Goal: Task Accomplishment & Management: Use online tool/utility

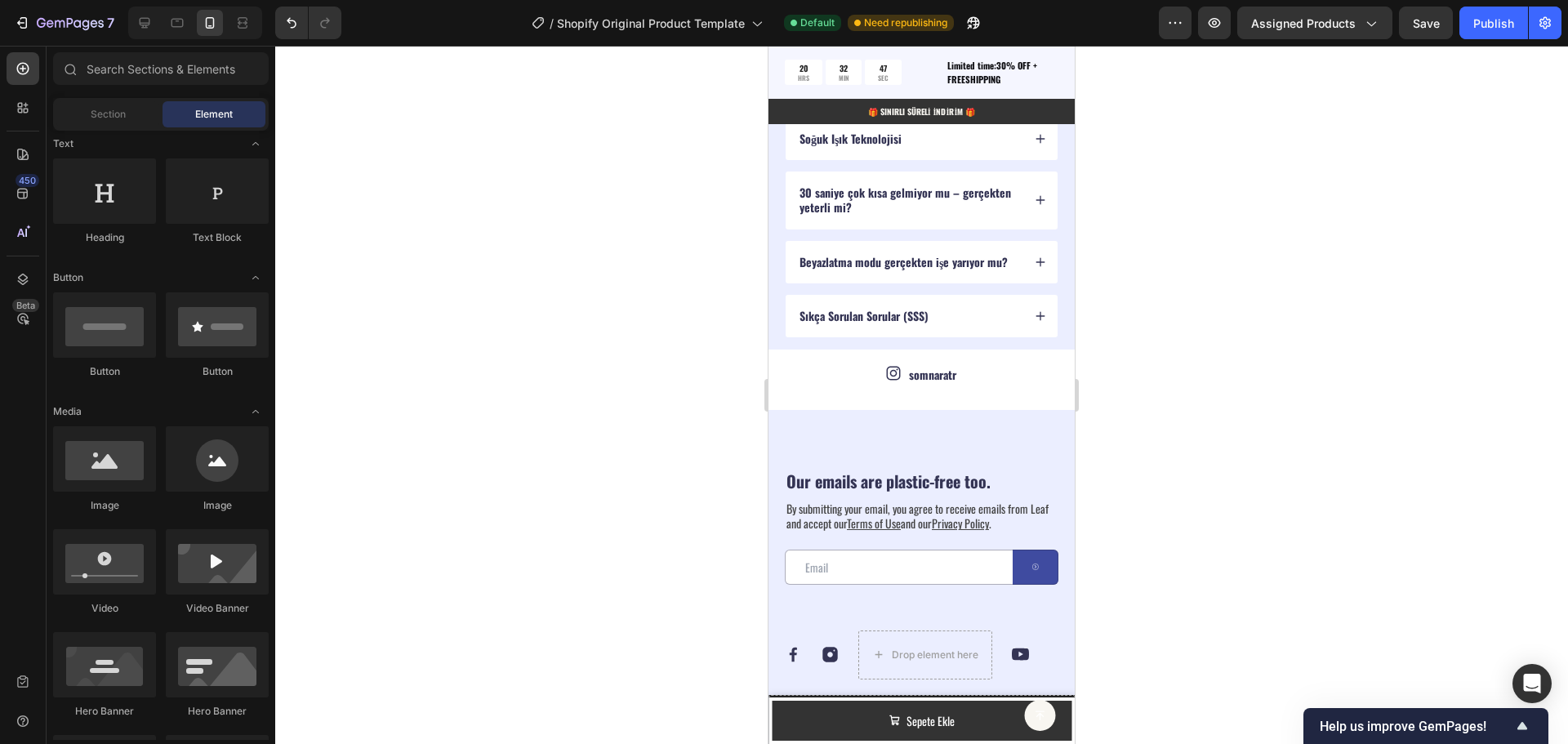
scroll to position [5065, 0]
click at [1048, 583] on div "Our emails are plastic-free too. Heading By submitting your email, you agree to…" at bounding box center [921, 726] width 307 height 627
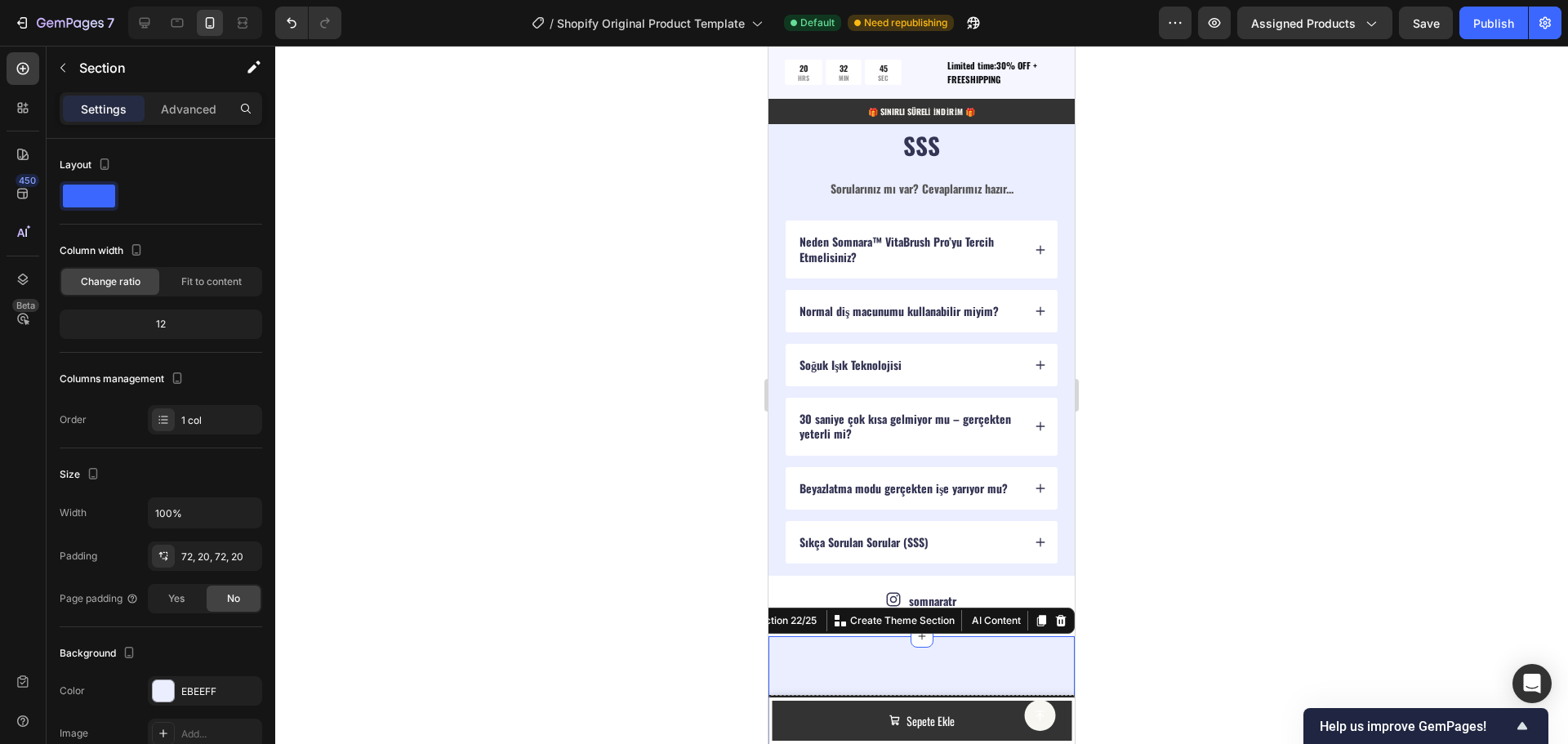
scroll to position [5228, 0]
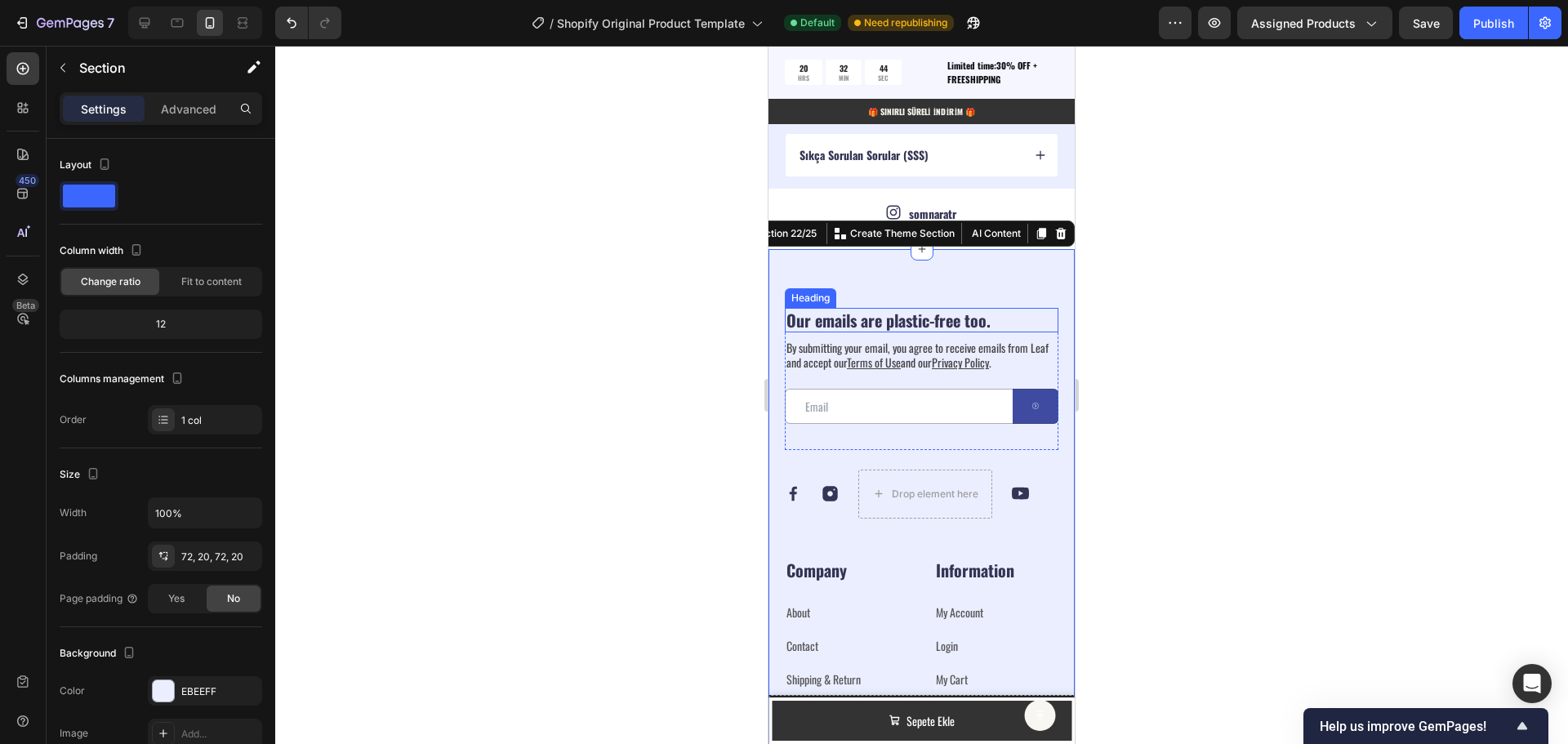
click at [836, 318] on h2 "Our emails are plastic-free too." at bounding box center [921, 319] width 274 height 24
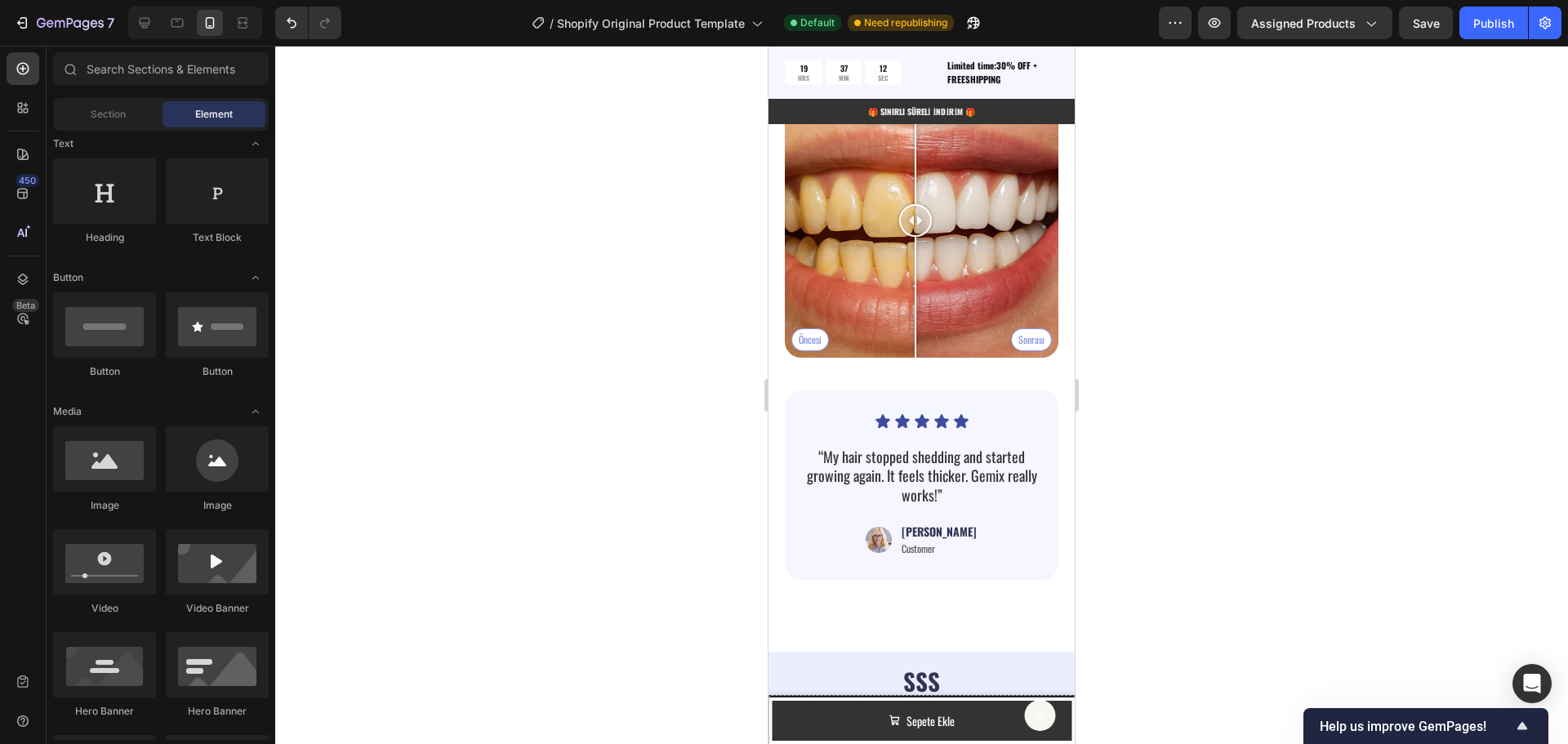
scroll to position [4315, 0]
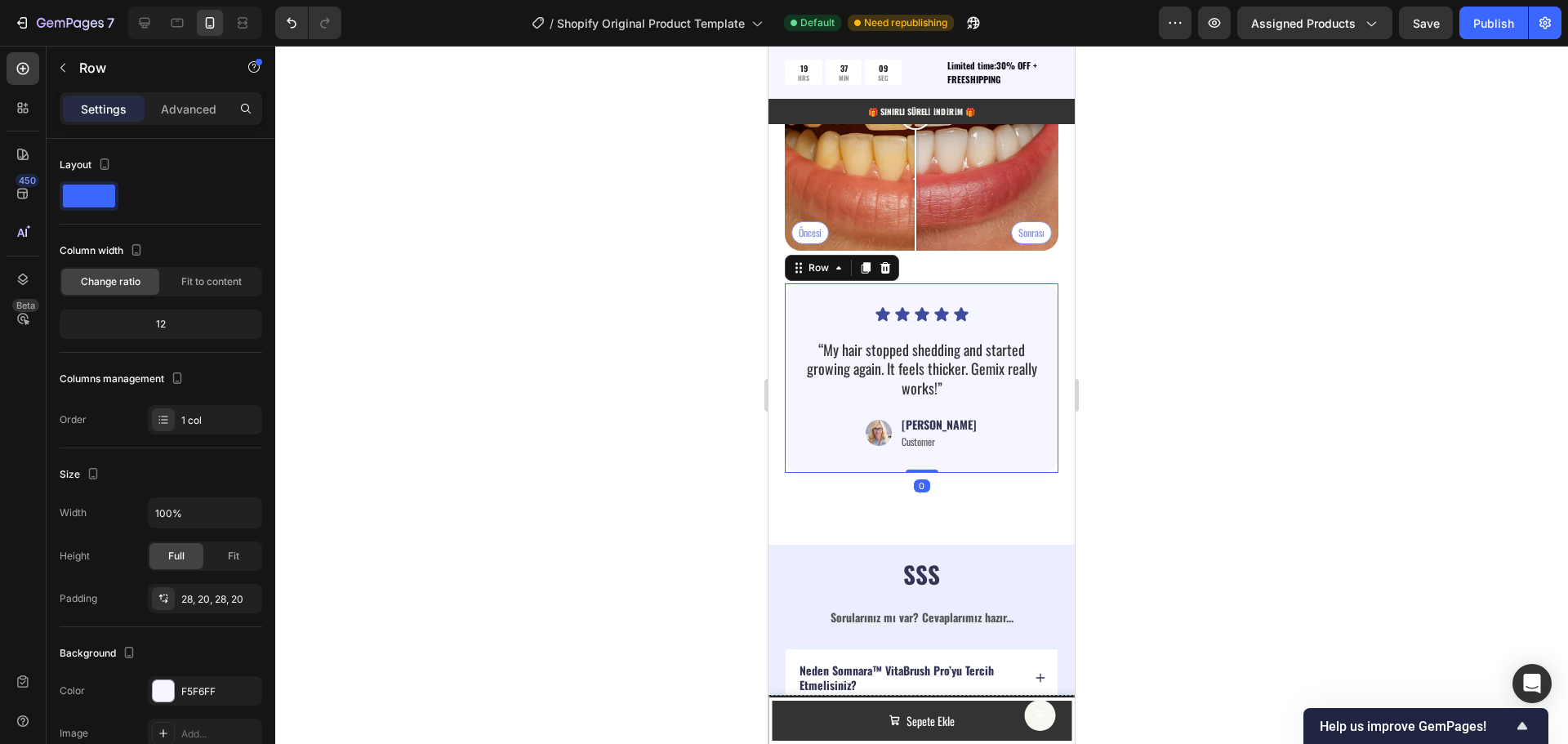
click at [1001, 320] on div "Icon Icon Icon Icon Icon Icon List “My hair stopped shedding and started growin…" at bounding box center [921, 379] width 241 height 144
click at [883, 262] on icon at bounding box center [885, 268] width 11 height 12
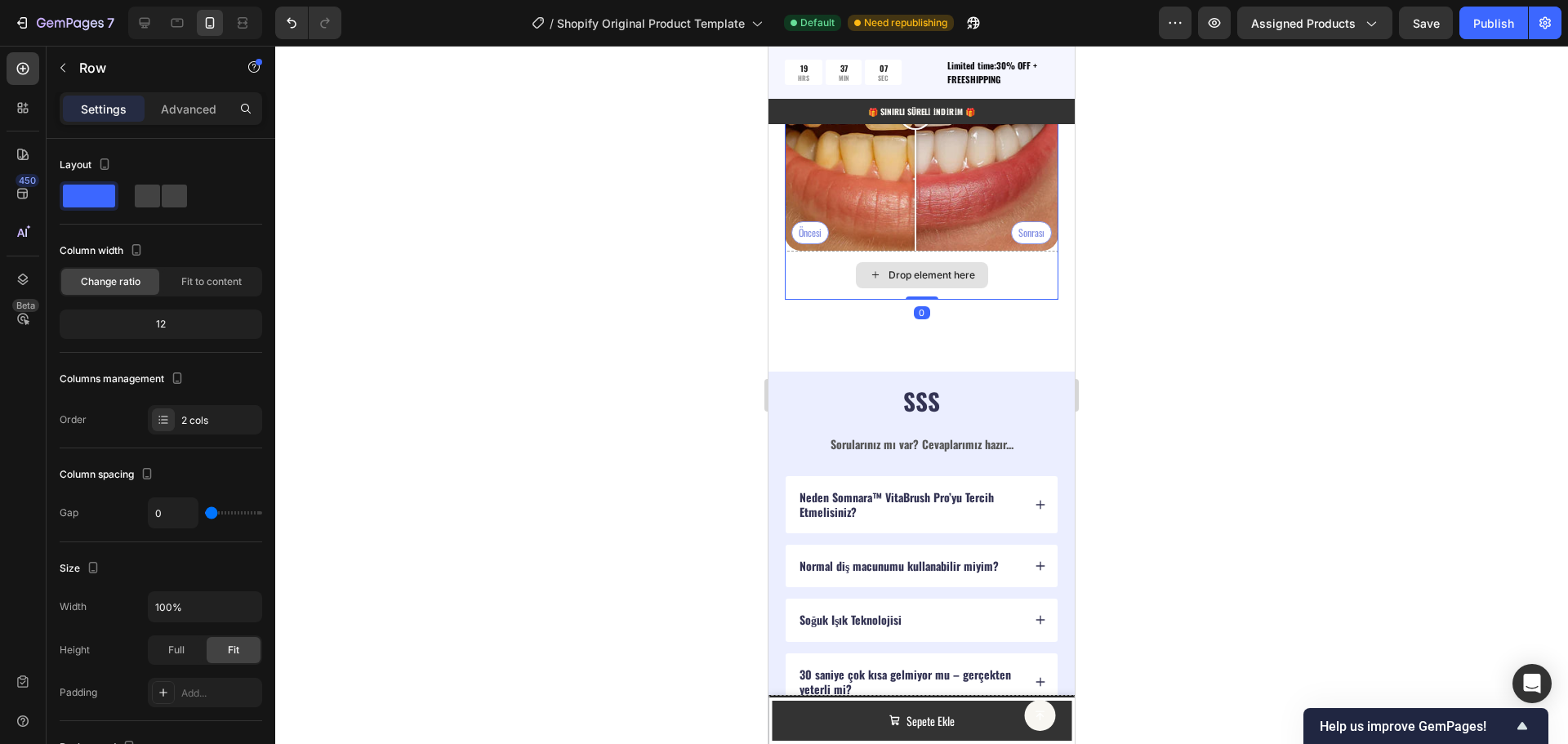
click at [1013, 258] on div "Drop element here" at bounding box center [921, 275] width 274 height 49
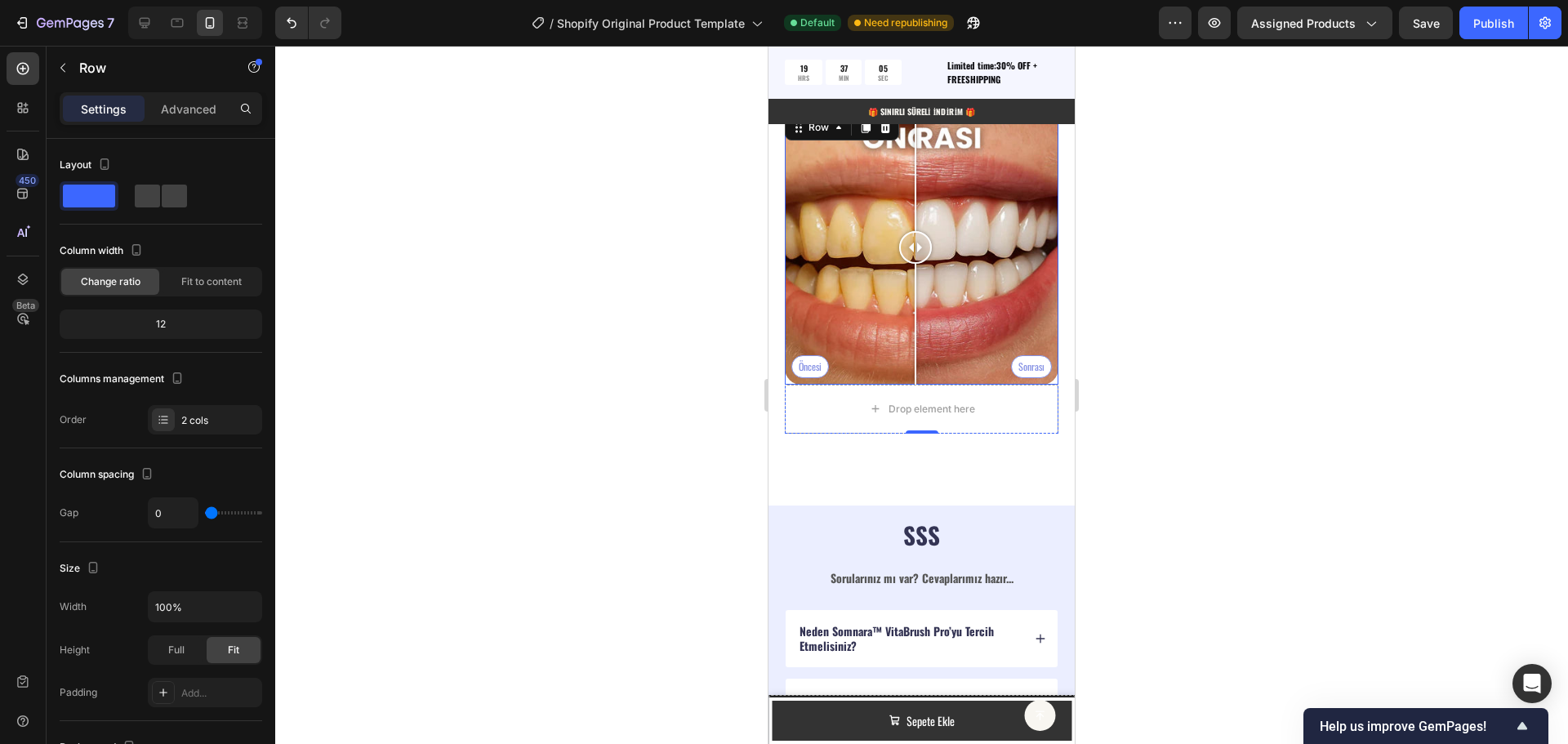
scroll to position [4070, 0]
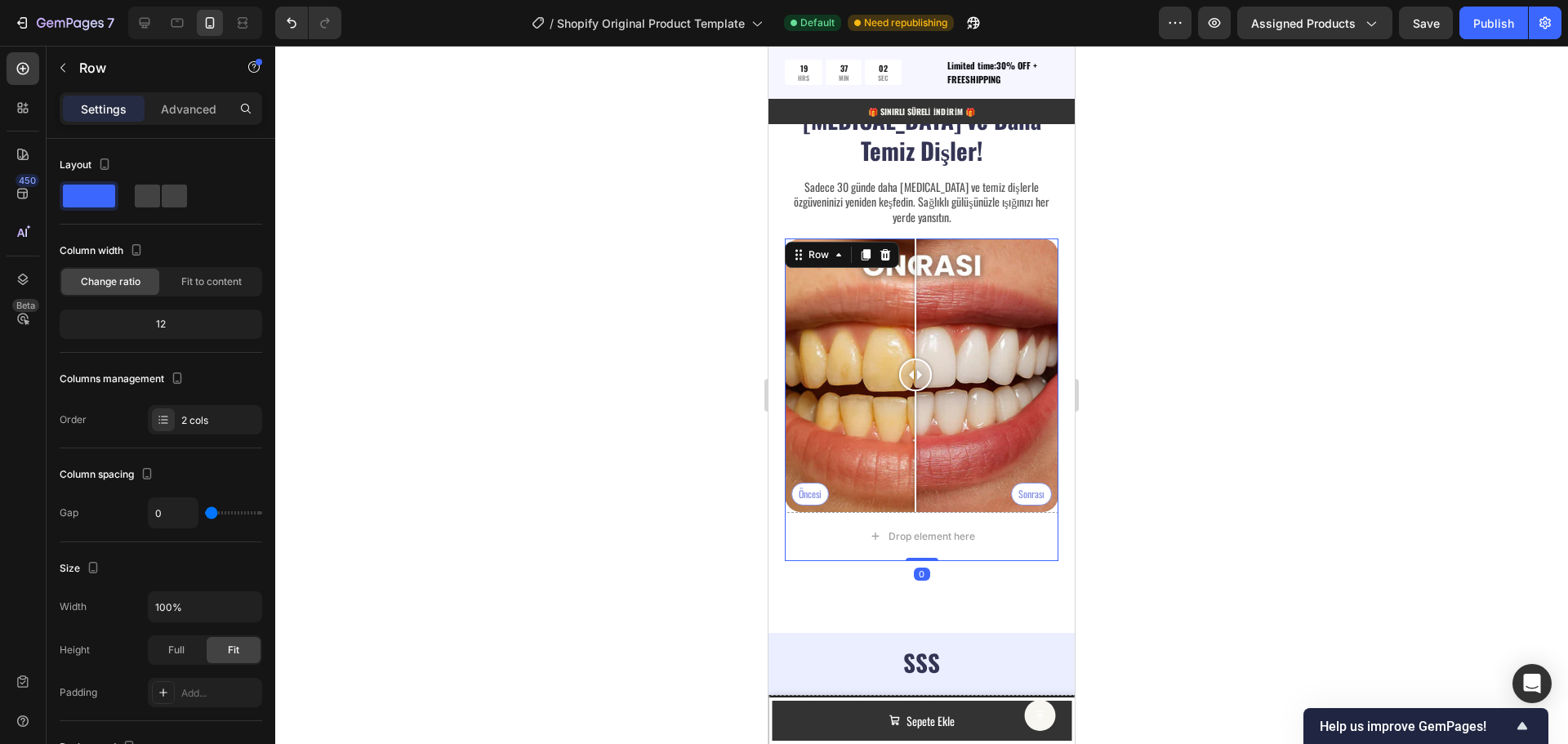
drag, startPoint x: 926, startPoint y: 530, endPoint x: 921, endPoint y: 483, distance: 47.3
click at [921, 483] on div "Öncesi Sonrası Image Comparison Drop element here Row 0" at bounding box center [921, 400] width 274 height 323
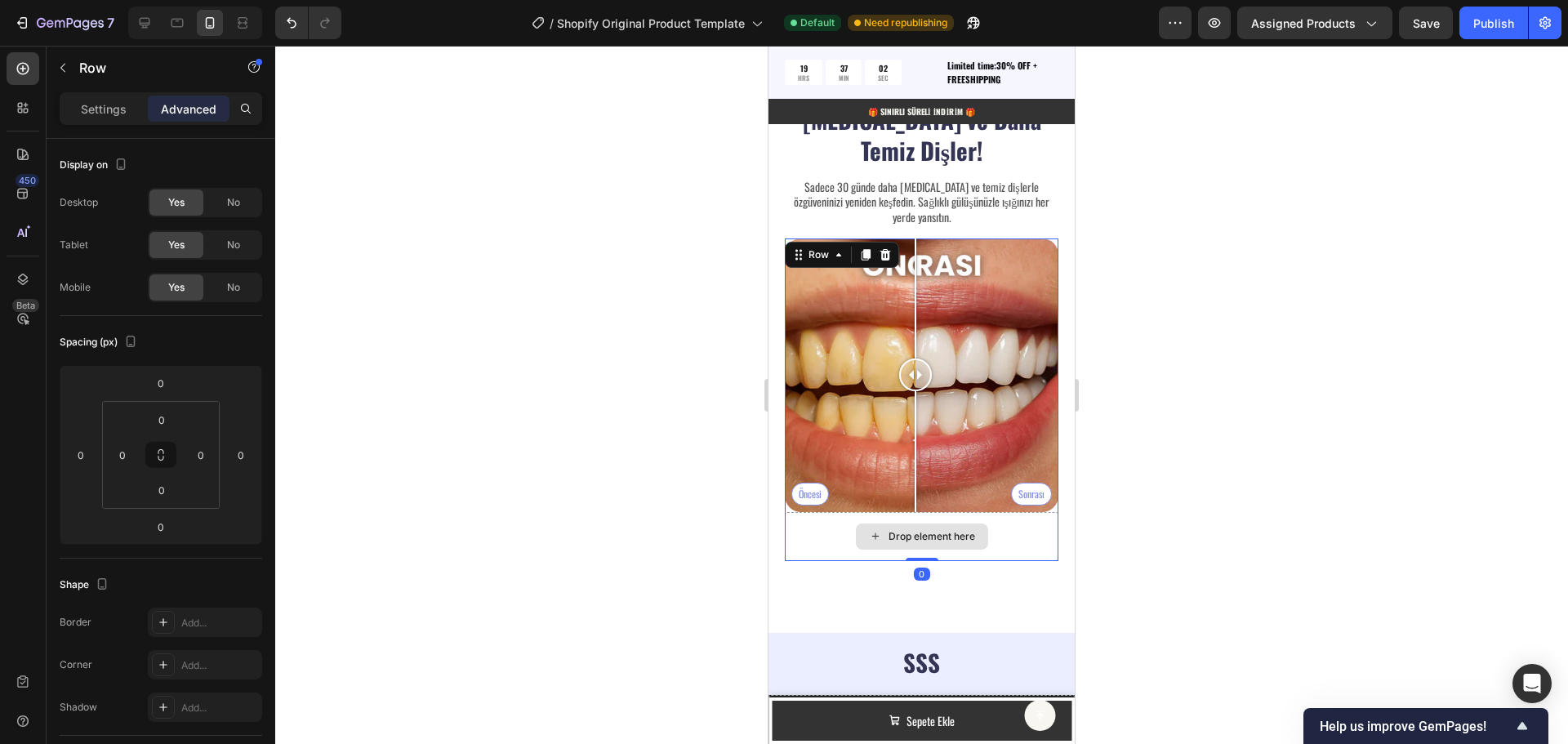
click at [920, 530] on div "Drop element here" at bounding box center [932, 536] width 87 height 13
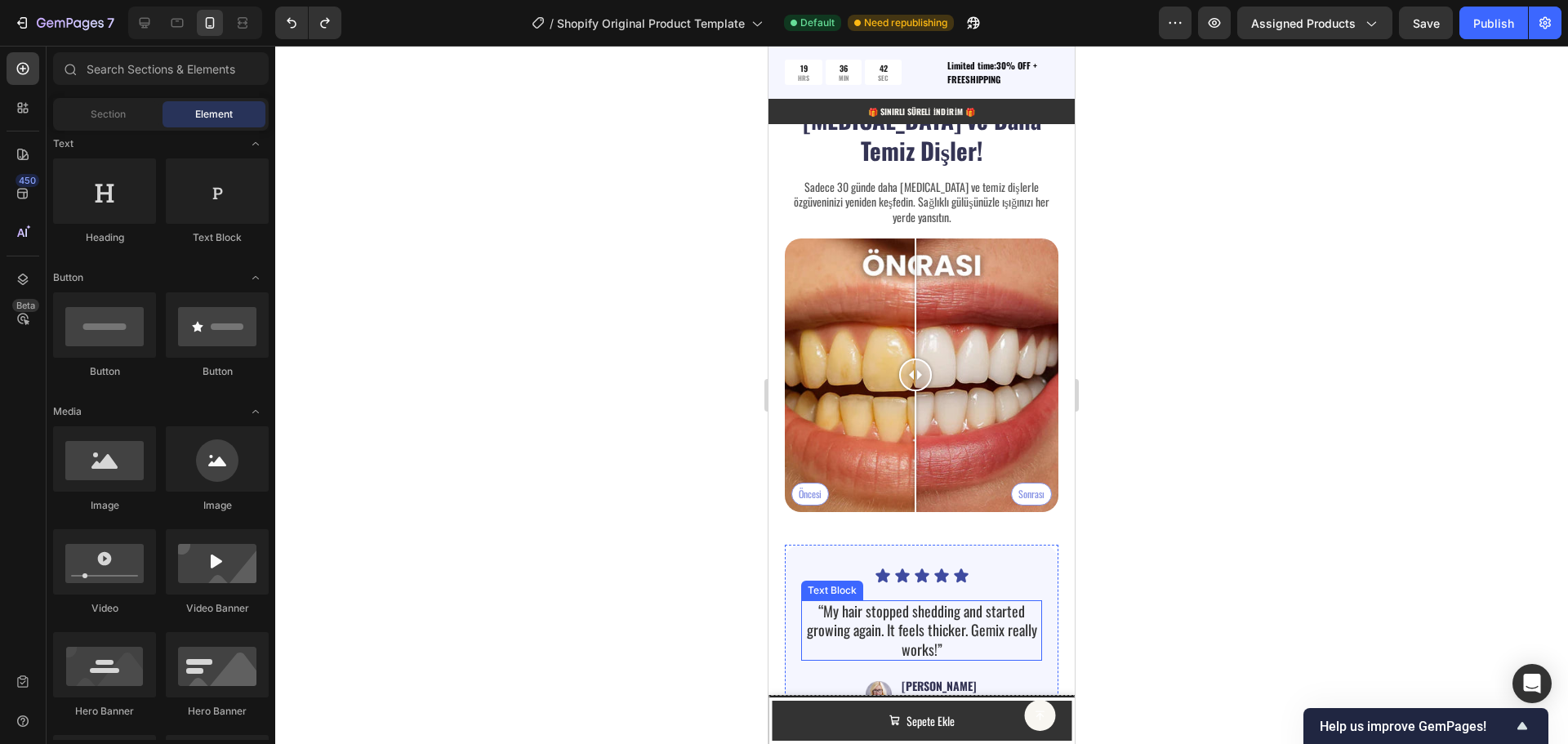
click at [909, 607] on p "“My hair stopped shedding and started growing again. It feels thicker. Gemix re…" at bounding box center [921, 630] width 237 height 57
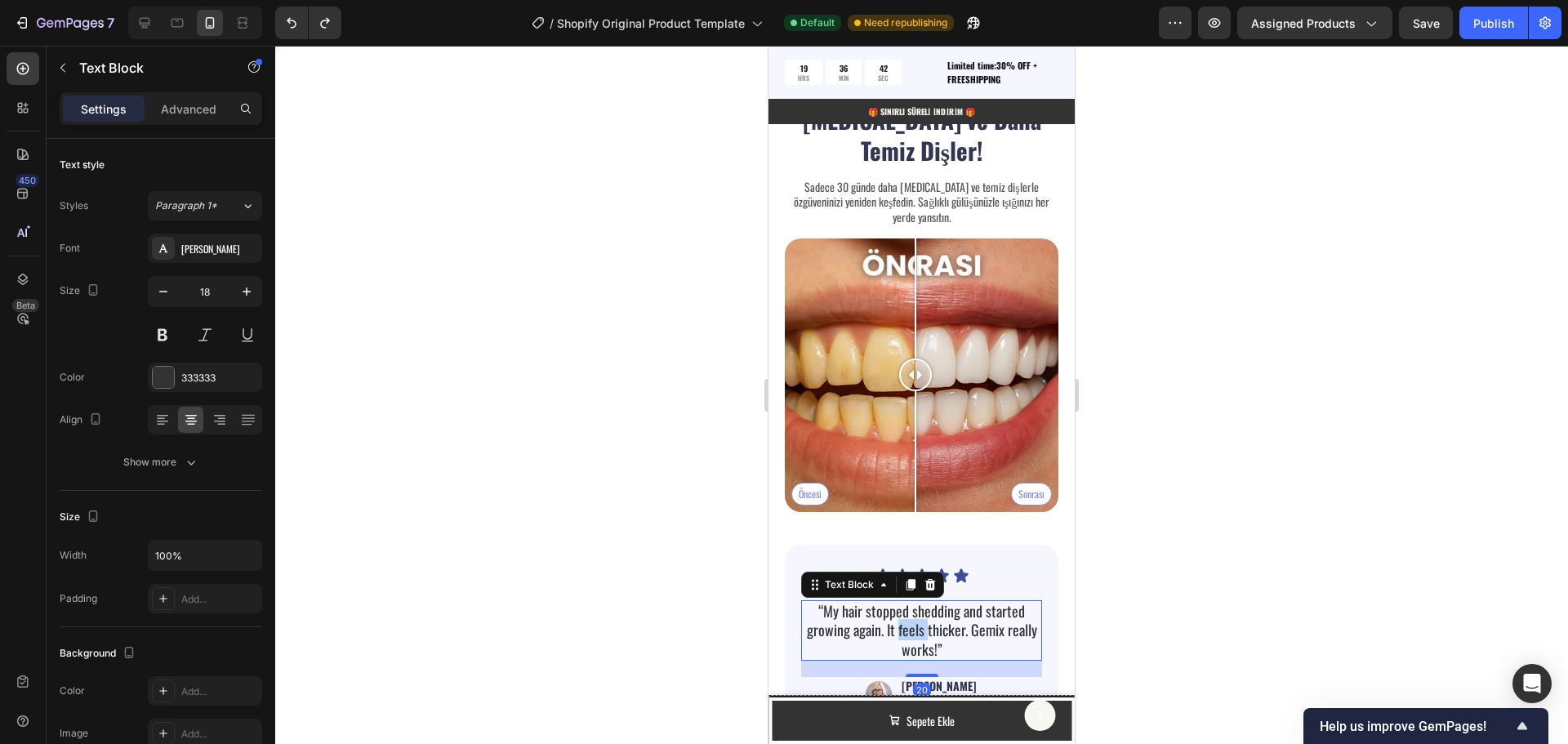
click at [909, 607] on p "“My hair stopped shedding and started growing again. It feels thicker. Gemix re…" at bounding box center [921, 630] width 237 height 57
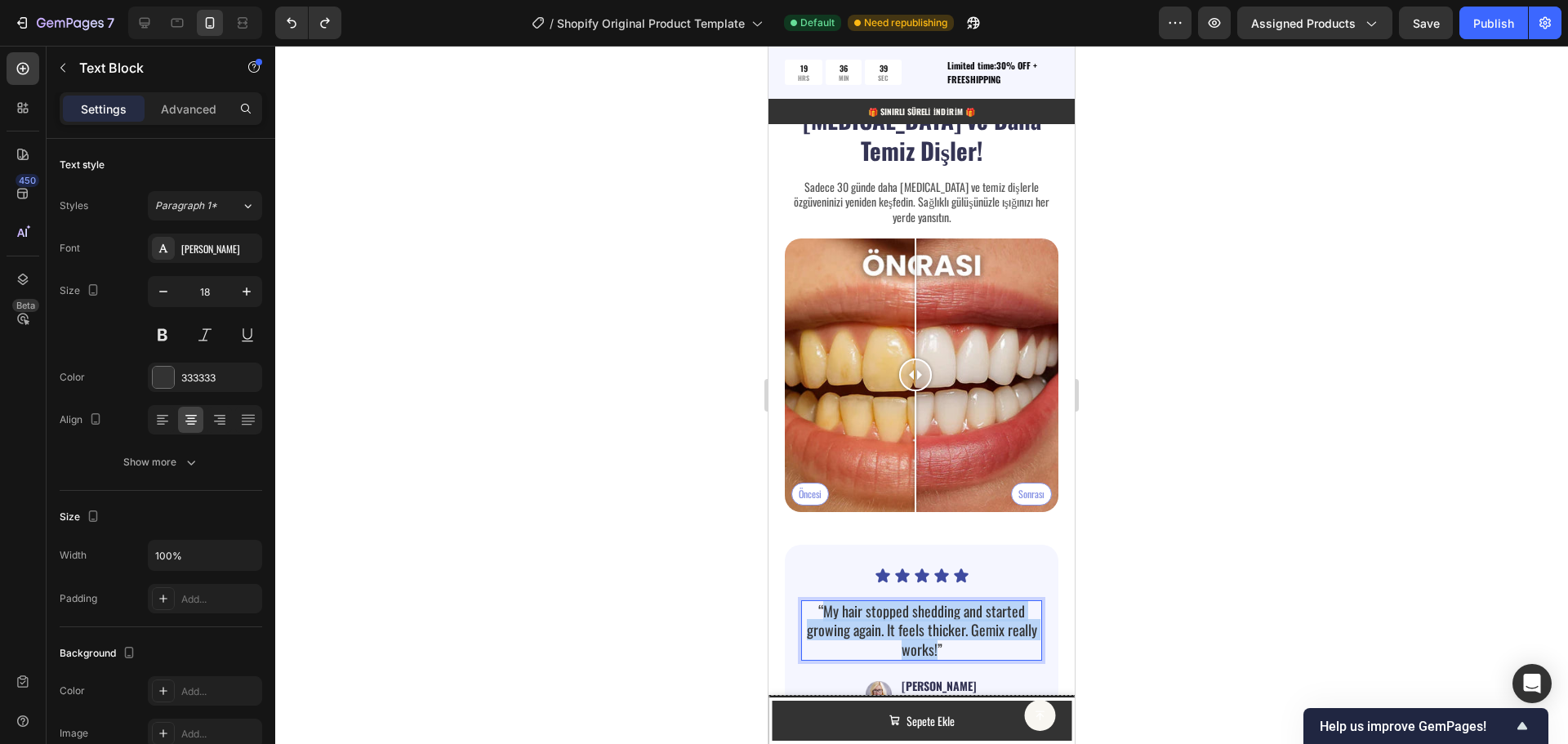
drag, startPoint x: 948, startPoint y: 623, endPoint x: 822, endPoint y: 580, distance: 133.1
click at [822, 602] on p "“My hair stopped shedding and started growing again. It feels thicker. Gemix re…" at bounding box center [921, 630] width 237 height 57
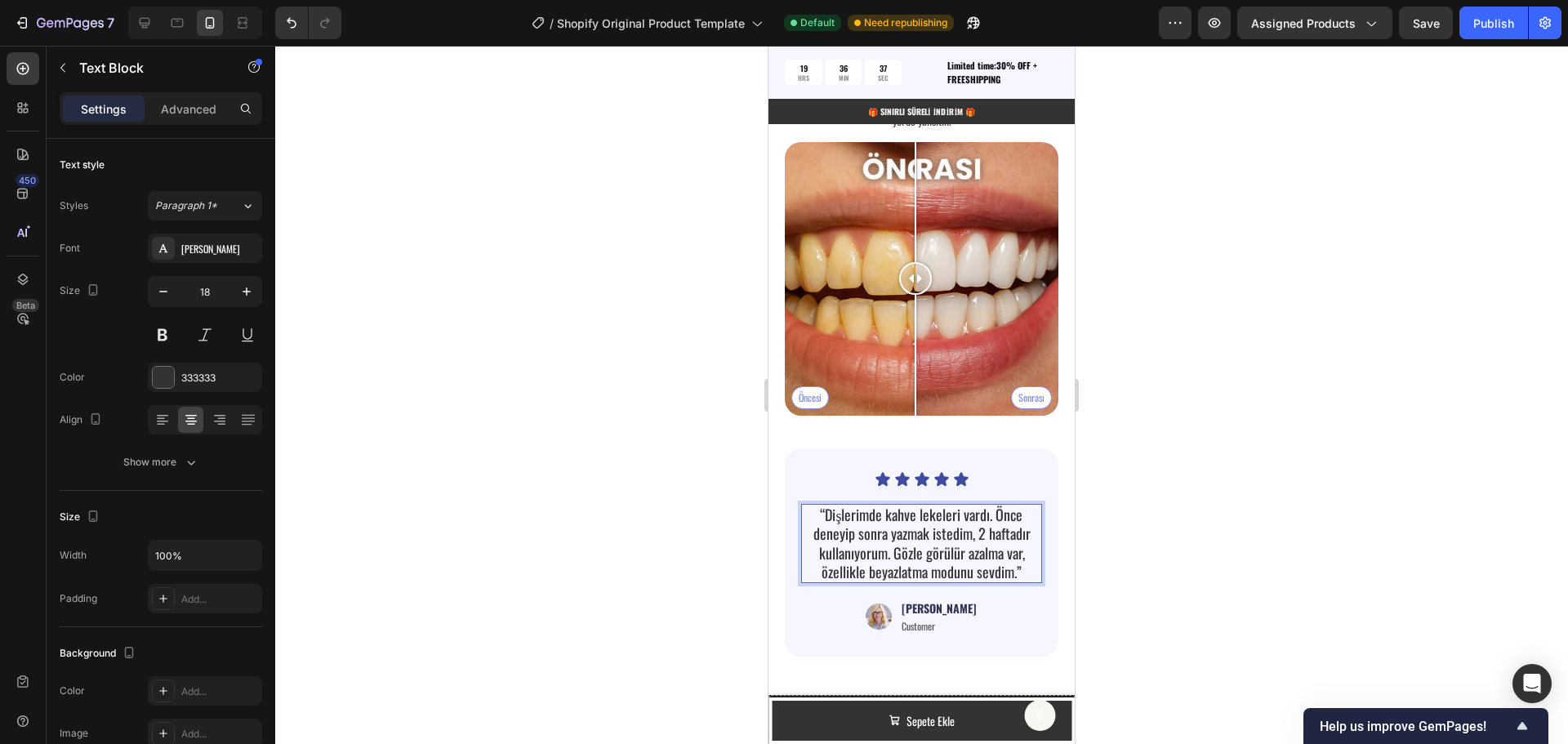
scroll to position [4152, 0]
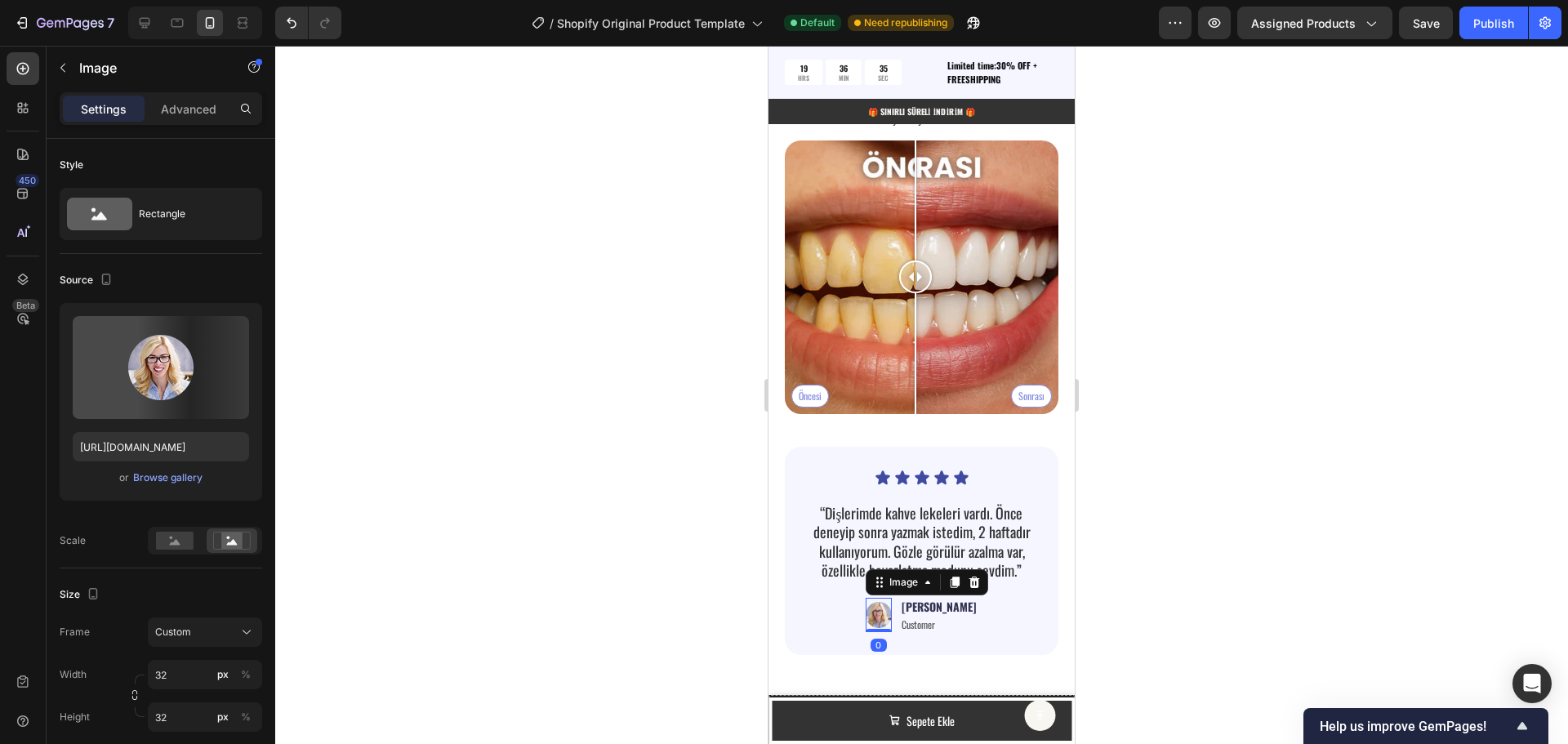
click at [888, 604] on img at bounding box center [879, 615] width 26 height 35
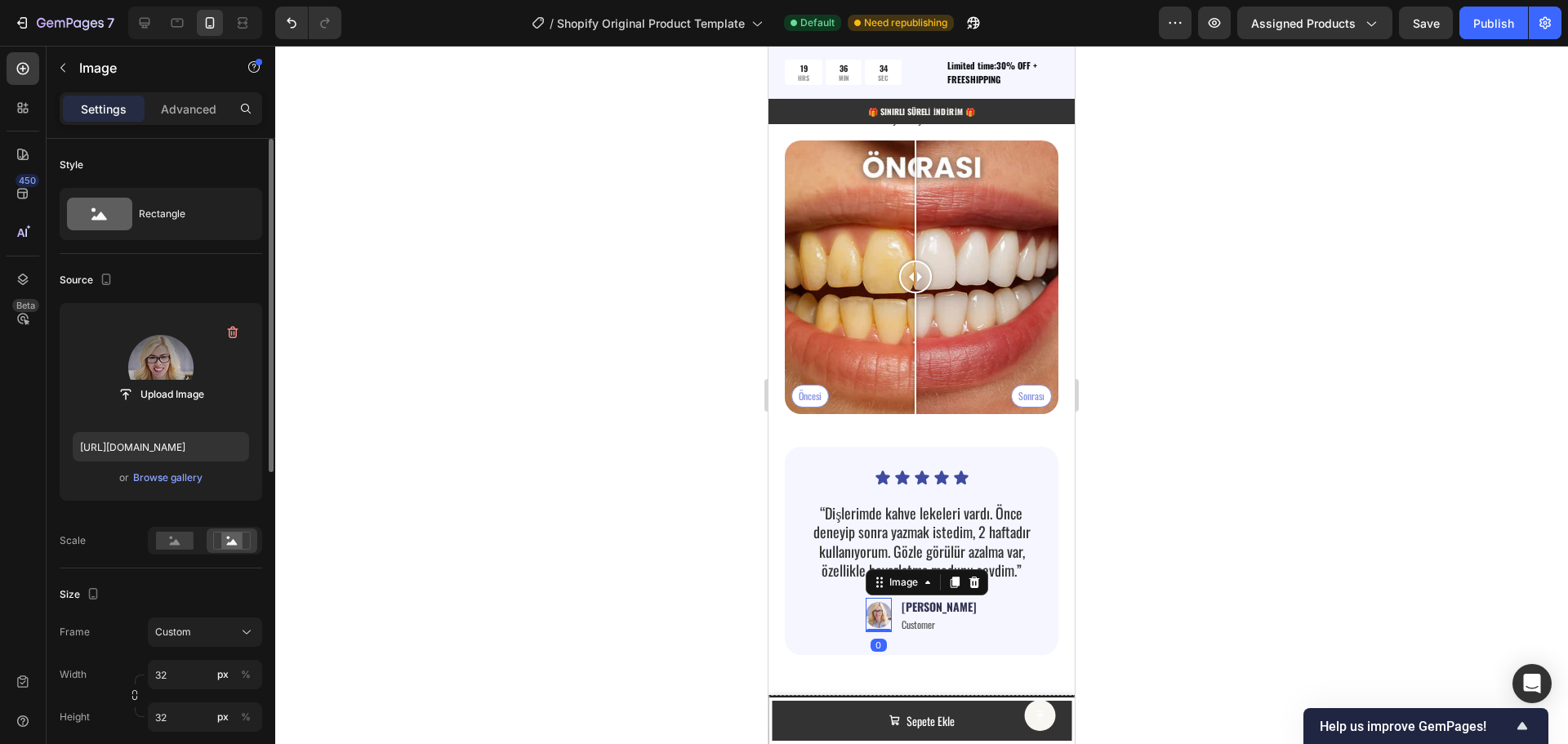
click at [157, 373] on label at bounding box center [162, 367] width 177 height 103
click at [157, 381] on input "file" at bounding box center [161, 394] width 112 height 28
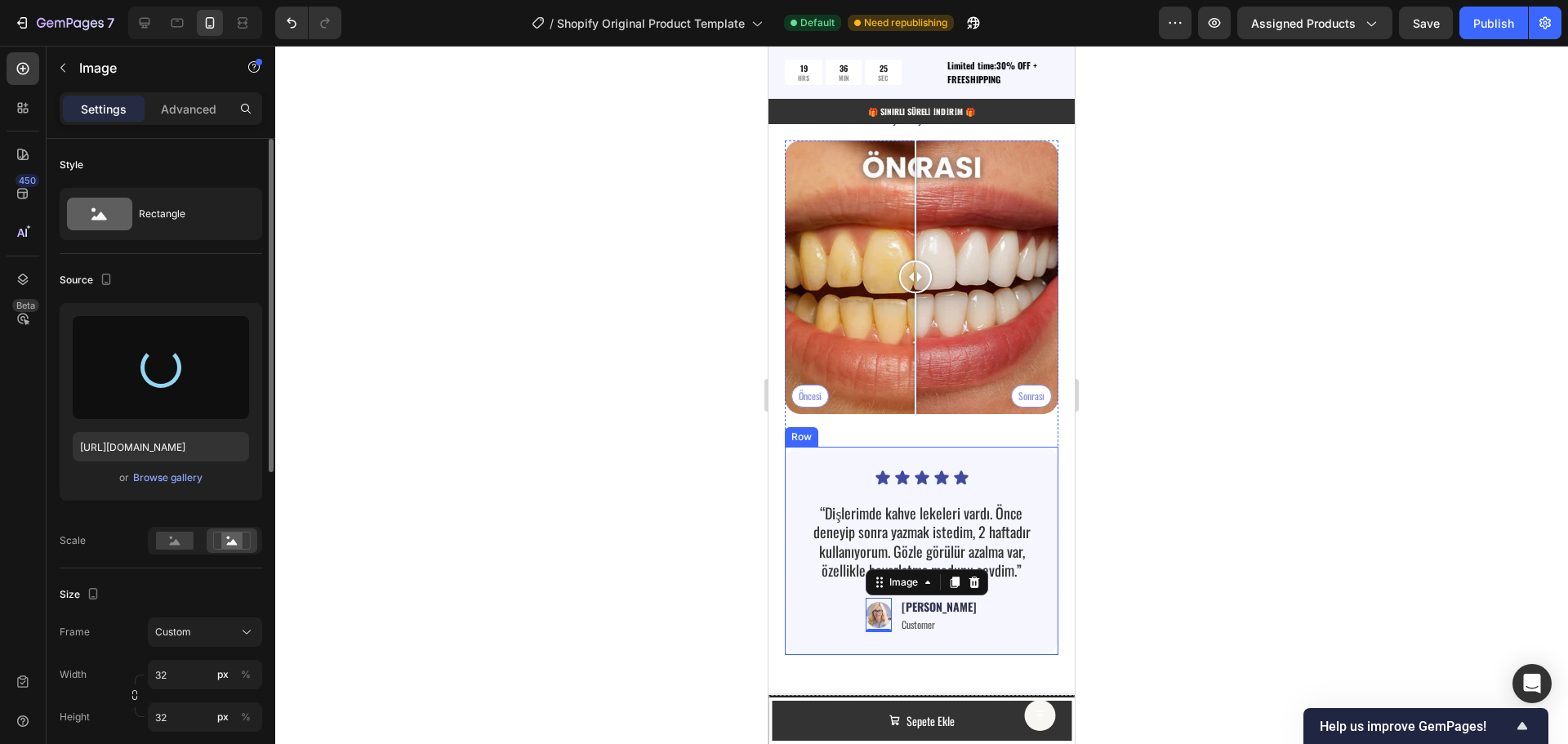
type input "[URL][DOMAIN_NAME]"
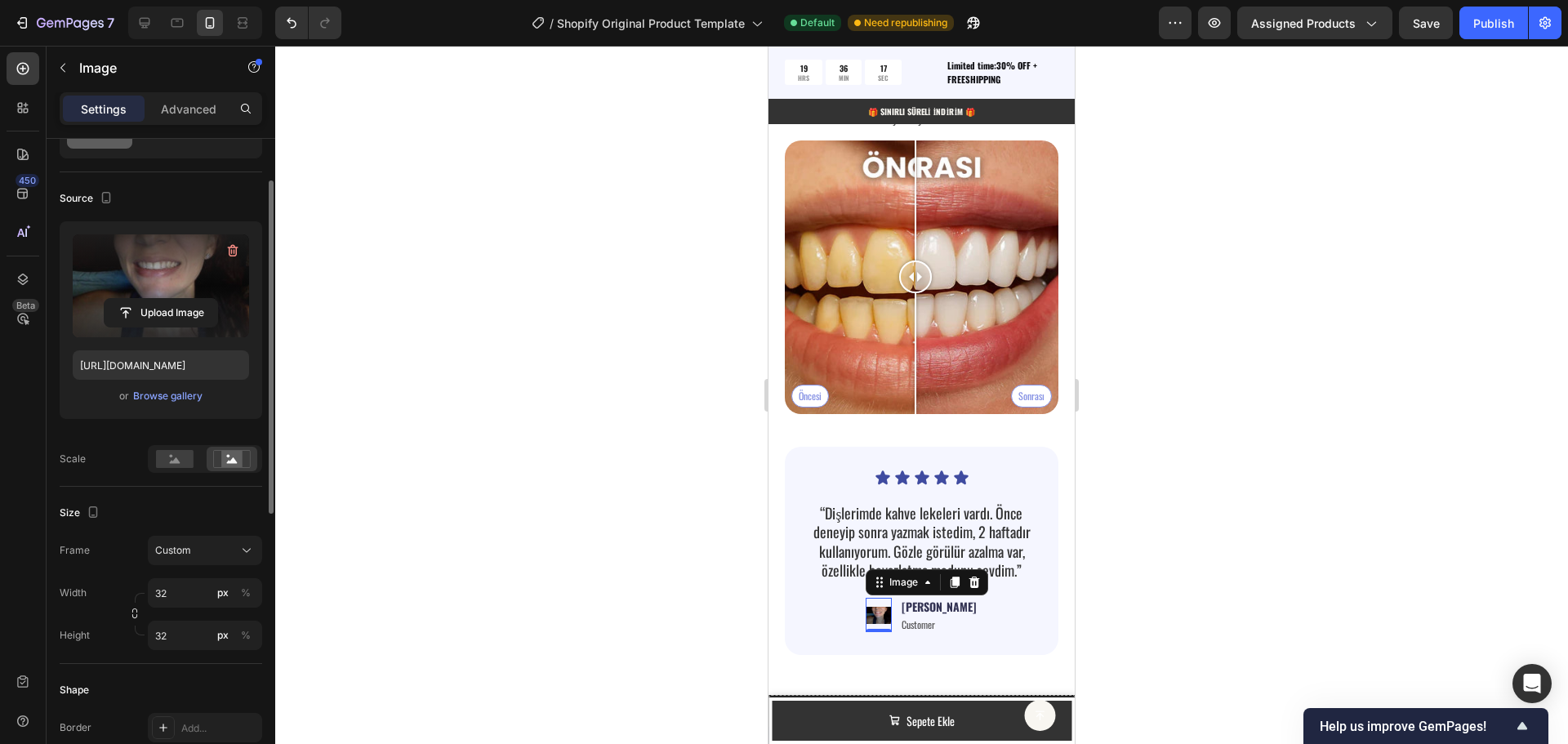
scroll to position [0, 0]
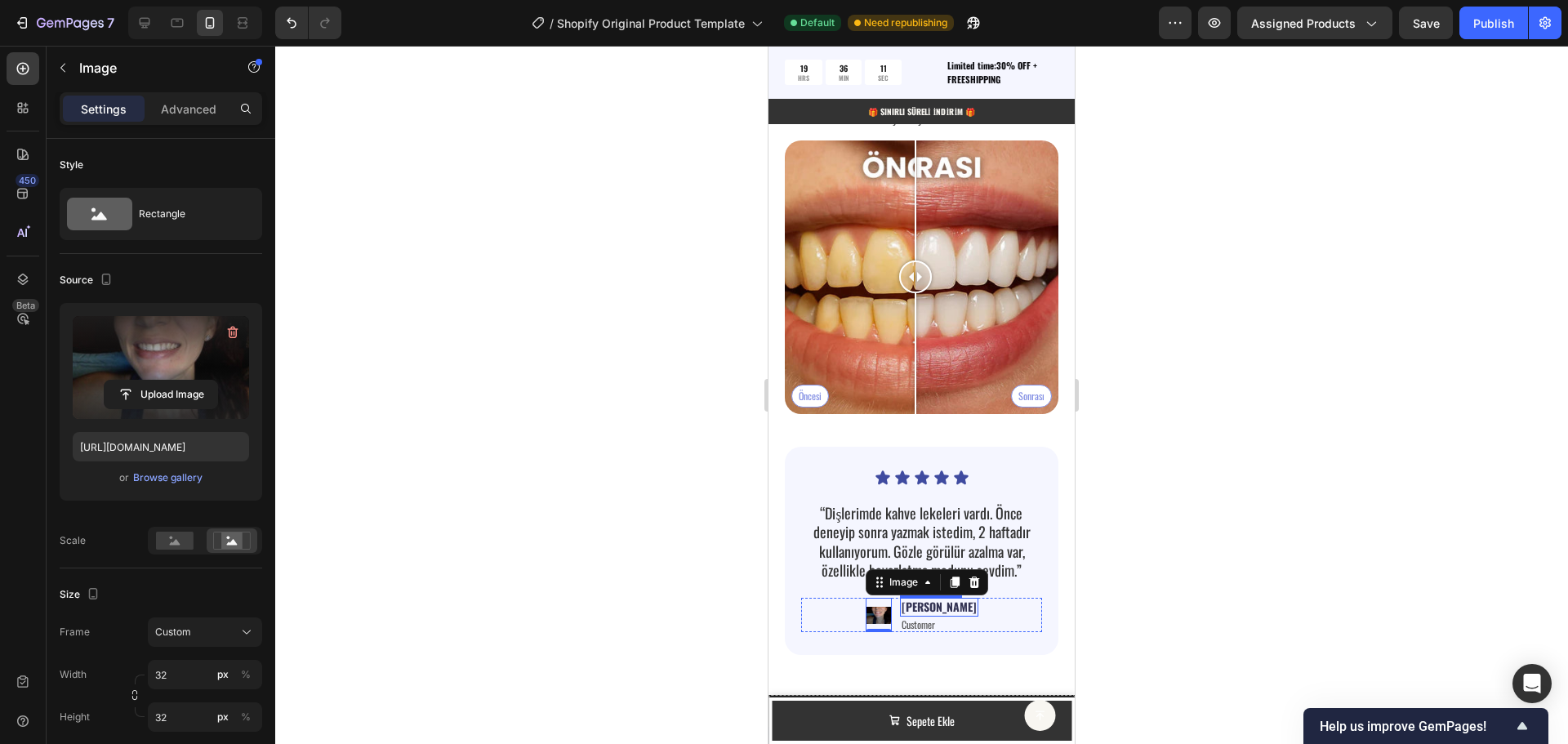
click at [940, 600] on p "[PERSON_NAME]" at bounding box center [939, 607] width 75 height 14
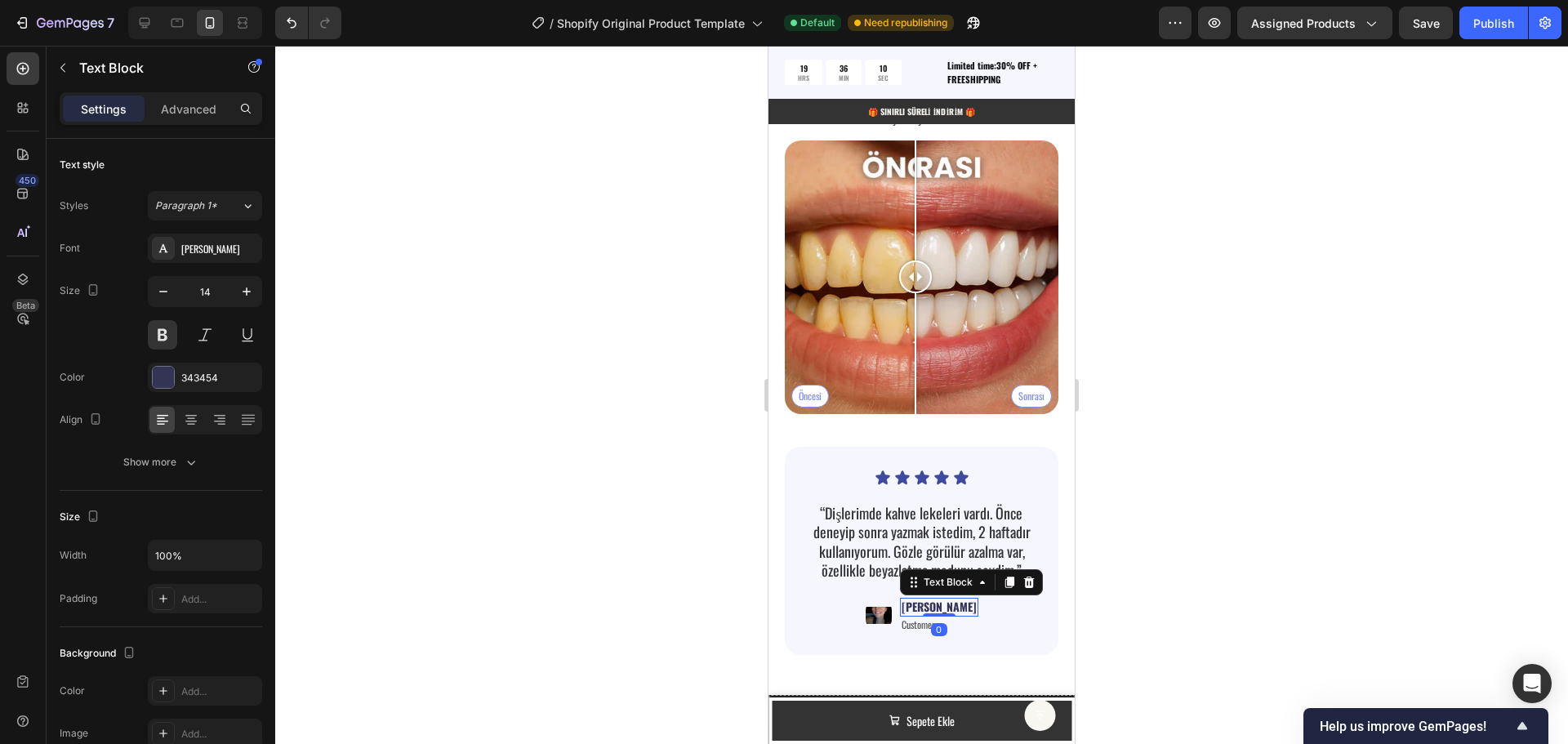
click at [940, 600] on p "[PERSON_NAME]" at bounding box center [939, 607] width 75 height 14
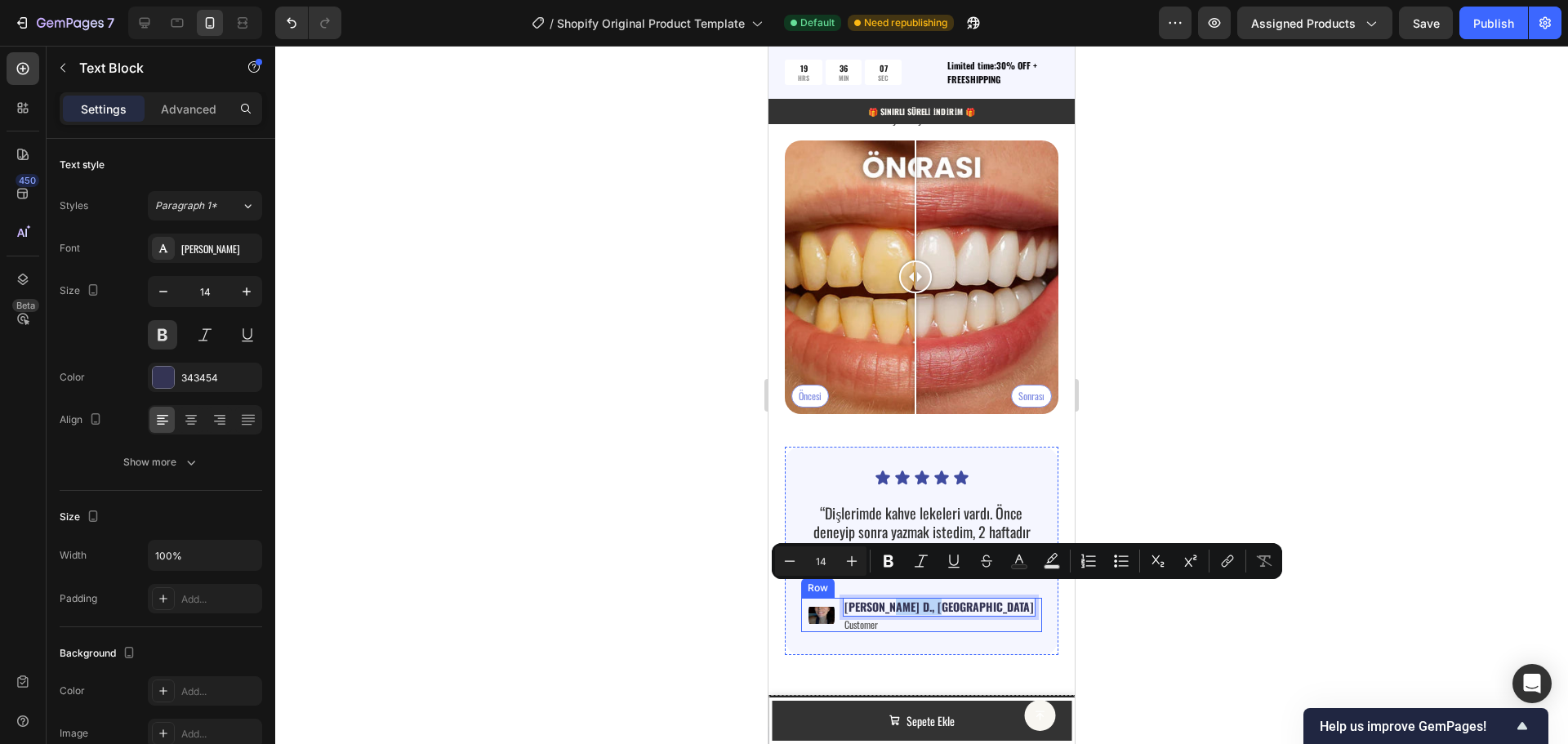
drag, startPoint x: 928, startPoint y: 595, endPoint x: 987, endPoint y: 599, distance: 59.1
click at [987, 599] on div "Image [PERSON_NAME] D., Çanakkale Text Block 0 Customer Text Block Row" at bounding box center [921, 615] width 241 height 35
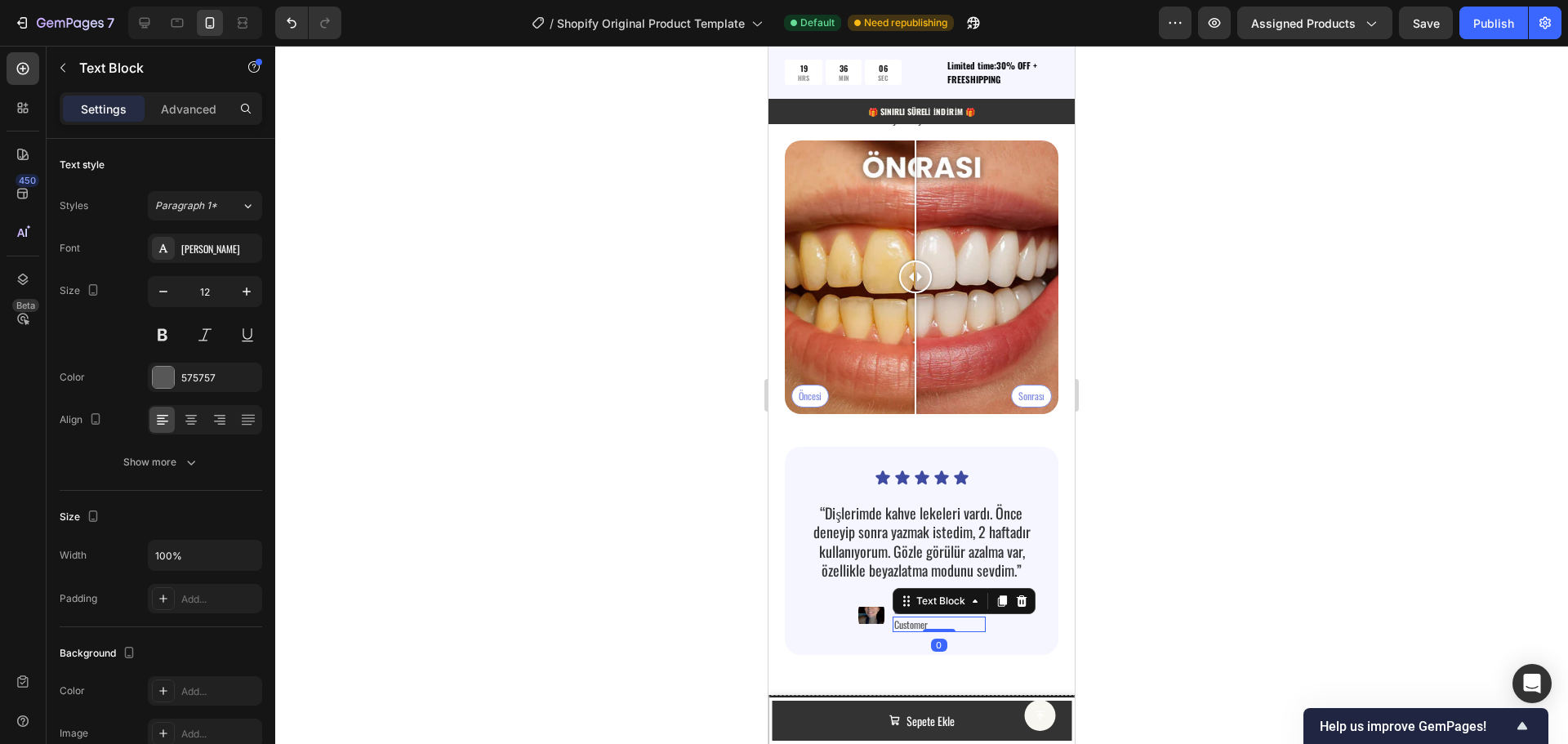
click at [936, 618] on p "Customer" at bounding box center [938, 625] width 89 height 13
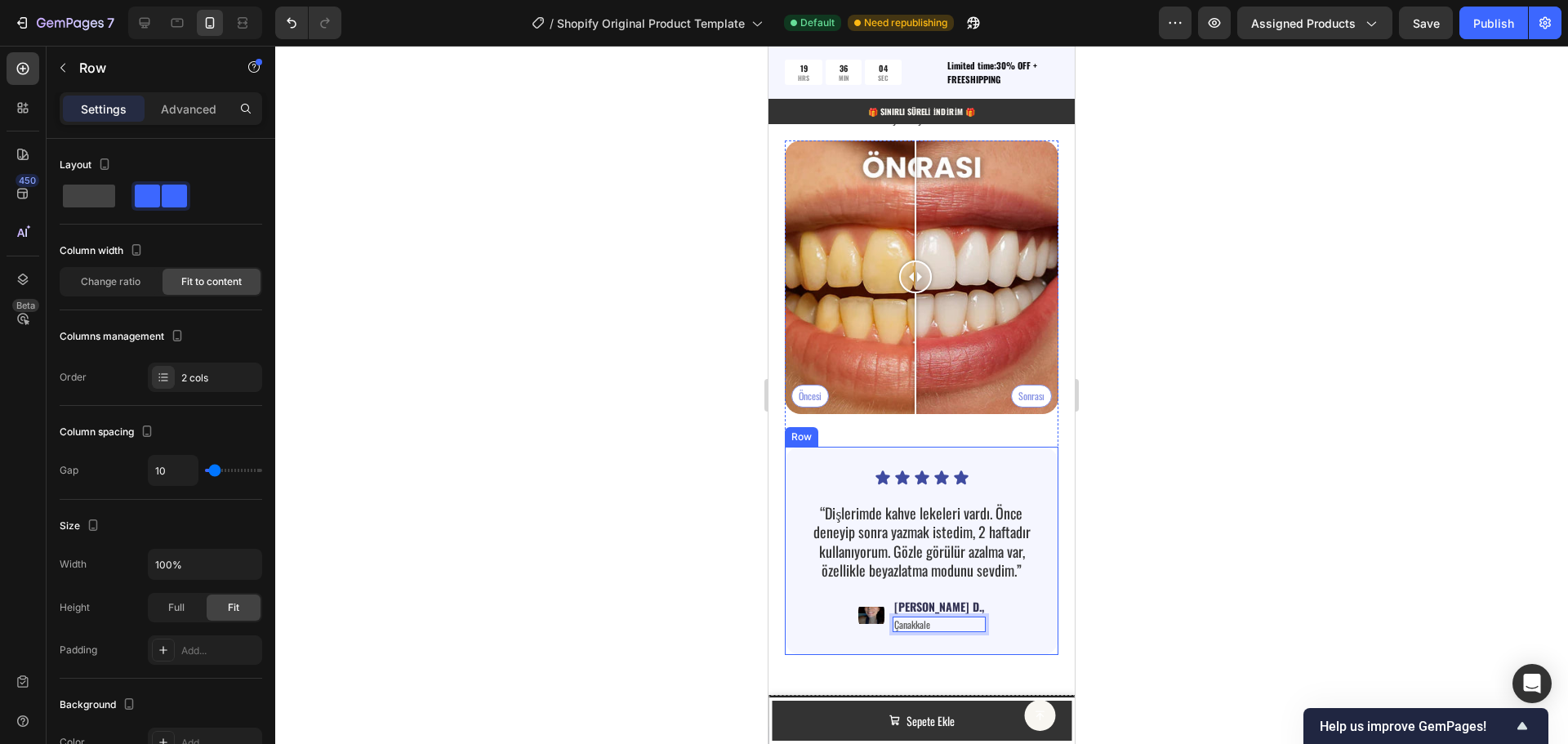
click at [1001, 613] on div "Image [PERSON_NAME] D., Text Block Çanakkale Text Block 0 Row" at bounding box center [921, 615] width 241 height 35
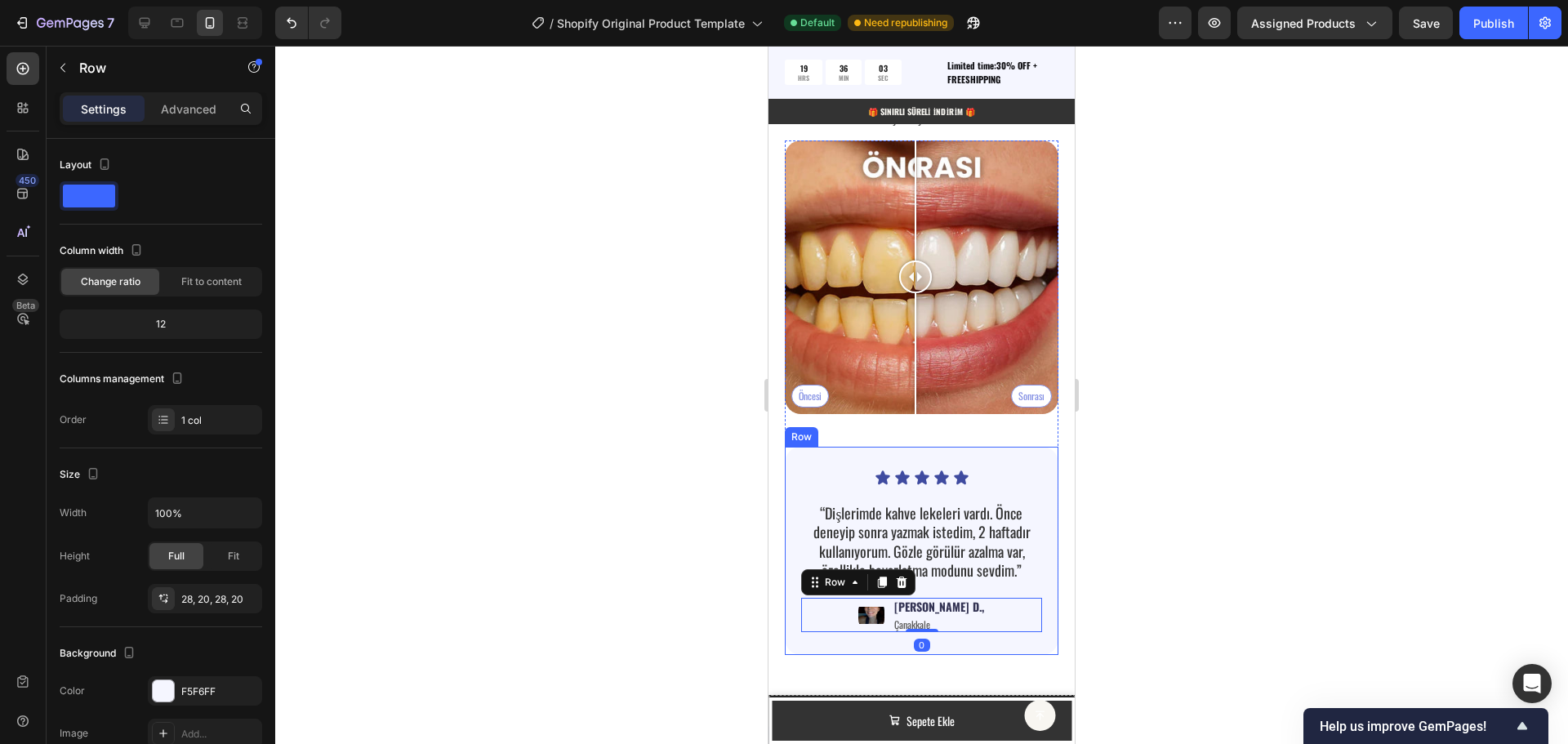
click at [1010, 630] on div "Icon Icon Icon Icon Icon Icon List “Dişlerimde kahve lekeleri vardı. Önce deney…" at bounding box center [921, 551] width 274 height 209
click at [800, 495] on div "Icon Icon Icon Icon Icon Icon List “Dişlerimde kahve lekeleri vardı. Önce deney…" at bounding box center [921, 551] width 274 height 209
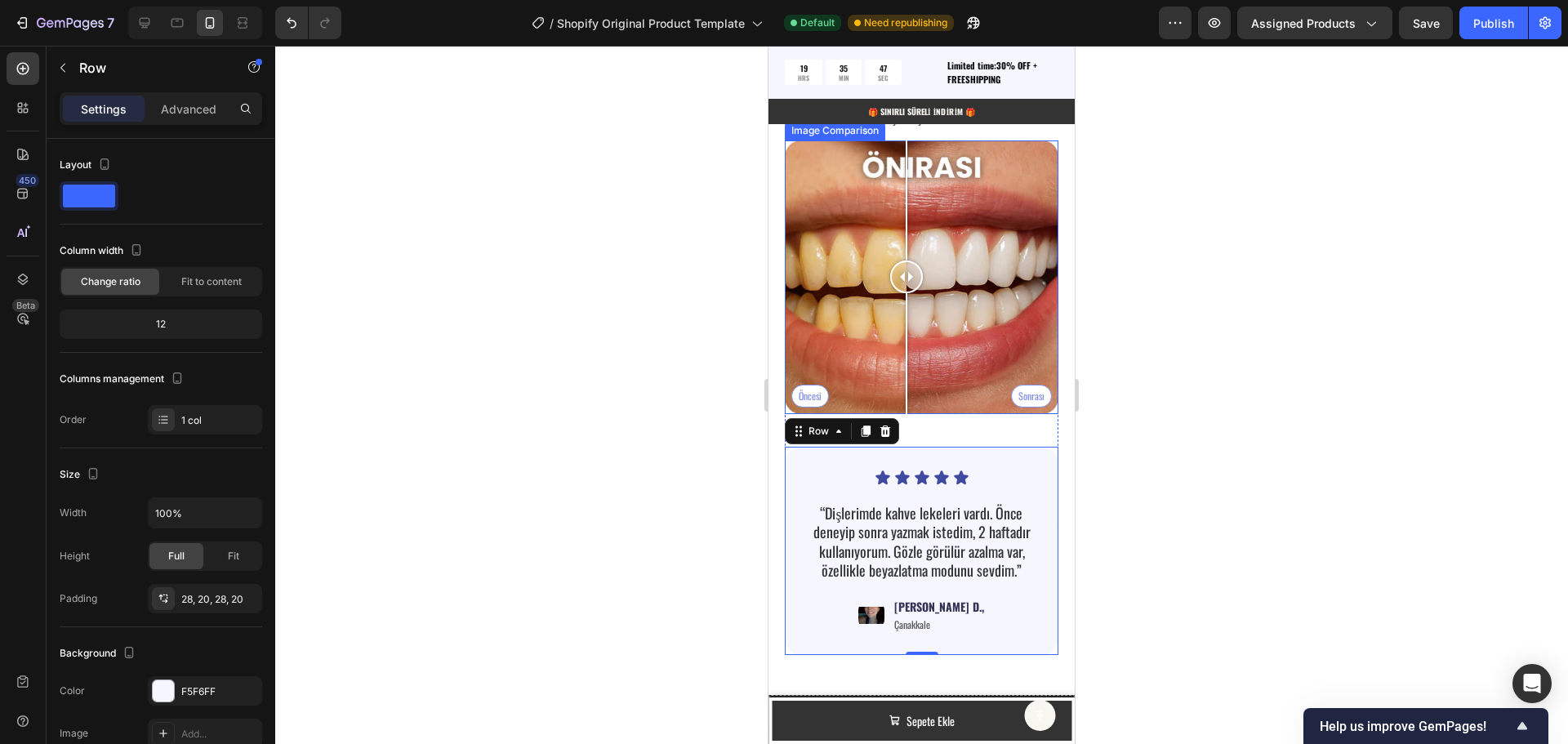
drag, startPoint x: 915, startPoint y: 269, endPoint x: 907, endPoint y: 278, distance: 12.0
click at [907, 278] on div at bounding box center [907, 277] width 33 height 33
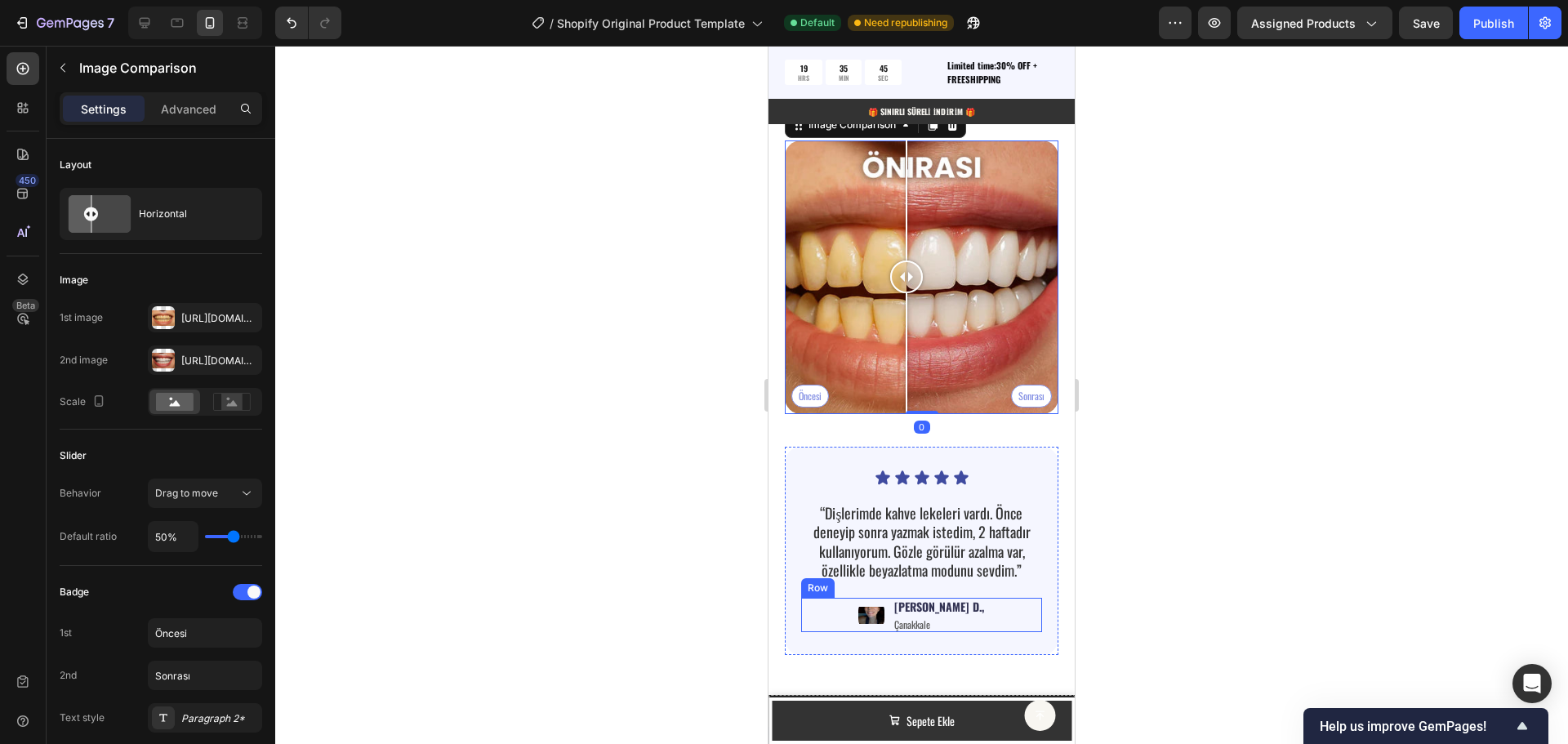
click at [804, 598] on div "Image [PERSON_NAME] D., Text Block Çanakkale Text Block Row" at bounding box center [921, 615] width 241 height 35
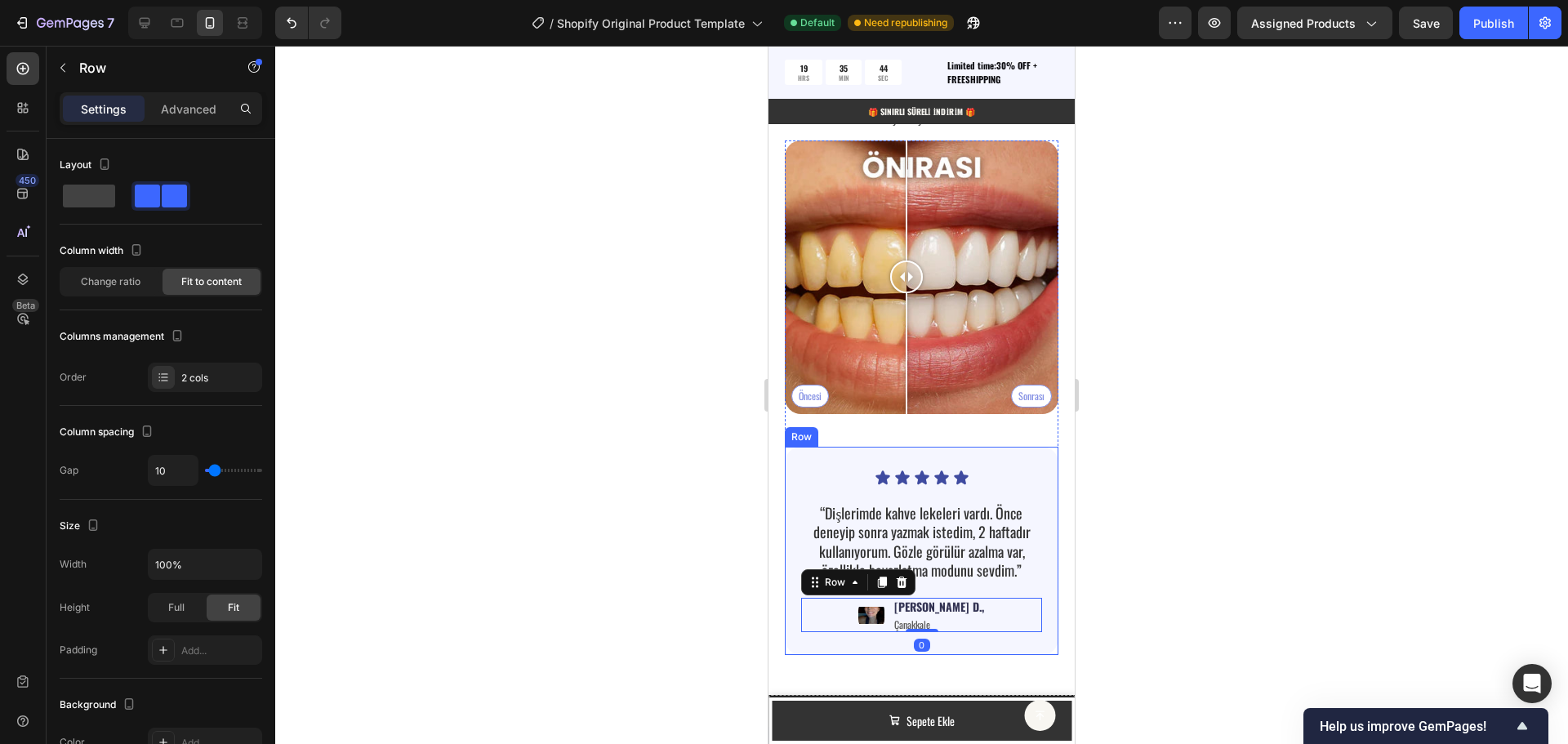
click at [802, 502] on div "“Dişlerimde kahve lekeleri vardı. Önce deneyip sonra yazmak istedim, 2 haftadır…" at bounding box center [921, 541] width 241 height 80
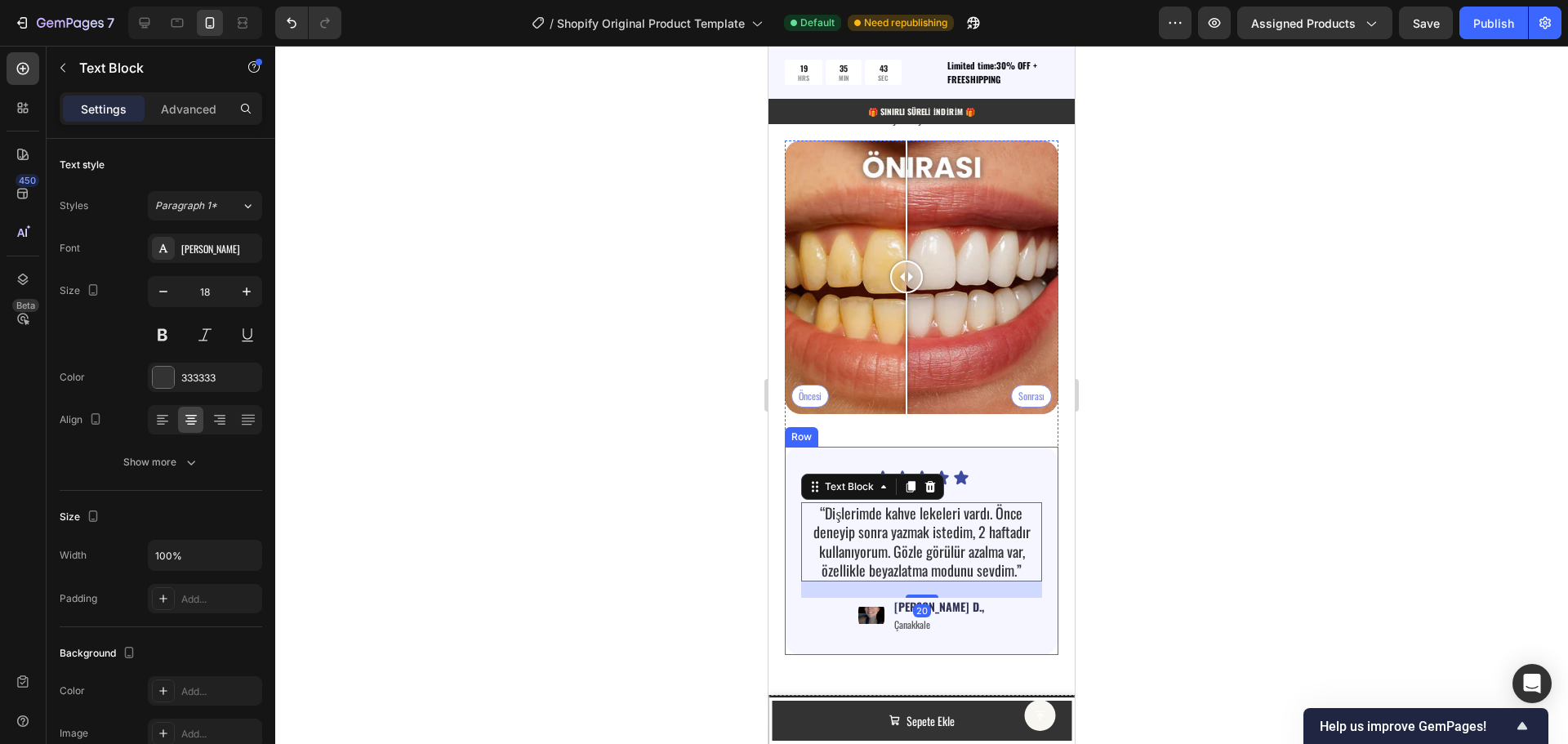
click at [797, 448] on div "Icon Icon Icon Icon Icon Icon List “Dişlerimde kahve lekeleri vardı. Önce deney…" at bounding box center [921, 551] width 274 height 209
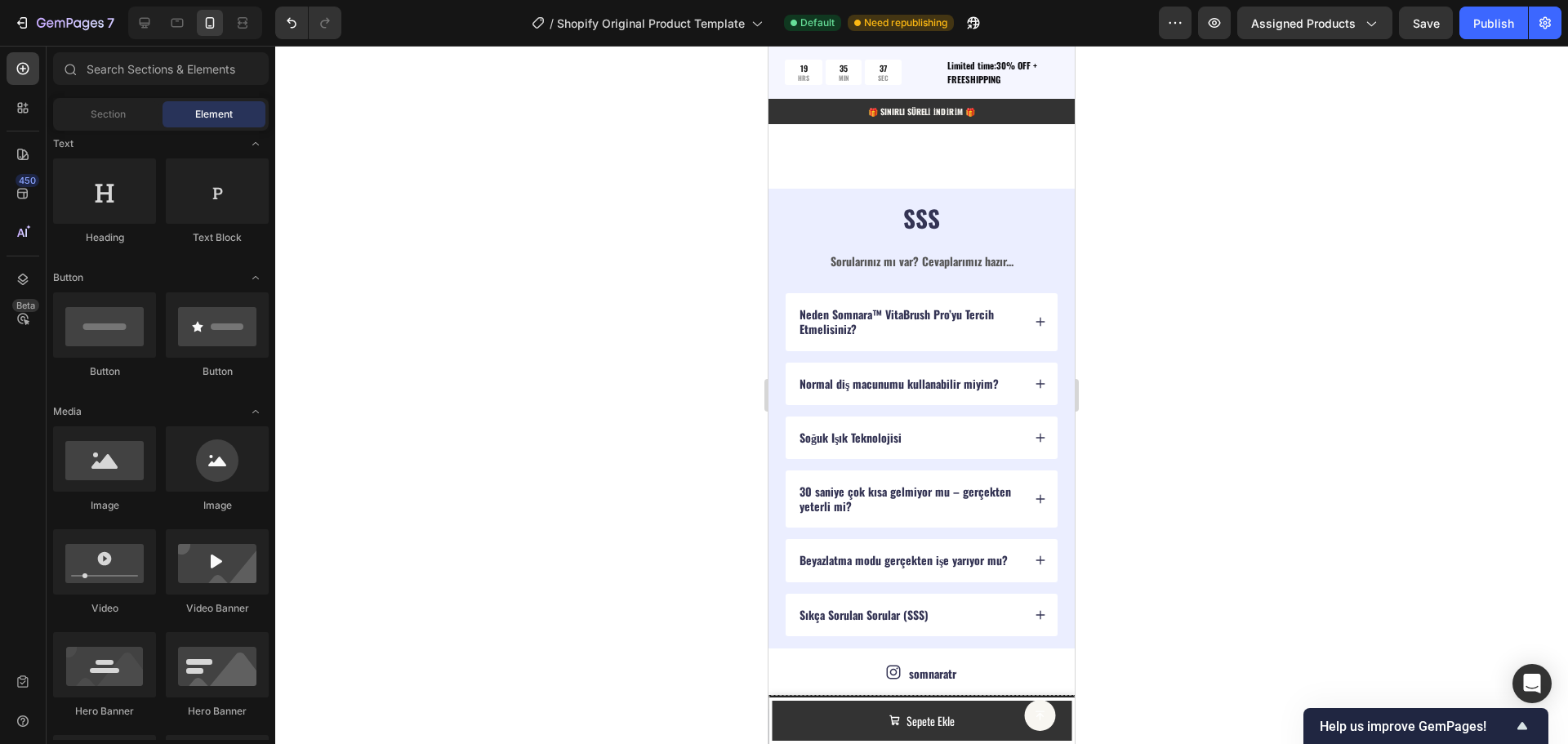
scroll to position [4659, 0]
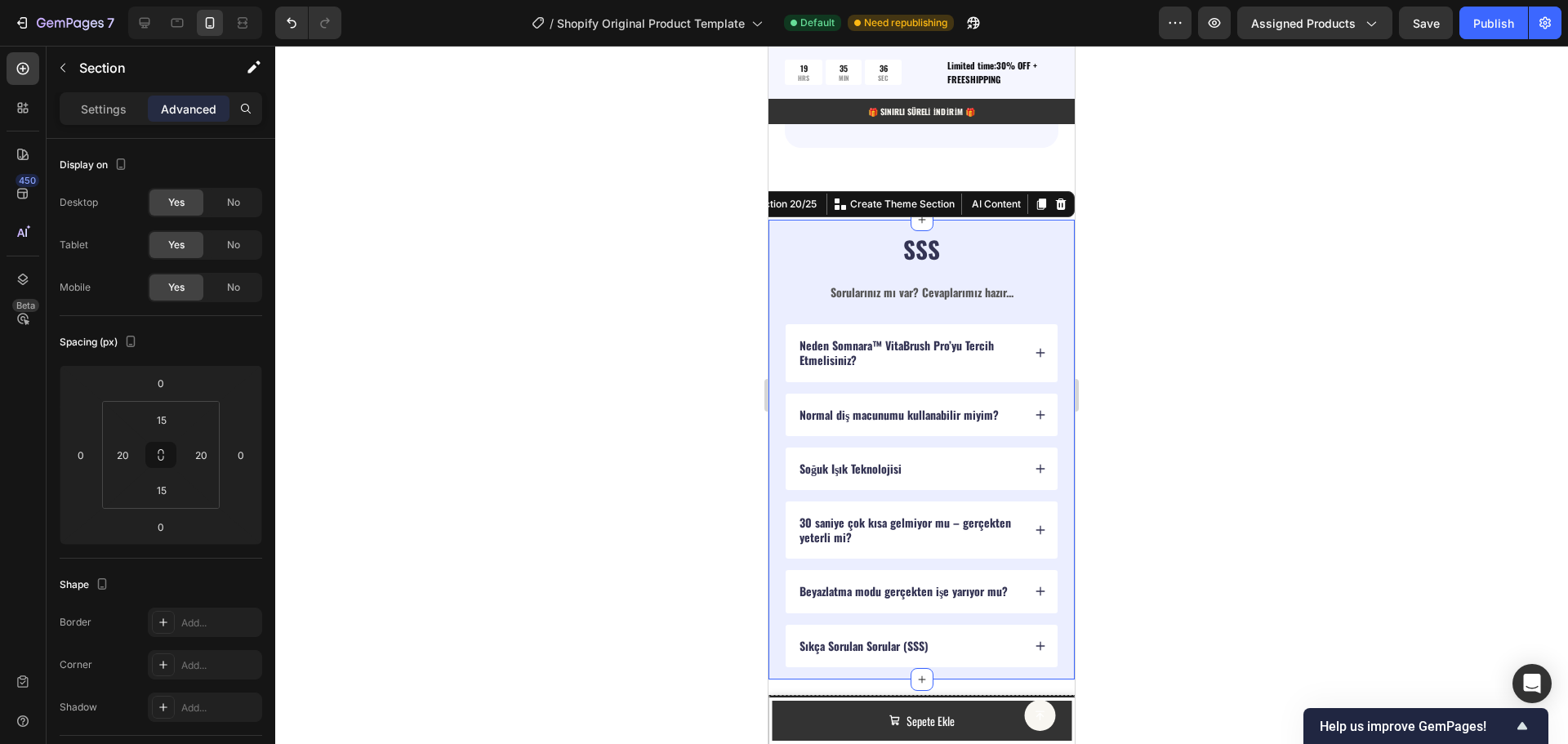
click at [781, 233] on div "SSS Heading Sorularınız mı var? Cevaplarımız hazır... Text Block Neden Somnara™…" at bounding box center [921, 450] width 307 height 459
click at [122, 112] on p "Settings" at bounding box center [104, 109] width 46 height 17
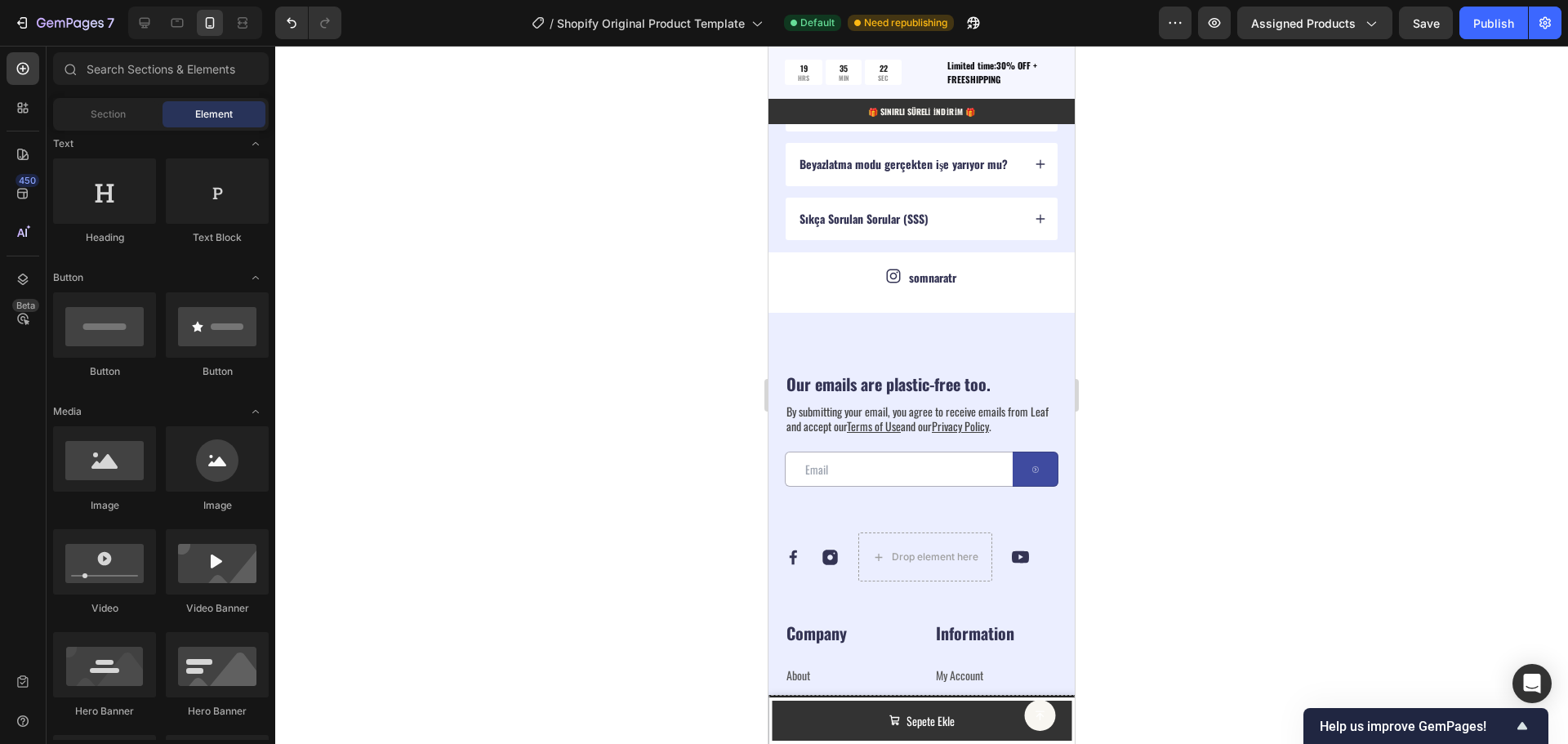
scroll to position [5082, 0]
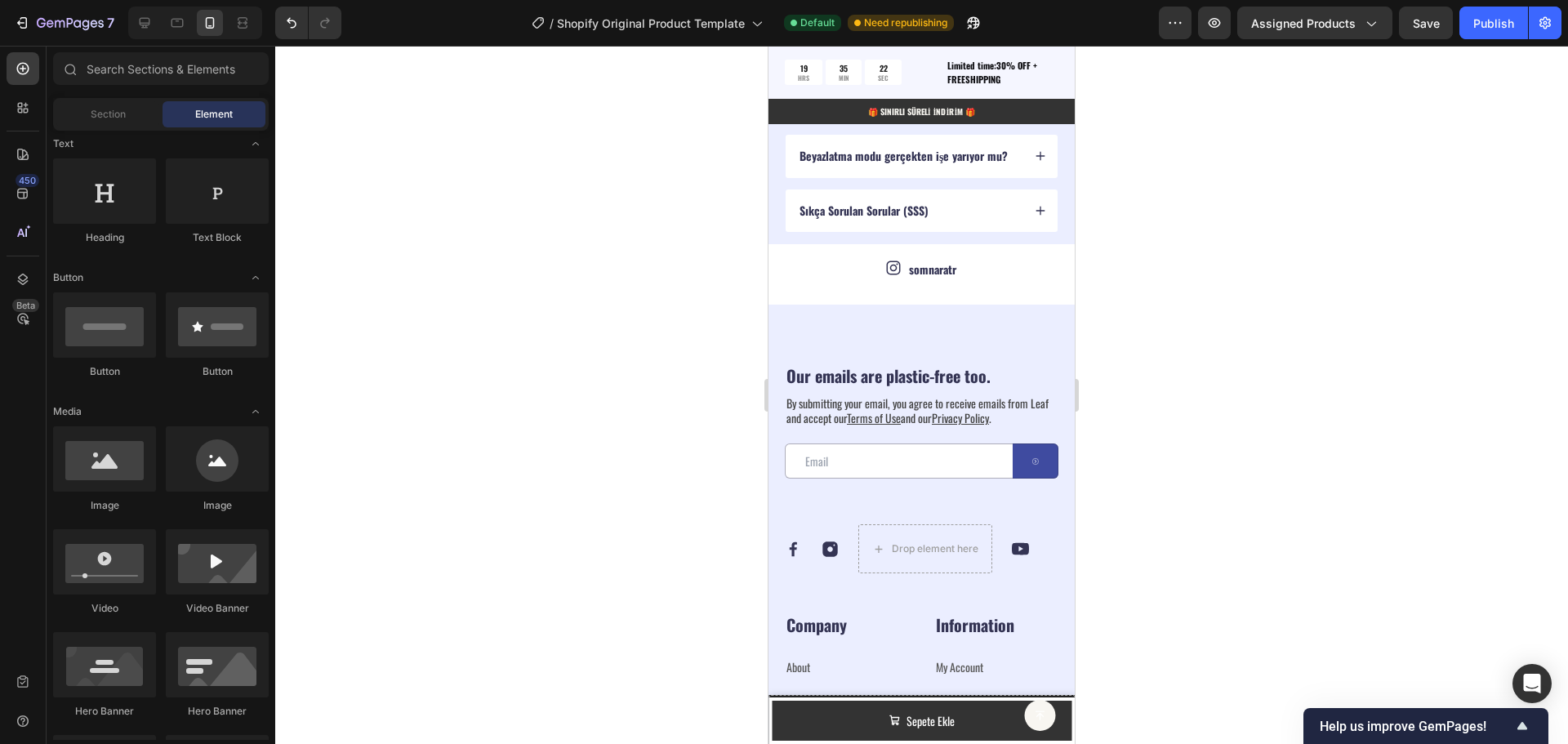
drag, startPoint x: 1071, startPoint y: 588, endPoint x: 1844, endPoint y: 676, distance: 778.0
click at [887, 420] on u "Terms of Use" at bounding box center [874, 418] width 54 height 17
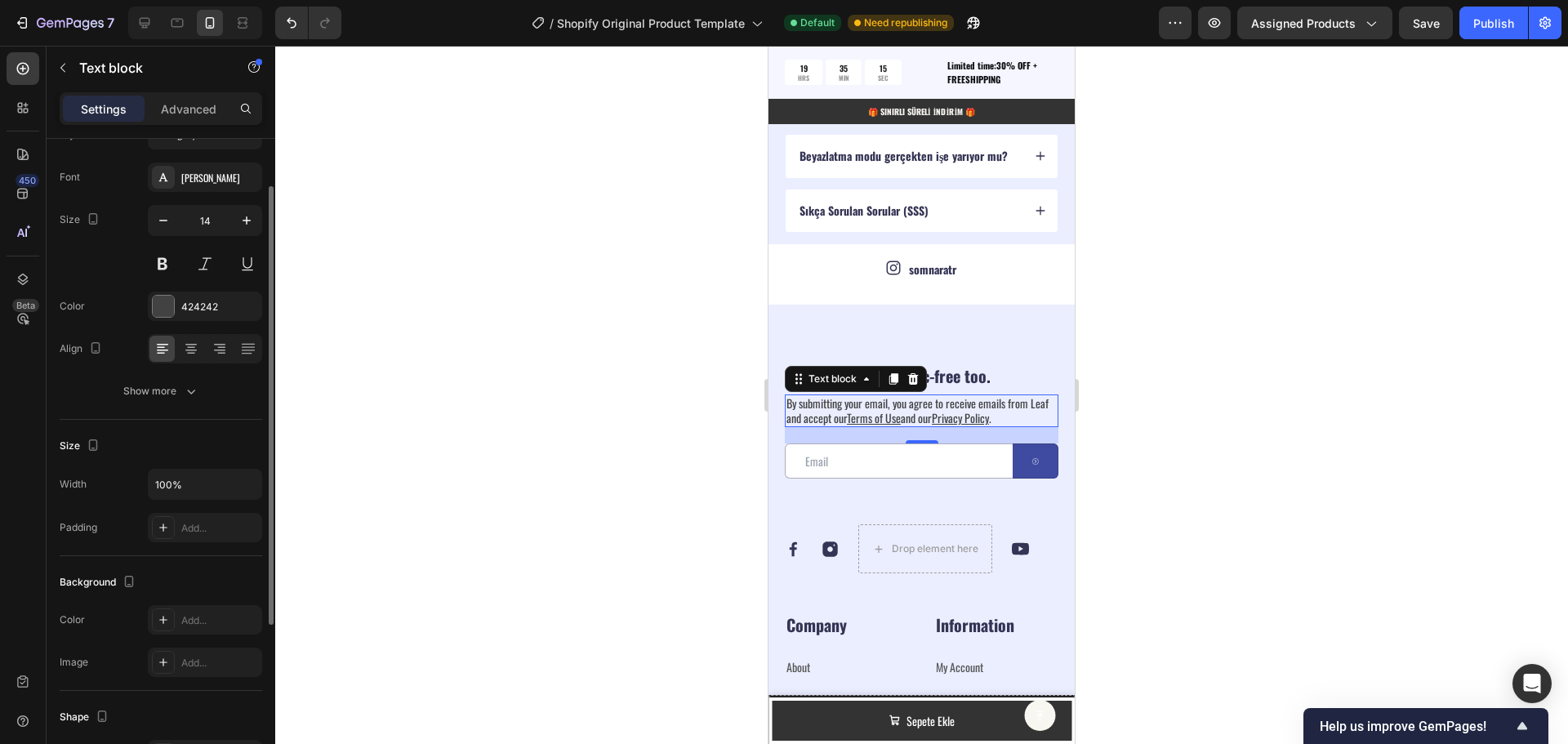
scroll to position [0, 0]
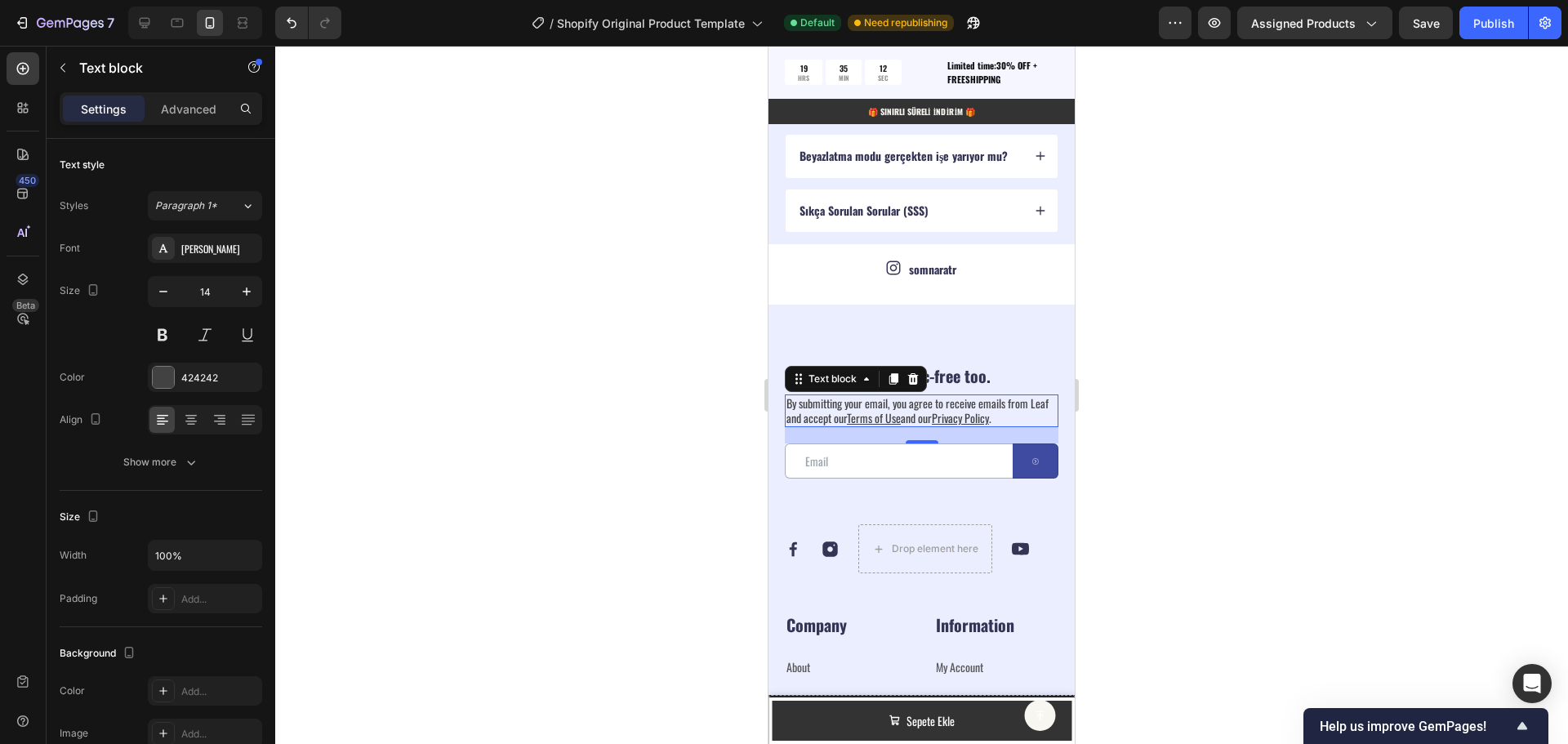
click at [196, 92] on div "Settings Advanced" at bounding box center [161, 109] width 203 height 33
click at [197, 111] on p "Advanced" at bounding box center [188, 109] width 56 height 17
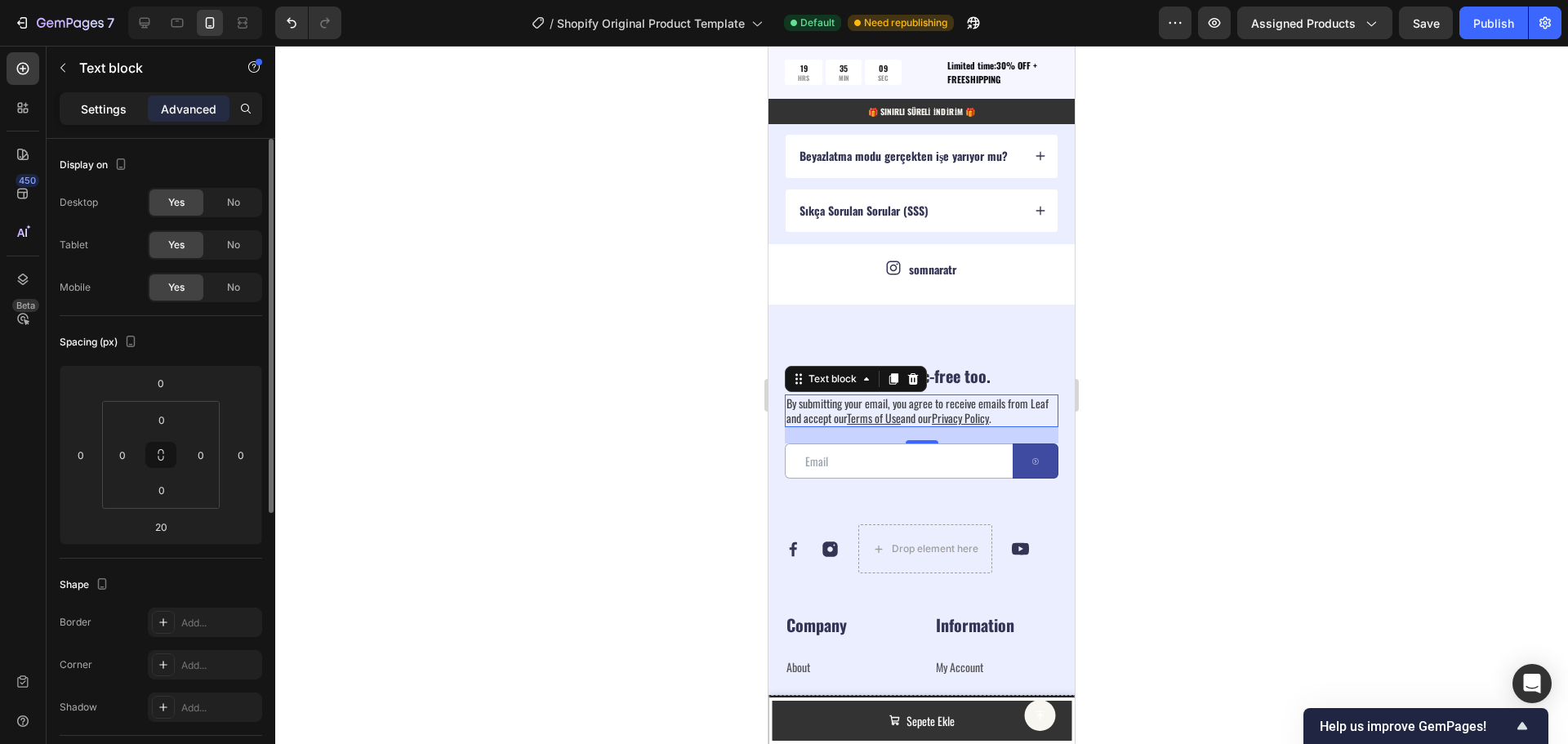
click at [104, 96] on div "Settings" at bounding box center [103, 108] width 82 height 26
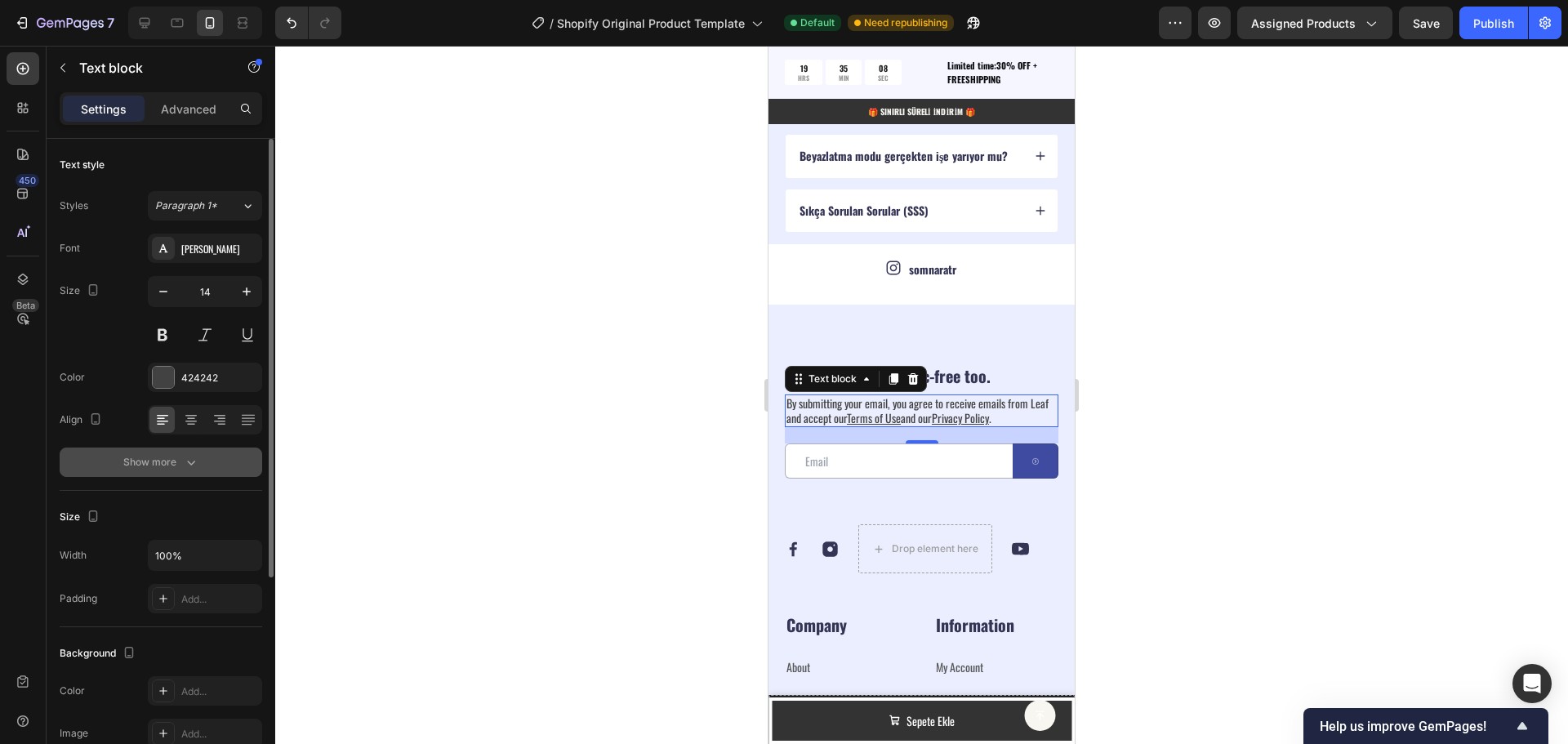
click at [181, 460] on div "Show more" at bounding box center [161, 461] width 76 height 16
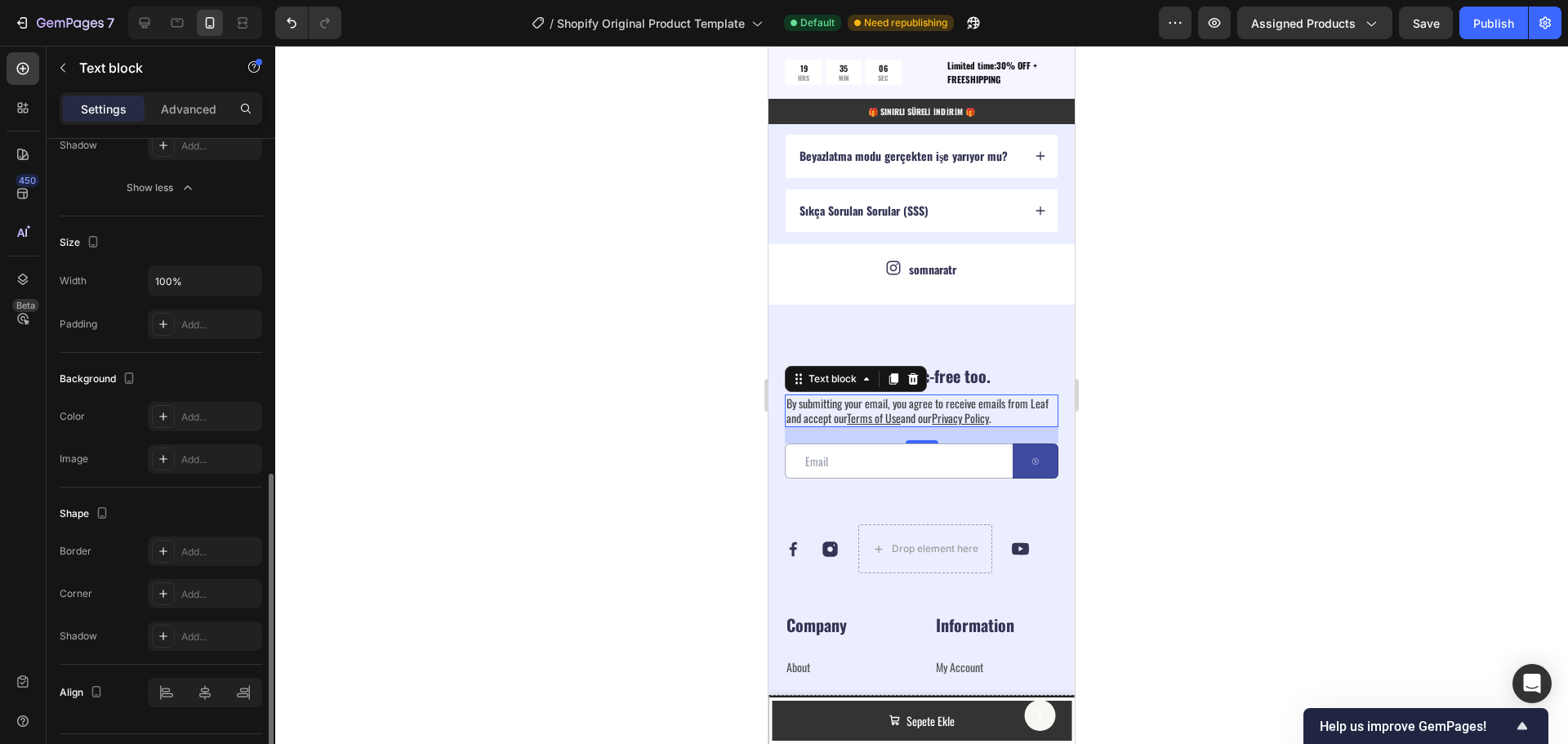
scroll to position [532, 0]
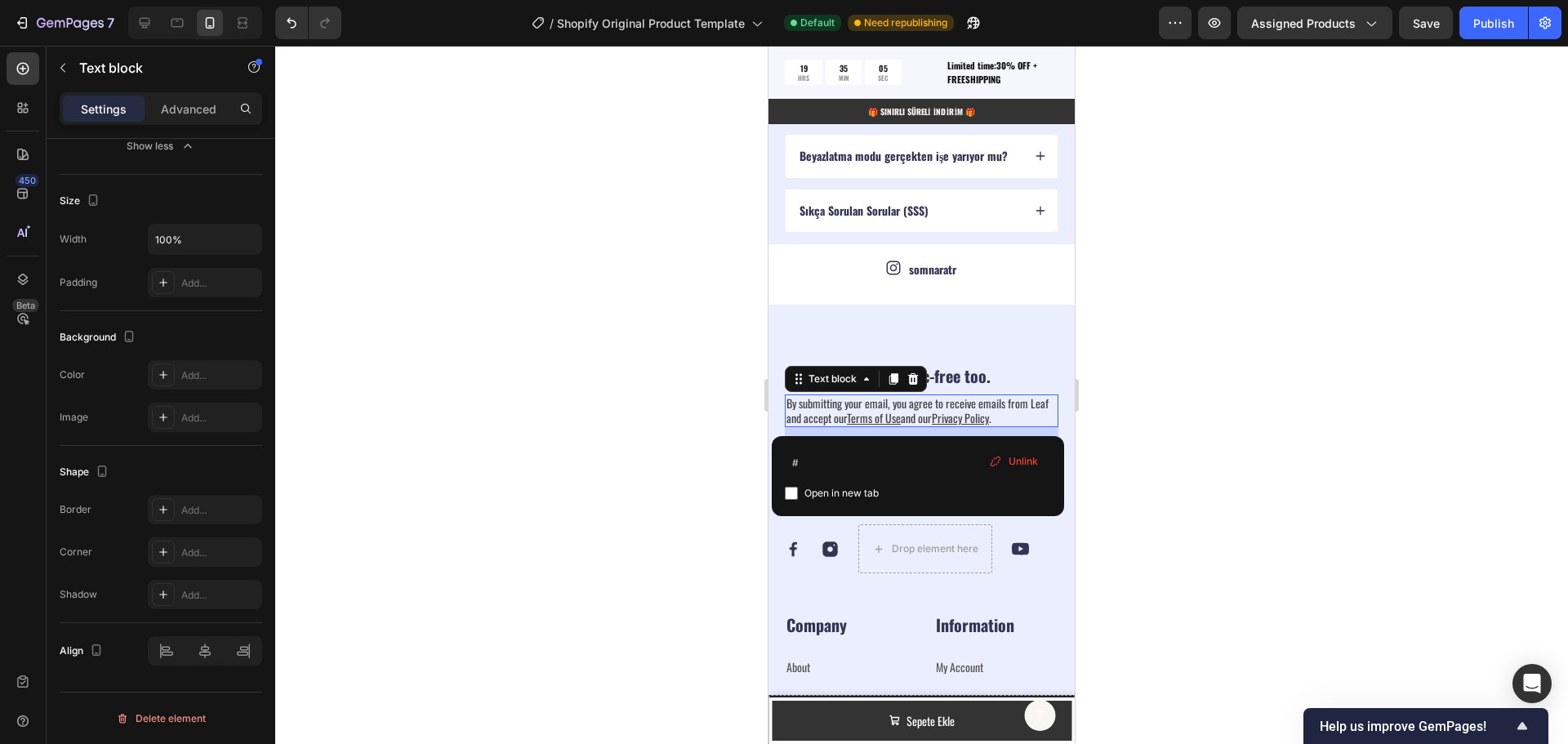
click at [901, 419] on u "Terms of Use" at bounding box center [874, 418] width 54 height 17
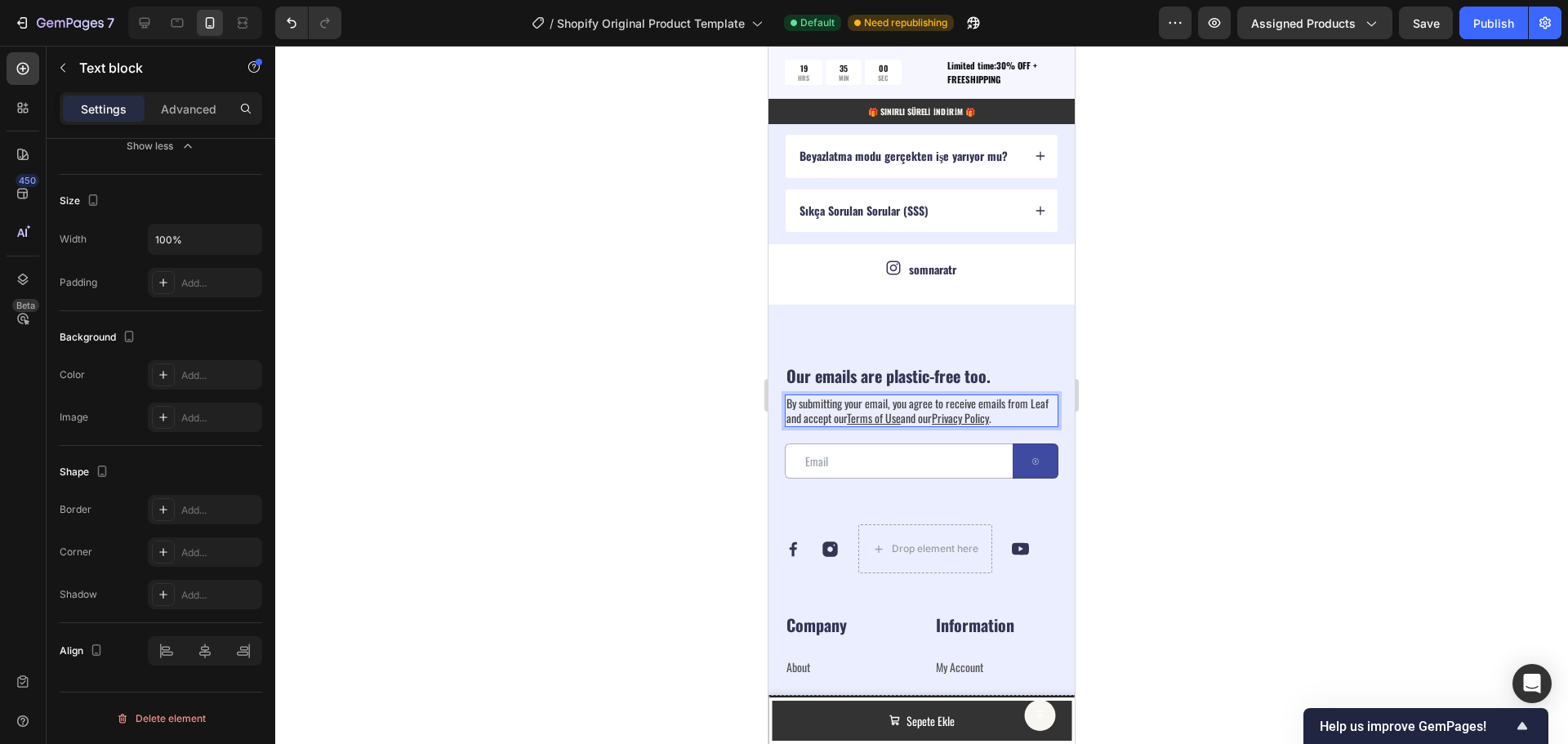
click at [901, 417] on u "Terms of Use" at bounding box center [874, 418] width 54 height 17
drag, startPoint x: 789, startPoint y: 401, endPoint x: 1024, endPoint y: 420, distance: 235.8
click at [1024, 420] on p "By submitting your email, you agree to receive emails from Leaf and accept our …" at bounding box center [921, 410] width 270 height 30
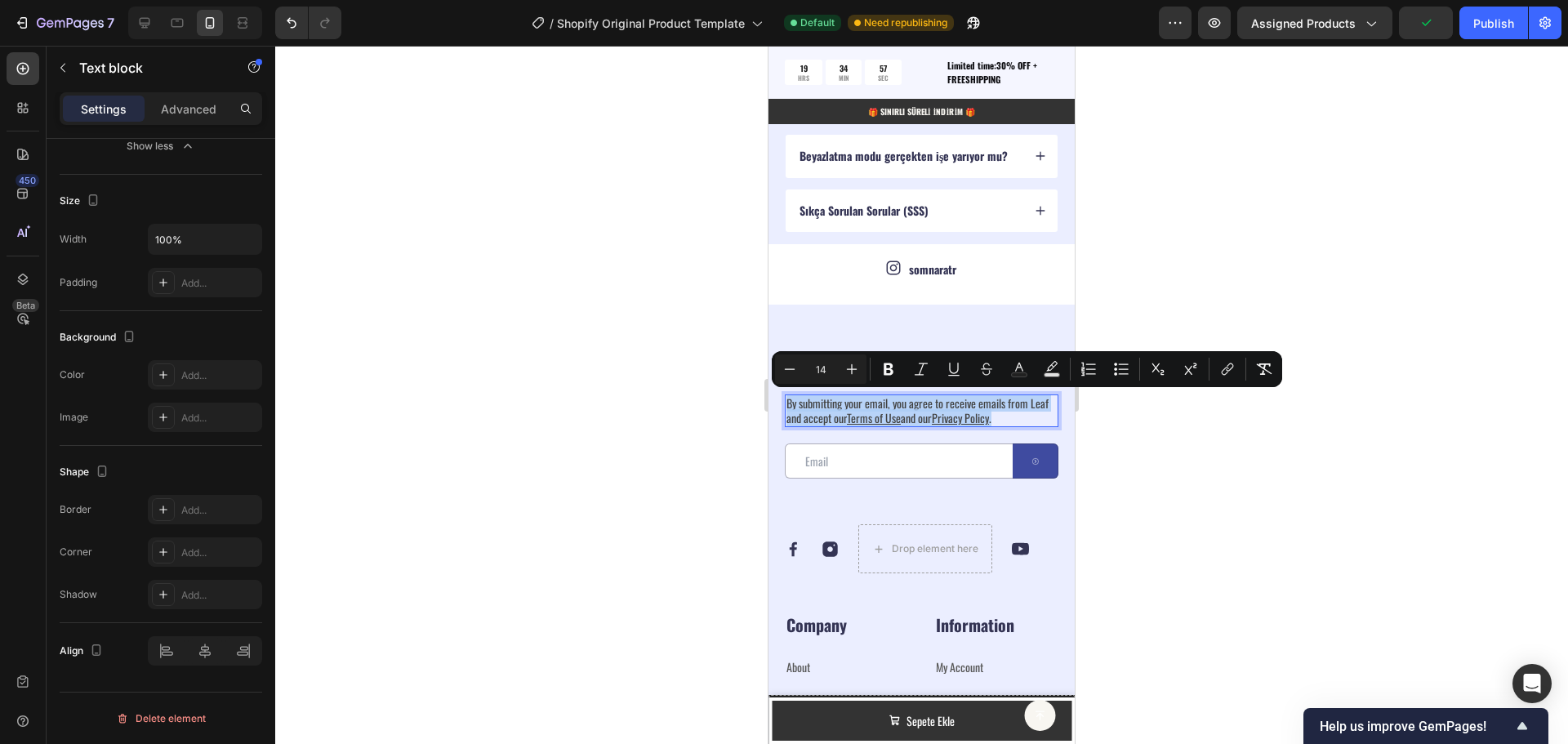
copy p "By submitting your email, you agree to receive emails from Leaf and accept our …"
click at [1028, 422] on p "By submitting your email, you agree to receive emails from Leaf and accept our …" at bounding box center [921, 410] width 270 height 30
drag, startPoint x: 1009, startPoint y: 418, endPoint x: 783, endPoint y: 405, distance: 226.4
click at [783, 405] on div "Our emails are plastic-free too. Heading By submitting your email, you agree to…" at bounding box center [921, 627] width 307 height 644
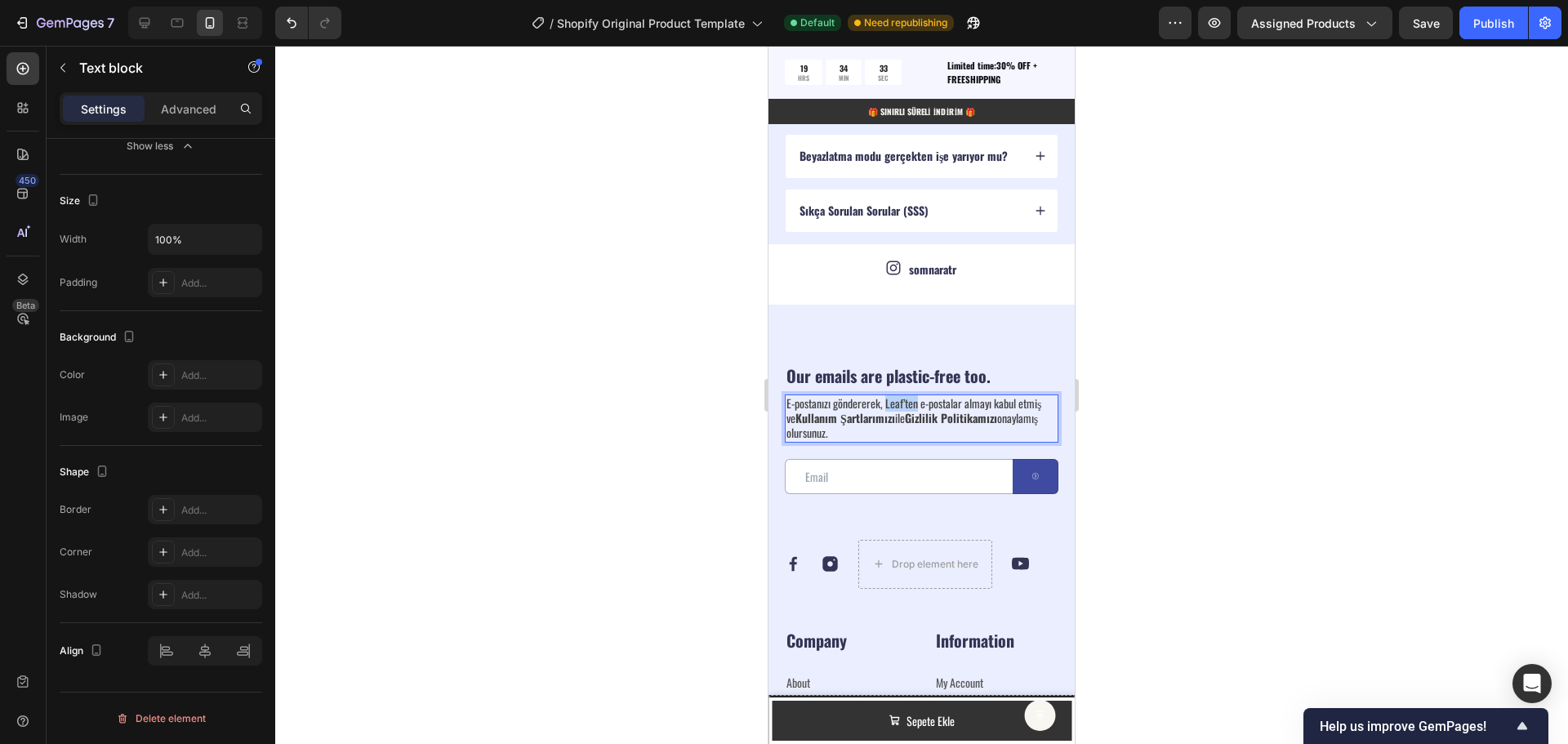
drag, startPoint x: 918, startPoint y: 405, endPoint x: 885, endPoint y: 405, distance: 33.0
click at [885, 405] on p "E-postanızı göndererek, Leaf’ten e-postalar almayı kabul etmiş ve Kullanım Şart…" at bounding box center [921, 418] width 270 height 45
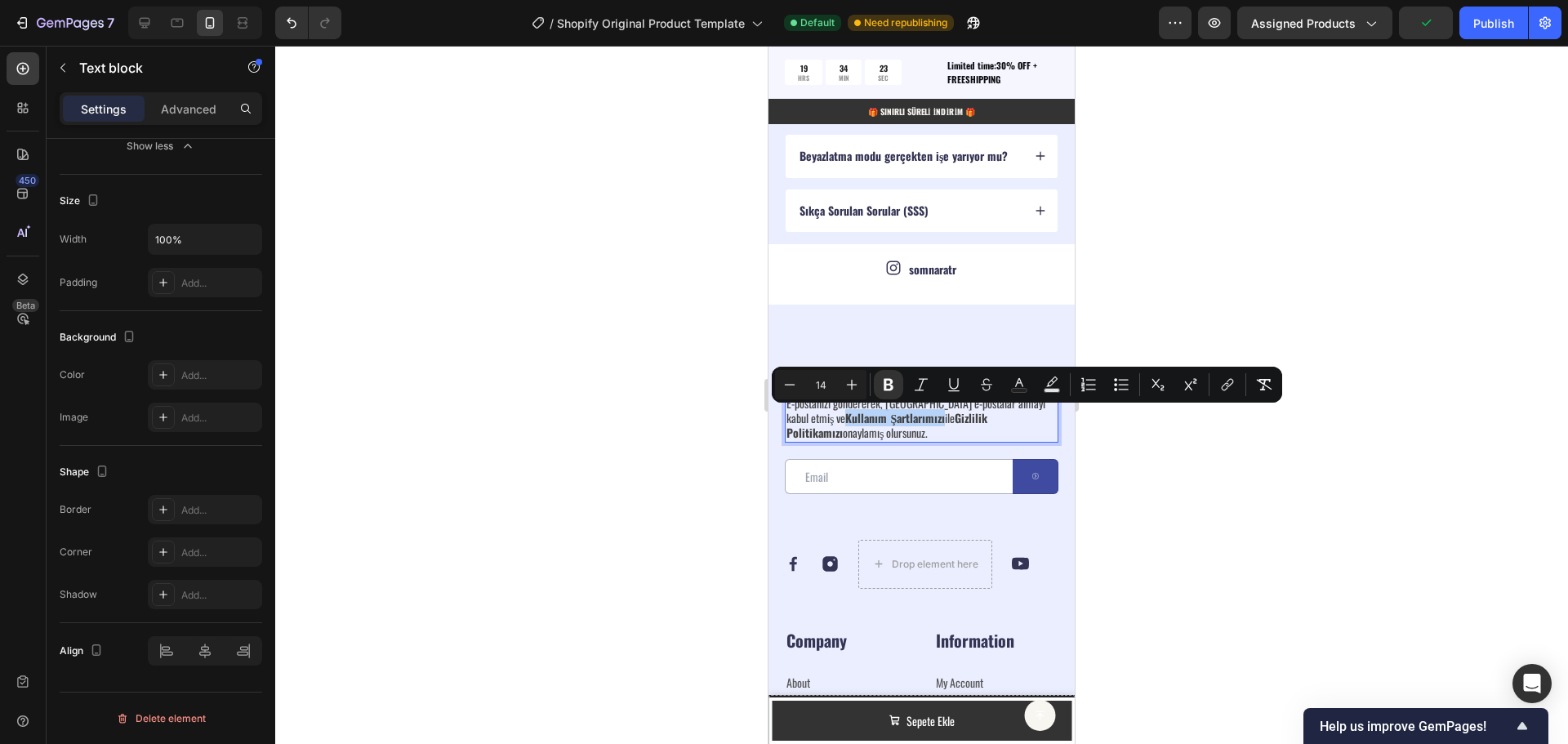
drag, startPoint x: 826, startPoint y: 420, endPoint x: 923, endPoint y: 420, distance: 97.0
click at [923, 420] on p "E-postanızı göndererek, [PERSON_NAME] e-postalar almayı kabul etmiş ve Kullanım…" at bounding box center [921, 418] width 270 height 45
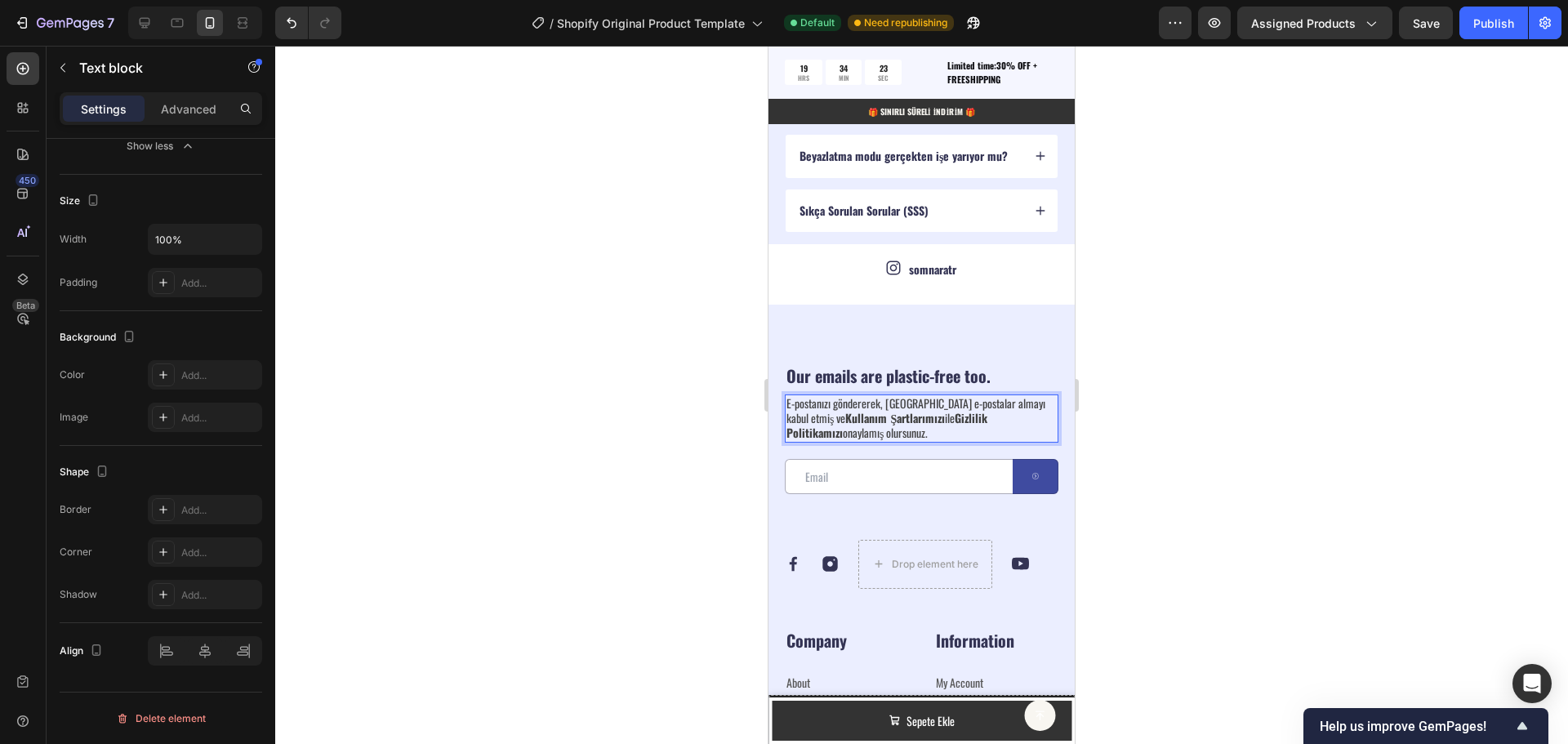
click at [923, 420] on p "E-postanızı göndererek, [PERSON_NAME] e-postalar almayı kabul etmiş ve Kullanım…" at bounding box center [921, 418] width 270 height 45
drag, startPoint x: 824, startPoint y: 420, endPoint x: 920, endPoint y: 421, distance: 96.0
click at [920, 421] on p "E-postanızı göndererek, [PERSON_NAME] e-postalar almayı kabul etmiş ve Kullanım…" at bounding box center [921, 418] width 270 height 45
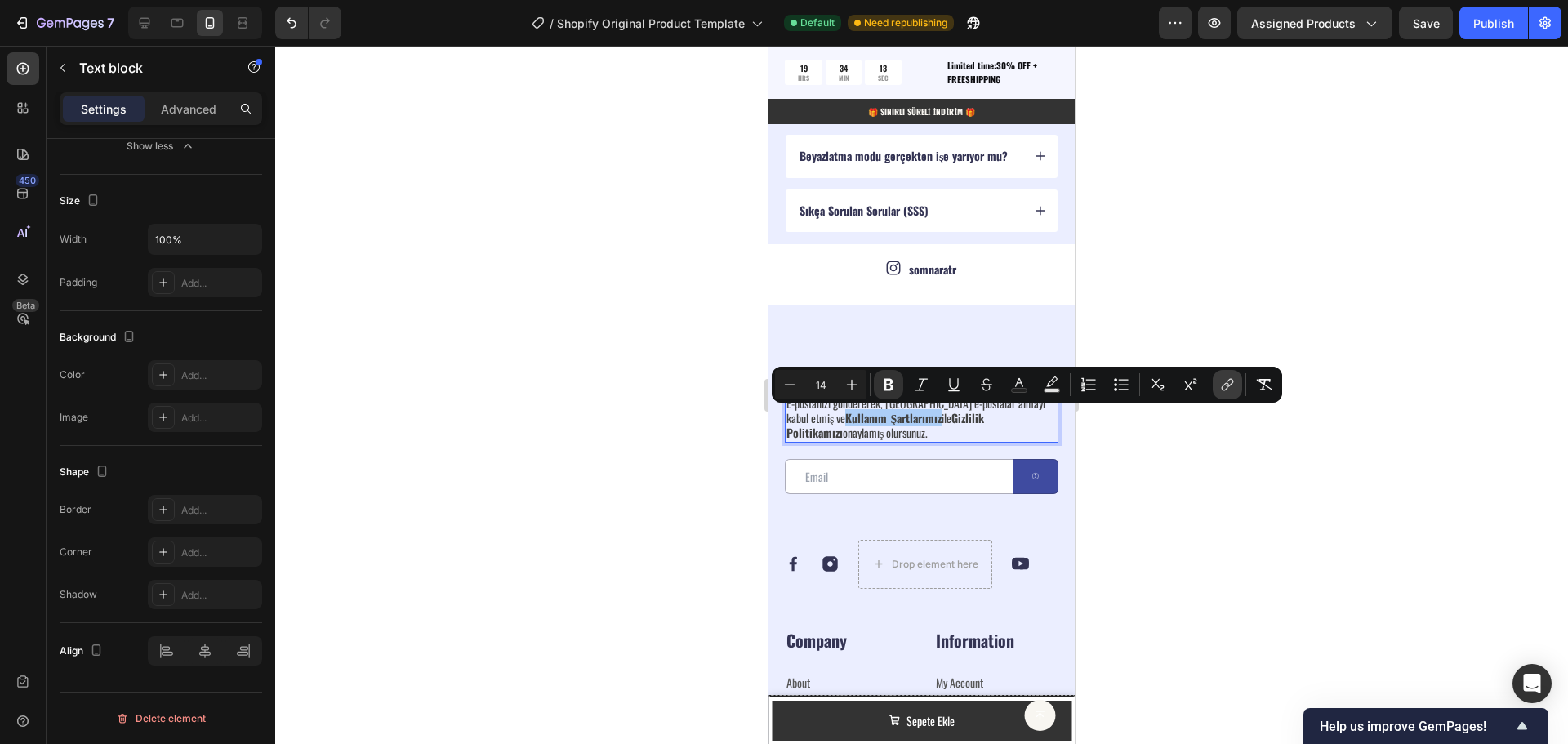
click at [1232, 387] on icon "Editor contextual toolbar" at bounding box center [1227, 384] width 16 height 16
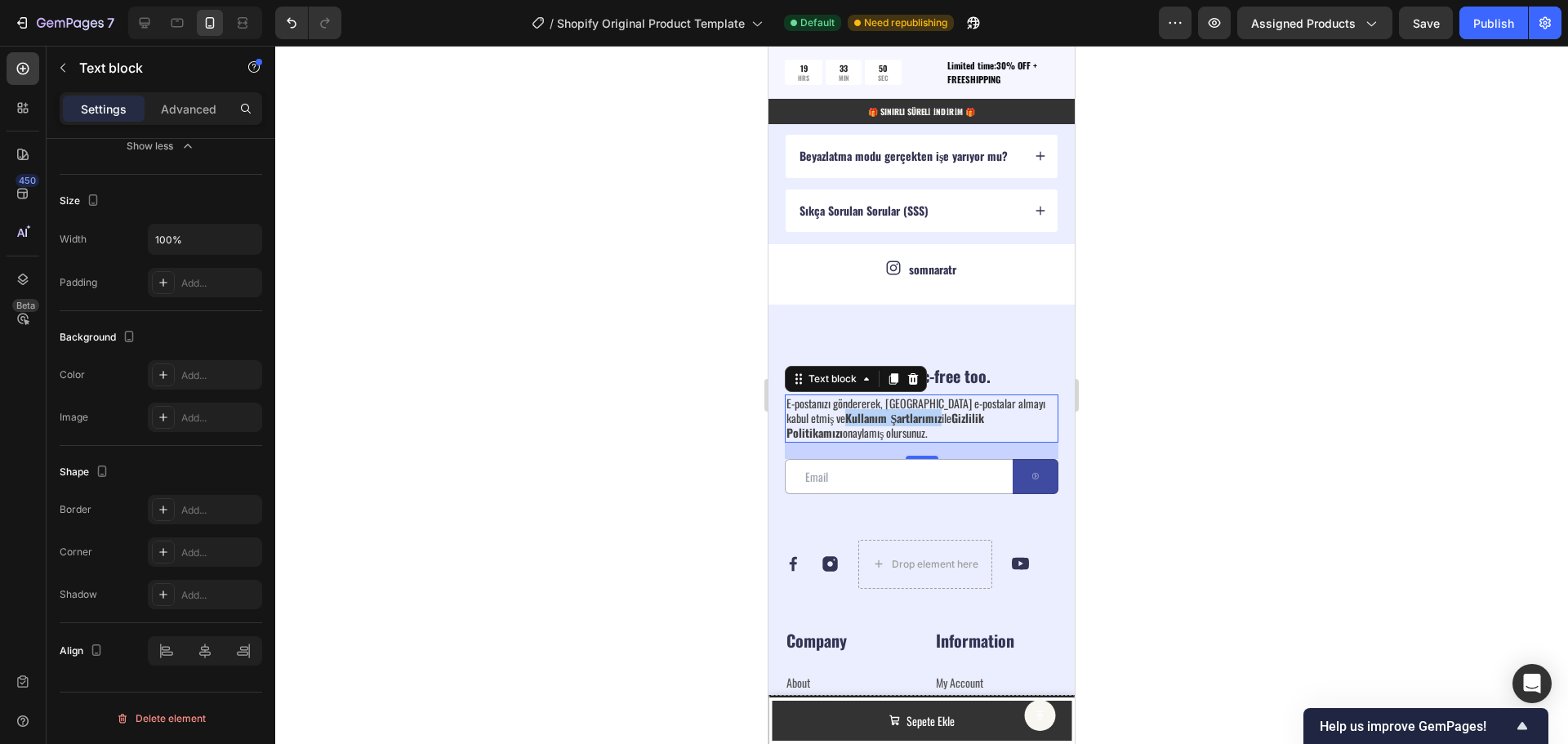
click at [892, 415] on strong "Kullanım Şartlarımız" at bounding box center [893, 418] width 96 height 17
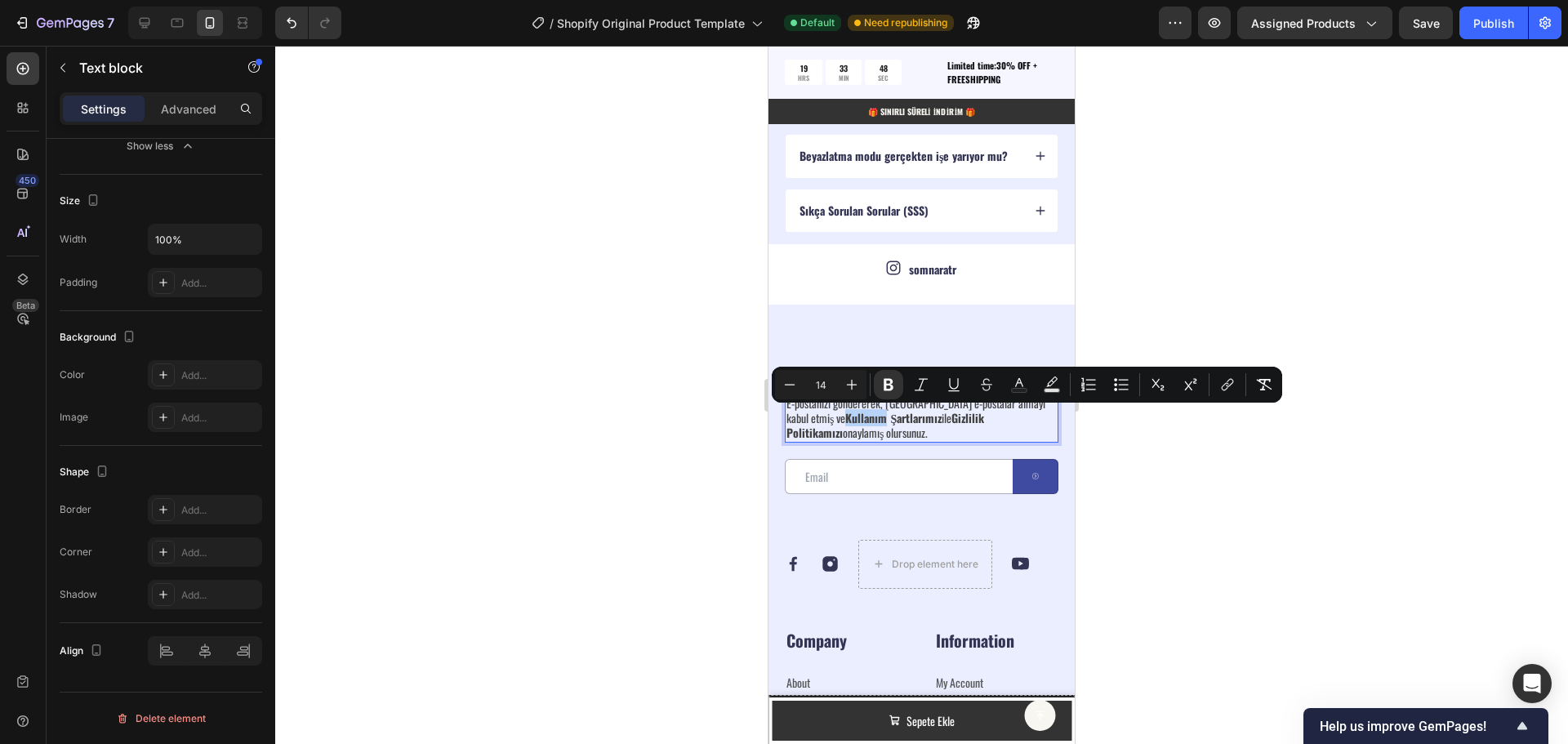
drag, startPoint x: 865, startPoint y: 417, endPoint x: 825, endPoint y: 420, distance: 40.1
click at [845, 420] on strong "Kullanım Şartlarımız" at bounding box center [893, 418] width 96 height 17
drag, startPoint x: 909, startPoint y: 418, endPoint x: 824, endPoint y: 417, distance: 85.0
click at [845, 417] on strong "Hizmet Şartlarımız" at bounding box center [889, 418] width 88 height 17
click at [1230, 381] on icon "Editor contextual toolbar" at bounding box center [1227, 384] width 16 height 16
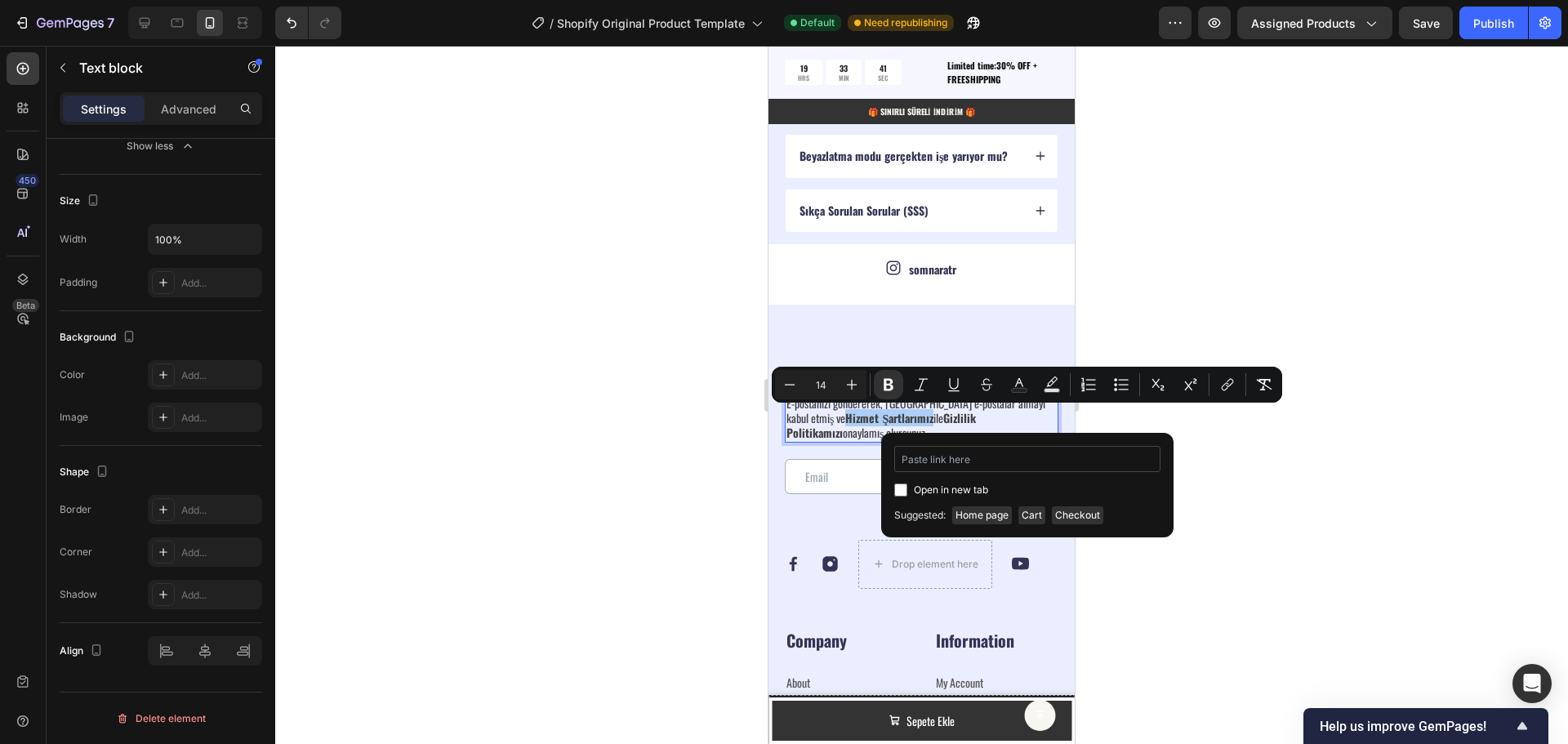
type input "[URL][DOMAIN_NAME]"
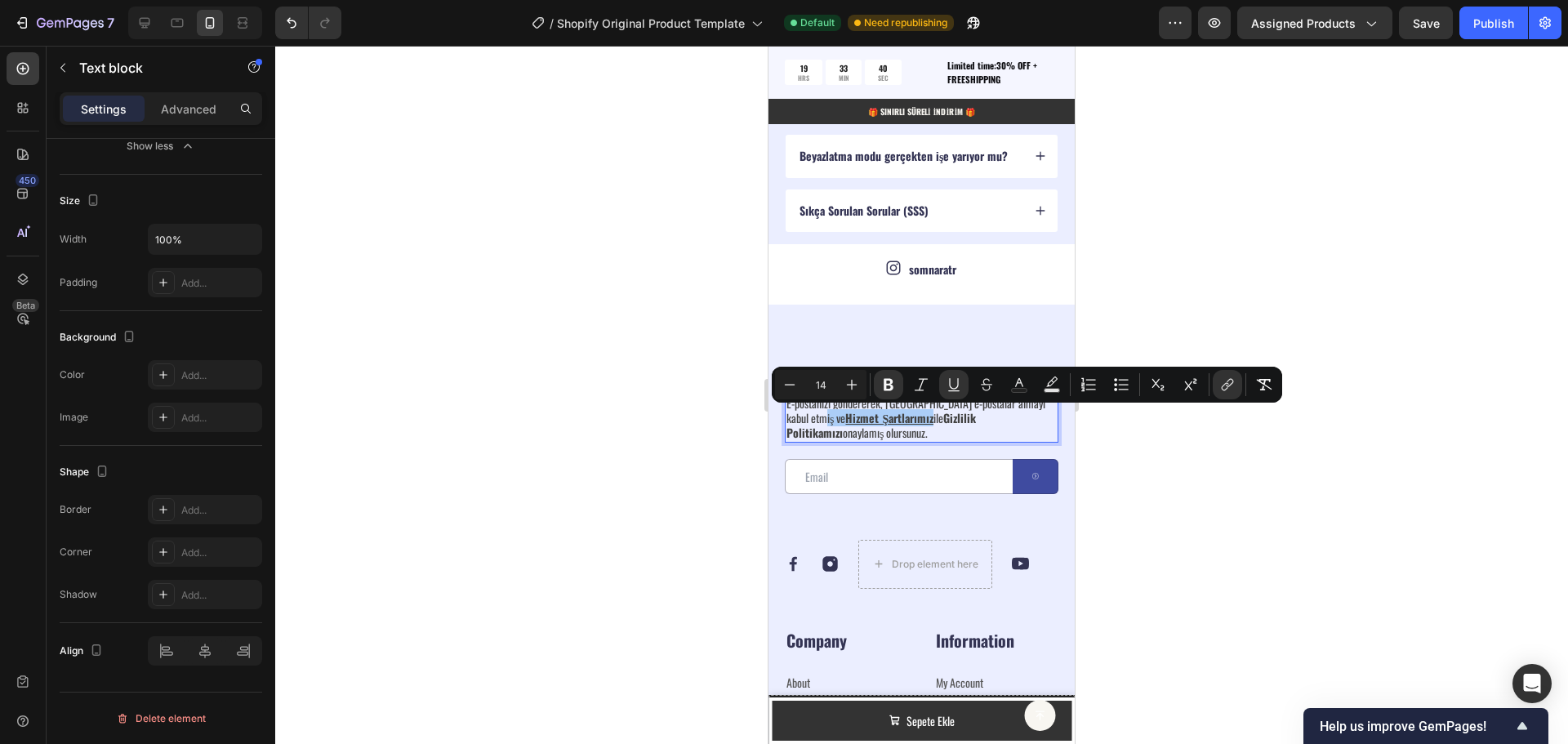
click at [1216, 473] on div at bounding box center [921, 395] width 1293 height 698
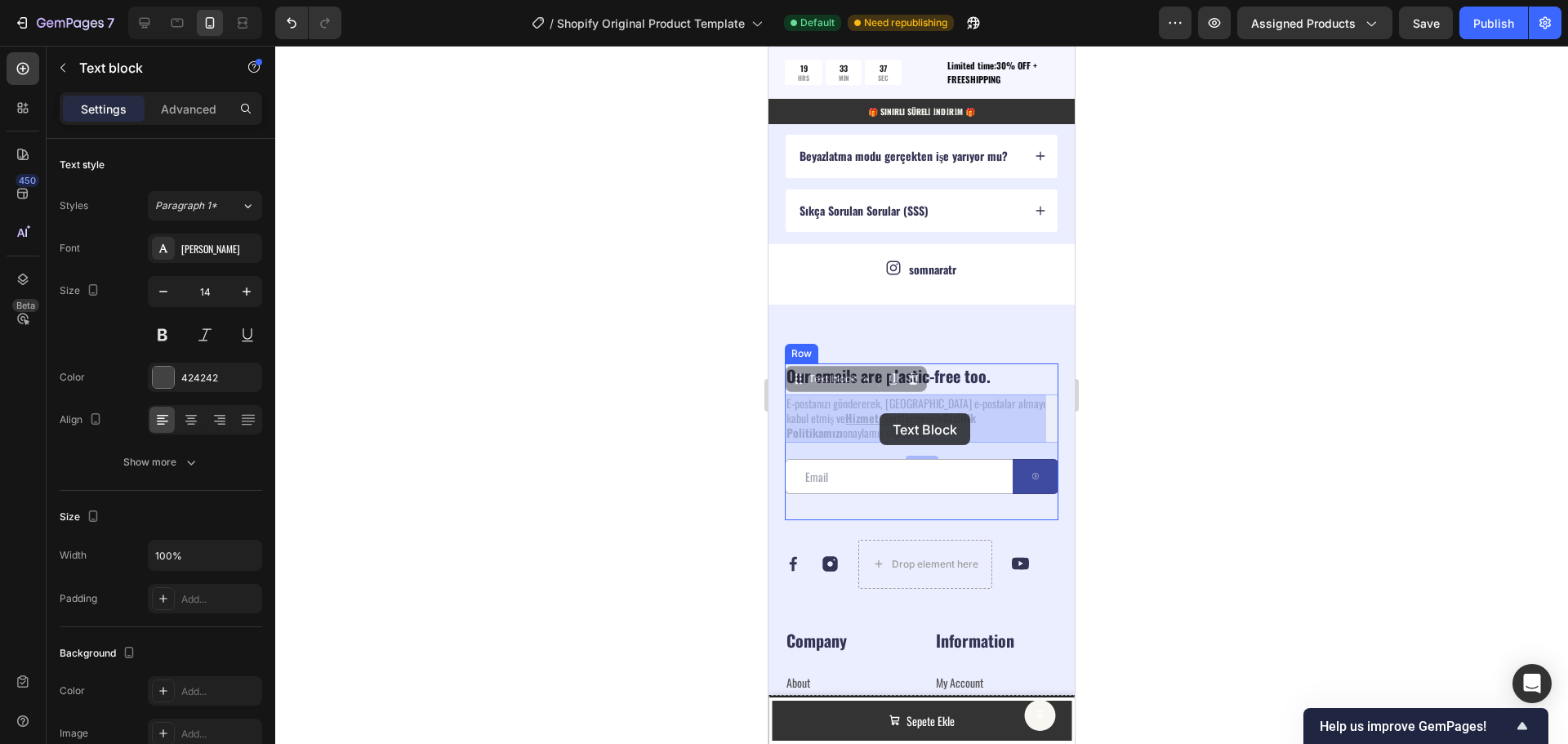
drag, startPoint x: 929, startPoint y: 419, endPoint x: 859, endPoint y: 414, distance: 70.2
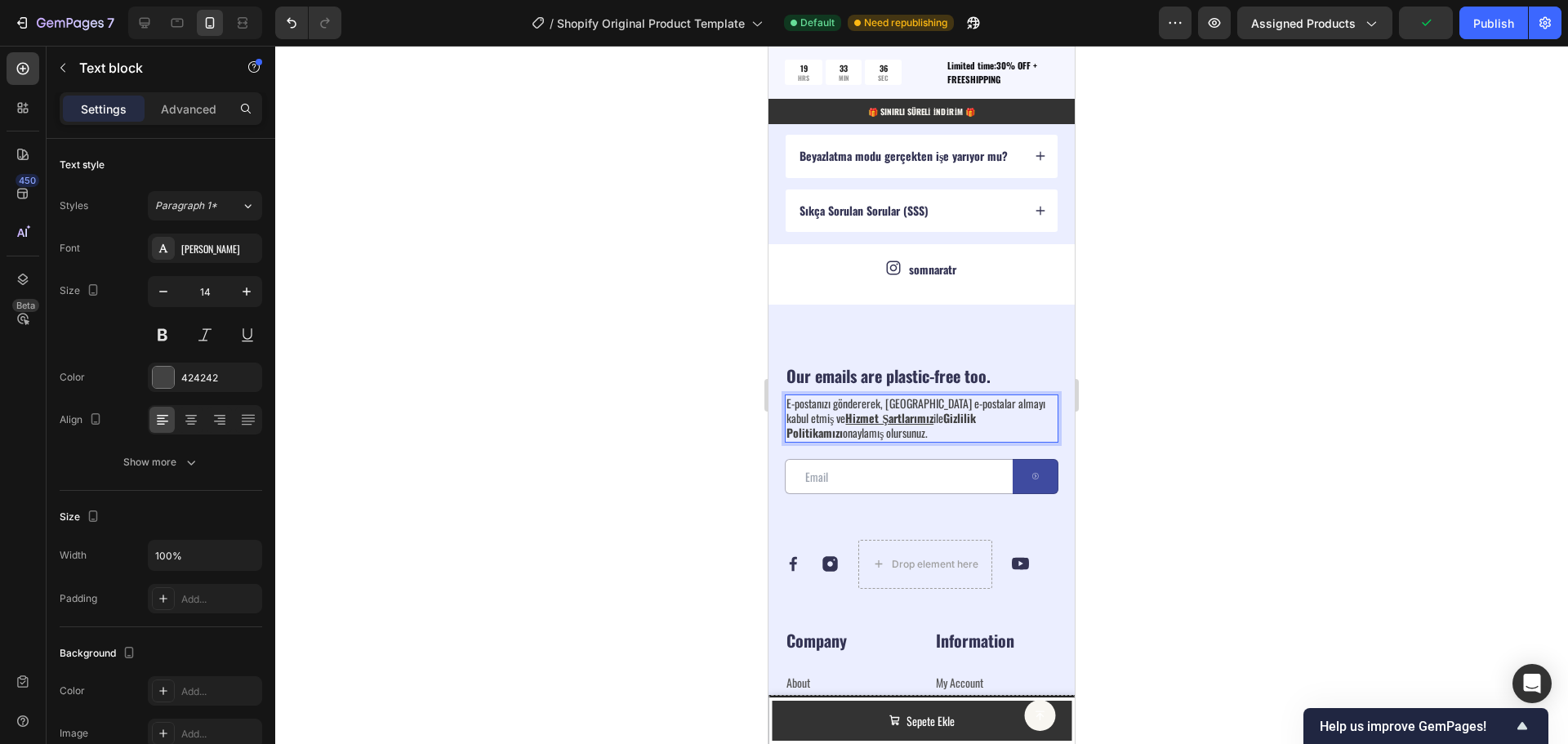
click at [1020, 419] on p "E-postanızı göndererek, [PERSON_NAME] e-postalar almayı kabul etmiş ve Hizmet Ş…" at bounding box center [921, 418] width 270 height 45
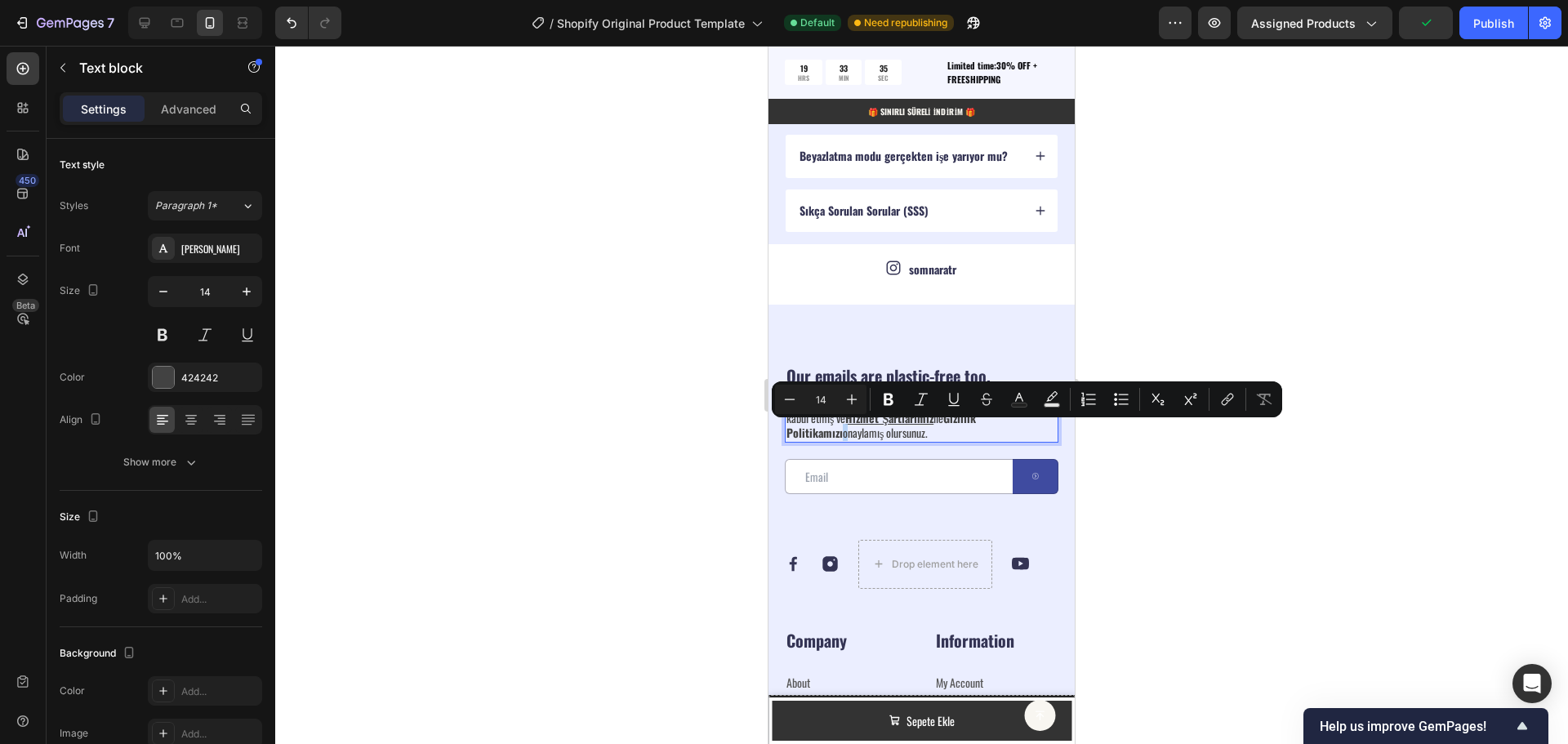
click at [1018, 421] on p "E-postanızı göndererek, [PERSON_NAME] e-postalar almayı kabul etmiş ve Hizmet Ş…" at bounding box center [921, 418] width 270 height 45
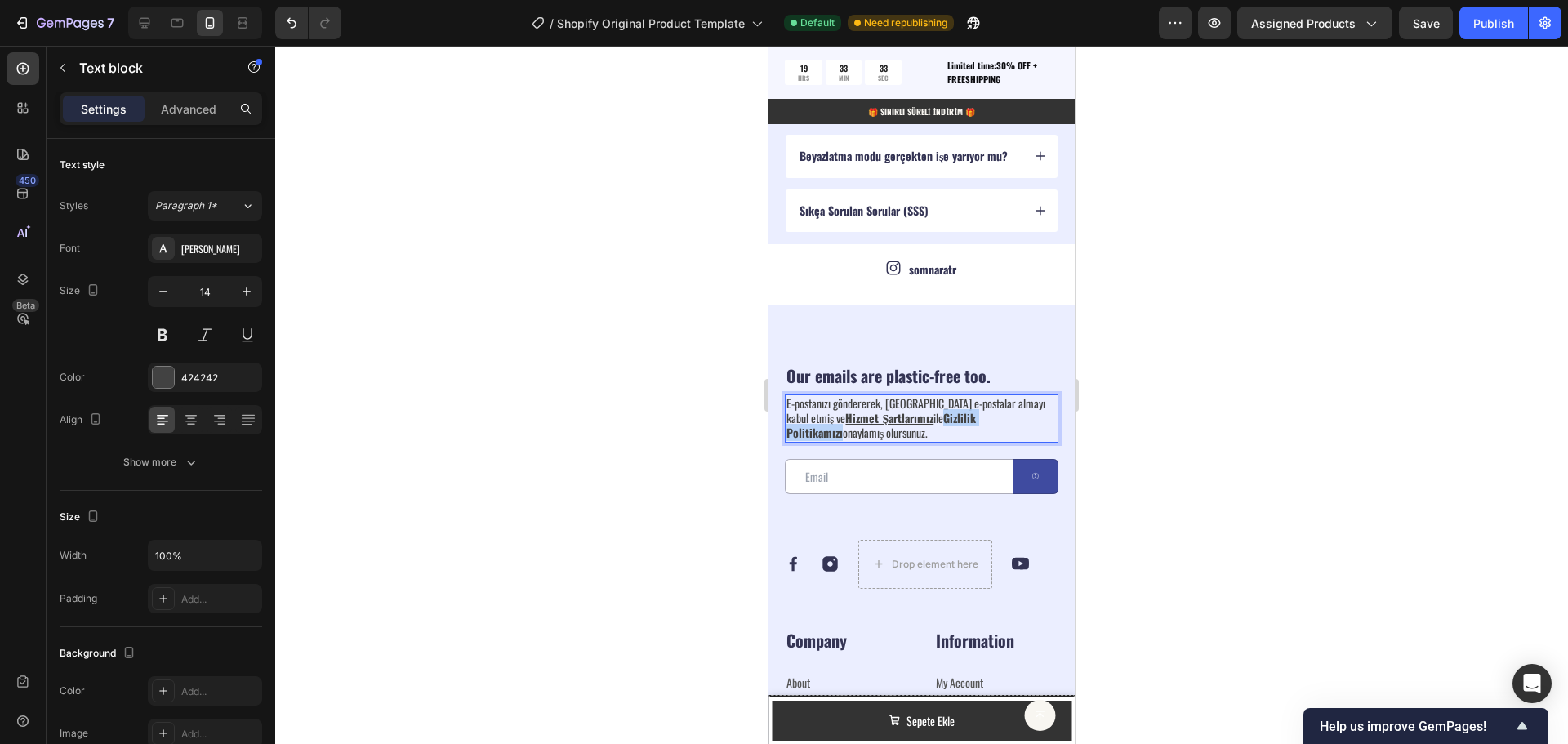
drag, startPoint x: 1018, startPoint y: 421, endPoint x: 928, endPoint y: 420, distance: 90.0
click at [928, 420] on p "E-postanızı göndererek, [PERSON_NAME] e-postalar almayı kabul etmiş ve Hizmet Ş…" at bounding box center [921, 418] width 270 height 45
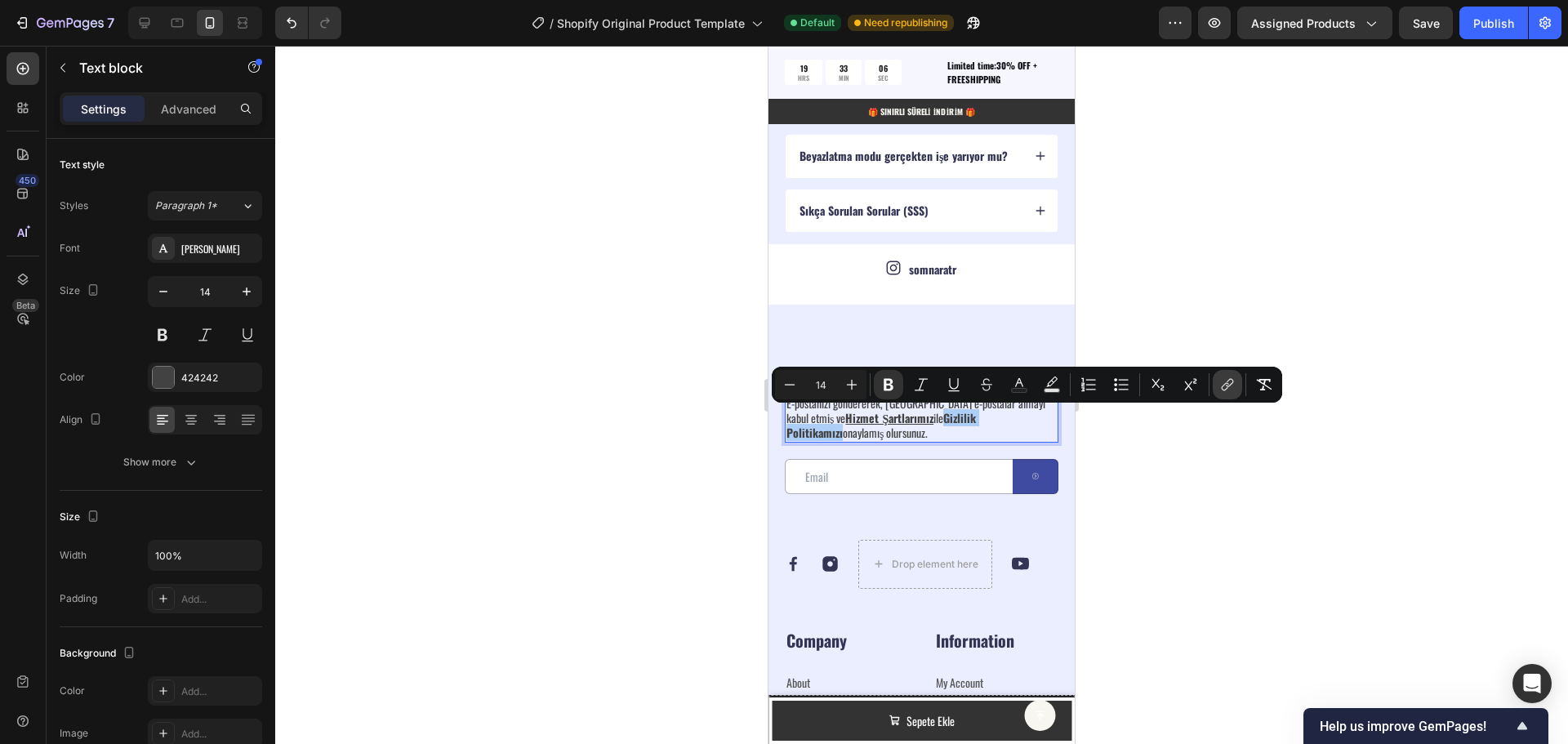
click at [1228, 387] on icon "Editor contextual toolbar" at bounding box center [1227, 384] width 16 height 16
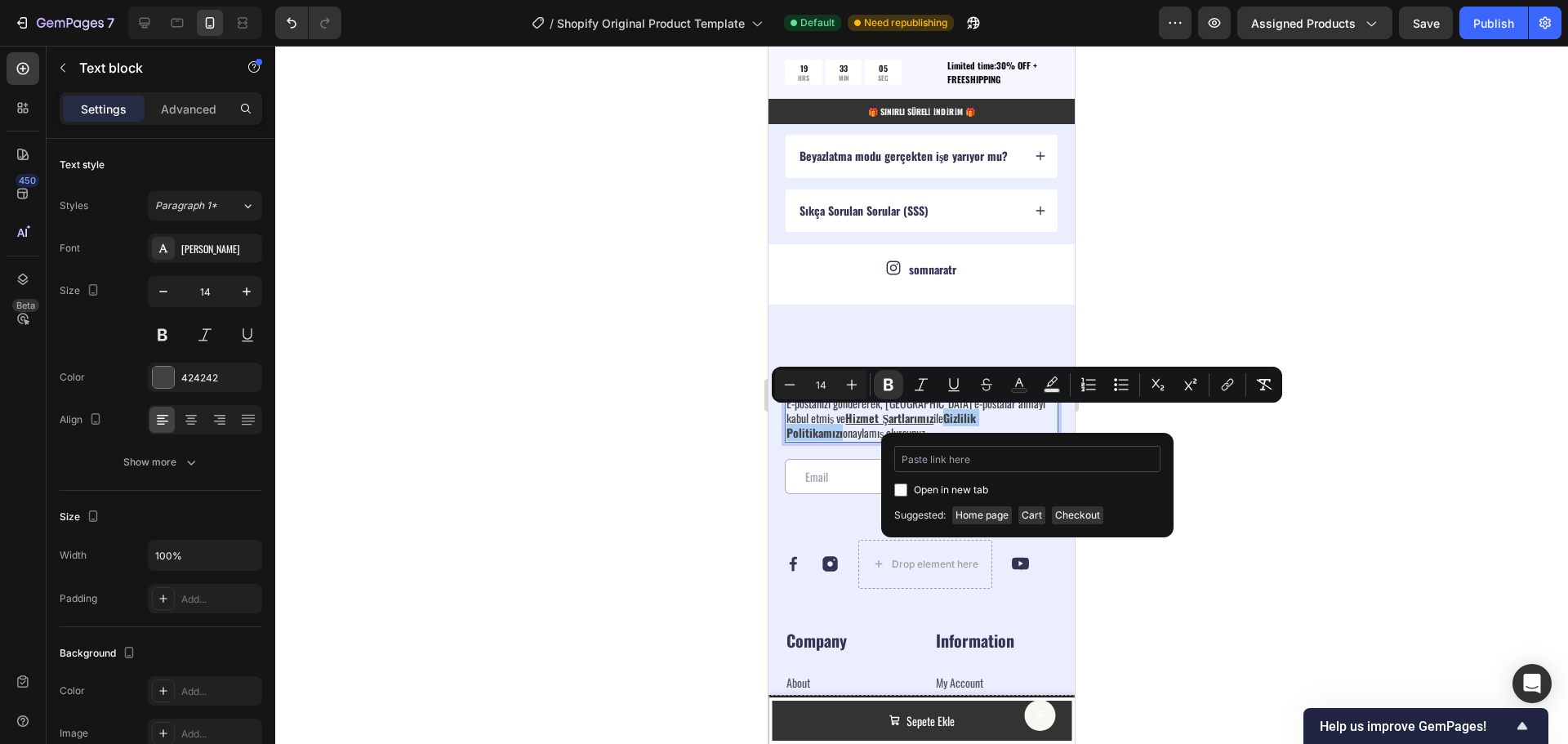
type input "[URL][DOMAIN_NAME]"
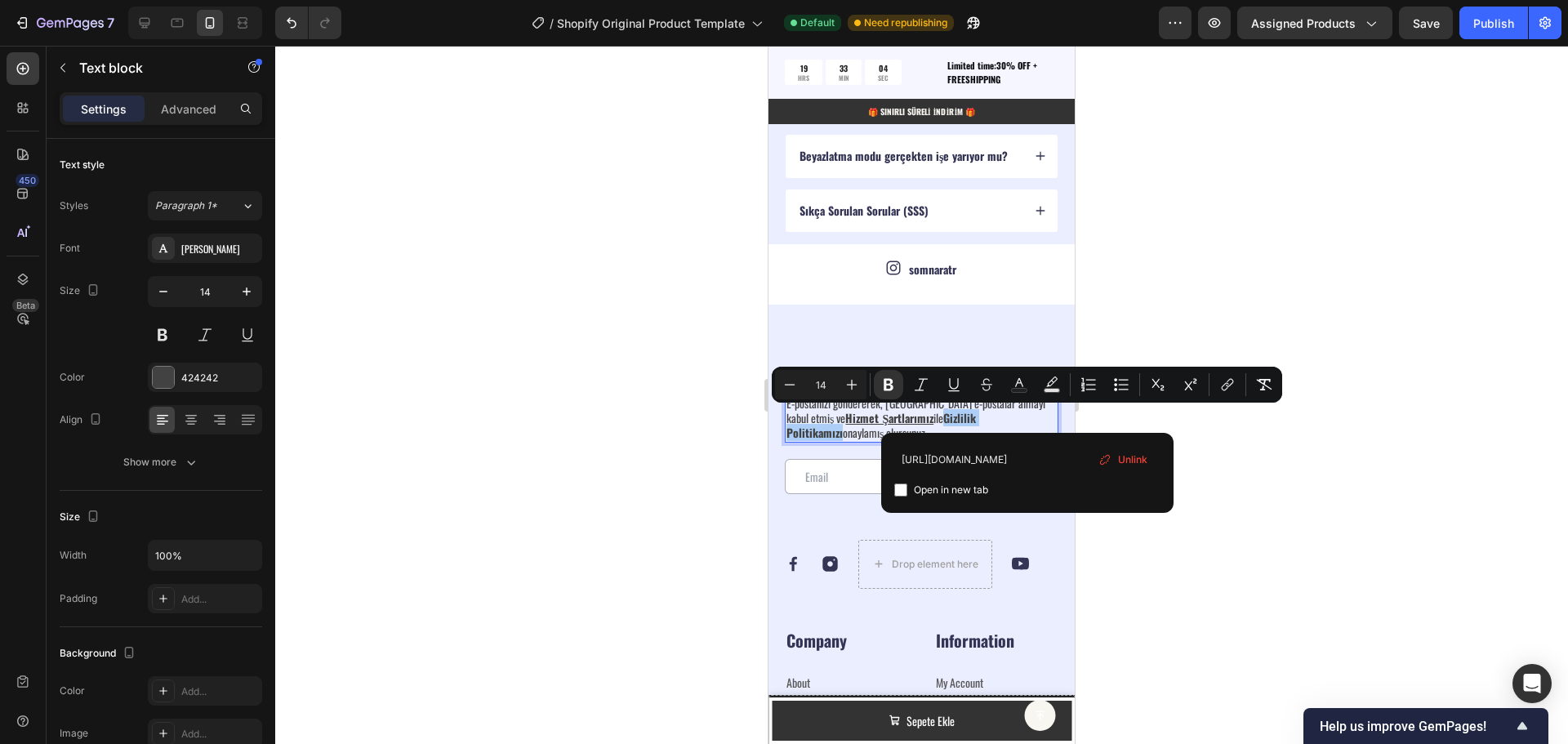
click at [1268, 450] on div at bounding box center [921, 395] width 1293 height 698
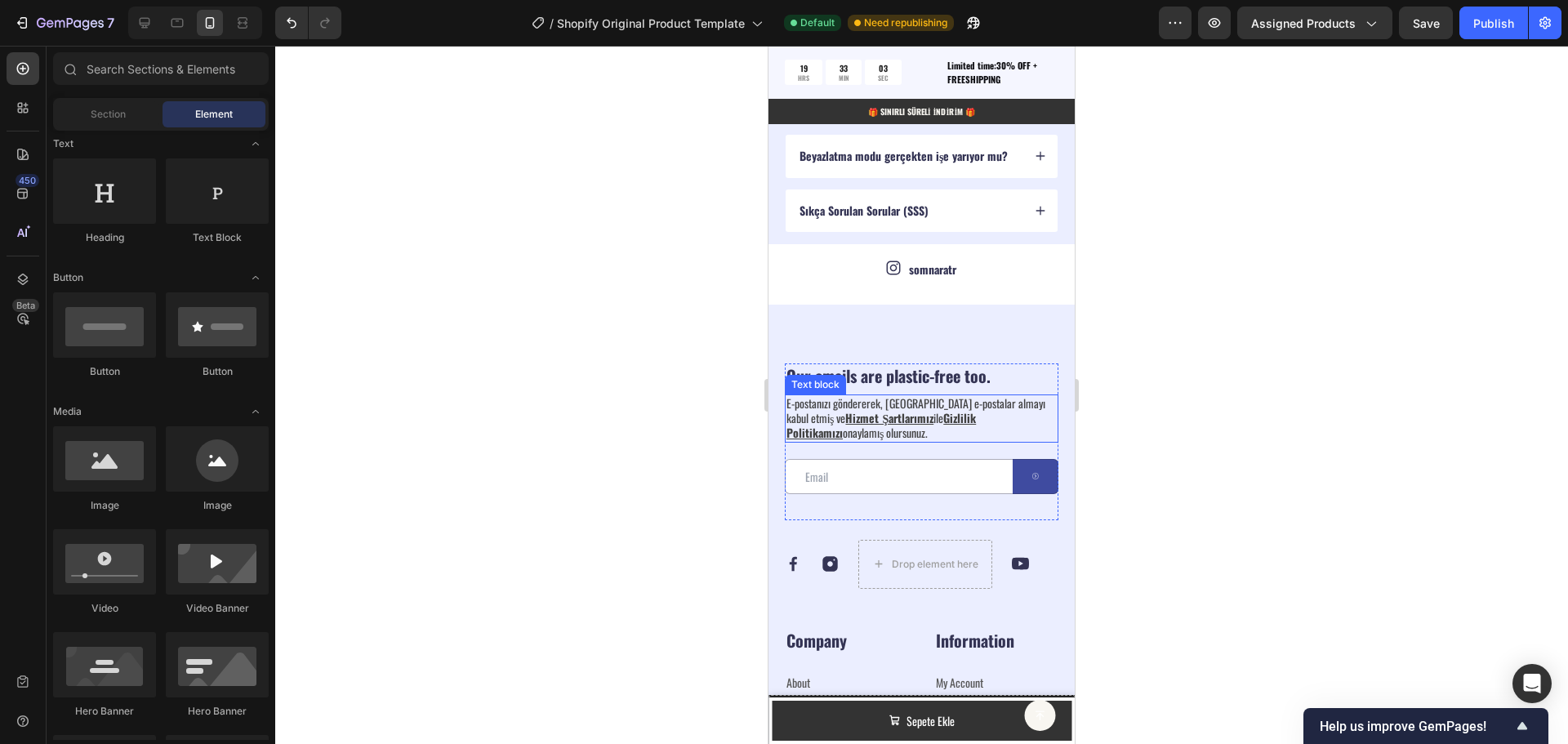
click at [965, 420] on u "Gizlilik Politikamızı" at bounding box center [881, 425] width 189 height 32
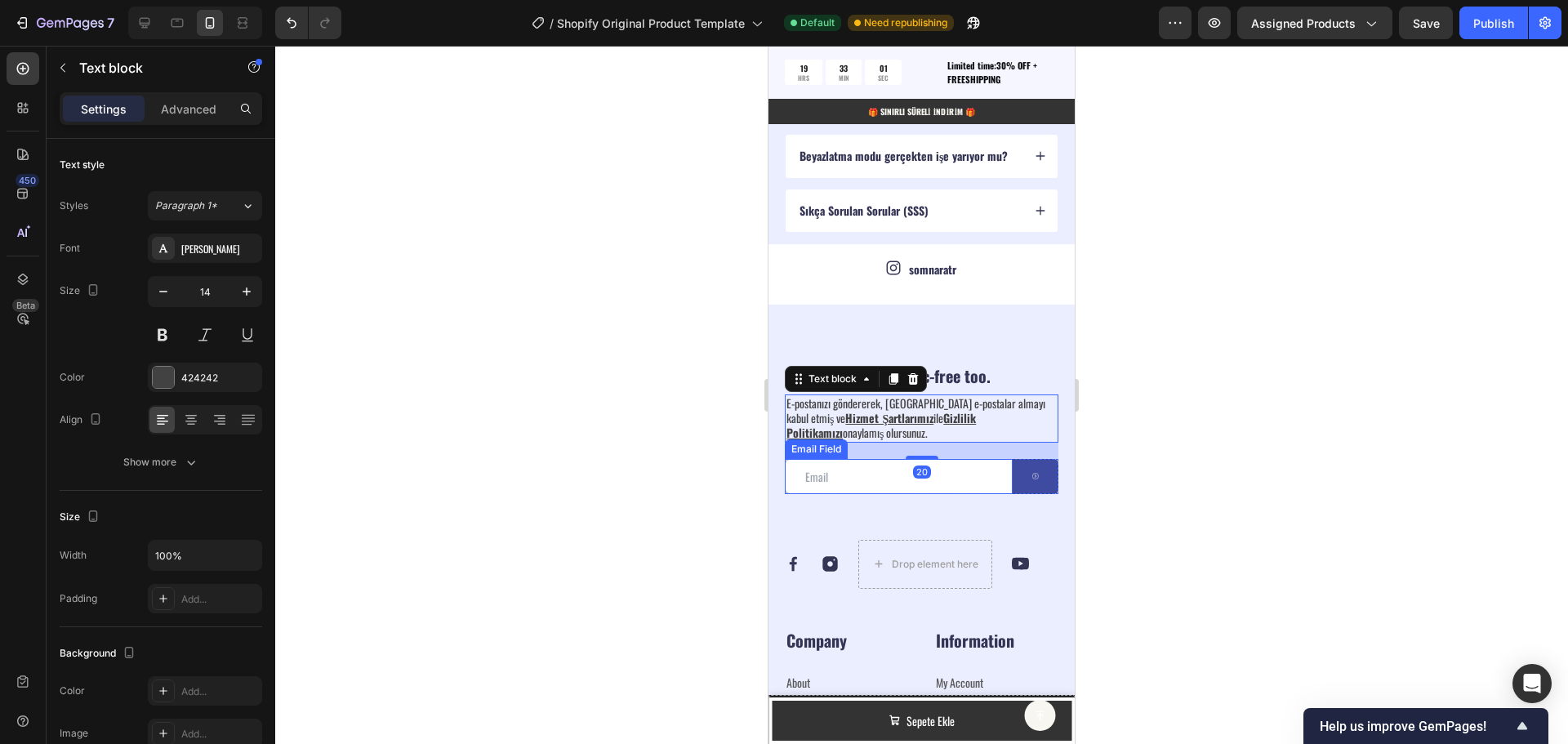
click at [858, 484] on input "email" at bounding box center [898, 476] width 228 height 36
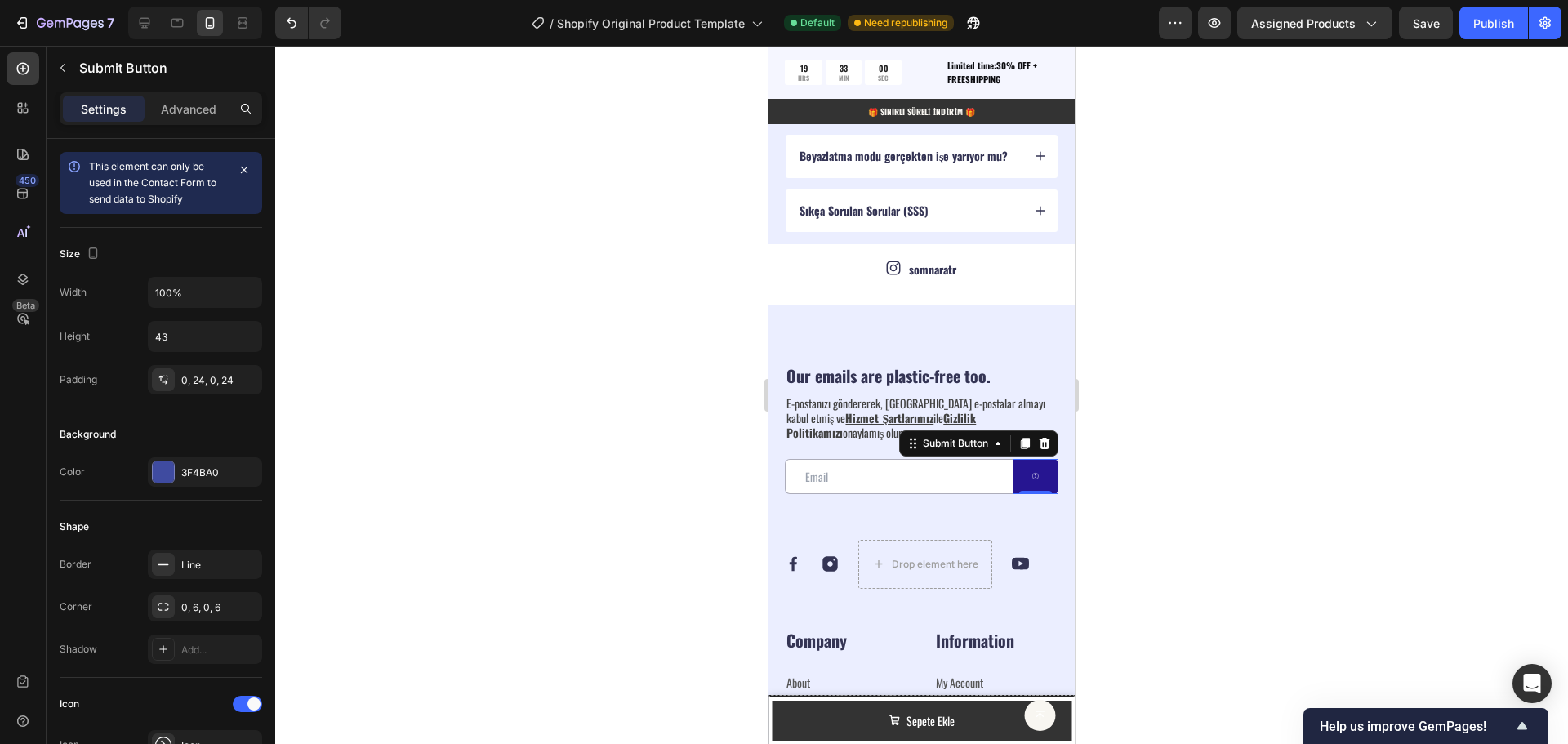
click at [1029, 481] on button at bounding box center [1035, 476] width 46 height 36
click at [175, 474] on div "3F4BA0" at bounding box center [205, 472] width 114 height 30
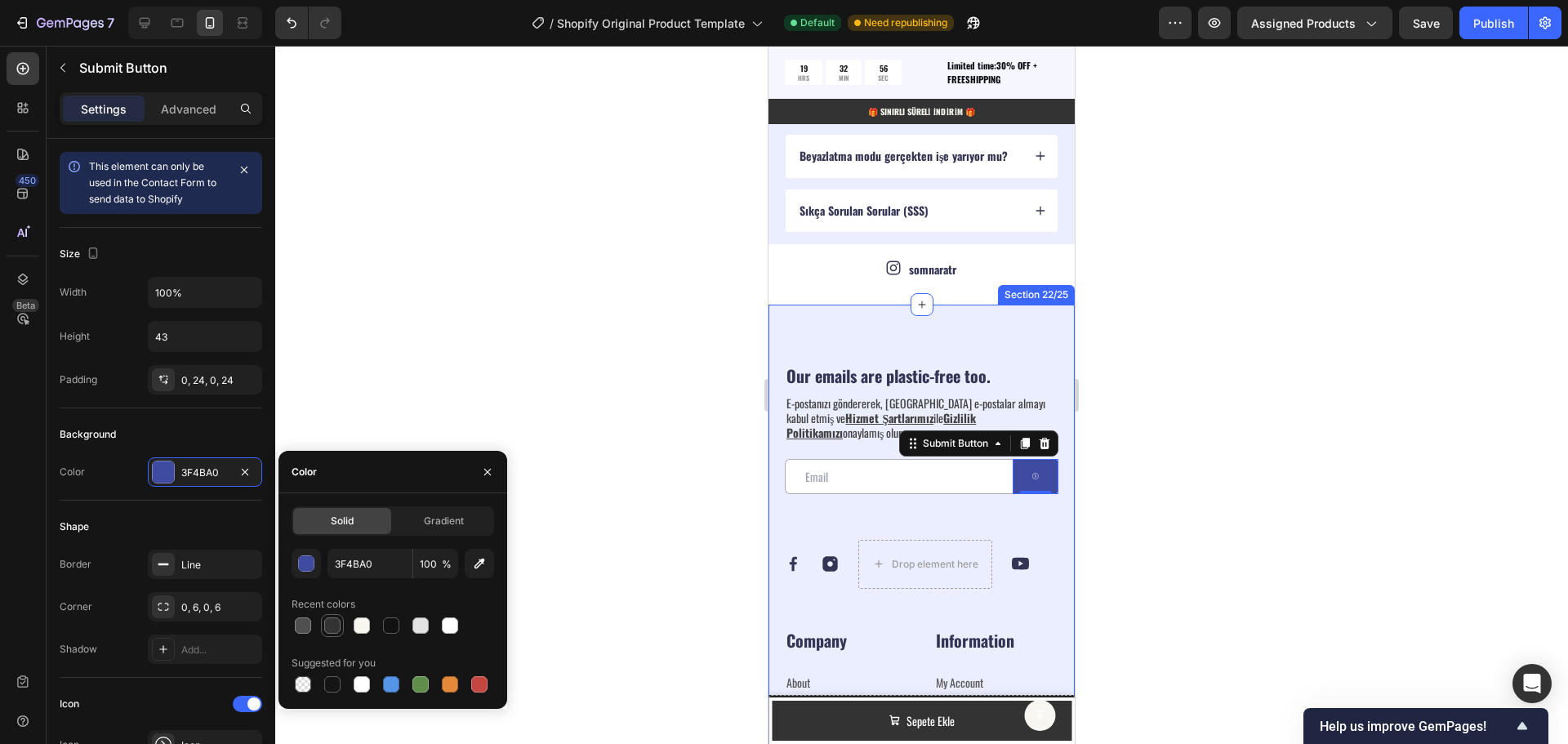
click at [338, 632] on div at bounding box center [332, 625] width 16 height 16
type input "333333"
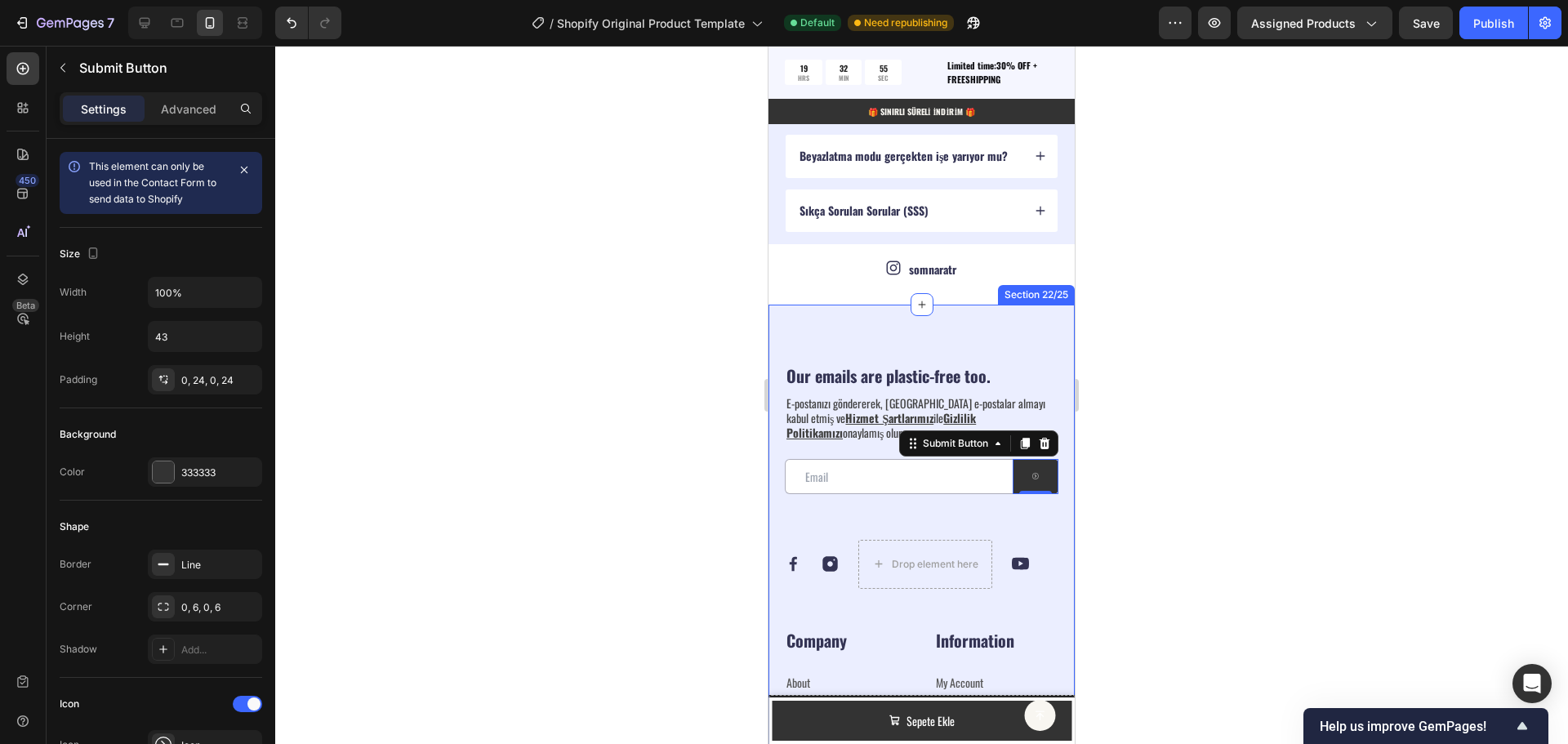
click at [606, 557] on div at bounding box center [921, 395] width 1293 height 698
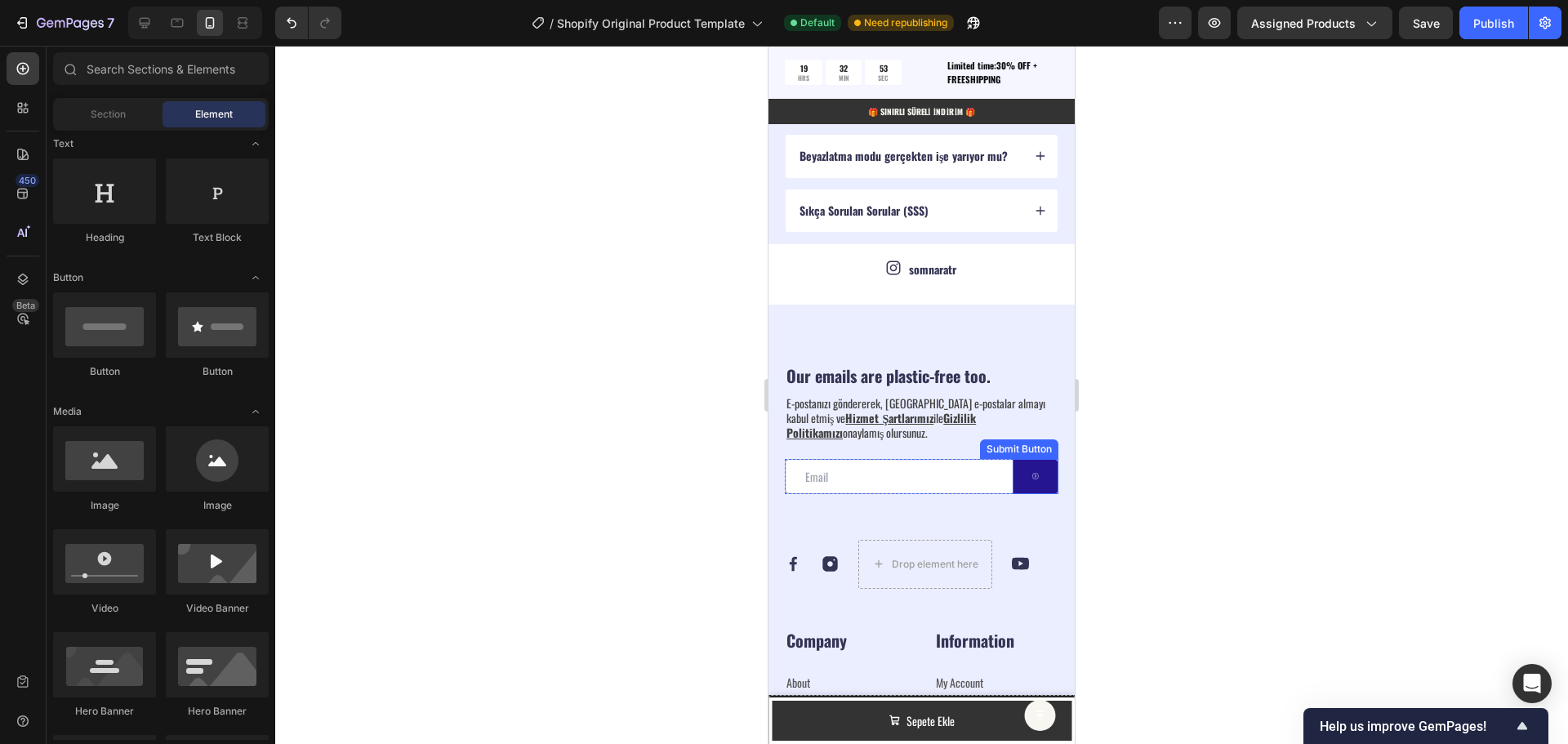
click at [1015, 486] on button at bounding box center [1035, 476] width 46 height 36
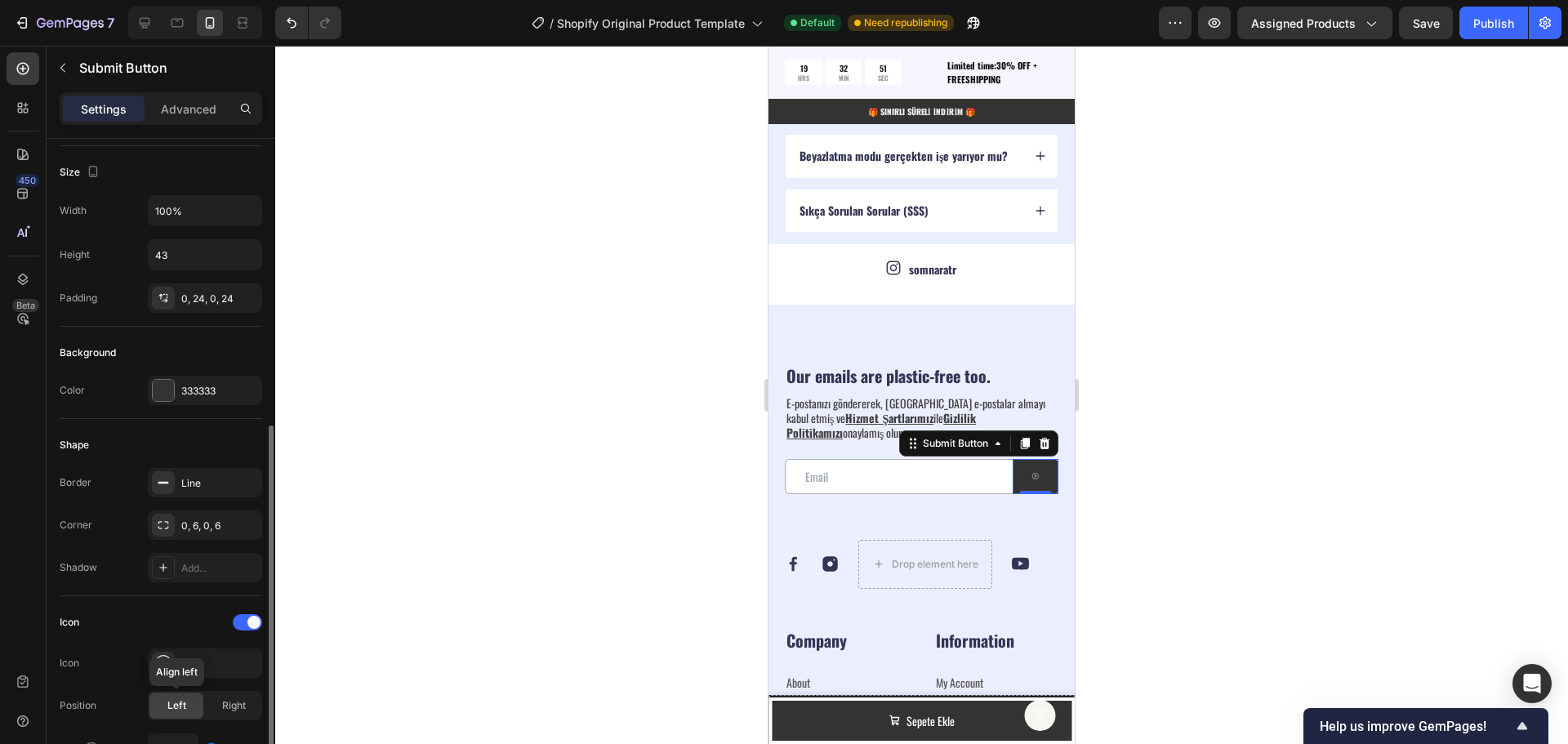
scroll to position [245, 0]
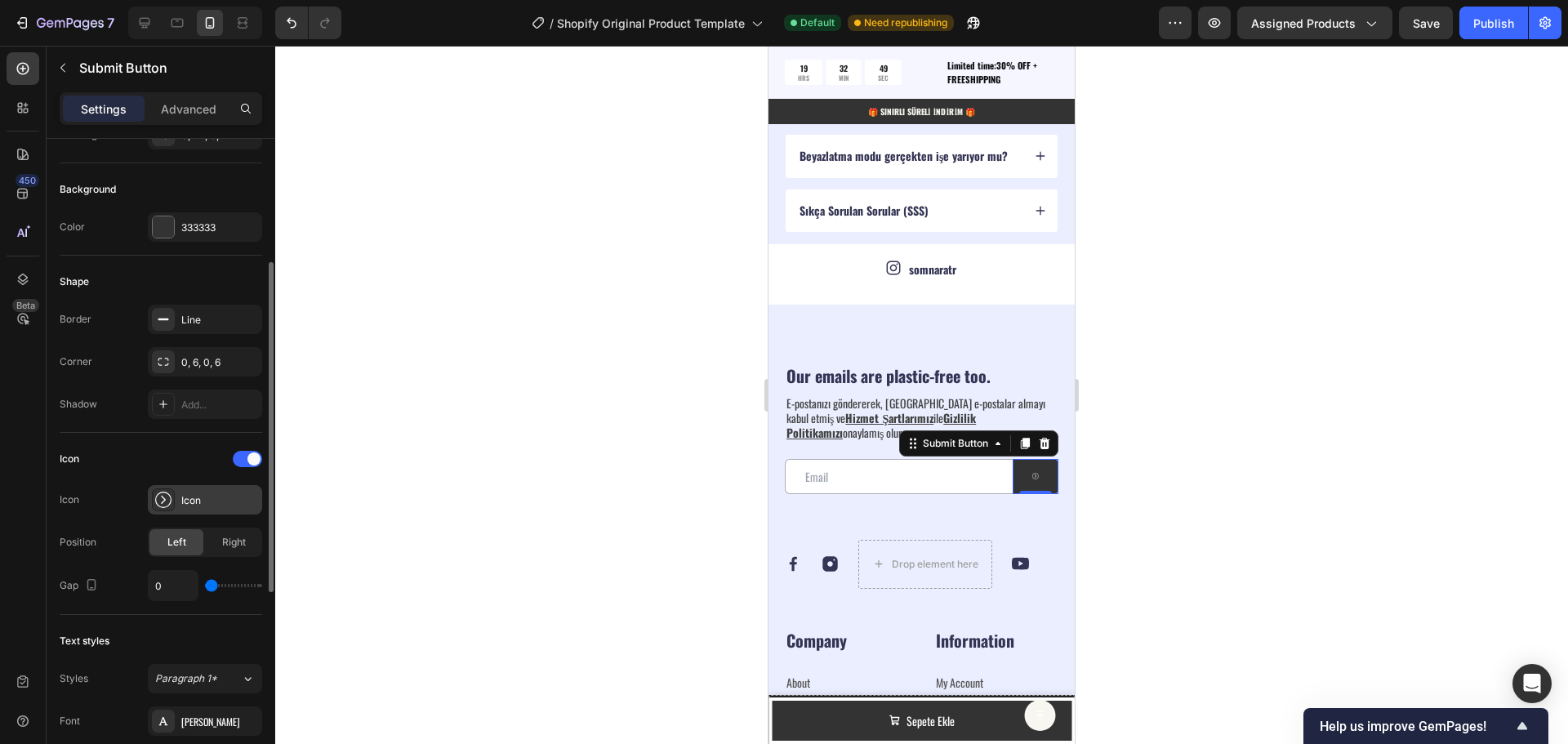
click at [186, 508] on div "Icon" at bounding box center [220, 500] width 77 height 14
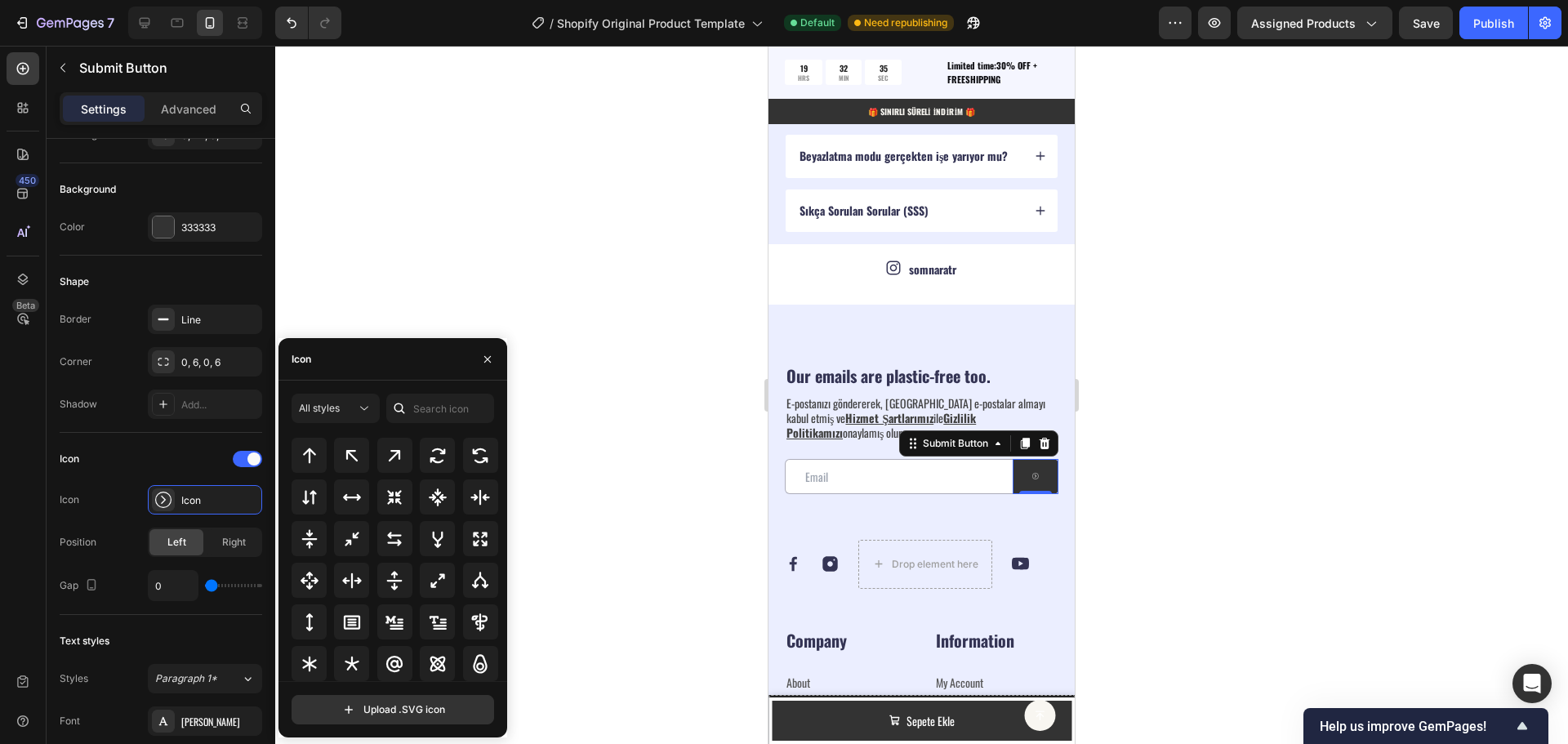
scroll to position [857, 0]
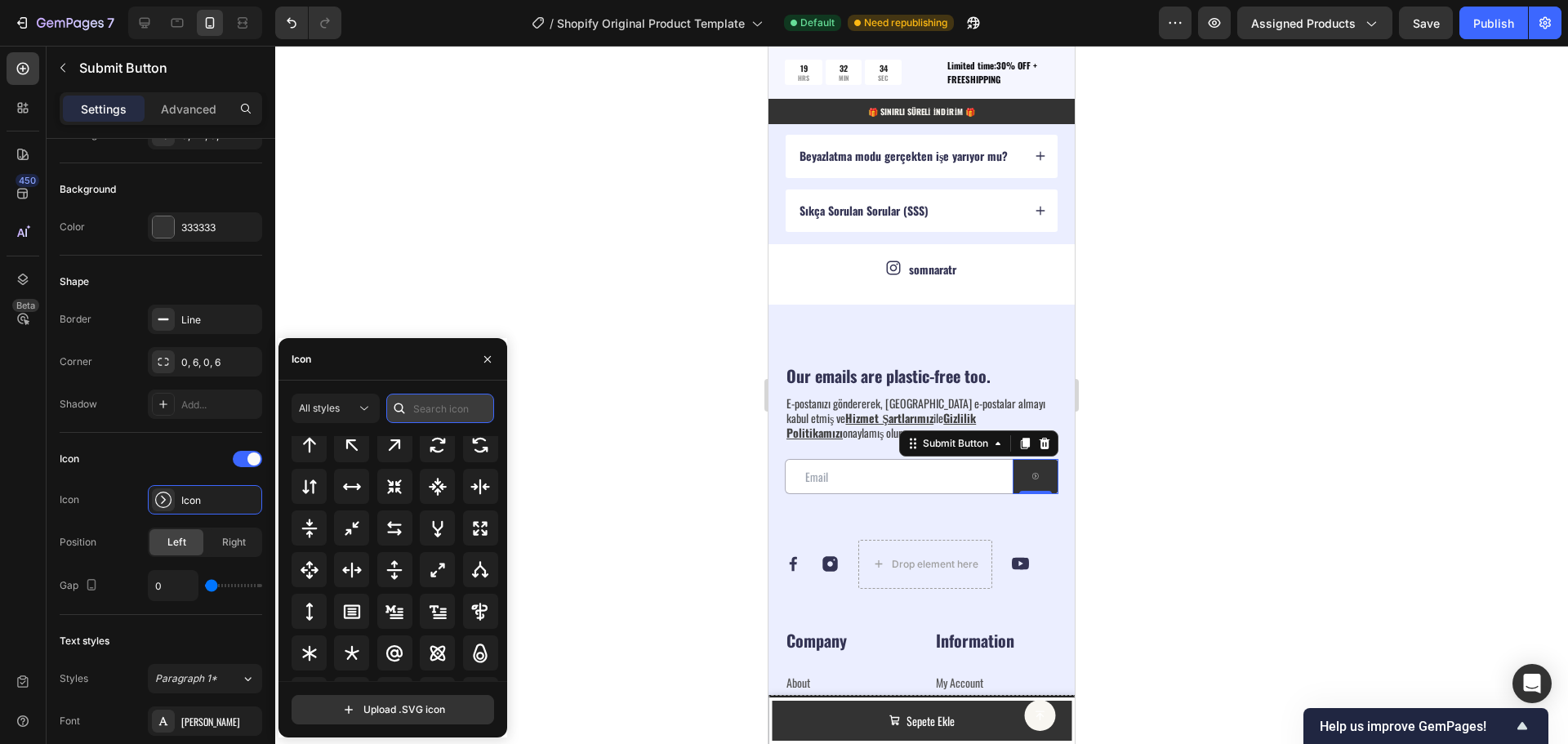
click at [419, 412] on input "text" at bounding box center [440, 409] width 108 height 30
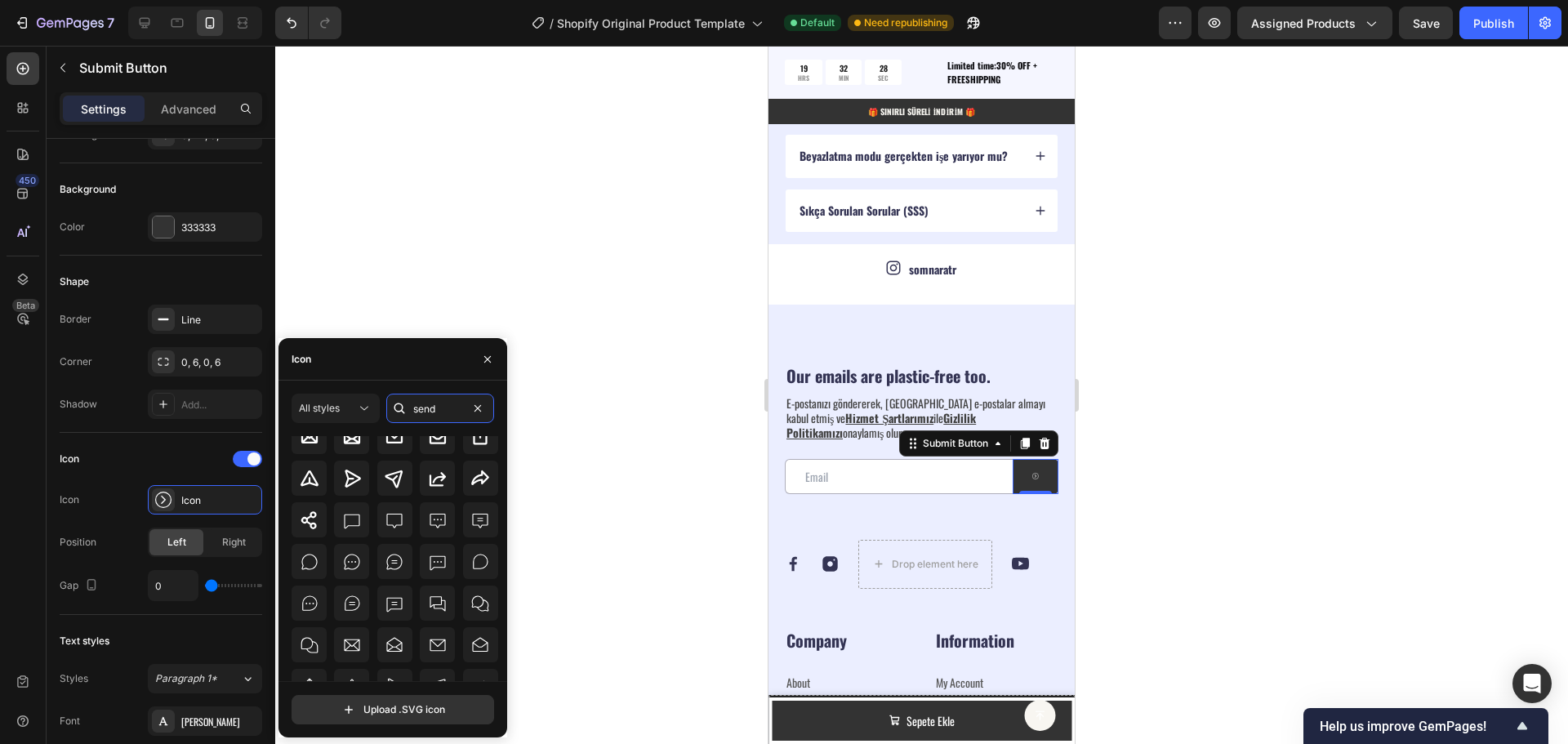
scroll to position [180, 0]
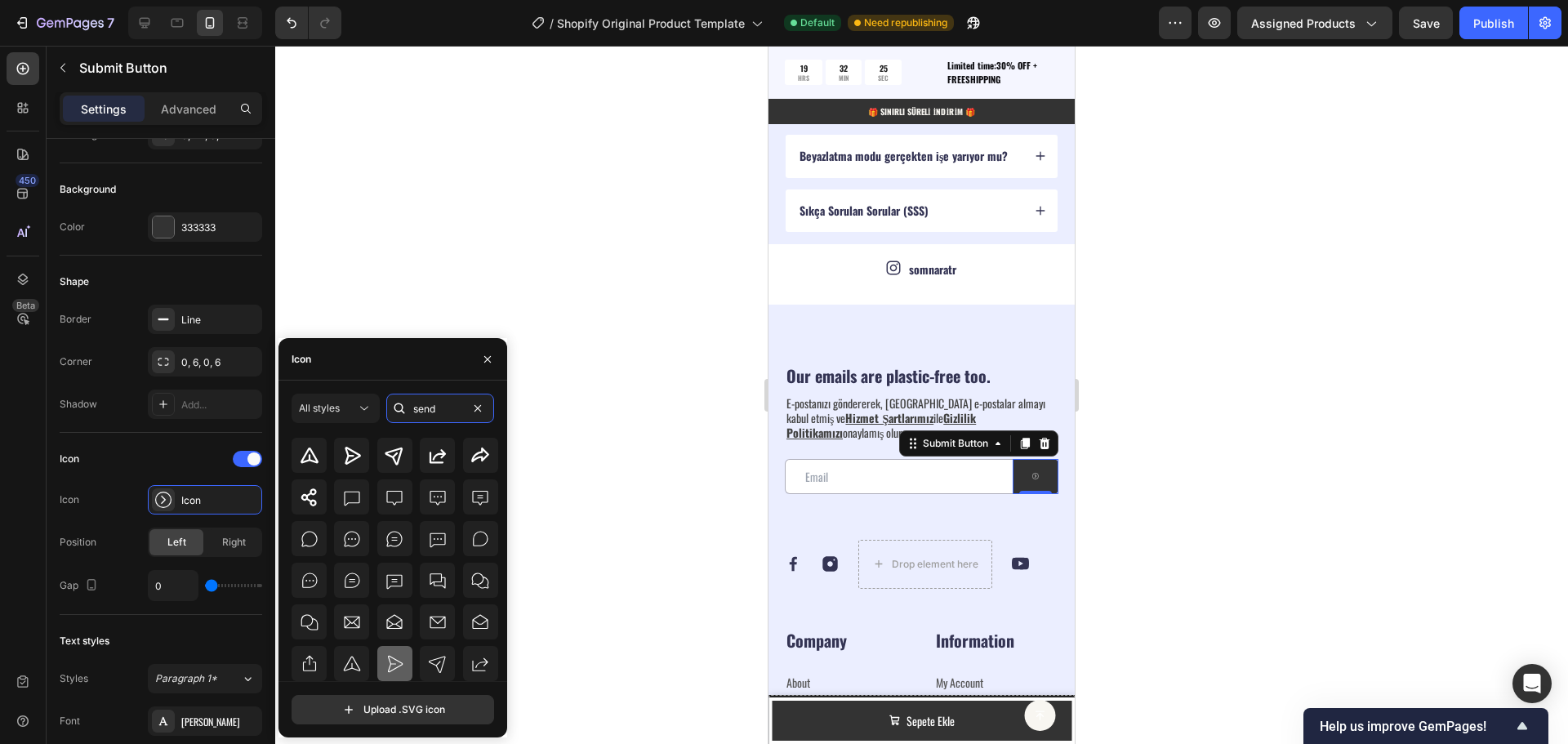
type input "send"
click at [390, 665] on icon at bounding box center [394, 664] width 19 height 19
click at [545, 530] on div at bounding box center [921, 395] width 1293 height 698
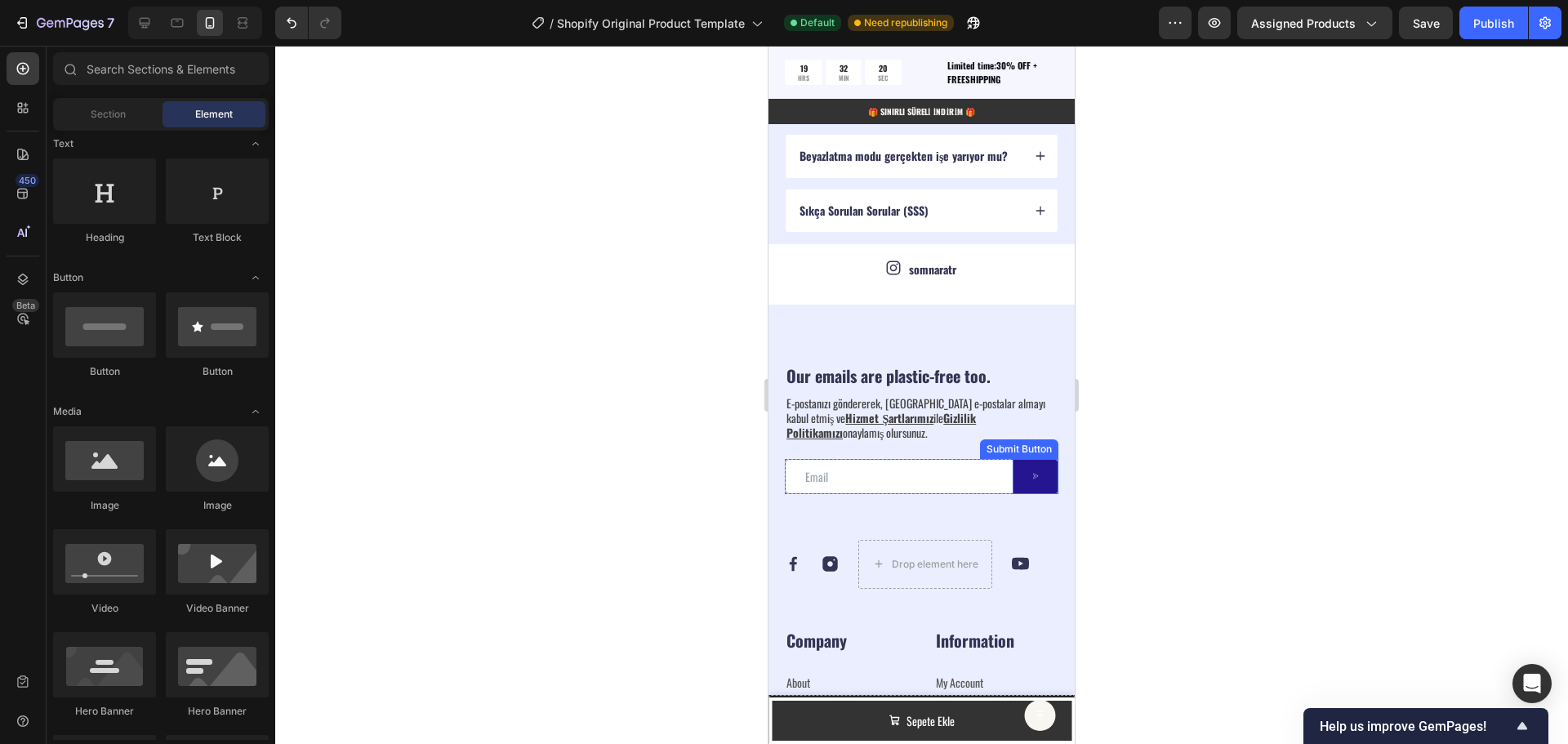
click at [1033, 478] on icon at bounding box center [1035, 476] width 7 height 16
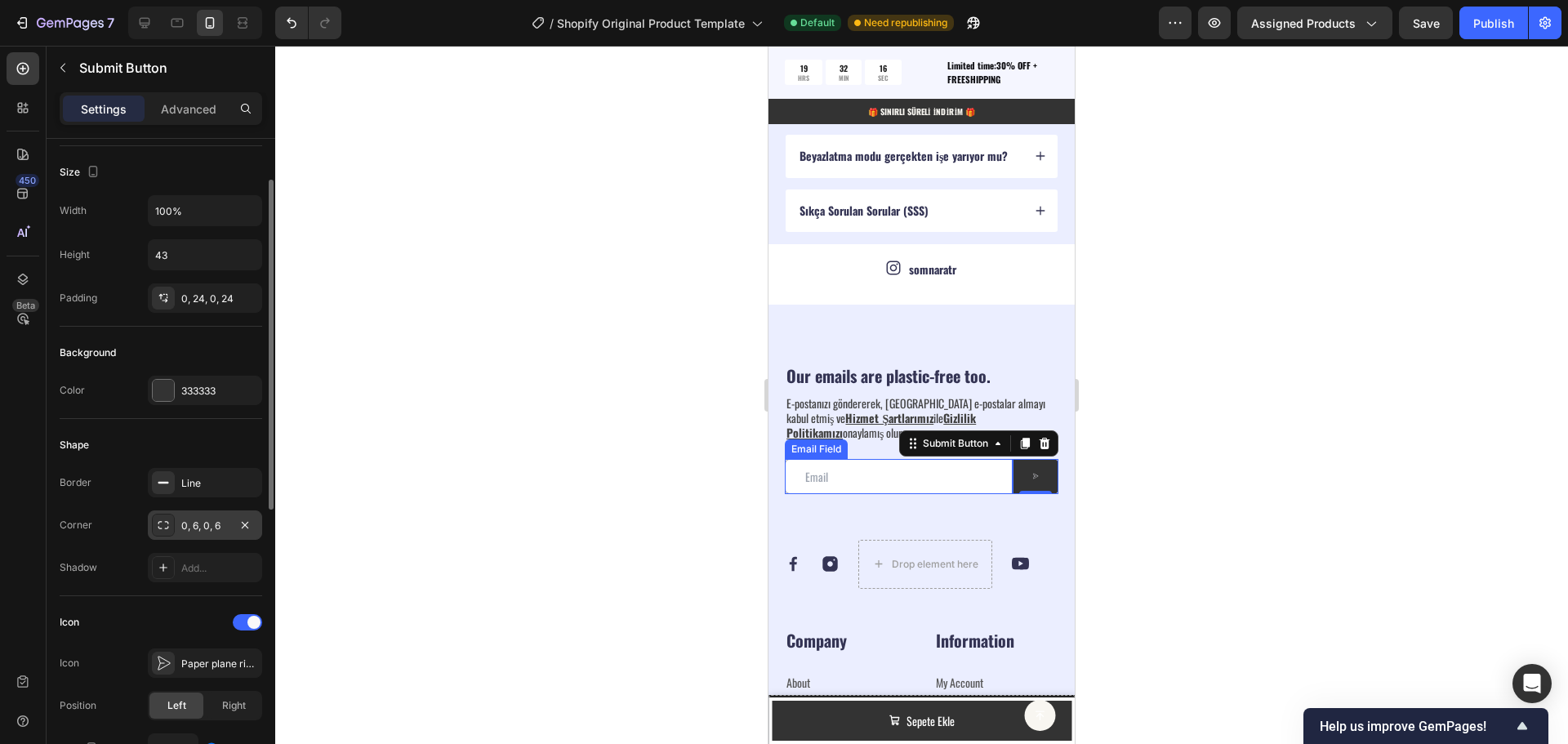
scroll to position [163, 0]
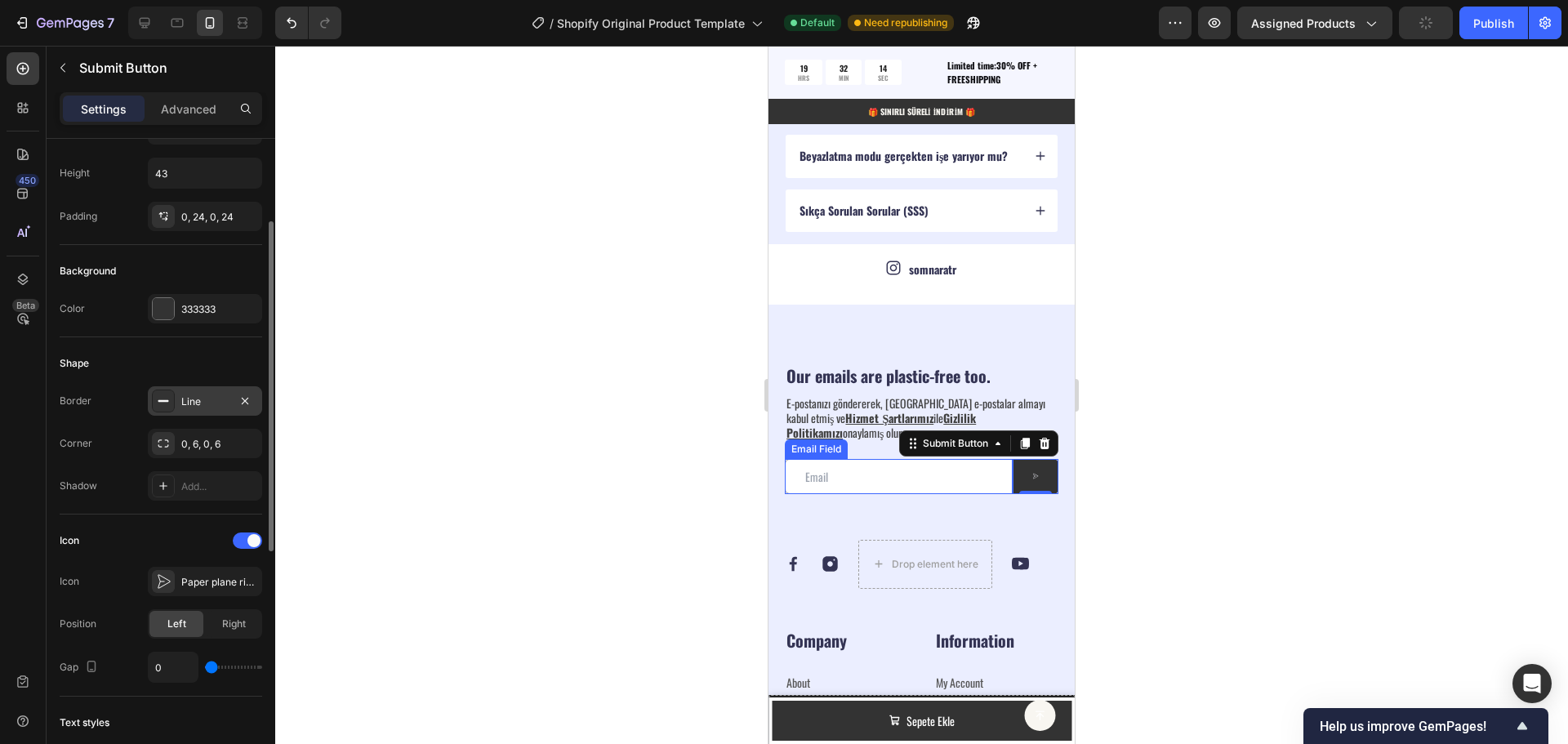
click at [206, 406] on div "Line" at bounding box center [205, 401] width 47 height 14
click at [215, 366] on div "Shape" at bounding box center [161, 362] width 203 height 26
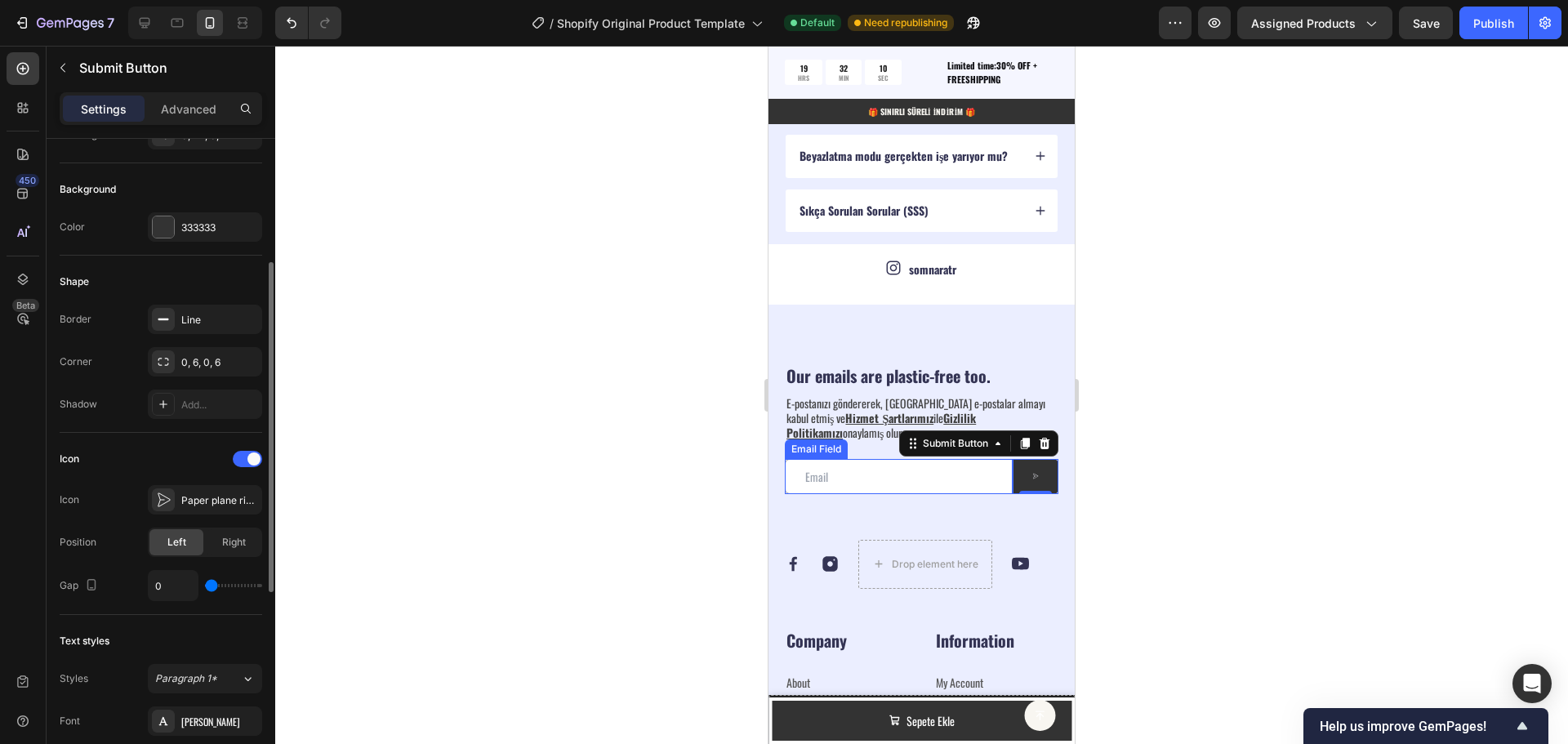
scroll to position [327, 0]
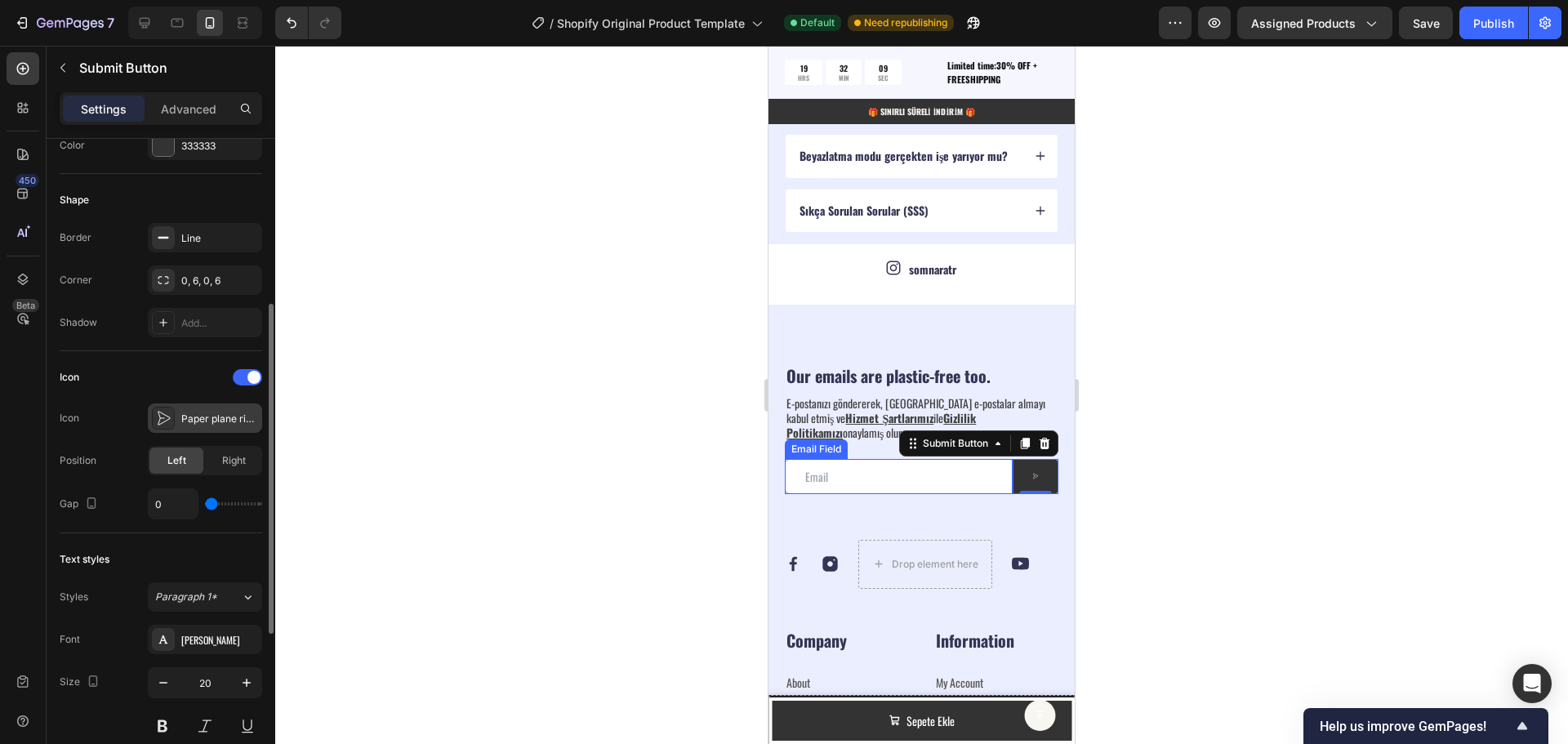
click at [212, 422] on div "Paper plane right light" at bounding box center [220, 418] width 77 height 14
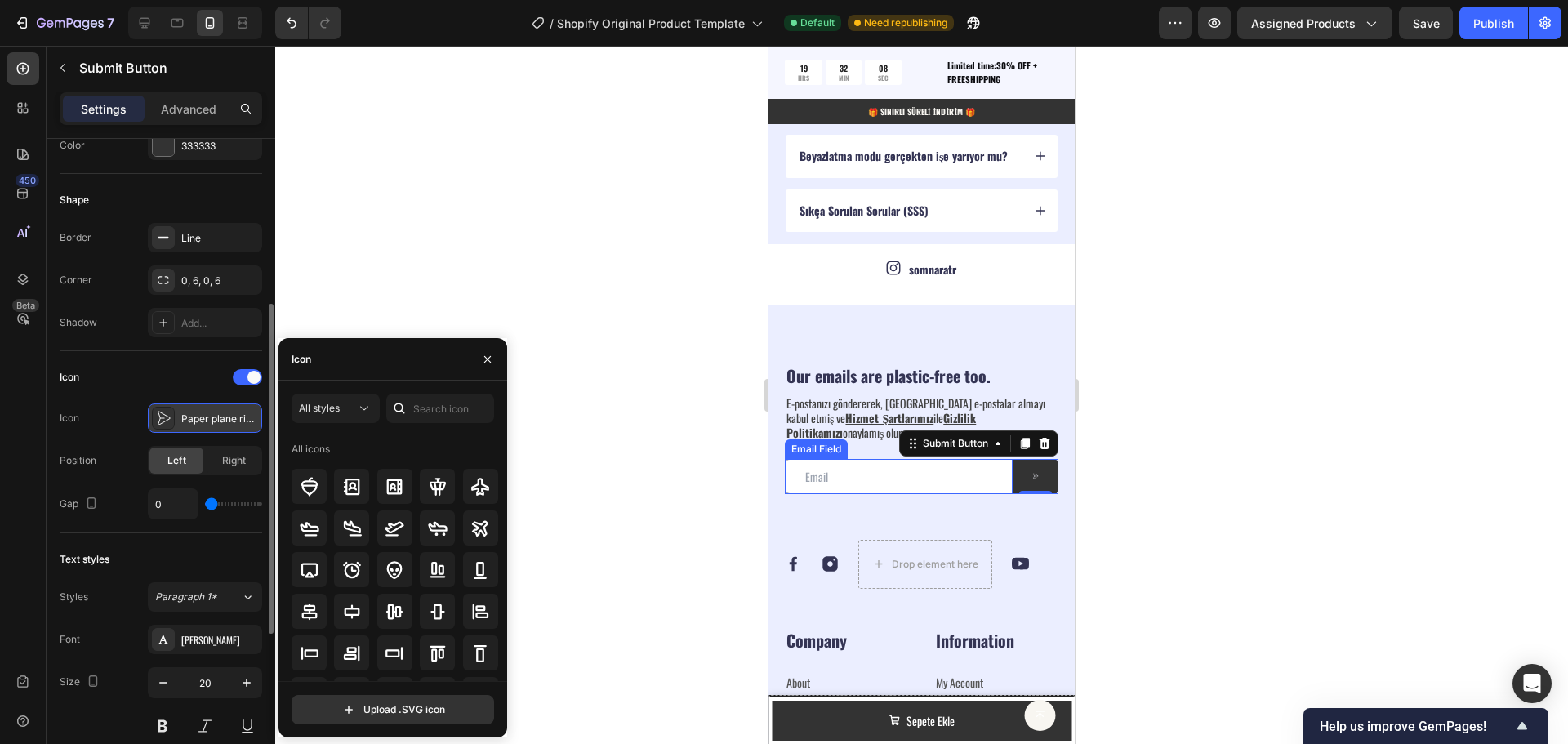
click at [212, 422] on div "Paper plane right light" at bounding box center [220, 418] width 77 height 14
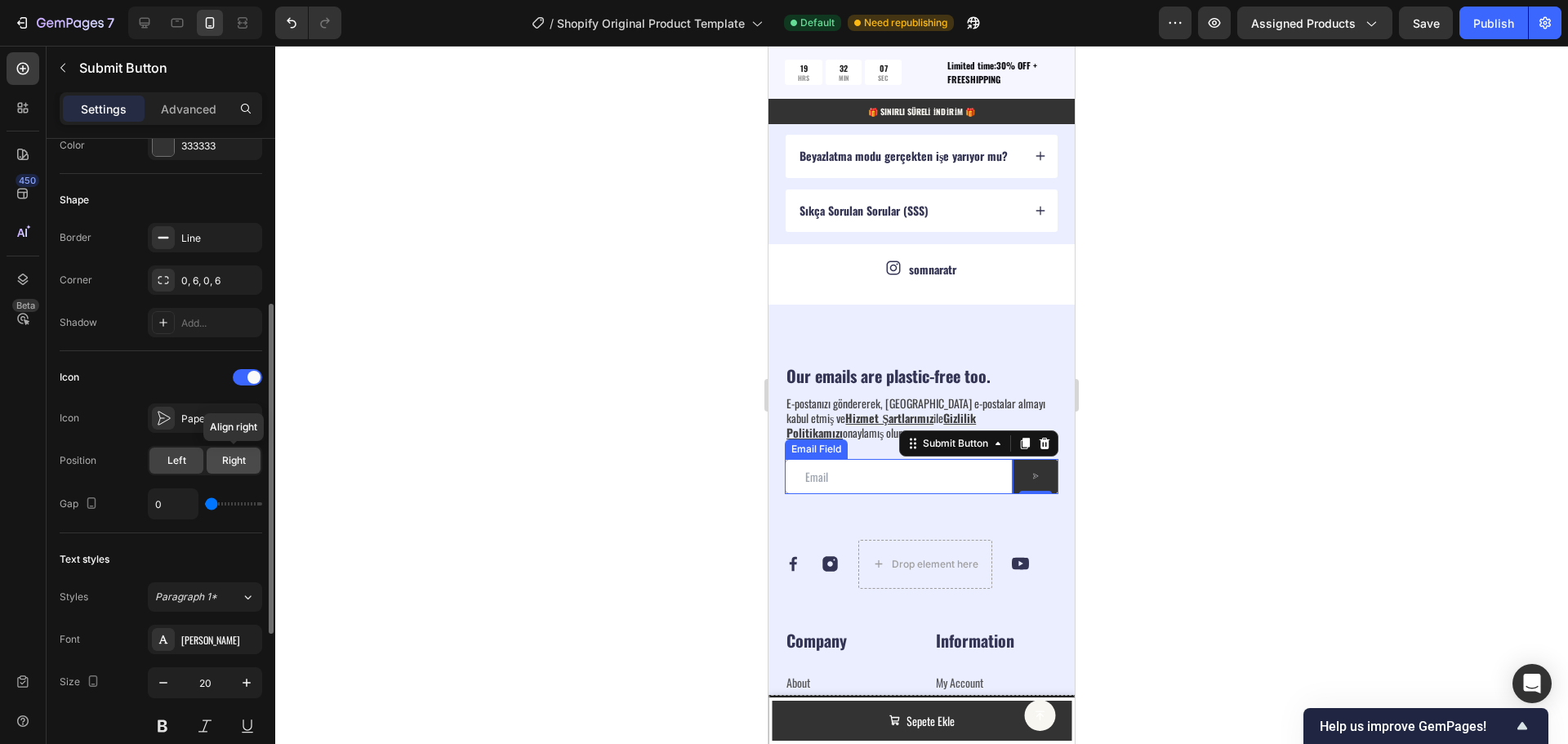
click at [227, 459] on span "Right" at bounding box center [234, 460] width 24 height 14
click at [182, 454] on span "Left" at bounding box center [177, 460] width 19 height 14
type input "2"
type input "3"
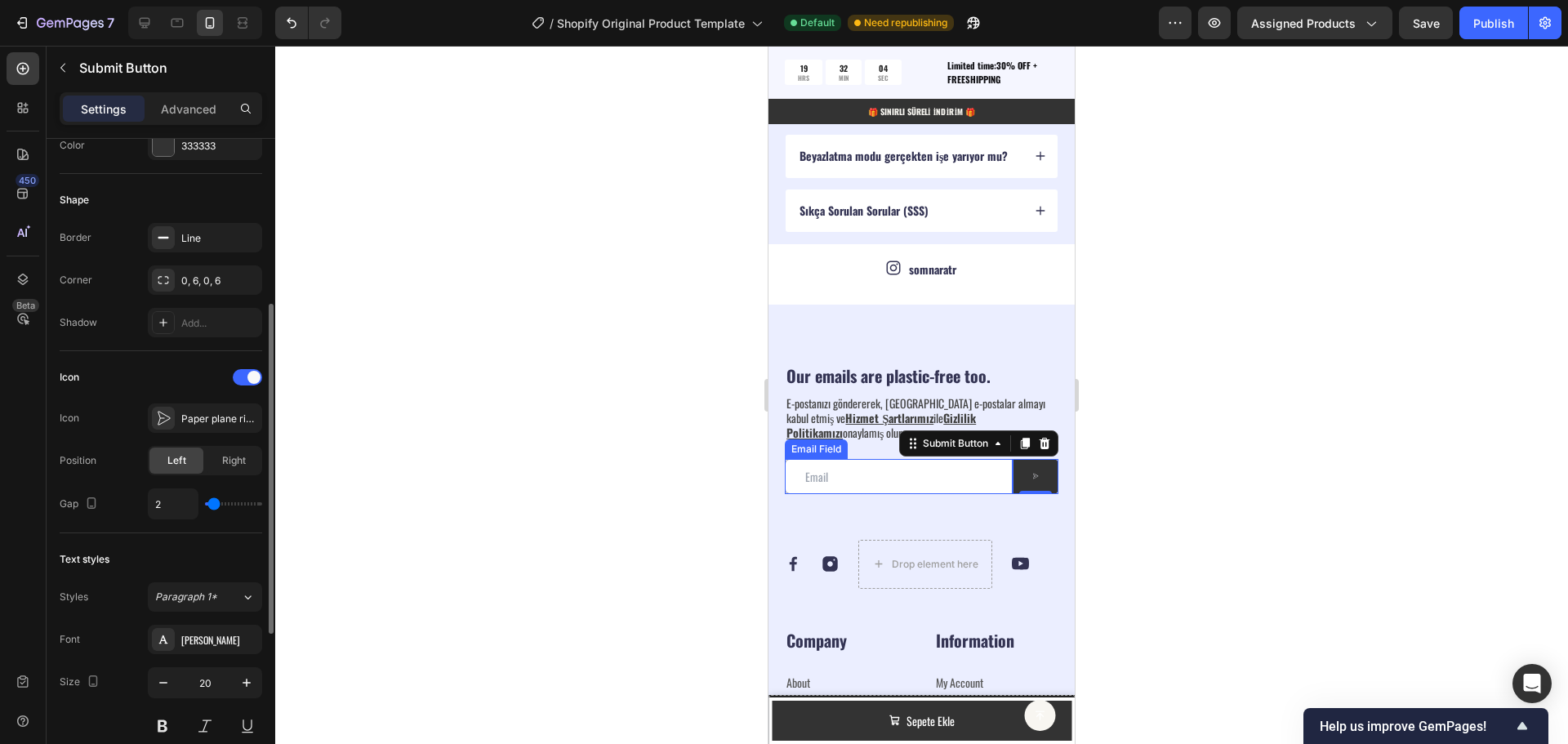
type input "3"
type input "4"
type input "5"
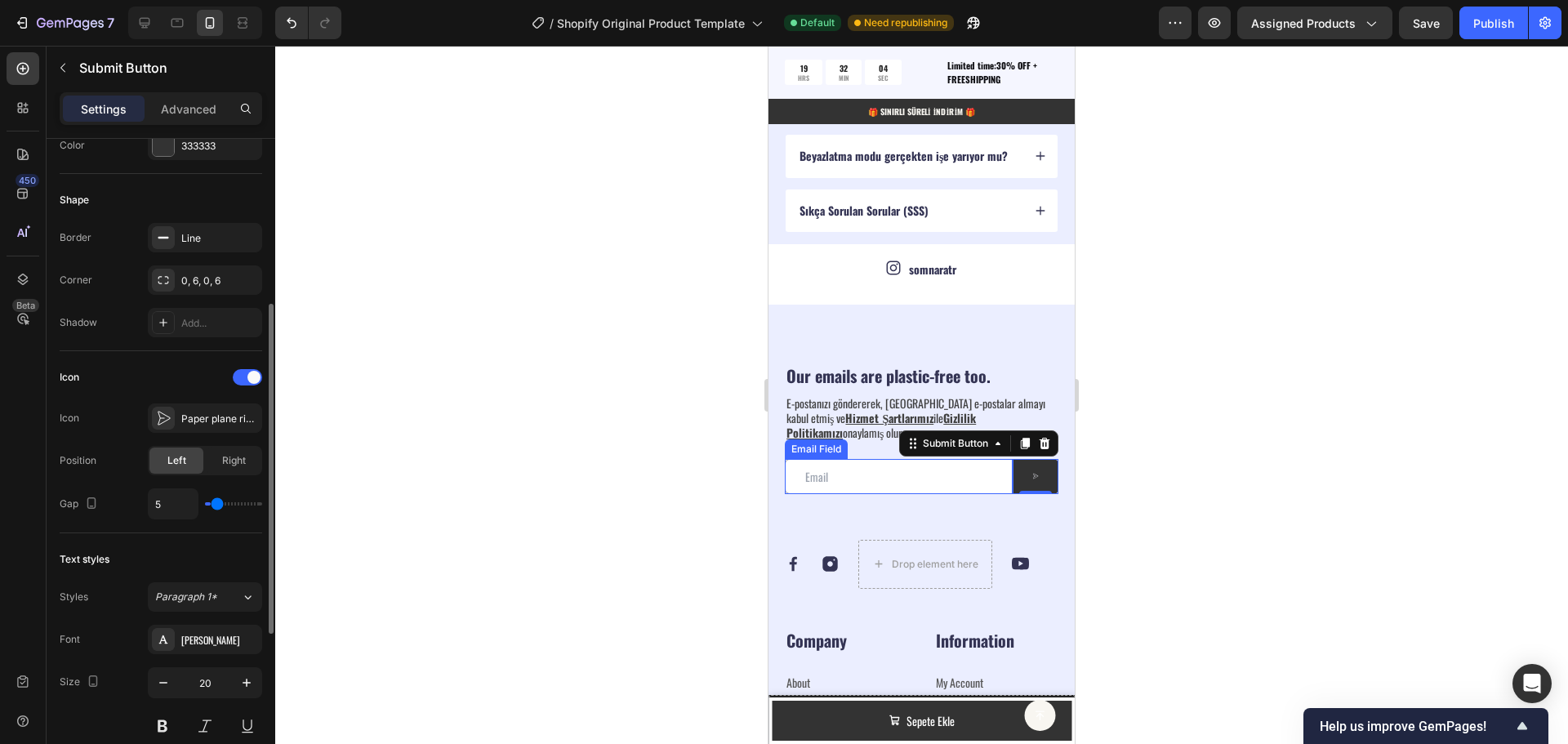
type input "6"
type input "7"
type input "8"
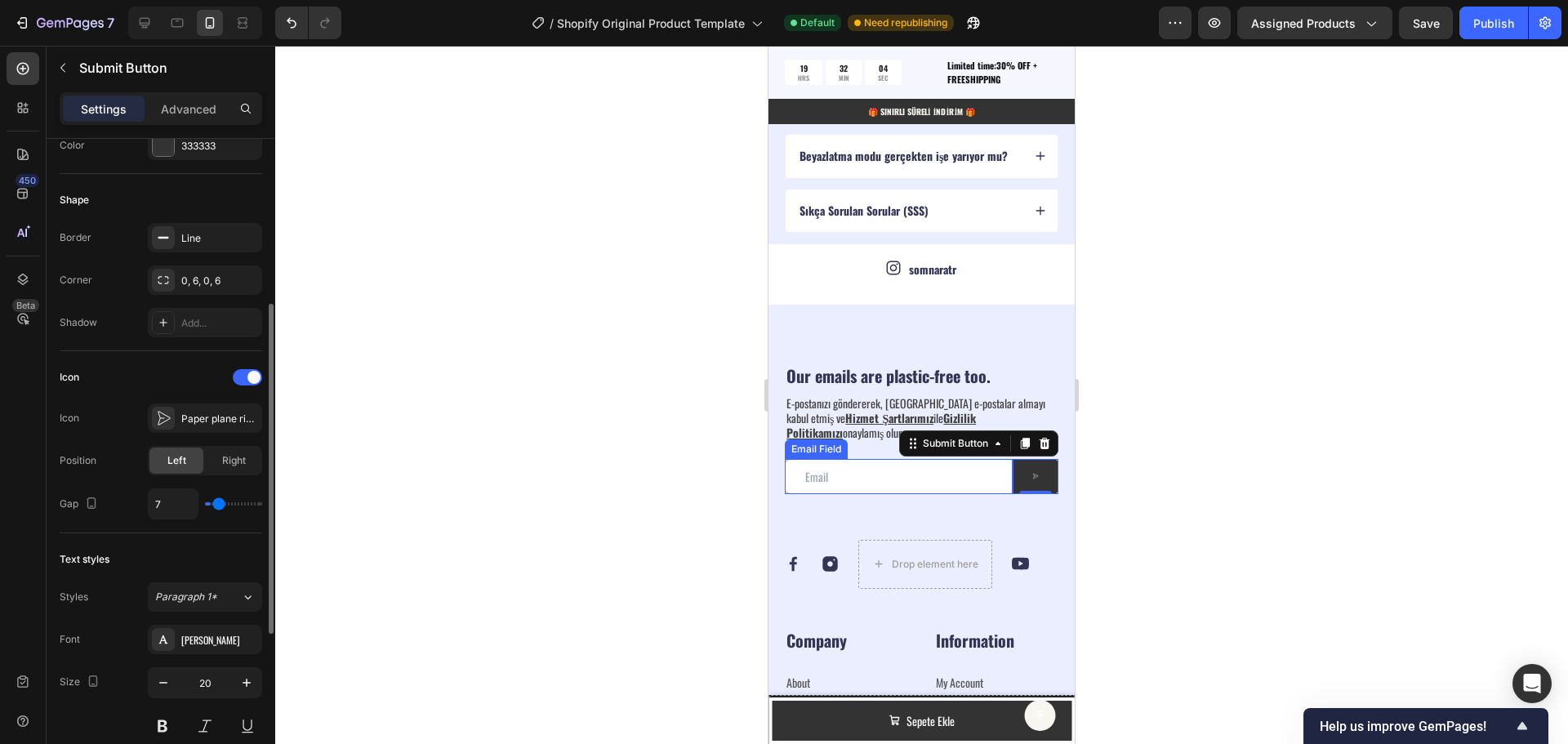
type input "8"
type input "9"
type input "10"
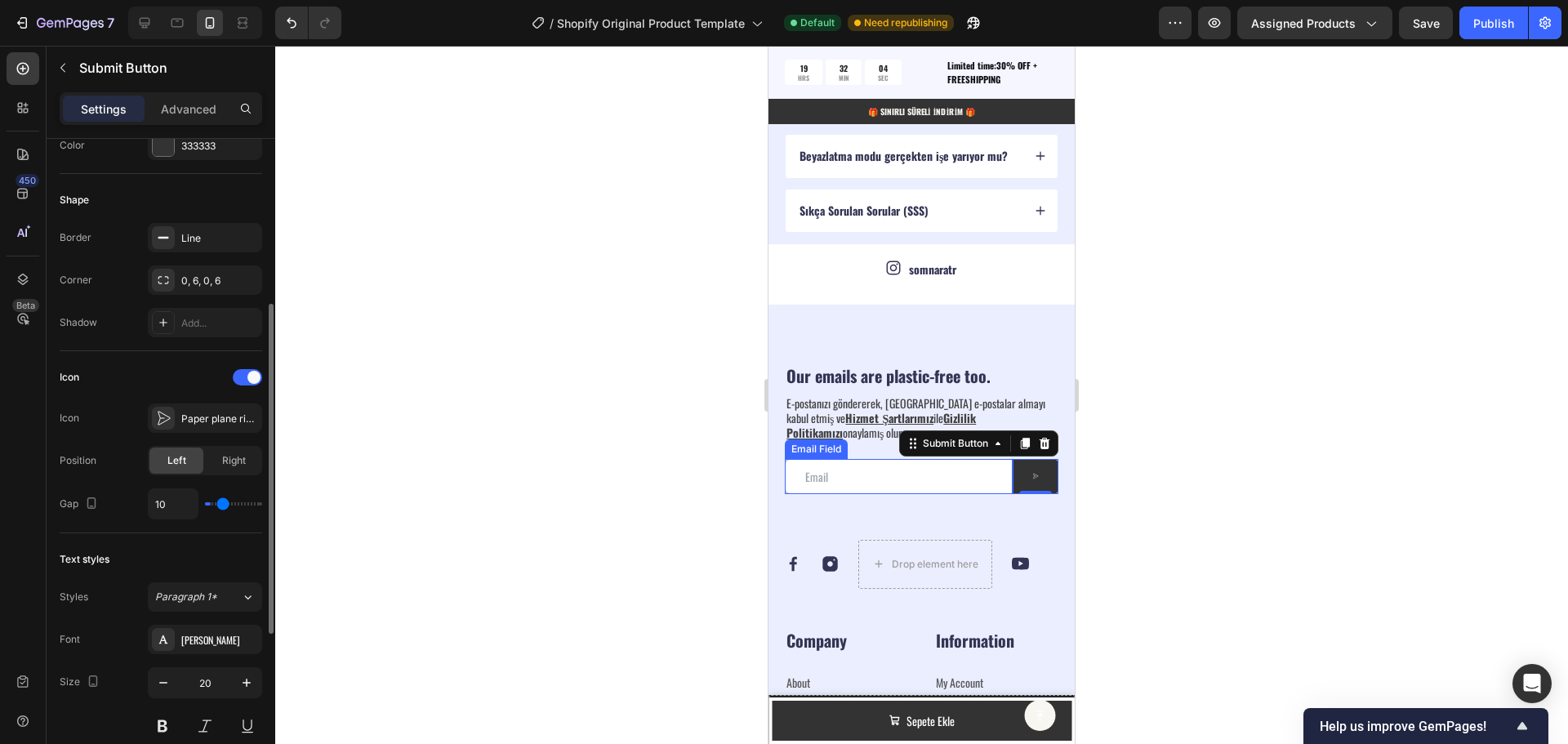
type input "11"
type input "13"
type input "14"
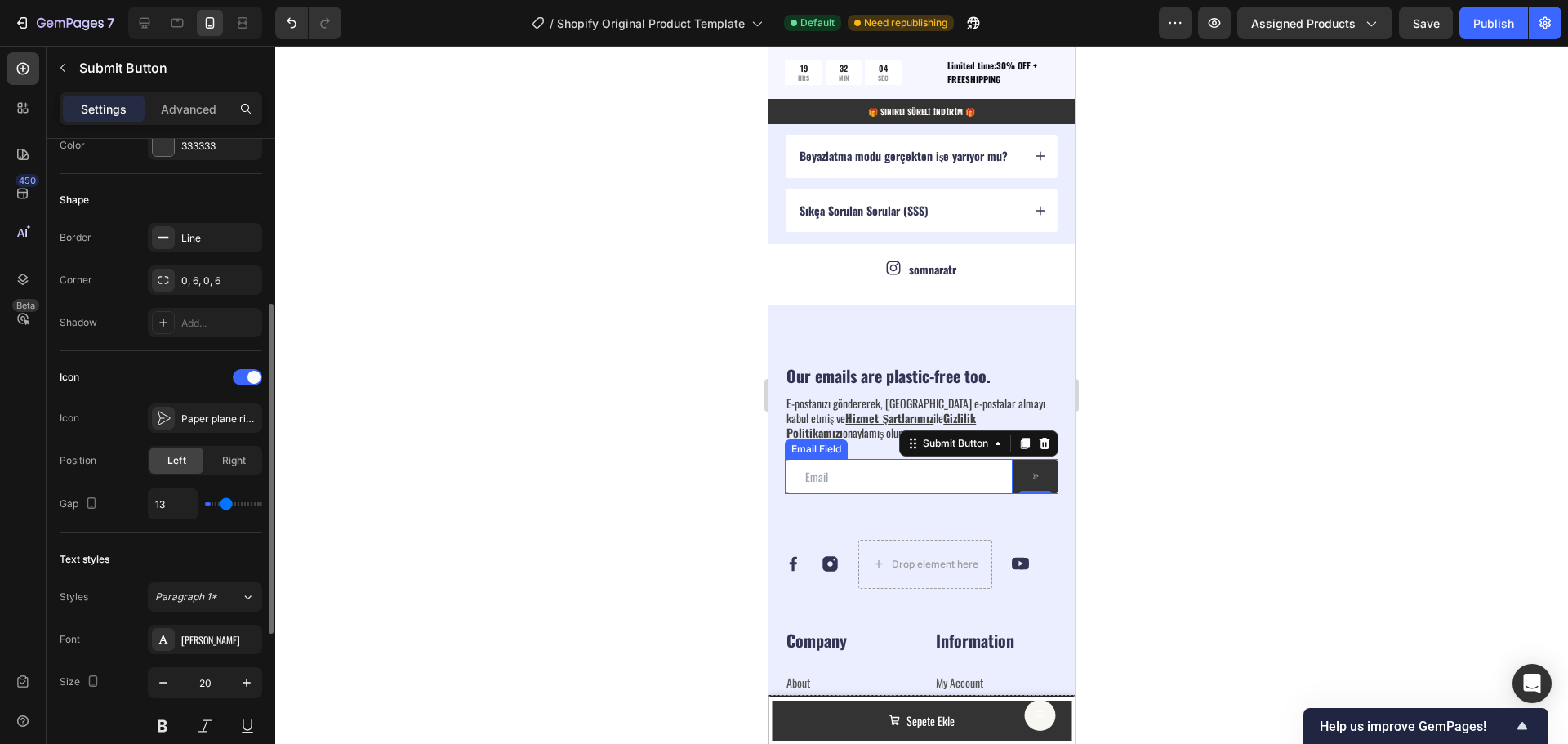
type input "14"
type input "15"
type input "16"
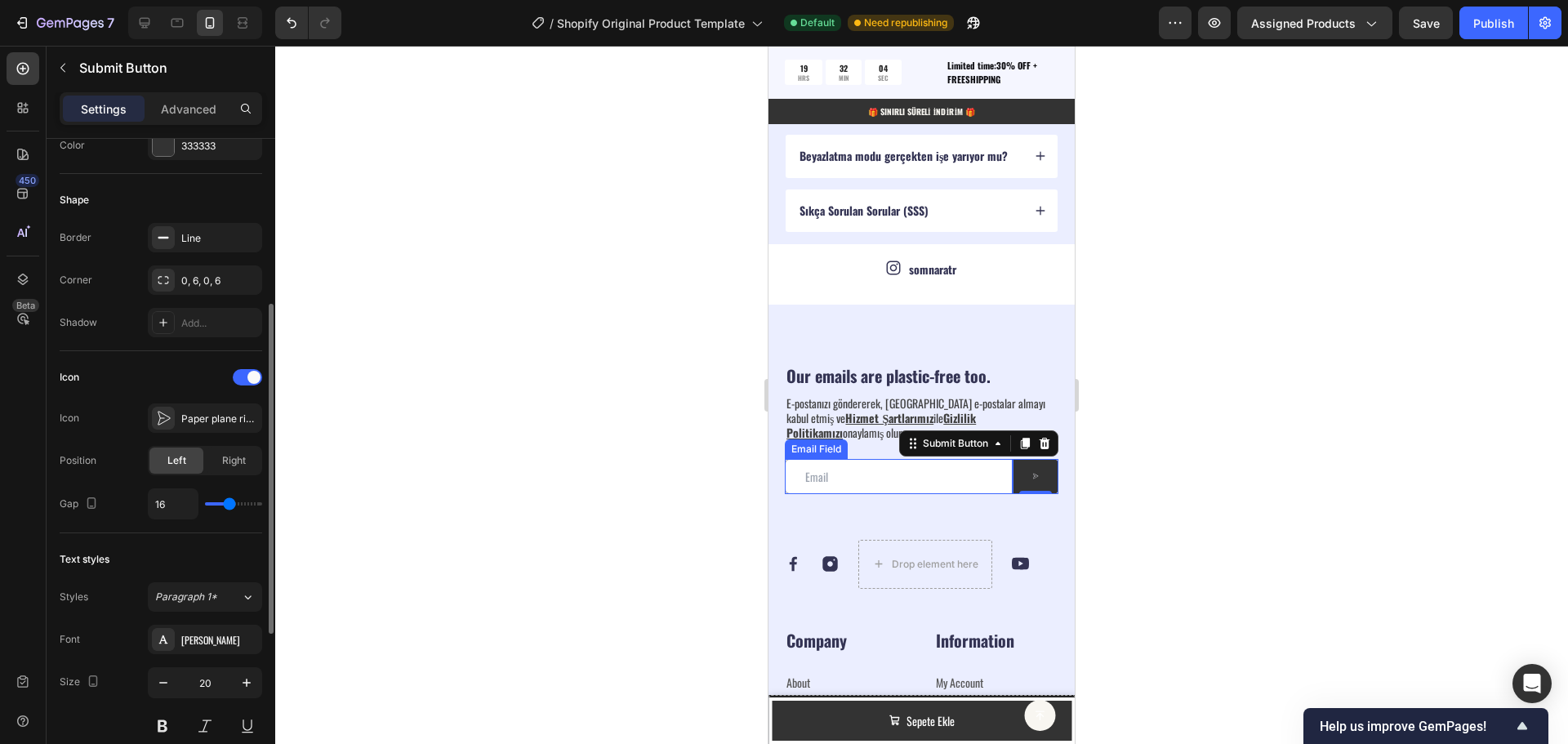
type input "17"
type input "18"
type input "19"
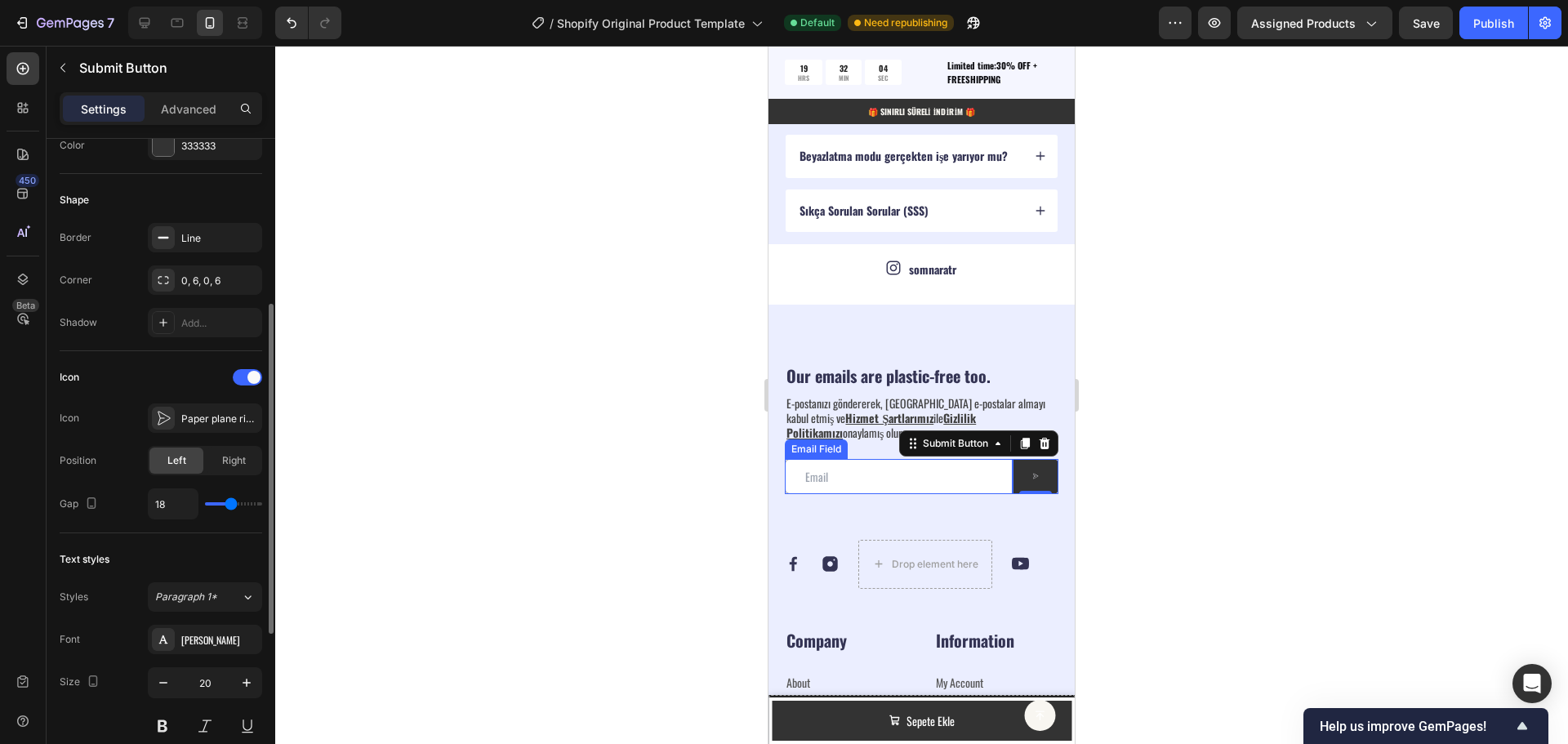
type input "19"
type input "20"
type input "21"
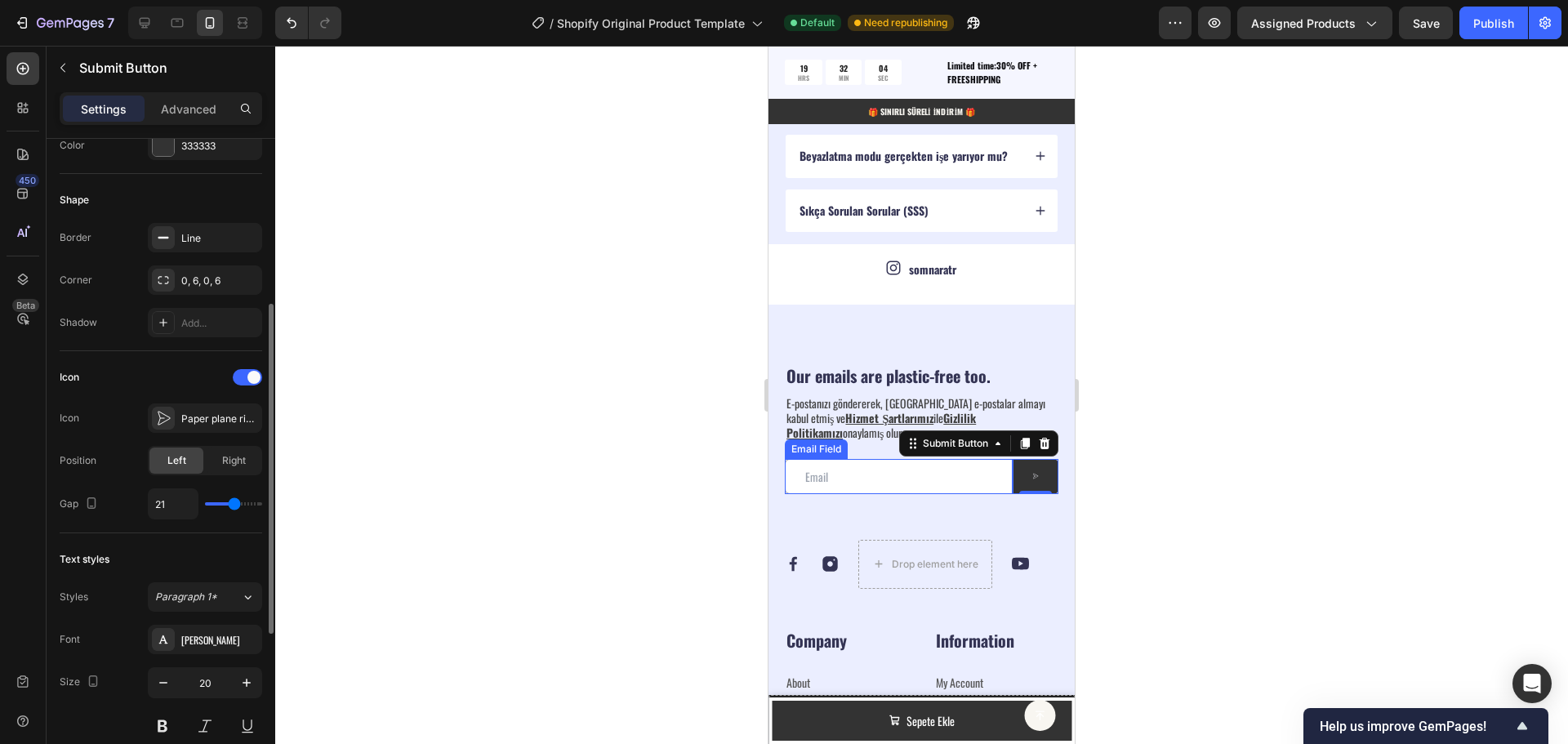
type input "22"
type input "23"
type input "24"
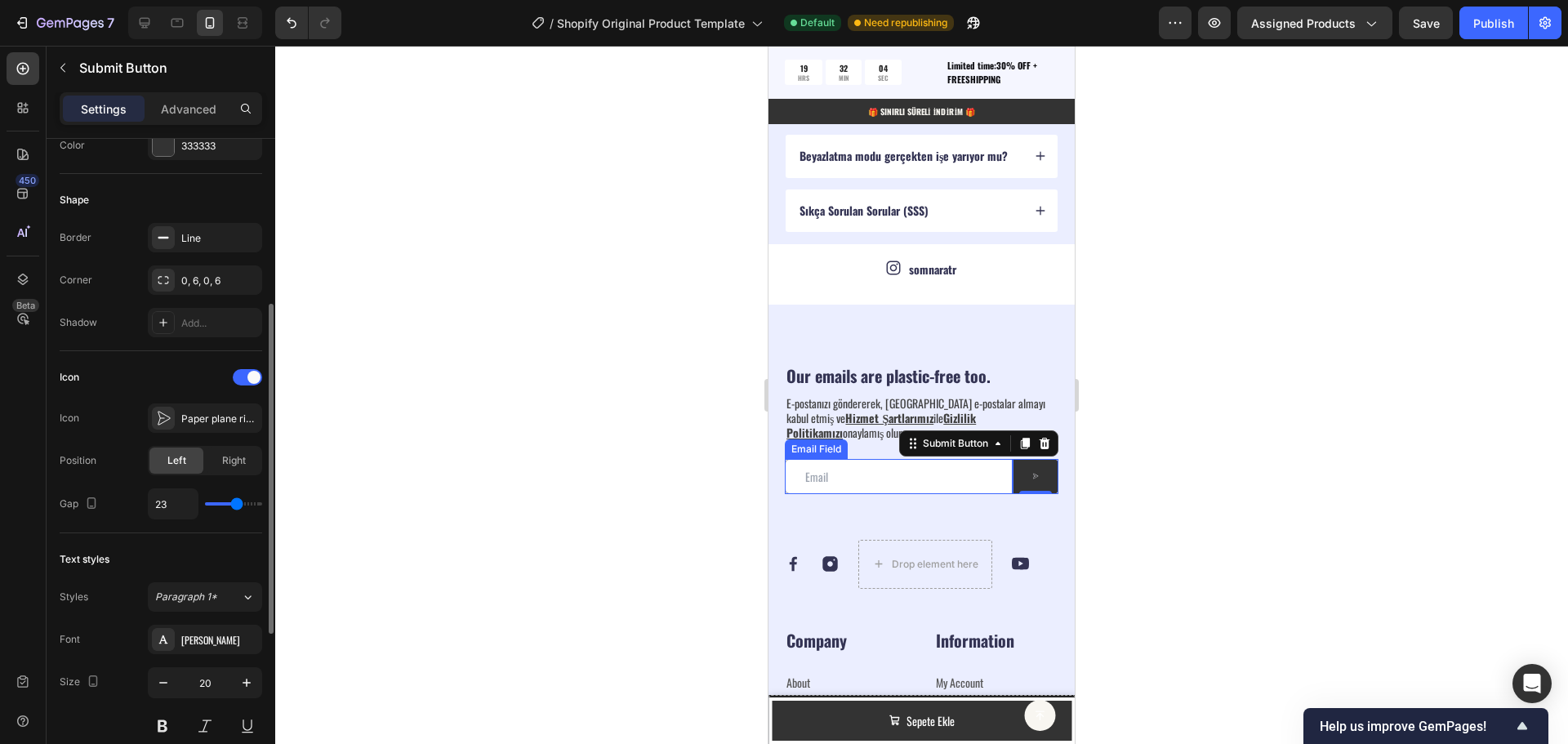
type input "24"
type input "25"
type input "26"
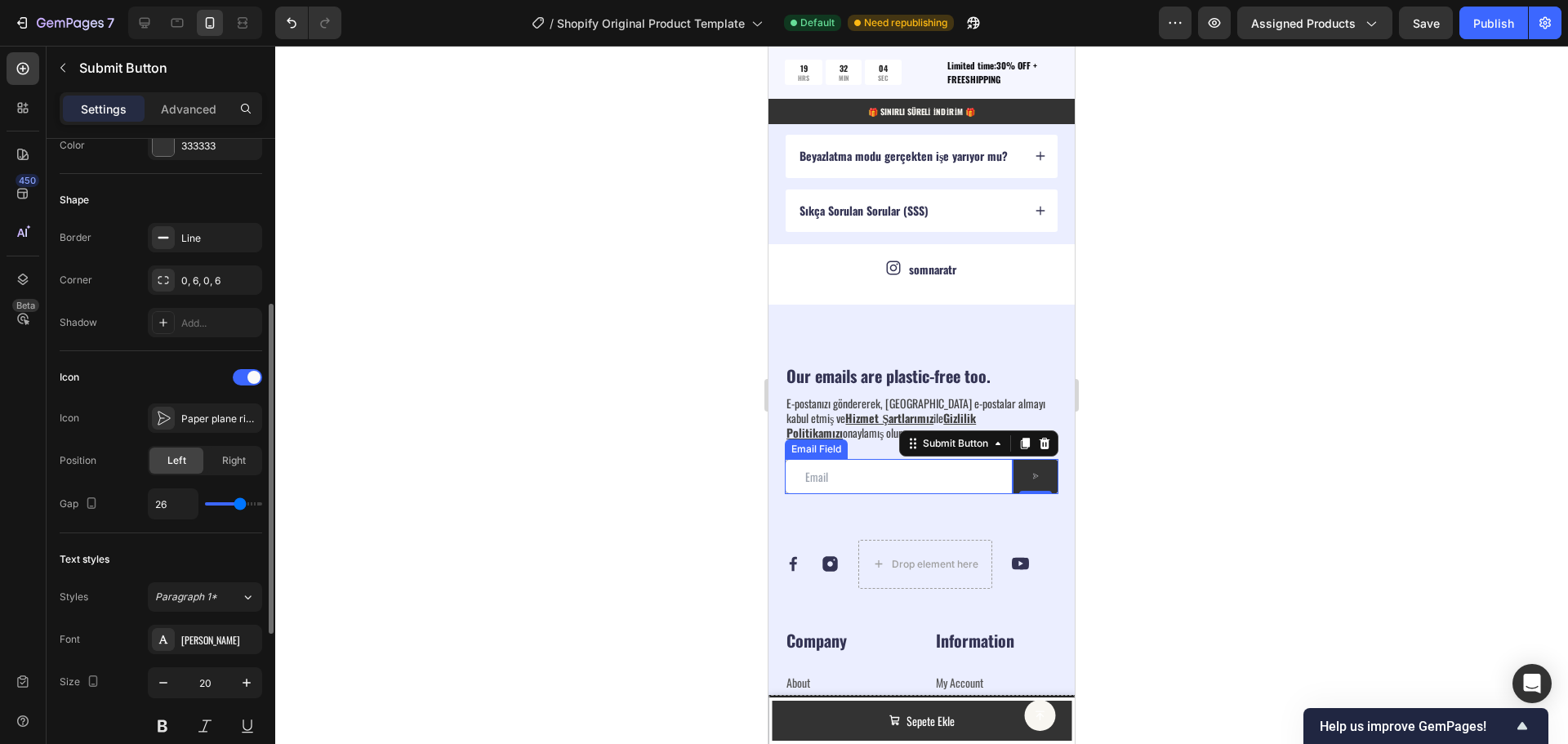
type input "27"
type input "25"
type input "24"
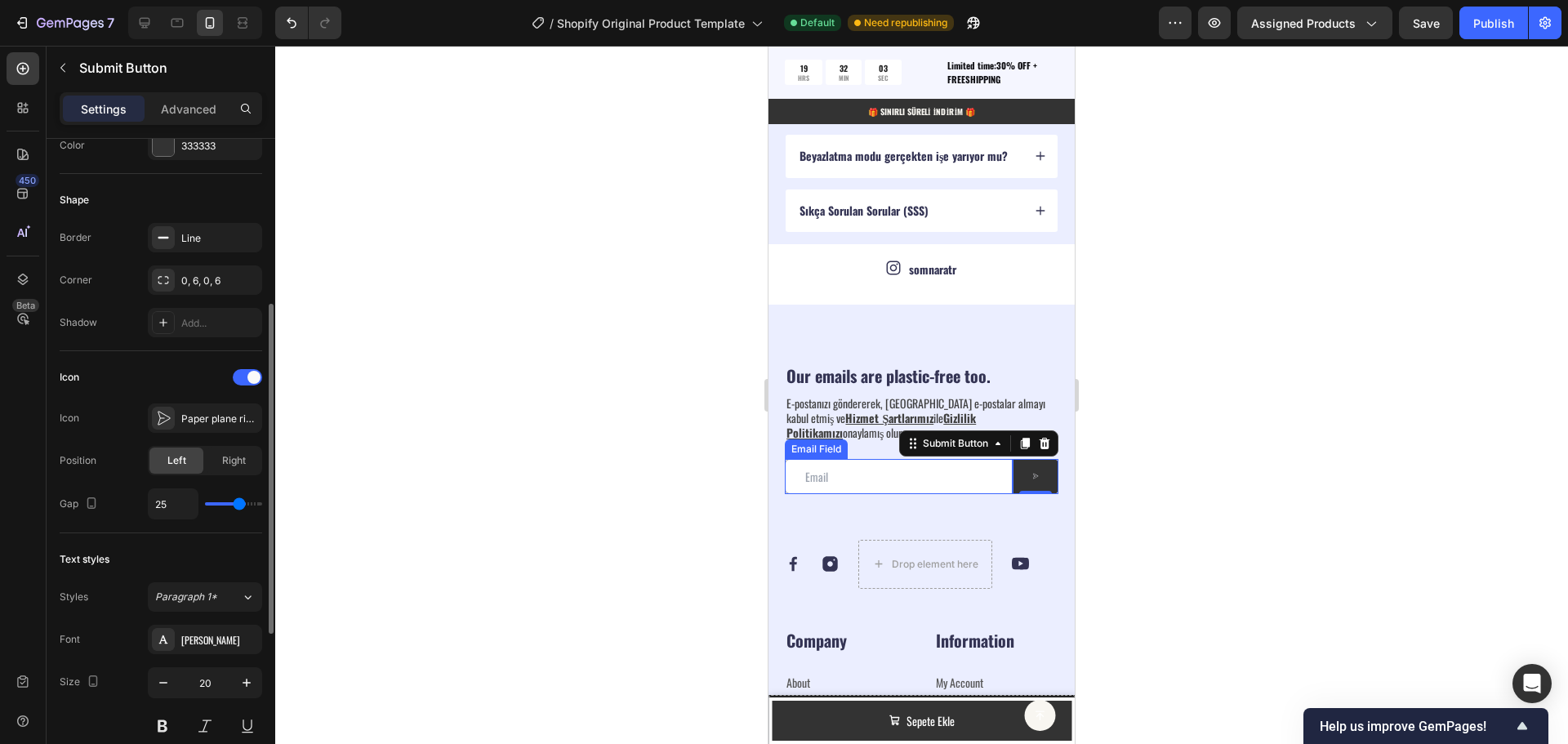
type input "24"
type input "23"
type input "22"
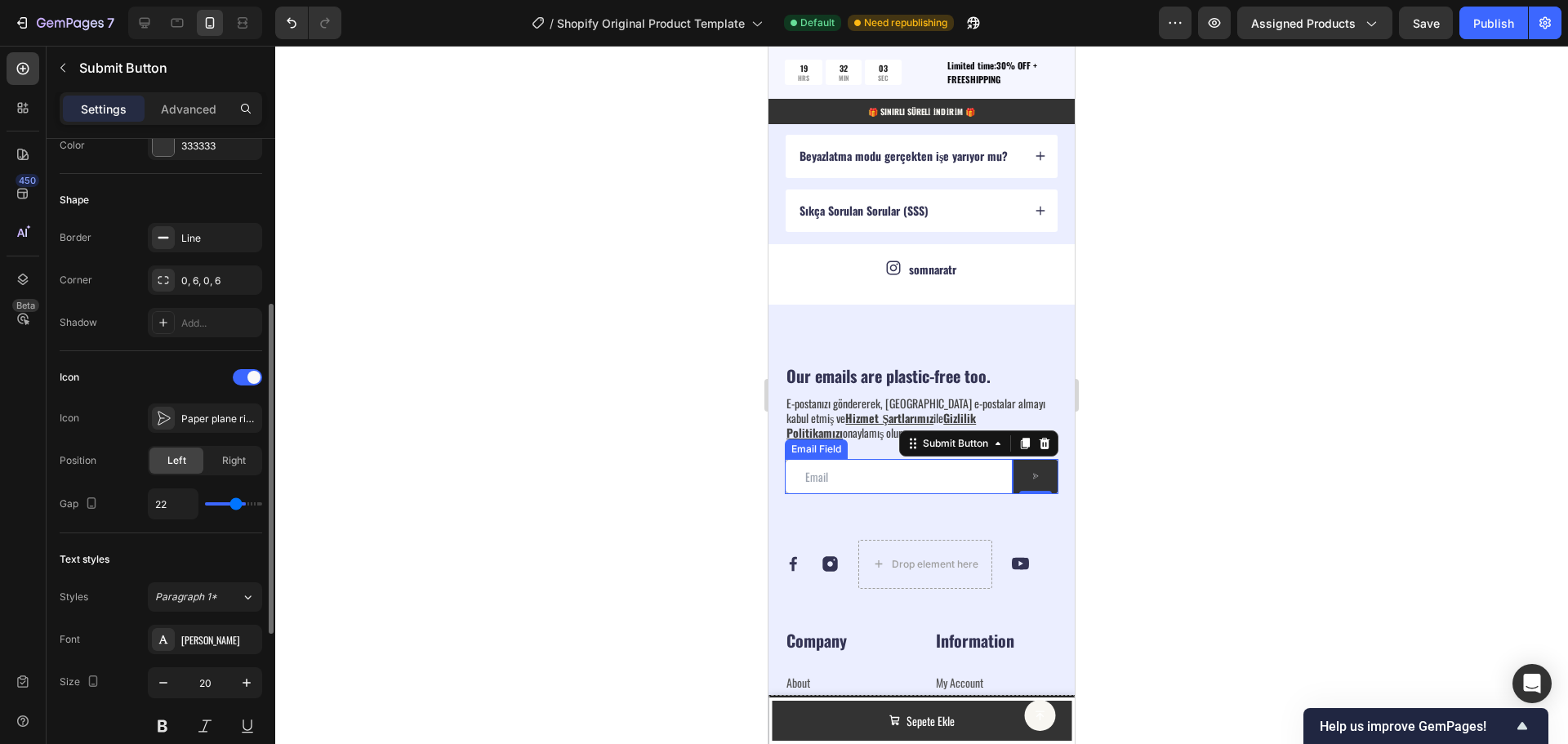
type input "21"
type input "20"
type input "19"
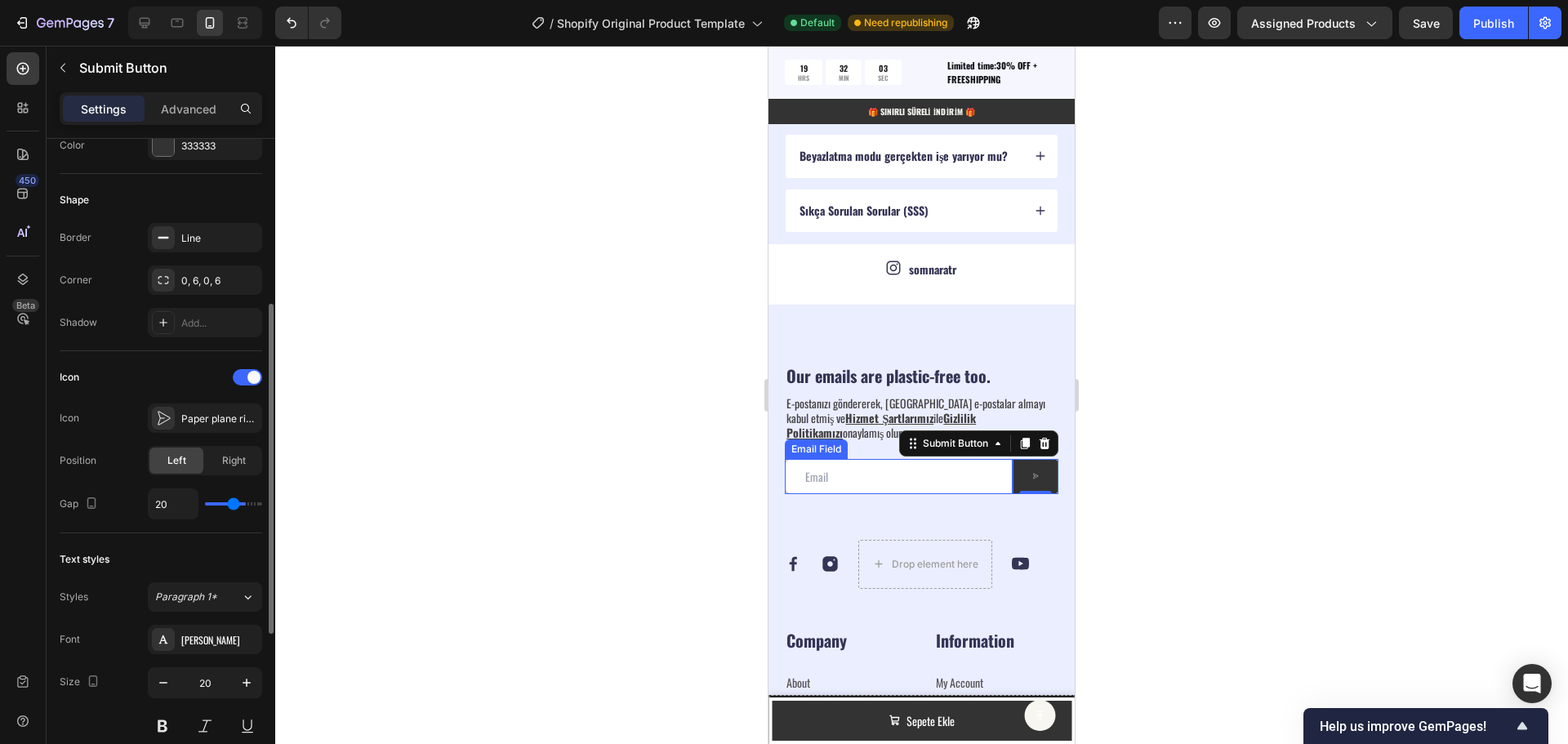
type input "19"
type input "18"
type input "16"
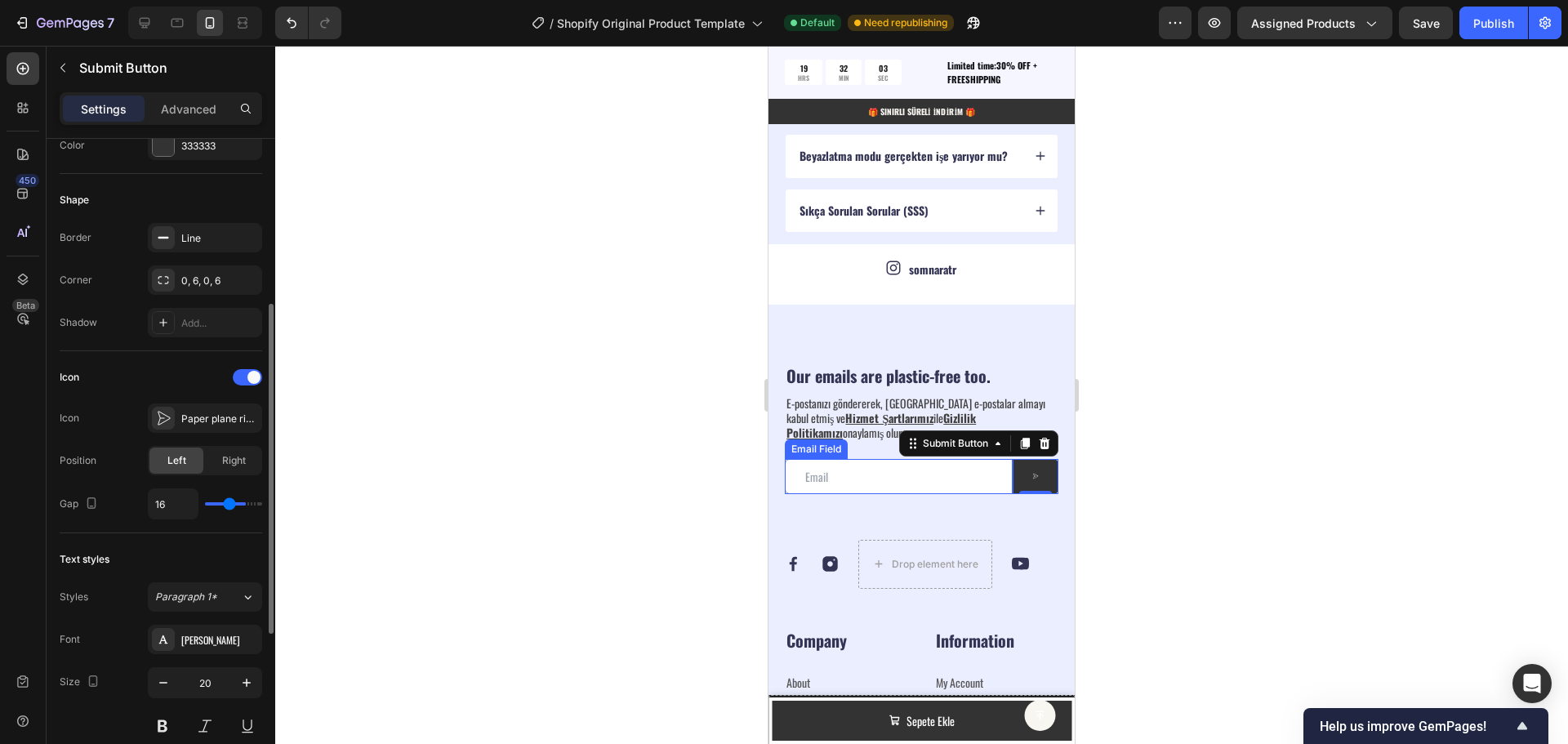
type input "15"
type input "13"
type input "10"
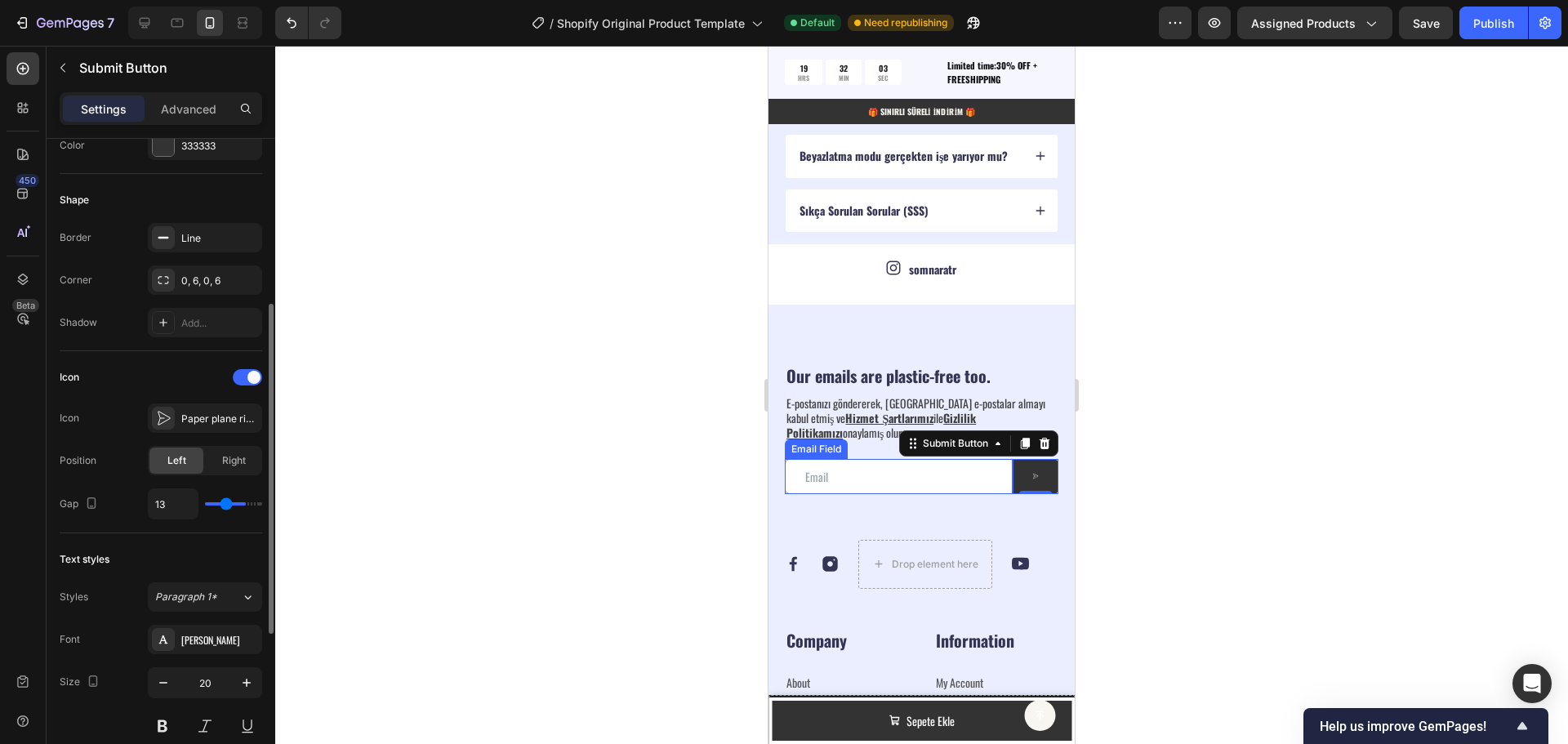
type input "10"
type input "7"
type input "4"
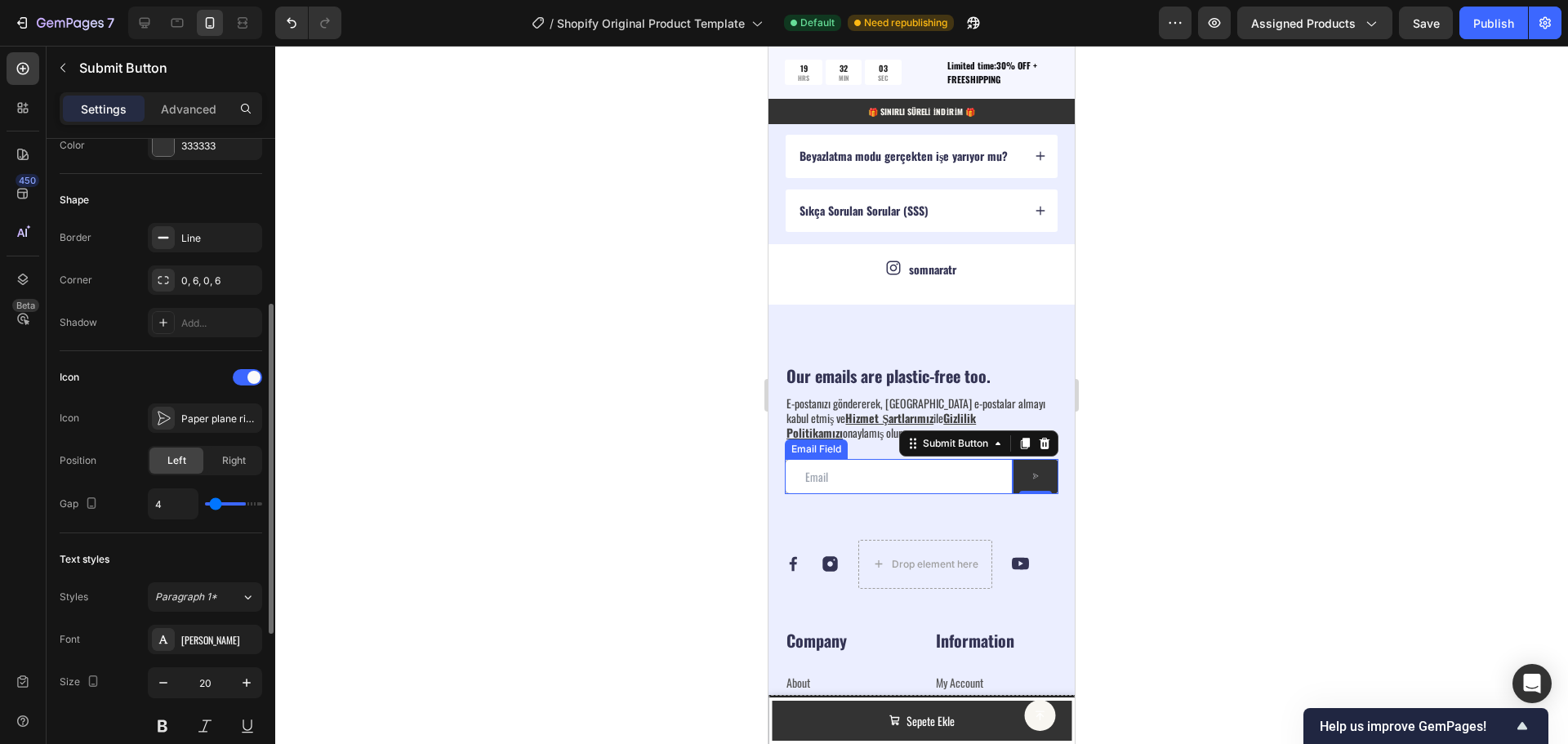
type input "0"
drag, startPoint x: 213, startPoint y: 508, endPoint x: 187, endPoint y: 517, distance: 27.5
click at [205, 506] on input "range" at bounding box center [233, 503] width 57 height 3
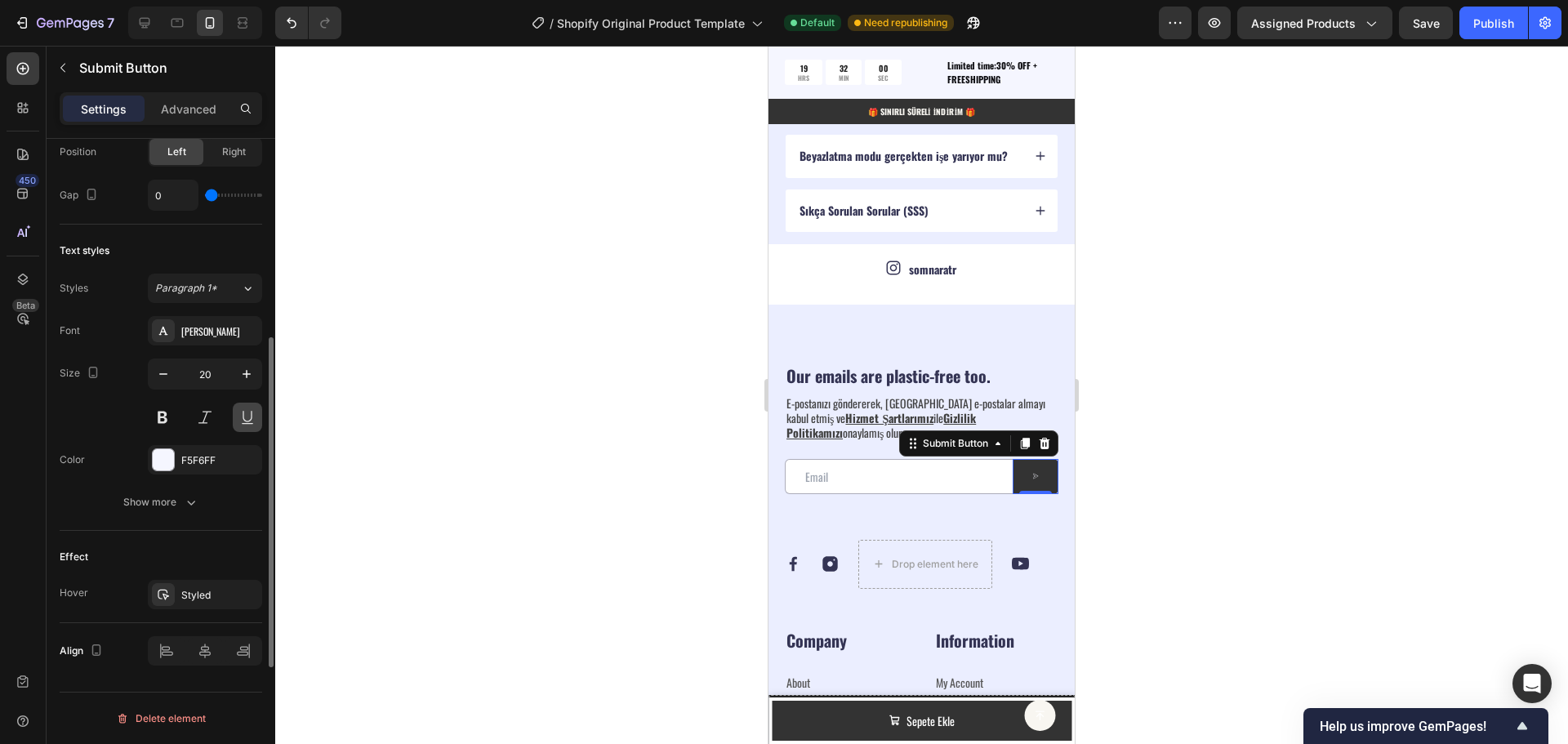
scroll to position [554, 0]
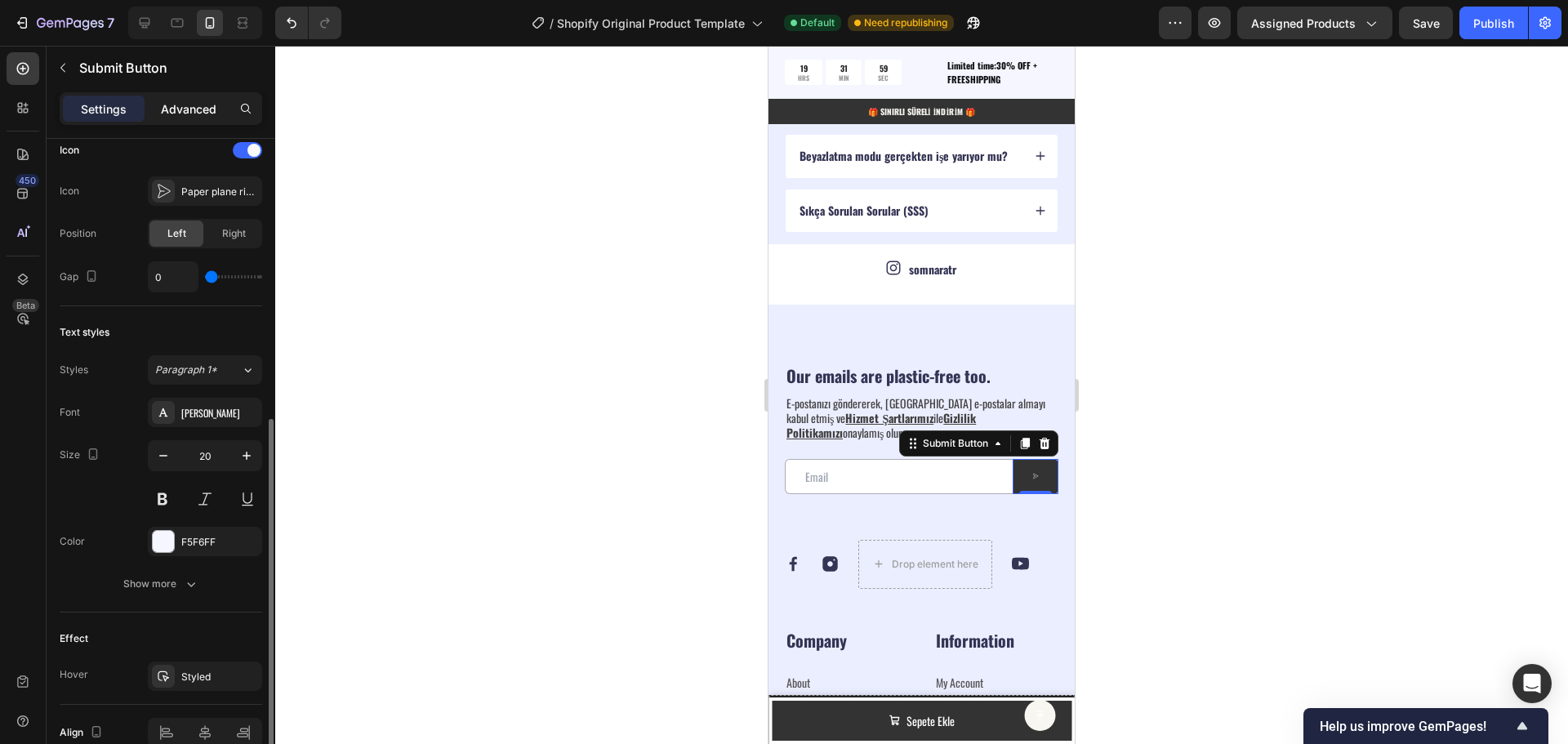
click at [188, 103] on p "Advanced" at bounding box center [188, 109] width 56 height 17
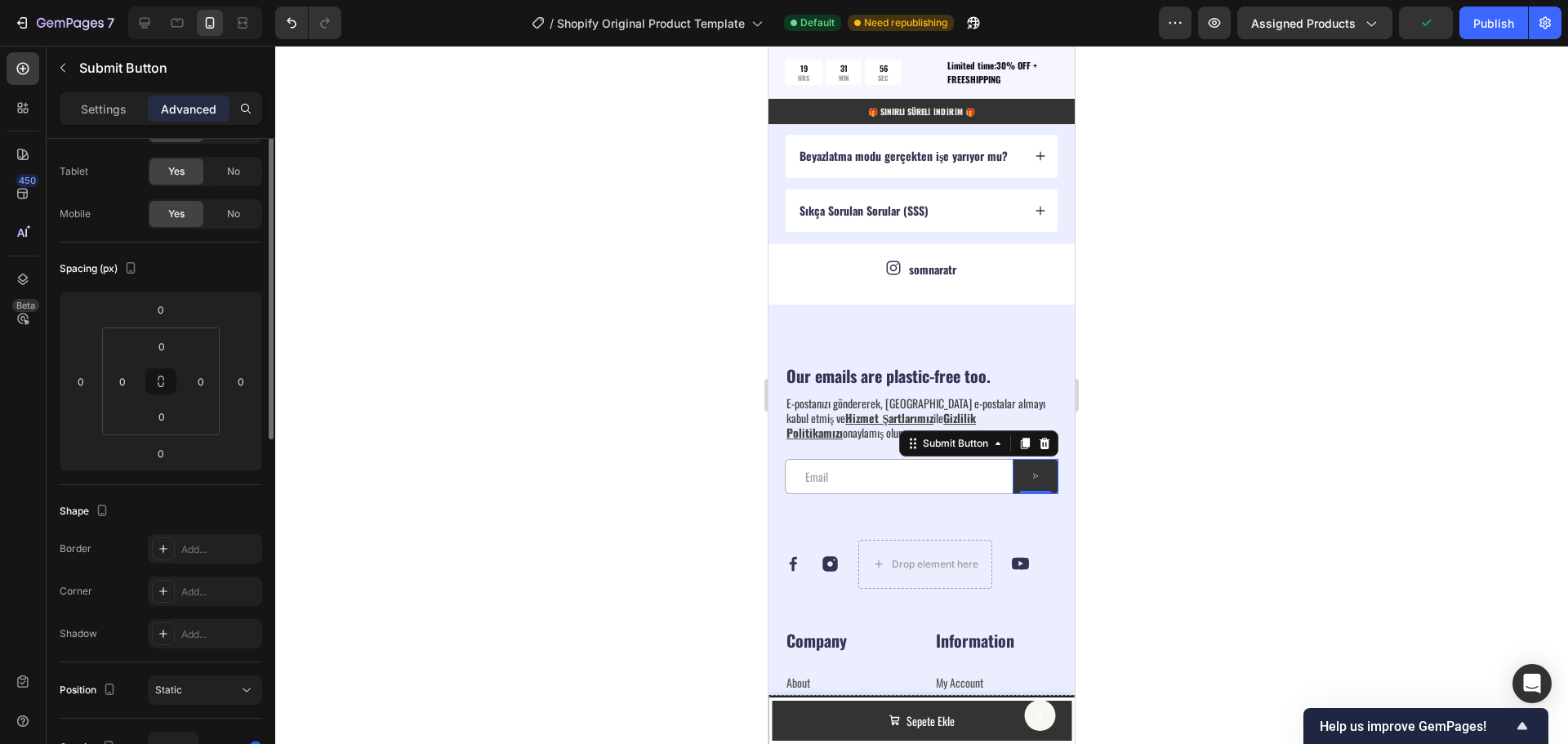
scroll to position [0, 0]
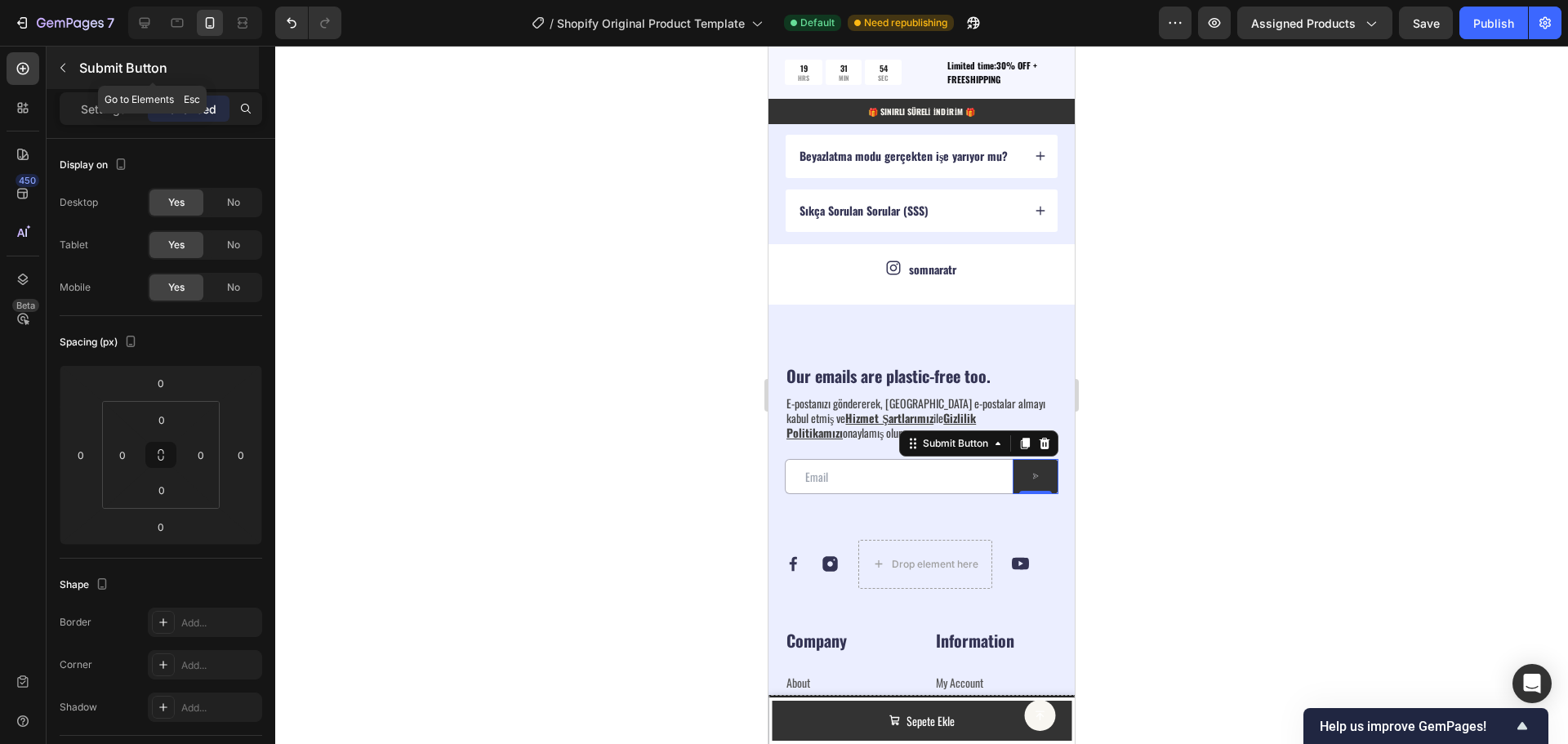
click at [68, 65] on icon "button" at bounding box center [63, 68] width 13 height 13
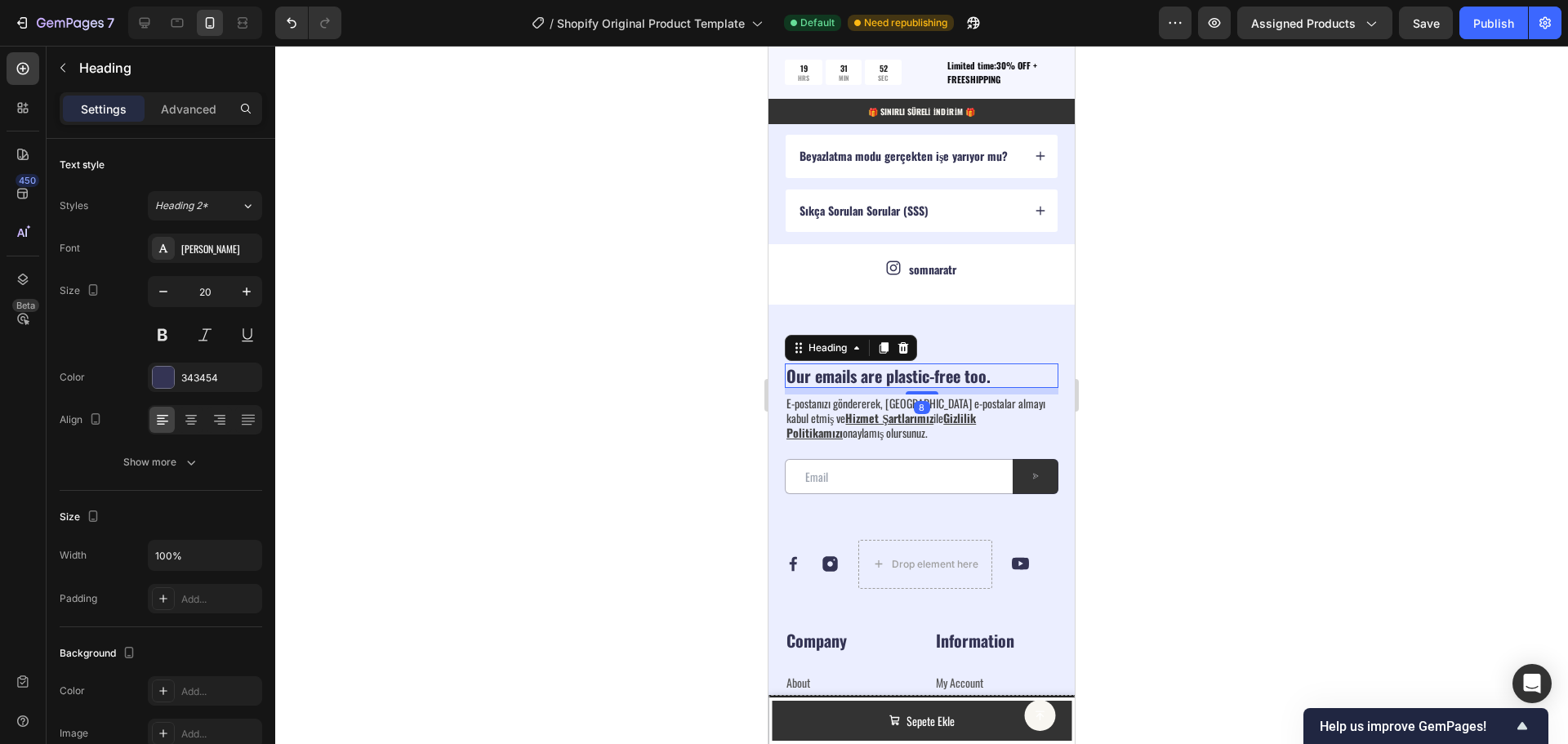
click at [875, 379] on h2 "Our emails are plastic-free too." at bounding box center [921, 375] width 274 height 24
click at [994, 375] on h2 "Our emails are plastic-free too." at bounding box center [921, 375] width 274 height 24
drag, startPoint x: 1012, startPoint y: 373, endPoint x: 787, endPoint y: 382, distance: 225.2
click at [788, 383] on p "Our emails are plastic-free too." at bounding box center [921, 376] width 270 height 21
drag, startPoint x: 984, startPoint y: 371, endPoint x: 787, endPoint y: 372, distance: 197.0
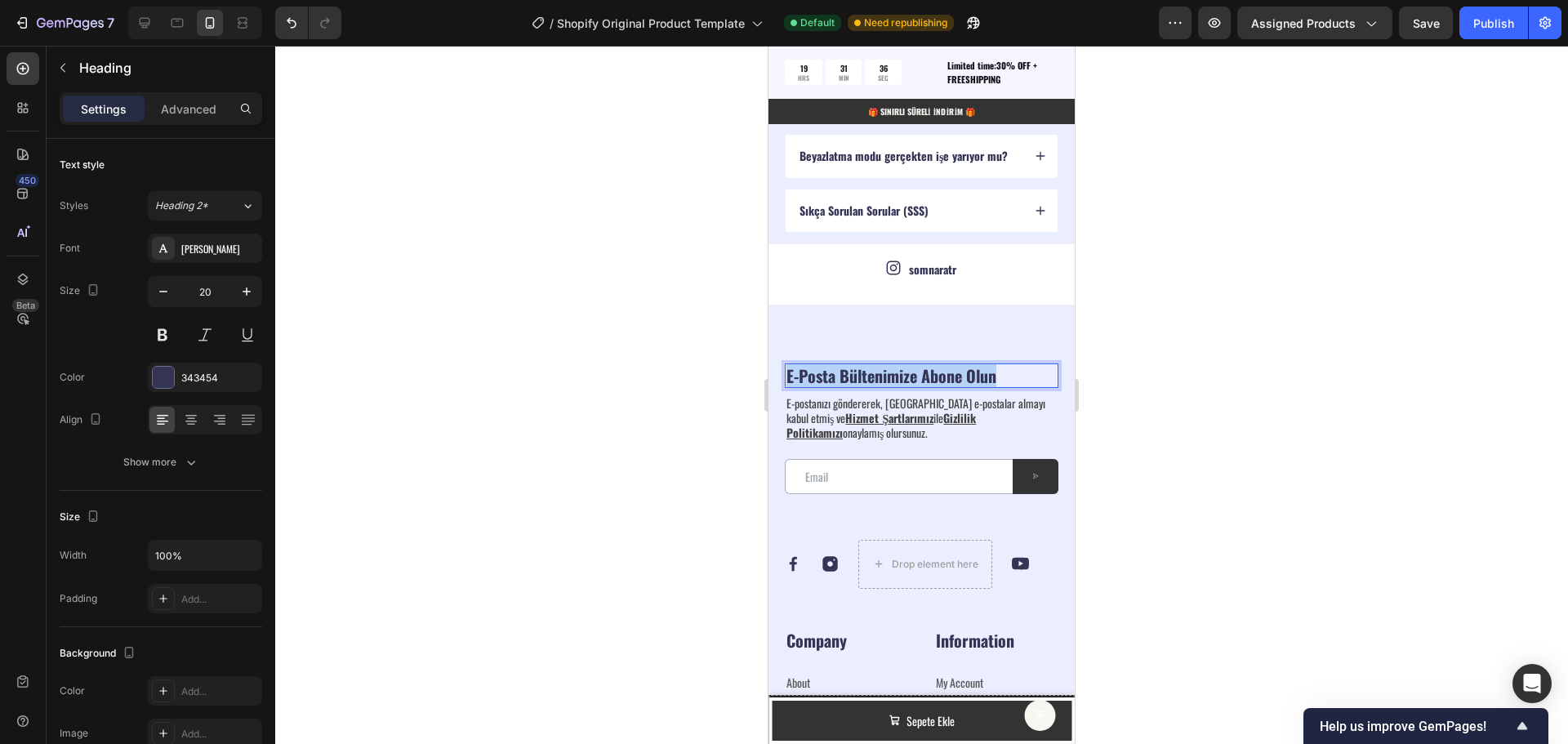
click at [787, 372] on p "E-Posta Bültenimize Abone Olun" at bounding box center [921, 376] width 270 height 21
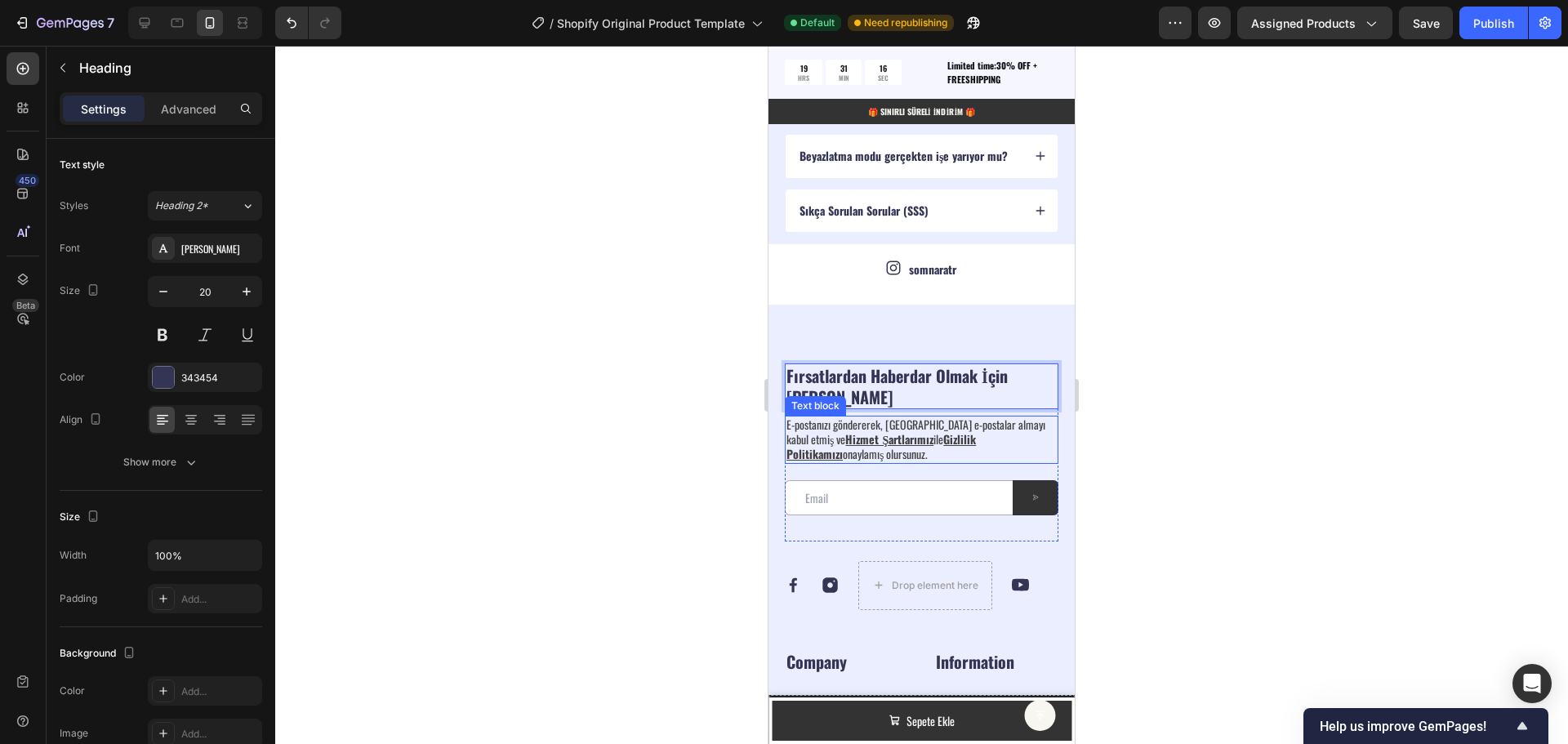
click at [938, 462] on div "E-postanızı göndererek, [PERSON_NAME] e-postalar almayı kabul etmiş ve Hizmet Ş…" at bounding box center [921, 439] width 274 height 48
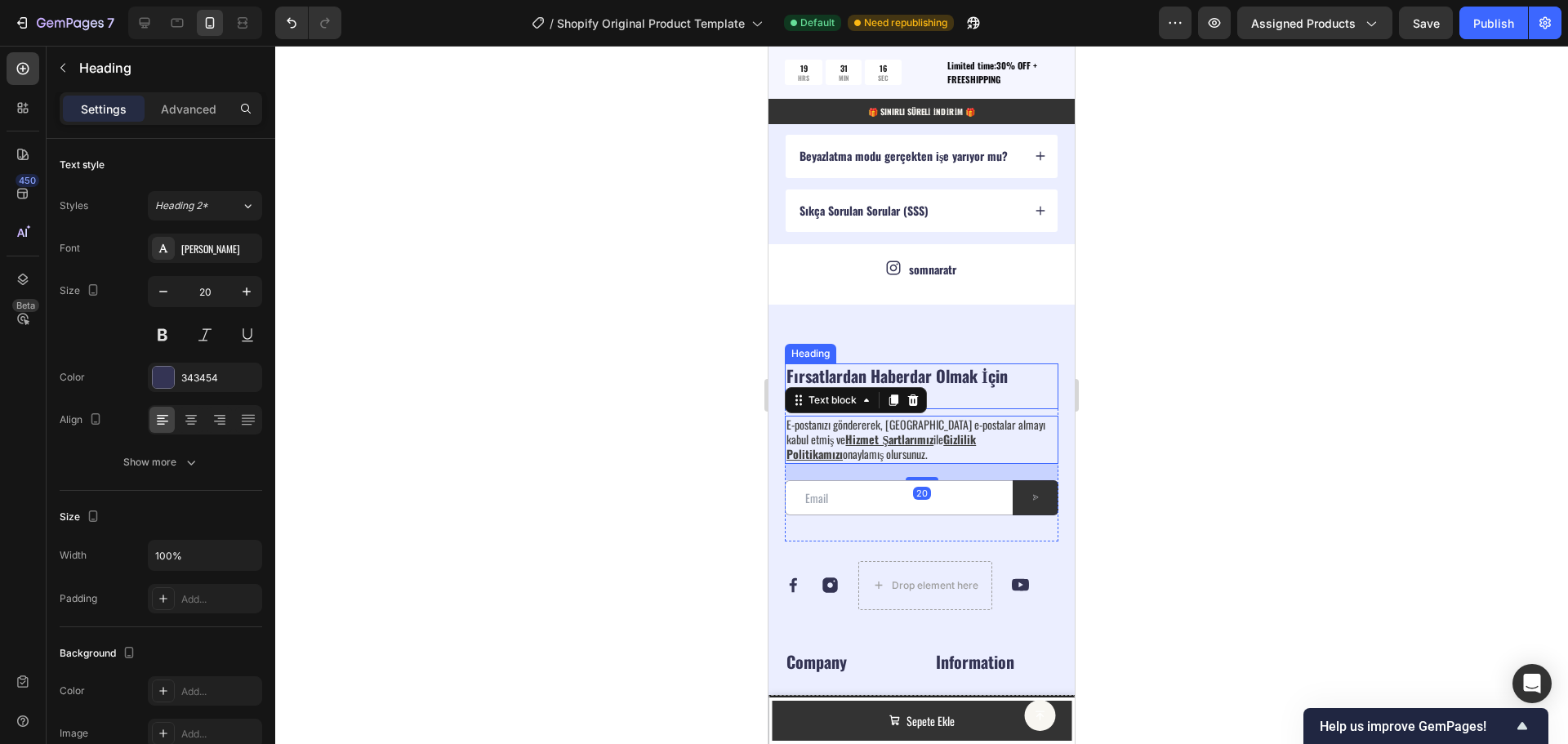
click at [964, 368] on p "Fırsatlardan Haberdar Olmak İçin [PERSON_NAME]" at bounding box center [921, 386] width 270 height 42
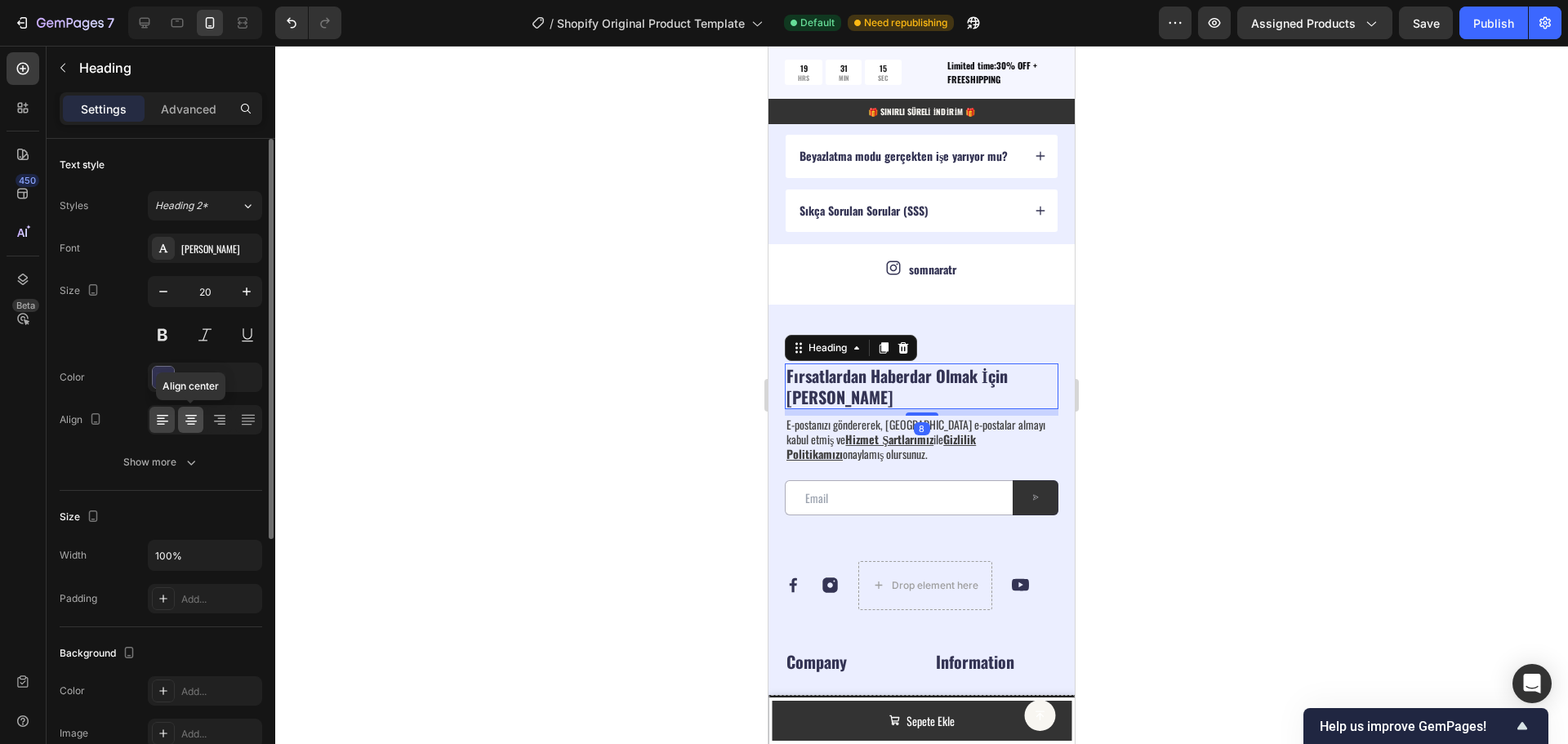
click at [187, 415] on icon at bounding box center [191, 416] width 12 height 2
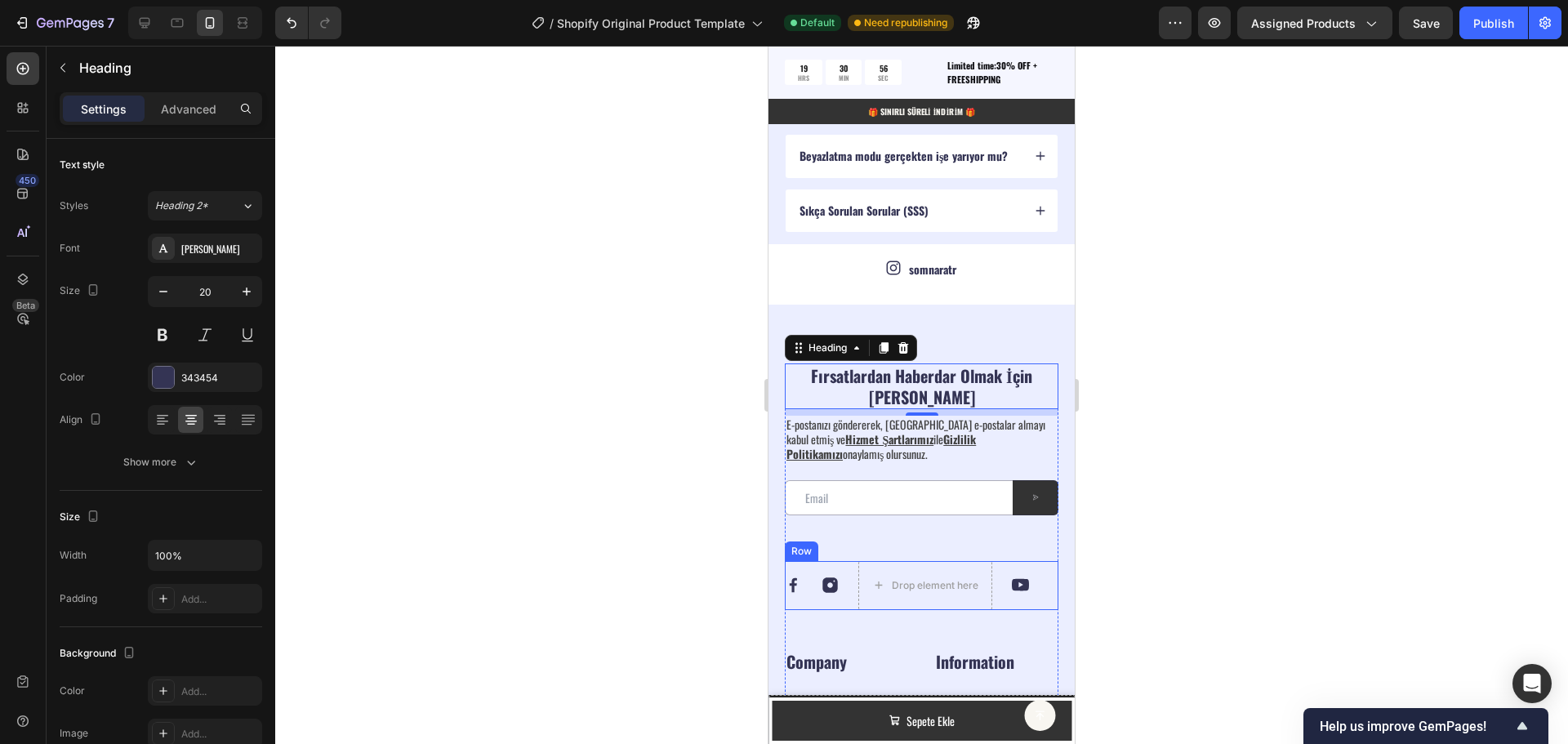
click at [1004, 572] on div "Image Image Drop element here Image Row" at bounding box center [921, 585] width 274 height 49
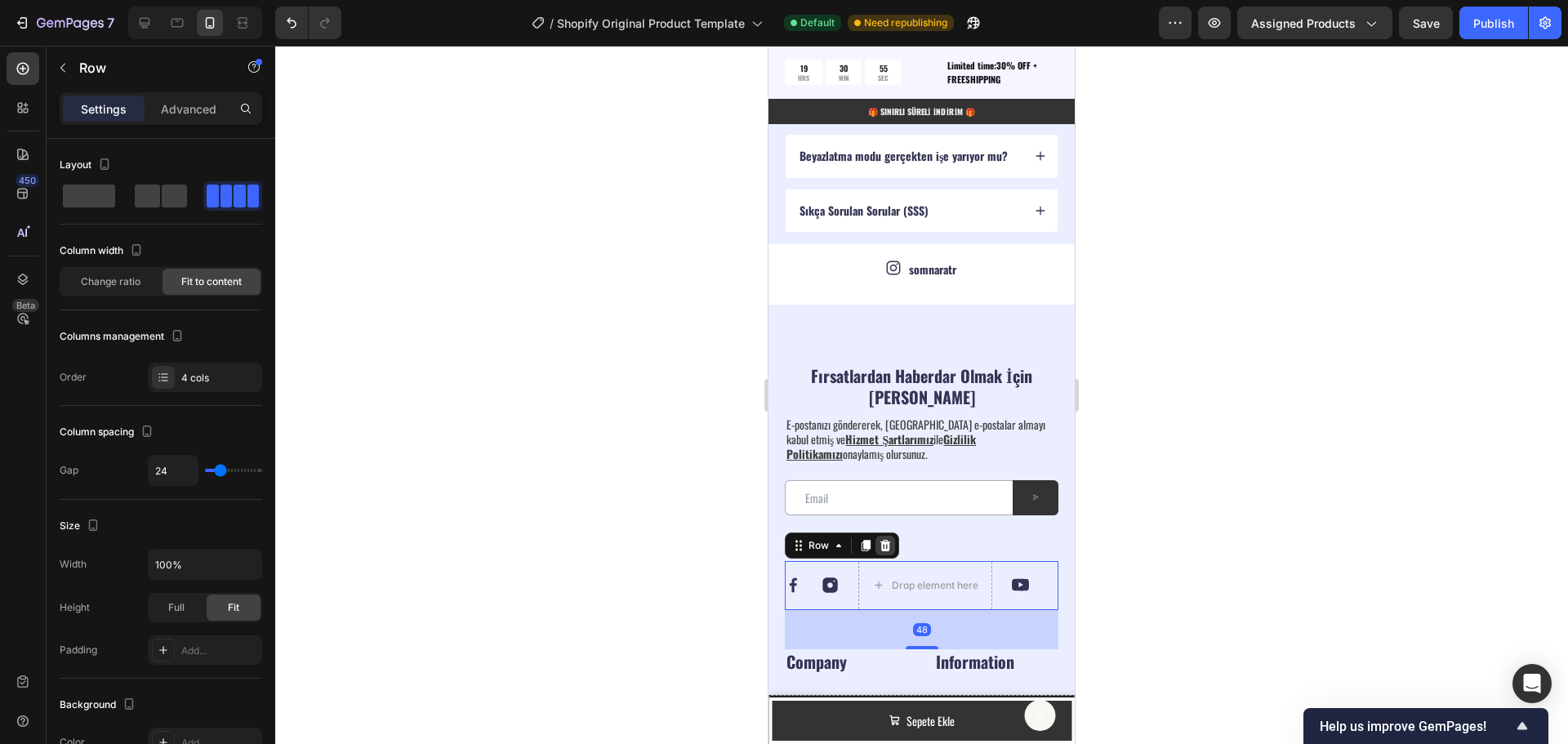
click at [887, 549] on icon at bounding box center [885, 545] width 11 height 12
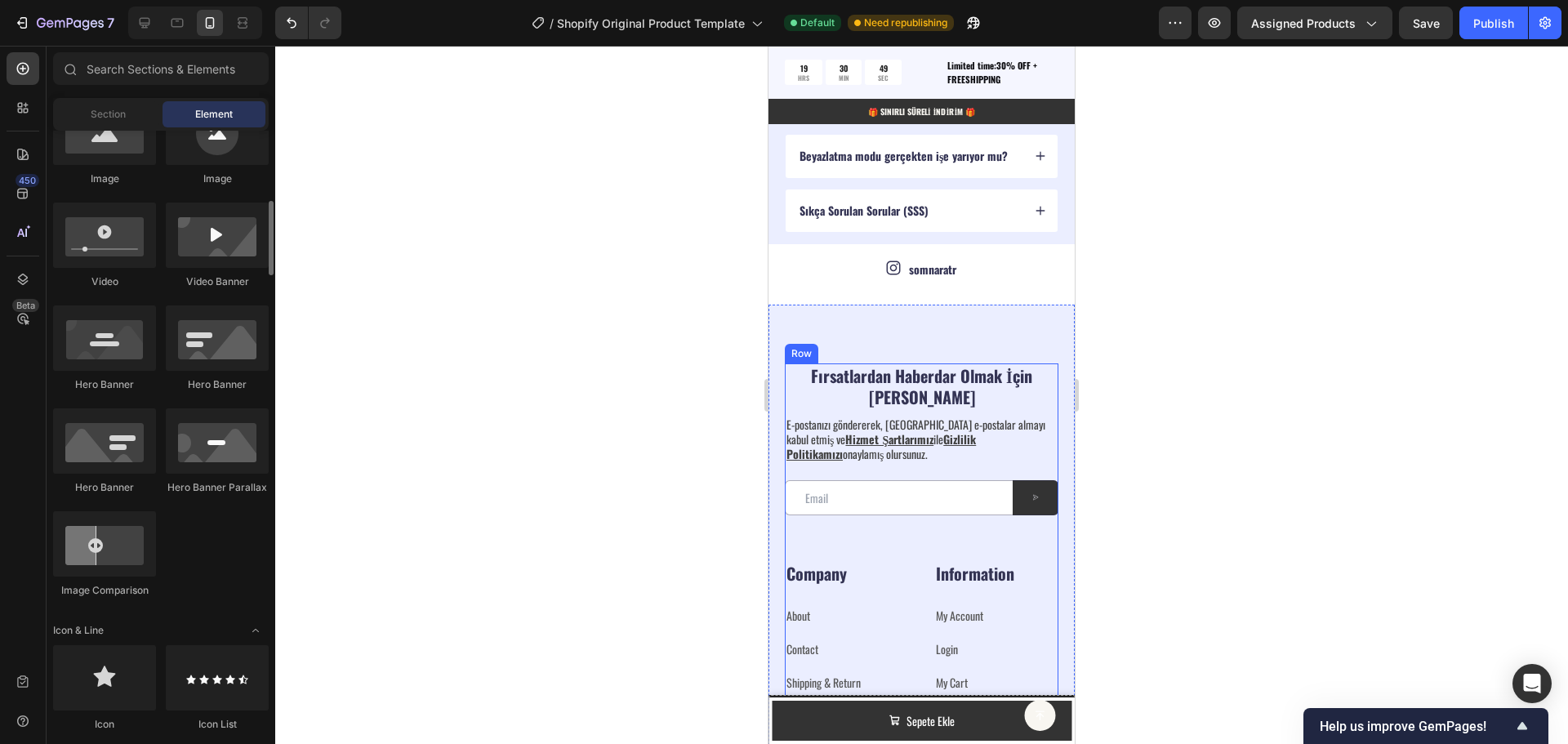
scroll to position [735, 0]
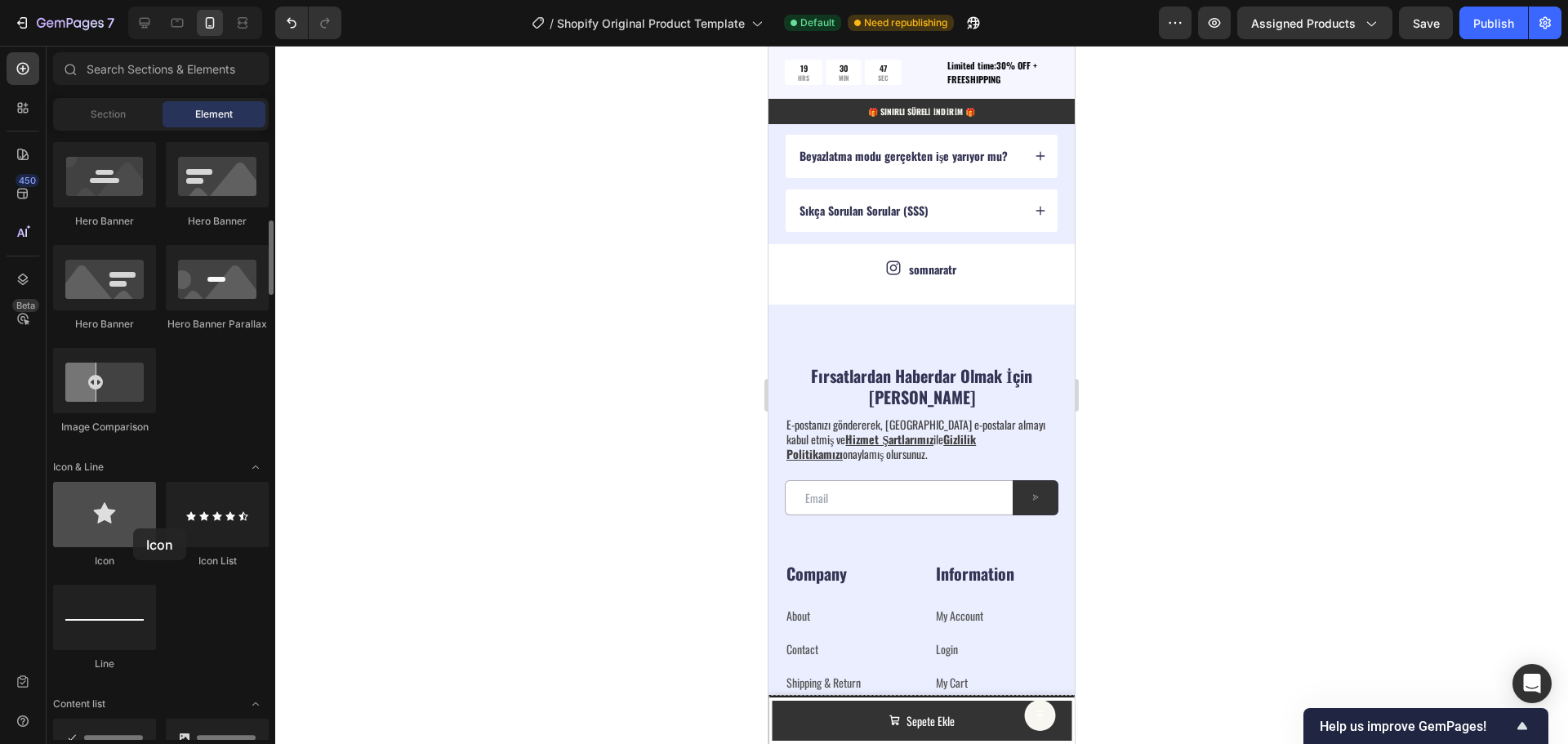
click at [133, 529] on div at bounding box center [104, 514] width 103 height 65
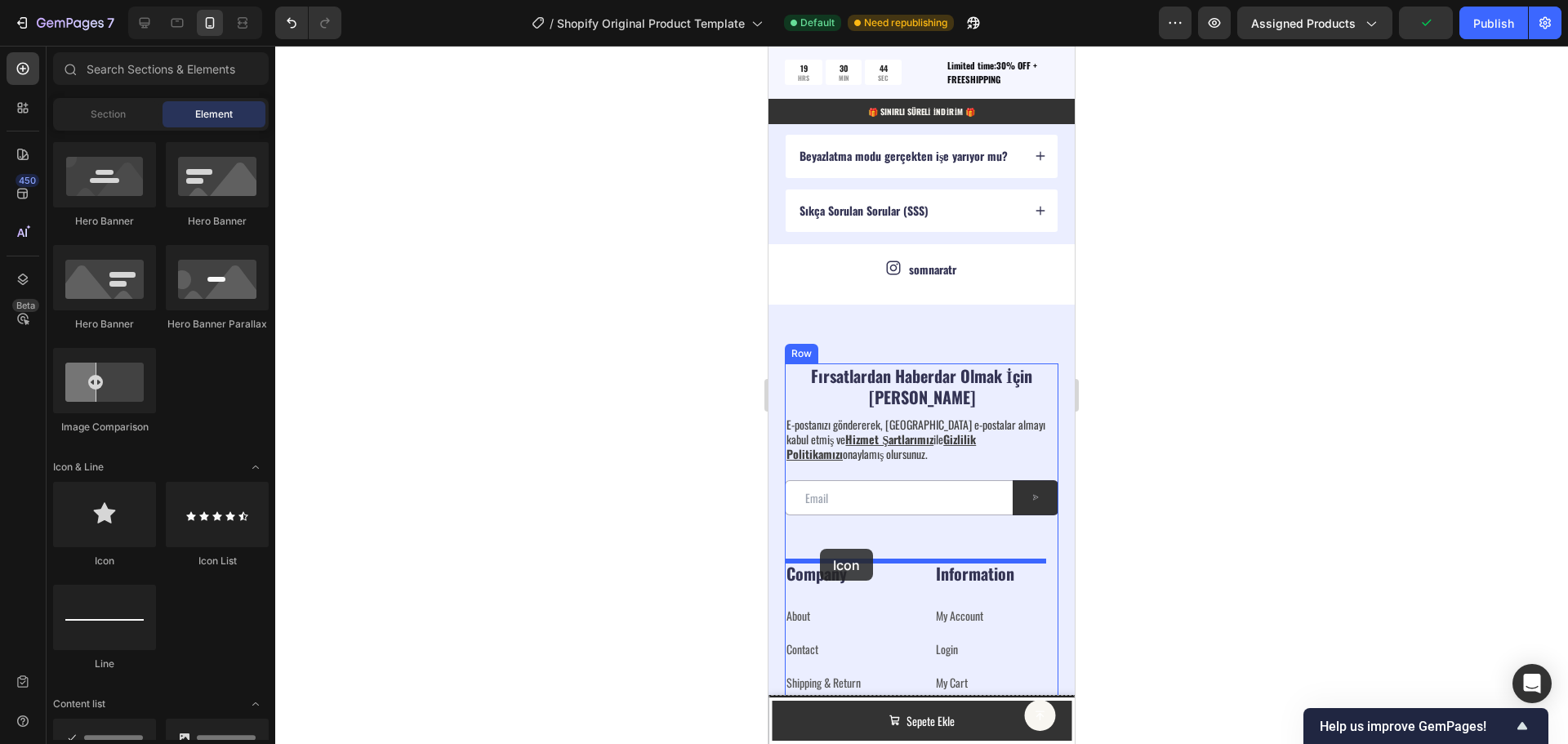
drag, startPoint x: 872, startPoint y: 567, endPoint x: 820, endPoint y: 549, distance: 55.0
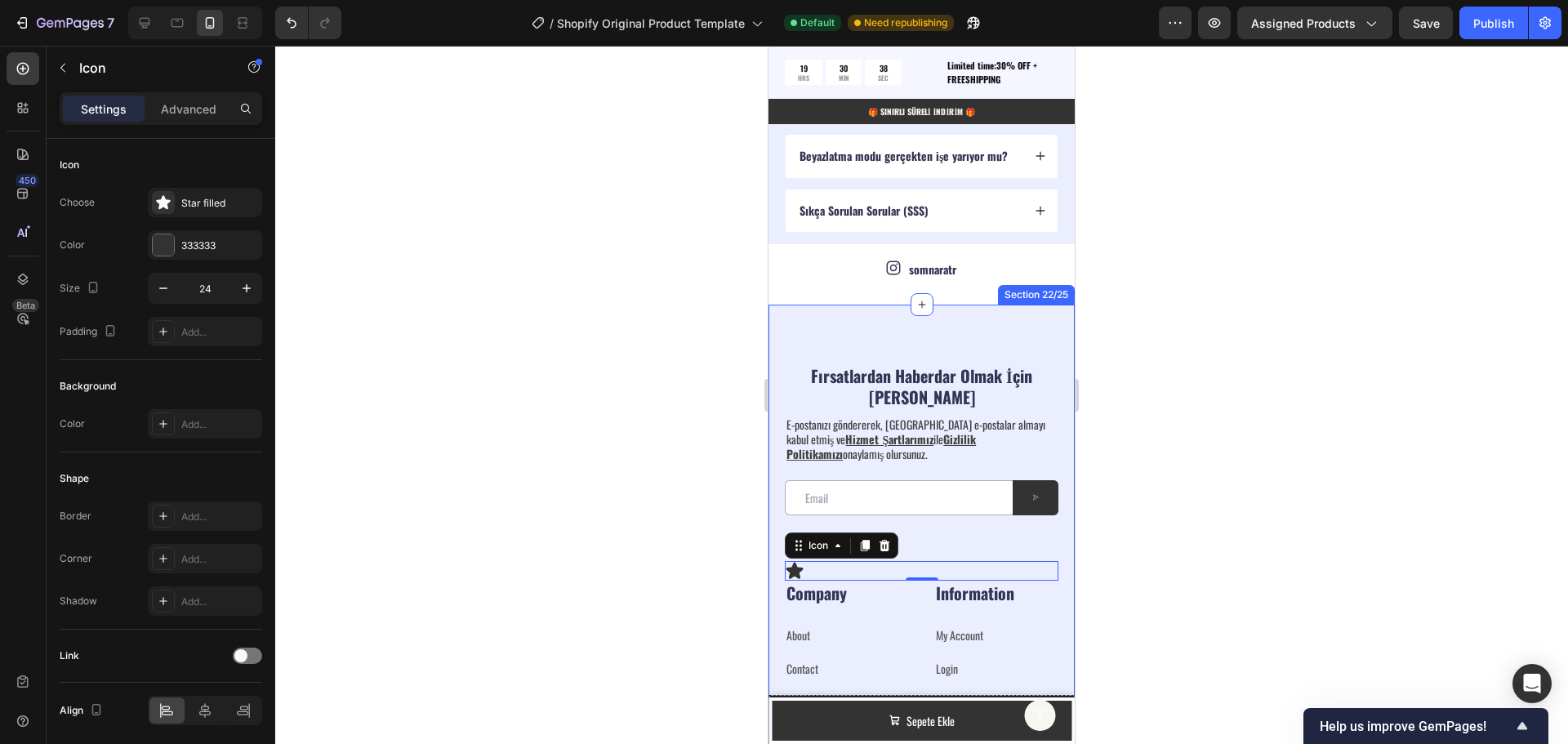
click at [130, 107] on div "Settings" at bounding box center [103, 108] width 82 height 26
click at [67, 71] on icon "button" at bounding box center [63, 68] width 13 height 13
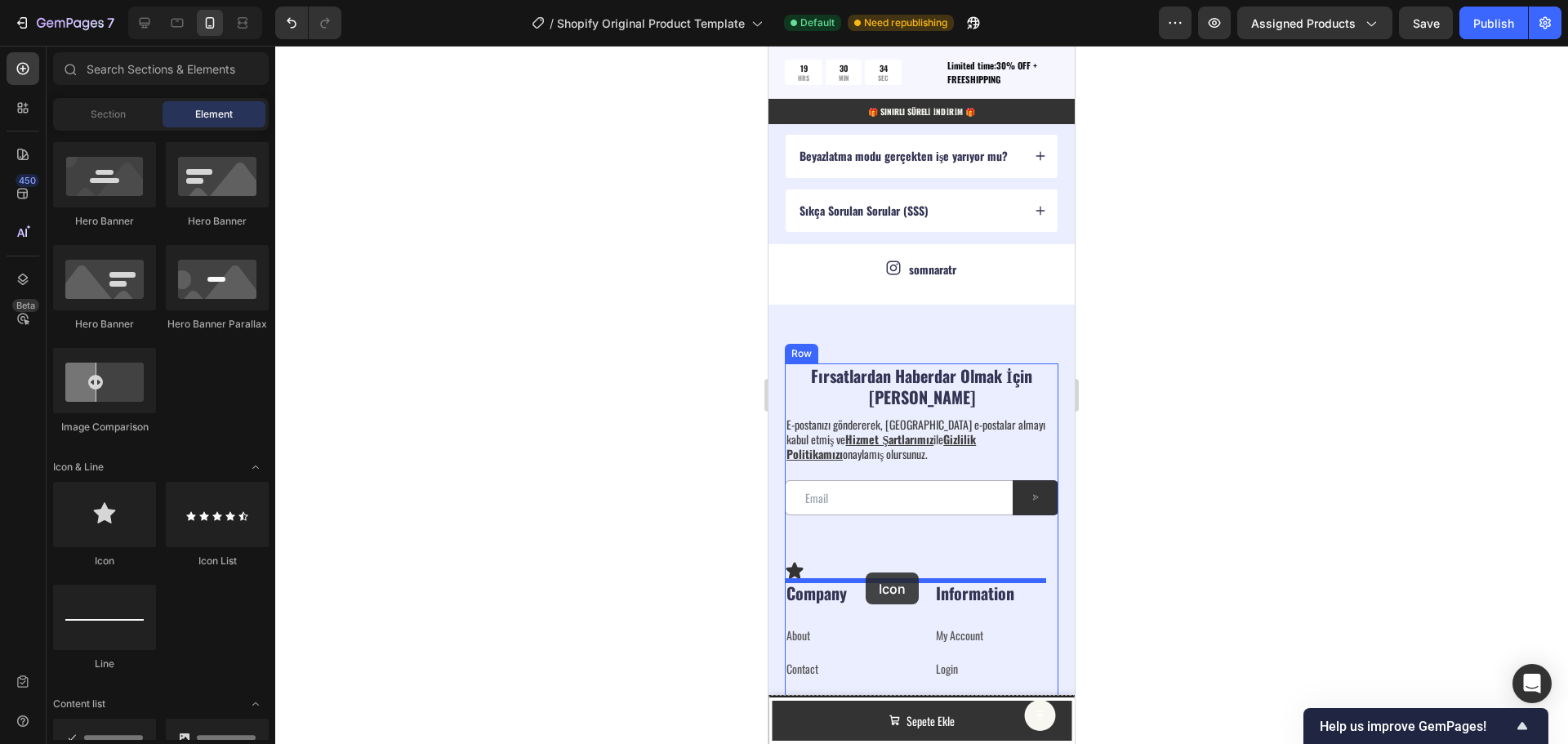
drag, startPoint x: 1205, startPoint y: 583, endPoint x: 866, endPoint y: 573, distance: 339.1
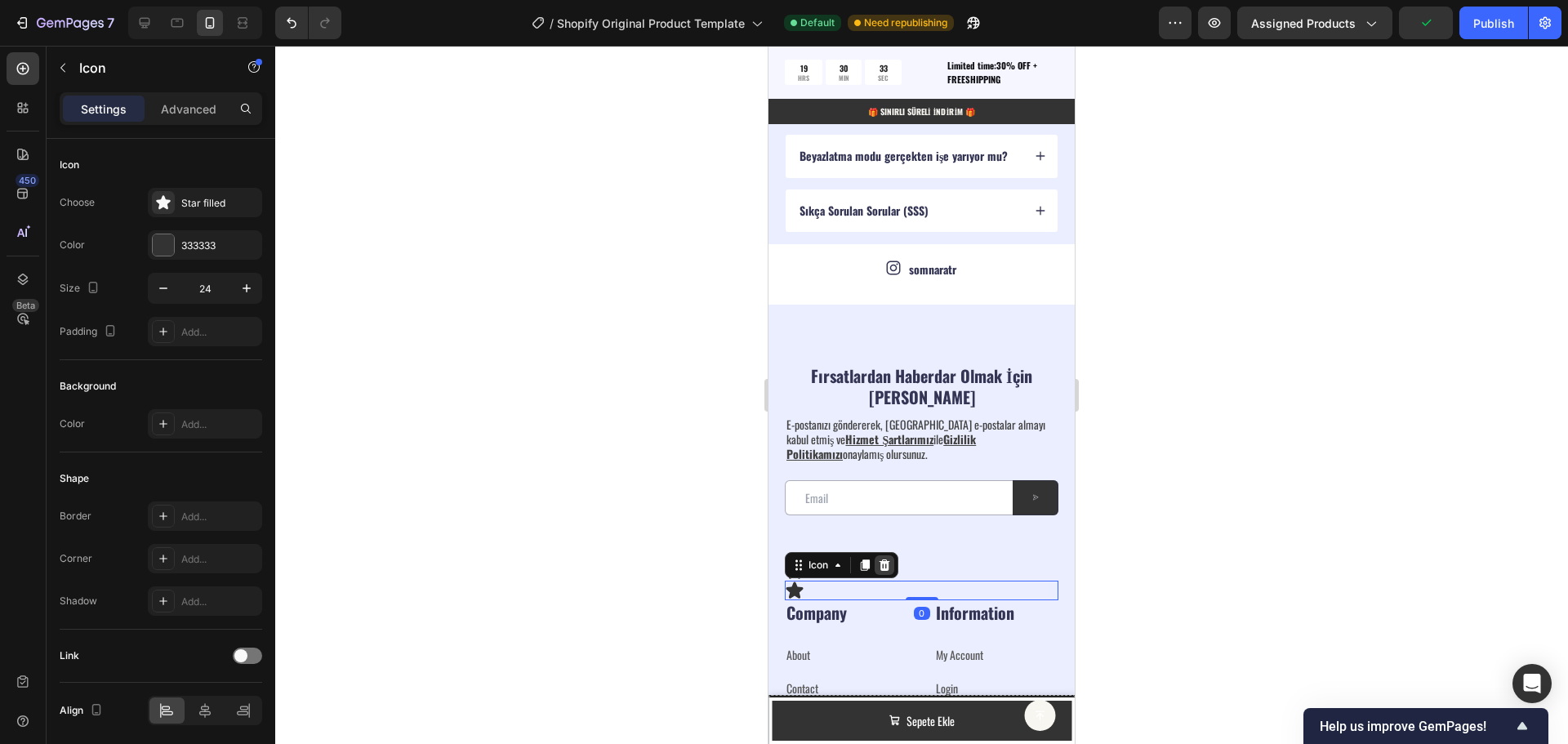
click at [887, 567] on icon at bounding box center [884, 565] width 13 height 13
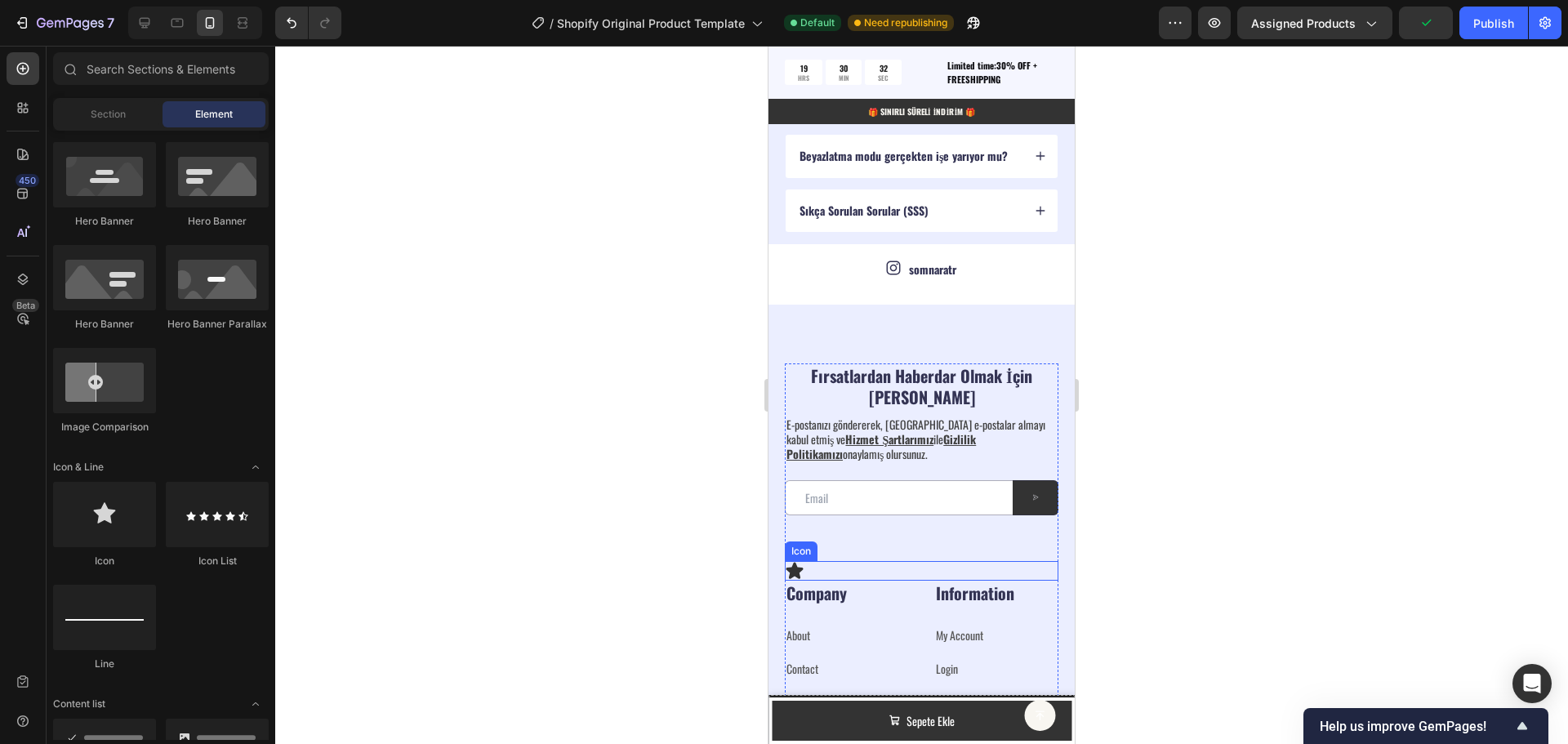
click at [854, 571] on div "Icon" at bounding box center [921, 571] width 274 height 19
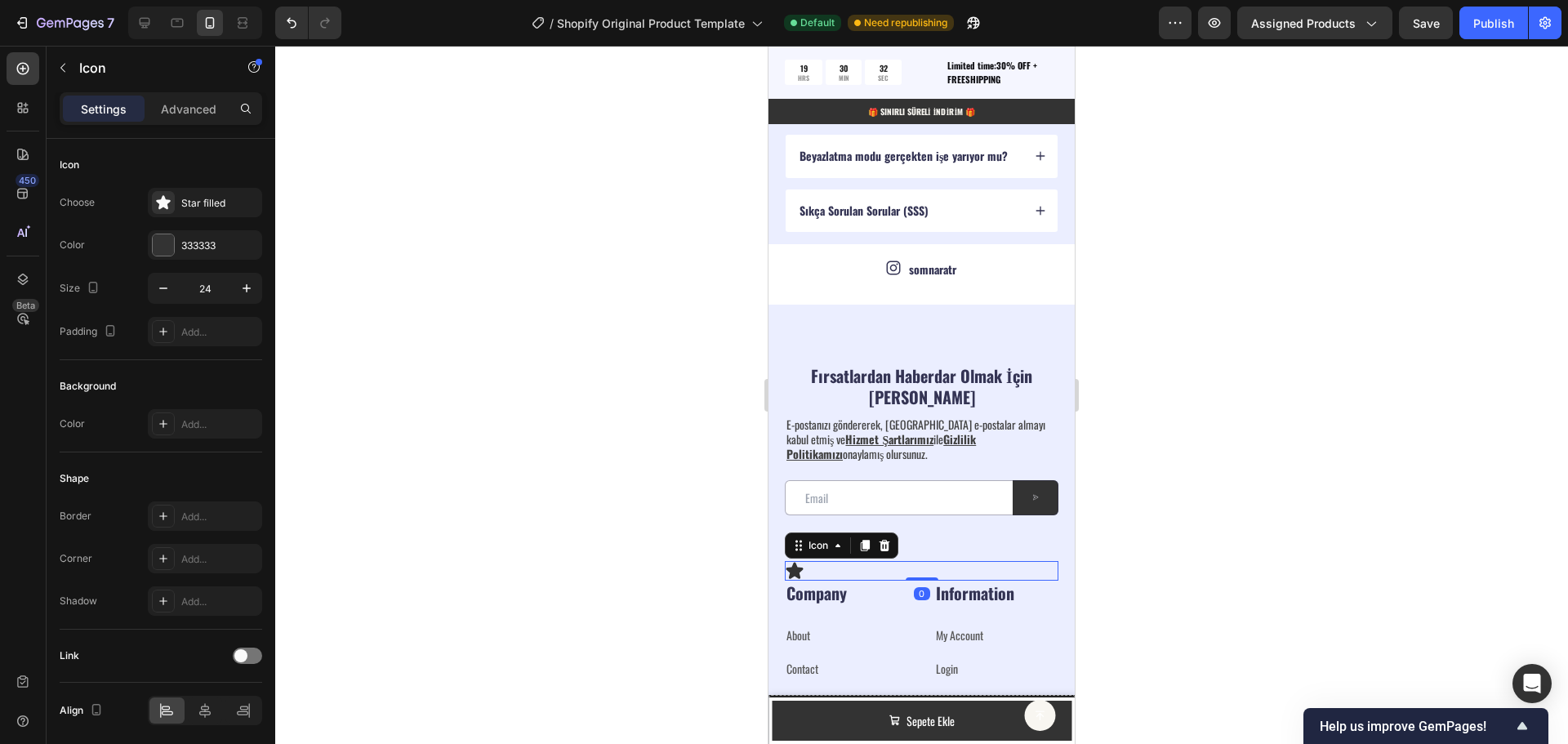
click at [887, 544] on icon at bounding box center [884, 545] width 11 height 12
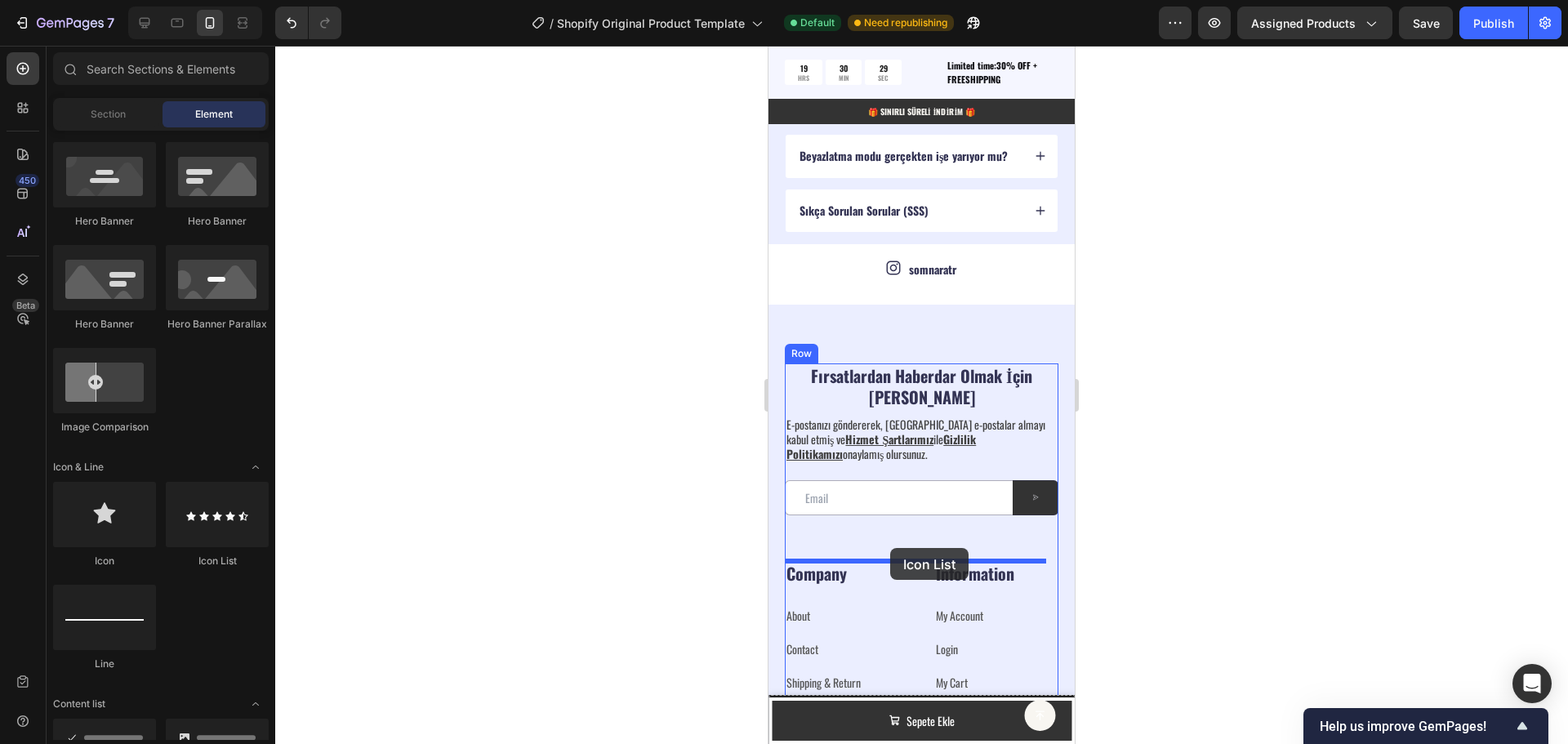
drag, startPoint x: 970, startPoint y: 578, endPoint x: 891, endPoint y: 548, distance: 84.5
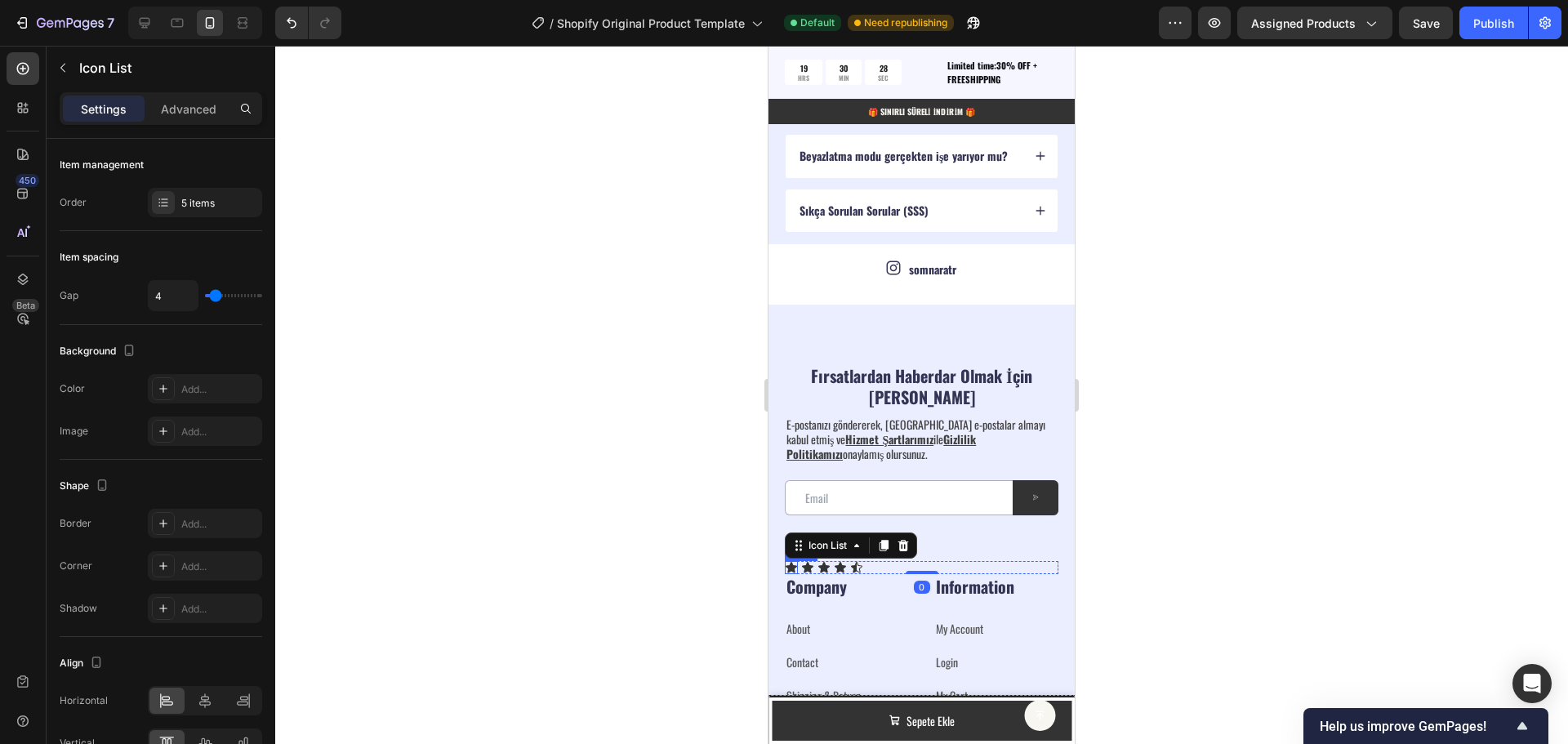
click at [794, 567] on div "Icon" at bounding box center [791, 568] width 13 height 13
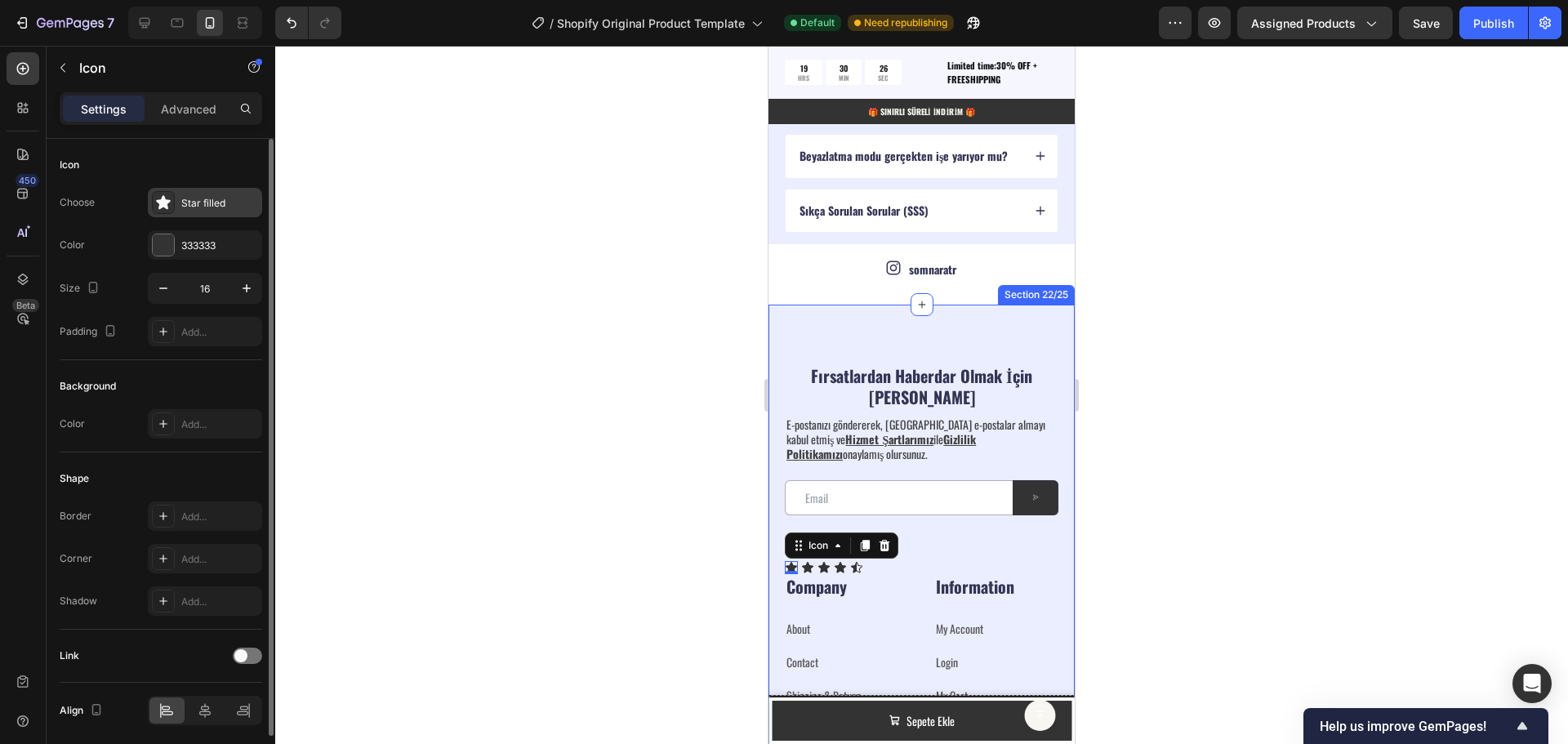
click at [181, 204] on div "Star filled" at bounding box center [205, 202] width 114 height 30
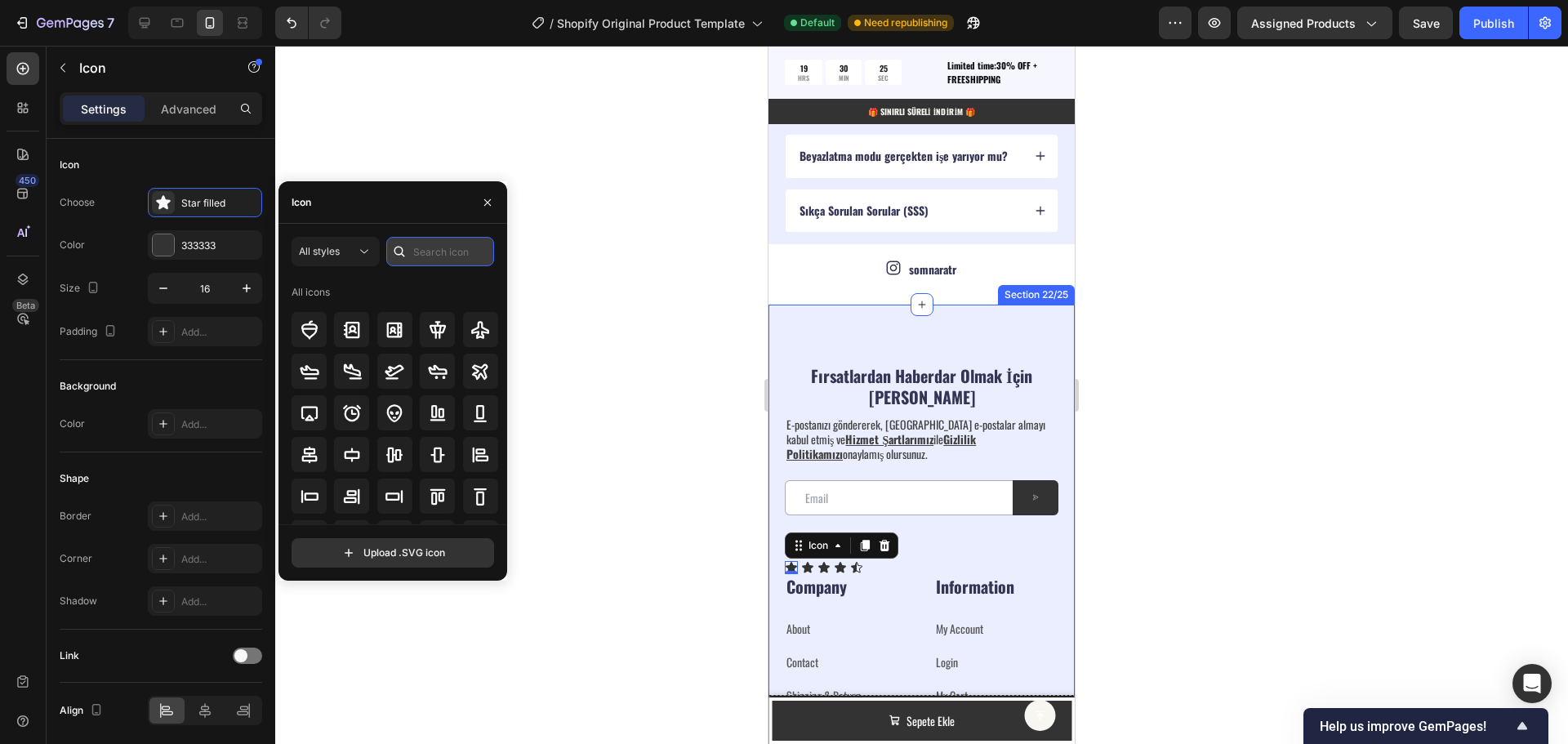
click at [430, 248] on input "text" at bounding box center [440, 251] width 108 height 30
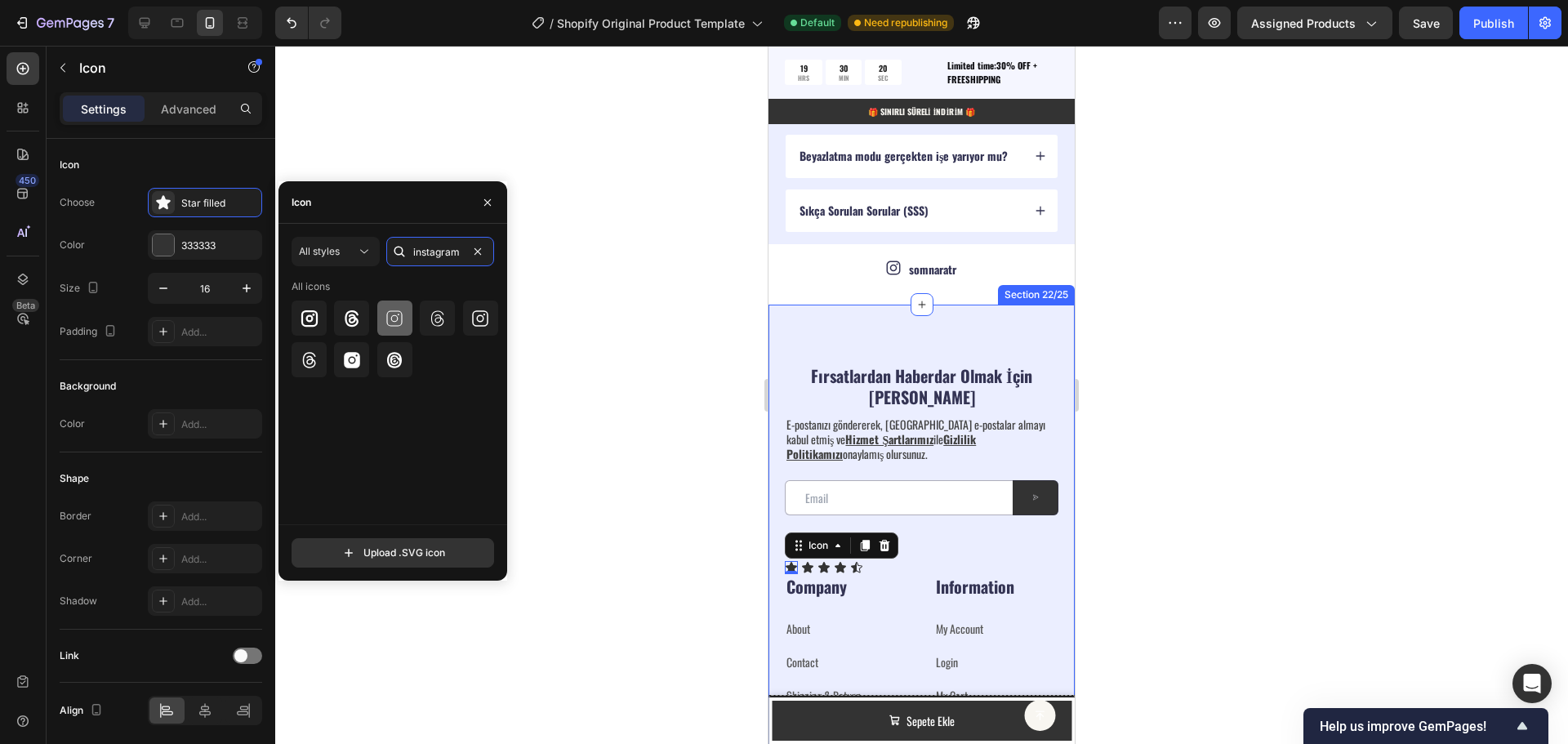
type input "instagram"
click at [400, 318] on icon at bounding box center [394, 318] width 19 height 19
click at [485, 323] on icon at bounding box center [480, 318] width 19 height 19
click at [358, 361] on icon at bounding box center [352, 360] width 16 height 16
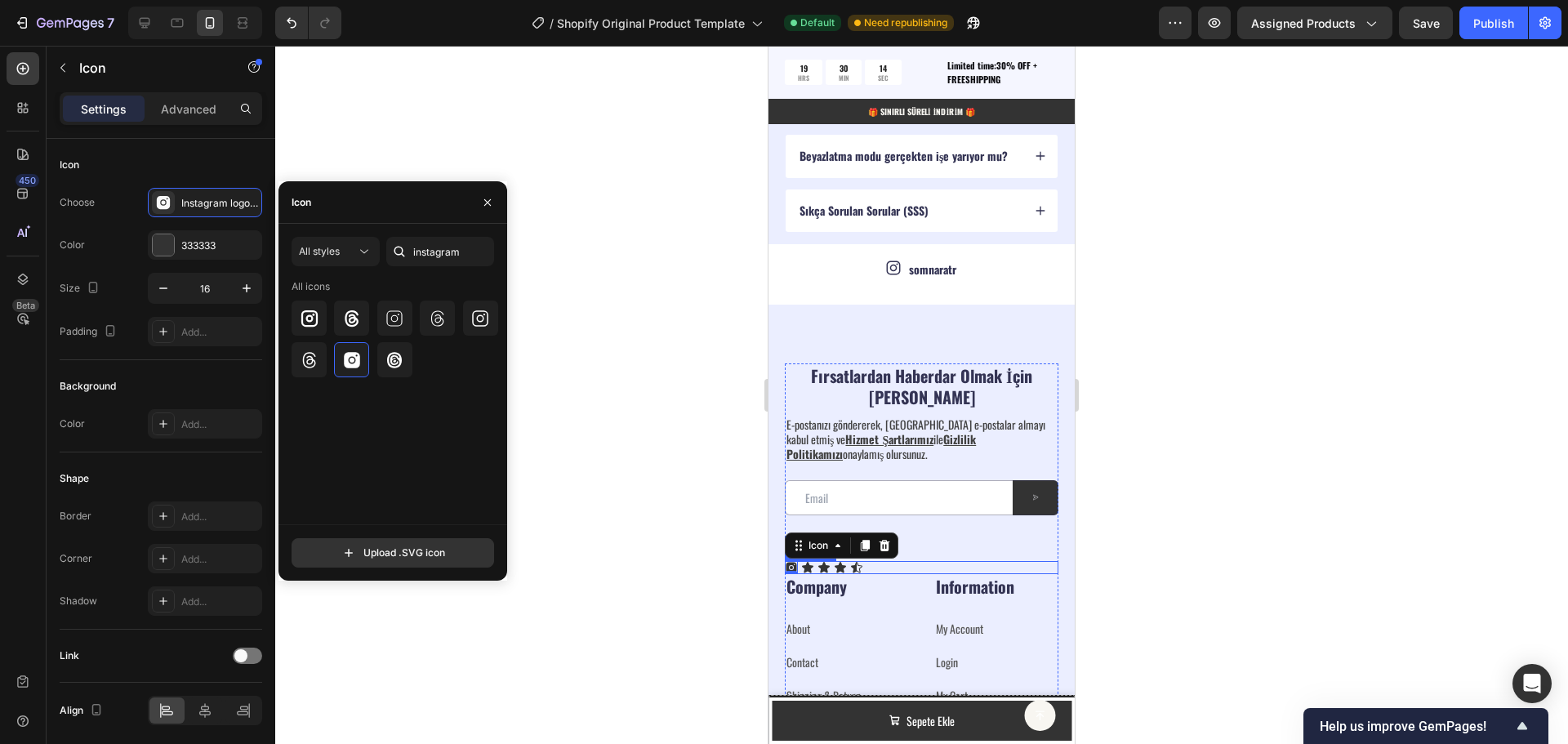
click at [917, 562] on div "Icon 0 Icon Icon Icon Icon" at bounding box center [921, 568] width 274 height 13
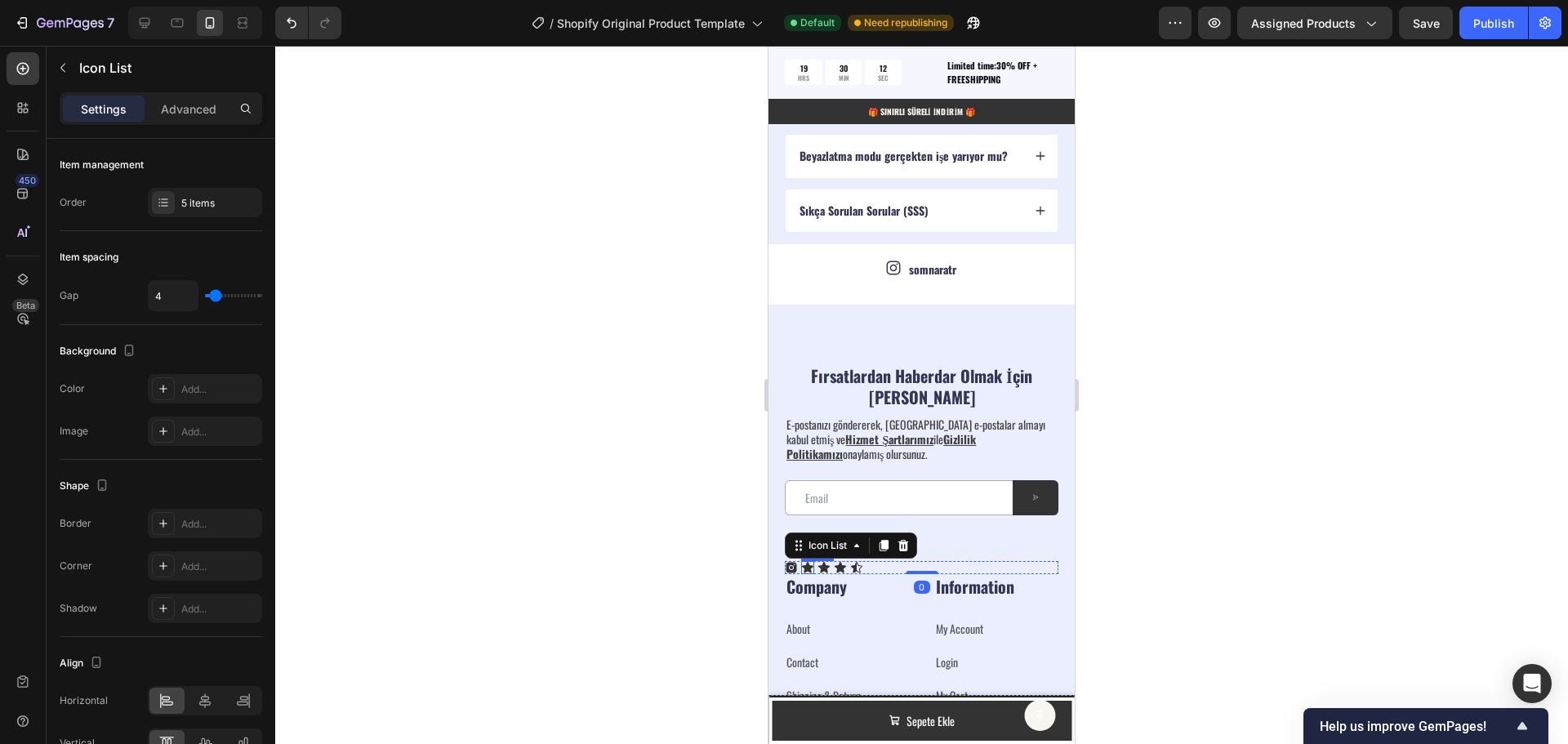
click at [806, 568] on div "Icon" at bounding box center [808, 568] width 13 height 13
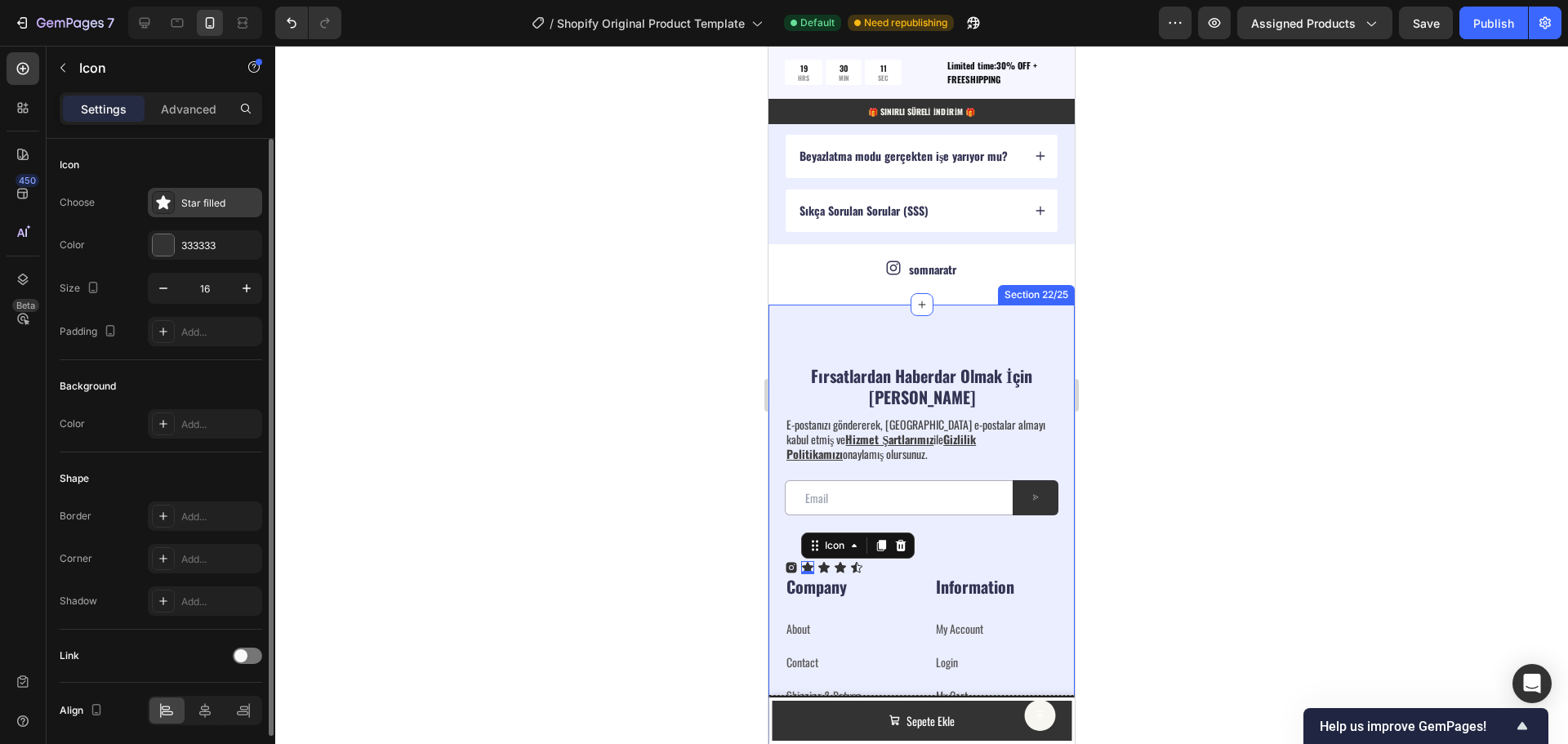
click at [202, 209] on div "Star filled" at bounding box center [220, 203] width 77 height 14
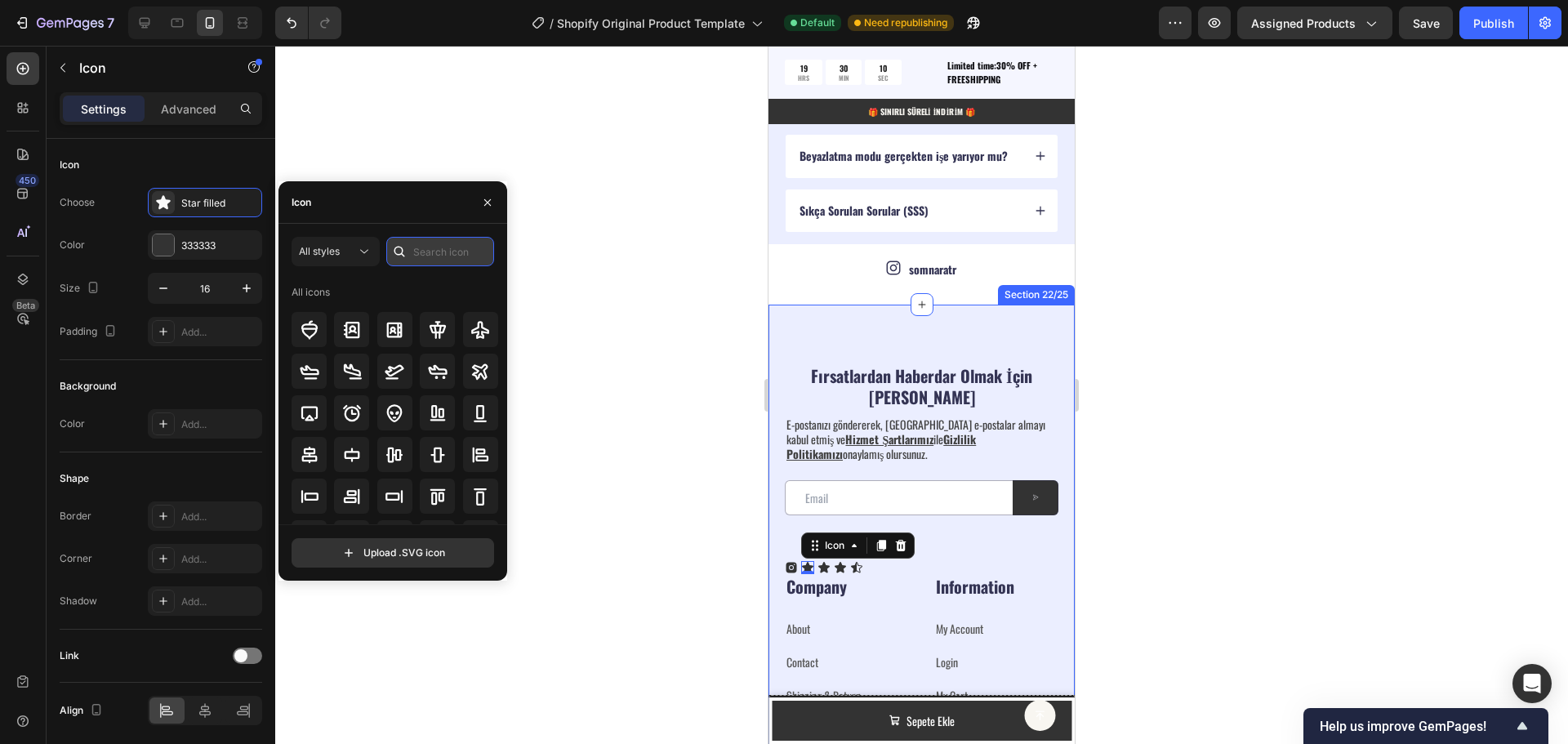
click at [462, 254] on input "text" at bounding box center [440, 251] width 108 height 30
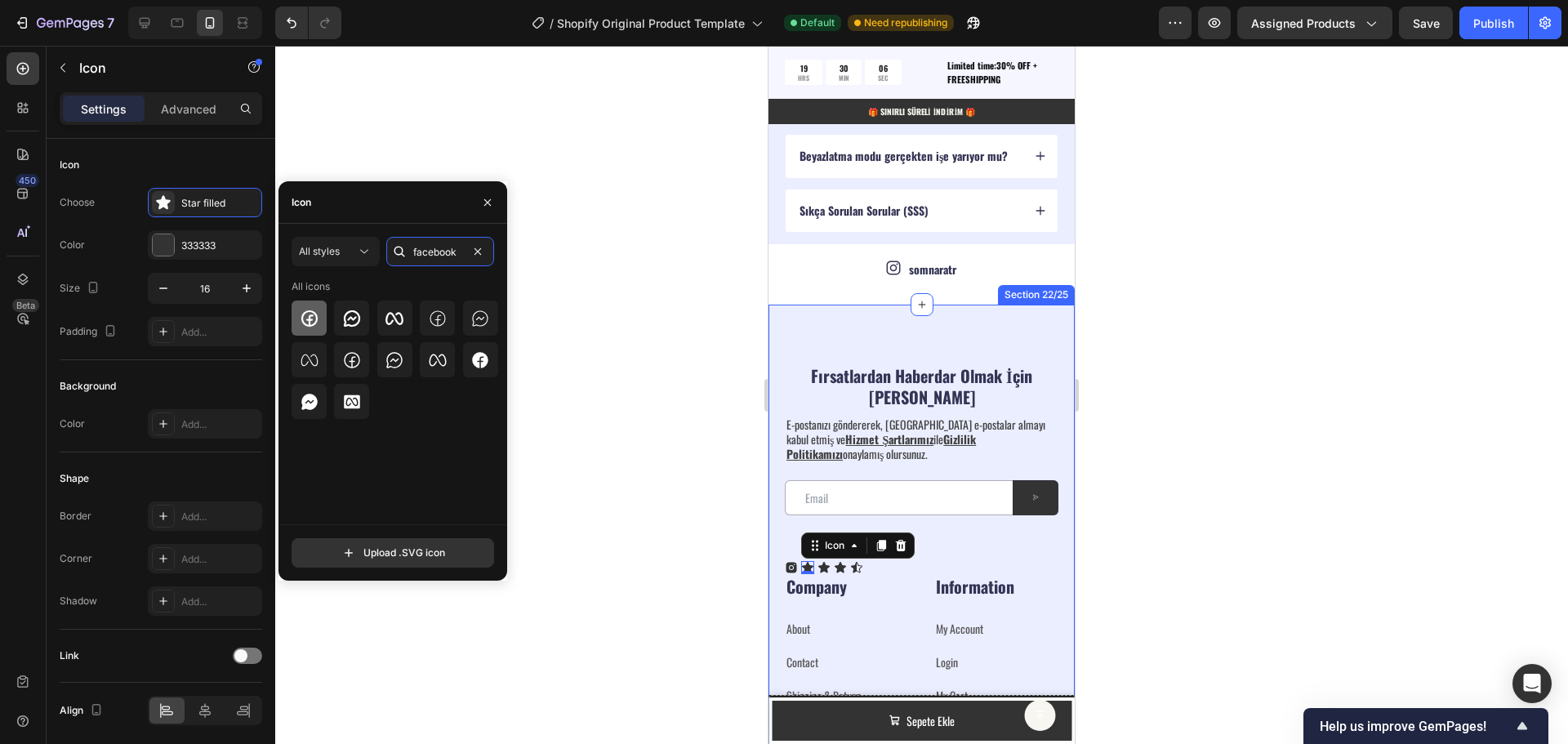
type input "facebook"
click at [311, 323] on icon at bounding box center [310, 318] width 19 height 19
click at [478, 351] on icon at bounding box center [480, 360] width 19 height 19
click at [311, 323] on icon at bounding box center [310, 318] width 19 height 19
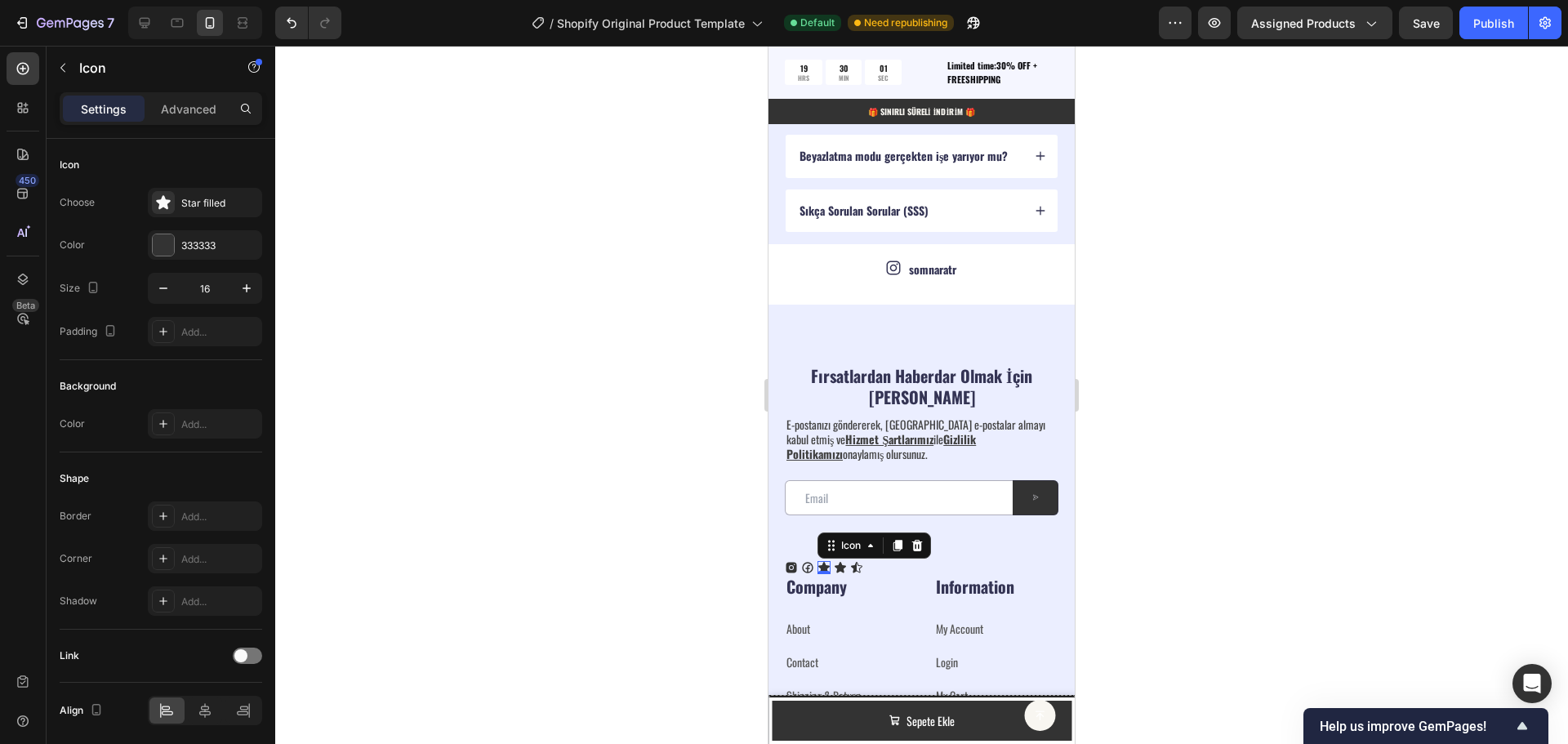
click at [824, 566] on icon at bounding box center [824, 567] width 12 height 11
click at [914, 546] on icon at bounding box center [917, 545] width 11 height 12
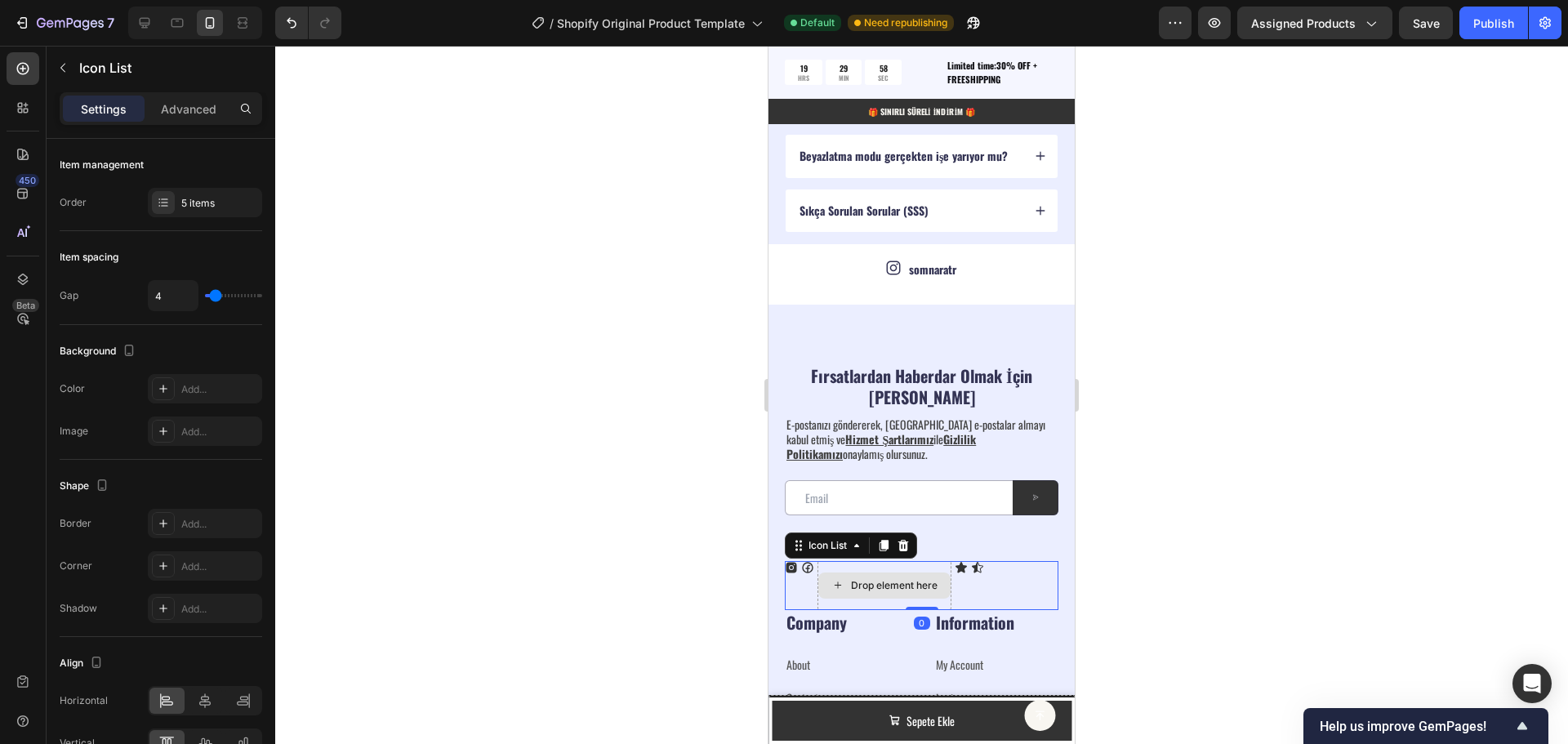
click at [897, 571] on div "Drop element here" at bounding box center [884, 585] width 134 height 49
click at [1041, 576] on div "Icon Icon Drop element here Icon Icon" at bounding box center [921, 585] width 274 height 49
click at [906, 543] on icon at bounding box center [904, 545] width 11 height 12
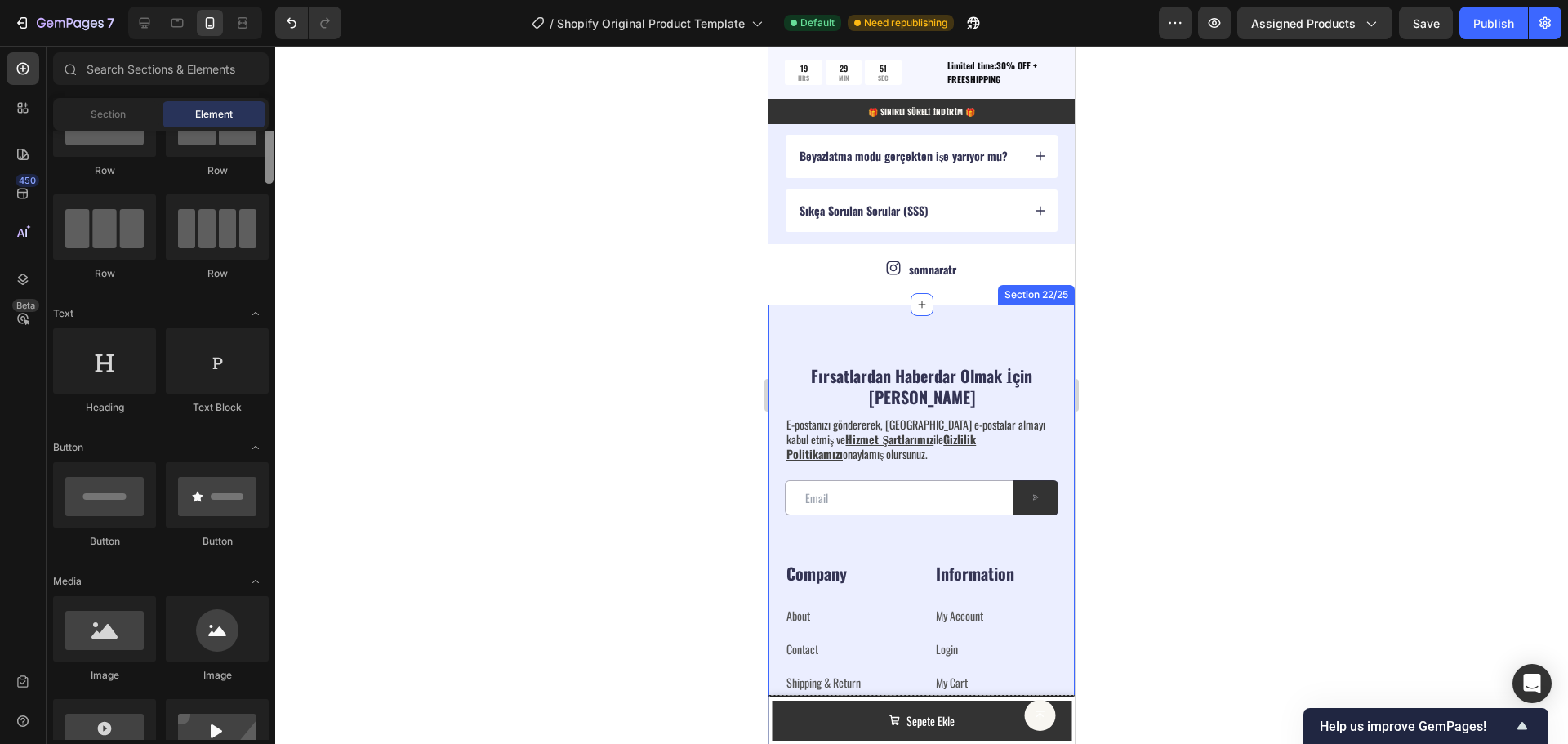
scroll to position [0, 0]
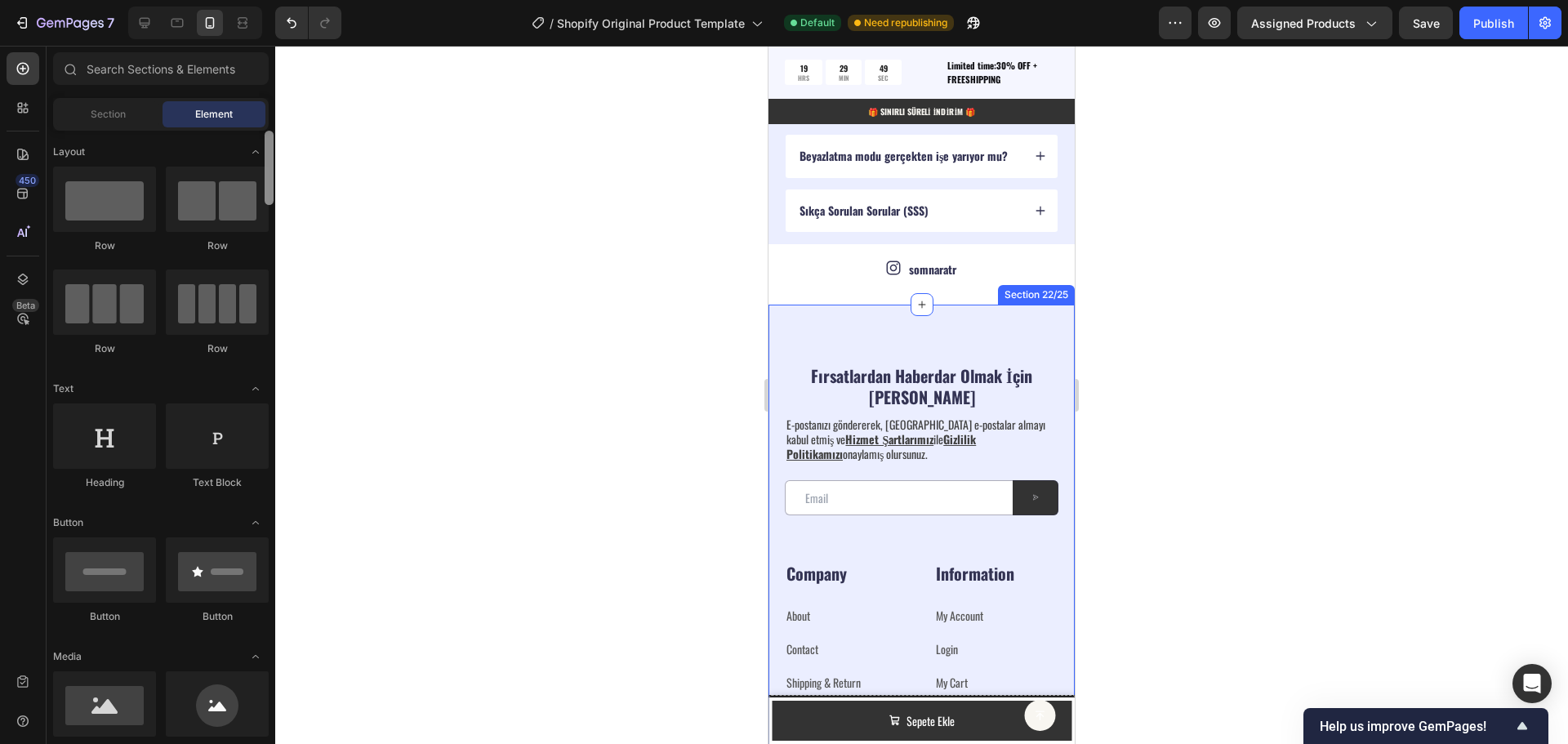
drag, startPoint x: 265, startPoint y: 292, endPoint x: 272, endPoint y: 155, distance: 137.2
click at [272, 155] on div at bounding box center [268, 167] width 9 height 74
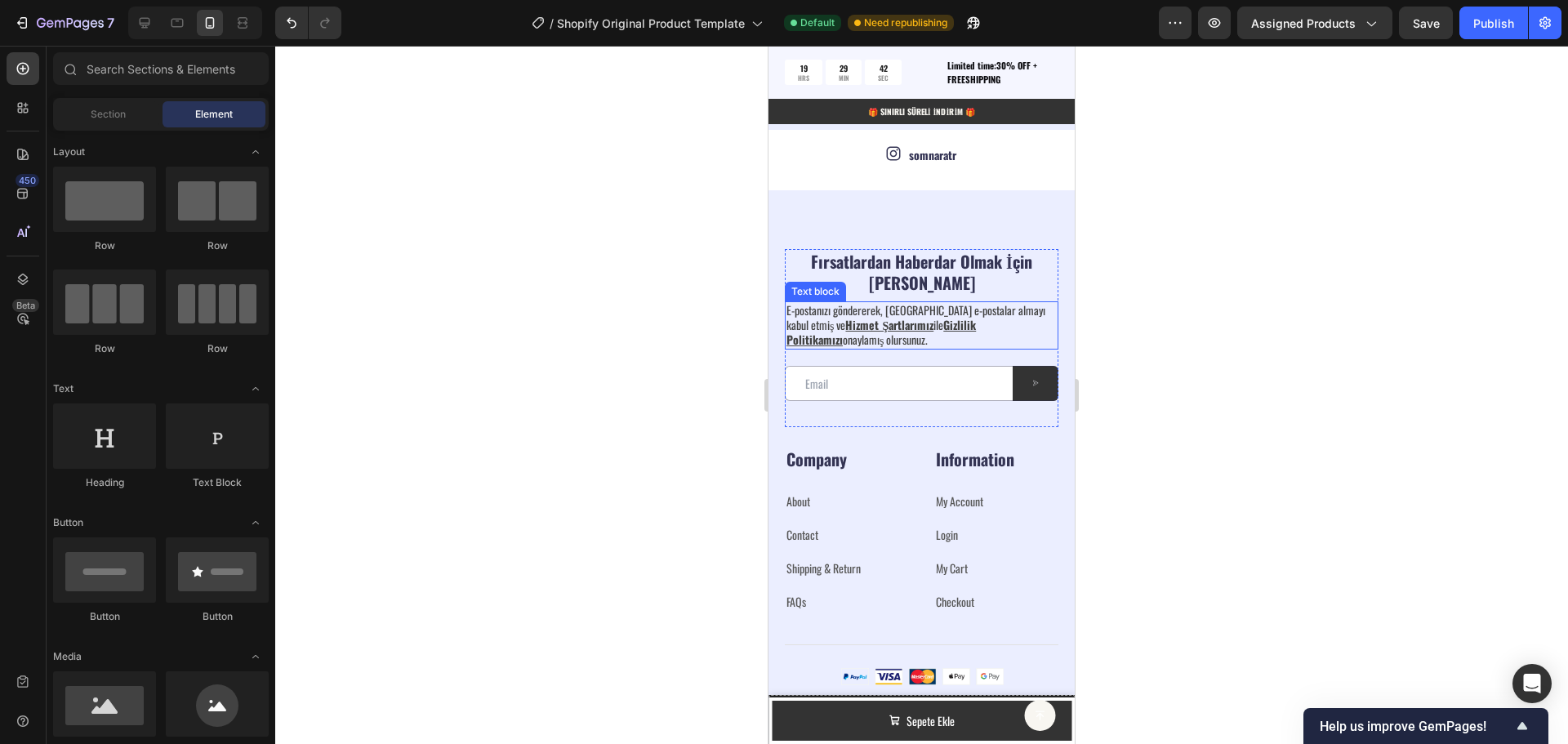
scroll to position [5245, 0]
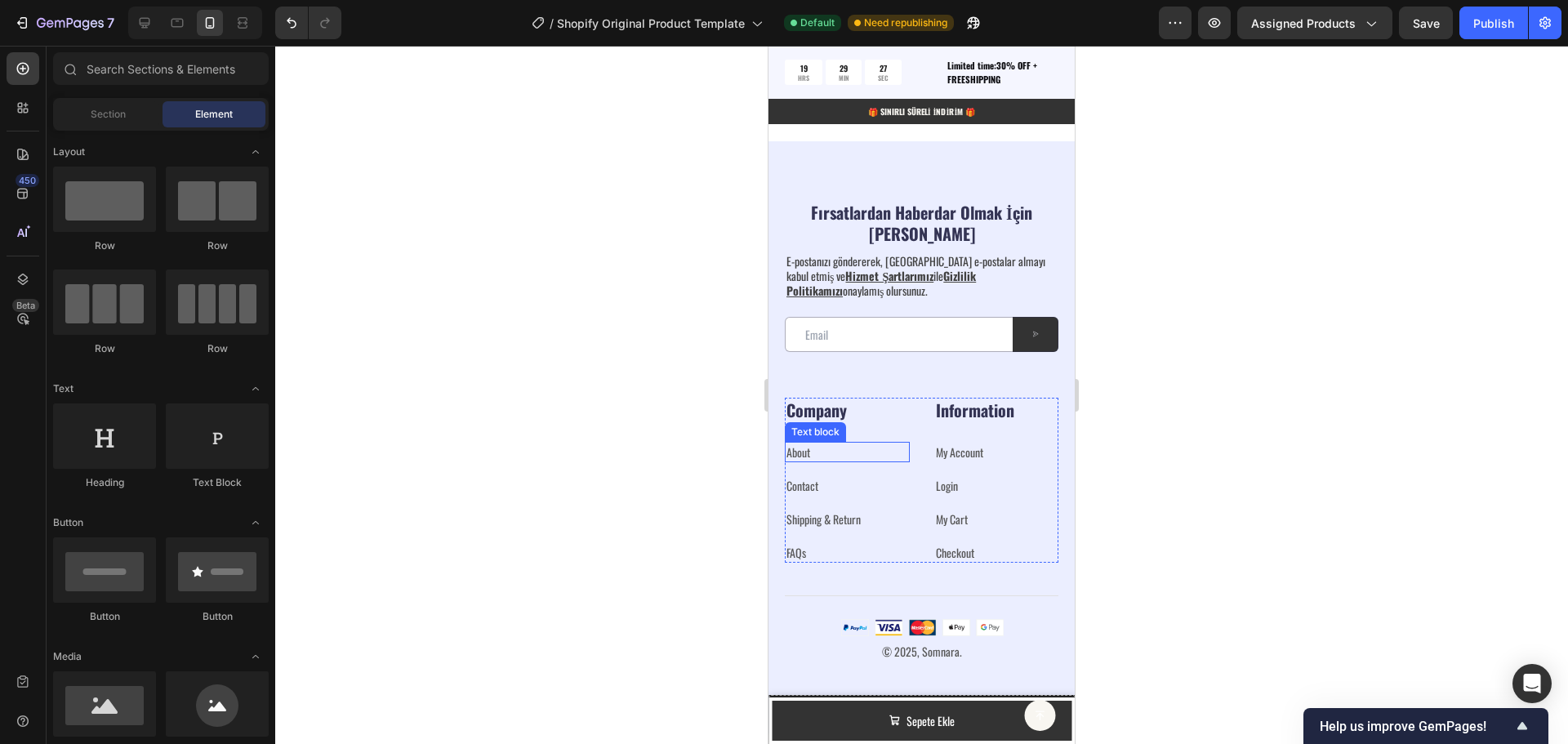
click at [795, 451] on link "About" at bounding box center [798, 452] width 24 height 17
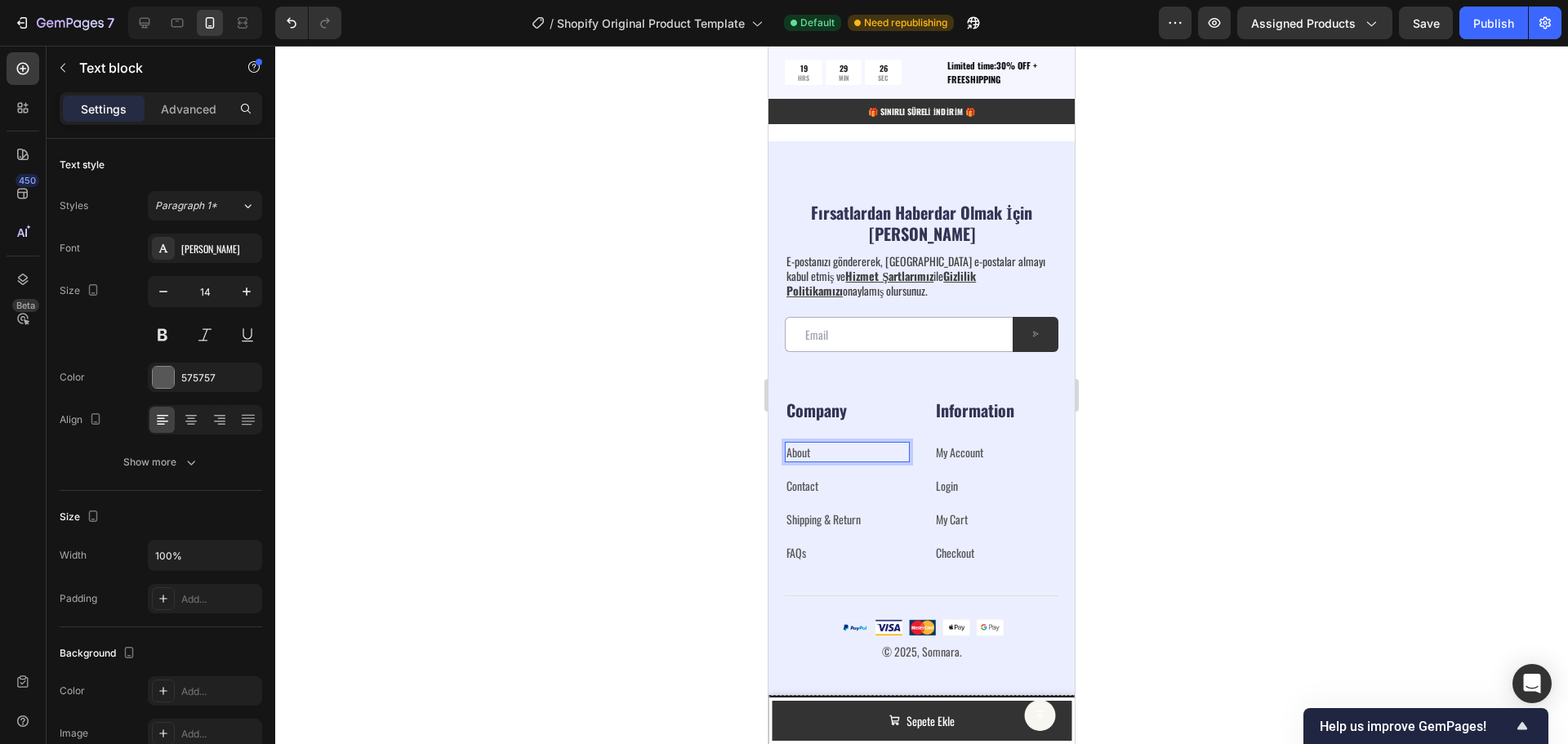
click at [819, 455] on p "About" at bounding box center [847, 452] width 122 height 17
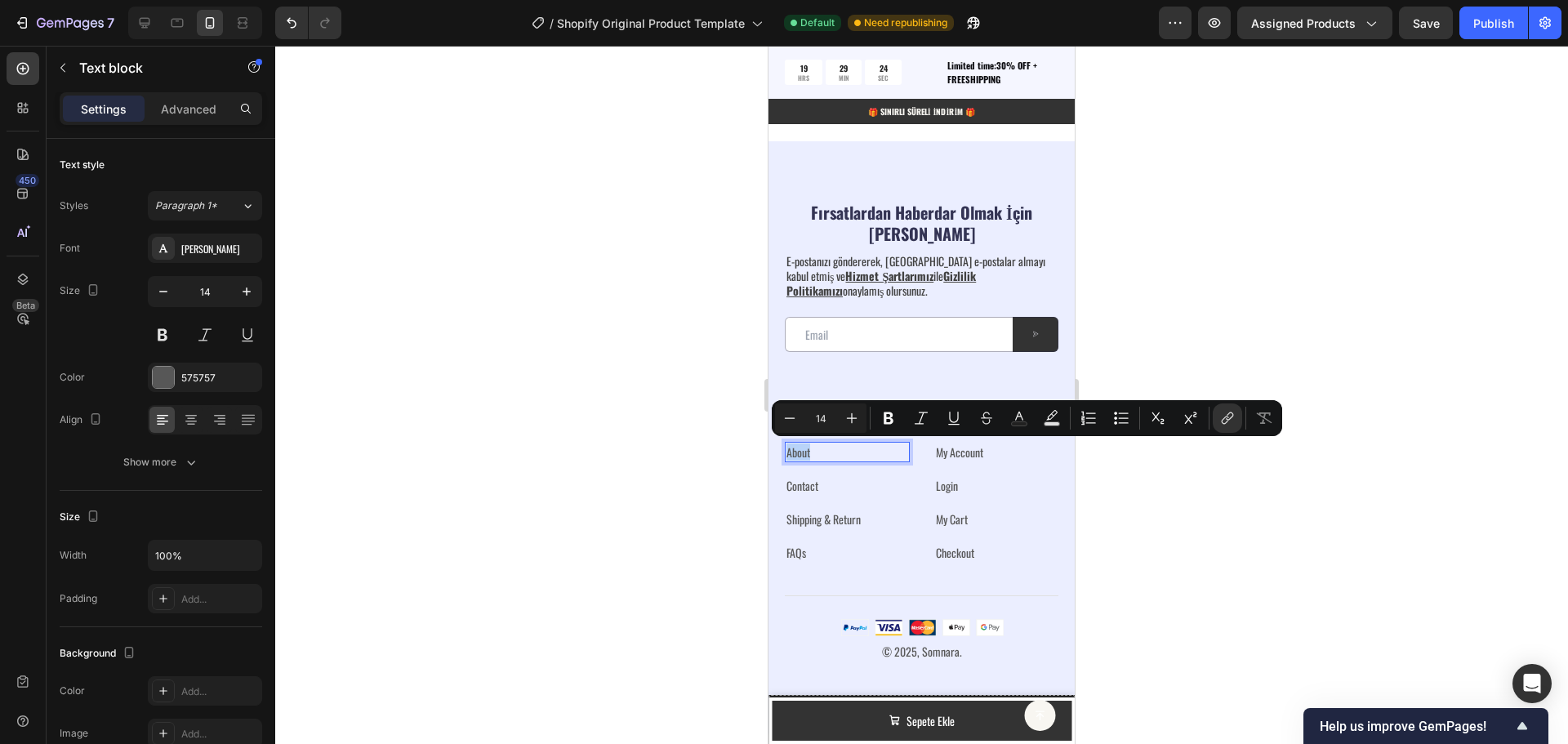
drag, startPoint x: 819, startPoint y: 450, endPoint x: 786, endPoint y: 454, distance: 33.2
click at [786, 454] on p "About" at bounding box center [847, 452] width 122 height 17
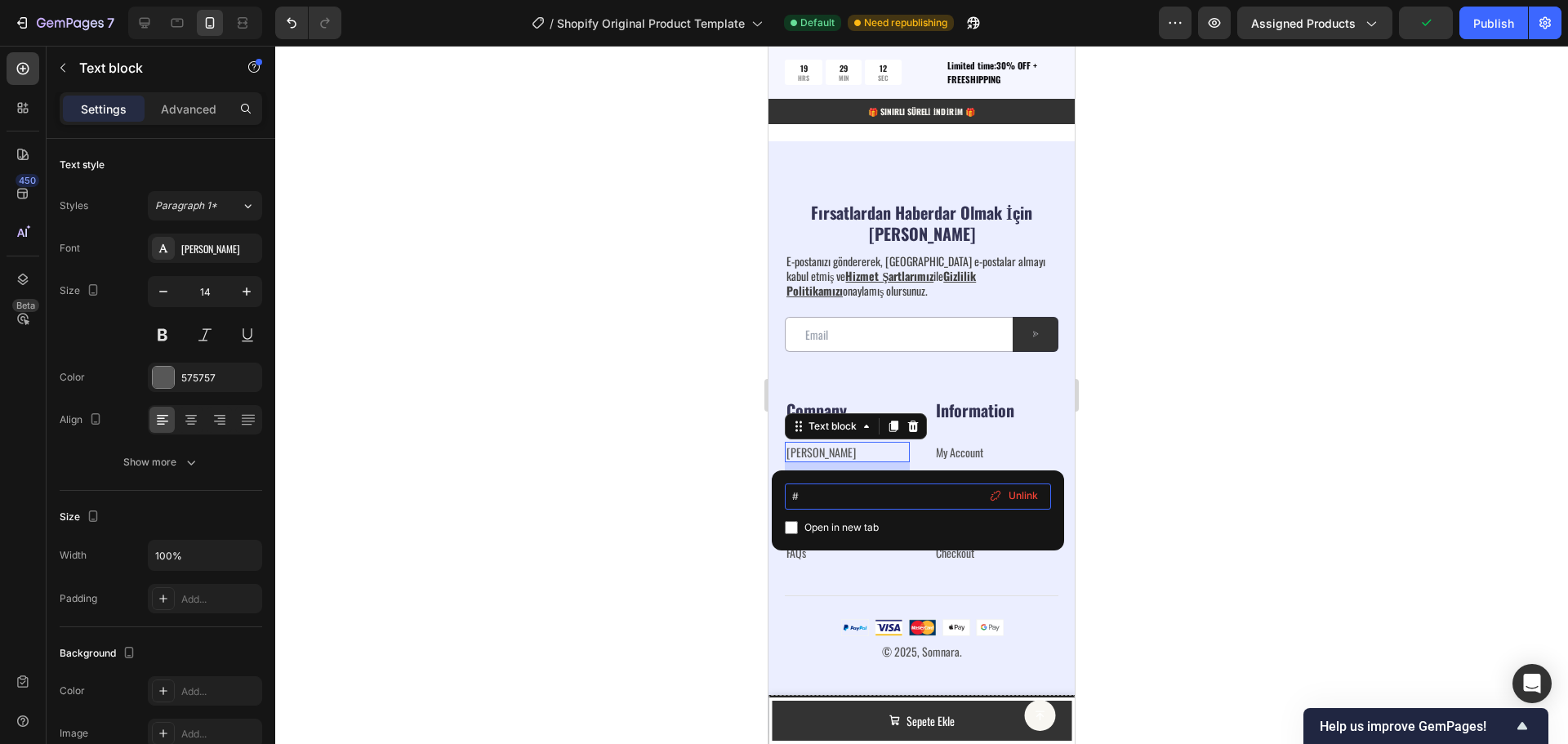
click at [857, 496] on input "#" at bounding box center [917, 496] width 266 height 26
paste input "[URL][DOMAIN_NAME]"
drag, startPoint x: 798, startPoint y: 497, endPoint x: 779, endPoint y: 498, distance: 19.0
click at [779, 498] on div "#[URL][DOMAIN_NAME] Open in new tab Unlink" at bounding box center [918, 509] width 292 height 80
type input "[URL][DOMAIN_NAME]"
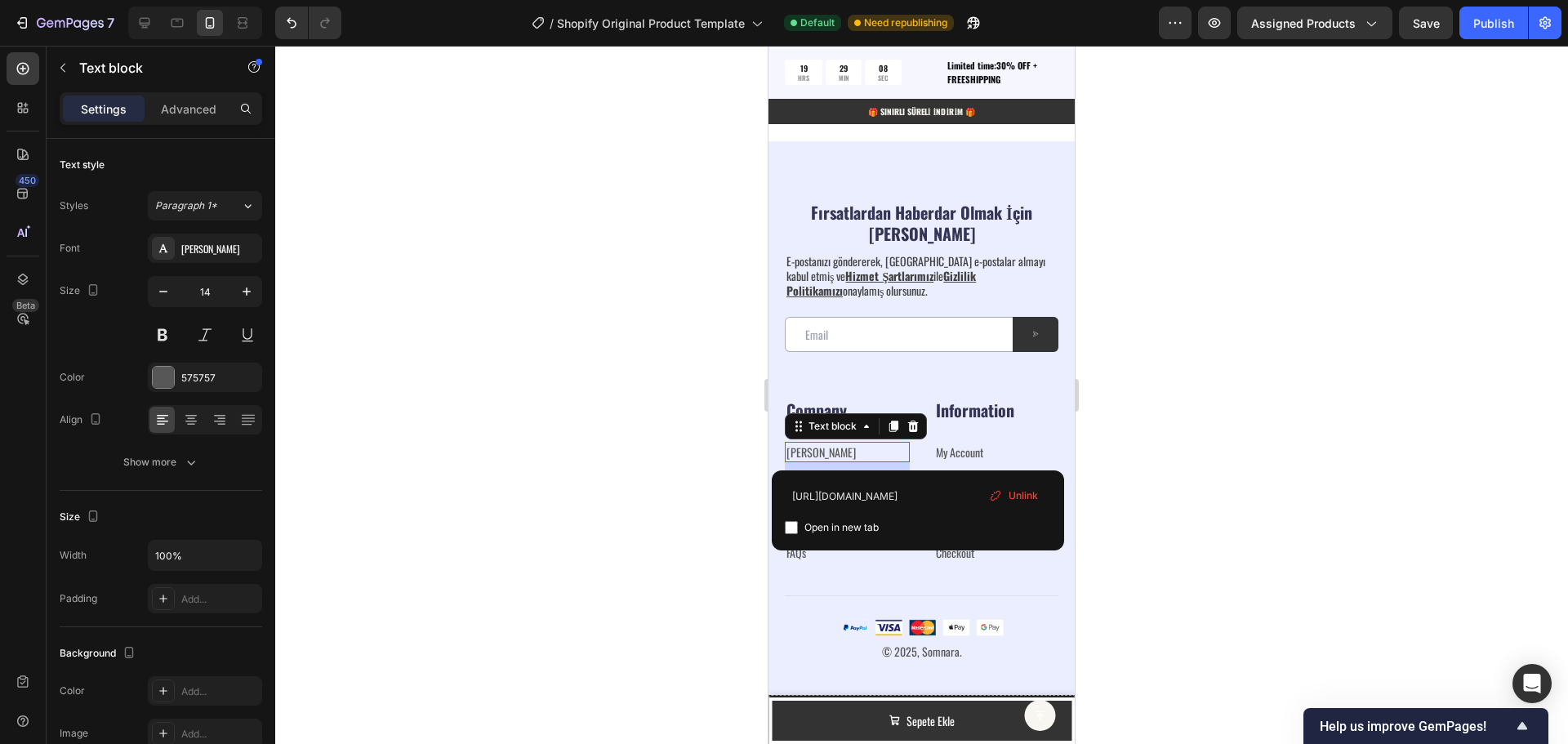
click at [1196, 474] on div at bounding box center [921, 395] width 1293 height 698
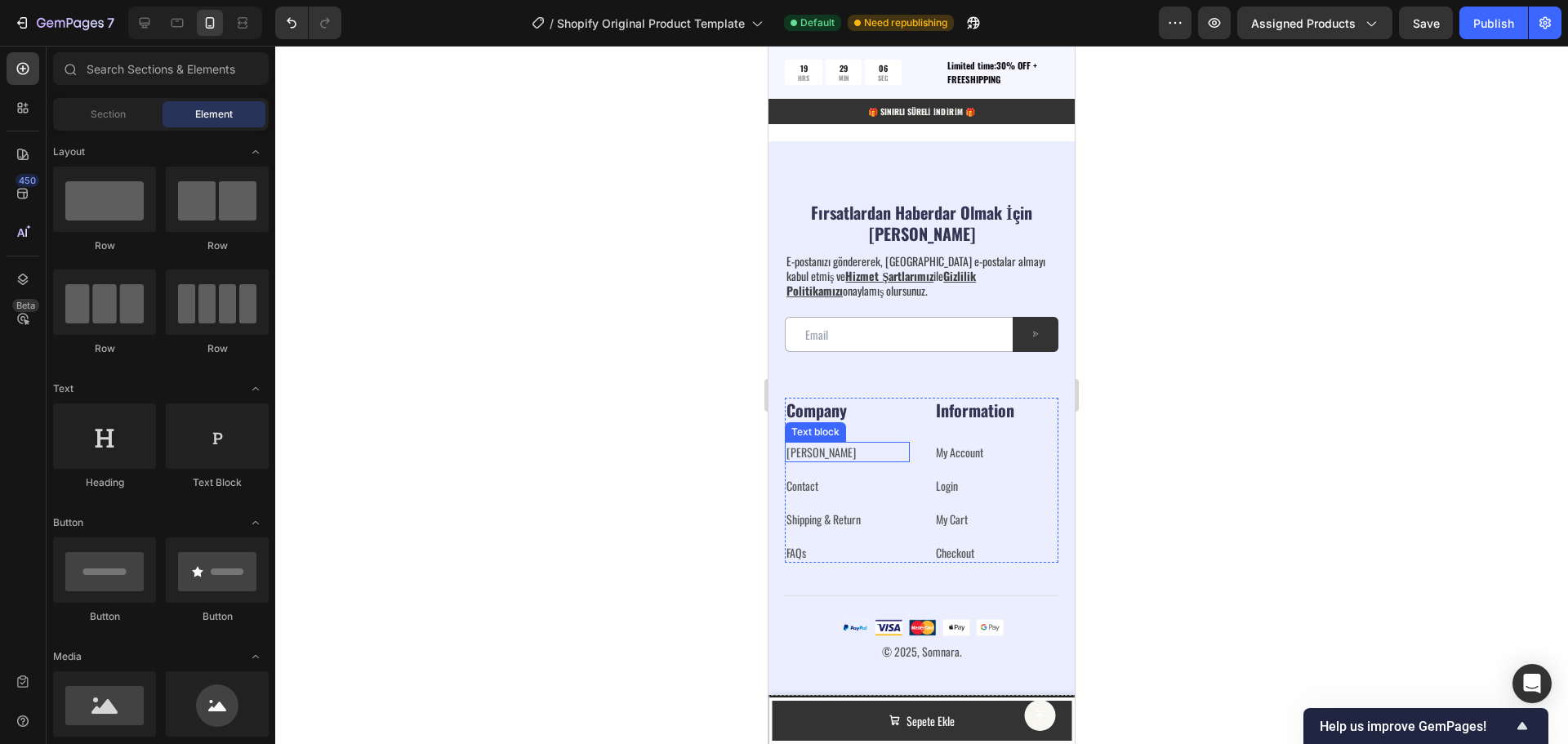
click at [820, 457] on link "[PERSON_NAME]" at bounding box center [821, 452] width 69 height 17
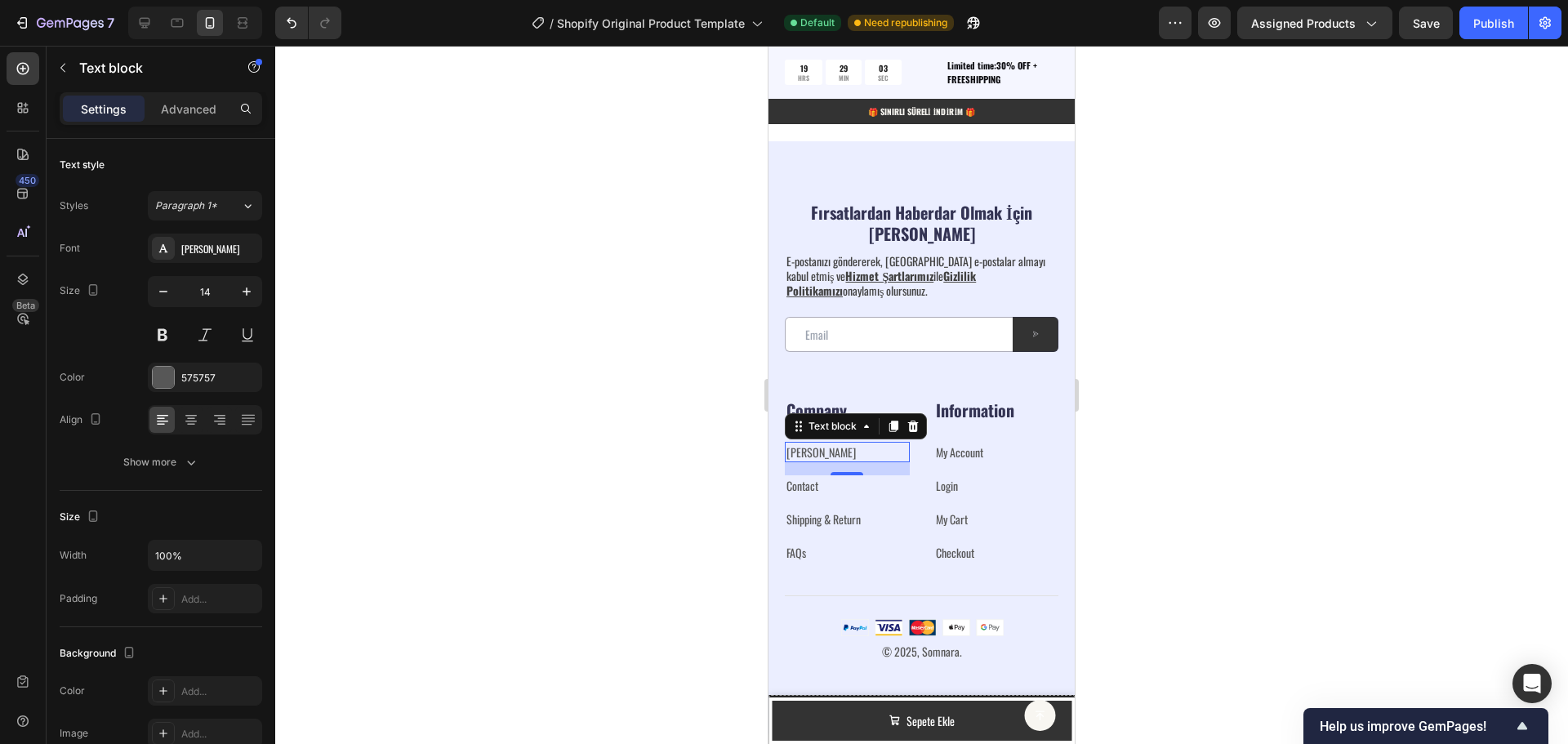
drag, startPoint x: 1217, startPoint y: 451, endPoint x: 1203, endPoint y: 455, distance: 14.6
click at [1217, 452] on div at bounding box center [921, 395] width 1293 height 698
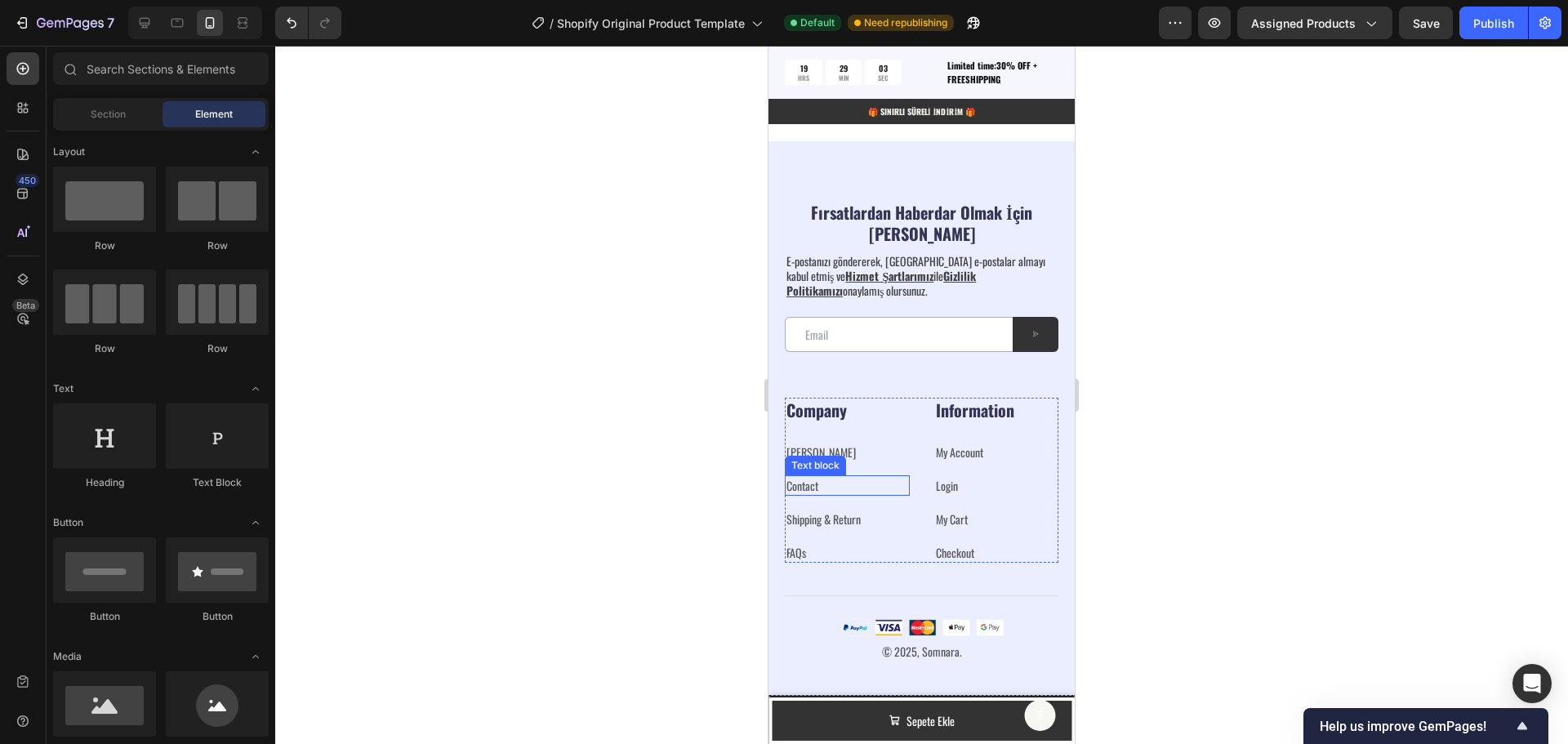
click at [817, 486] on link "Contact" at bounding box center [802, 485] width 32 height 17
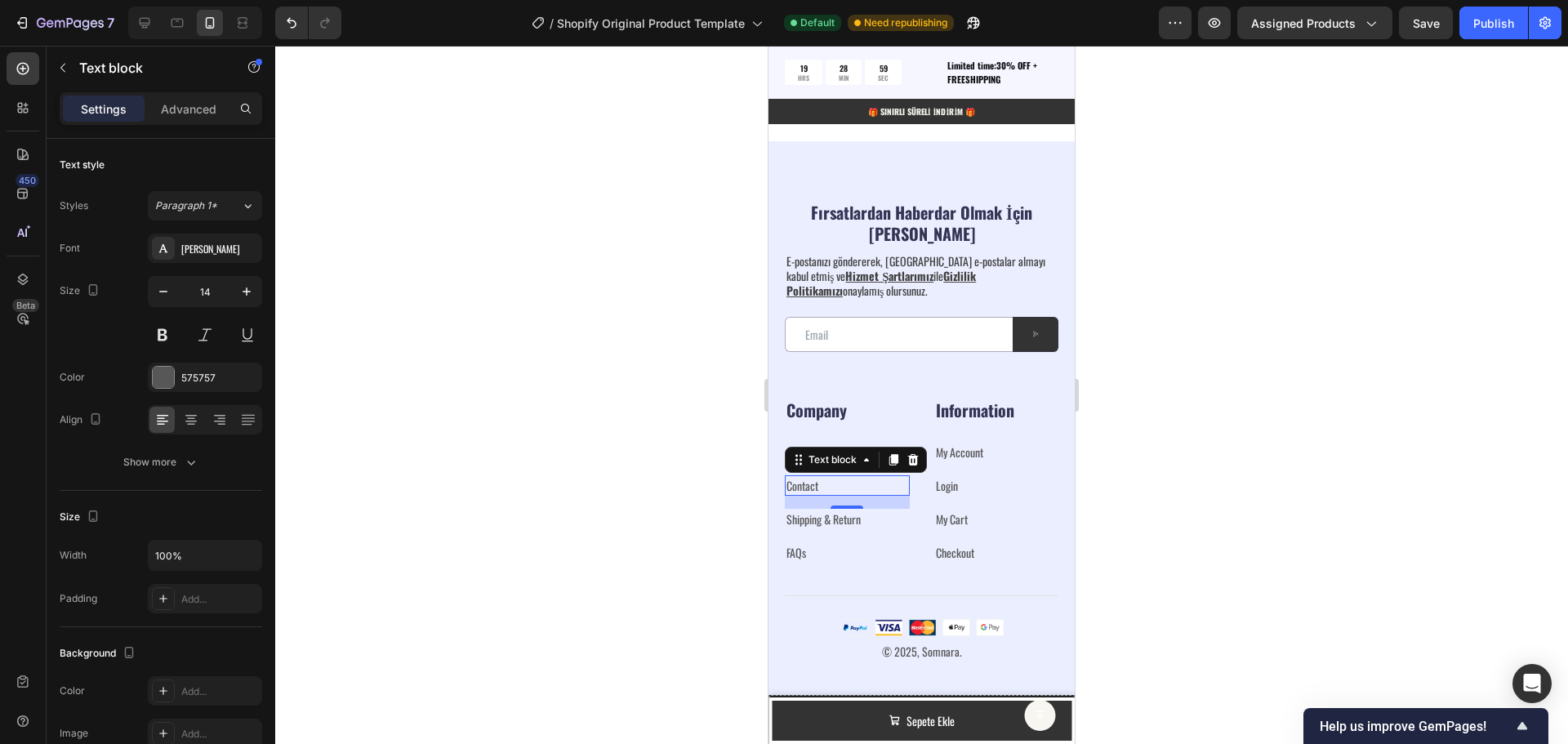
click at [856, 485] on p "Contact" at bounding box center [847, 485] width 122 height 17
drag, startPoint x: 852, startPoint y: 483, endPoint x: 783, endPoint y: 491, distance: 69.5
click at [783, 491] on div "Fırsatlardan Haberdar Olmak İçin Abone Olun Heading E-postanızı göndererek, [GE…" at bounding box center [921, 437] width 307 height 592
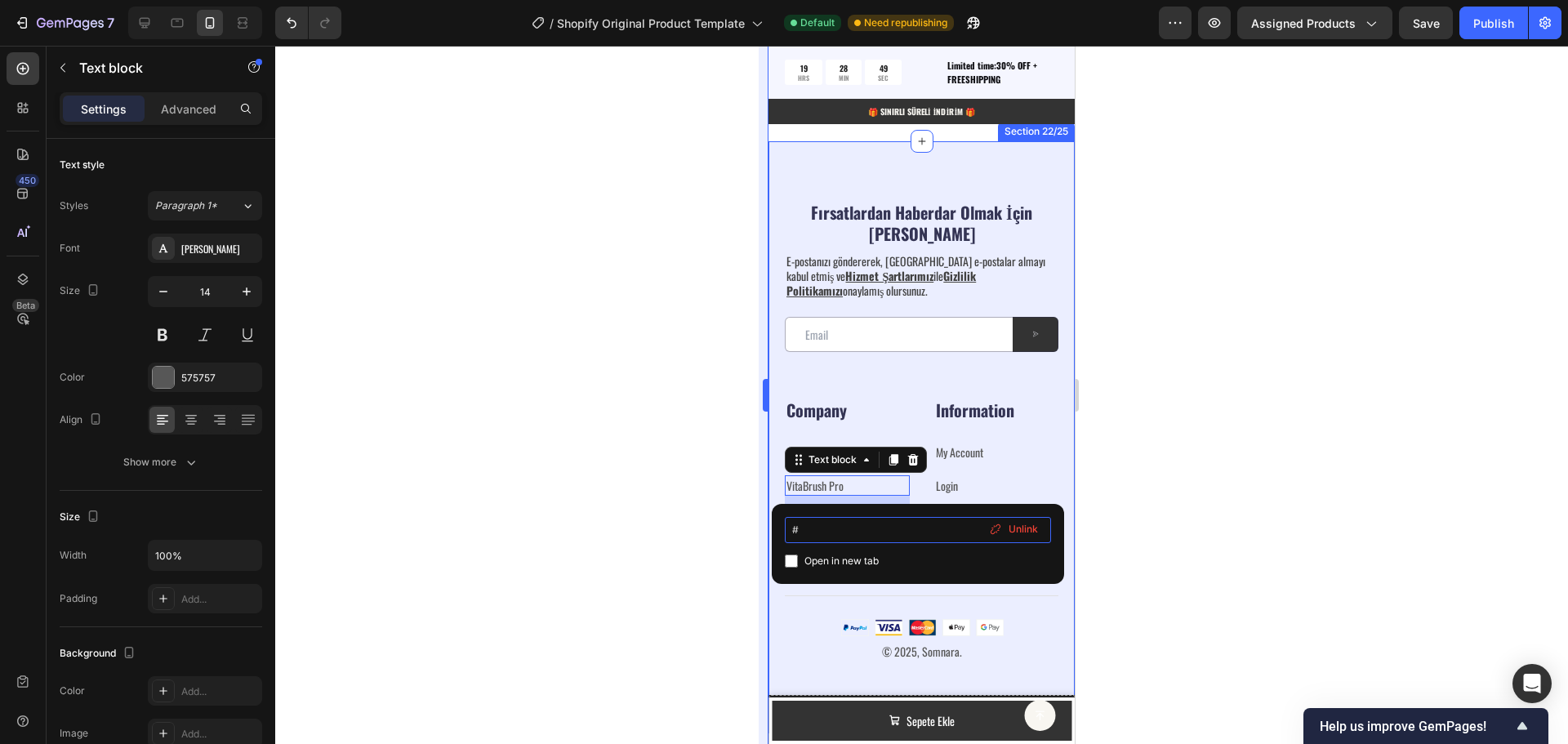
drag, startPoint x: 782, startPoint y: 533, endPoint x: 768, endPoint y: 531, distance: 14.1
click at [767, 531] on div "333333 100 % 333333 100 % # Open in new tab Unlink" at bounding box center [921, 395] width 1293 height 698
type input "[URL][DOMAIN_NAME]"
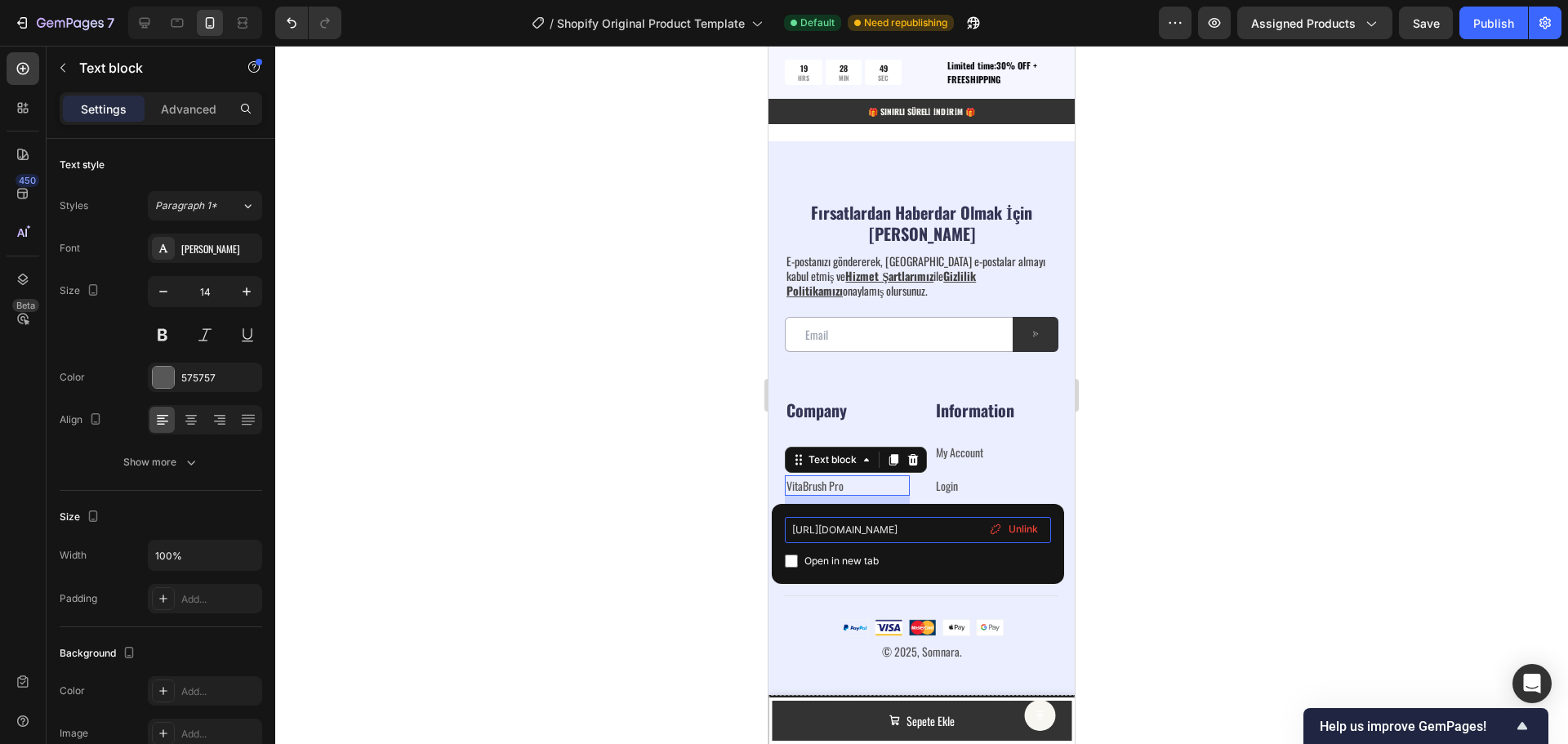
scroll to position [0, 121]
click at [1217, 508] on div at bounding box center [921, 395] width 1293 height 698
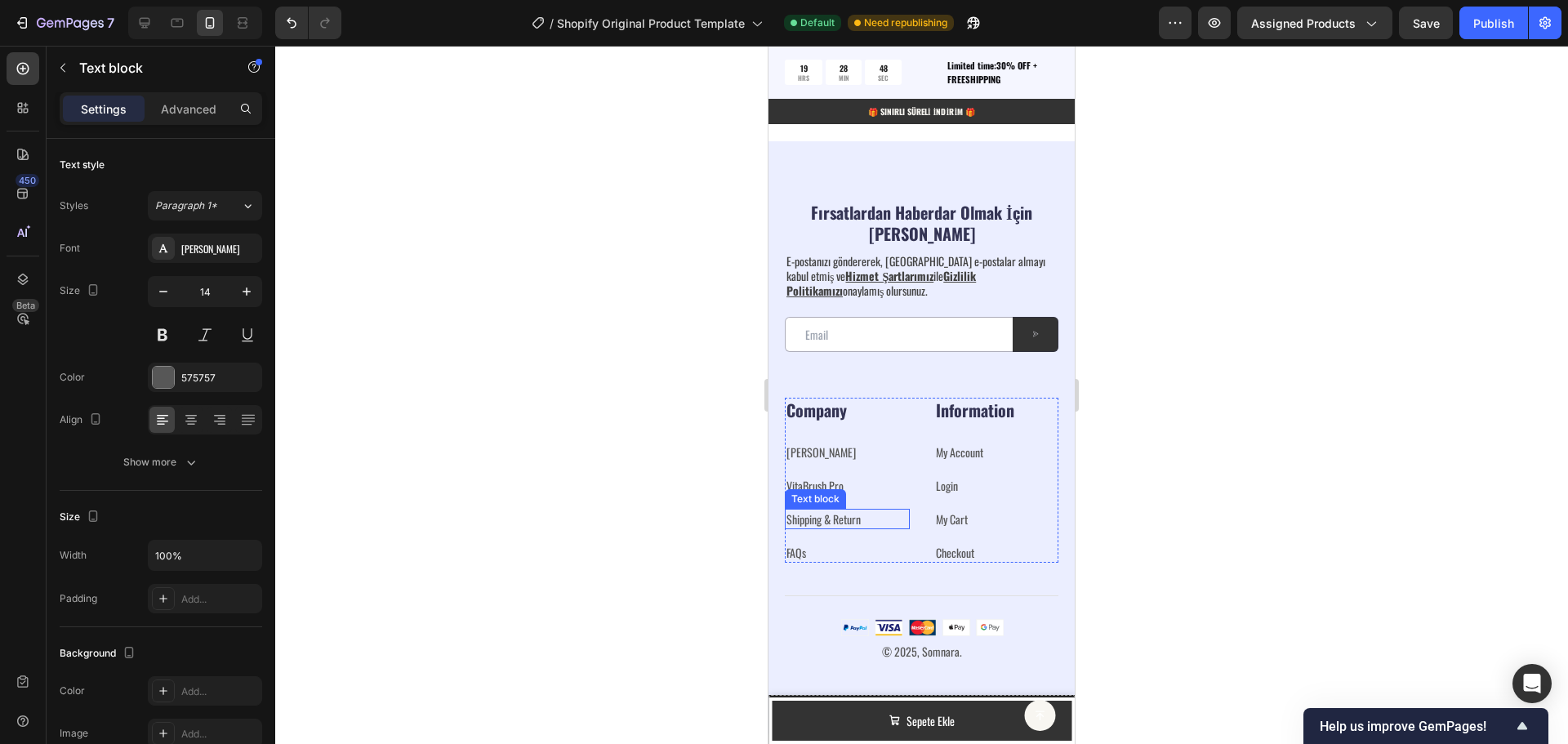
click at [857, 519] on link "Shipping & Return" at bounding box center [823, 519] width 74 height 17
click at [865, 518] on p "Shipping & Return" at bounding box center [847, 519] width 122 height 17
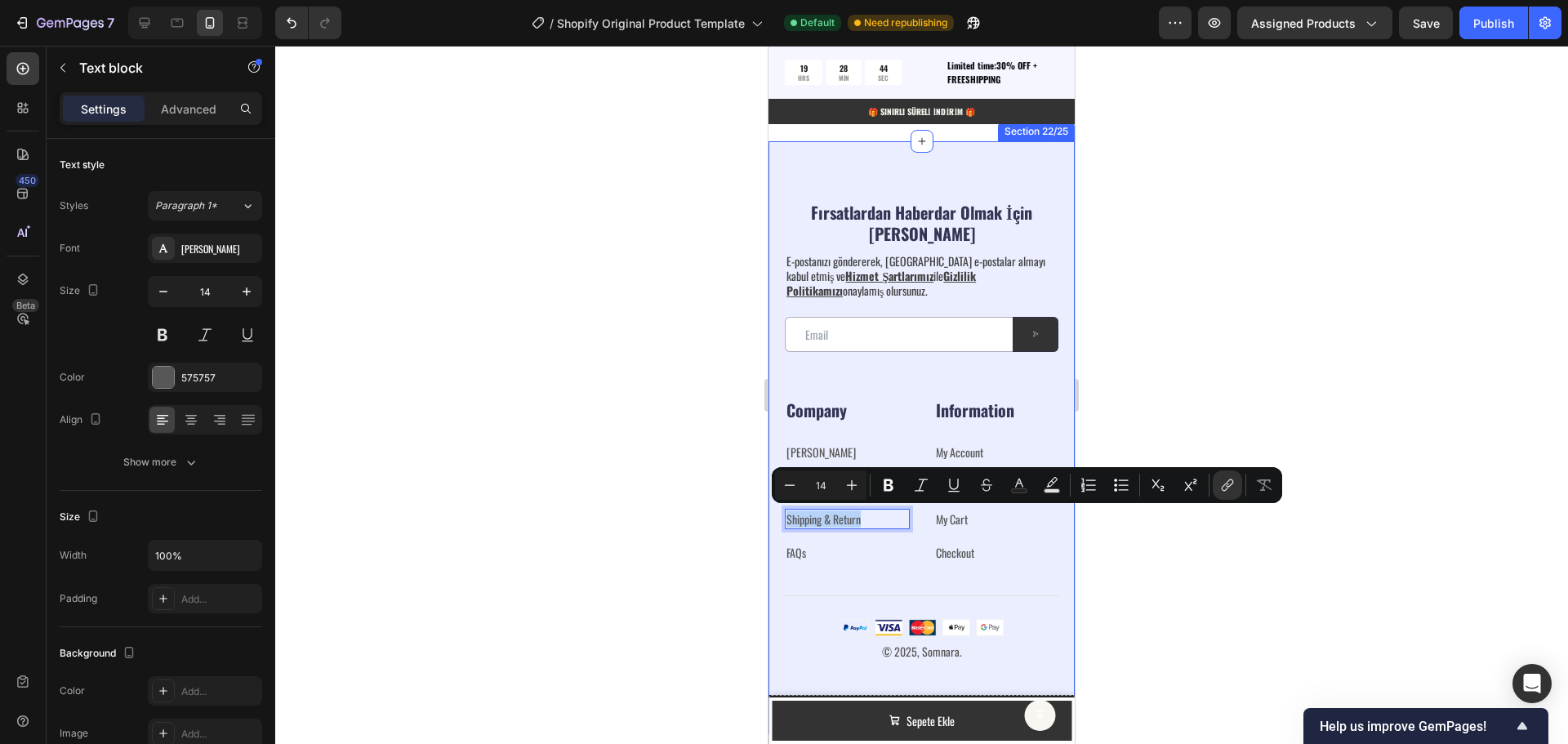
drag, startPoint x: 867, startPoint y: 518, endPoint x: 781, endPoint y: 527, distance: 86.5
click at [781, 527] on div "Fırsatlardan Haberdar Olmak İçin Abone Olun Heading E-postanızı göndererek, [GE…" at bounding box center [921, 437] width 307 height 592
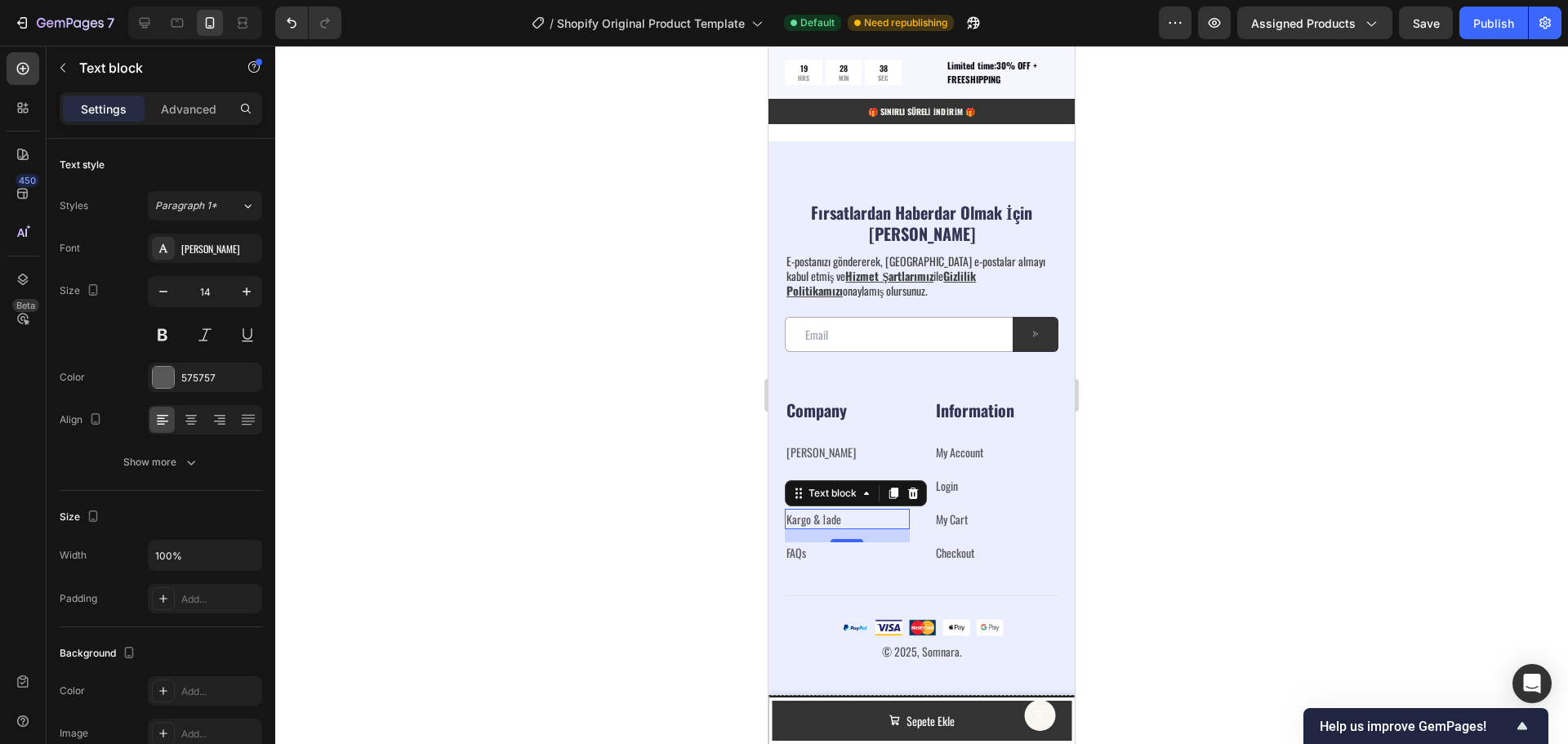
click at [1184, 439] on div at bounding box center [921, 395] width 1293 height 698
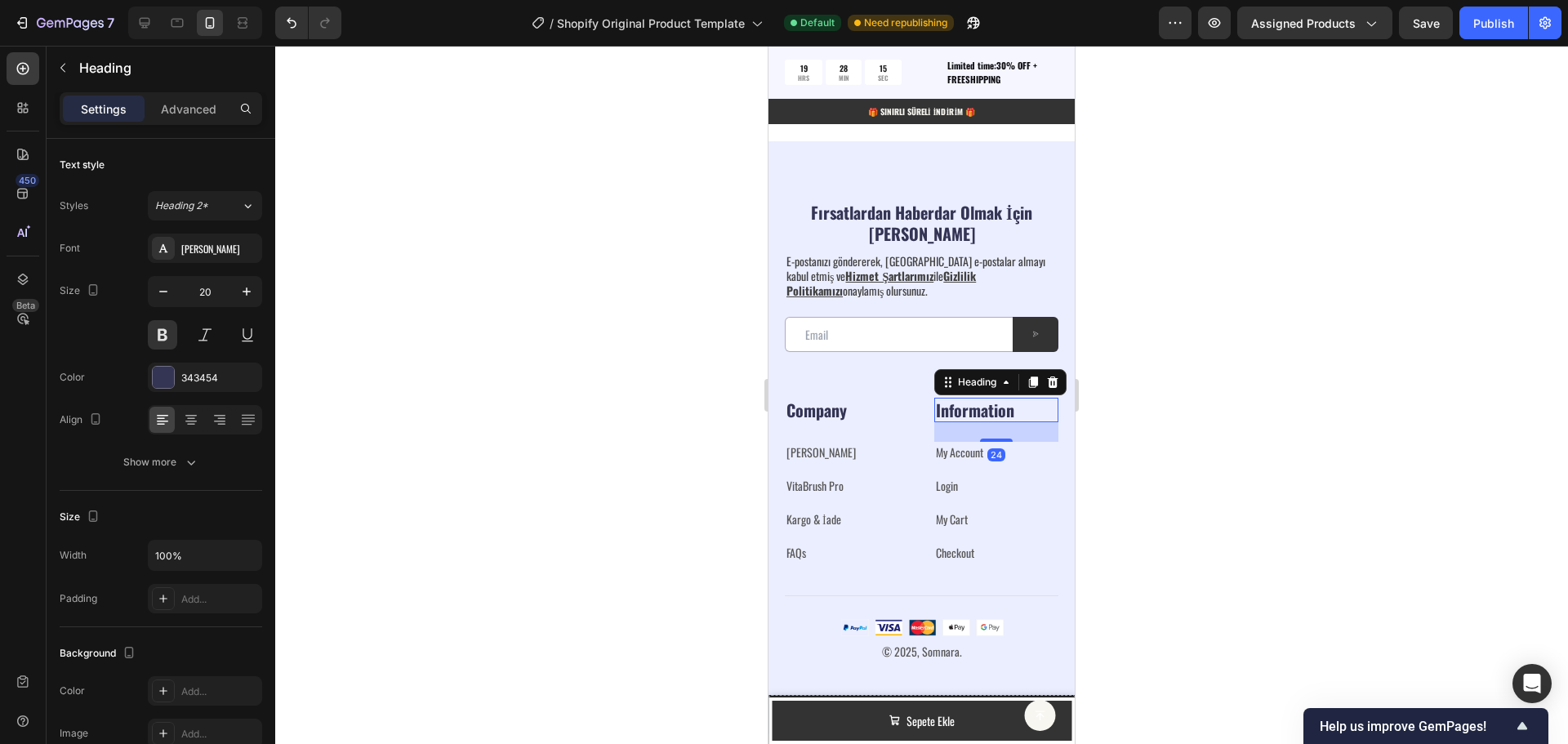
click at [970, 409] on p "Information" at bounding box center [997, 409] width 122 height 21
drag, startPoint x: 1012, startPoint y: 411, endPoint x: 929, endPoint y: 420, distance: 83.5
click at [934, 420] on h2 "Information" at bounding box center [997, 409] width 125 height 24
click at [974, 452] on link "My Account" at bounding box center [959, 452] width 47 height 17
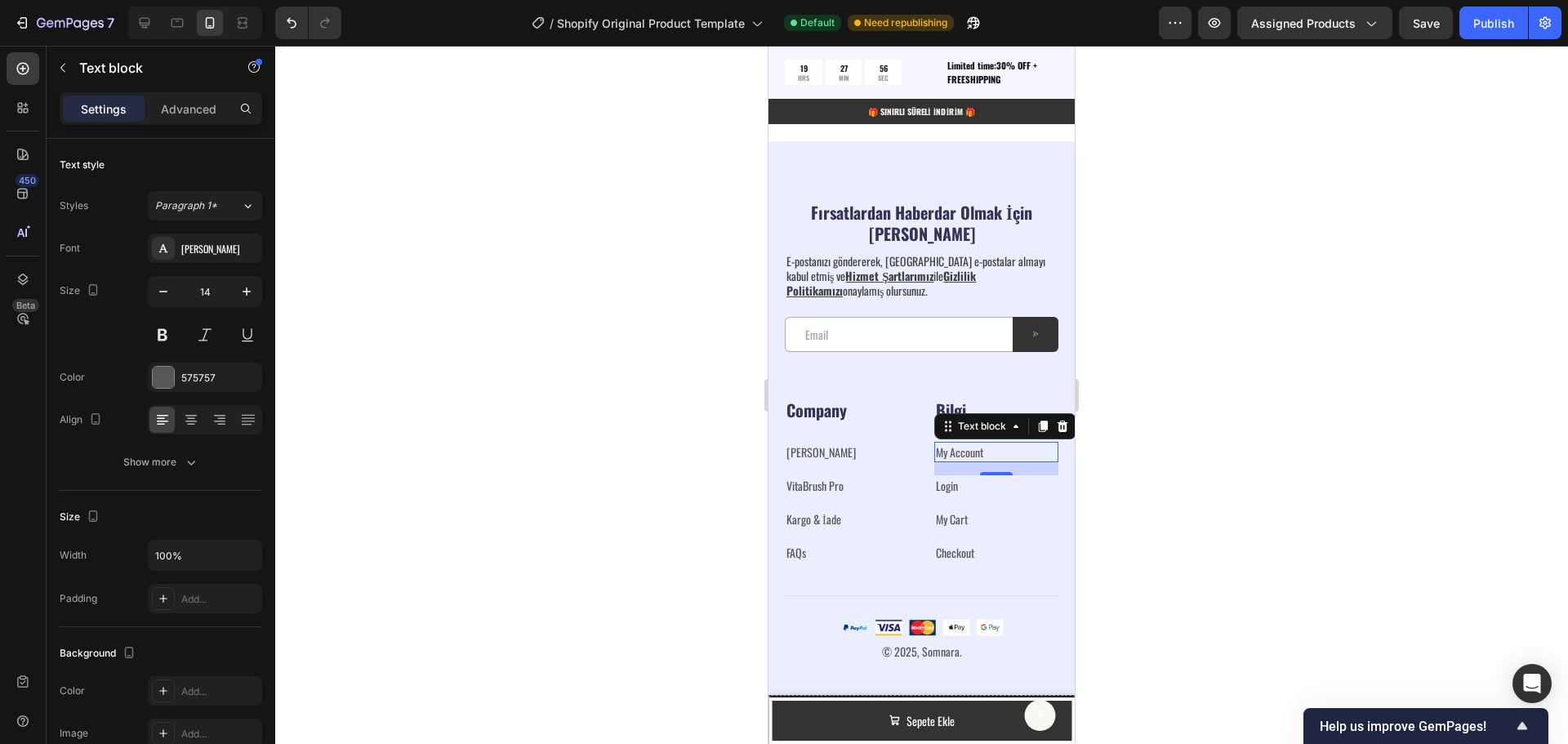
click at [980, 453] on p "My Account" at bounding box center [997, 452] width 122 height 17
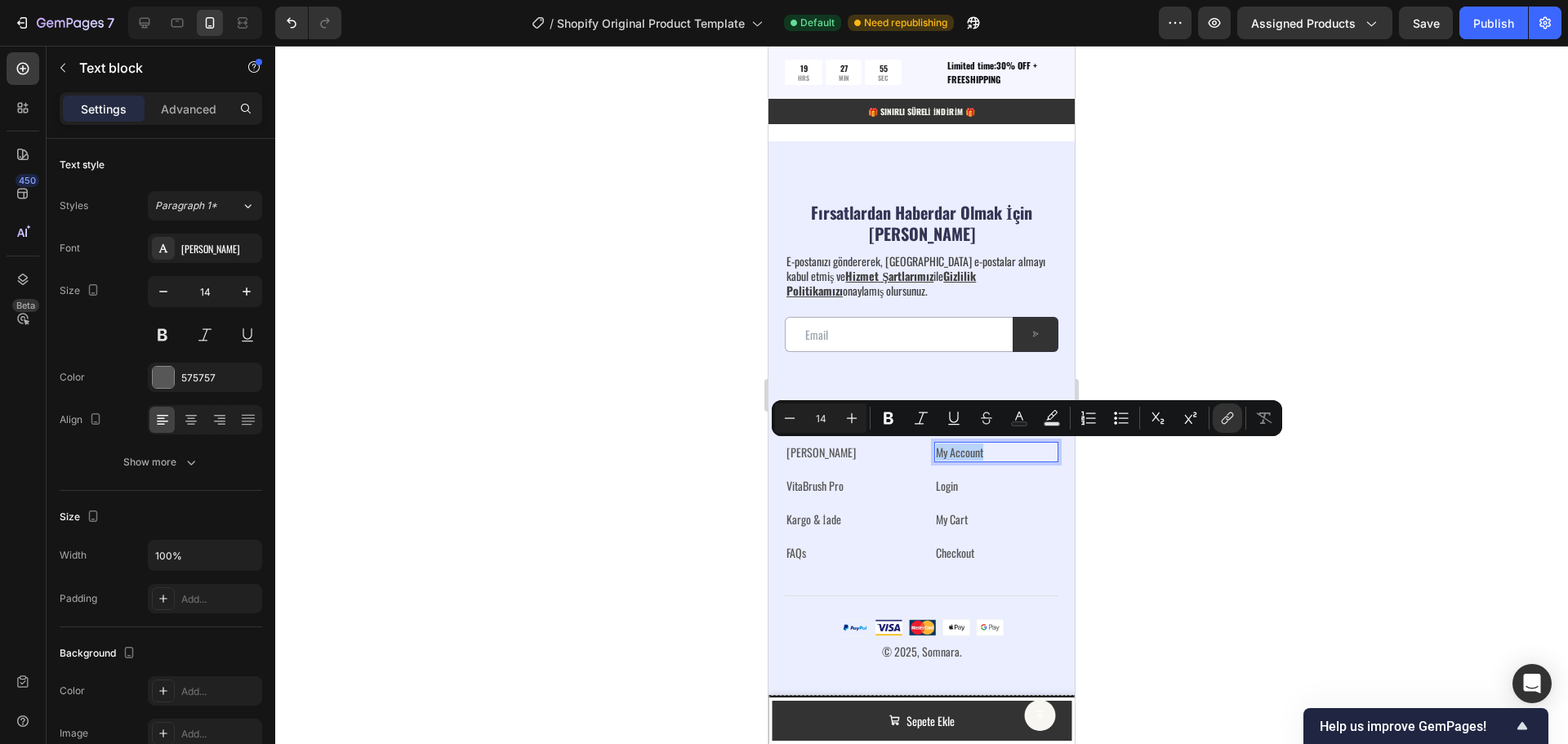
drag, startPoint x: 980, startPoint y: 453, endPoint x: 930, endPoint y: 454, distance: 50.0
click at [936, 454] on p "My Account" at bounding box center [997, 452] width 122 height 17
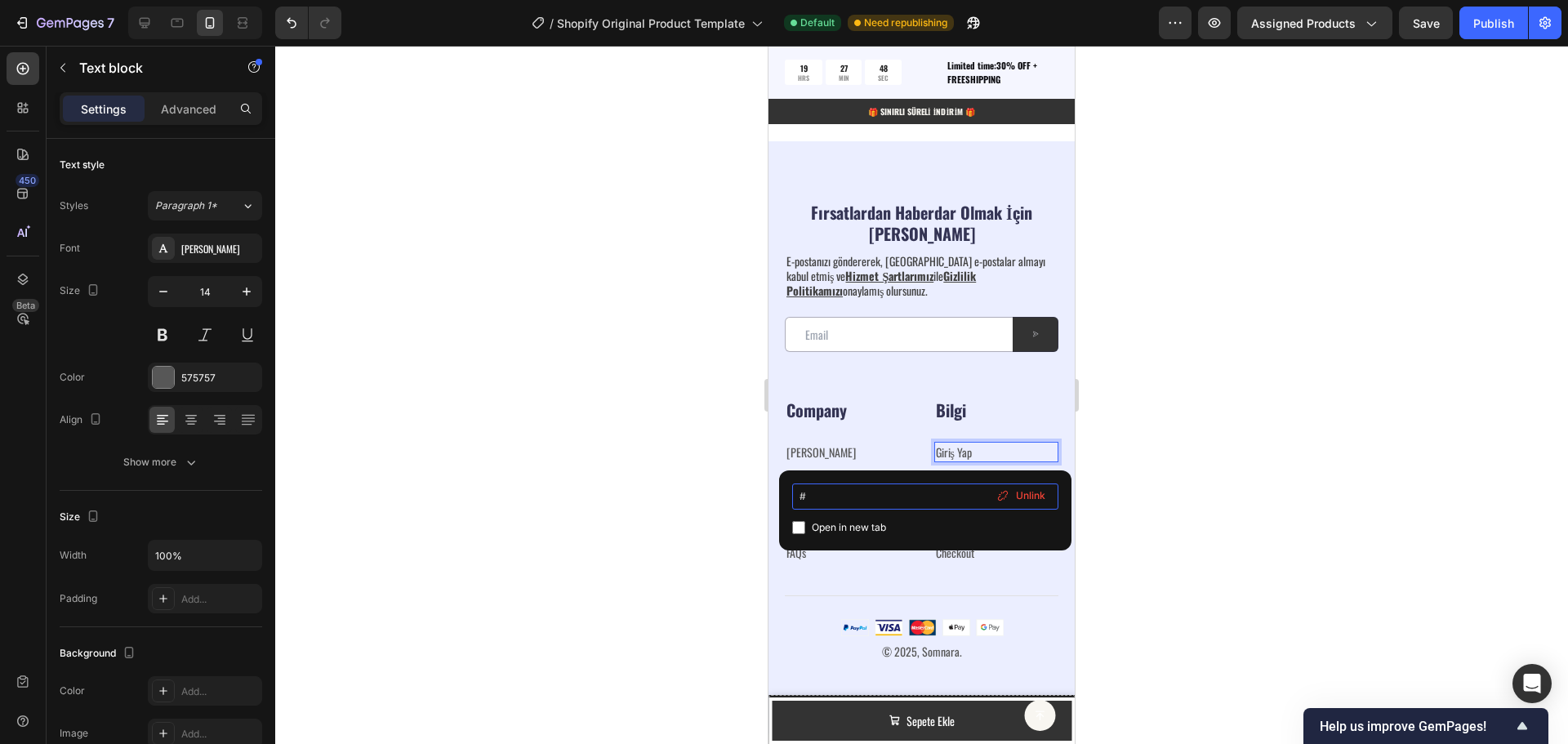
click at [784, 482] on div "# Open in new tab Unlink" at bounding box center [926, 509] width 292 height 80
paste input "[URL][DOMAIN_NAME][DOMAIN_NAME][DOMAIN_NAME]"
type input "[URL][DOMAIN_NAME][DOMAIN_NAME][DOMAIN_NAME]"
click at [1227, 431] on div at bounding box center [921, 395] width 1293 height 698
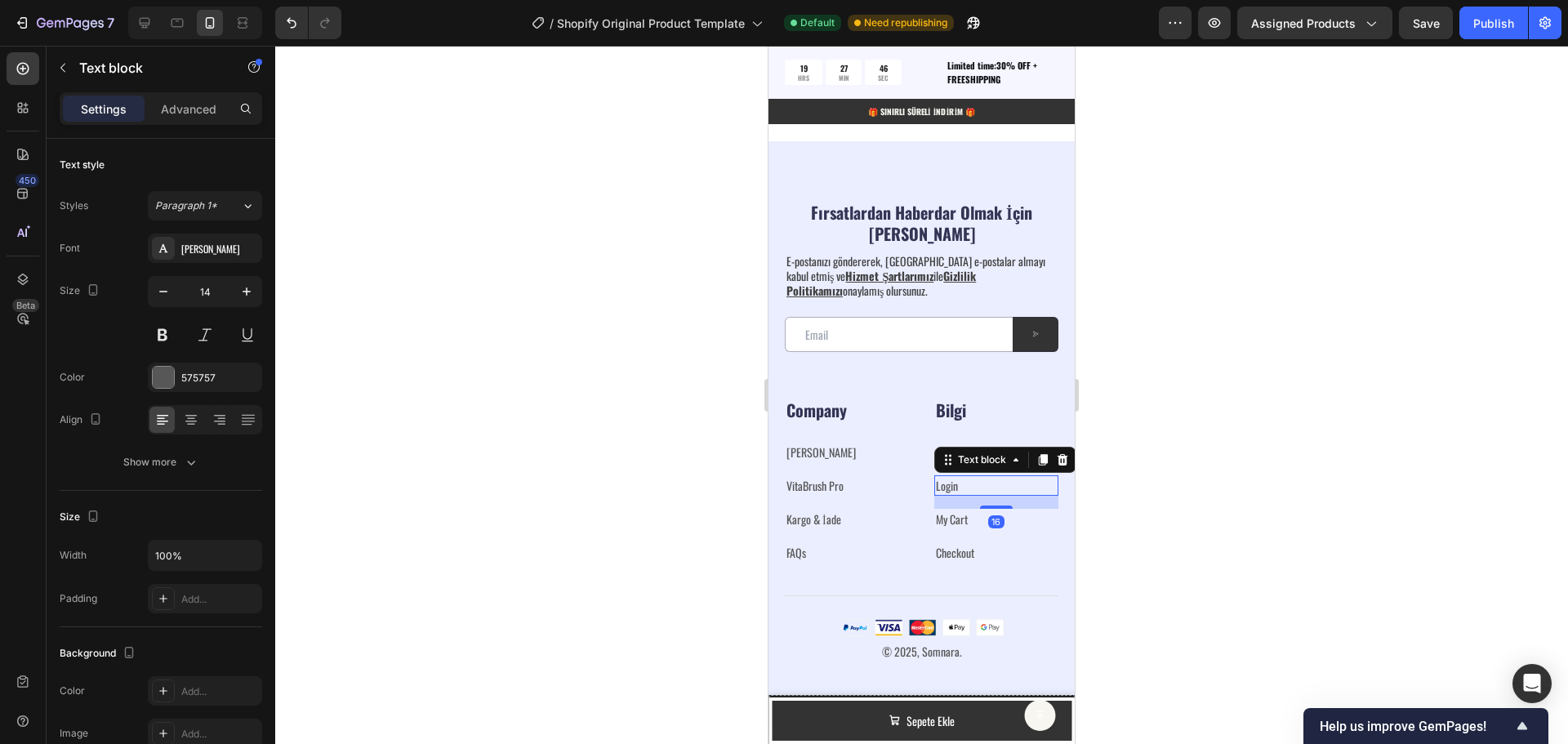
click at [959, 484] on p "Login" at bounding box center [997, 485] width 122 height 17
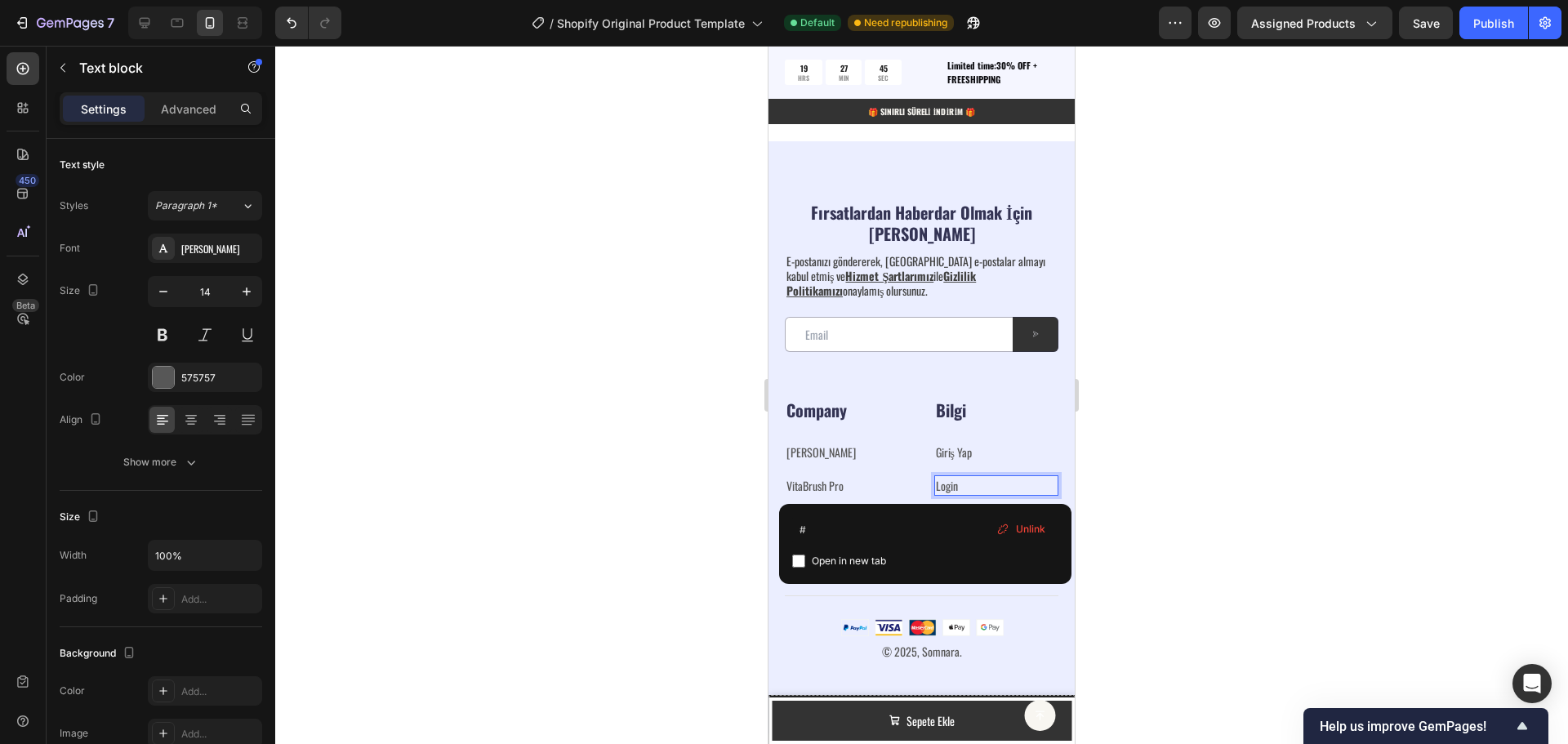
click at [959, 484] on p "Login" at bounding box center [997, 485] width 122 height 17
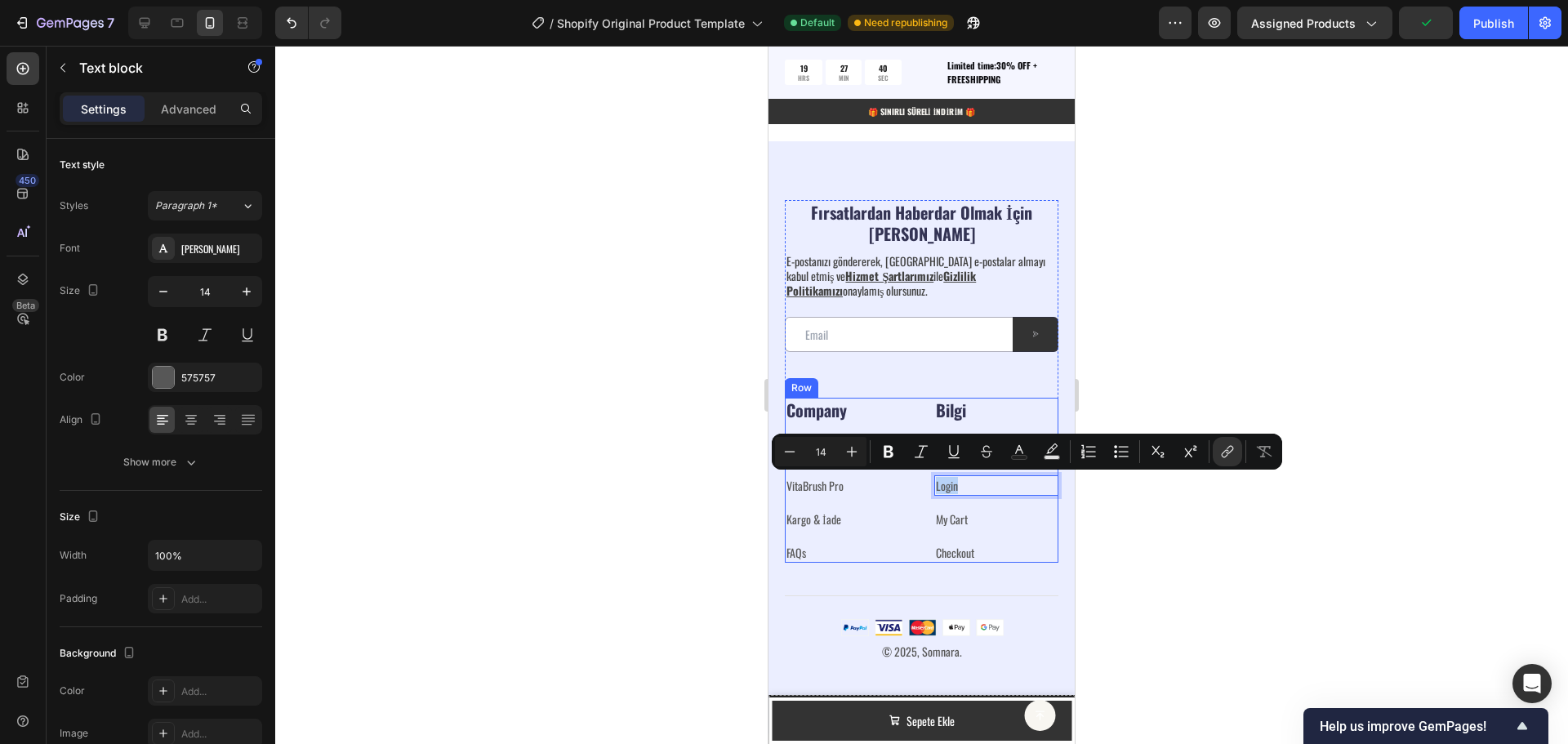
drag, startPoint x: 958, startPoint y: 486, endPoint x: 926, endPoint y: 487, distance: 32.0
click at [926, 487] on div "Company Heading [PERSON_NAME] ⁠⁠⁠⁠⁠⁠⁠ Text block VitaBrush Pro ⁠⁠⁠⁠⁠⁠⁠ Text blo…" at bounding box center [921, 481] width 274 height 165
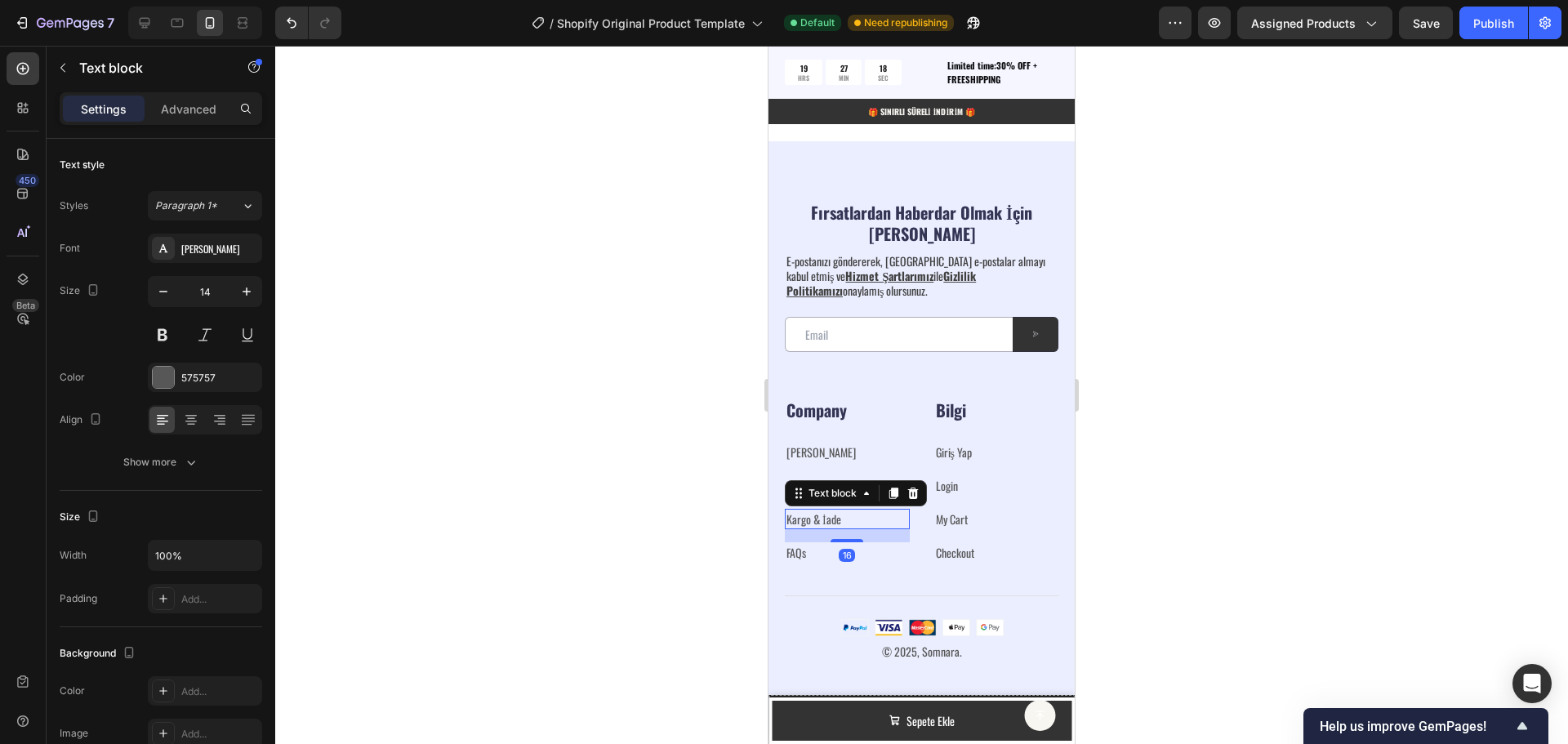
click at [840, 518] on p "Kargo & İade ⁠⁠⁠⁠⁠⁠⁠" at bounding box center [847, 519] width 122 height 17
drag, startPoint x: 844, startPoint y: 518, endPoint x: 795, endPoint y: 523, distance: 49.3
click at [795, 523] on p "Kargo & İade" at bounding box center [847, 519] width 122 height 17
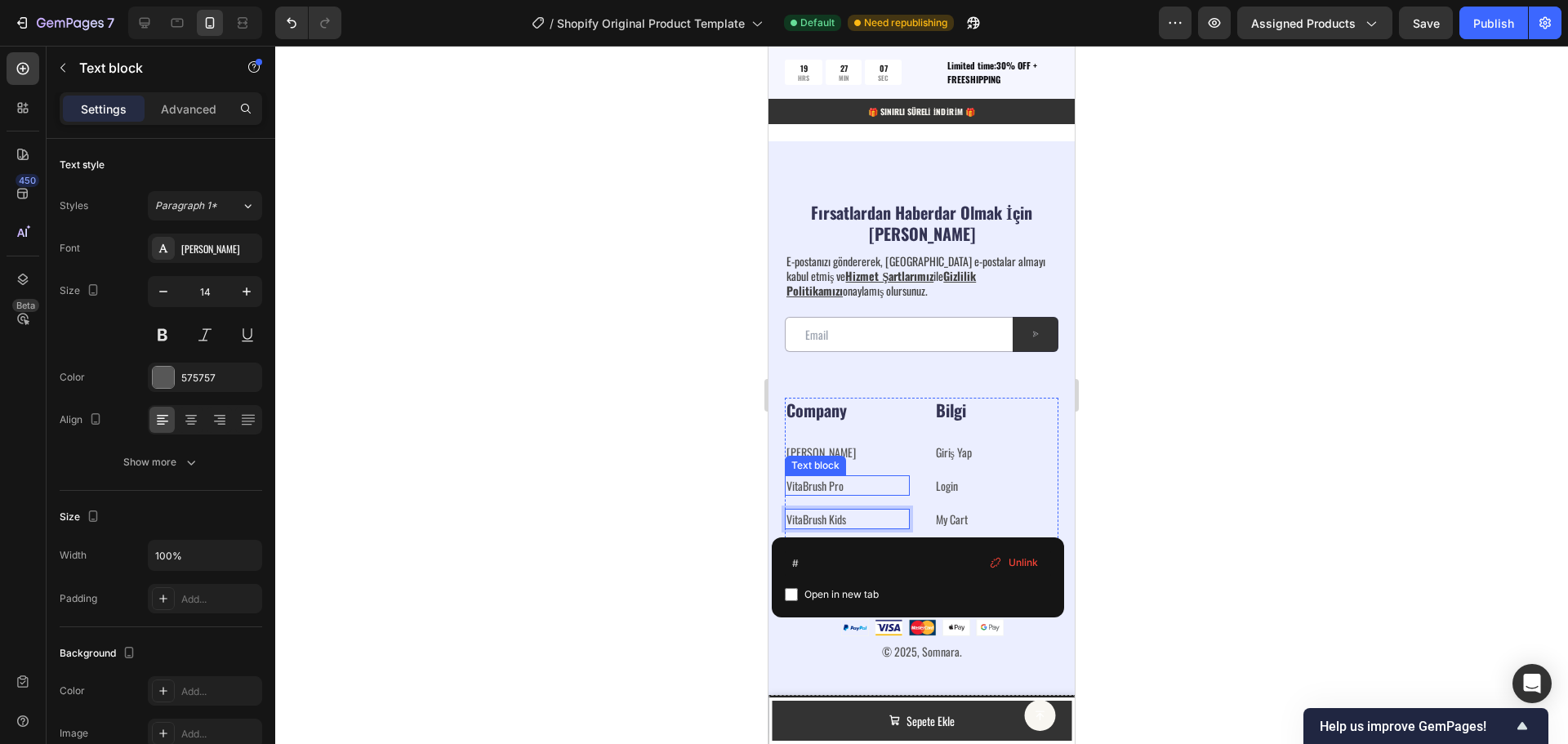
click at [878, 486] on p "VitaBrush Pro ⁠⁠⁠⁠⁠⁠⁠" at bounding box center [847, 485] width 122 height 17
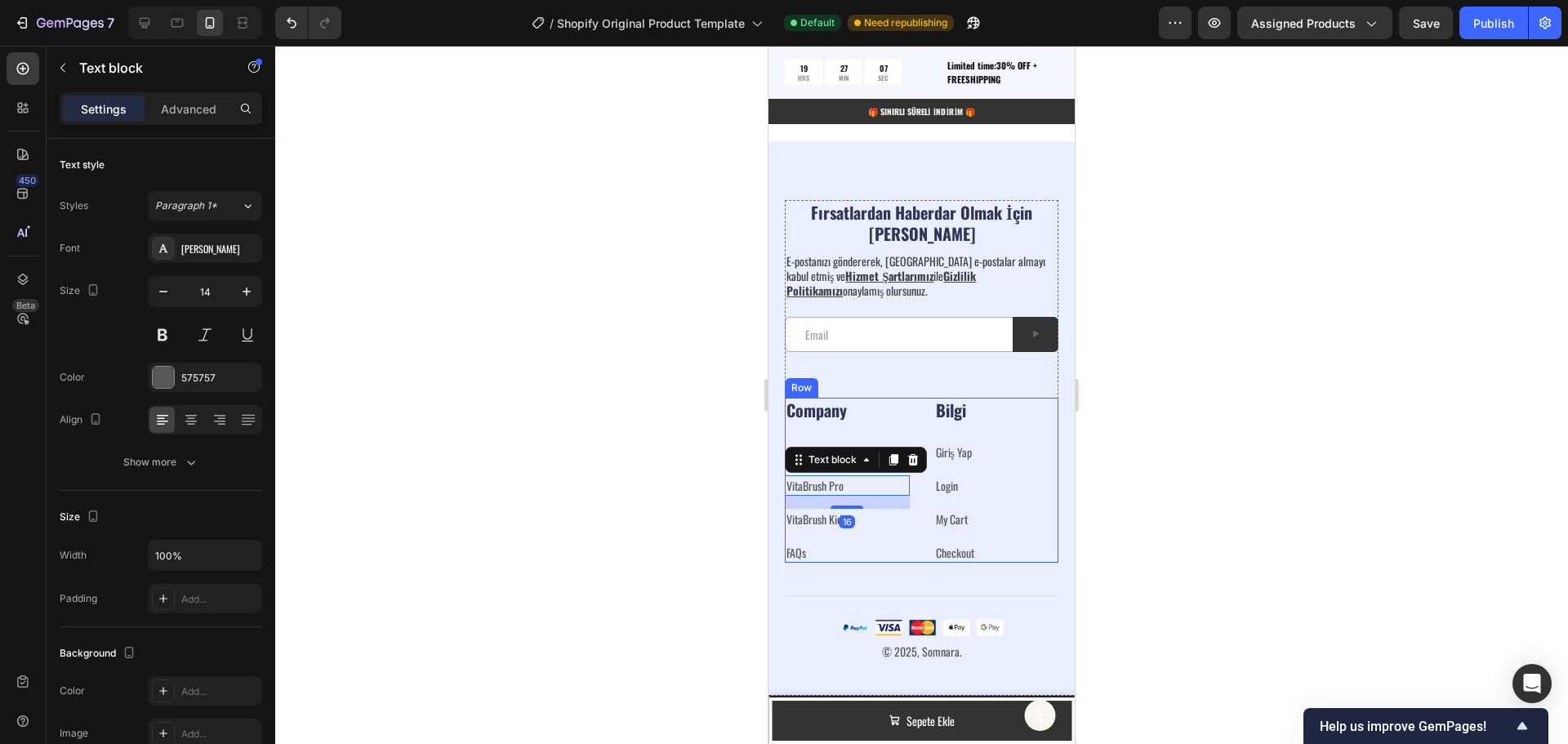
click at [804, 547] on link "FAQs" at bounding box center [796, 553] width 19 height 17
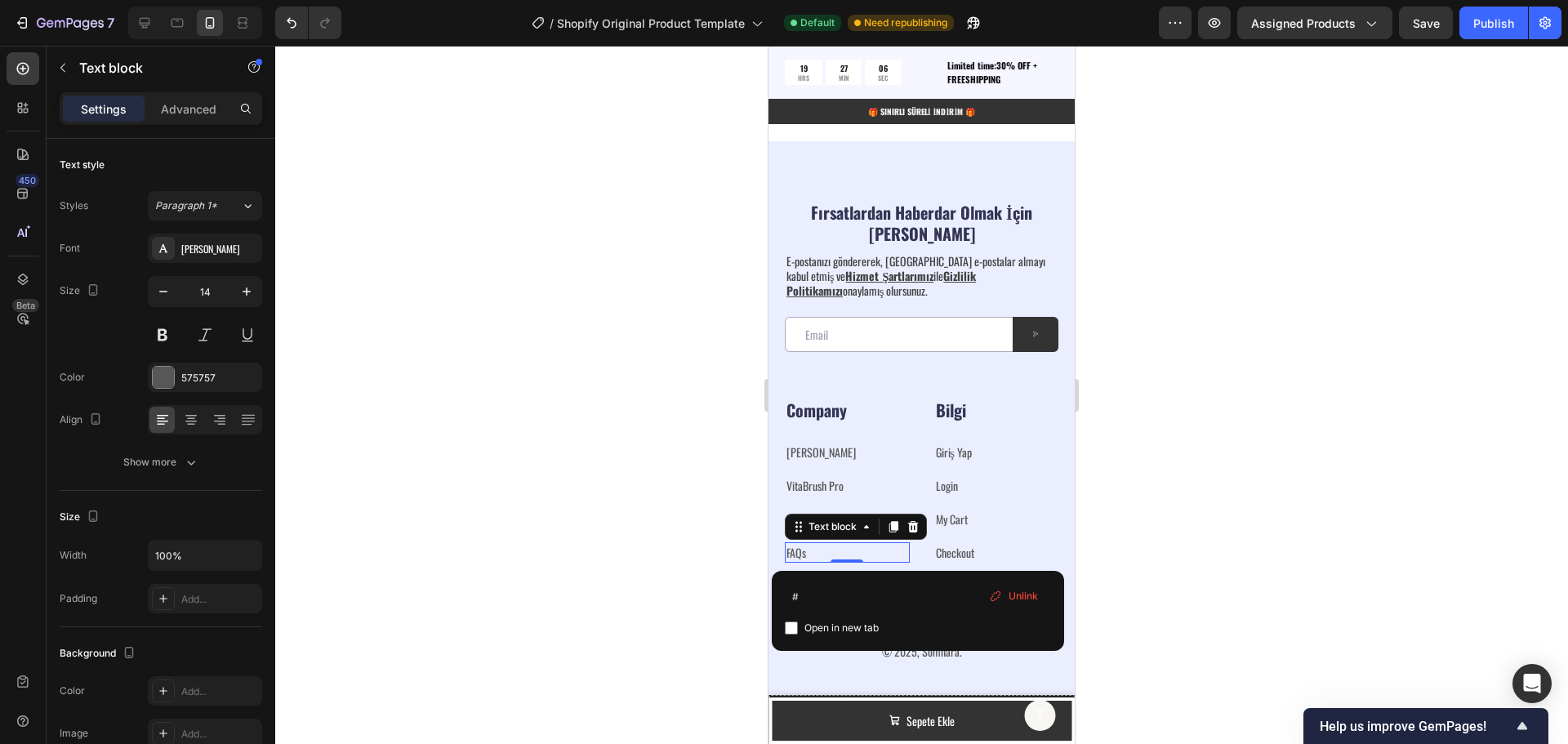
click at [807, 550] on p "FAQs" at bounding box center [847, 553] width 122 height 17
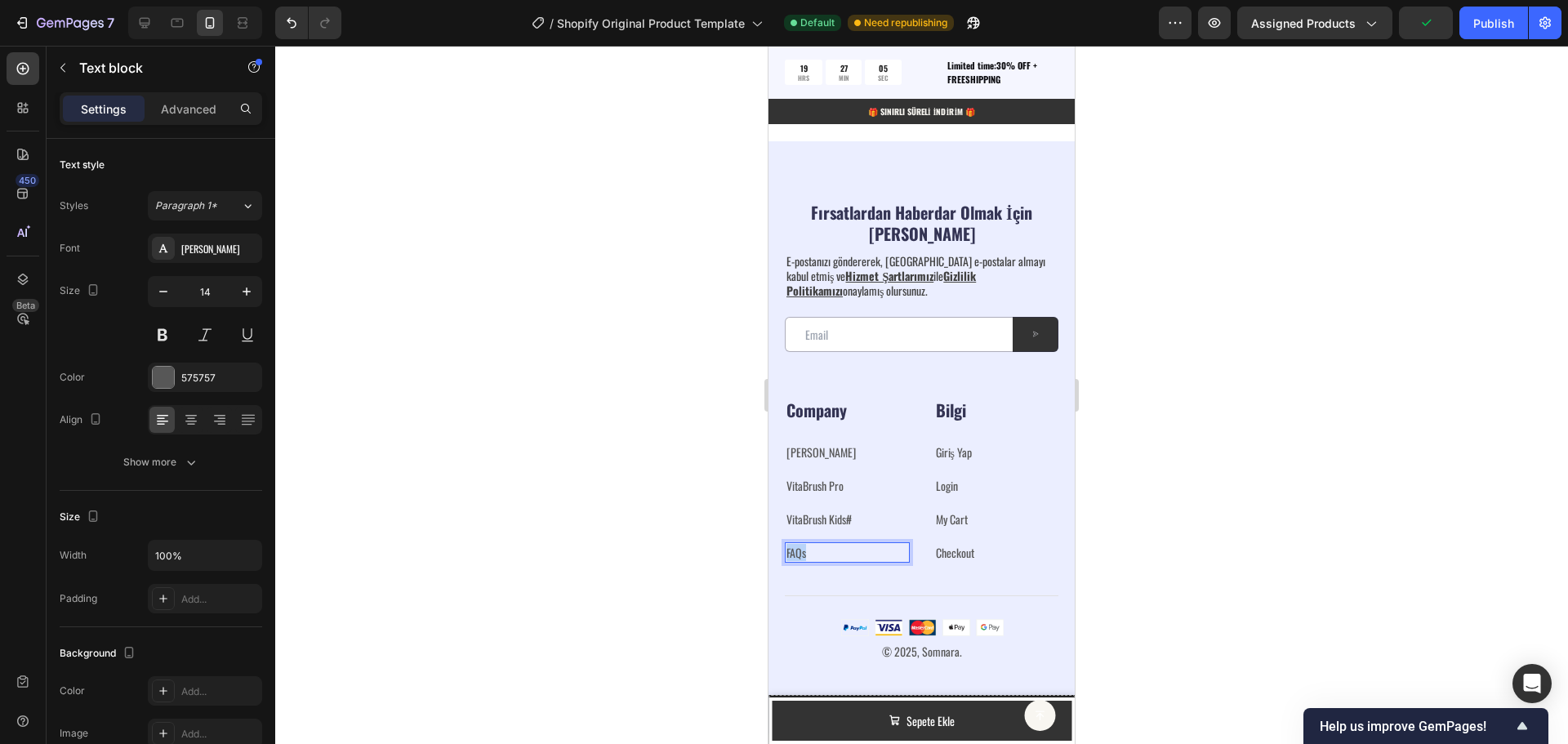
drag, startPoint x: 807, startPoint y: 551, endPoint x: 787, endPoint y: 550, distance: 20.0
click at [787, 550] on p "FAQs" at bounding box center [847, 553] width 122 height 17
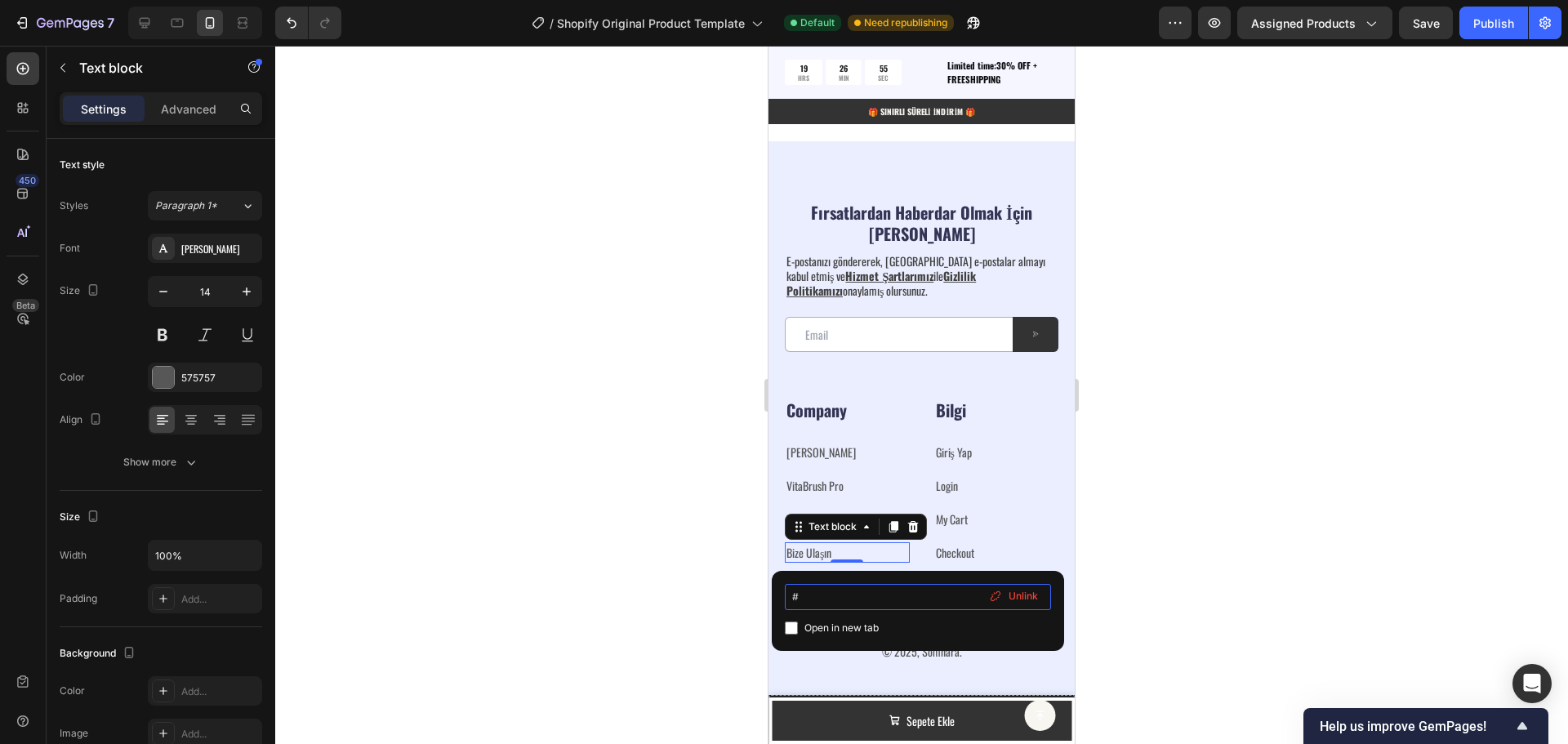
drag, startPoint x: 814, startPoint y: 594, endPoint x: 783, endPoint y: 589, distance: 31.4
click at [783, 589] on div "# Open in new tab Unlink" at bounding box center [918, 610] width 292 height 80
type input "[URL][DOMAIN_NAME]"
click at [1211, 508] on div at bounding box center [921, 395] width 1293 height 698
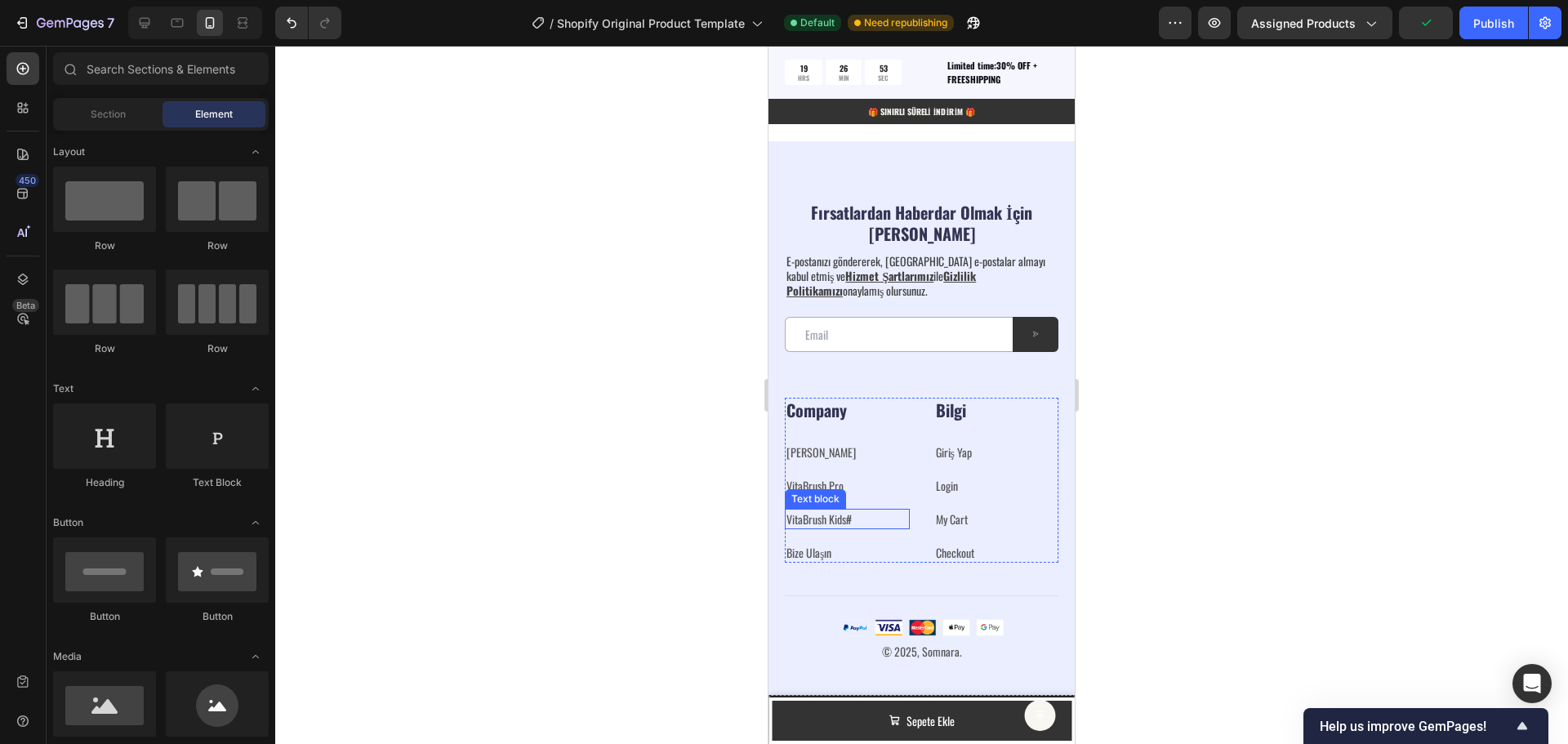
click at [862, 517] on p "VitaBrush Kids #" at bounding box center [847, 519] width 122 height 17
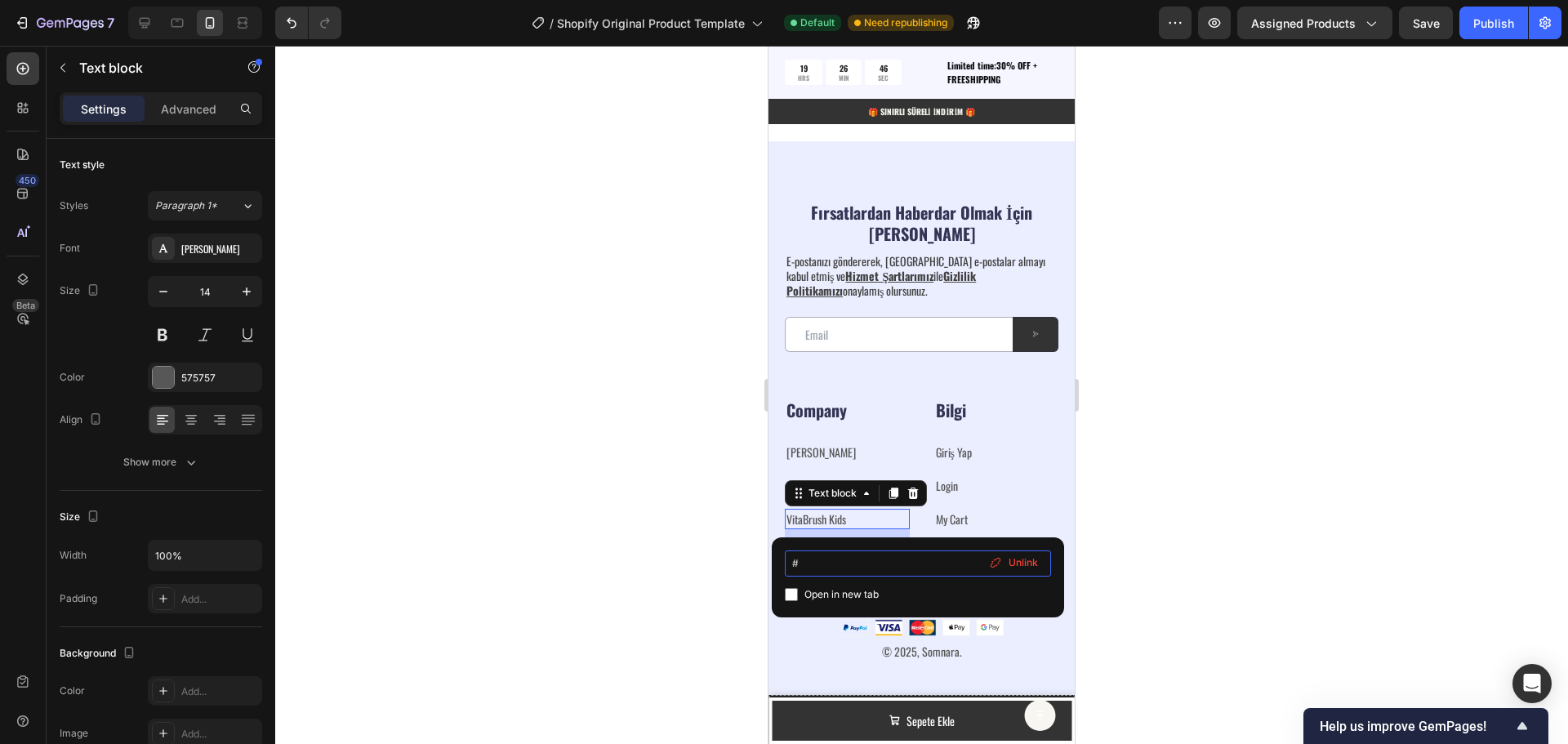
drag, startPoint x: 847, startPoint y: 572, endPoint x: 810, endPoint y: 570, distance: 37.1
click at [810, 570] on input "#" at bounding box center [917, 563] width 266 height 26
drag, startPoint x: 804, startPoint y: 567, endPoint x: 785, endPoint y: 567, distance: 19.0
click at [785, 567] on input "#" at bounding box center [917, 563] width 266 height 26
type input "[URL][DOMAIN_NAME]"
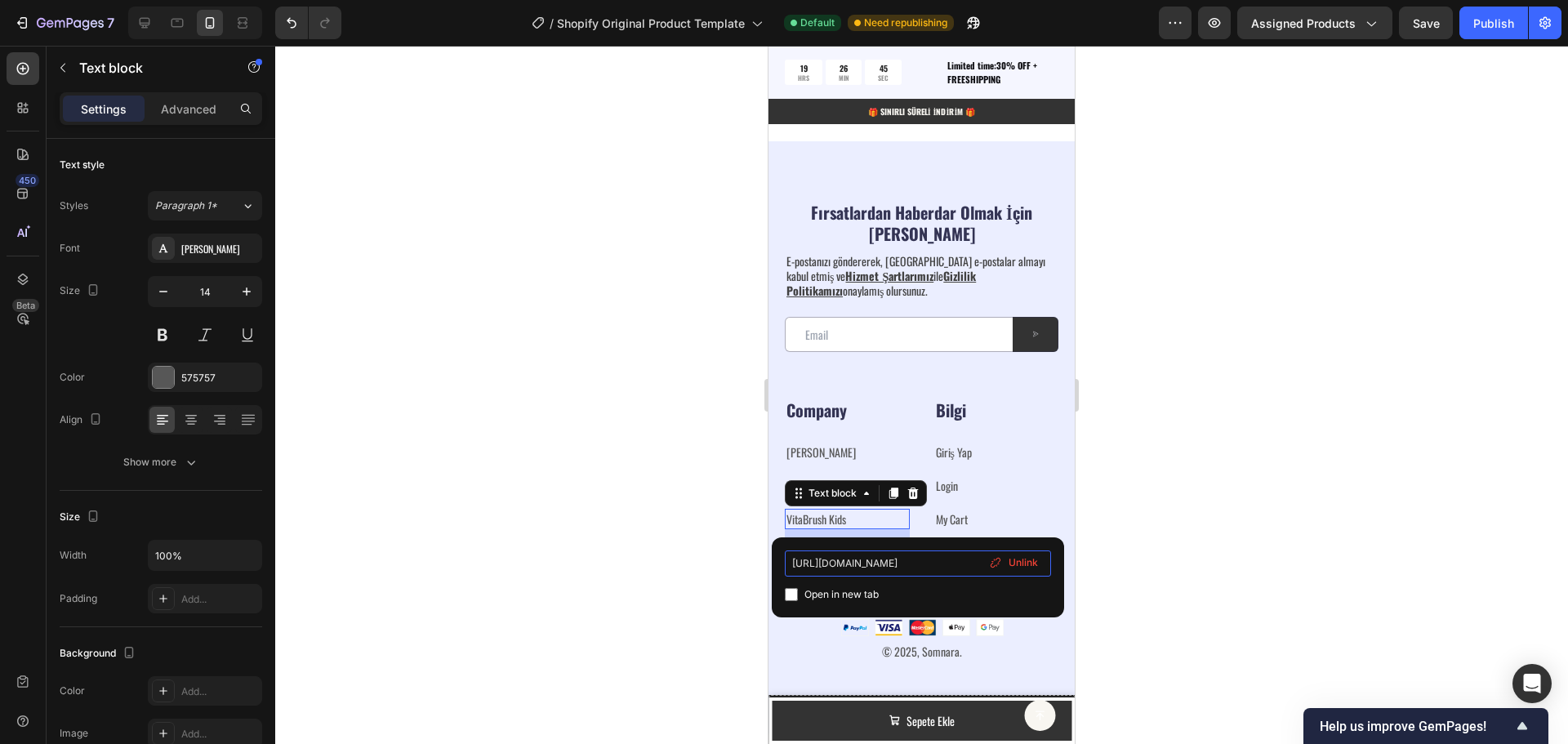
scroll to position [0, 108]
click at [1192, 530] on div at bounding box center [921, 395] width 1293 height 698
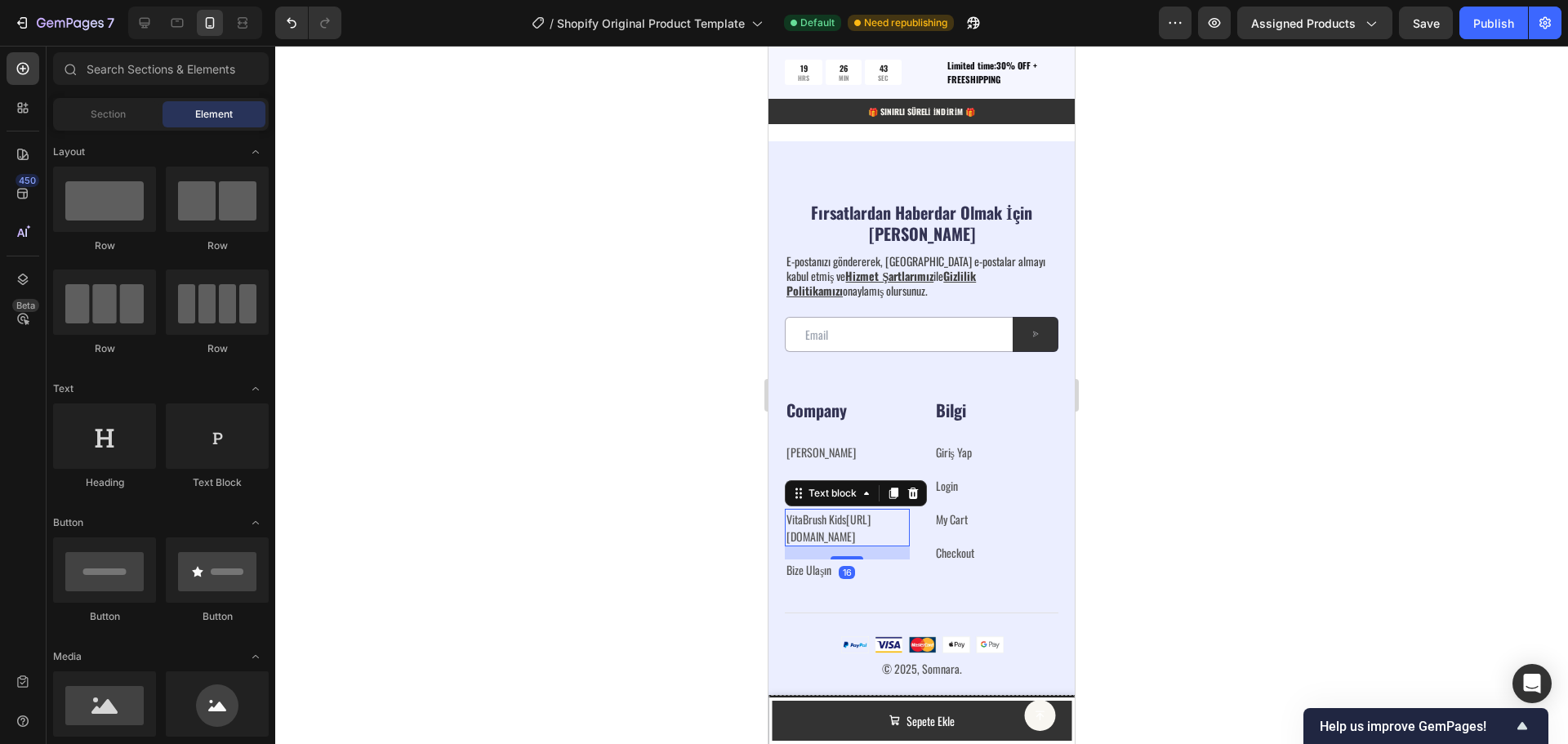
click at [853, 540] on link "[URL][DOMAIN_NAME]" at bounding box center [829, 528] width 85 height 35
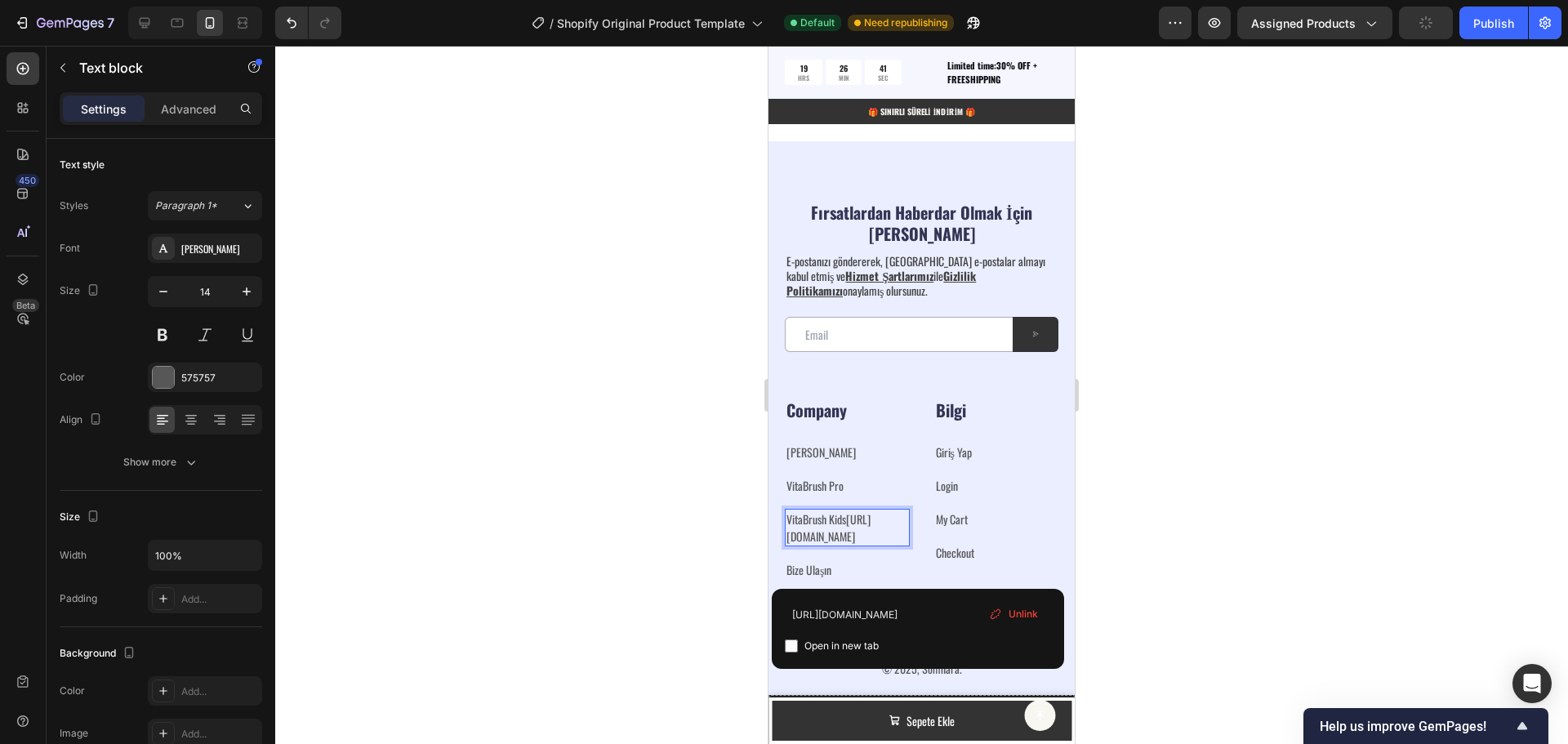
drag, startPoint x: 860, startPoint y: 564, endPoint x: 805, endPoint y: 537, distance: 61.3
click at [805, 537] on p "VitaBrush Kids [URL][DOMAIN_NAME]" at bounding box center [847, 528] width 122 height 35
drag, startPoint x: 791, startPoint y: 616, endPoint x: 301, endPoint y: 565, distance: 492.6
click at [1105, 608] on div "333333 100 % 333333 100 % [URL][DOMAIN_NAME] Open in new tab Unlink" at bounding box center [921, 395] width 1293 height 698
type input "kids"
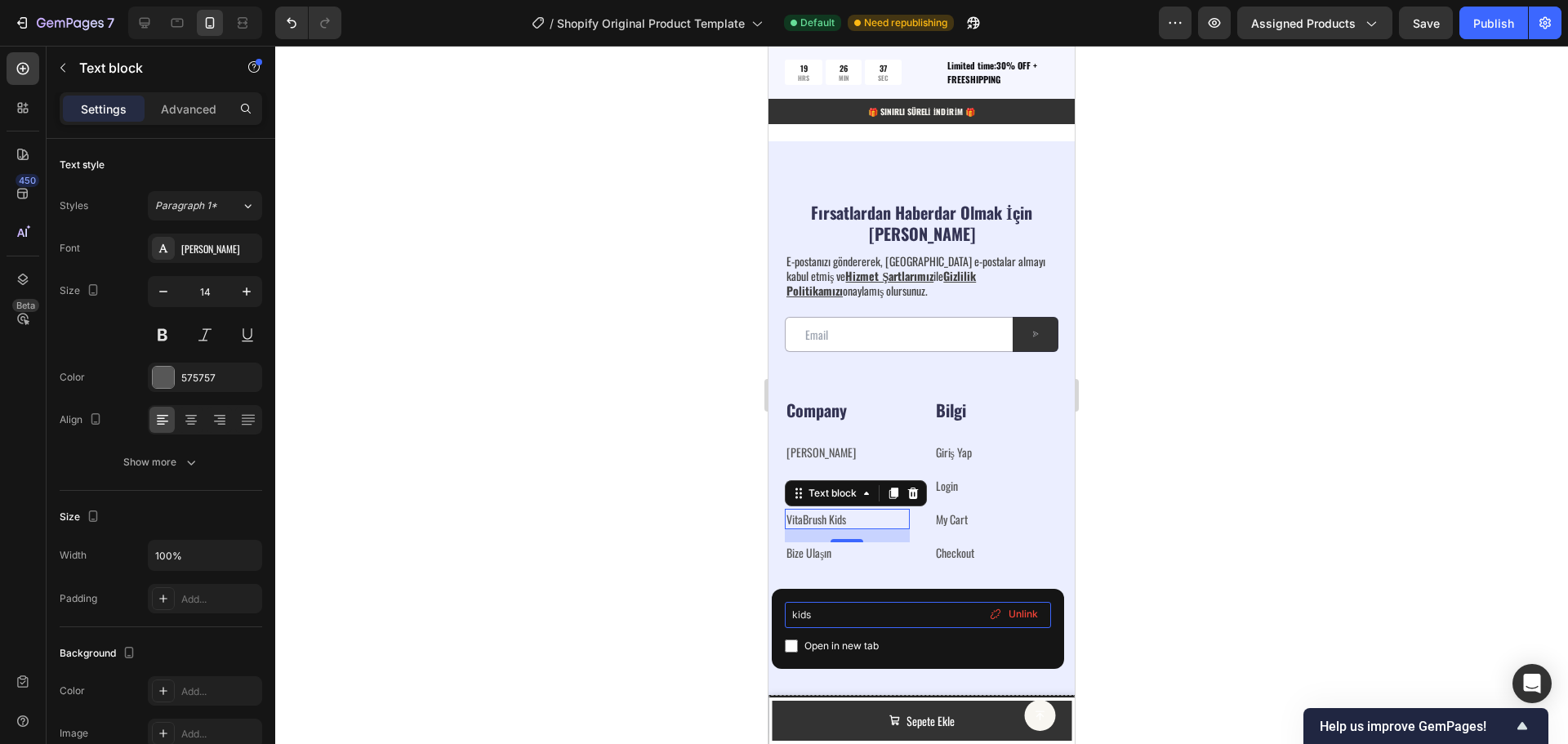
scroll to position [0, 0]
drag, startPoint x: 837, startPoint y: 618, endPoint x: 774, endPoint y: 616, distance: 63.0
click at [774, 616] on div "kids Open in new tab Unlink" at bounding box center [918, 629] width 292 height 80
type input "[URL][DOMAIN_NAME]"
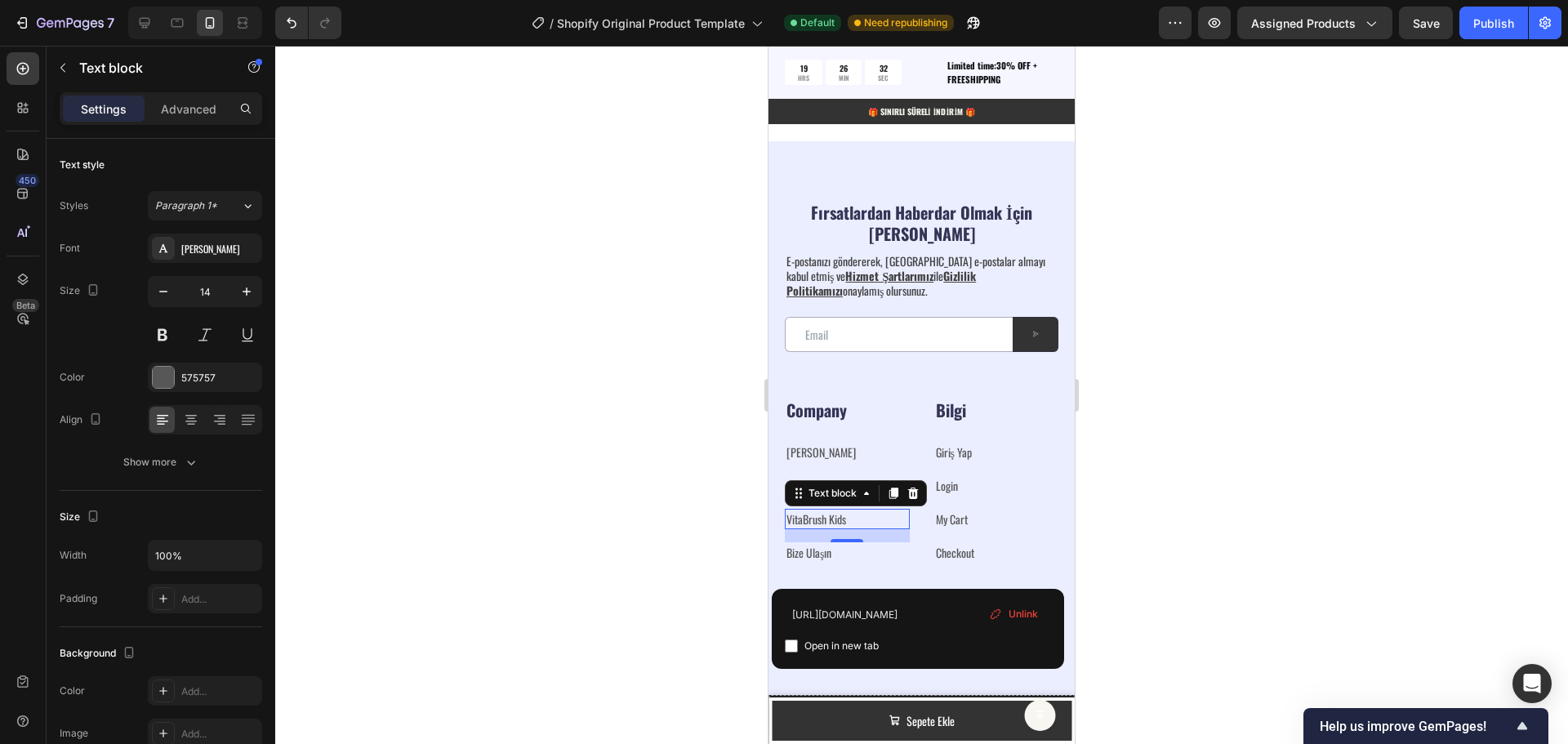
click at [1231, 536] on div at bounding box center [921, 395] width 1293 height 698
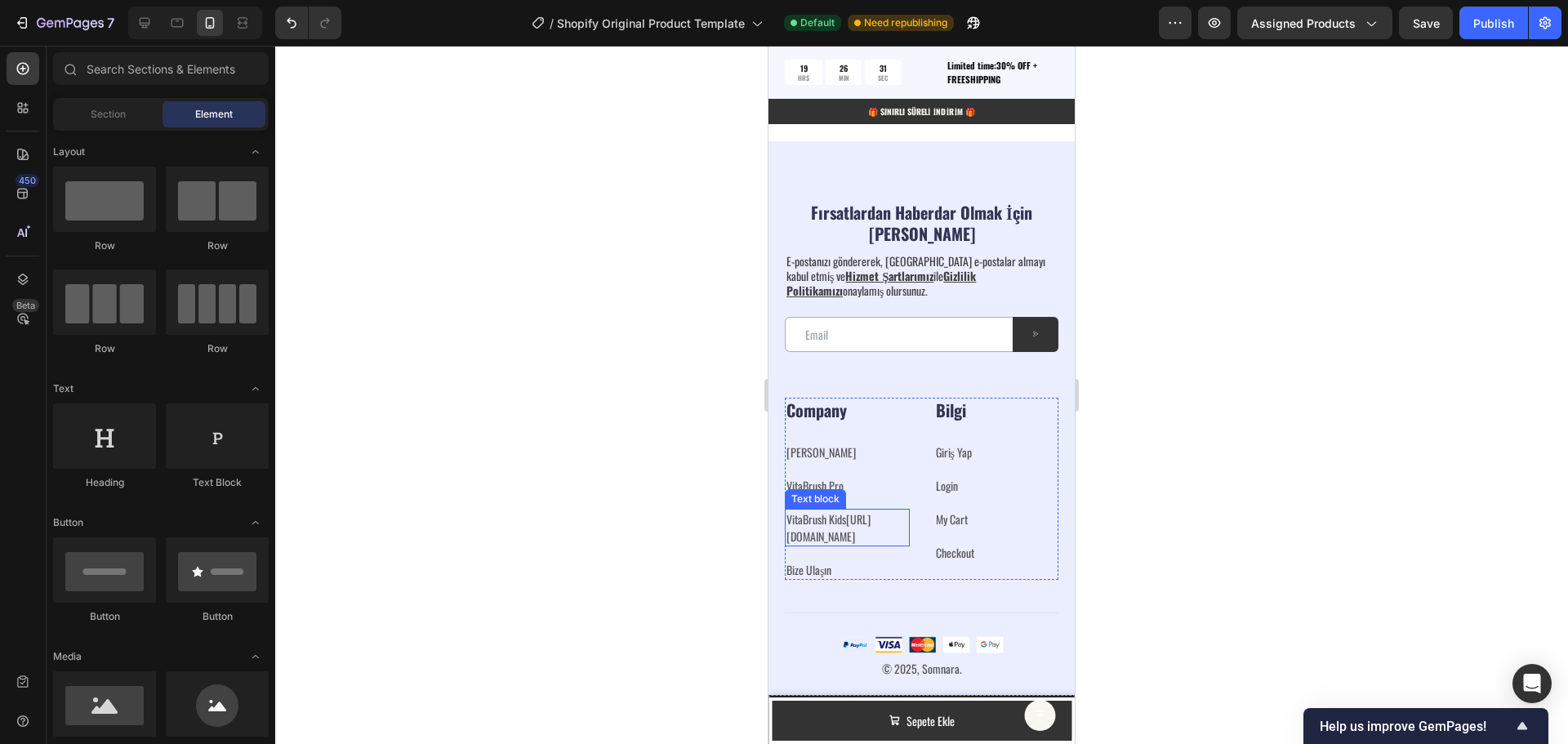
click at [835, 545] on link "[URL][DOMAIN_NAME]" at bounding box center [829, 528] width 85 height 35
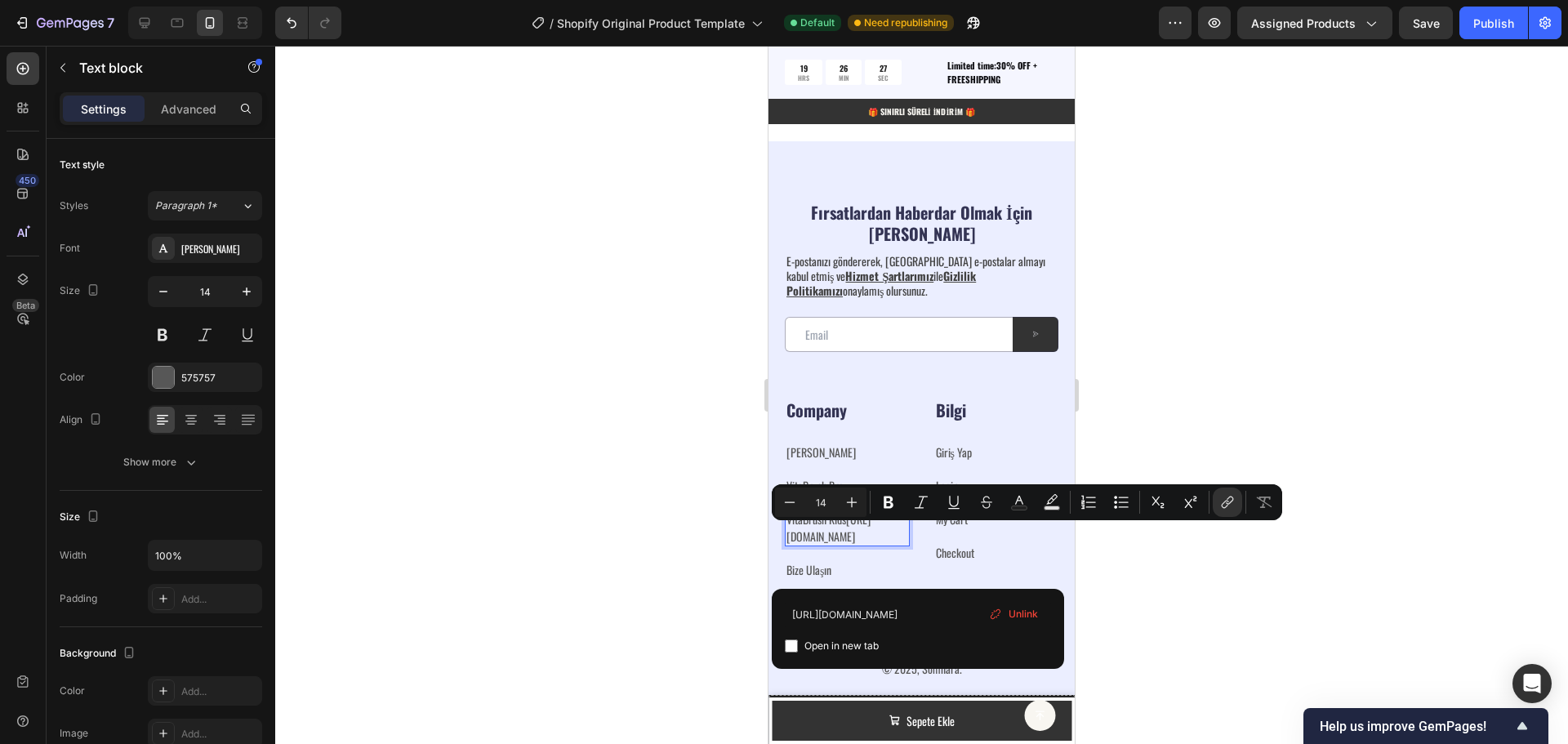
drag, startPoint x: 851, startPoint y: 573, endPoint x: 832, endPoint y: 583, distance: 21.5
click at [805, 534] on p "VitaBrush Kids [URL][DOMAIN_NAME]" at bounding box center [847, 528] width 122 height 35
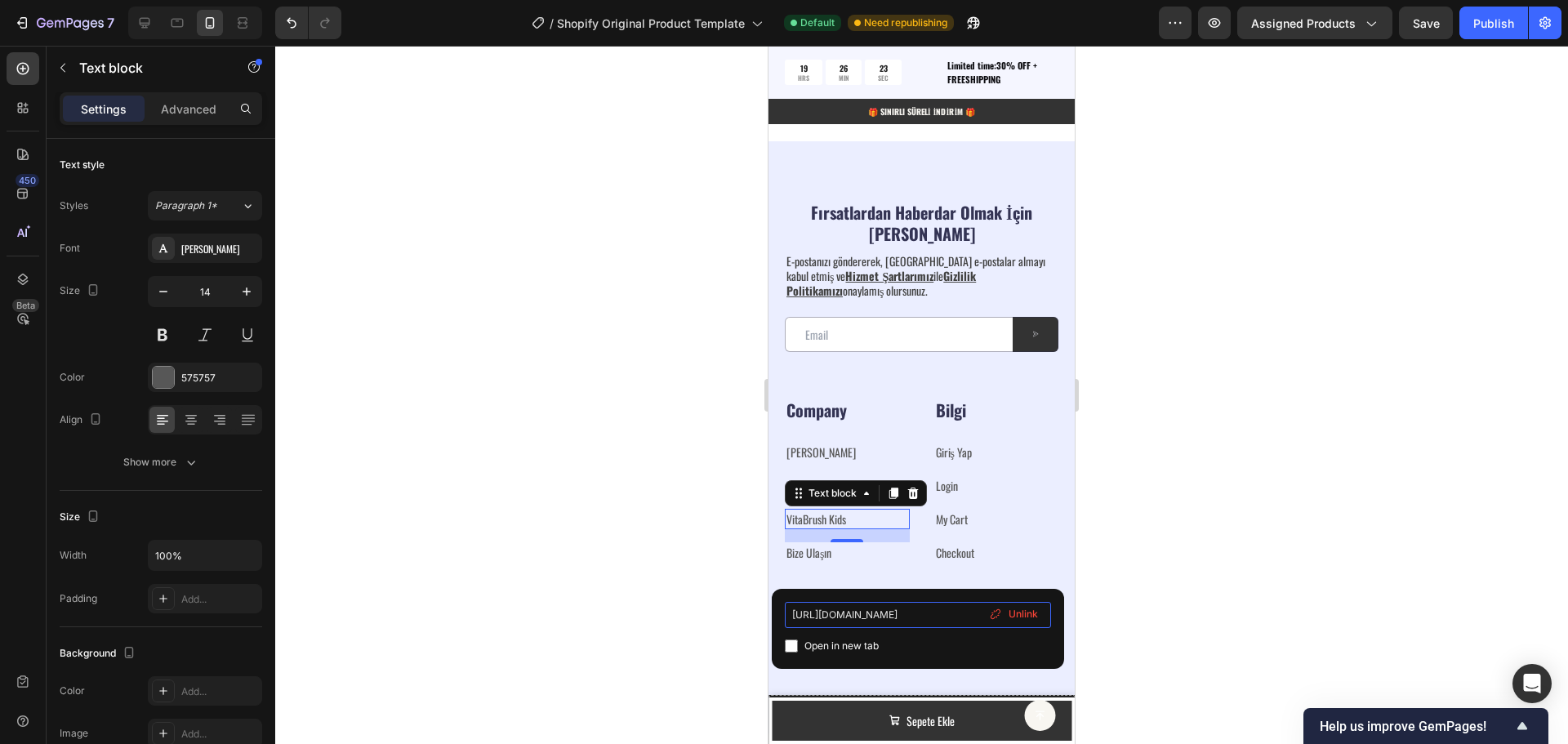
drag, startPoint x: 1561, startPoint y: 656, endPoint x: 1066, endPoint y: 605, distance: 497.6
type input "brush-kids"
drag, startPoint x: 832, startPoint y: 610, endPoint x: 766, endPoint y: 611, distance: 66.0
click at [766, 611] on div "333333 100 % 333333 100 % brush-kids Open in new tab Unlink" at bounding box center [921, 395] width 1293 height 698
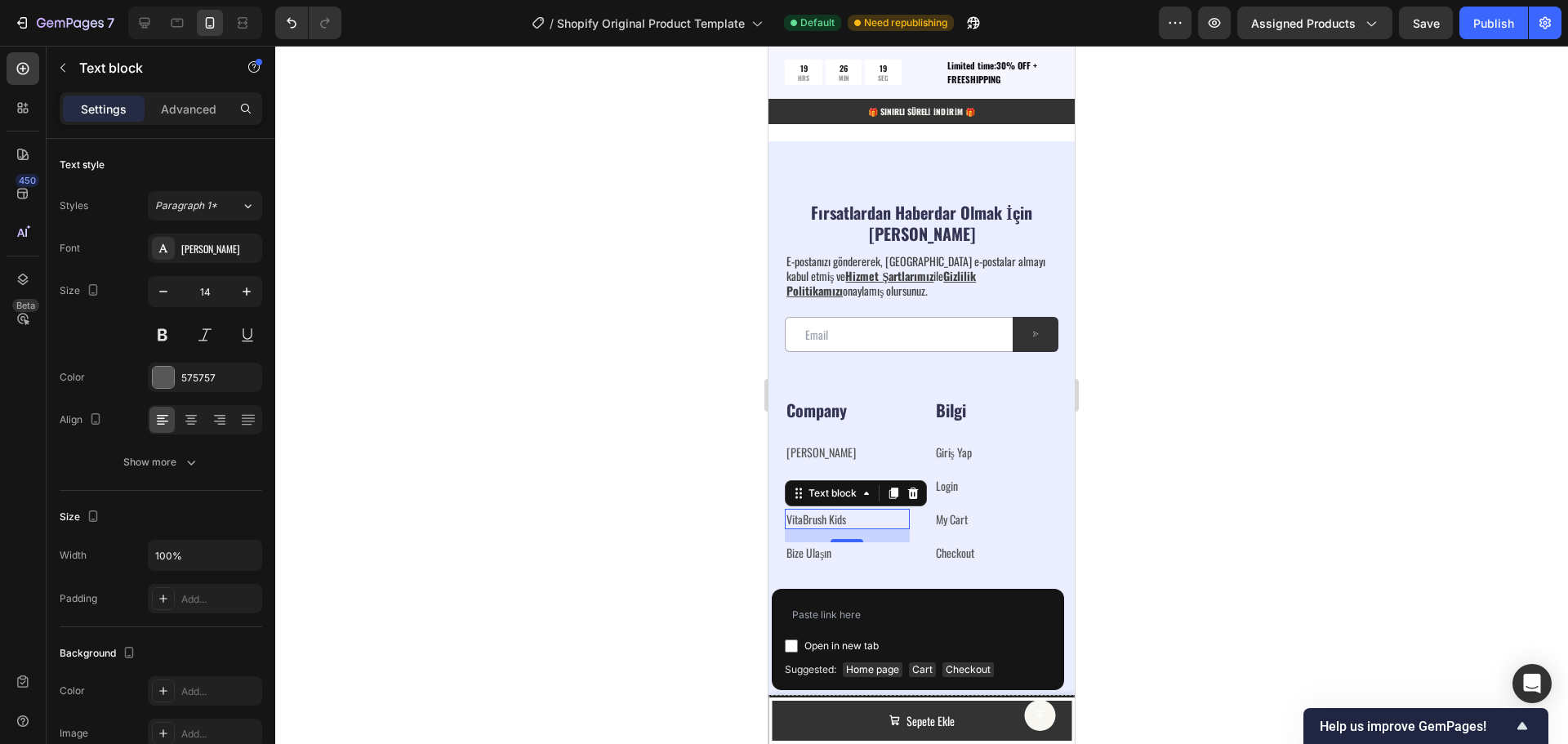
click at [630, 567] on div at bounding box center [921, 395] width 1293 height 698
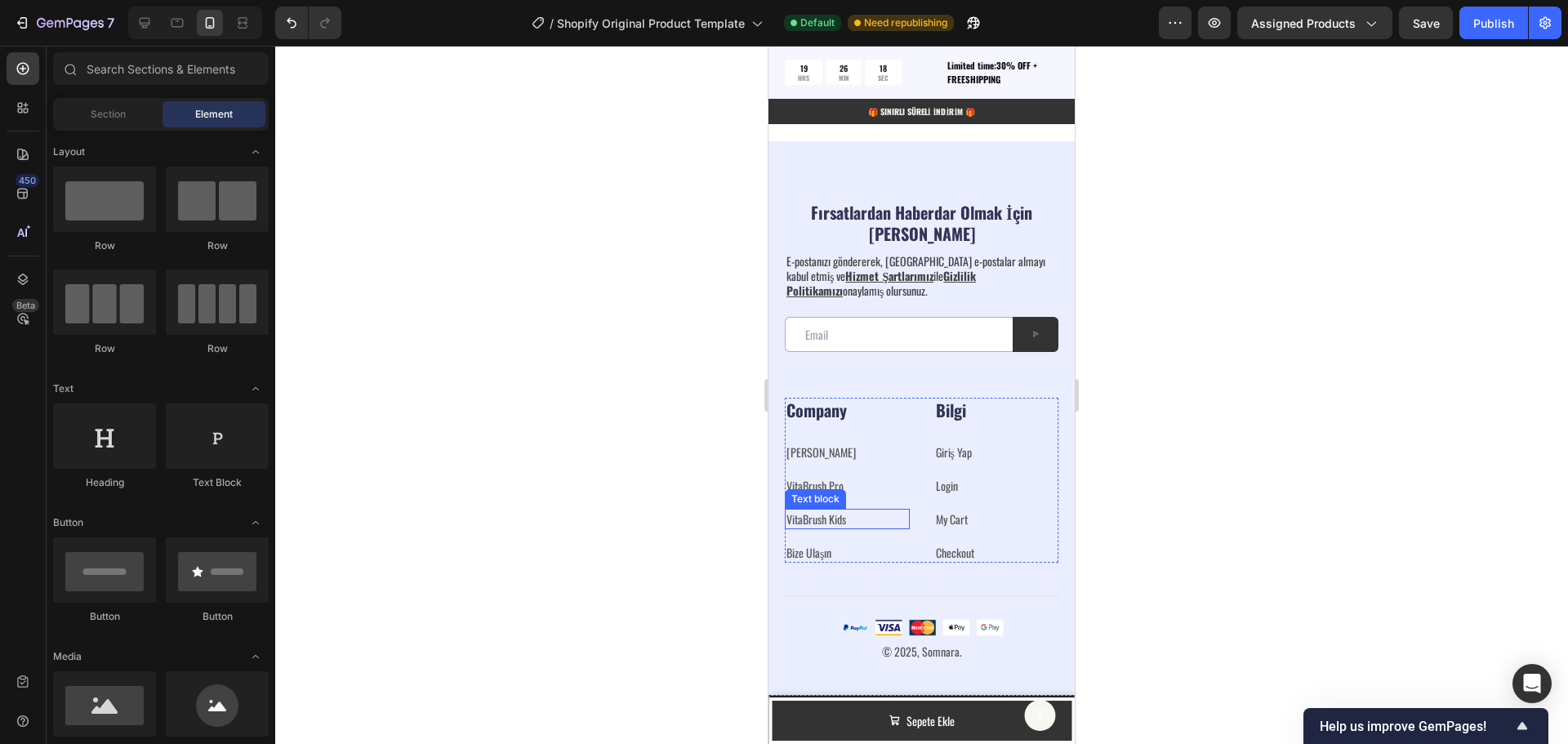
click at [869, 514] on p "VitaBrush Kids" at bounding box center [847, 519] width 122 height 17
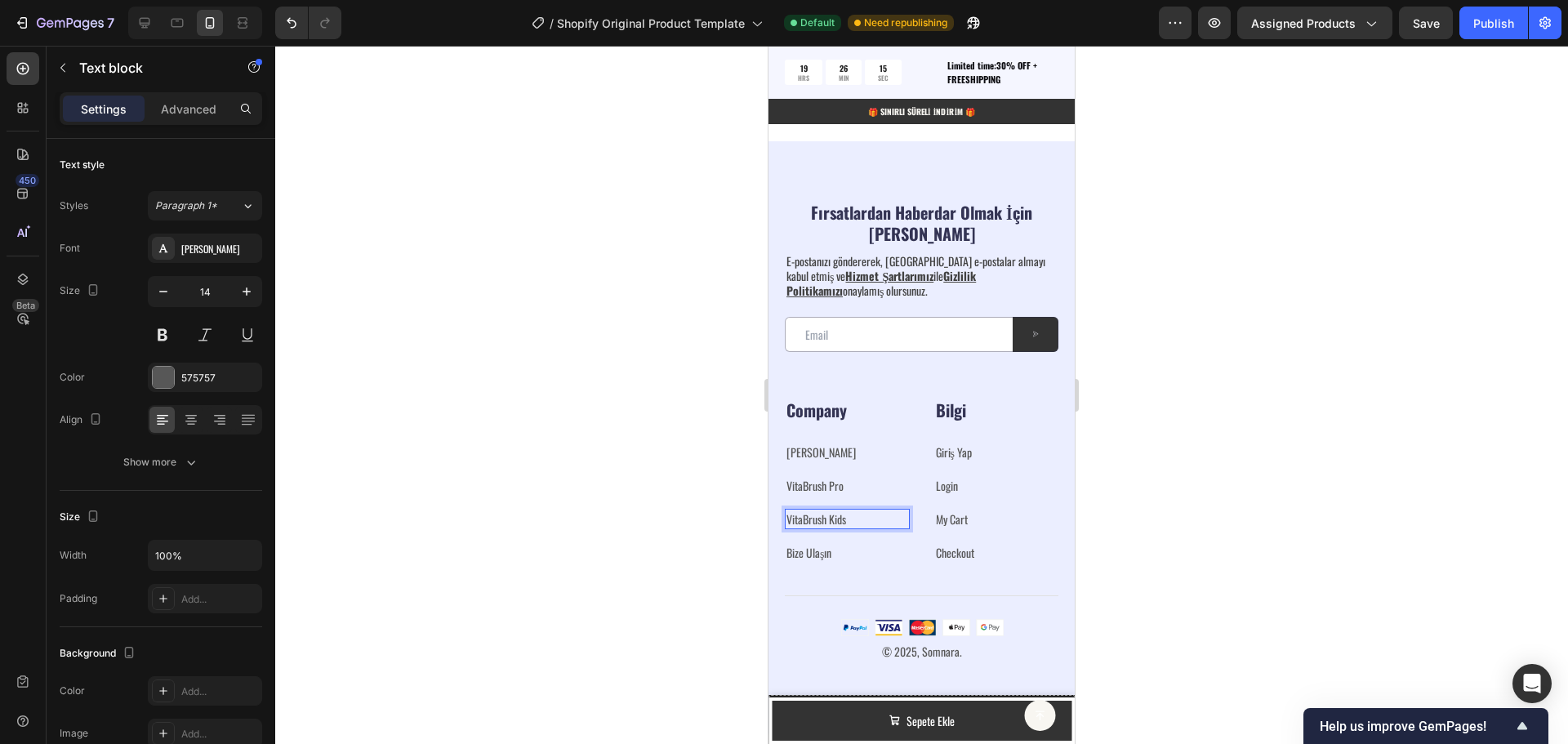
click at [872, 513] on p "VitaBrush Kids" at bounding box center [847, 519] width 122 height 17
click at [886, 557] on p "Bize Ulaşın ⁠⁠⁠⁠⁠⁠⁠" at bounding box center [847, 553] width 122 height 17
click at [870, 496] on div "Company Heading [PERSON_NAME] ⁠⁠⁠⁠⁠⁠⁠ Text block VitaBrush Pro ⁠⁠⁠⁠⁠⁠⁠ Text blo…" at bounding box center [847, 481] width 125 height 165
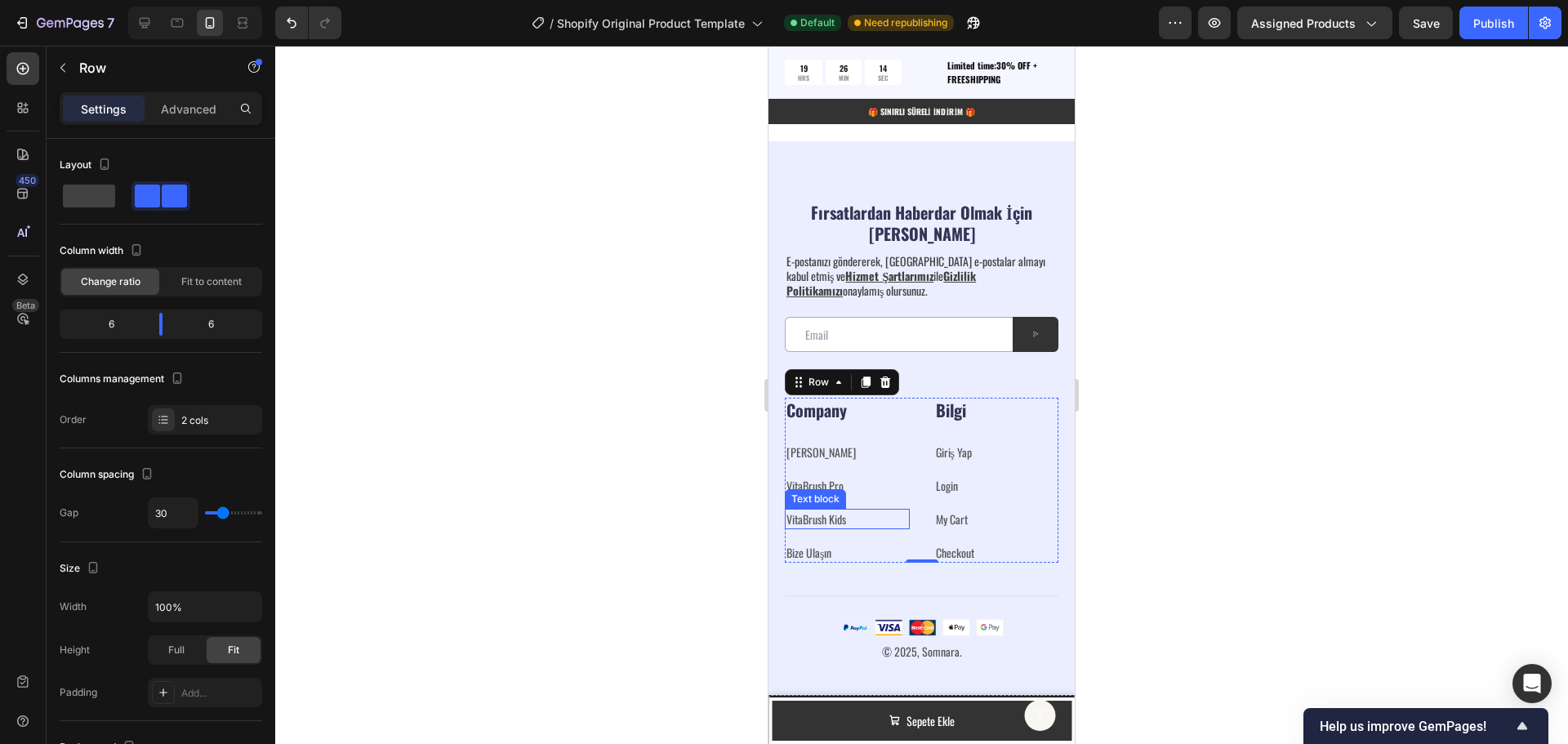
click at [855, 518] on p "VitaBrush Kids" at bounding box center [847, 519] width 122 height 17
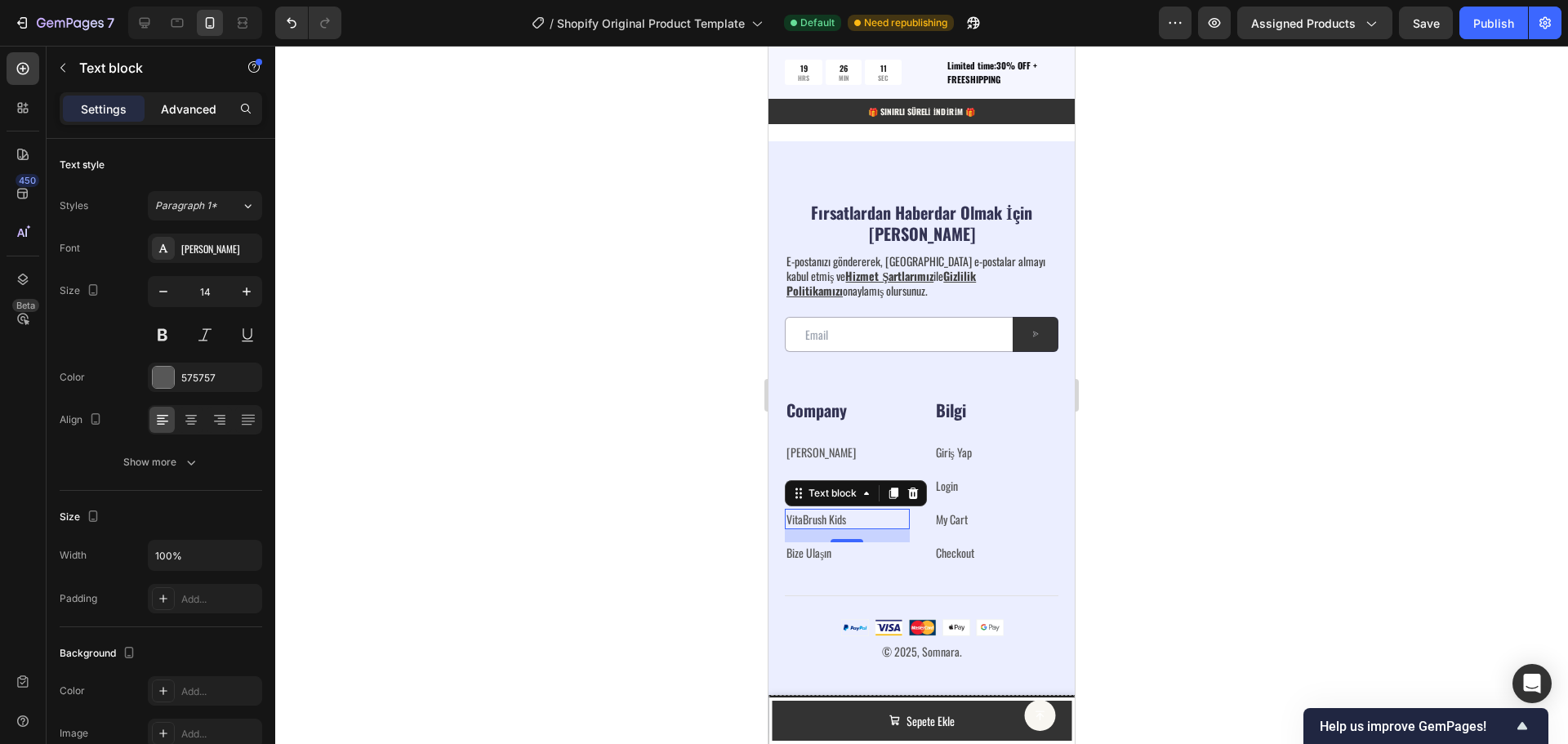
click at [181, 105] on p "Advanced" at bounding box center [188, 109] width 56 height 17
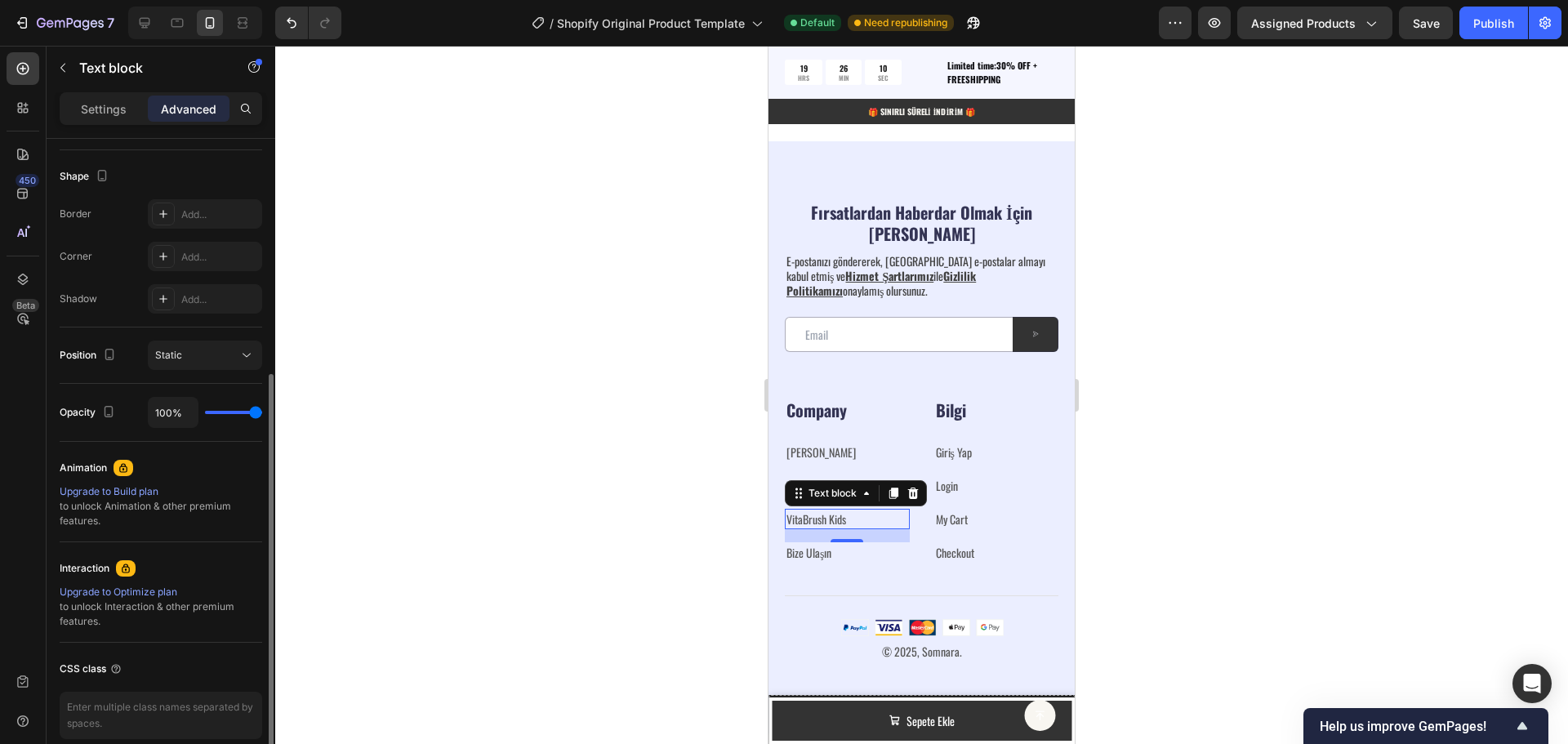
scroll to position [482, 0]
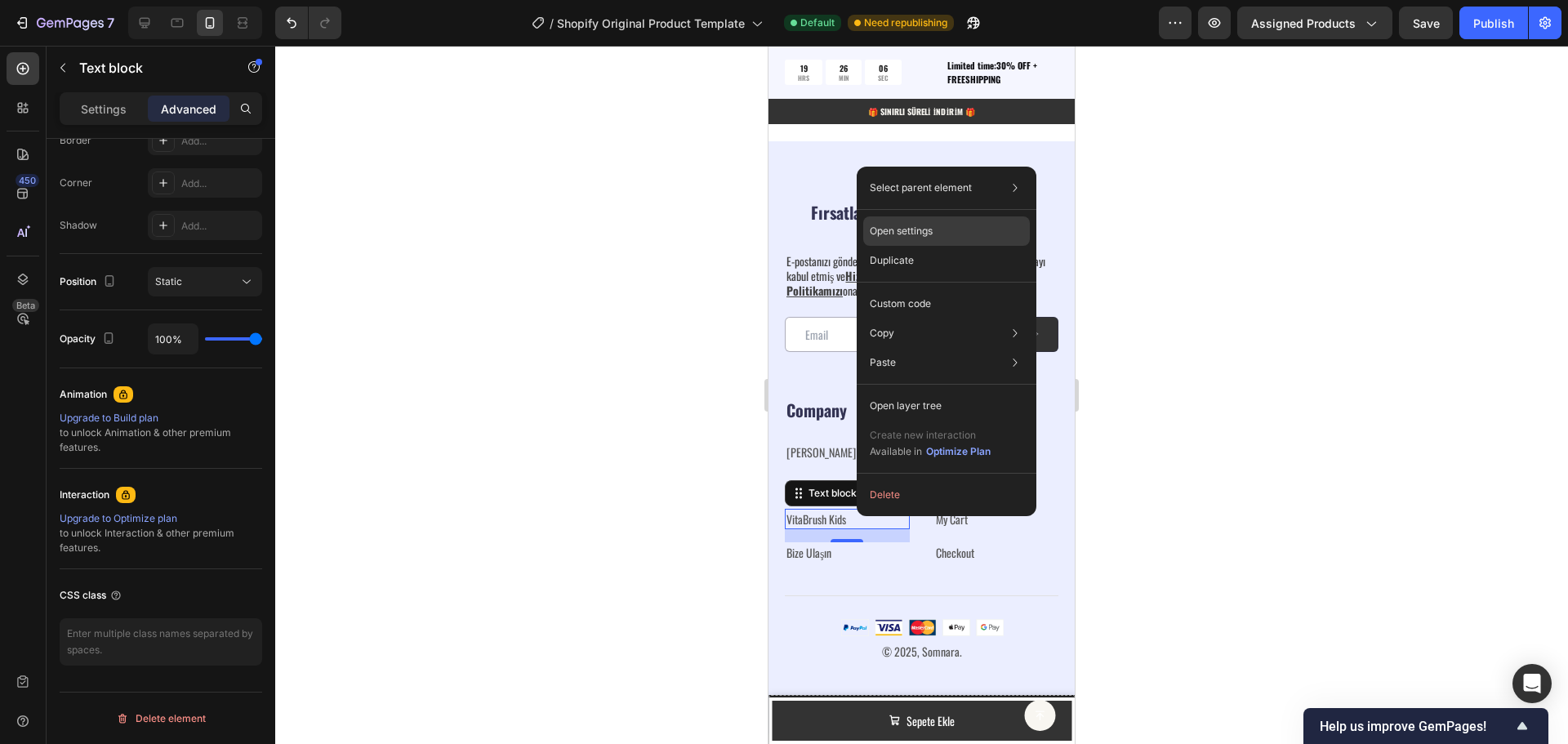
click at [937, 229] on div "Open settings" at bounding box center [946, 231] width 166 height 30
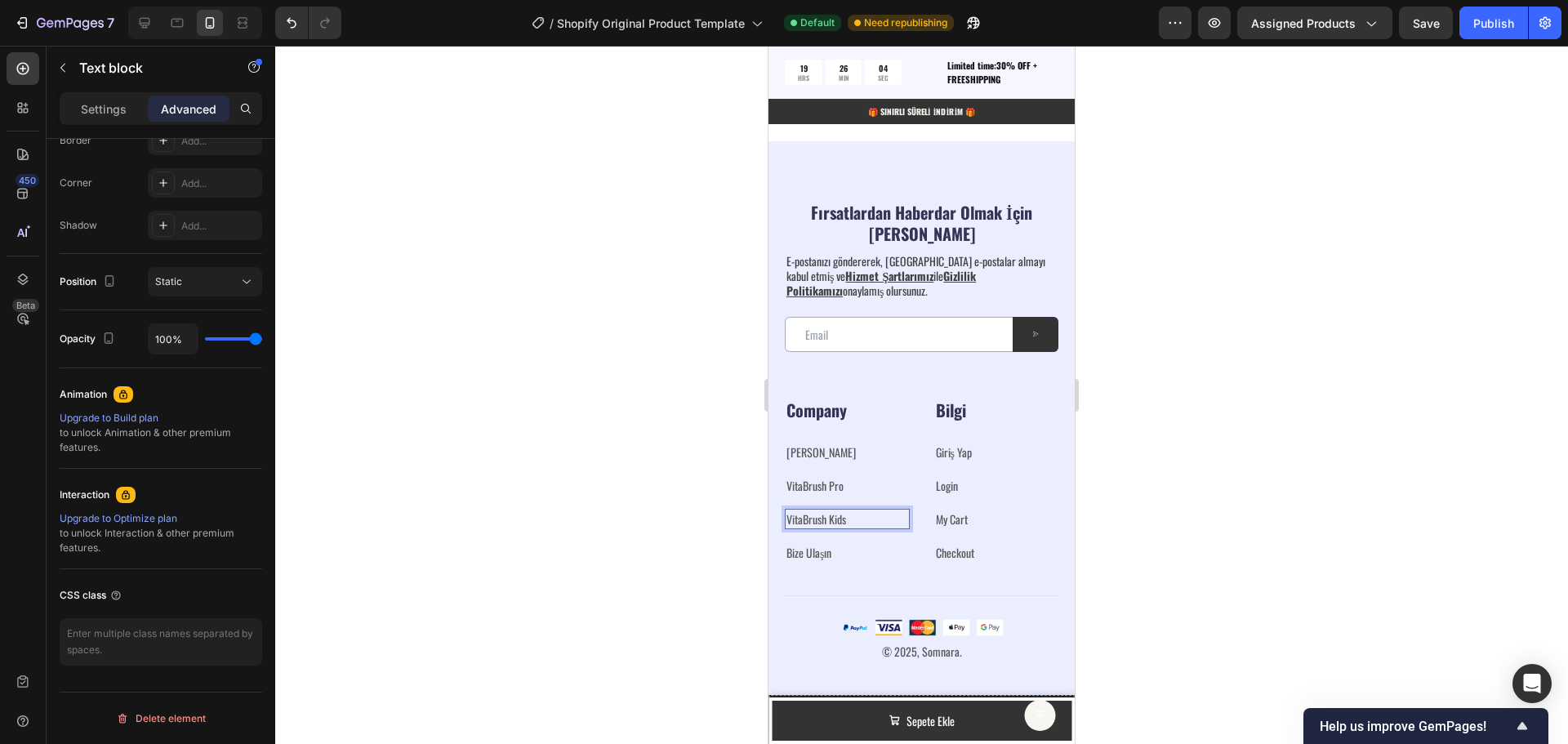
click at [872, 518] on p "VitaBrush Kids" at bounding box center [847, 519] width 122 height 17
drag, startPoint x: 883, startPoint y: 518, endPoint x: 859, endPoint y: 524, distance: 24.7
click at [859, 524] on p "VitaBrush Kids" at bounding box center [847, 519] width 122 height 17
click at [850, 560] on div "Bize Ulaşın ⁠⁠⁠⁠⁠⁠⁠ Text block 0" at bounding box center [847, 552] width 125 height 20
click at [1012, 514] on p "My Cart" at bounding box center [997, 519] width 122 height 17
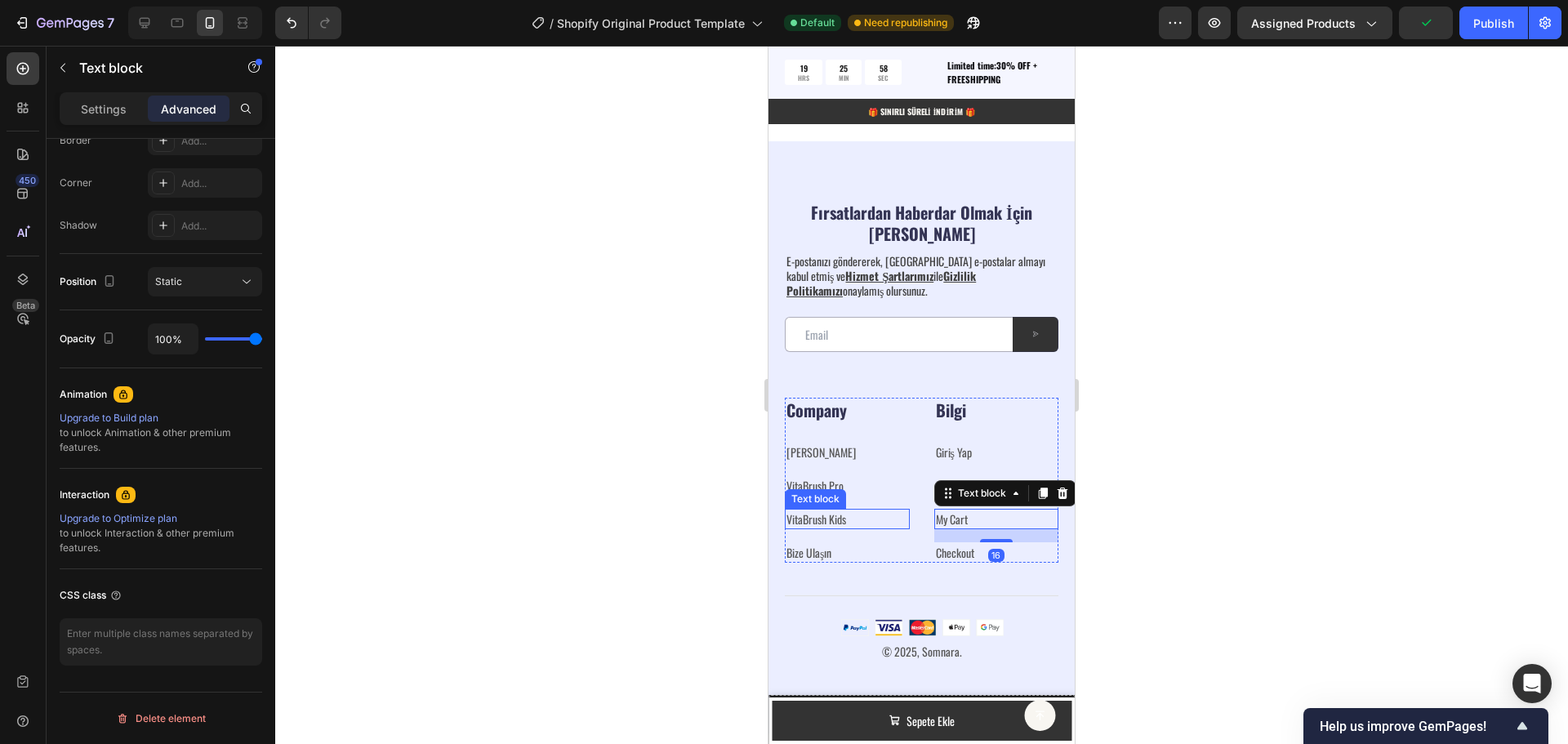
click at [830, 523] on p "VitaBrush Kids" at bounding box center [847, 519] width 122 height 17
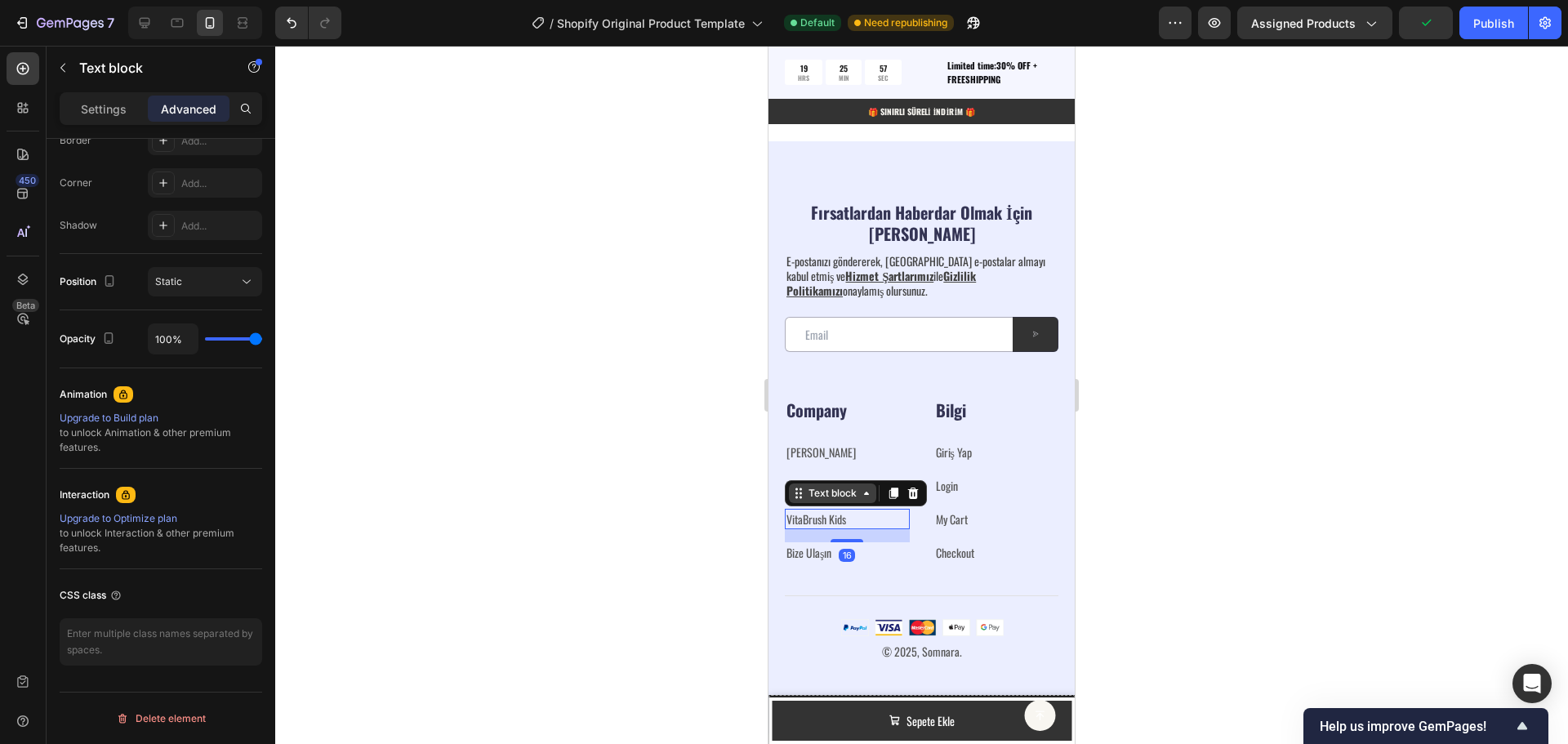
click at [858, 496] on div "Text block" at bounding box center [833, 493] width 55 height 14
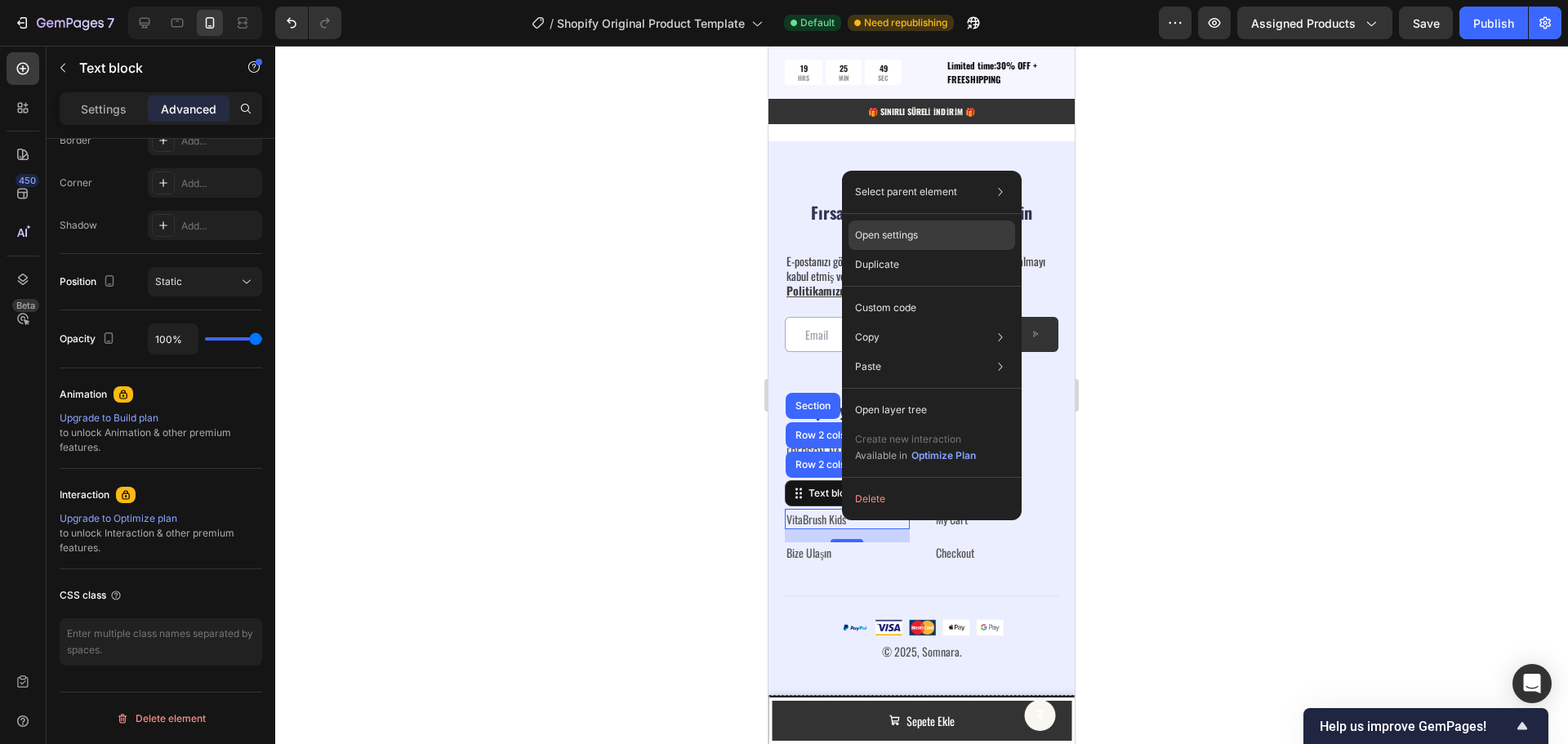
click at [945, 234] on div "Open settings" at bounding box center [932, 235] width 166 height 30
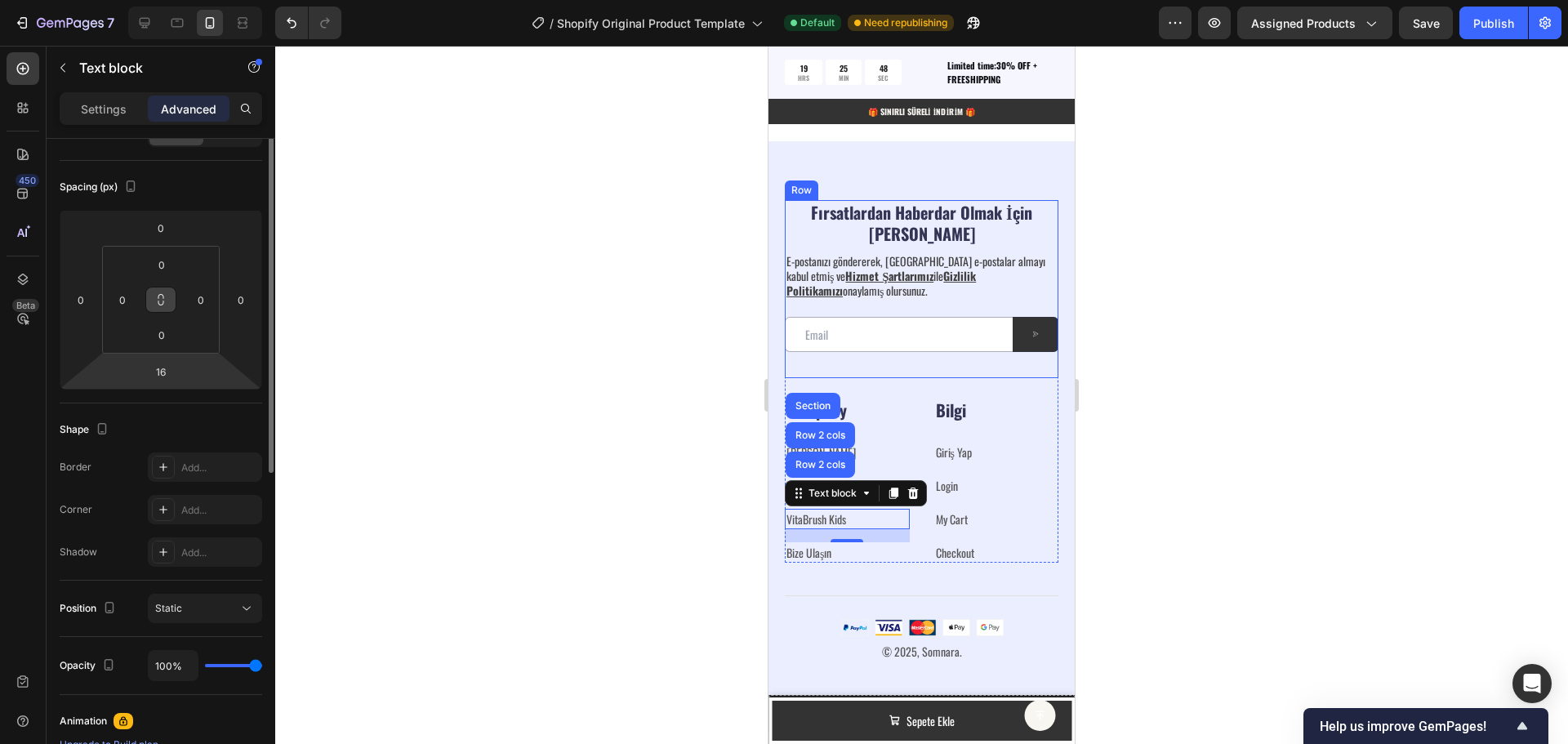
scroll to position [0, 0]
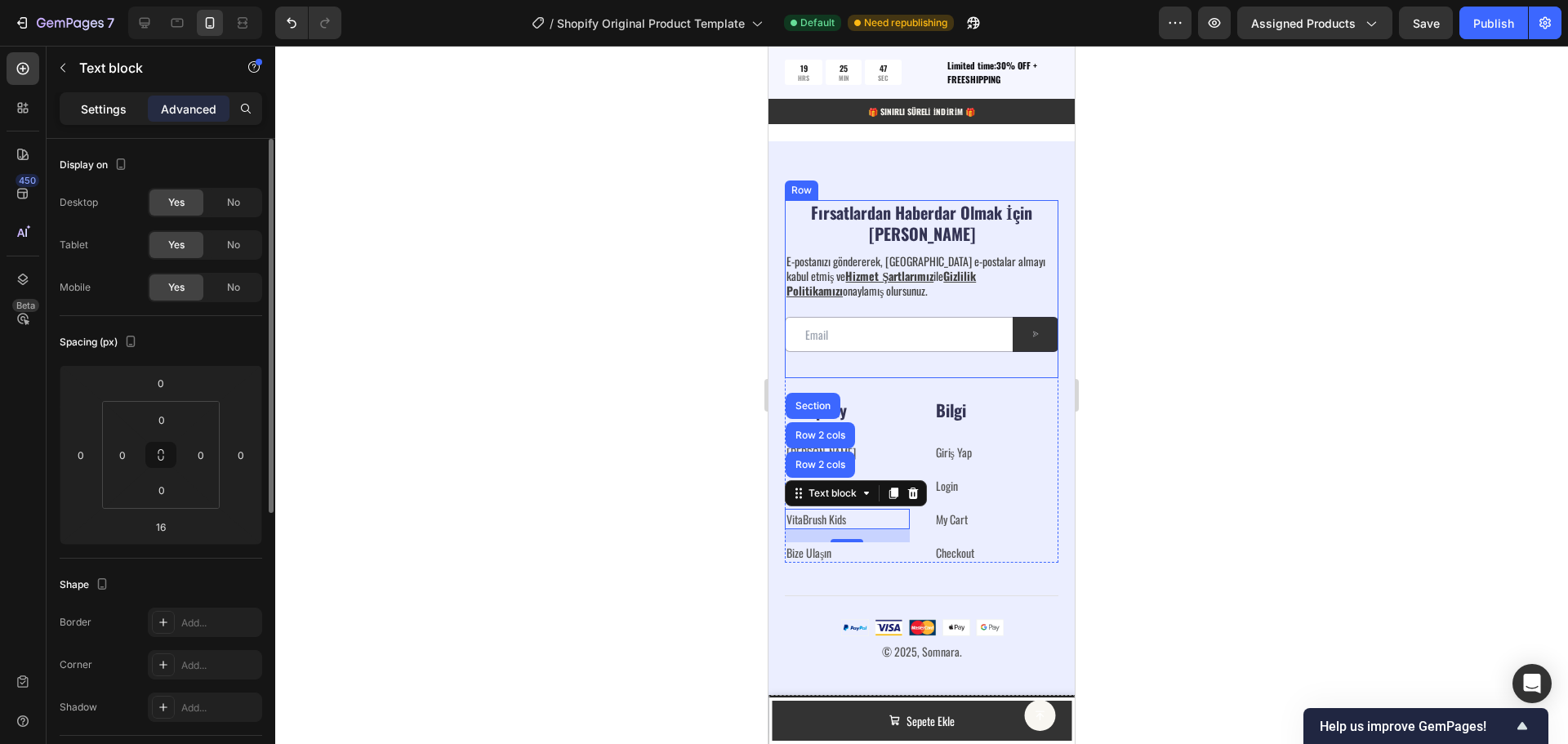
click at [89, 103] on p "Settings" at bounding box center [104, 109] width 46 height 17
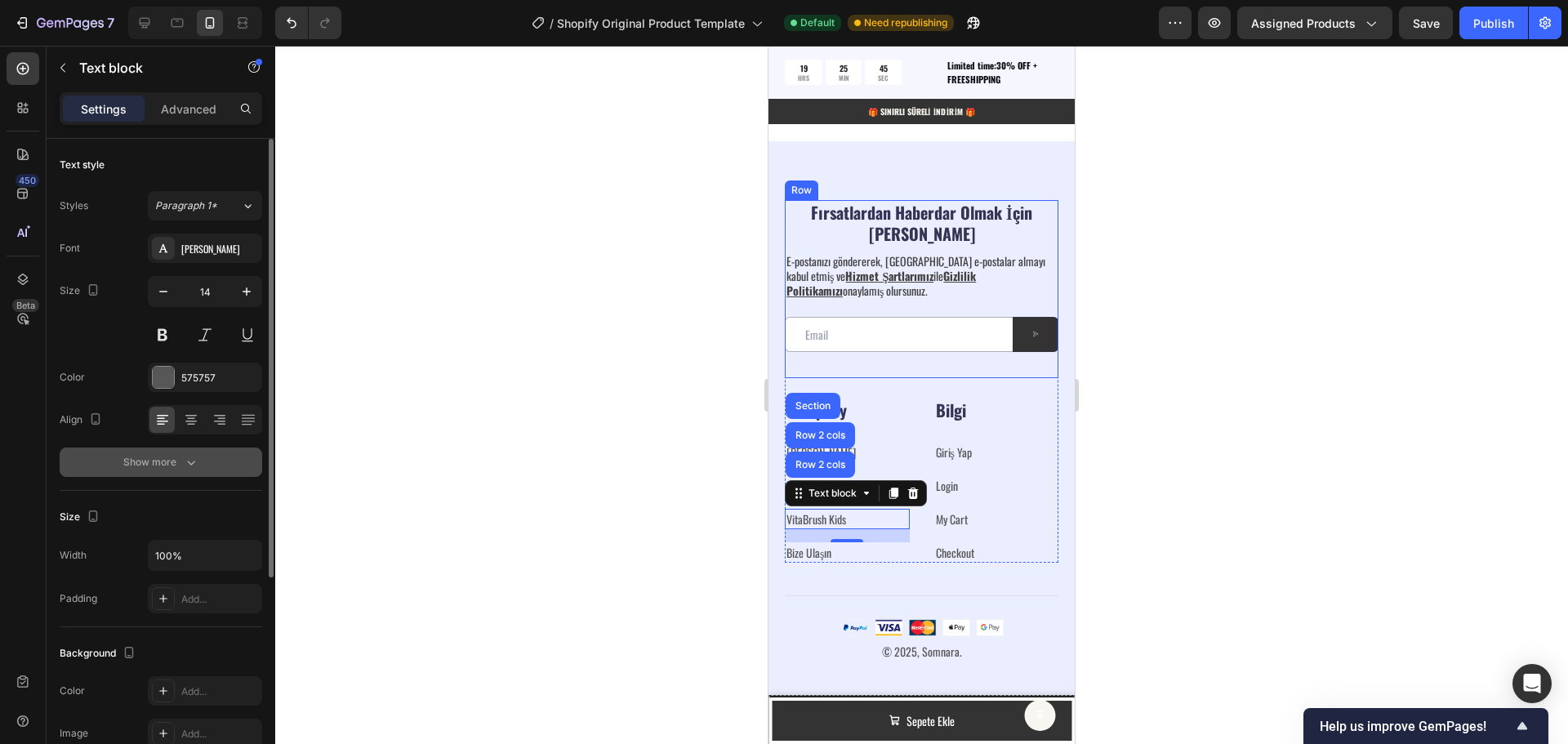
click at [189, 460] on icon "button" at bounding box center [190, 461] width 16 height 16
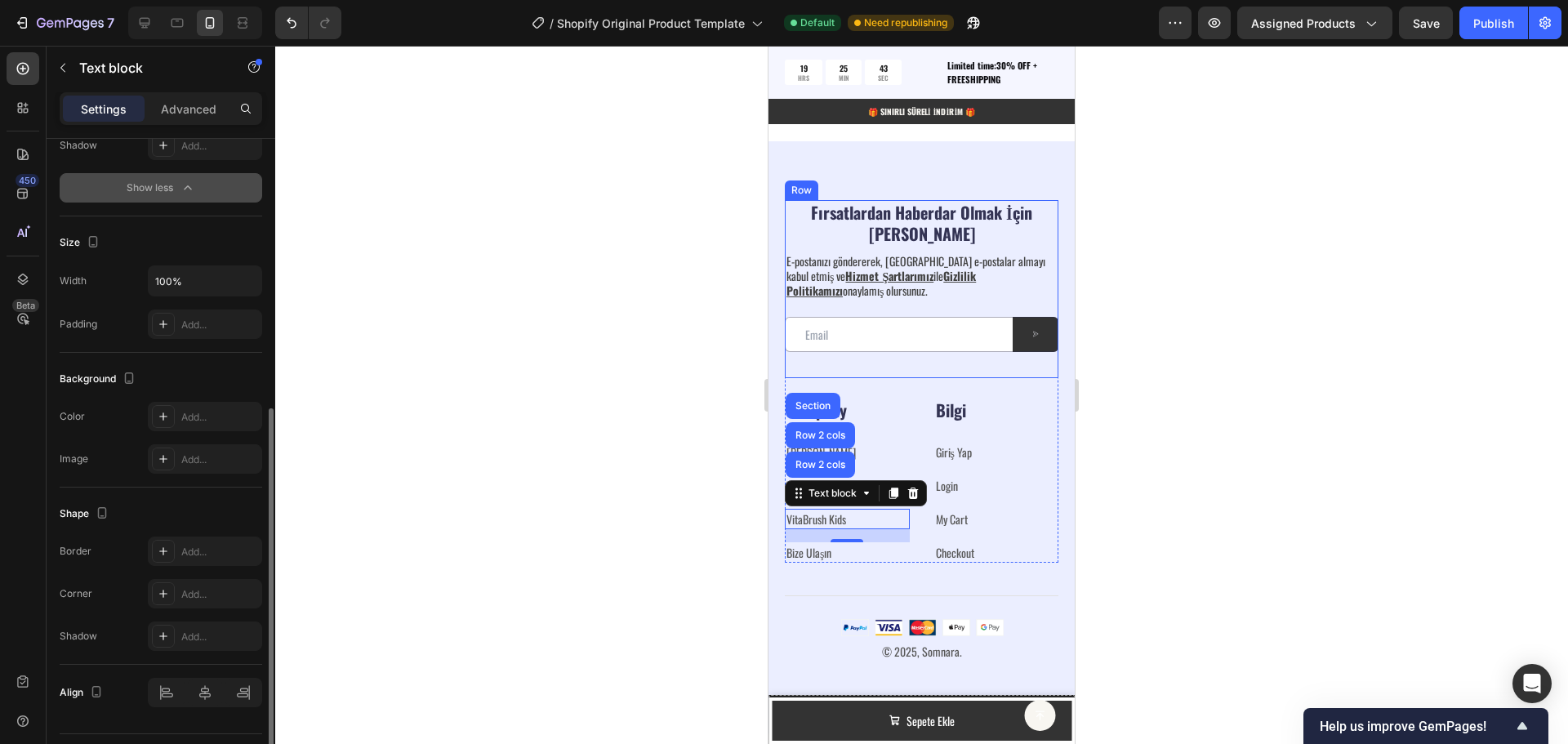
scroll to position [532, 0]
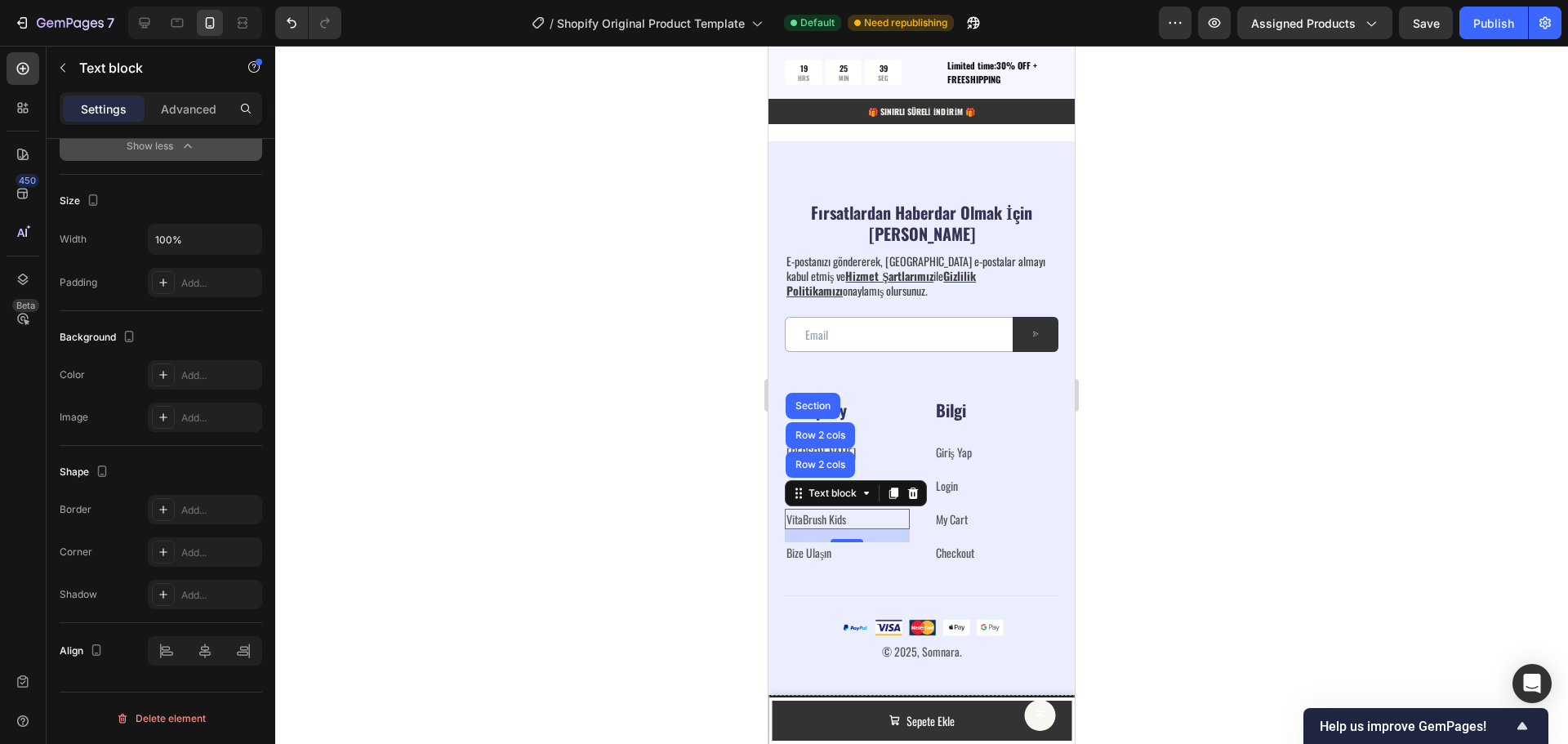
click at [850, 520] on p "VitaBrush Kids" at bounding box center [847, 519] width 122 height 17
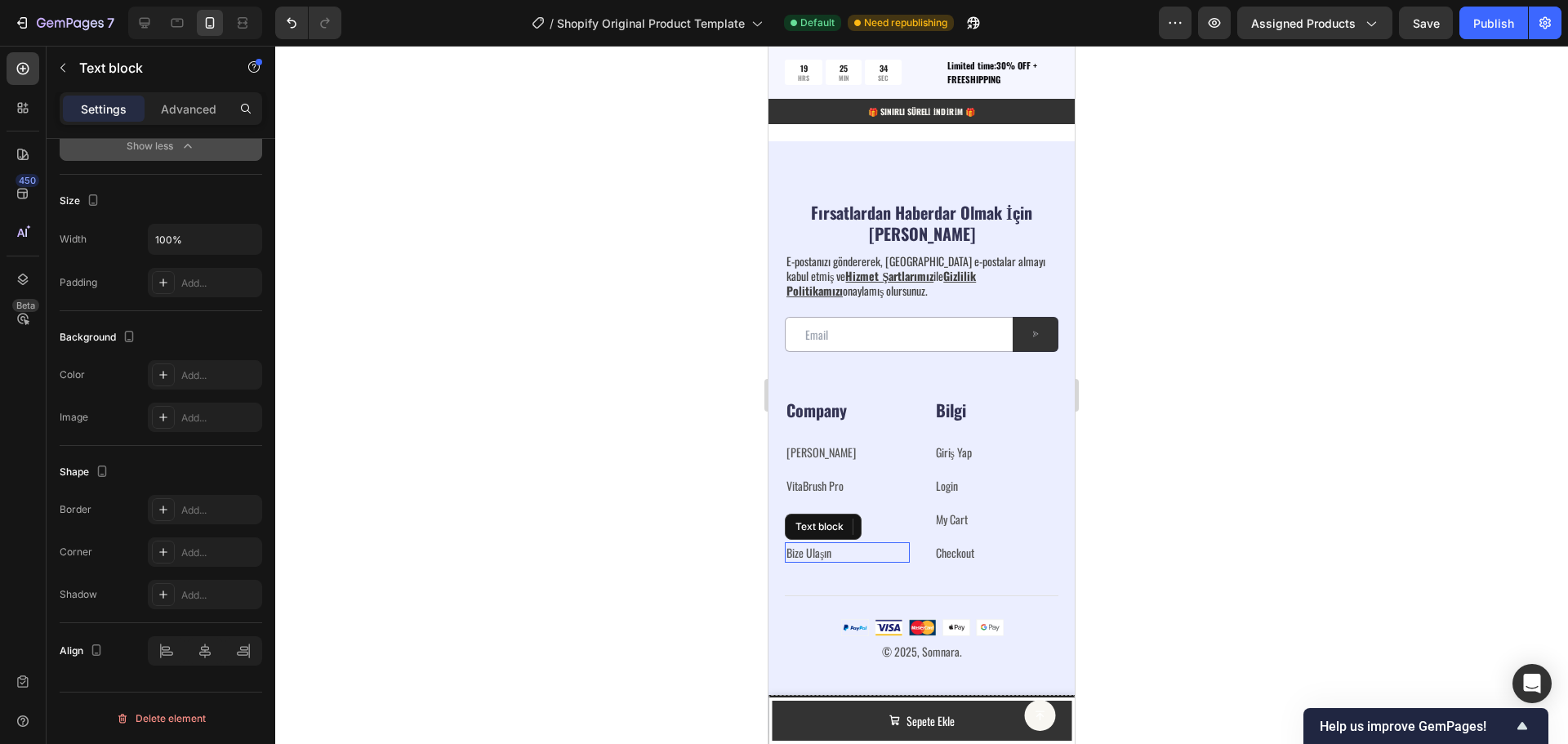
click at [872, 551] on p "Bize Ulaşın ⁠⁠⁠⁠⁠⁠⁠" at bounding box center [847, 553] width 122 height 17
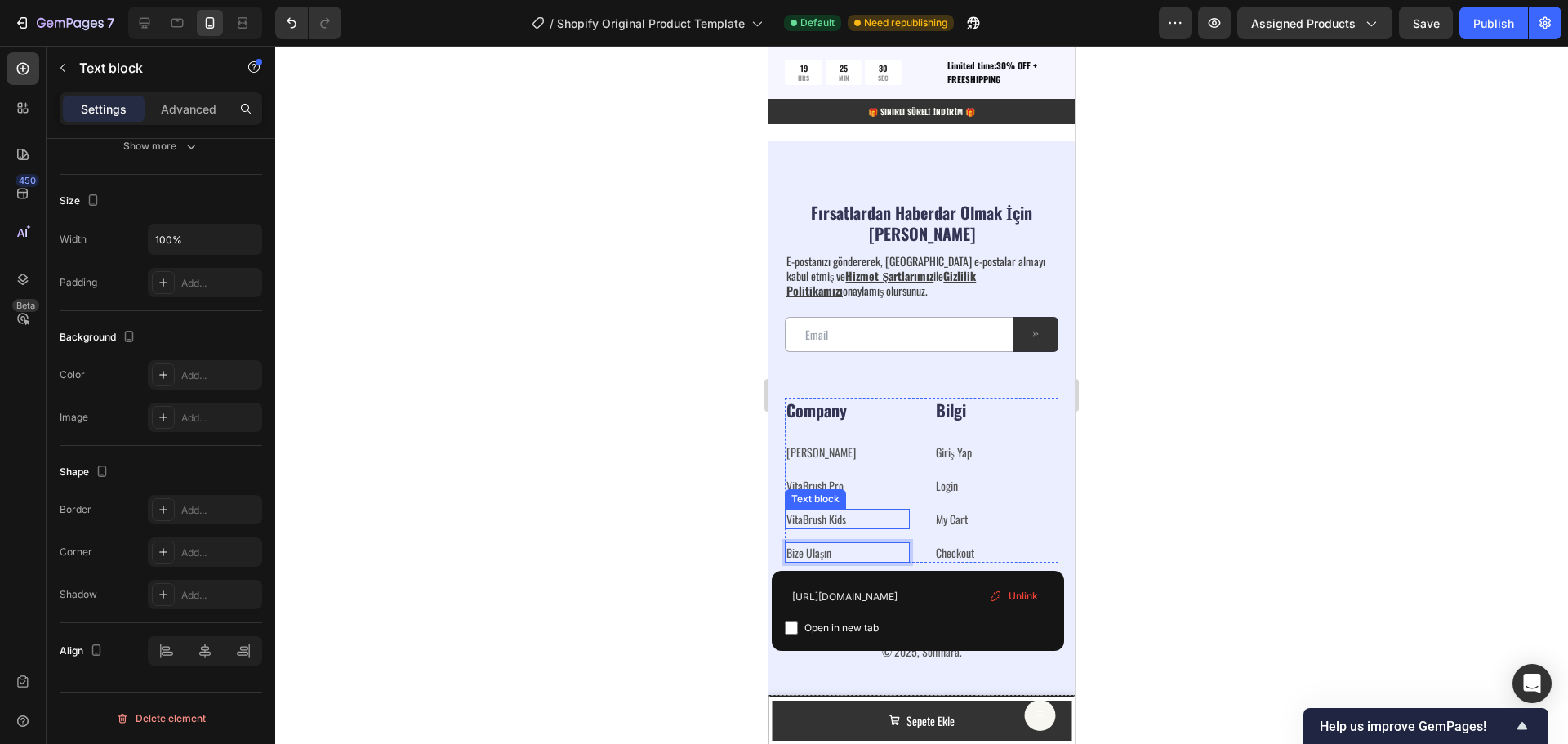
click at [860, 519] on p "VitaBrush Kids" at bounding box center [847, 519] width 122 height 17
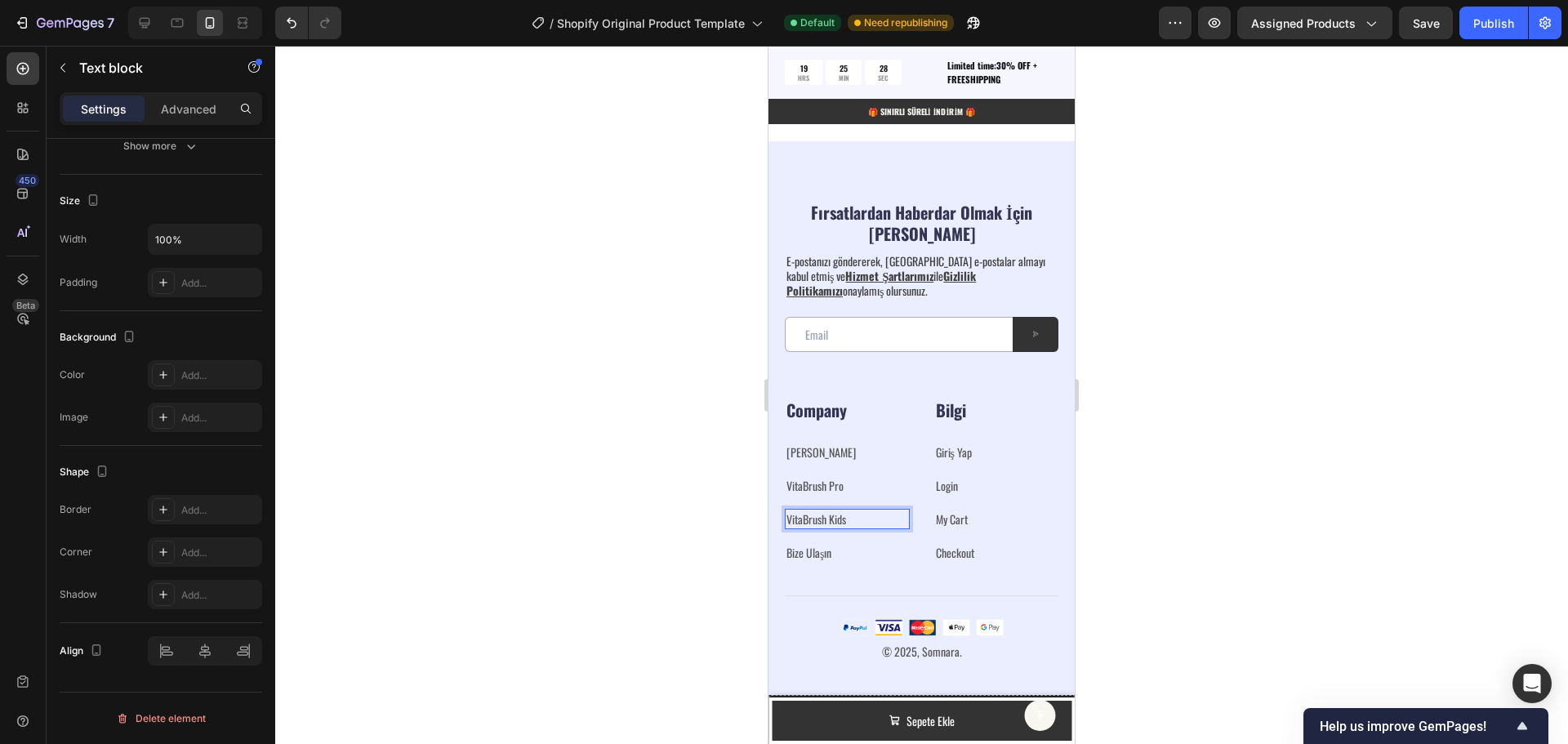
click at [860, 521] on p "VitaBrush Kids" at bounding box center [847, 519] width 122 height 17
click at [804, 519] on p "VitaBrush Kids" at bounding box center [847, 519] width 122 height 17
click at [788, 518] on p "VitaBrush Kids" at bounding box center [847, 519] width 122 height 17
click at [860, 483] on p "VitaBrush Pro ⁠⁠⁠⁠⁠⁠⁠" at bounding box center [847, 485] width 122 height 17
click at [877, 518] on p "VitaBrush Kids" at bounding box center [847, 519] width 122 height 17
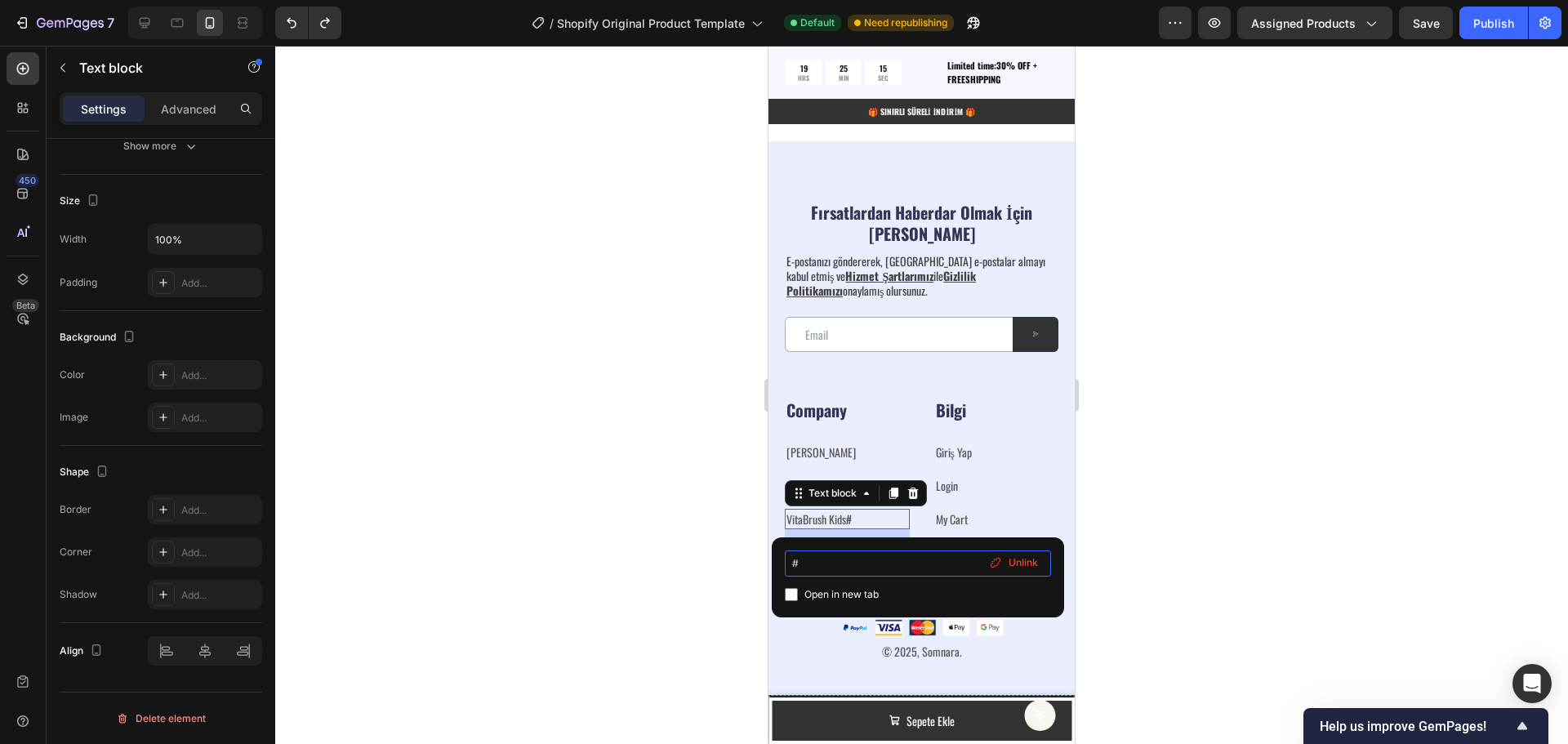
drag, startPoint x: 826, startPoint y: 564, endPoint x: 790, endPoint y: 563, distance: 36.0
click at [790, 563] on input "#" at bounding box center [917, 563] width 266 height 26
type input "[URL][DOMAIN_NAME]"
click at [879, 522] on p "VitaBrush Kids # ⁠⁠⁠⁠⁠⁠⁠" at bounding box center [847, 519] width 122 height 17
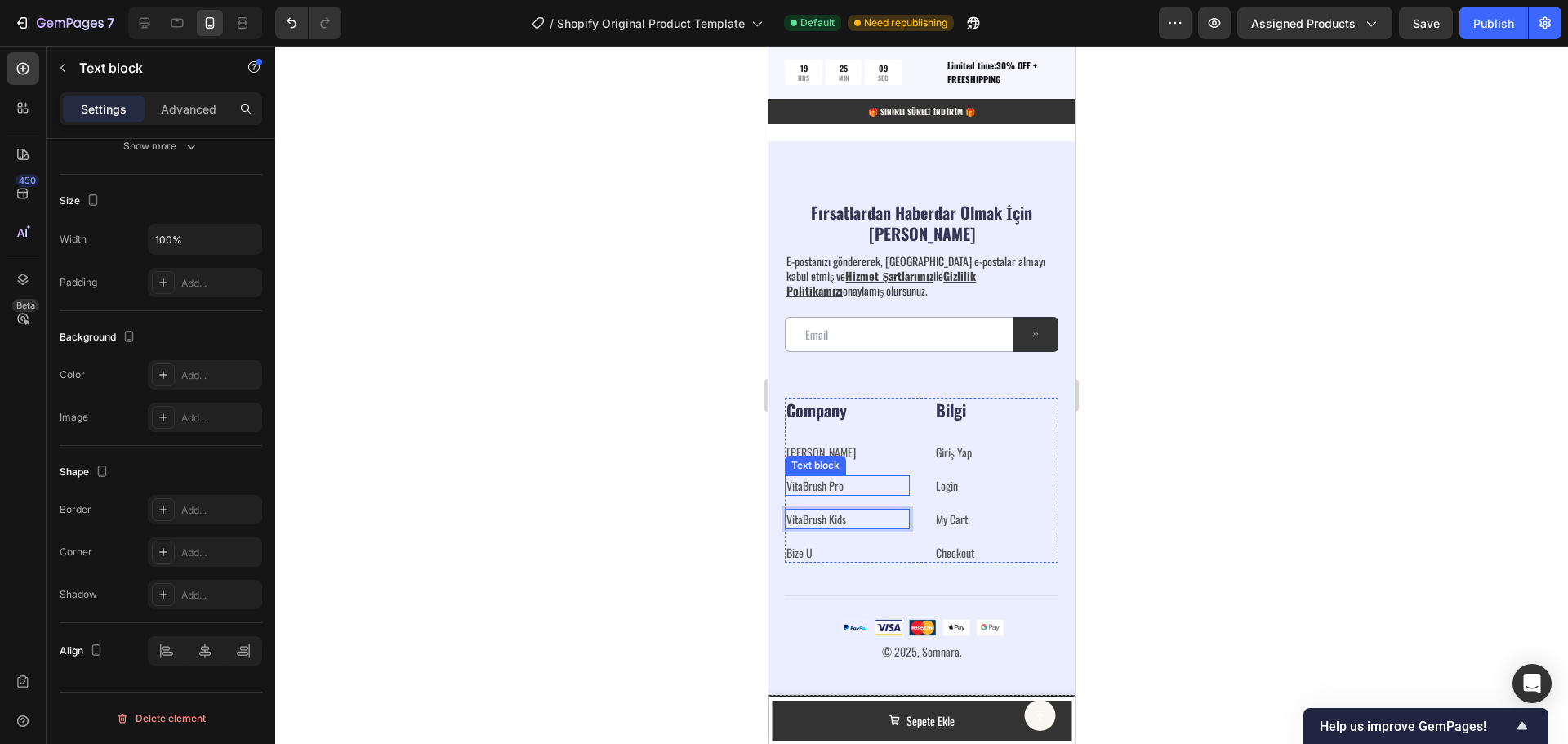
click at [892, 490] on p "VitaBrush Pro ⁠⁠⁠⁠⁠⁠⁠" at bounding box center [847, 485] width 122 height 17
click at [865, 524] on p "VitaBrush Kids" at bounding box center [847, 519] width 122 height 17
click at [841, 550] on p "Bize U" at bounding box center [847, 553] width 122 height 17
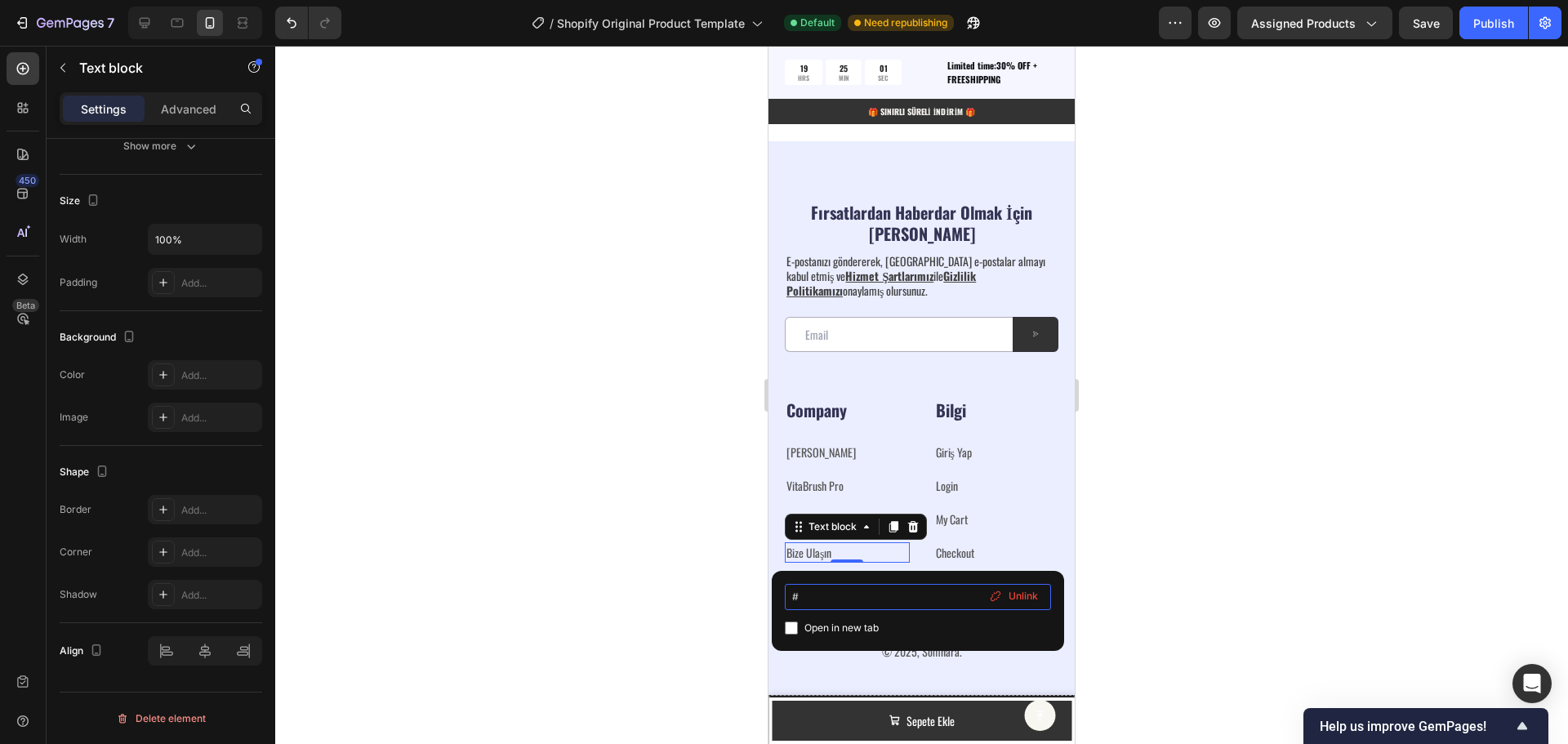
drag, startPoint x: 826, startPoint y: 593, endPoint x: 790, endPoint y: 592, distance: 36.0
click at [790, 592] on input "#" at bounding box center [917, 596] width 266 height 26
type input "[URL][DOMAIN_NAME]"
drag, startPoint x: 794, startPoint y: 598, endPoint x: 781, endPoint y: 597, distance: 13.0
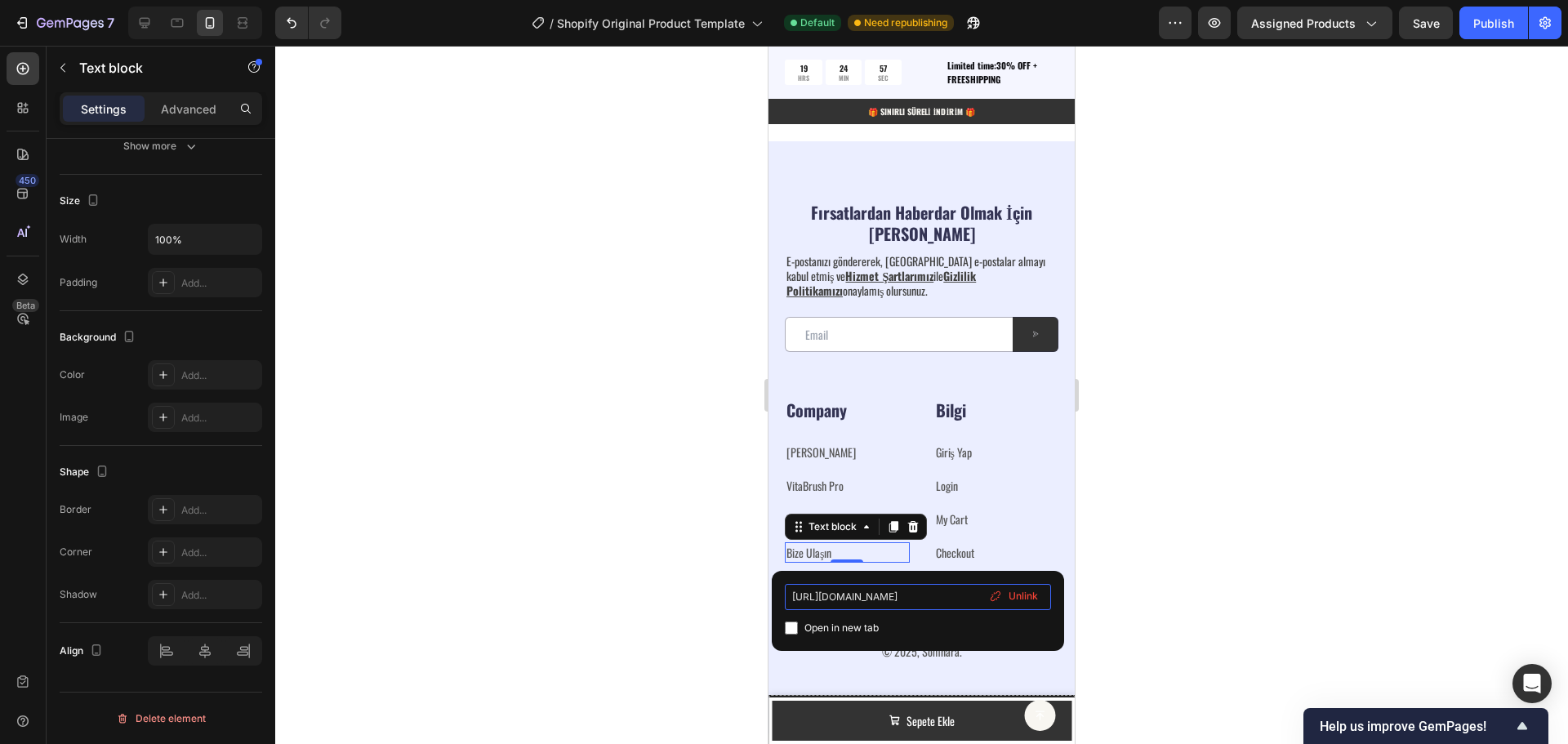
click at [781, 597] on div "[URL][DOMAIN_NAME] Open in new tab Unlink" at bounding box center [918, 610] width 292 height 80
click at [866, 597] on input "[URL][DOMAIN_NAME]" at bounding box center [917, 596] width 266 height 26
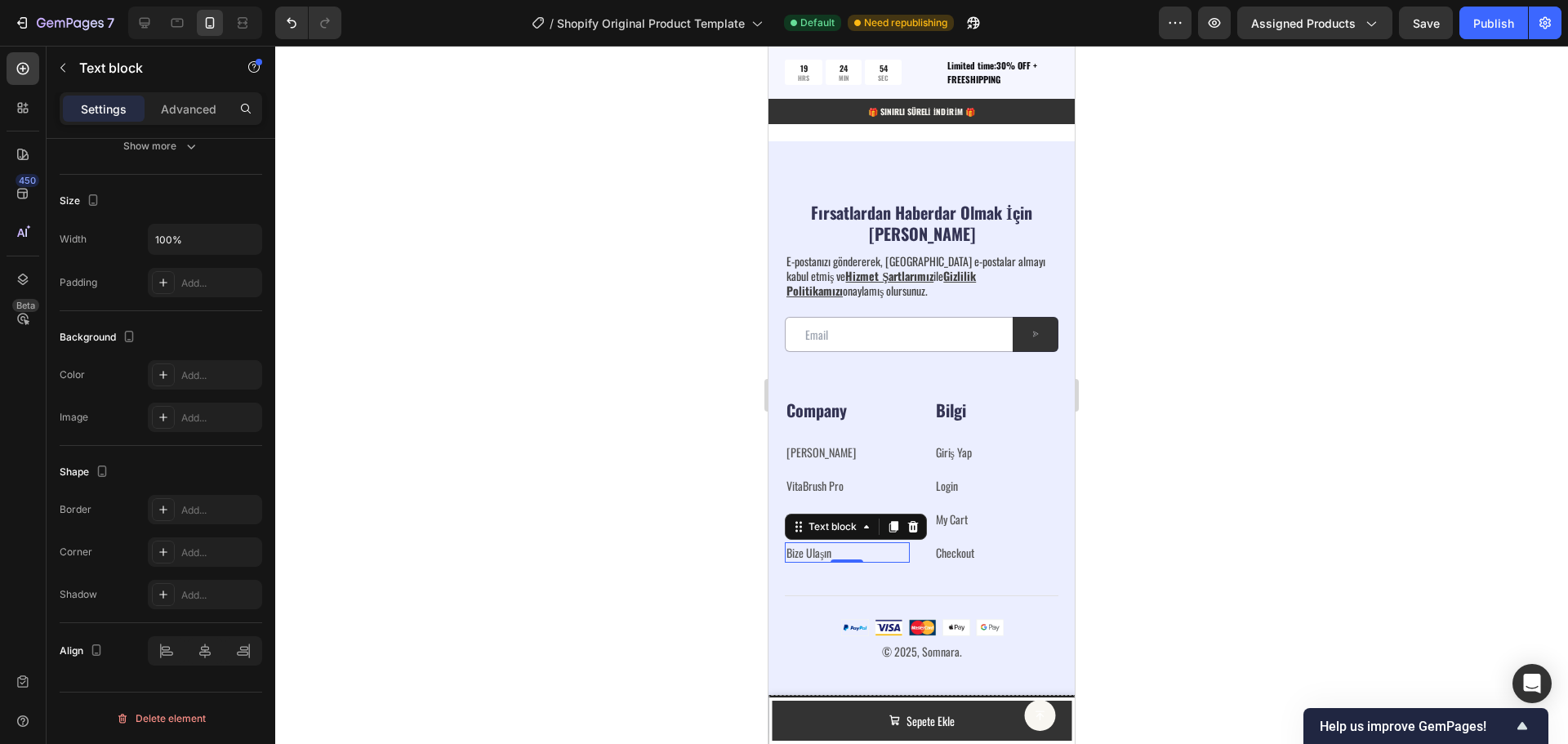
click at [1150, 492] on div at bounding box center [921, 395] width 1293 height 698
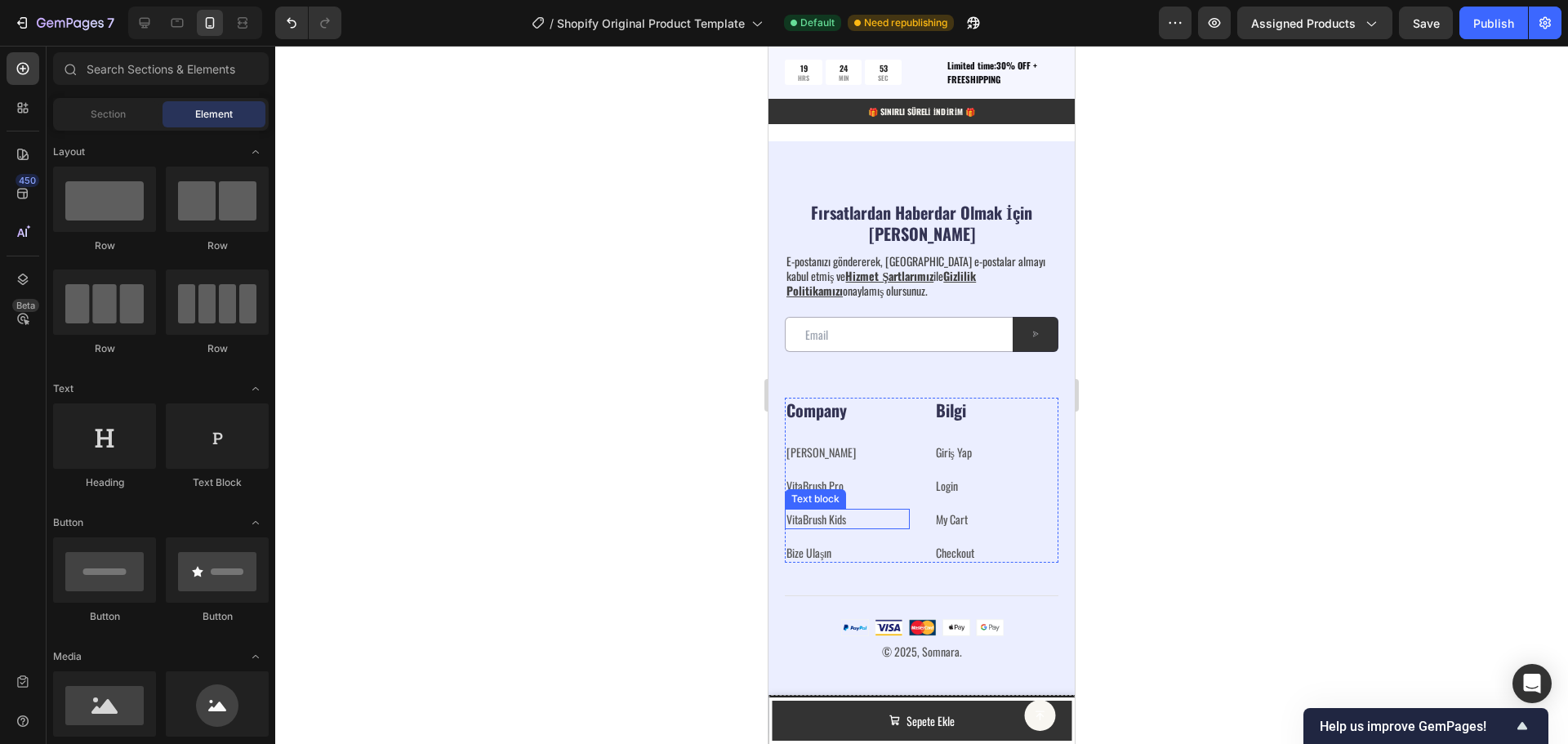
click at [850, 513] on p "VitaBrush Kids" at bounding box center [847, 519] width 122 height 17
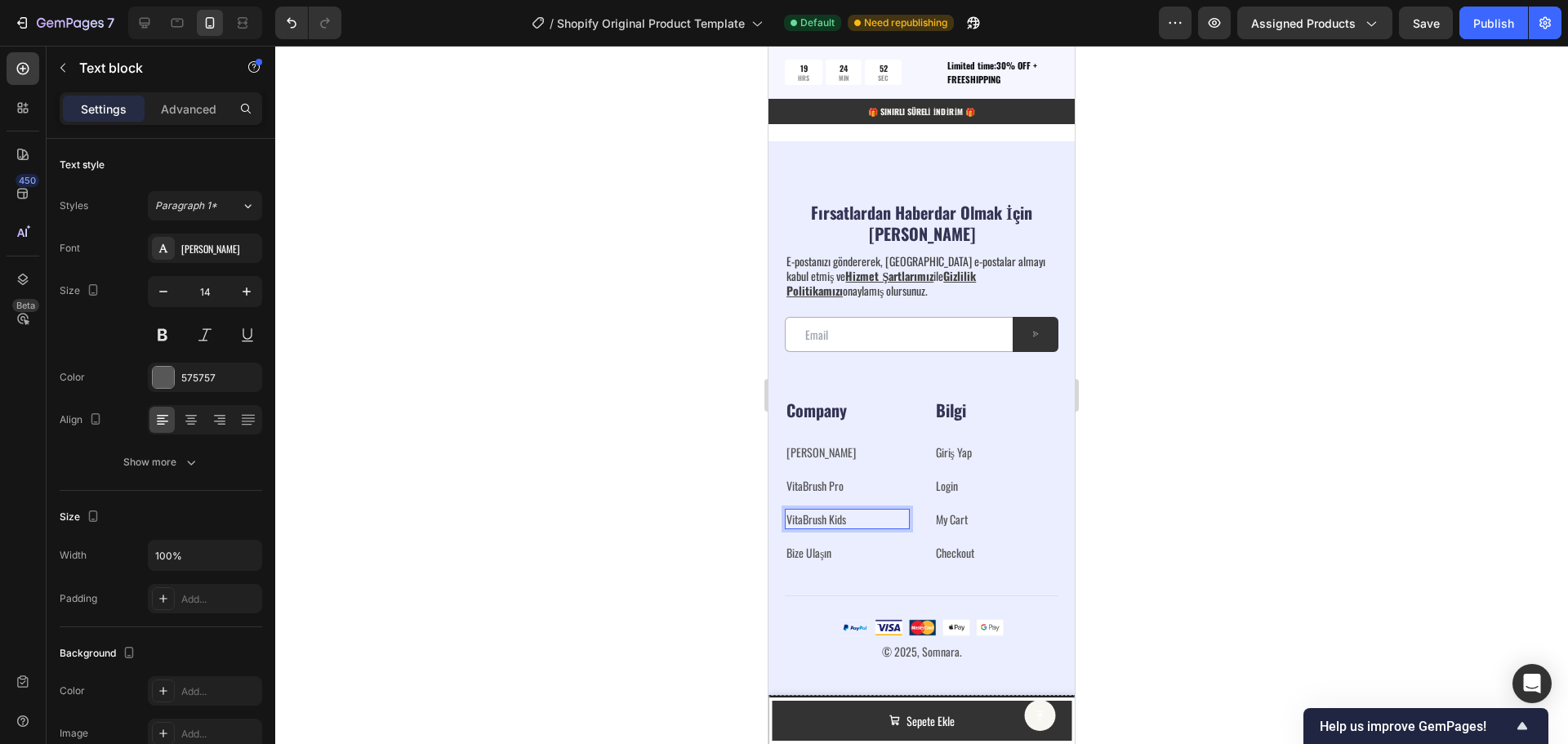
click at [850, 519] on p "VitaBrush Kids" at bounding box center [847, 519] width 122 height 17
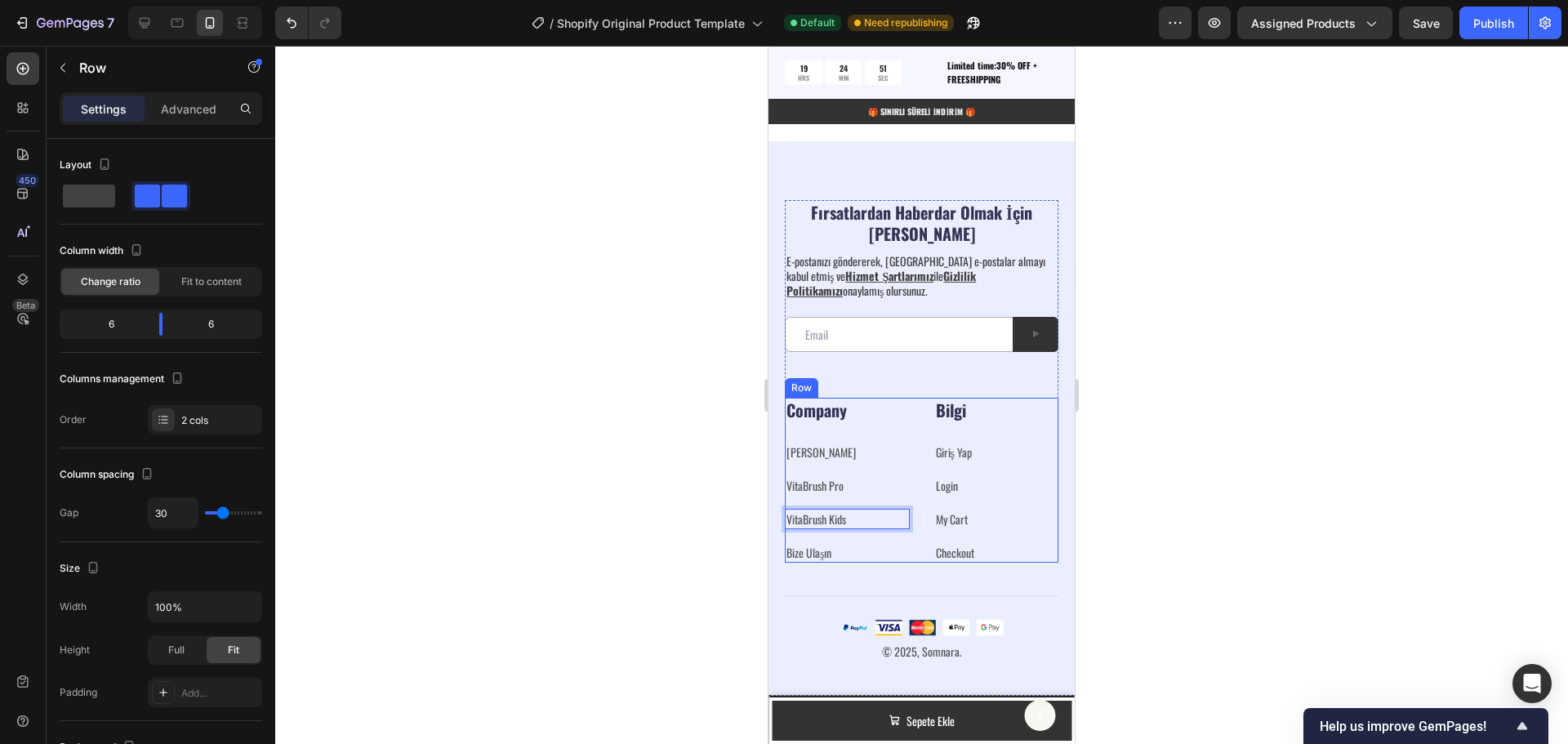
click at [869, 540] on div "Company Heading [PERSON_NAME] ⁠⁠⁠⁠⁠⁠⁠ Text block VitaBrush Pro ⁠⁠⁠⁠⁠⁠⁠ Text blo…" at bounding box center [847, 481] width 125 height 165
click at [853, 518] on p "VitaBrush Kids" at bounding box center [847, 519] width 122 height 17
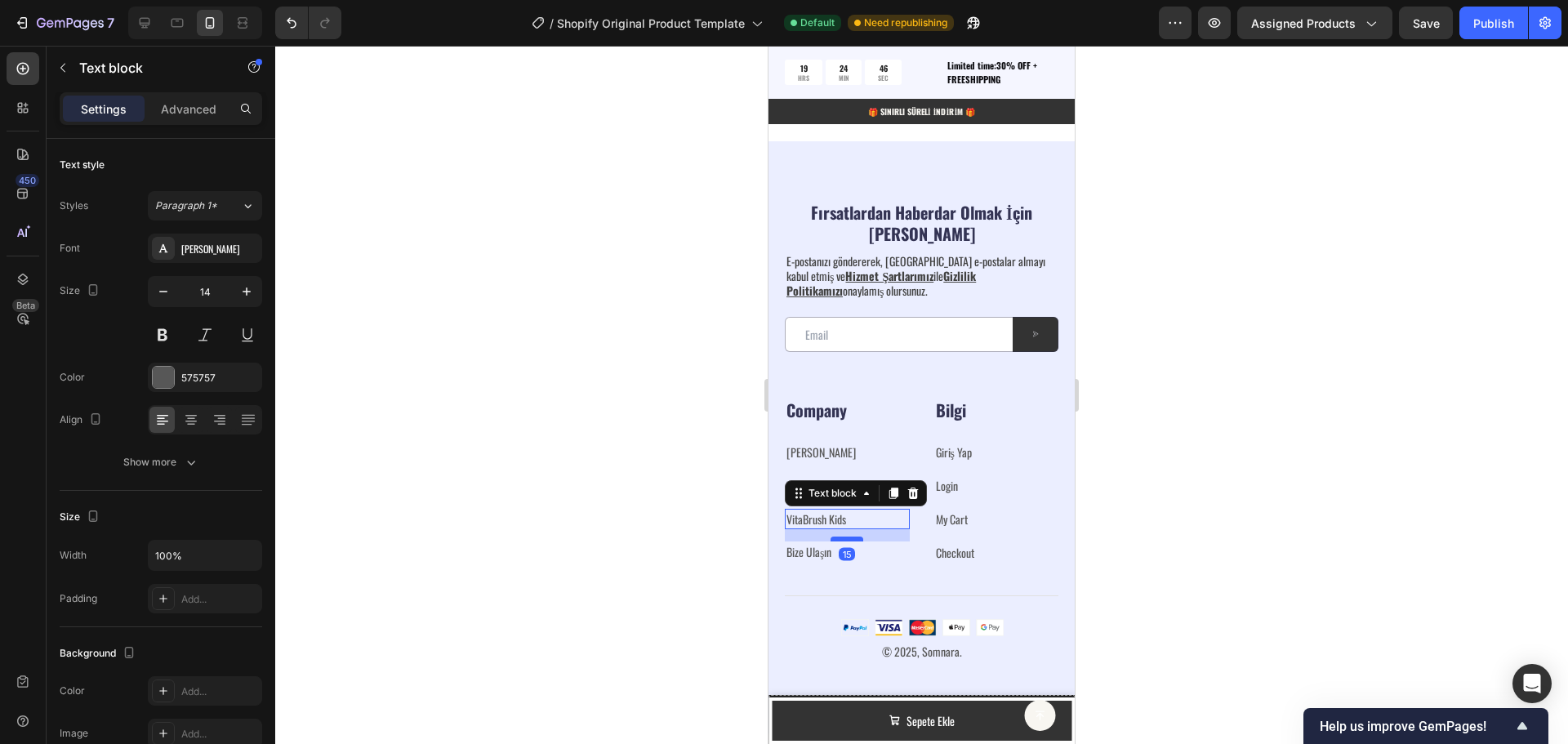
click at [850, 537] on div at bounding box center [847, 538] width 33 height 5
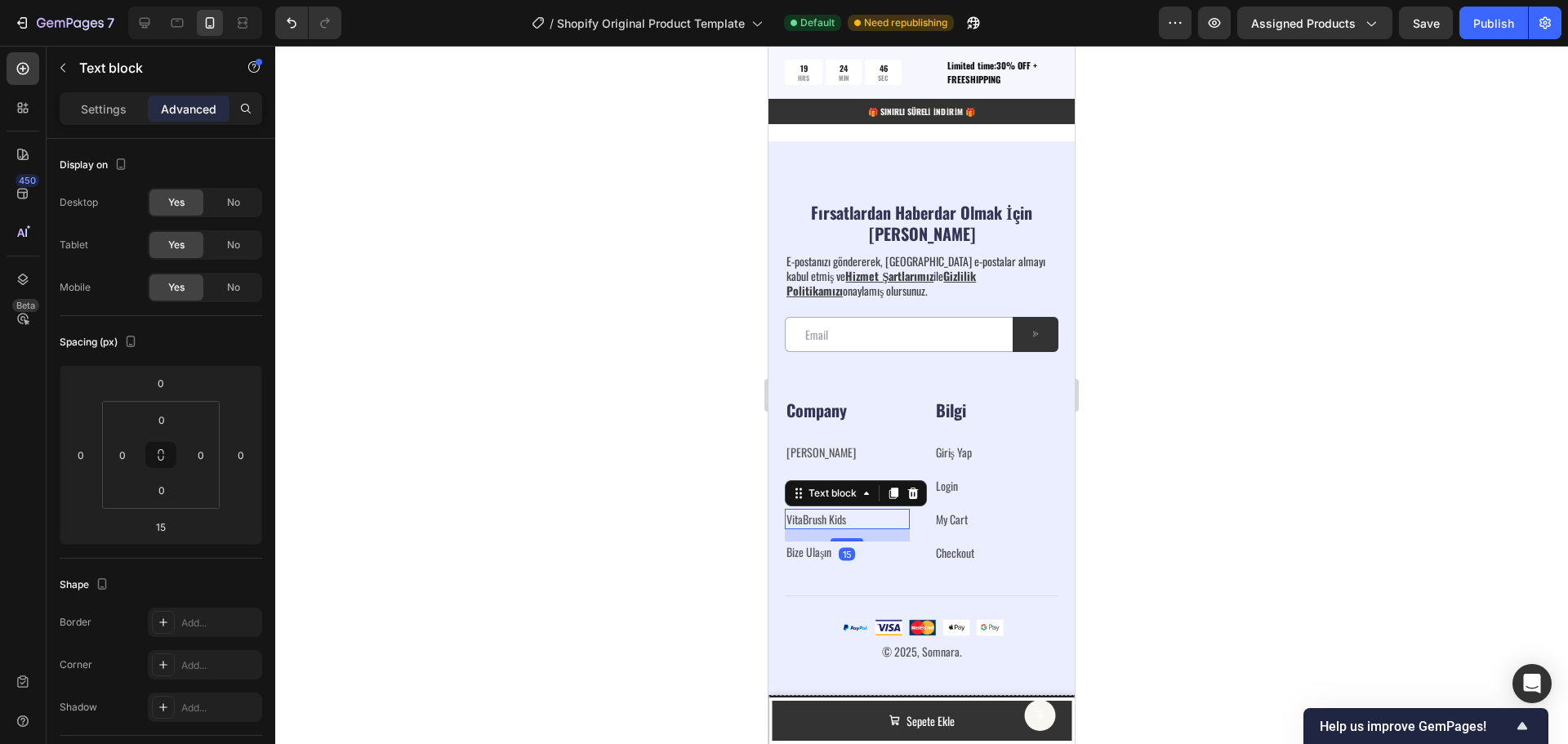
click at [1135, 503] on div at bounding box center [921, 395] width 1293 height 698
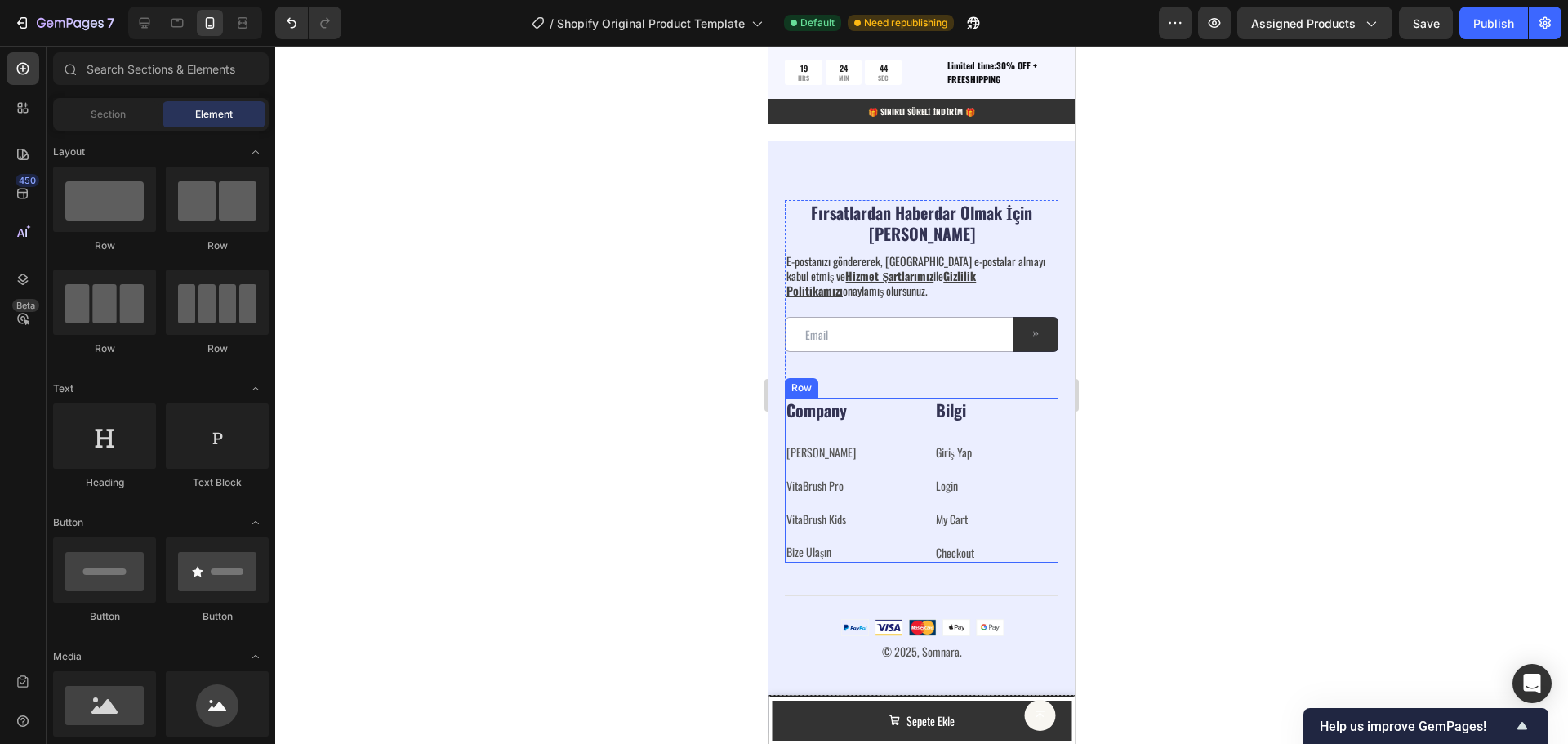
click at [829, 531] on div "Company Heading [PERSON_NAME] ⁠⁠⁠⁠⁠⁠⁠ Text block VitaBrush Pro ⁠⁠⁠⁠⁠⁠⁠ Text blo…" at bounding box center [847, 481] width 125 height 165
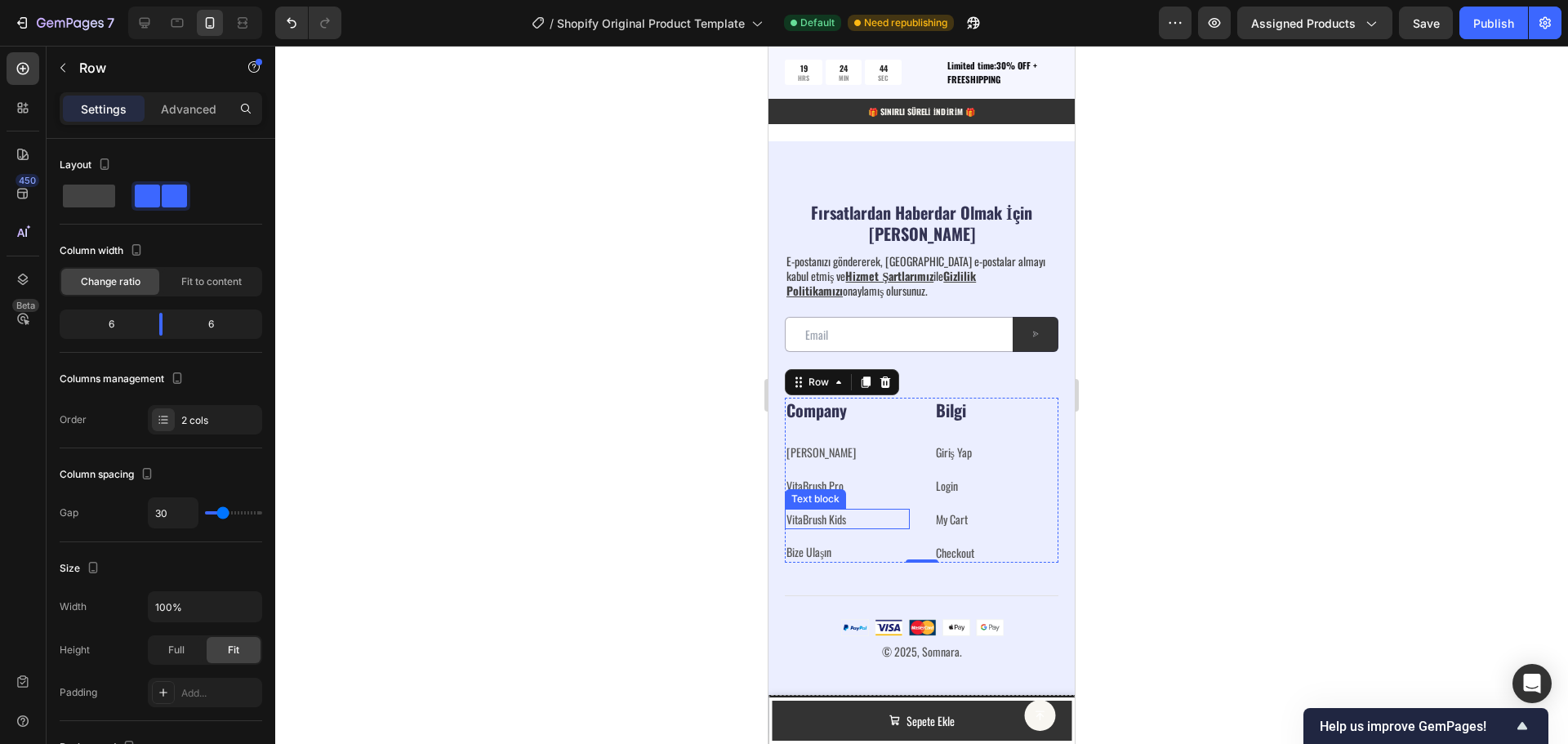
click at [817, 523] on p "VitaBrush Kids" at bounding box center [847, 519] width 122 height 17
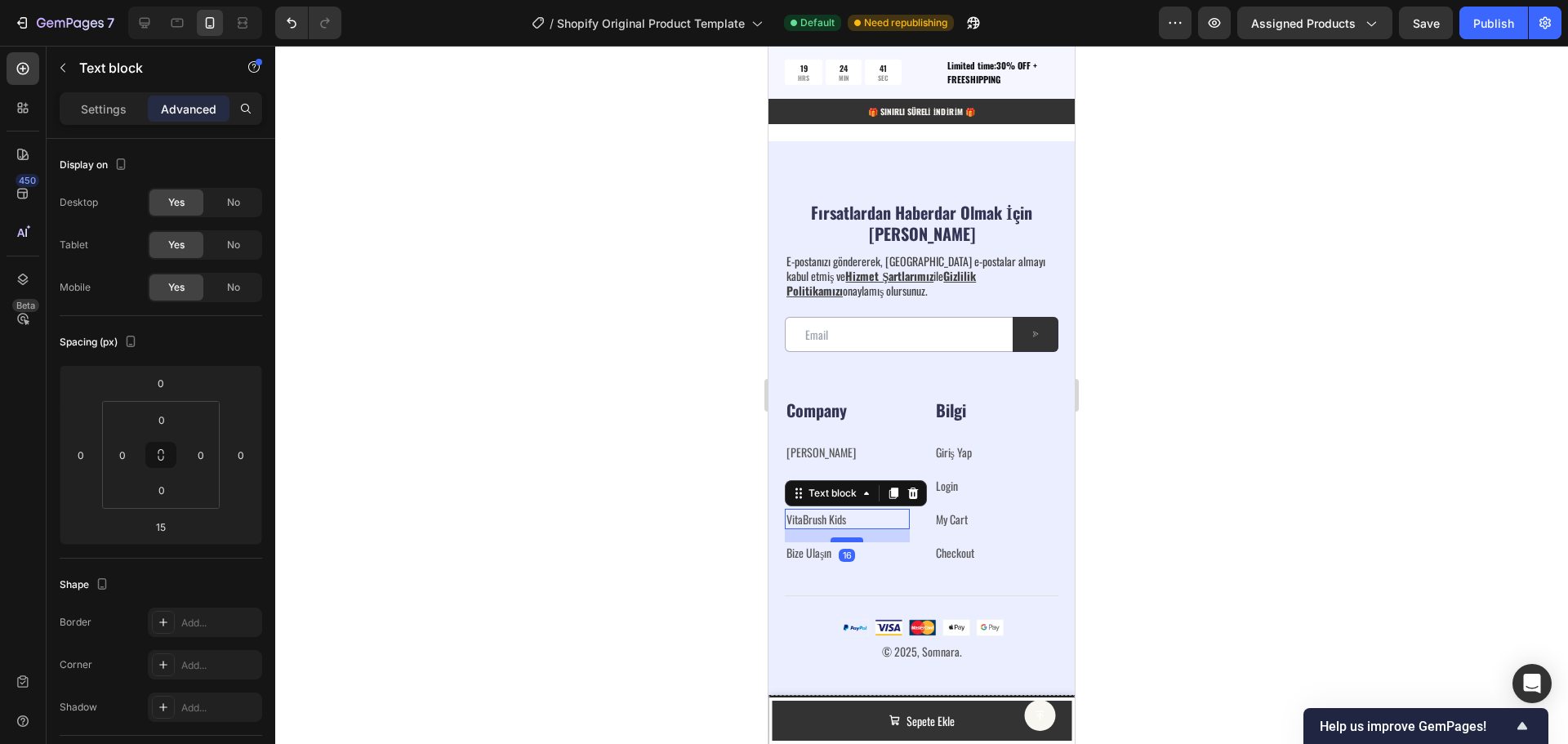
click at [837, 540] on div at bounding box center [847, 539] width 33 height 5
type input "16"
click at [816, 451] on link "[PERSON_NAME]" at bounding box center [821, 452] width 69 height 17
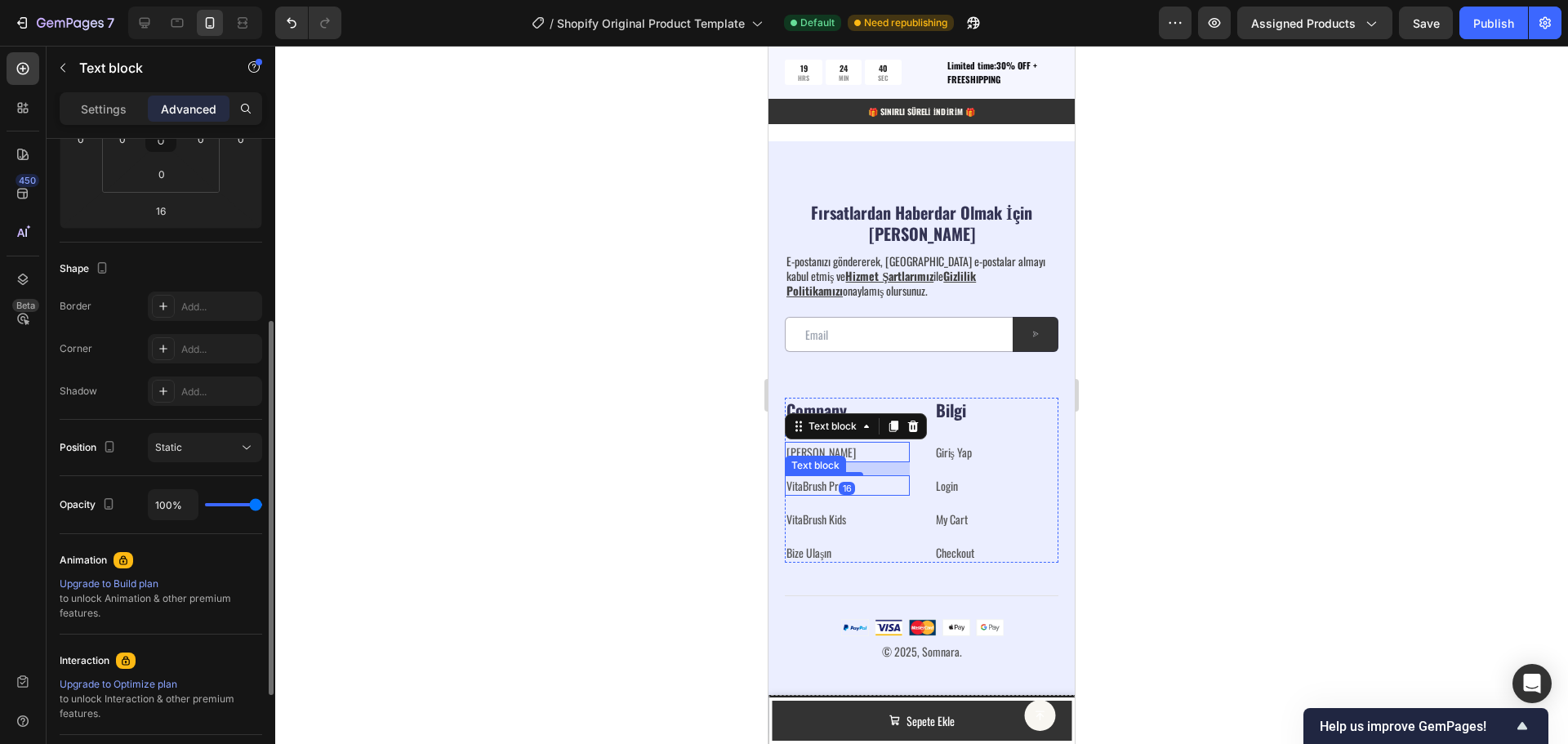
click at [814, 484] on link "VitaBrush Pro" at bounding box center [814, 485] width 57 height 17
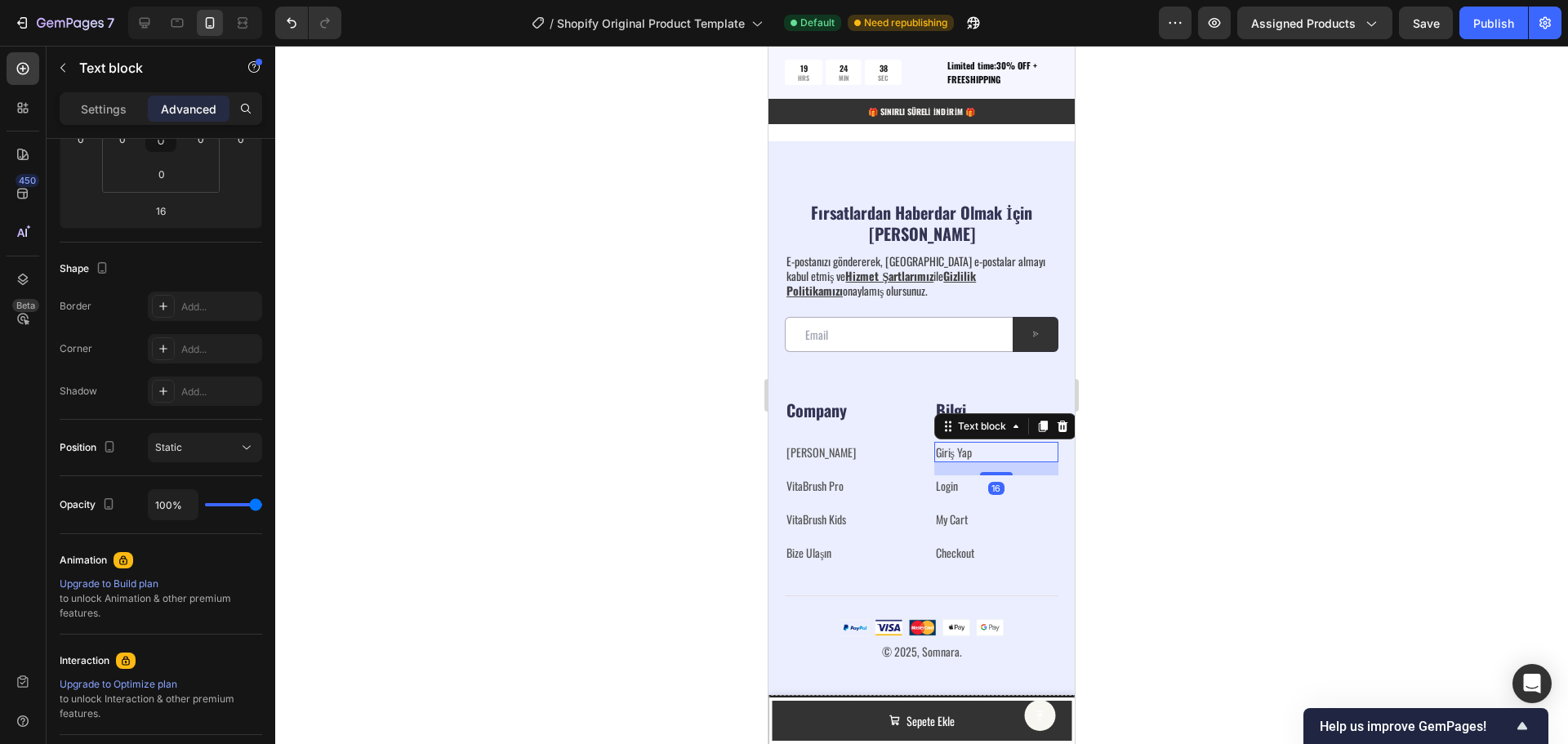
click at [965, 451] on link "Giriş Yap" at bounding box center [954, 452] width 36 height 17
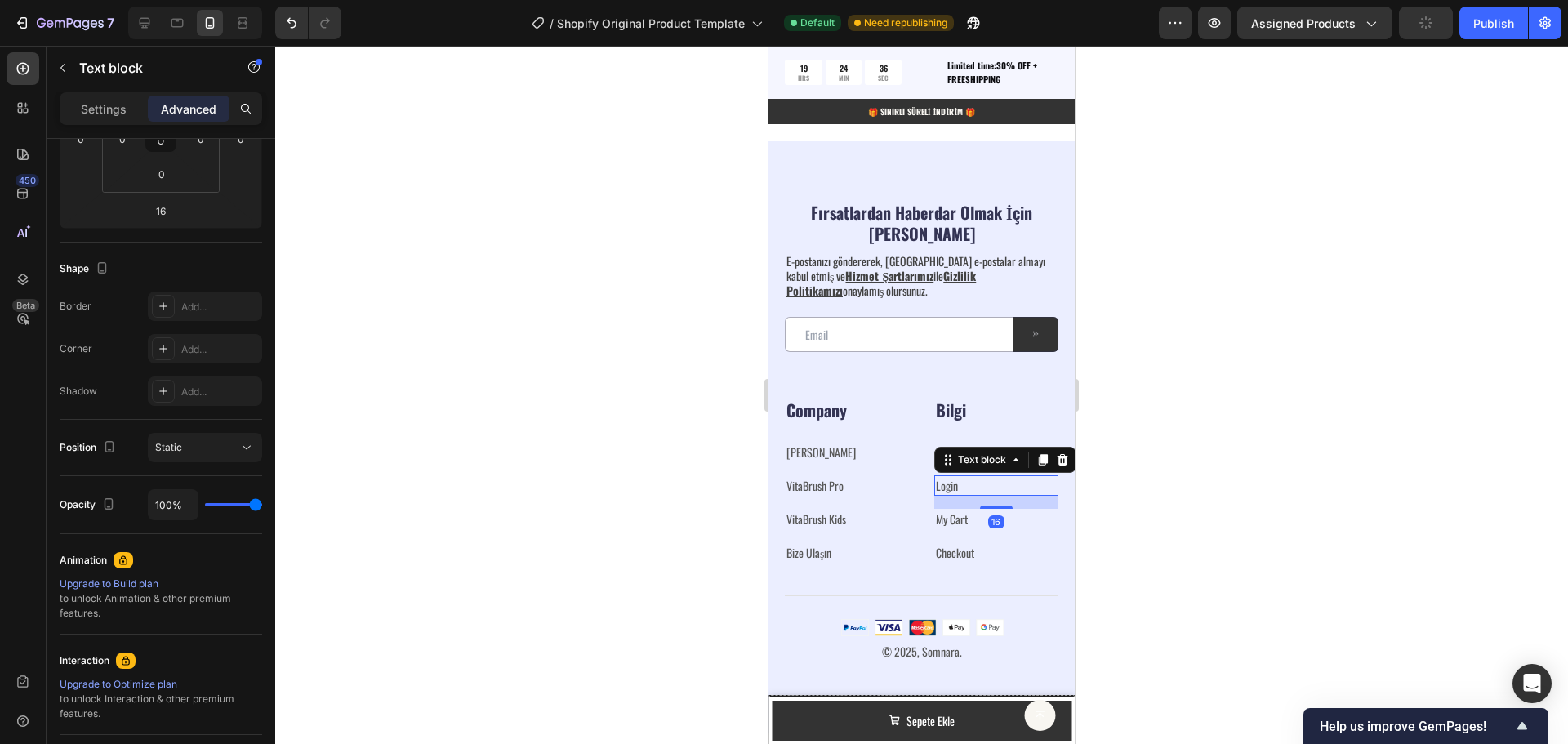
click at [941, 485] on link "Login" at bounding box center [947, 485] width 22 height 17
click at [973, 486] on p "graK" at bounding box center [997, 485] width 122 height 17
click at [969, 486] on p "raK" at bounding box center [997, 485] width 122 height 17
click at [969, 486] on p "Kargo" at bounding box center [997, 485] width 122 height 17
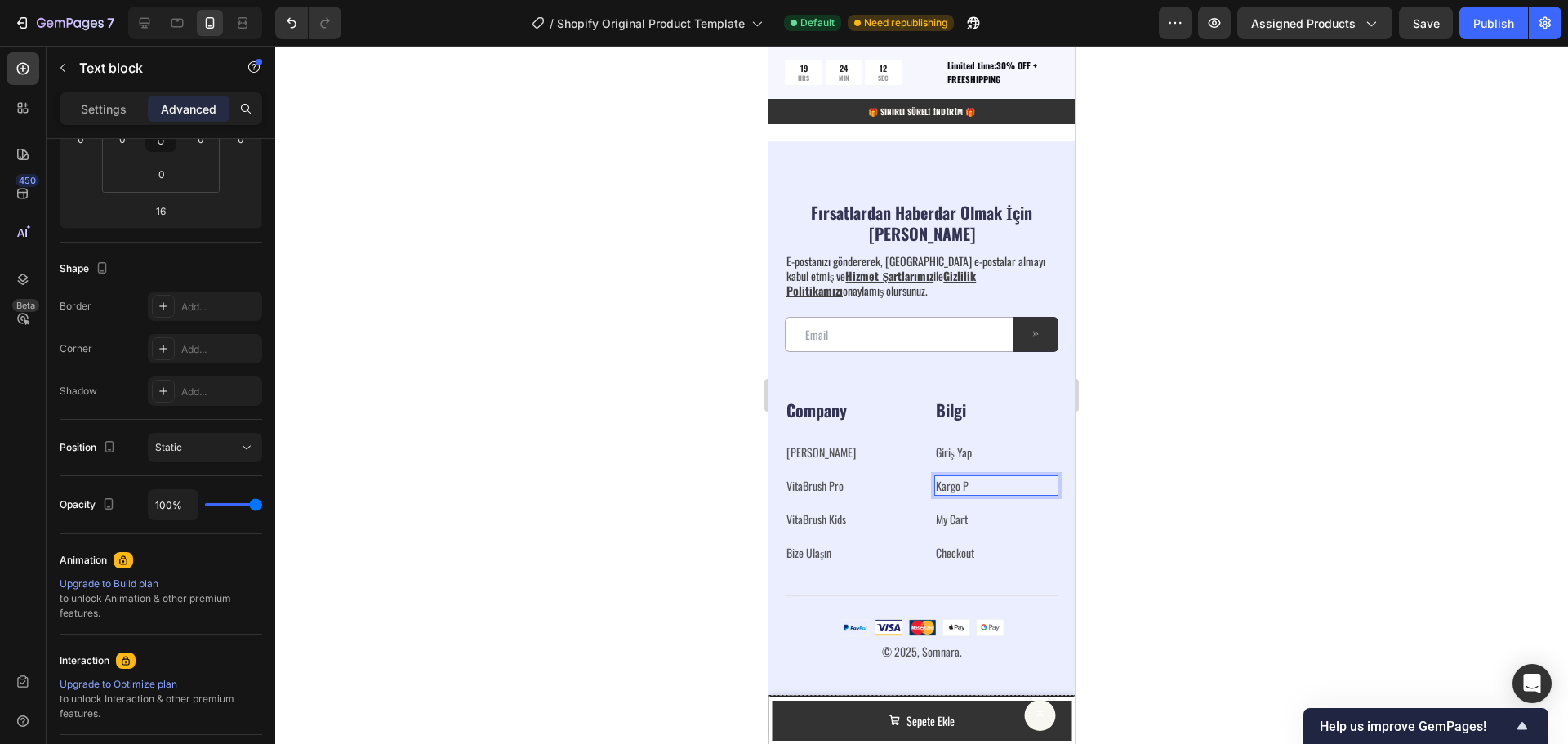
click at [969, 486] on p "Kargo P" at bounding box center [997, 485] width 122 height 17
click at [969, 486] on p "Kargo Po" at bounding box center [997, 485] width 122 height 17
click at [980, 482] on p "Kargo Pol" at bounding box center [997, 485] width 122 height 17
click at [978, 482] on p "Kargo Poli" at bounding box center [997, 485] width 122 height 17
click at [980, 484] on p "Kargo Polit" at bounding box center [997, 485] width 122 height 17
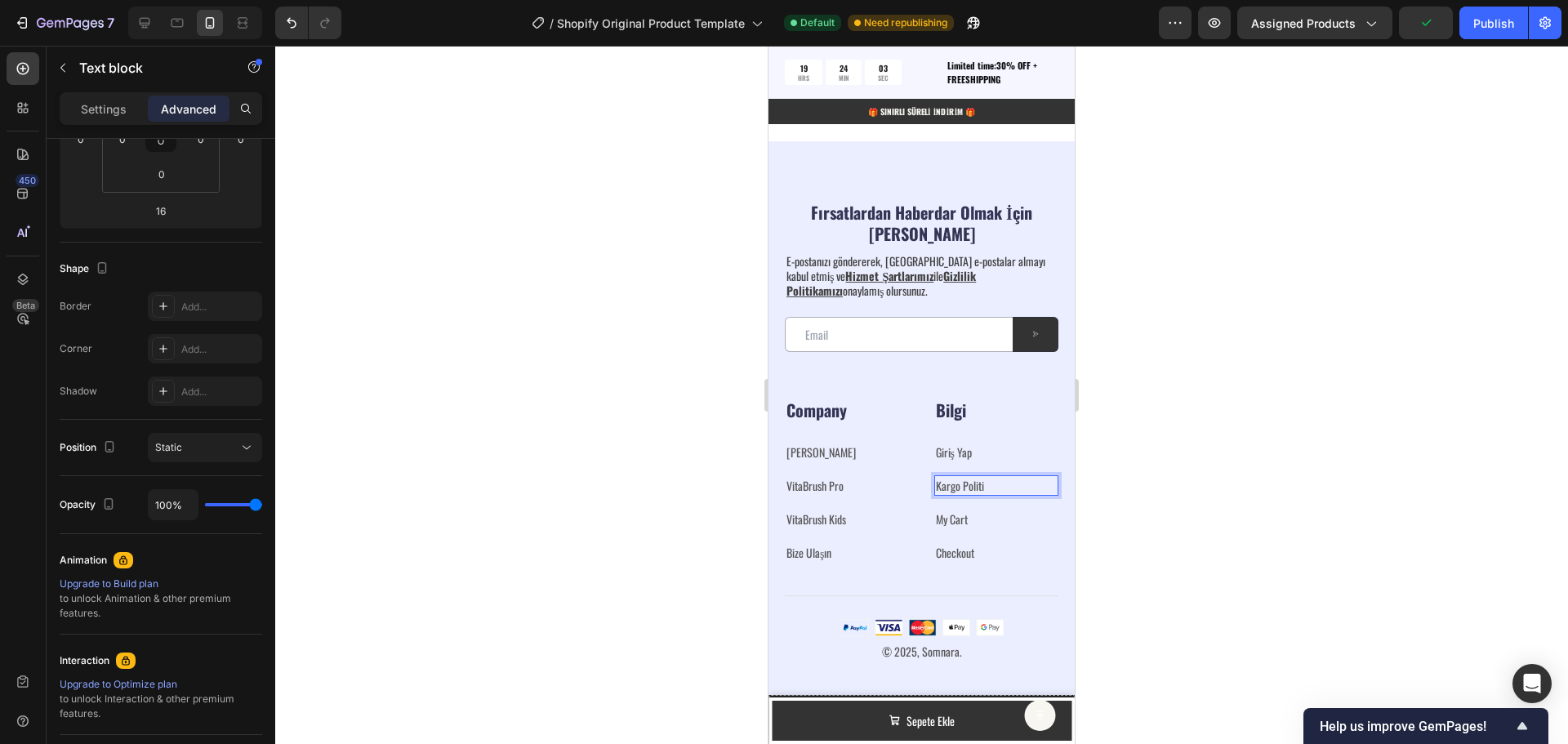
click at [986, 487] on p "Kargo Politi" at bounding box center [997, 485] width 122 height 17
click at [986, 487] on p "Kargo Politik" at bounding box center [997, 485] width 122 height 17
click at [996, 485] on p "Kargo Politika" at bounding box center [997, 485] width 122 height 17
click at [996, 485] on p "Kargo Politikas" at bounding box center [997, 485] width 122 height 17
click at [993, 512] on p "My Cart" at bounding box center [997, 519] width 122 height 17
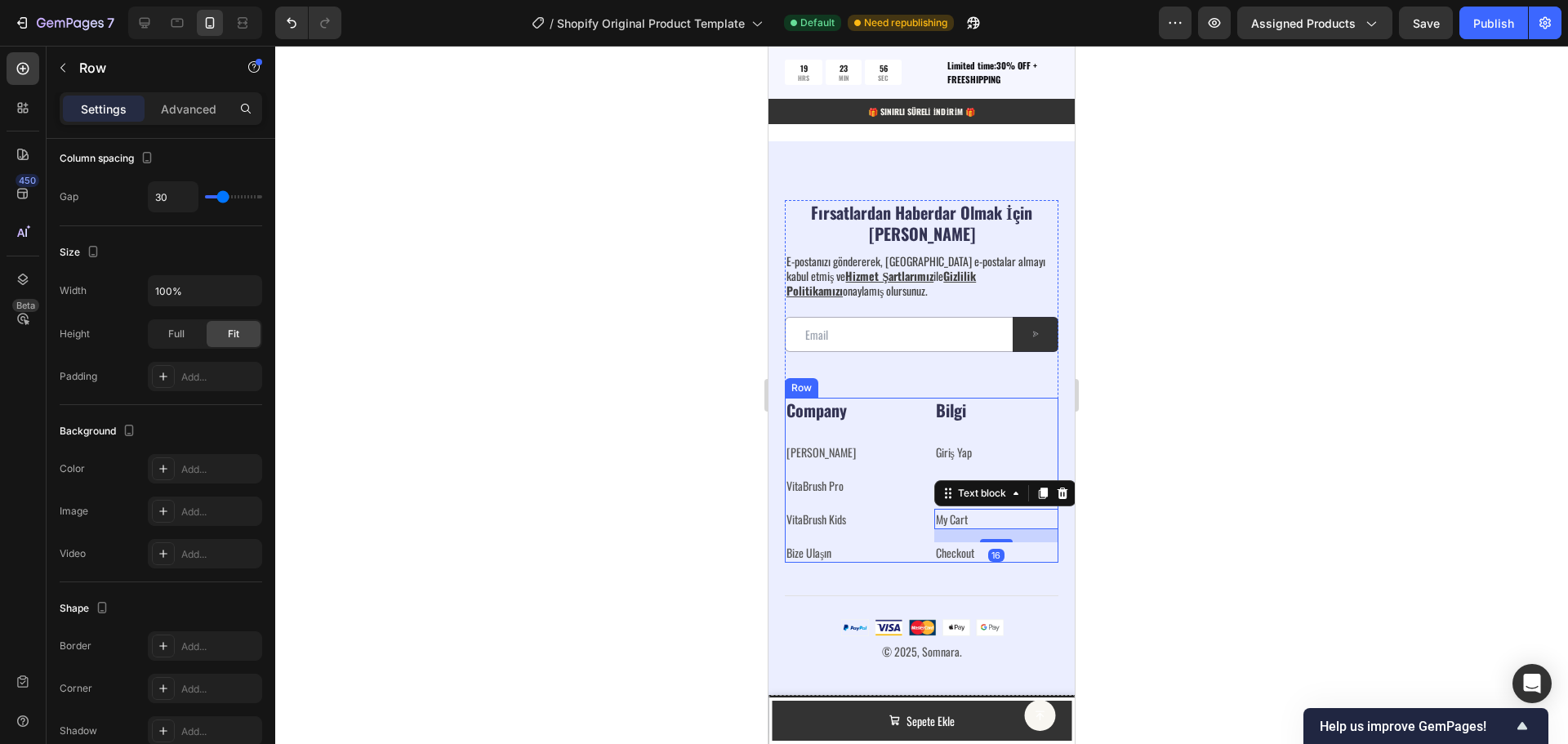
click at [906, 501] on div "Company Heading [PERSON_NAME] ⁠⁠⁠⁠⁠⁠⁠ Text block VitaBrush Pro ⁠⁠⁠⁠⁠⁠⁠ Text blo…" at bounding box center [921, 481] width 274 height 165
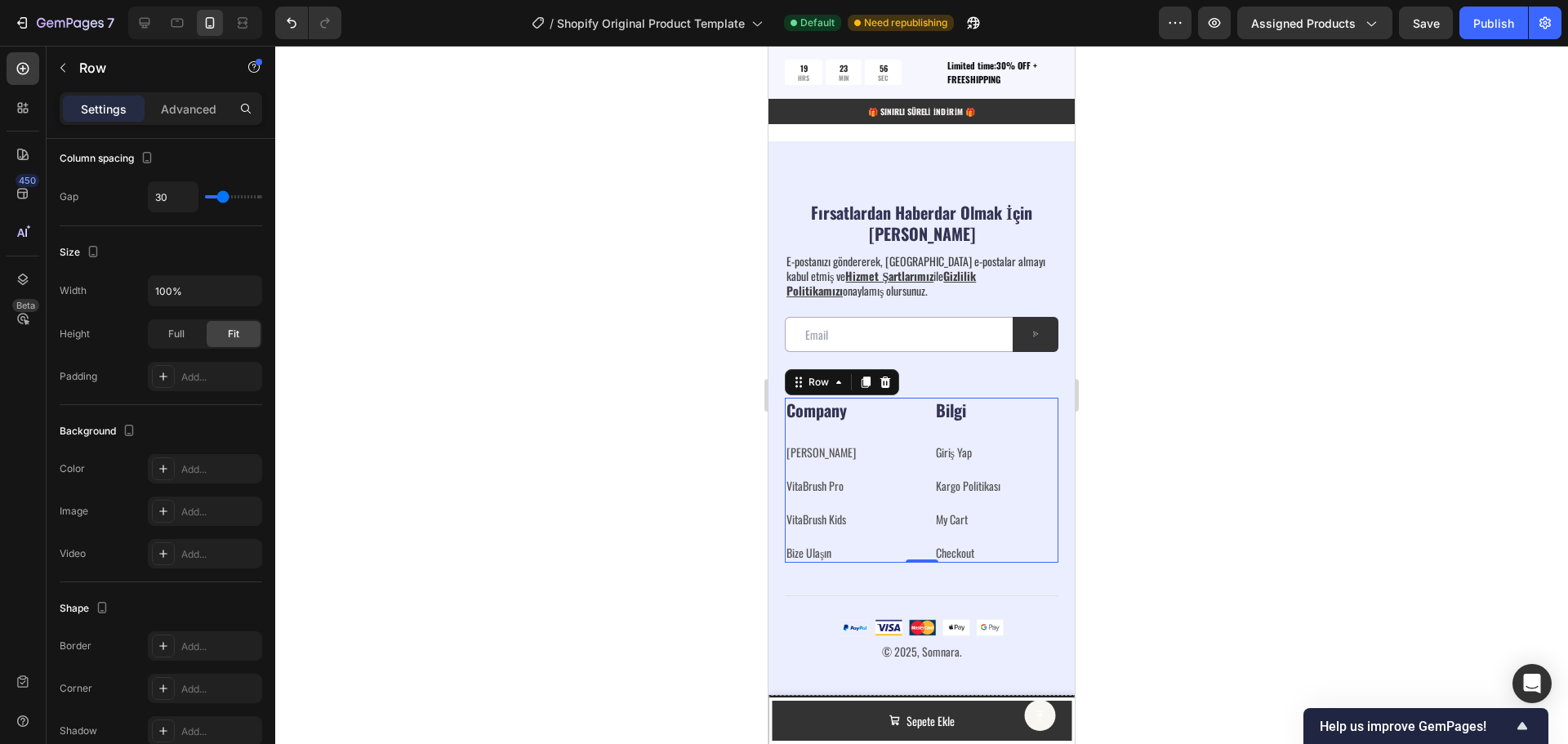
scroll to position [0, 0]
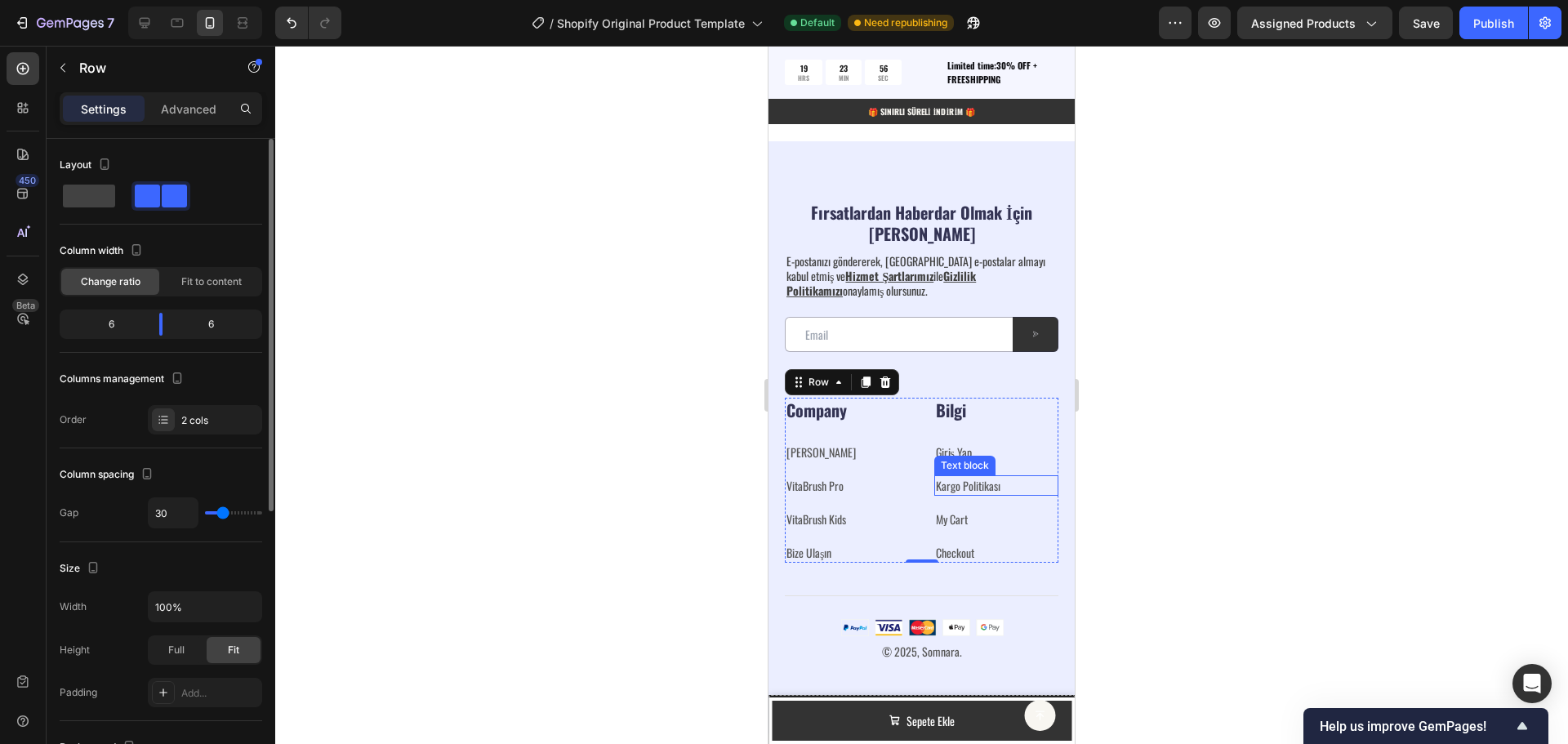
click at [958, 488] on p "Kargo Politikası" at bounding box center [997, 485] width 122 height 17
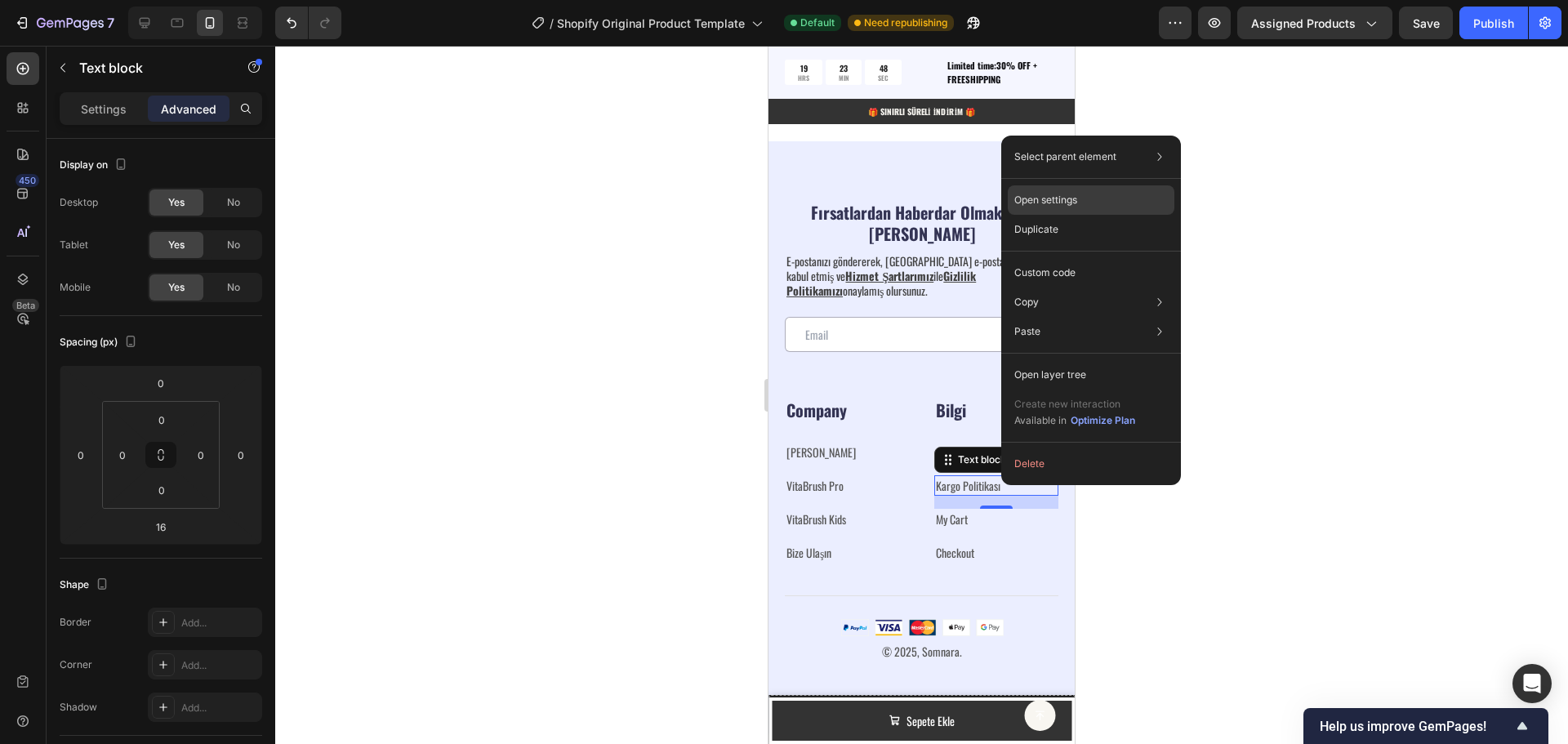
click at [1082, 199] on div "Open settings" at bounding box center [1090, 200] width 166 height 30
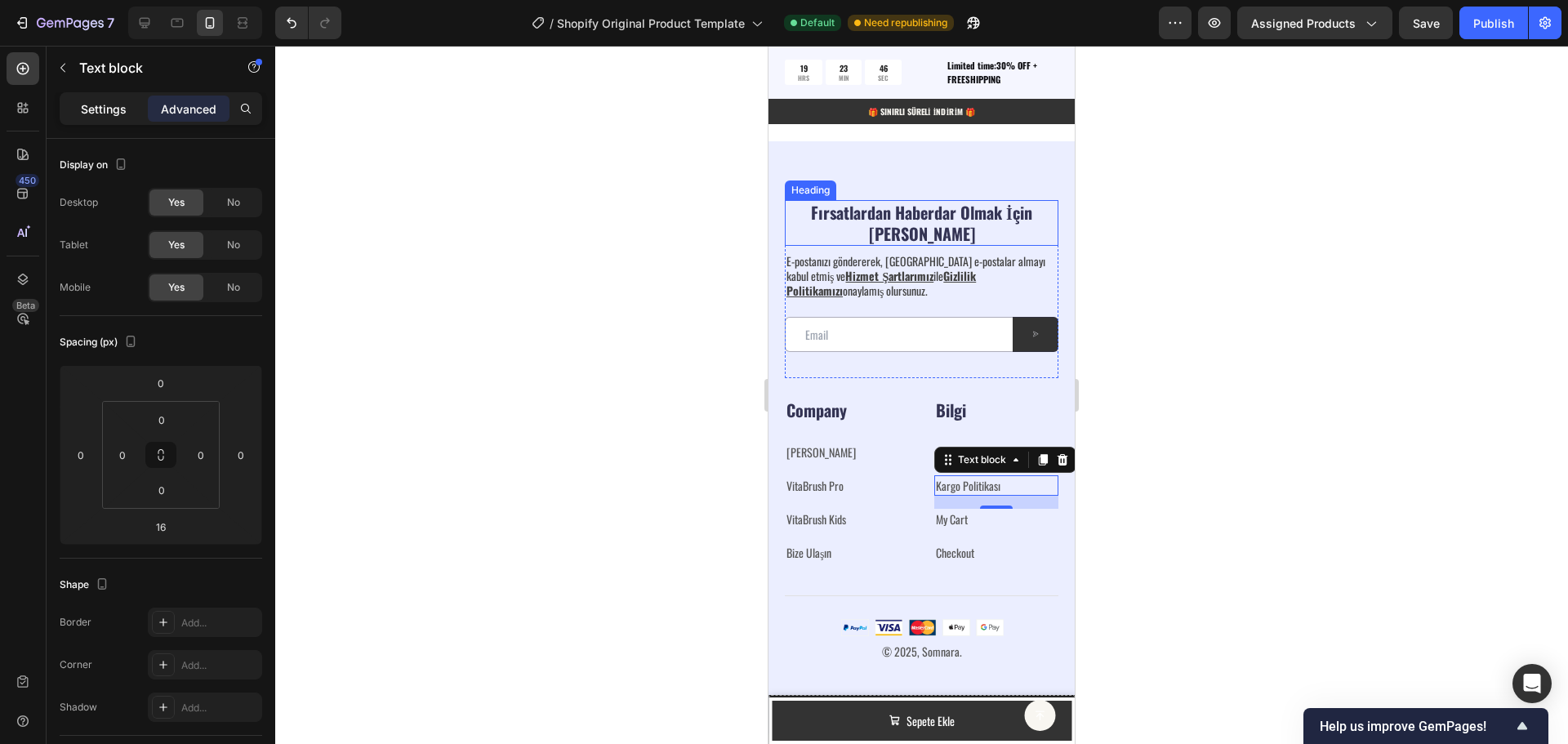
click at [105, 102] on p "Settings" at bounding box center [104, 109] width 46 height 17
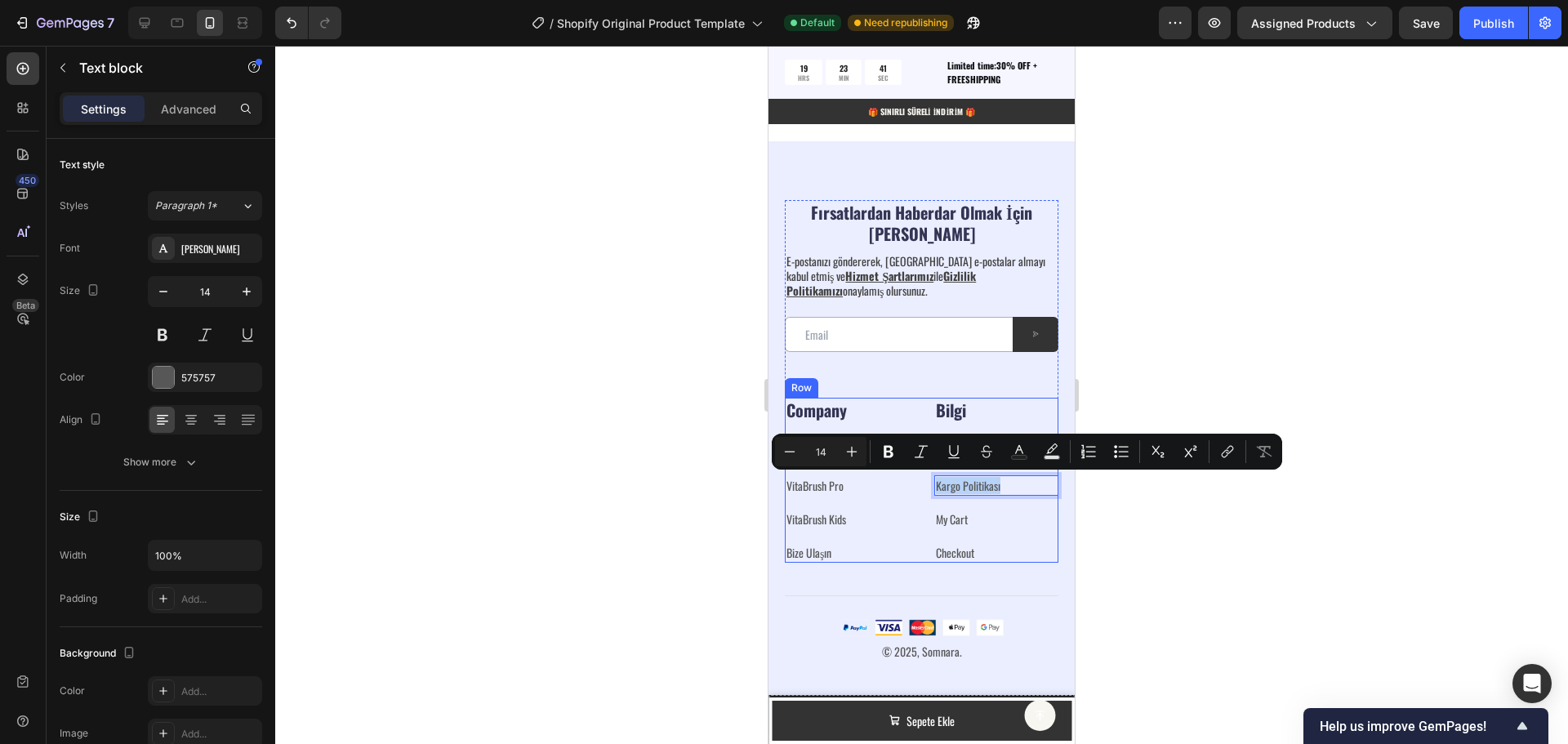
drag, startPoint x: 996, startPoint y: 489, endPoint x: 927, endPoint y: 491, distance: 69.0
click at [1229, 454] on icon "Editor contextual toolbar" at bounding box center [1230, 450] width 8 height 8
drag, startPoint x: 996, startPoint y: 485, endPoint x: 983, endPoint y: 490, distance: 13.9
click at [983, 490] on p "Kargo Politikası" at bounding box center [997, 485] width 122 height 17
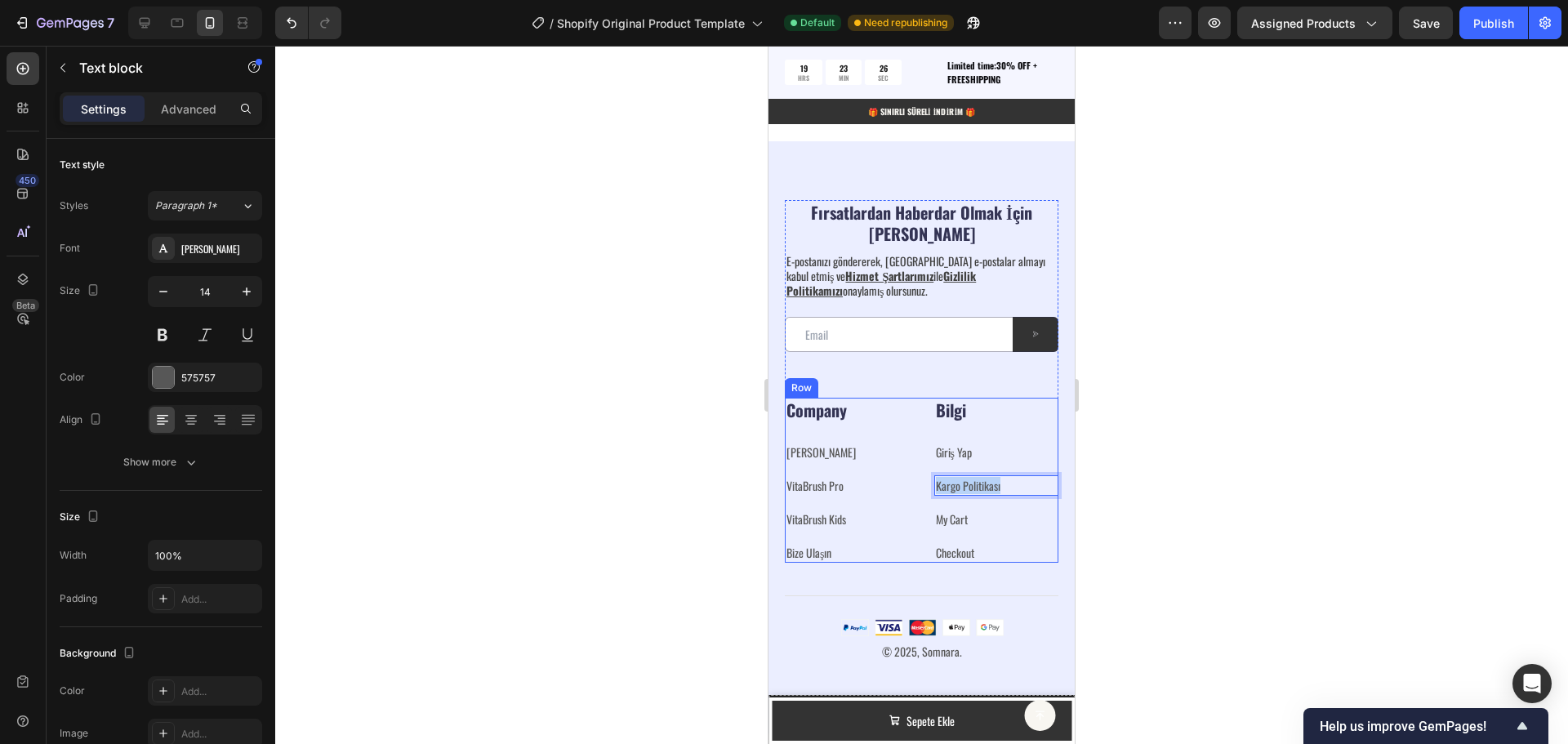
drag, startPoint x: 1002, startPoint y: 485, endPoint x: 915, endPoint y: 487, distance: 87.0
click at [915, 487] on div "Company Heading [PERSON_NAME] ⁠⁠⁠⁠⁠⁠⁠ Text block VitaBrush Pro ⁠⁠⁠⁠⁠⁠⁠ Text blo…" at bounding box center [921, 481] width 274 height 165
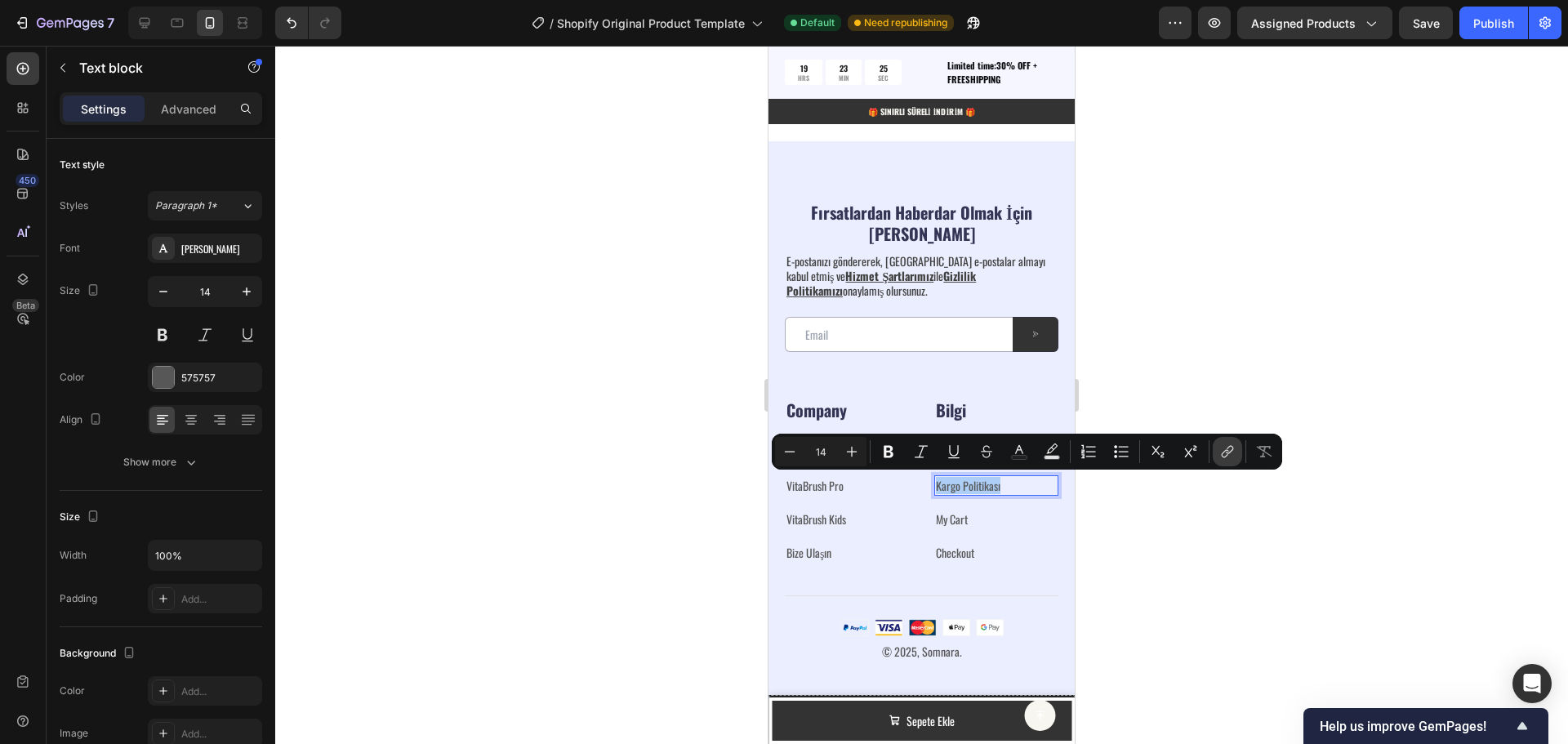
click at [1222, 457] on icon "Editor contextual toolbar" at bounding box center [1227, 451] width 16 height 16
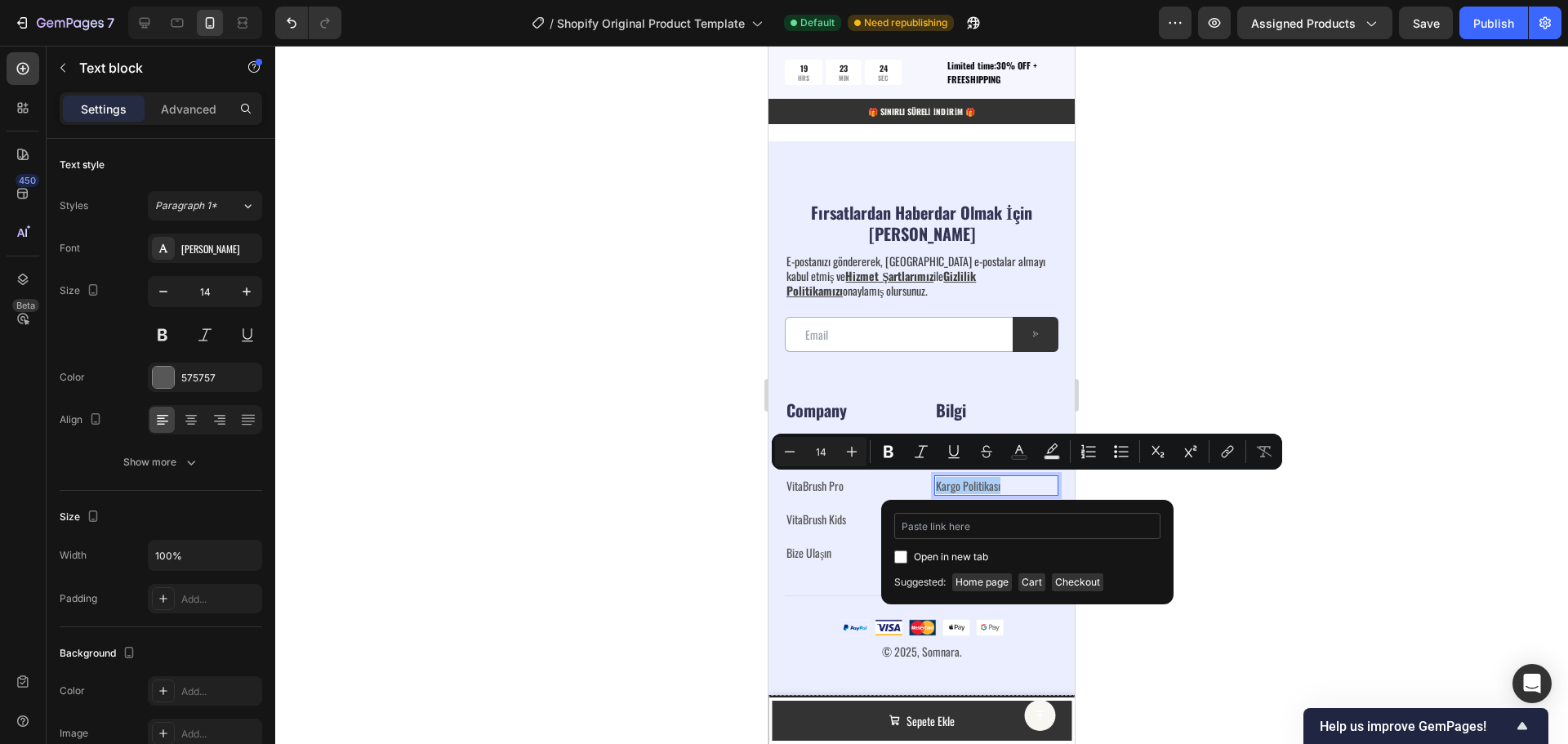
type input "[URL][DOMAIN_NAME]"
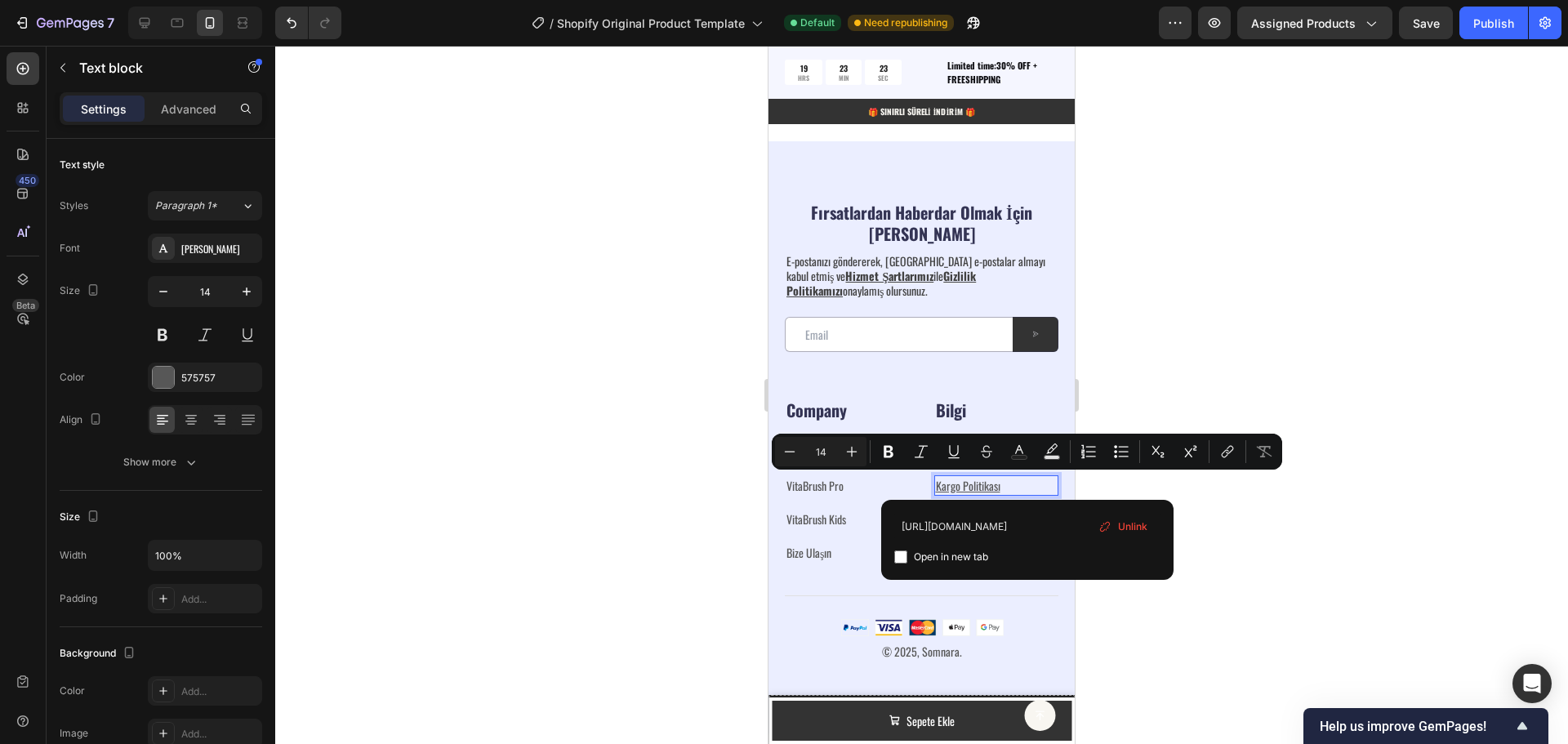
click at [1344, 533] on div at bounding box center [921, 395] width 1293 height 698
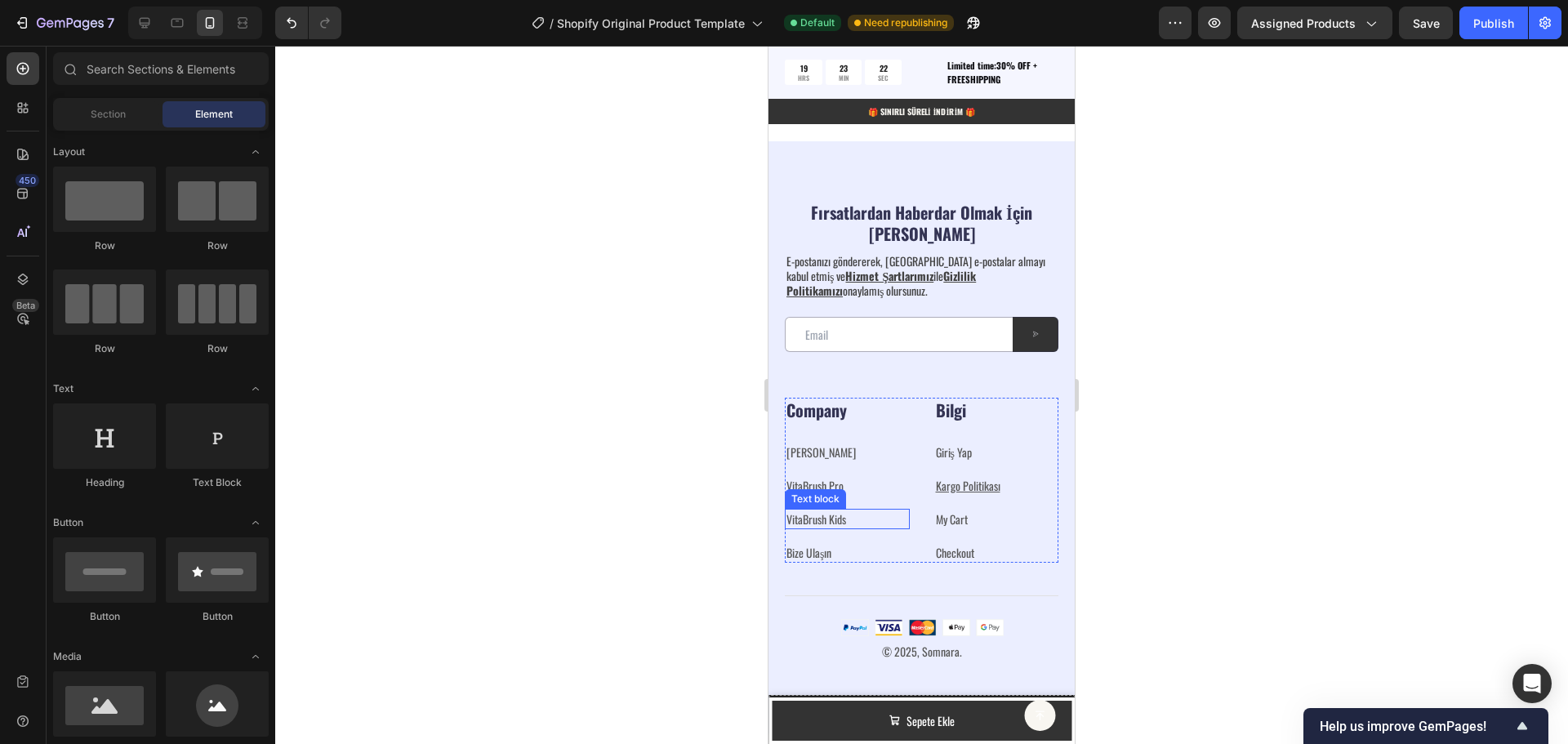
click at [860, 523] on p "VitaBrush Kids" at bounding box center [847, 519] width 122 height 17
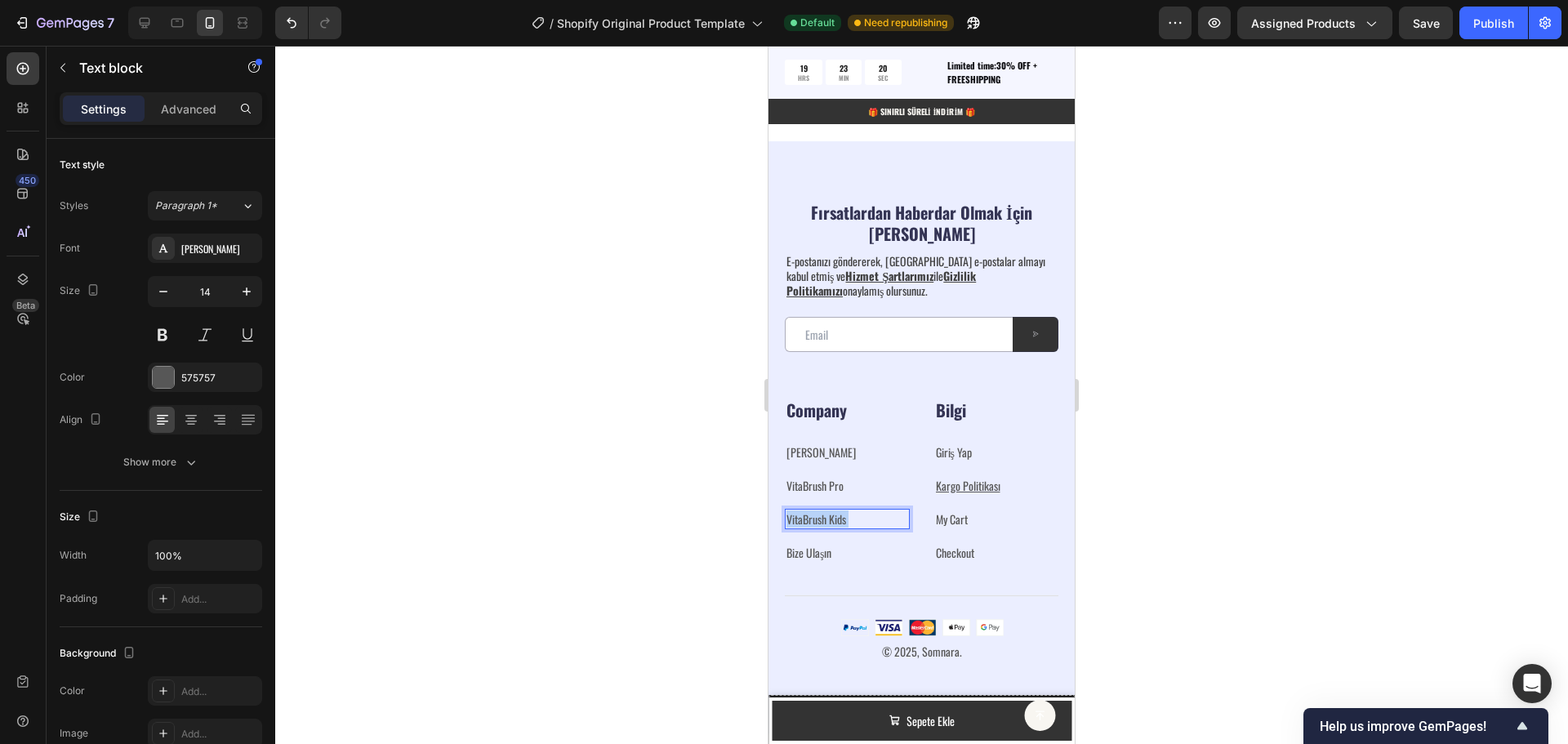
drag, startPoint x: 860, startPoint y: 518, endPoint x: 785, endPoint y: 518, distance: 75.0
click at [785, 518] on div "VitaBrush Kids" at bounding box center [847, 518] width 125 height 20
drag, startPoint x: 861, startPoint y: 516, endPoint x: 784, endPoint y: 520, distance: 77.1
click at [784, 520] on div "Fırsatlardan Haberdar Olmak İçin Abone Olun Heading E-postanızı göndererek, [GE…" at bounding box center [921, 437] width 307 height 592
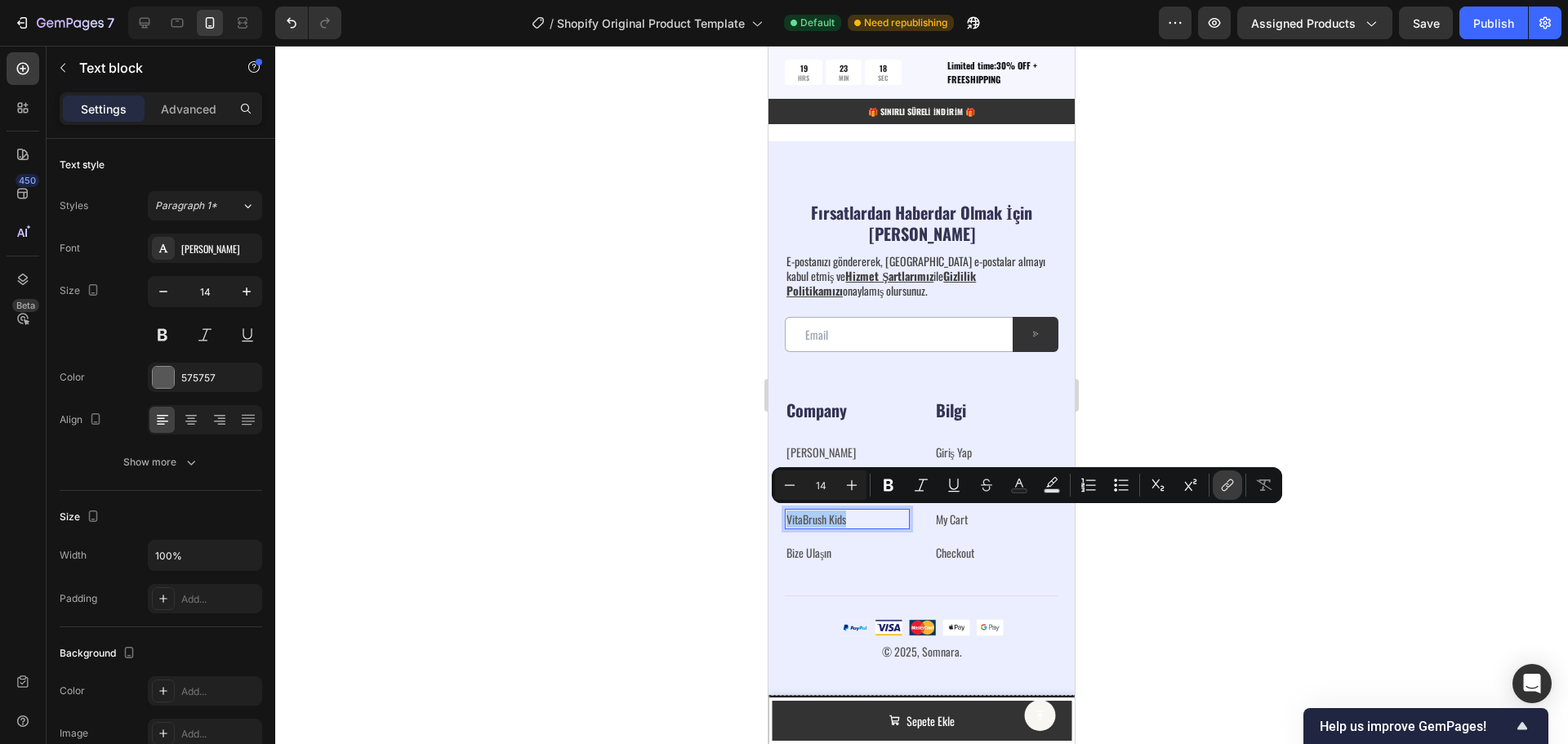
click at [1228, 484] on icon "Editor contextual toolbar" at bounding box center [1226, 487] width 8 height 8
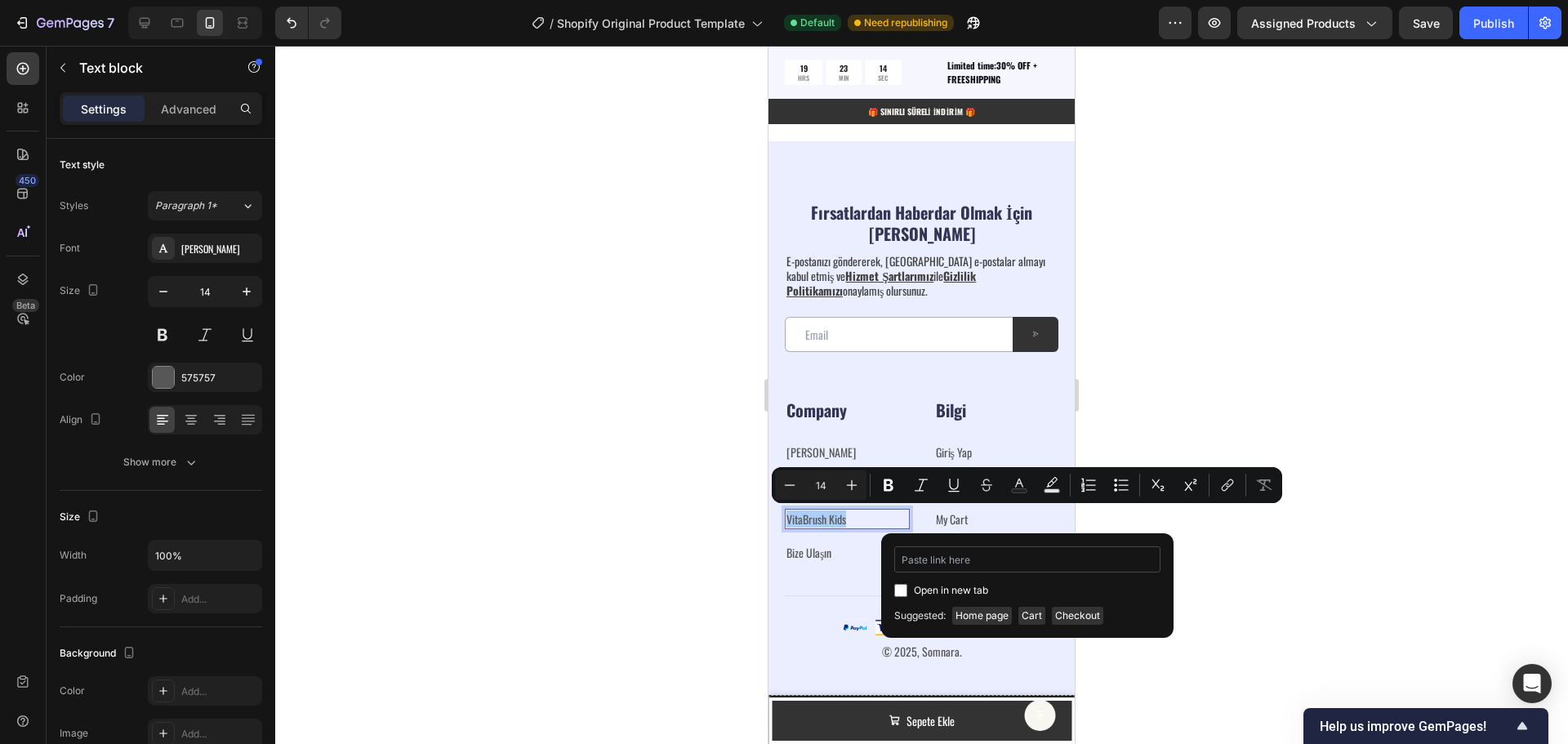
type input "[URL][DOMAIN_NAME]"
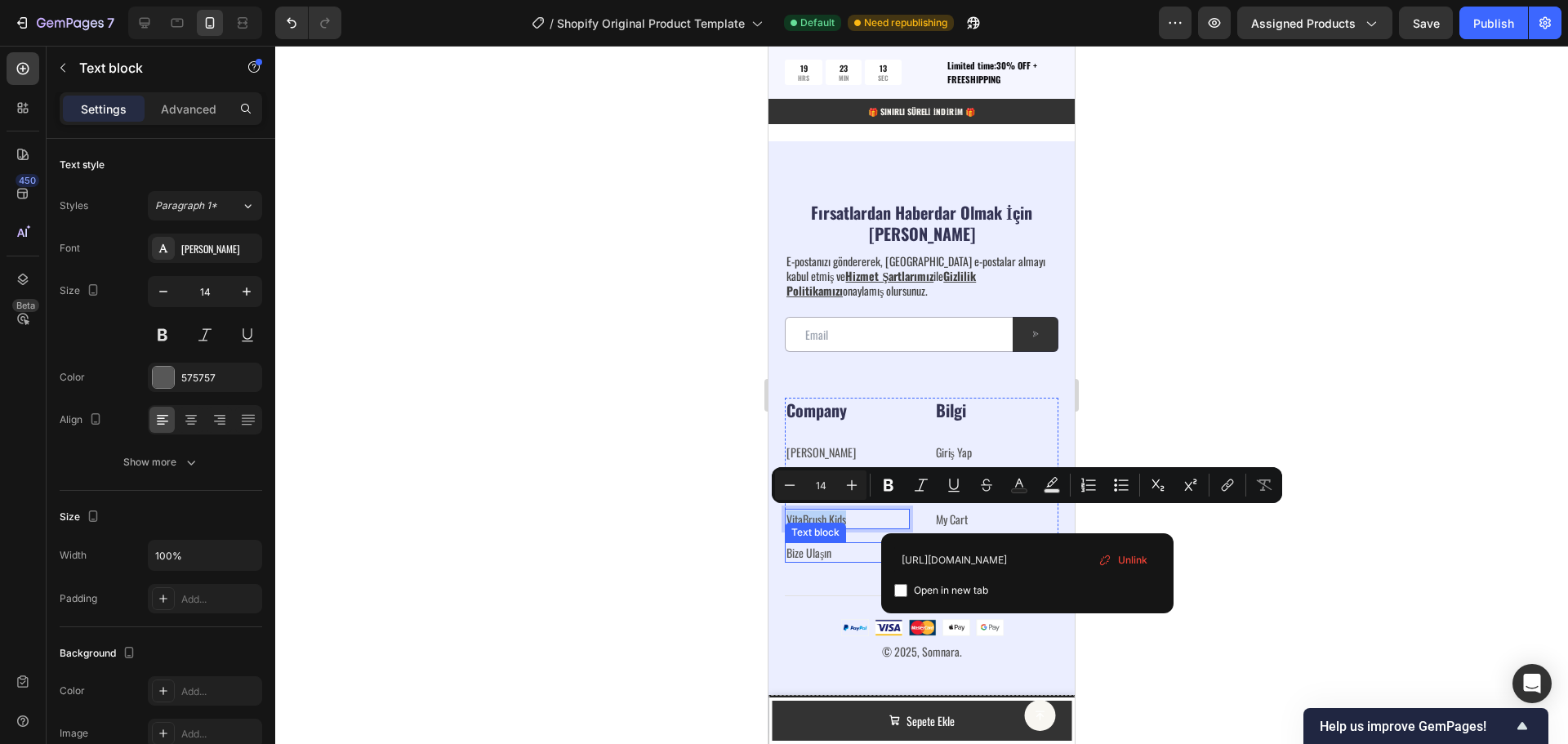
click at [838, 542] on div "Bize Ulaşın ⁠⁠⁠⁠⁠⁠⁠" at bounding box center [847, 552] width 125 height 20
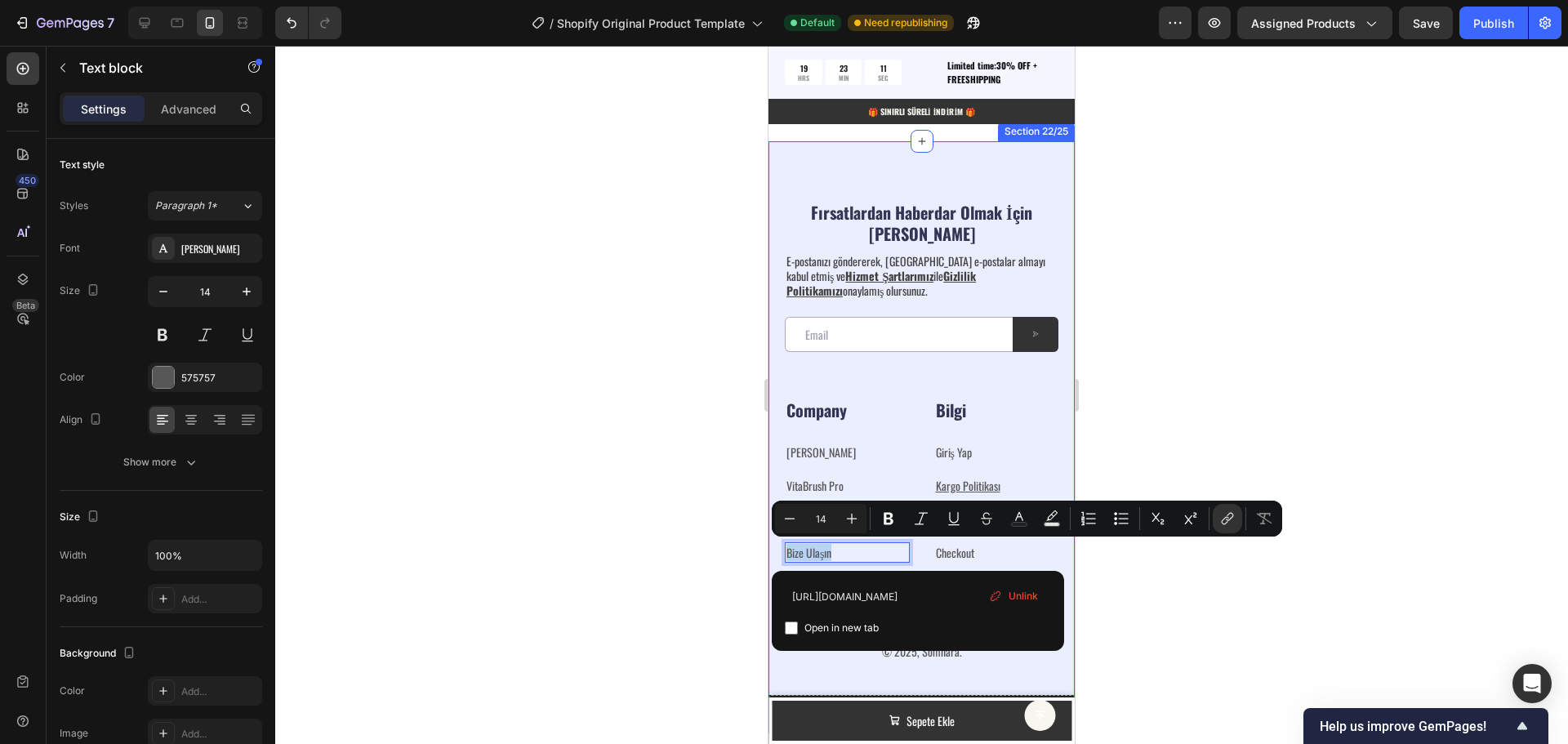
drag, startPoint x: 850, startPoint y: 550, endPoint x: 784, endPoint y: 552, distance: 66.0
click at [1205, 580] on div at bounding box center [921, 395] width 1293 height 698
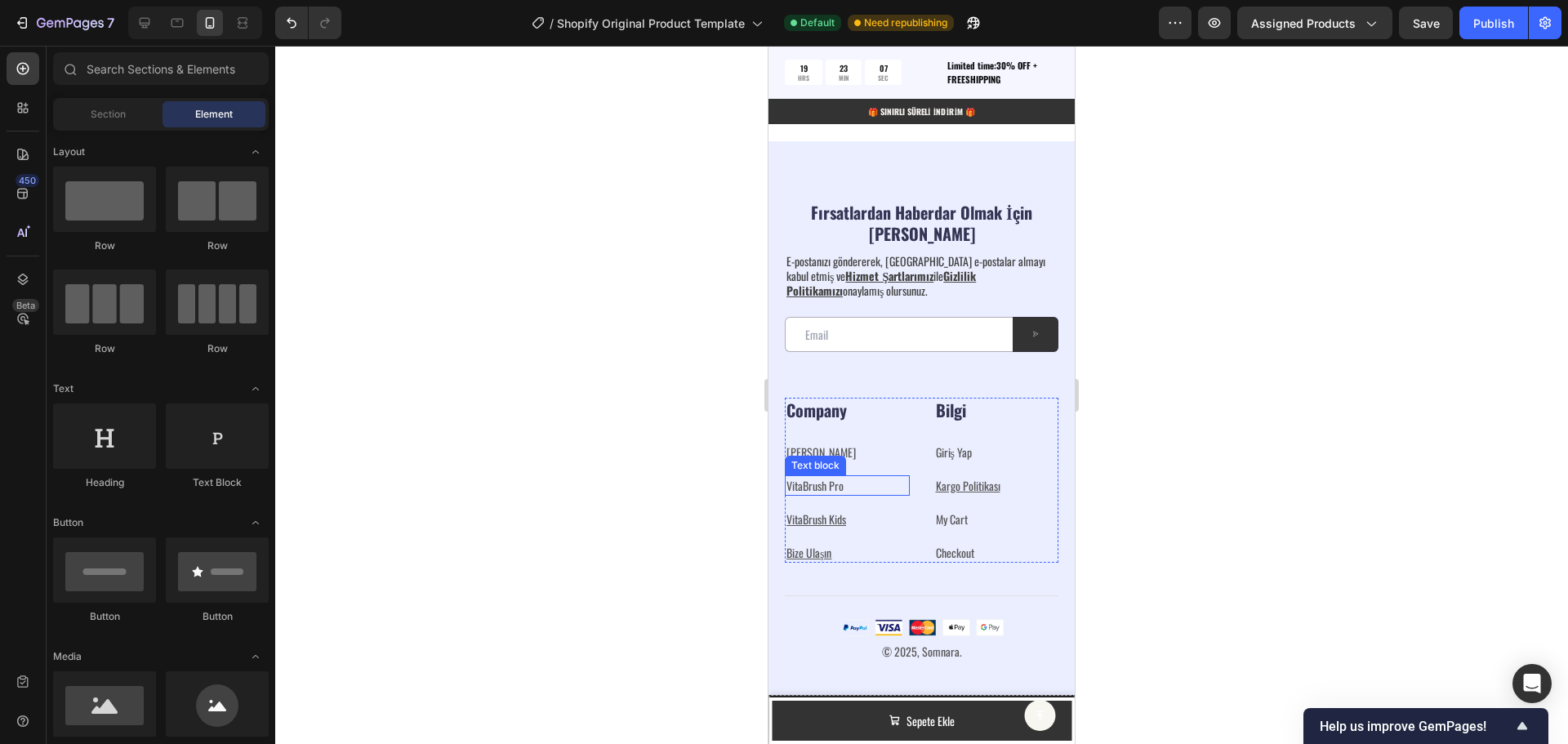
click at [840, 486] on link "VitaBrush Pro" at bounding box center [814, 485] width 57 height 17
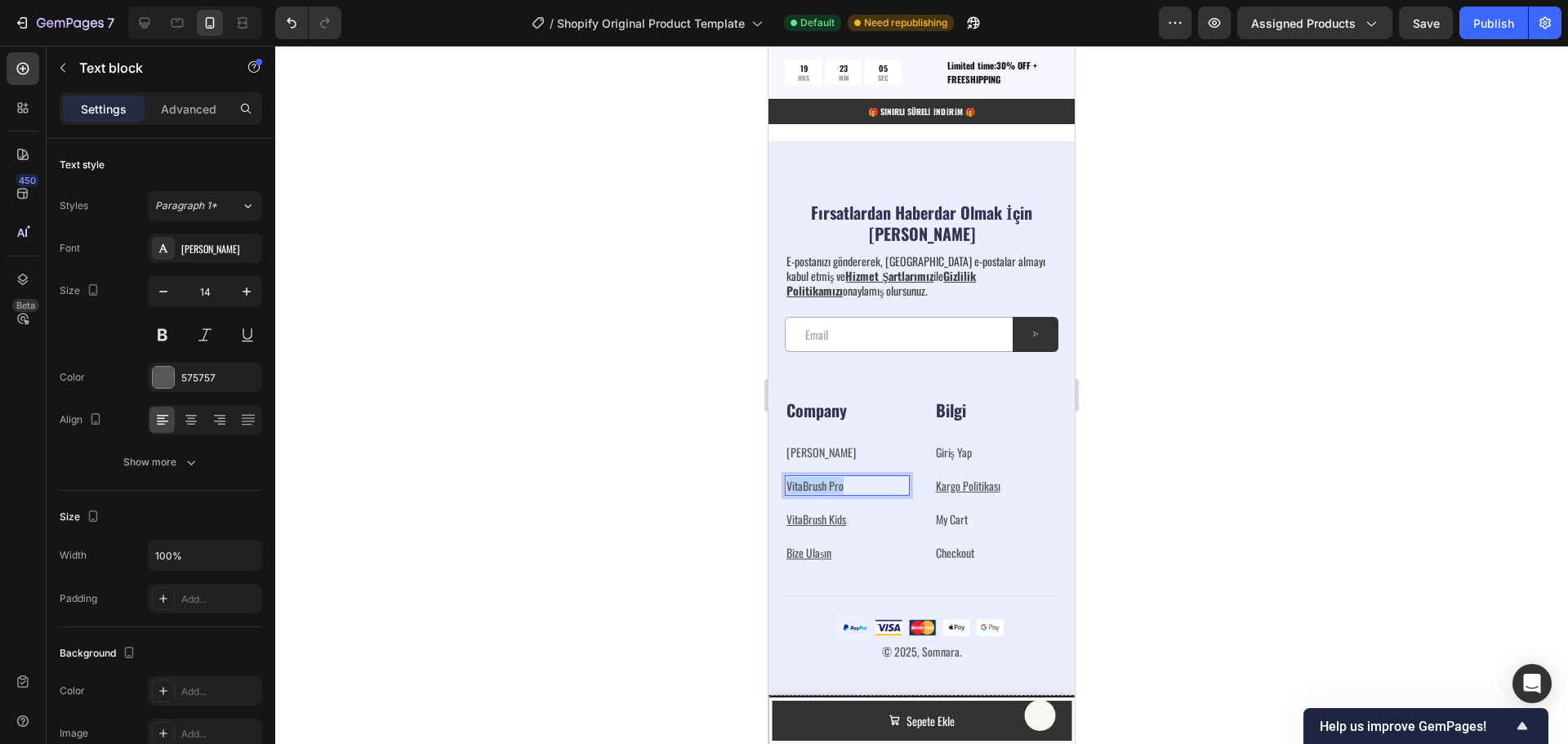
drag, startPoint x: 856, startPoint y: 485, endPoint x: 787, endPoint y: 486, distance: 69.0
click at [787, 486] on p "VitaBrush Pro" at bounding box center [847, 485] width 122 height 17
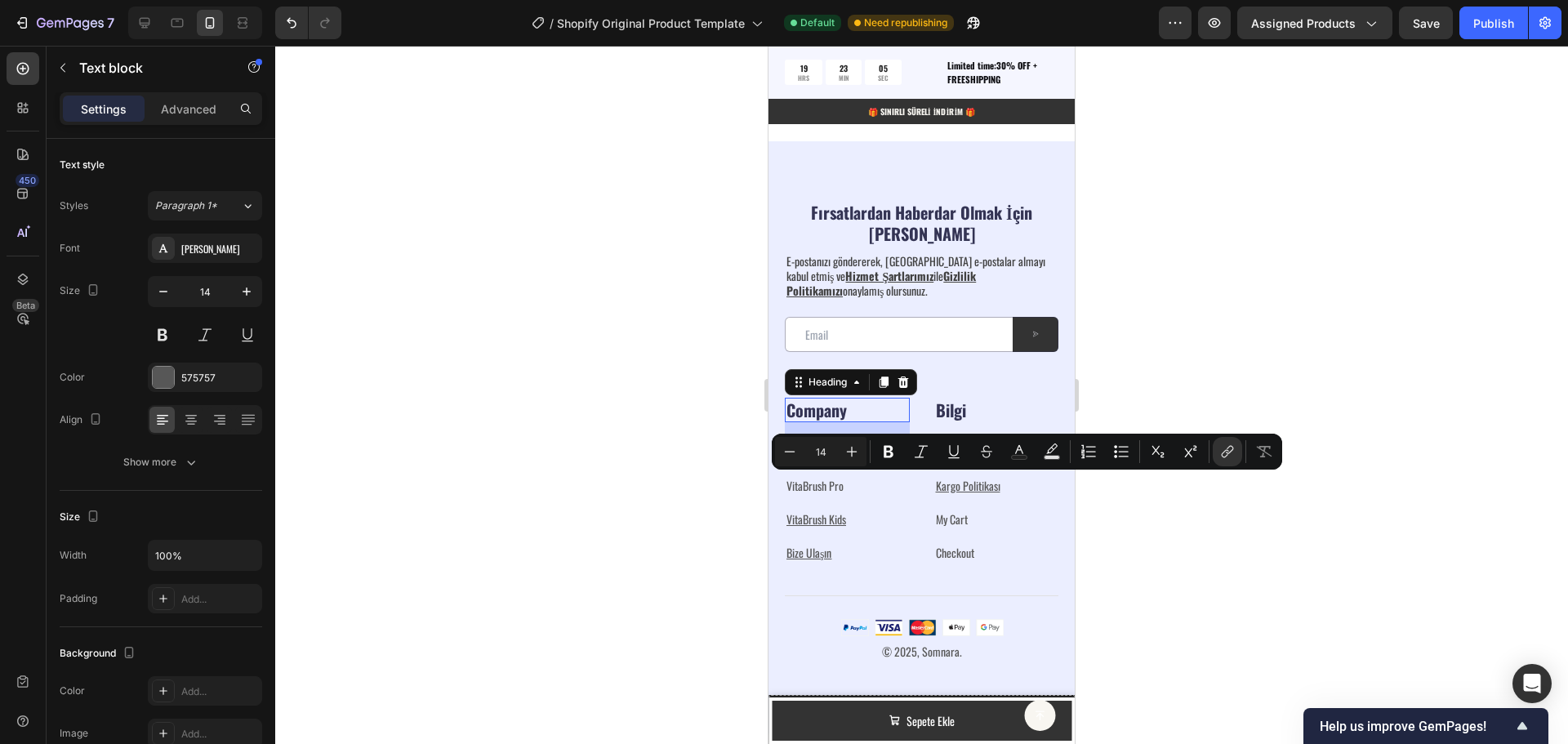
click at [872, 415] on p "Company" at bounding box center [847, 409] width 122 height 21
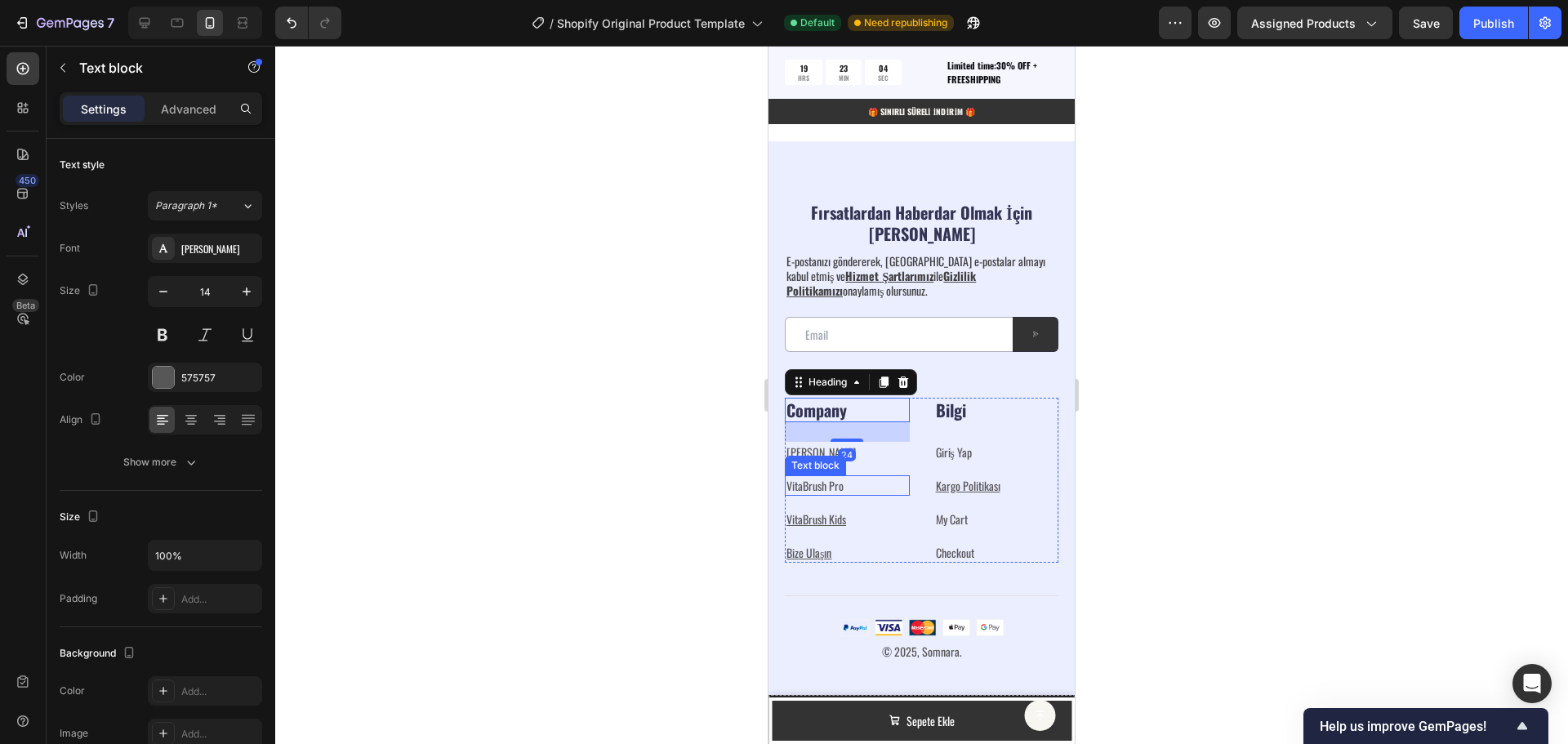
click at [844, 478] on p "VitaBrush Pro" at bounding box center [847, 485] width 122 height 17
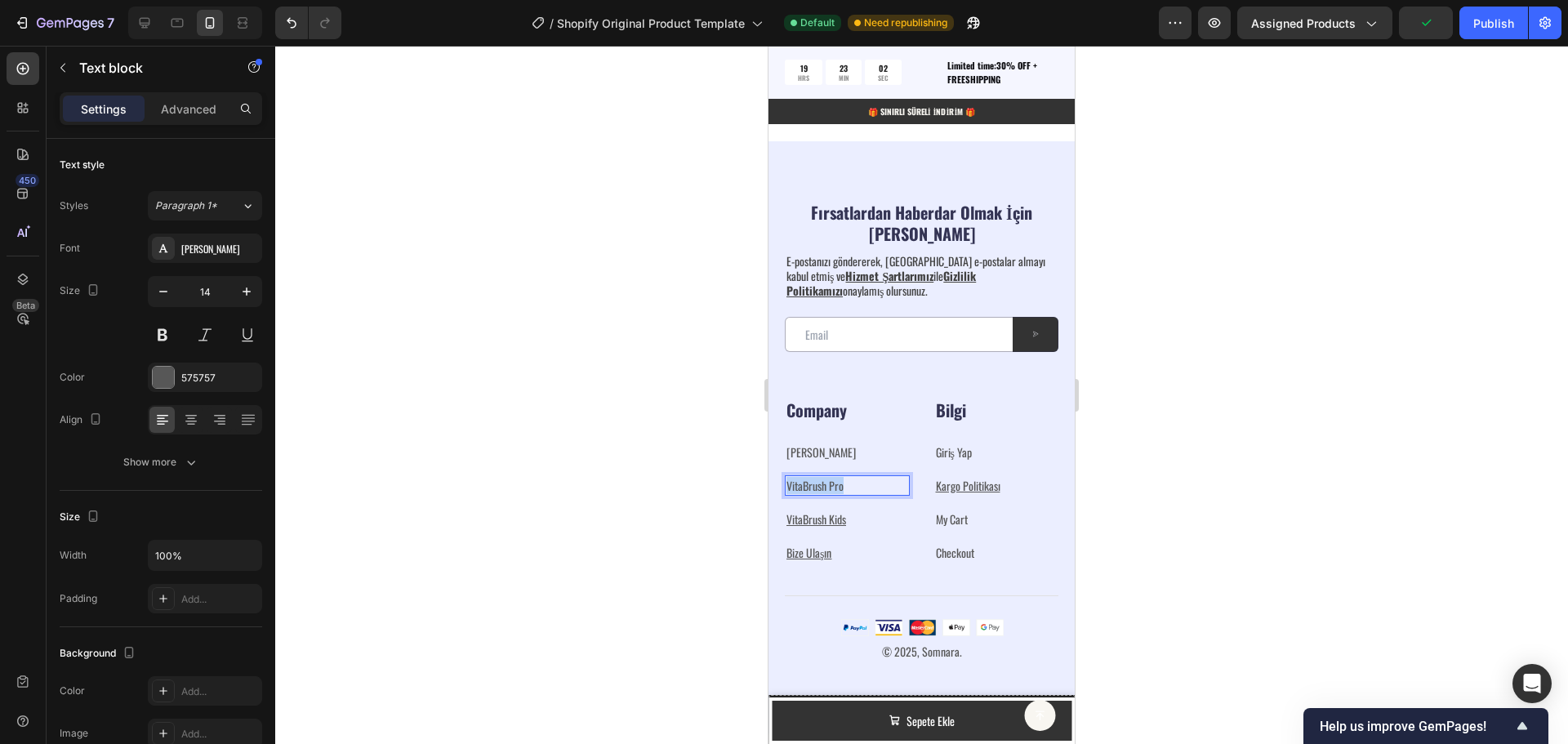
drag, startPoint x: 855, startPoint y: 484, endPoint x: 786, endPoint y: 490, distance: 69.3
click at [786, 490] on p "VitaBrush Pro" at bounding box center [847, 485] width 122 height 17
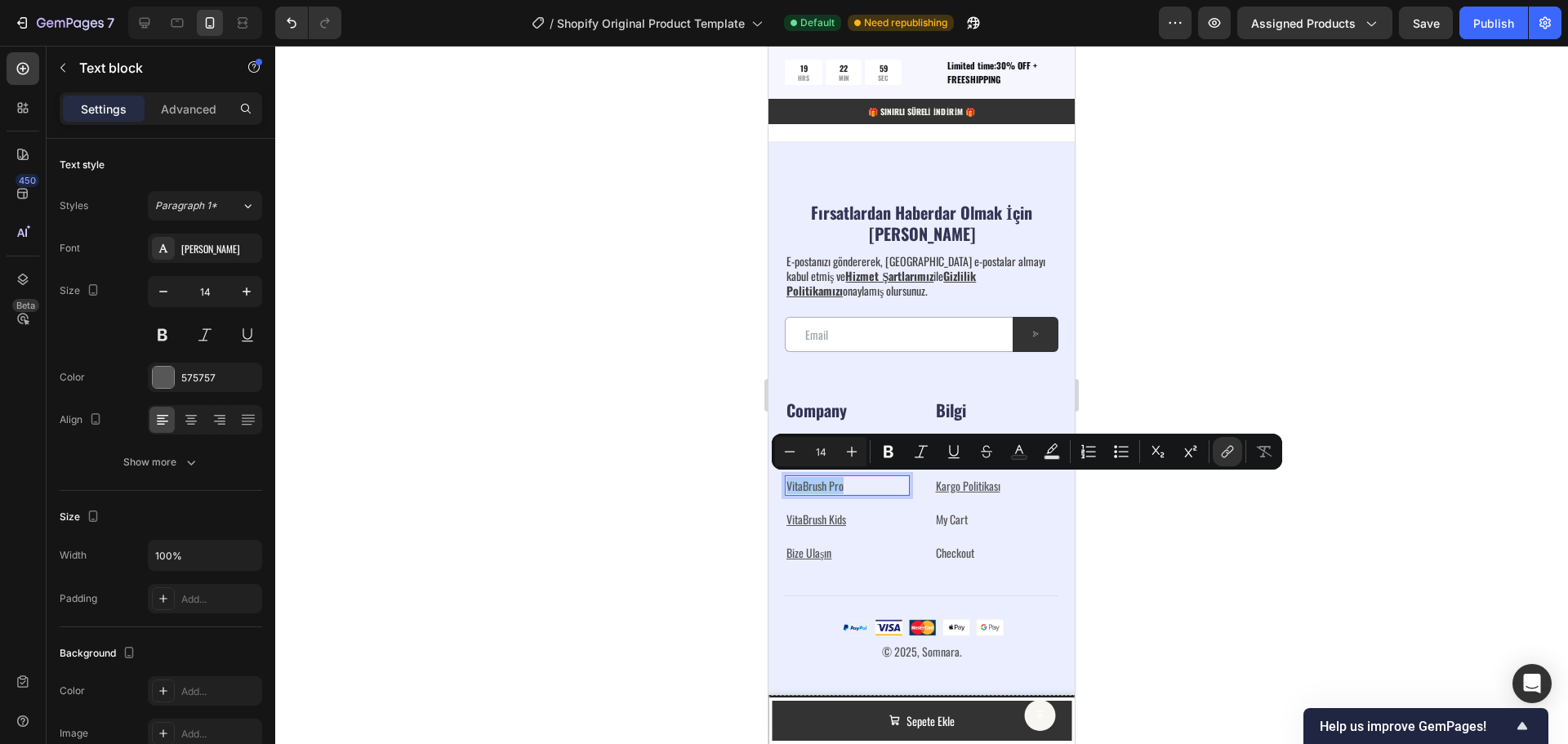
click at [1230, 508] on div at bounding box center [921, 395] width 1293 height 698
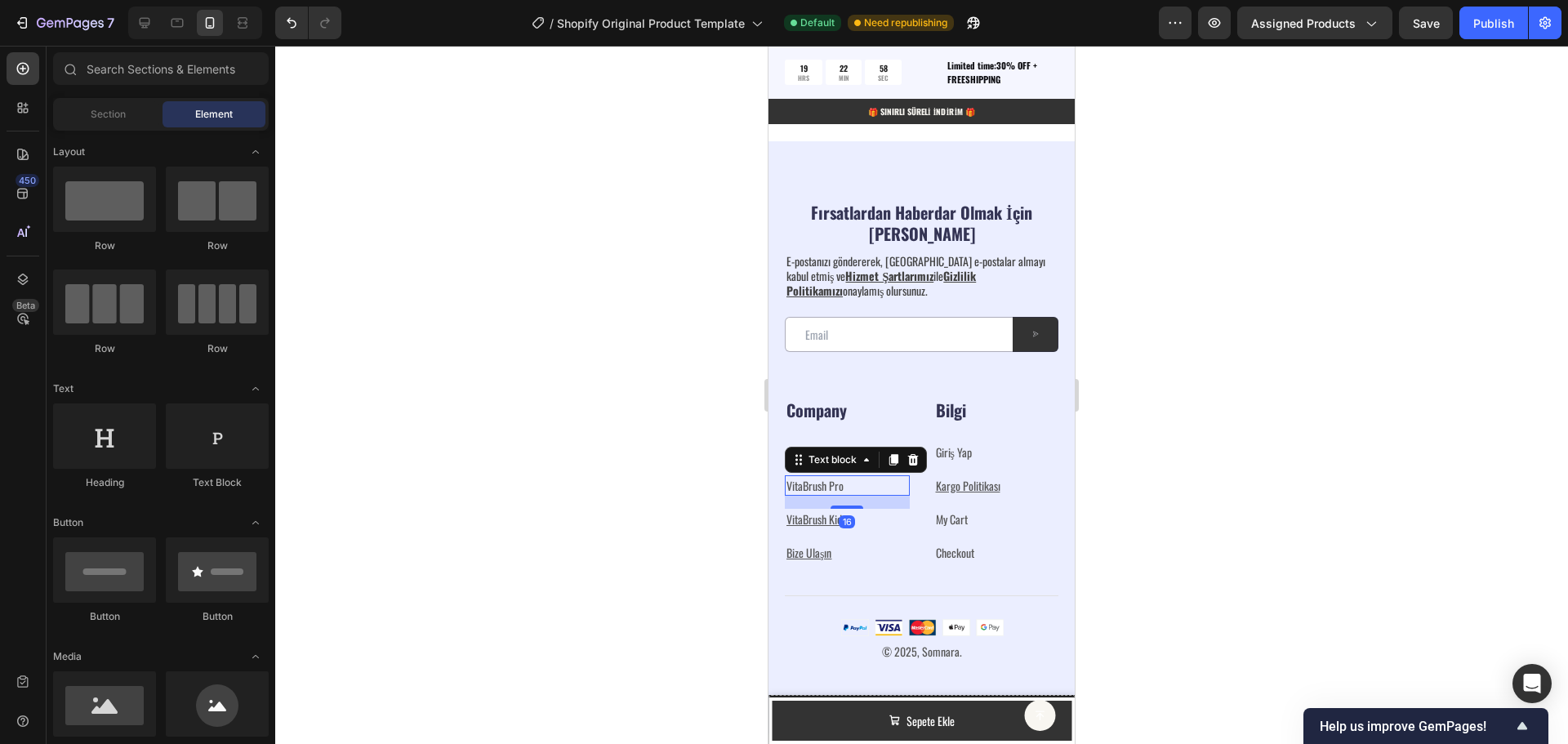
click at [847, 486] on p "VitaBrush Pro" at bounding box center [847, 485] width 122 height 17
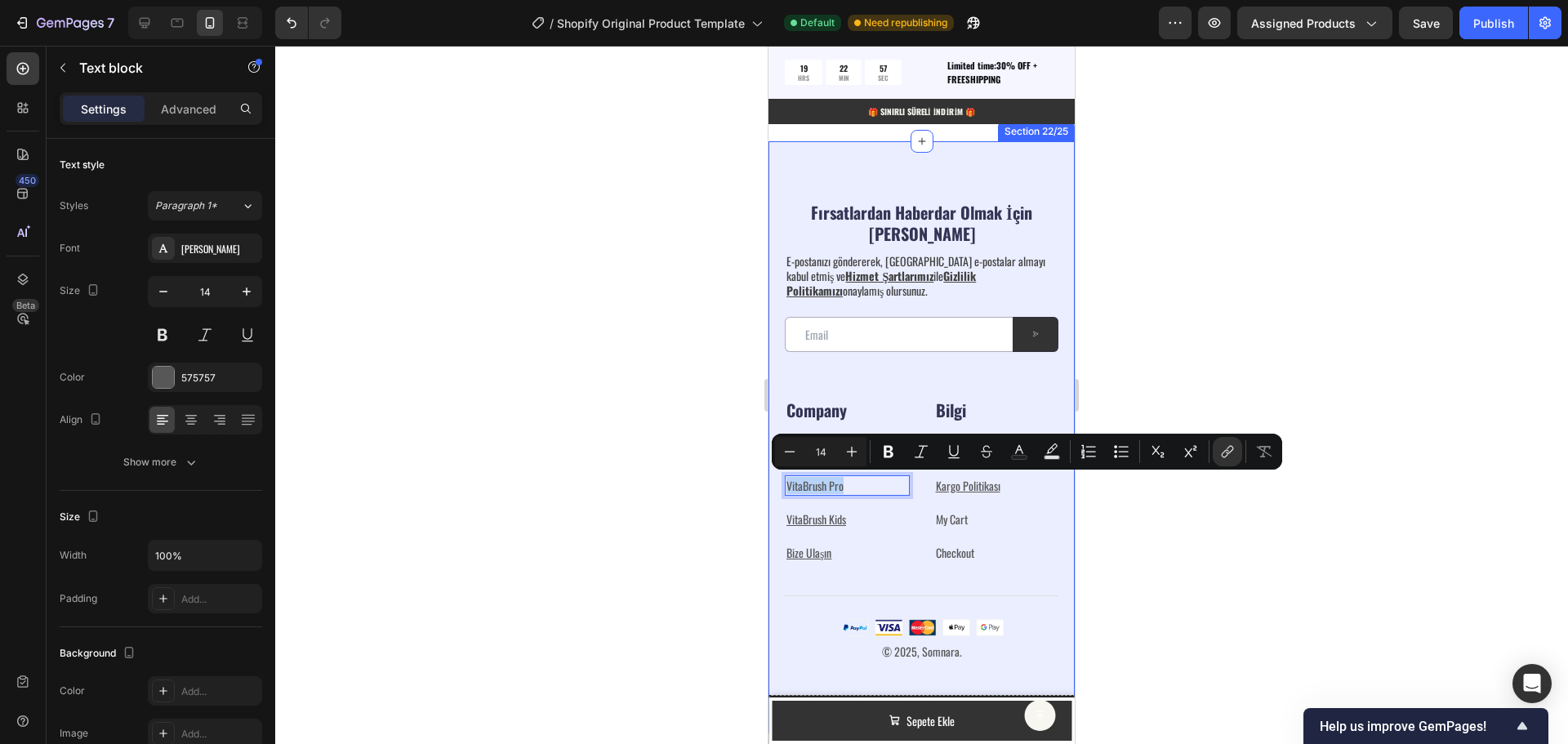
drag, startPoint x: 851, startPoint y: 485, endPoint x: 784, endPoint y: 490, distance: 67.2
click at [782, 489] on div "Fırsatlardan Haberdar Olmak İçin Abone Olun Heading E-postanızı göndererek, [GE…" at bounding box center [921, 437] width 307 height 592
click at [1233, 450] on icon "Editor contextual toolbar" at bounding box center [1227, 451] width 16 height 16
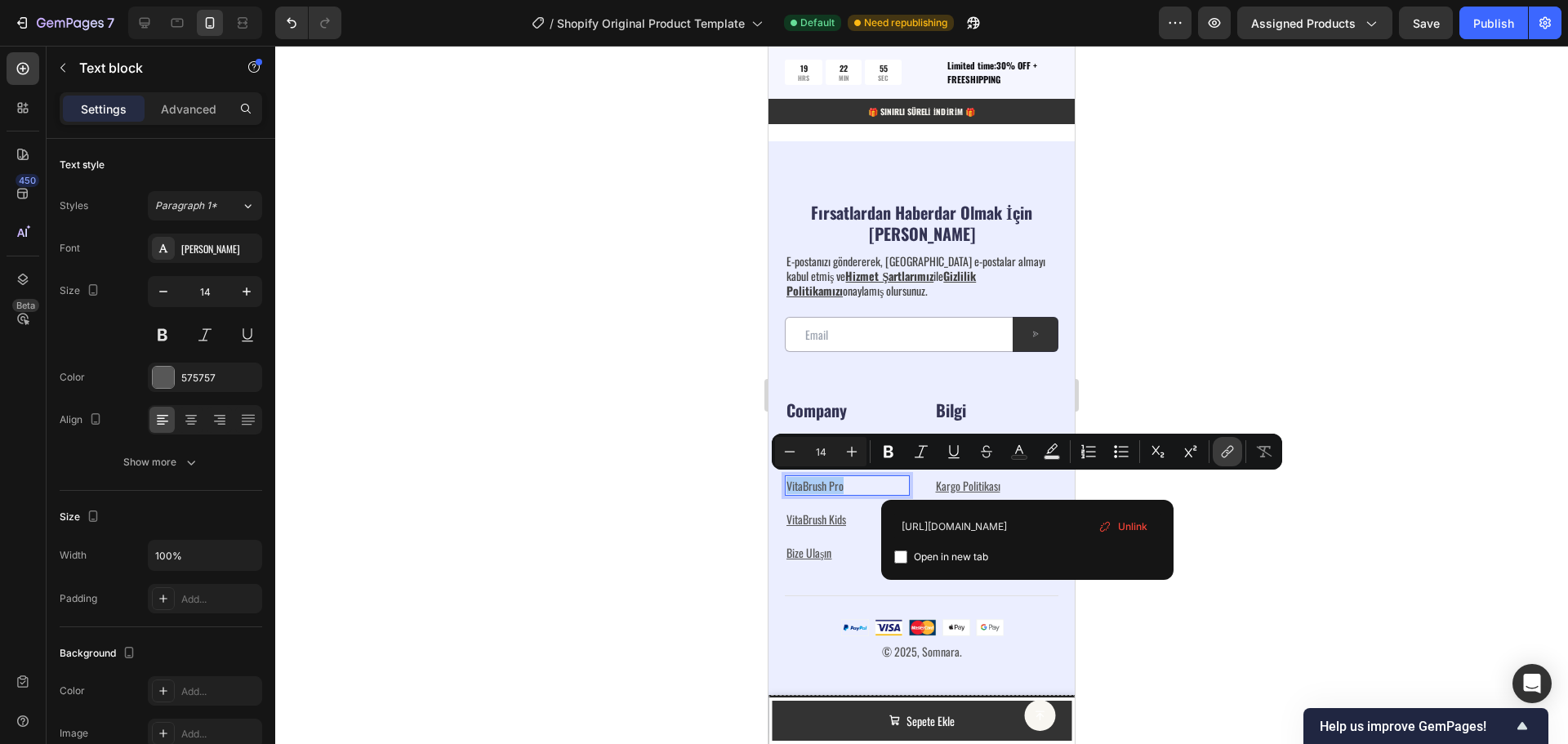
scroll to position [0, 121]
click at [1278, 557] on div at bounding box center [921, 395] width 1293 height 698
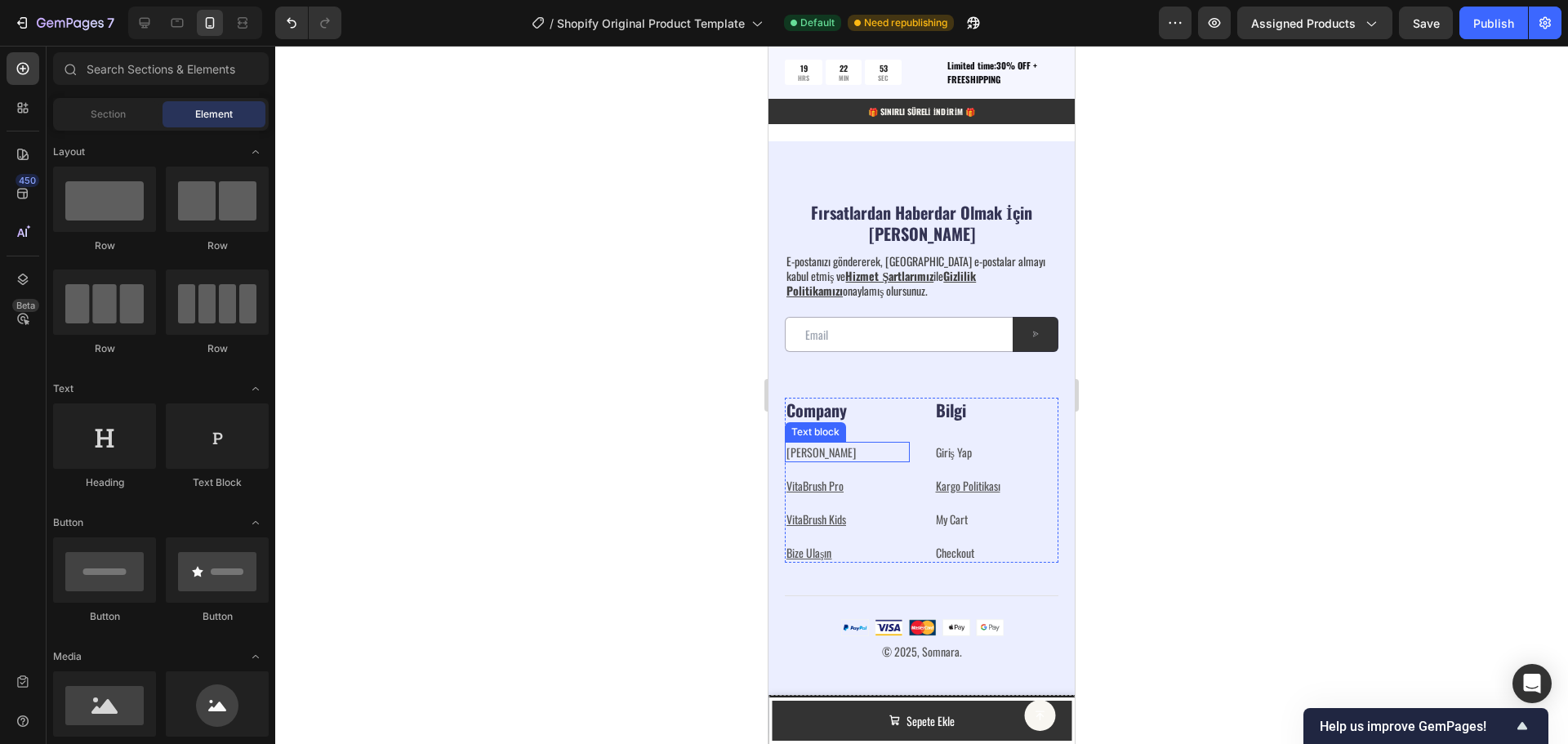
click at [828, 450] on p "[PERSON_NAME] ⁠⁠⁠⁠⁠⁠⁠" at bounding box center [847, 452] width 122 height 17
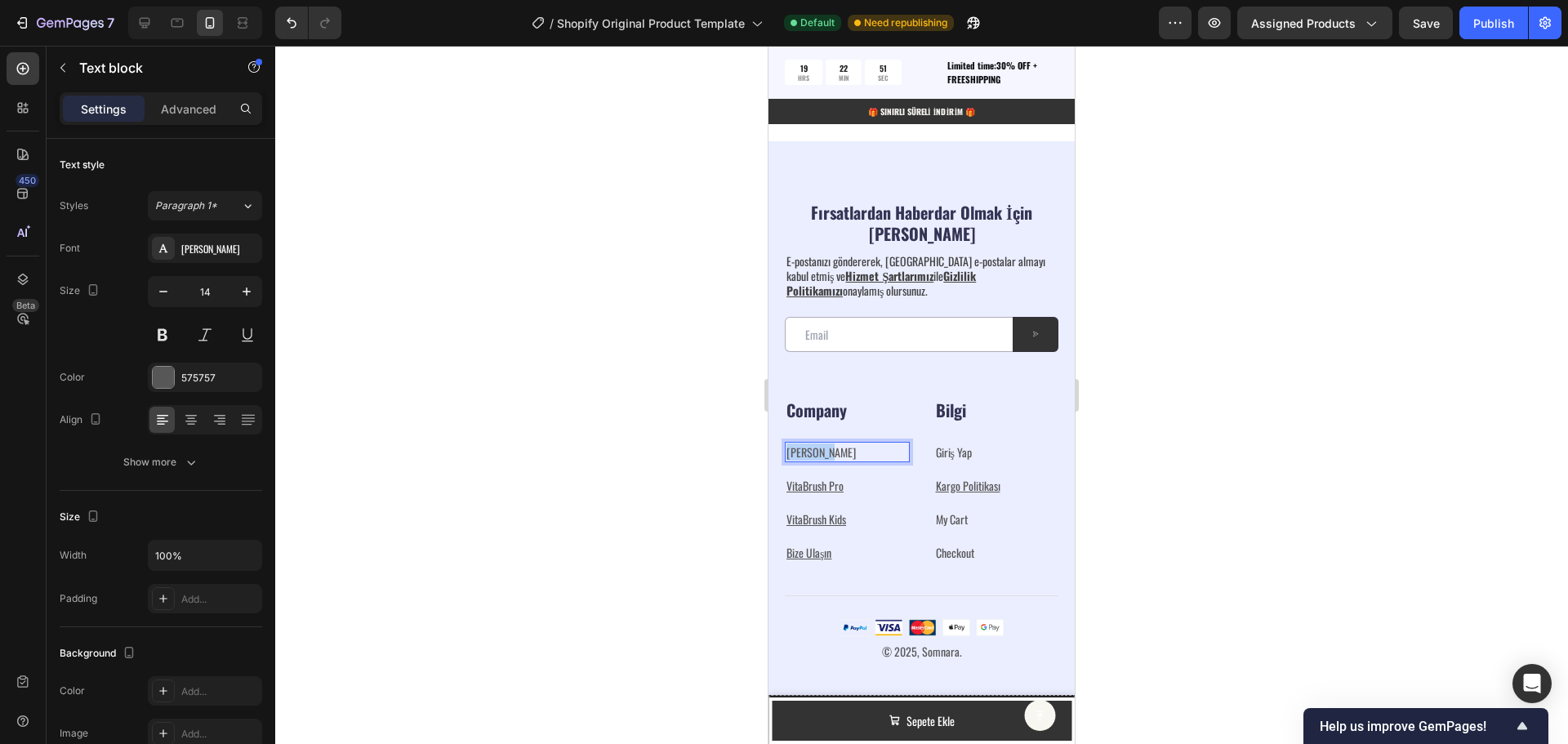
drag, startPoint x: 833, startPoint y: 452, endPoint x: 787, endPoint y: 456, distance: 46.2
click at [787, 456] on p "[PERSON_NAME]" at bounding box center [847, 452] width 122 height 17
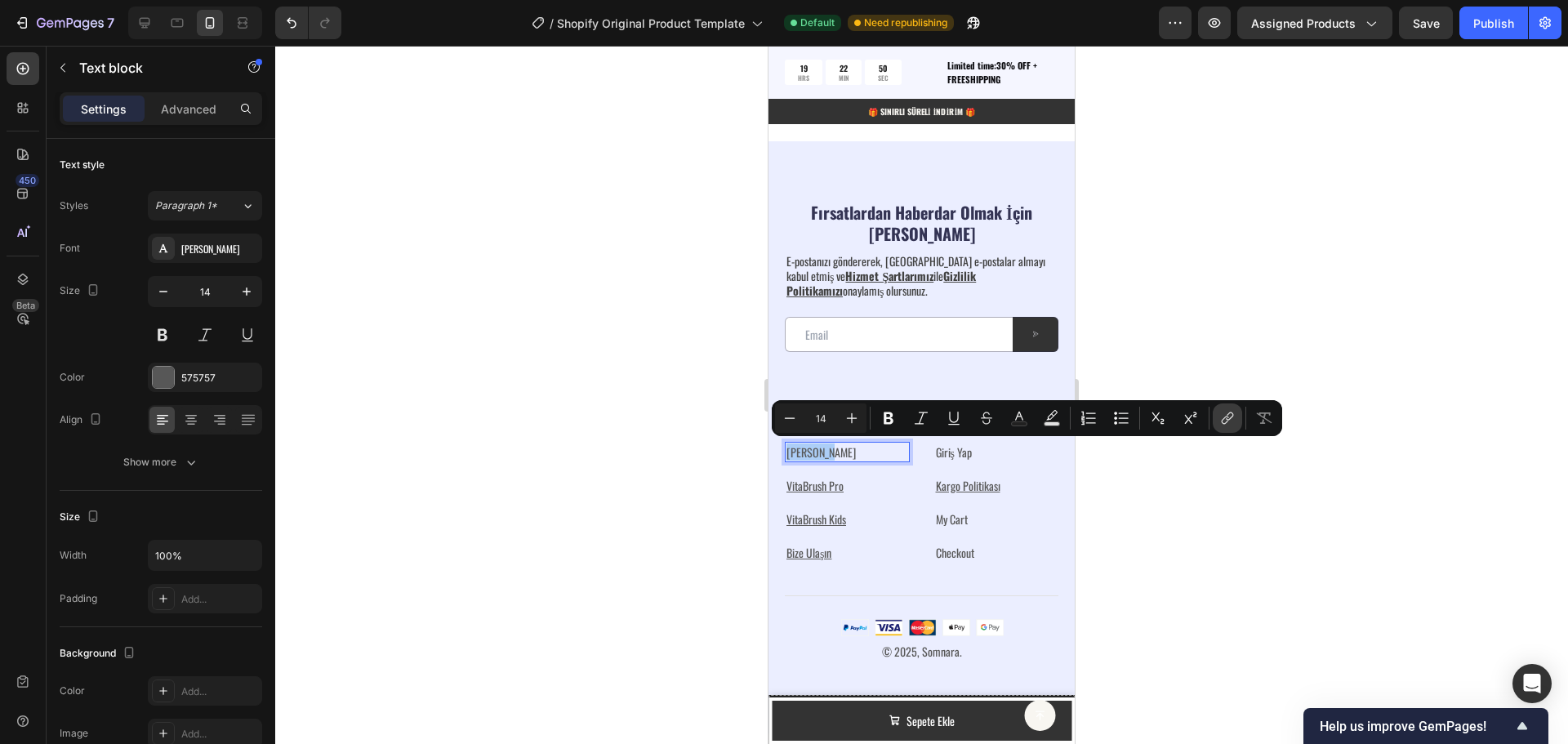
click at [1223, 420] on icon "Editor contextual toolbar" at bounding box center [1226, 420] width 8 height 8
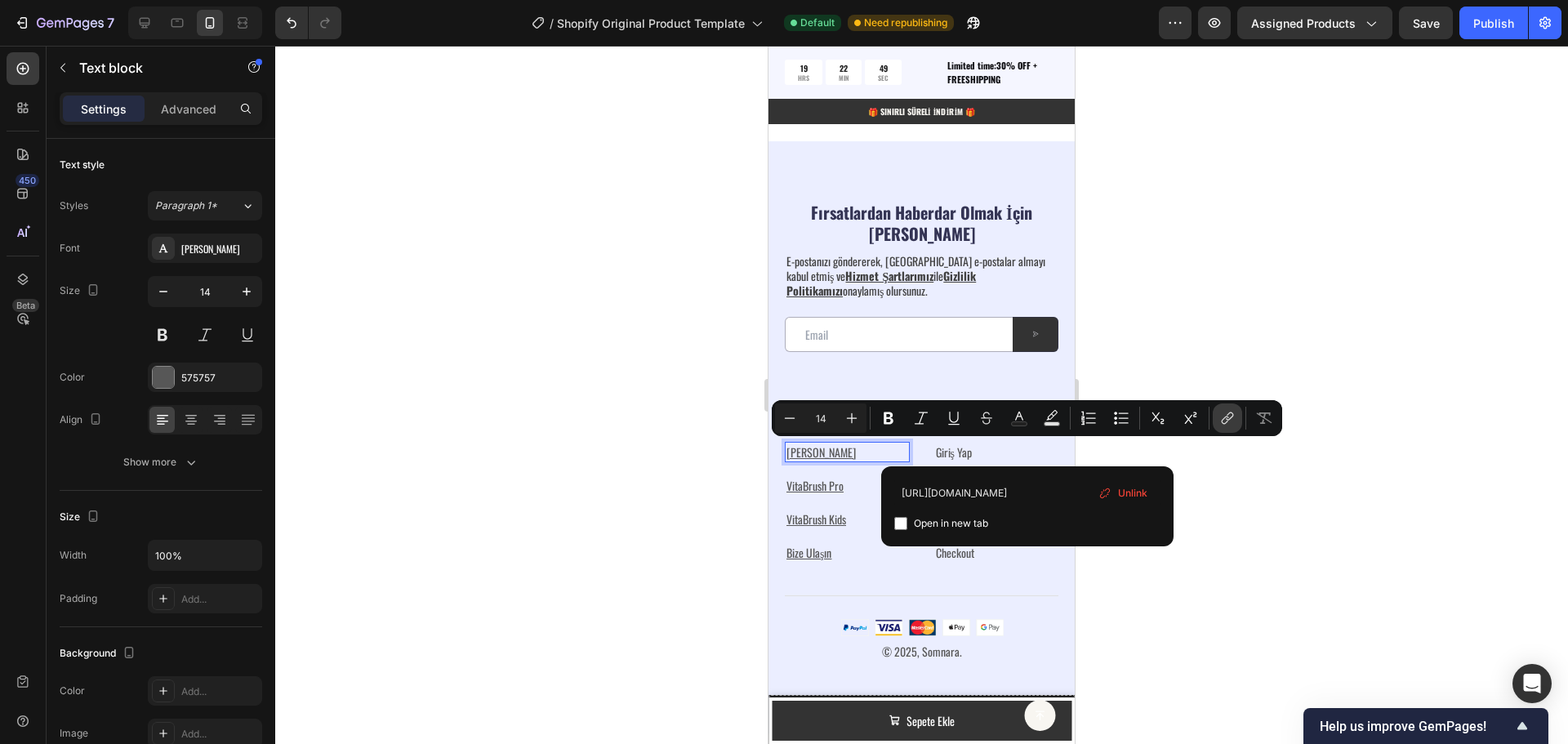
click at [1223, 420] on icon "Editor contextual toolbar" at bounding box center [1226, 420] width 8 height 8
type input "14"
click at [1230, 495] on div at bounding box center [921, 395] width 1293 height 698
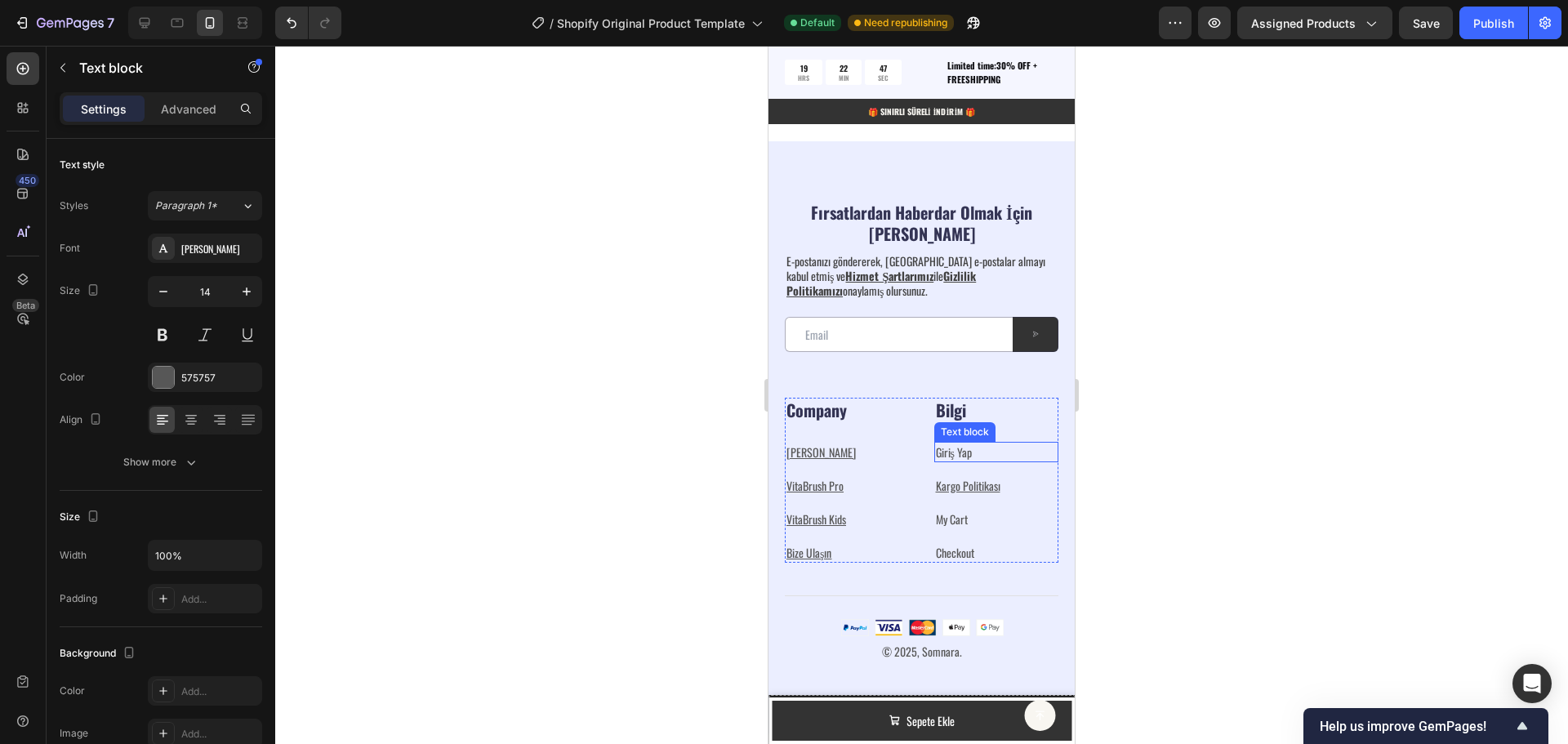
click at [953, 448] on link "Giriş Yap" at bounding box center [954, 452] width 36 height 17
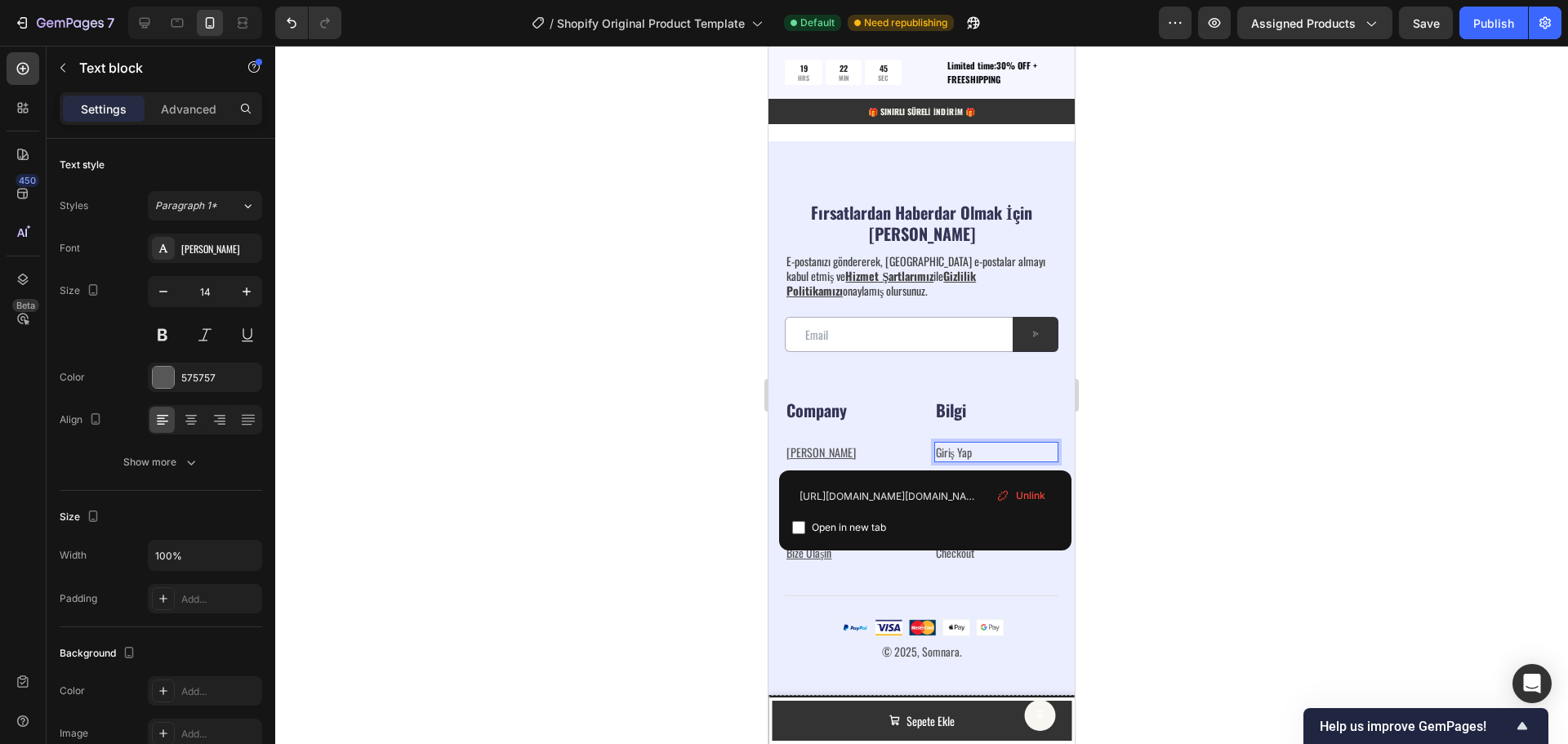
click at [1224, 458] on div at bounding box center [921, 395] width 1293 height 698
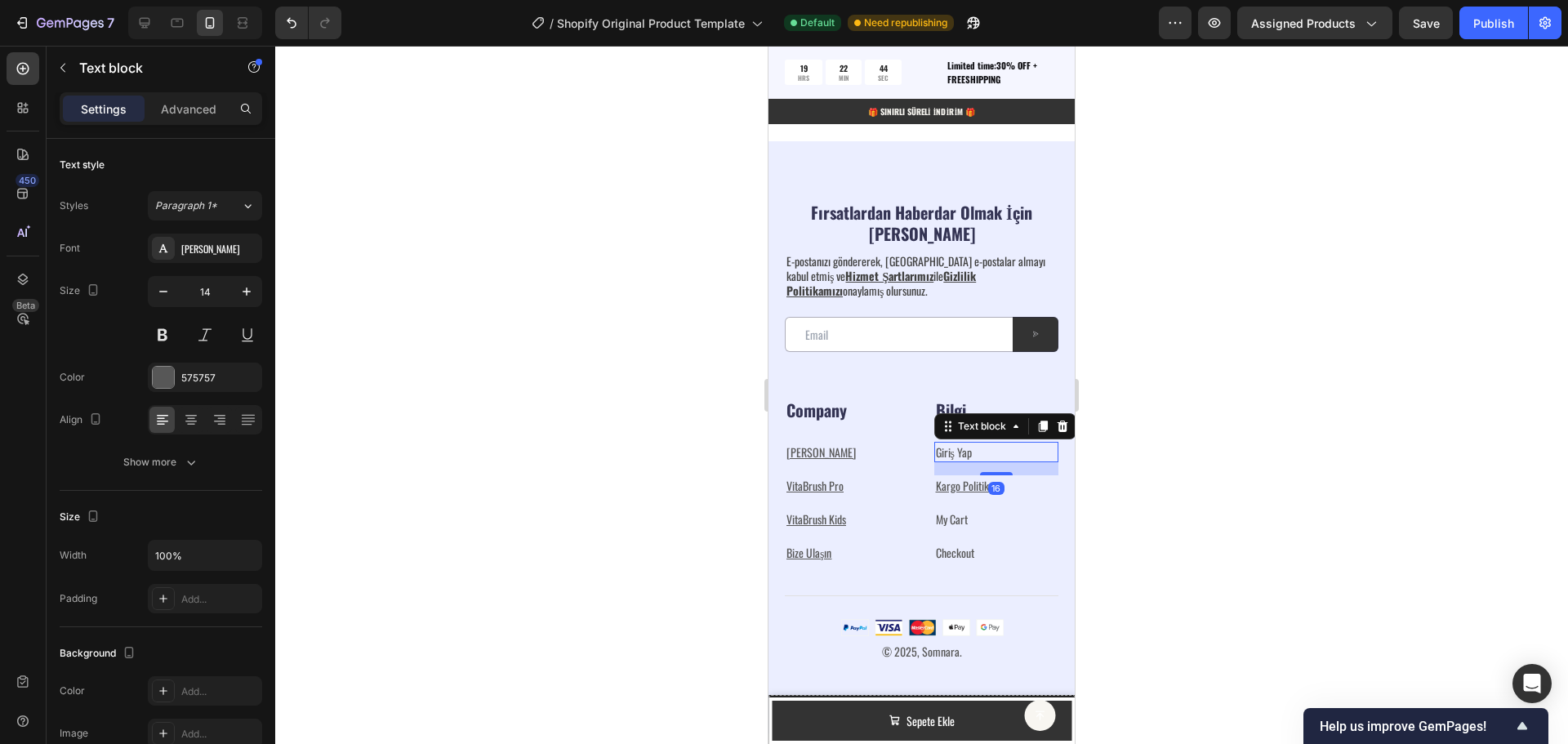
click at [967, 453] on p "Giriş Yap ⁠⁠⁠⁠⁠⁠⁠" at bounding box center [997, 452] width 122 height 17
drag, startPoint x: 974, startPoint y: 452, endPoint x: 926, endPoint y: 454, distance: 48.0
click at [926, 454] on div "Company Heading [PERSON_NAME] Text block VitaBrush Pro Text block VitaBrush Kid…" at bounding box center [921, 481] width 274 height 165
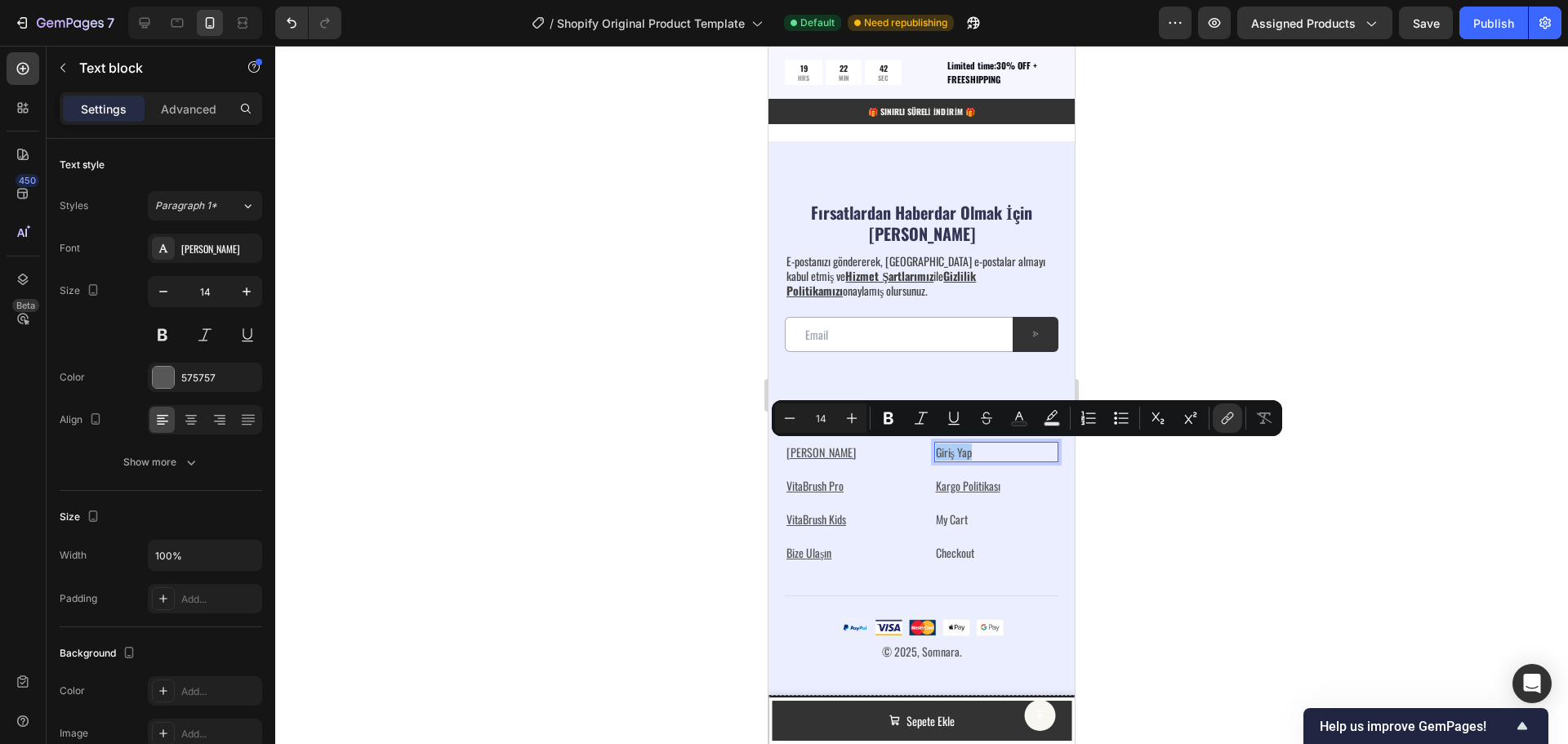
click at [1184, 491] on div at bounding box center [921, 395] width 1293 height 698
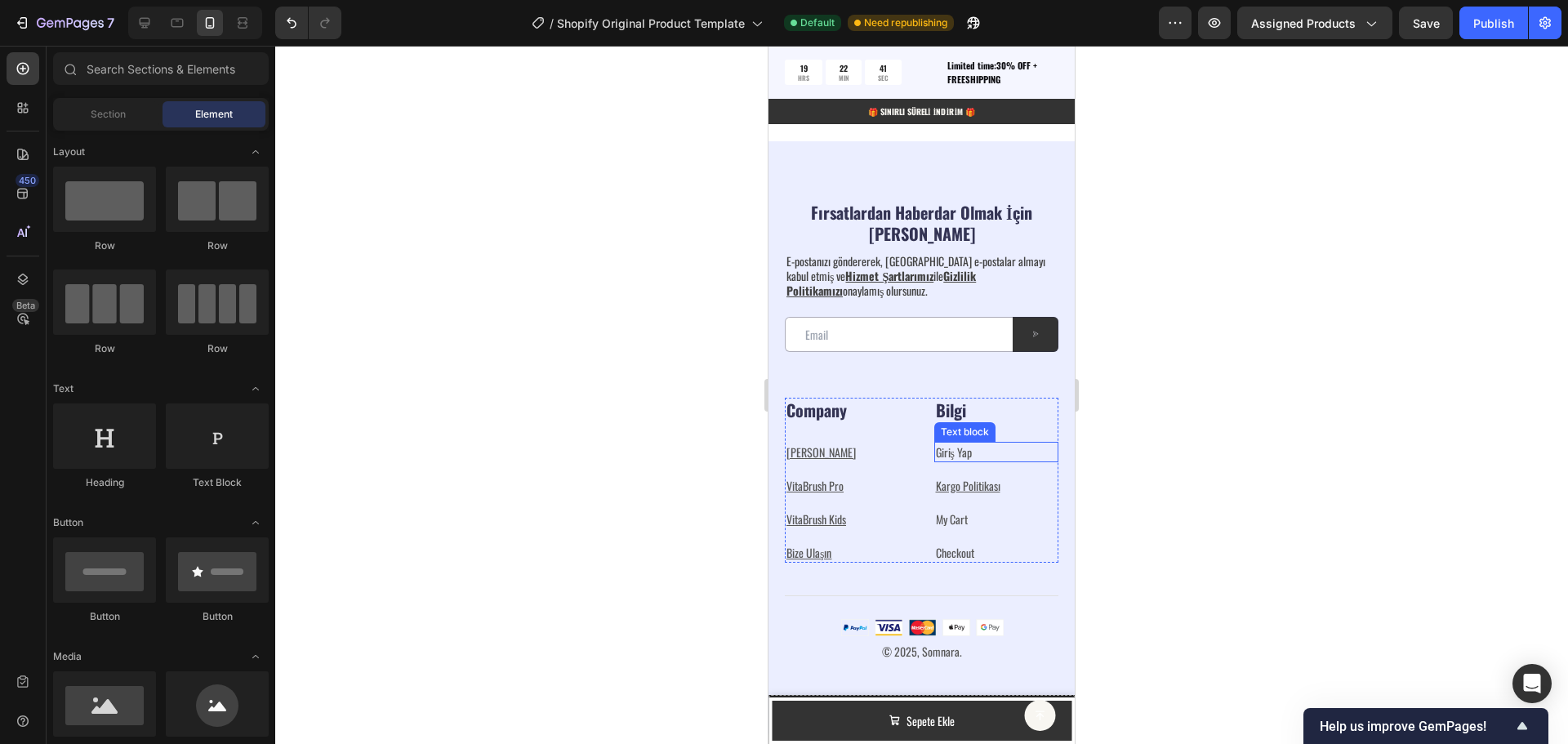
click at [975, 454] on p "Giriş Yap" at bounding box center [997, 452] width 122 height 17
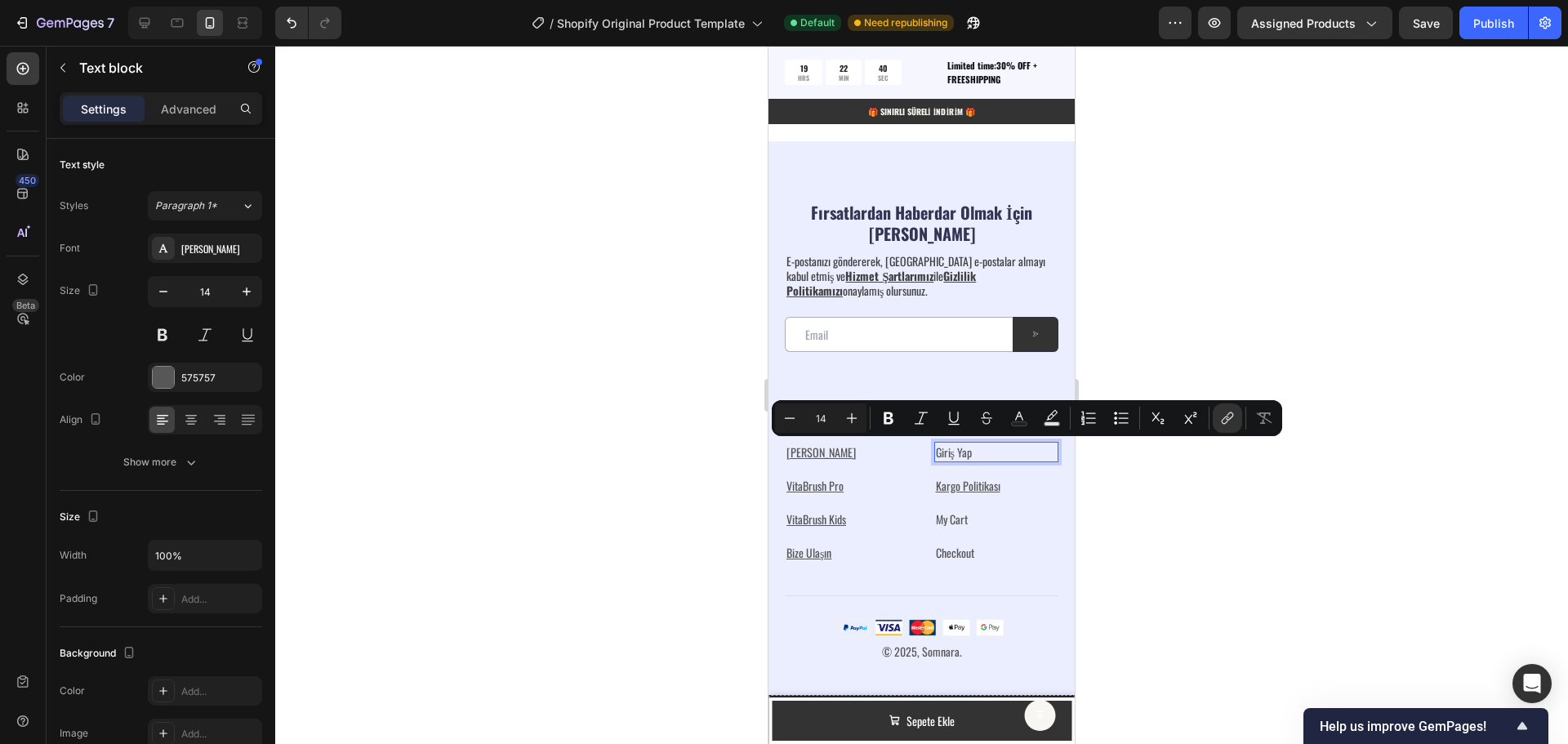
drag, startPoint x: 975, startPoint y: 454, endPoint x: 936, endPoint y: 457, distance: 39.1
click at [936, 457] on p "Giriş Yap" at bounding box center [997, 452] width 122 height 17
click at [1228, 416] on icon "Editor contextual toolbar" at bounding box center [1226, 420] width 8 height 8
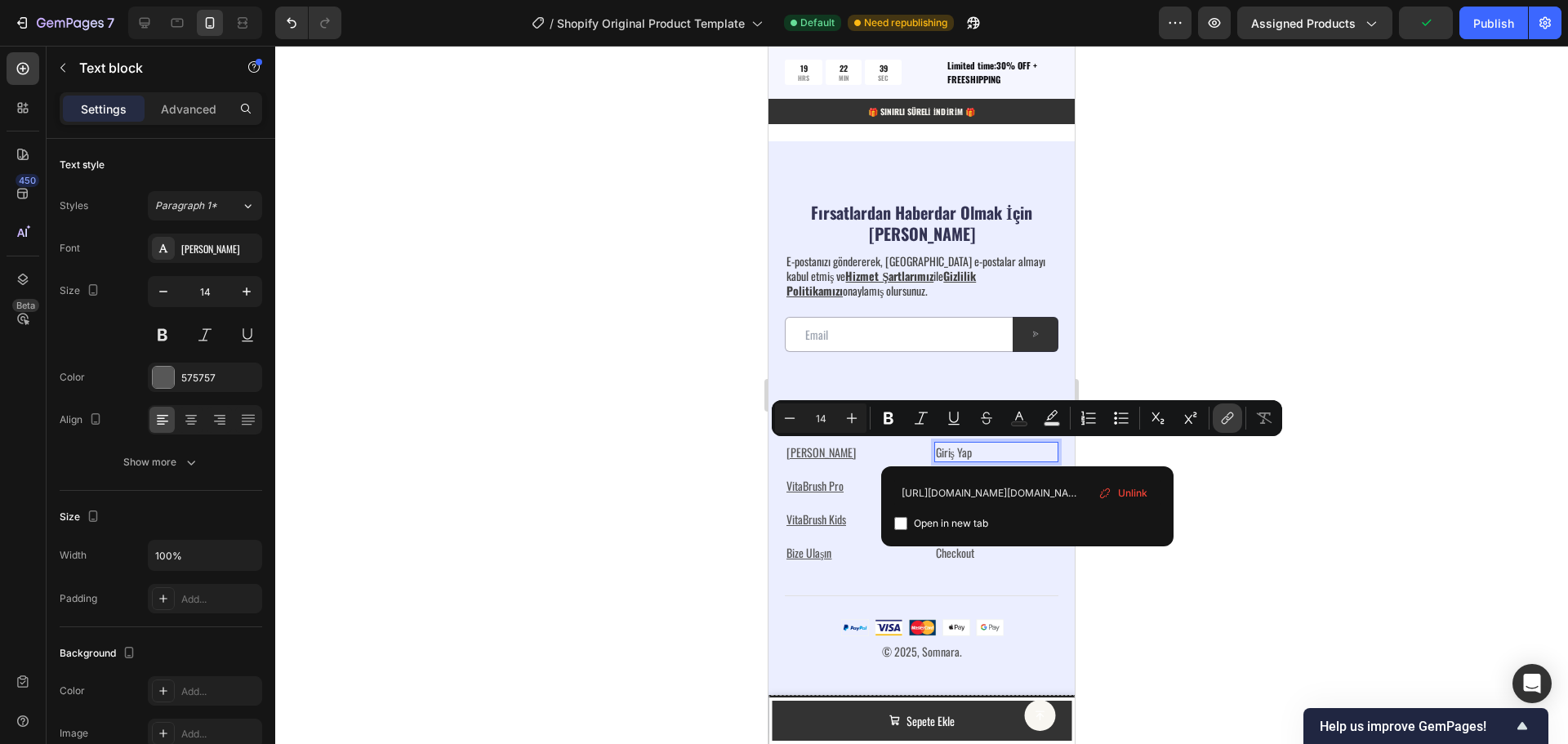
scroll to position [0, 2891]
click at [1222, 502] on div at bounding box center [921, 395] width 1293 height 698
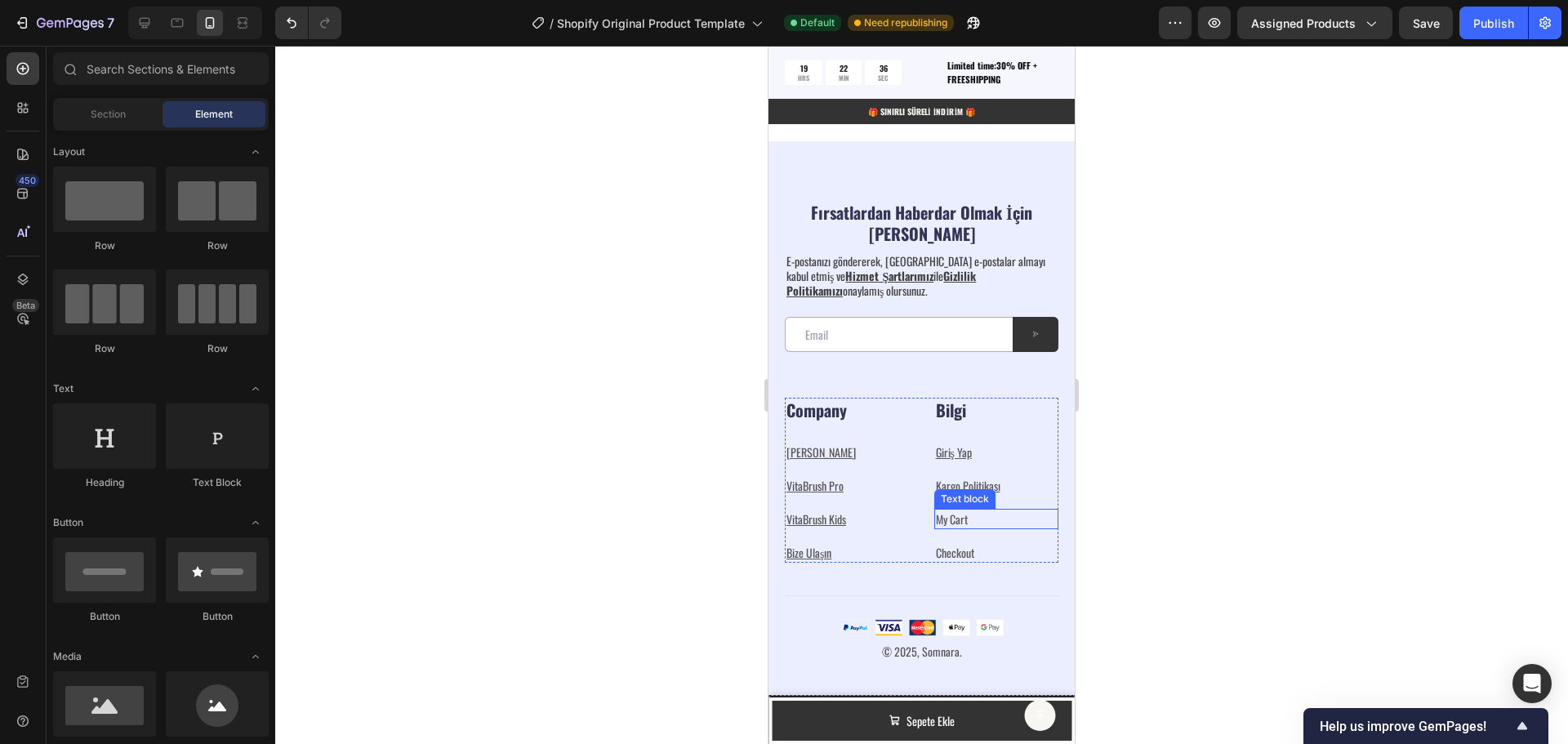
click at [970, 517] on p "My Cart" at bounding box center [997, 519] width 122 height 17
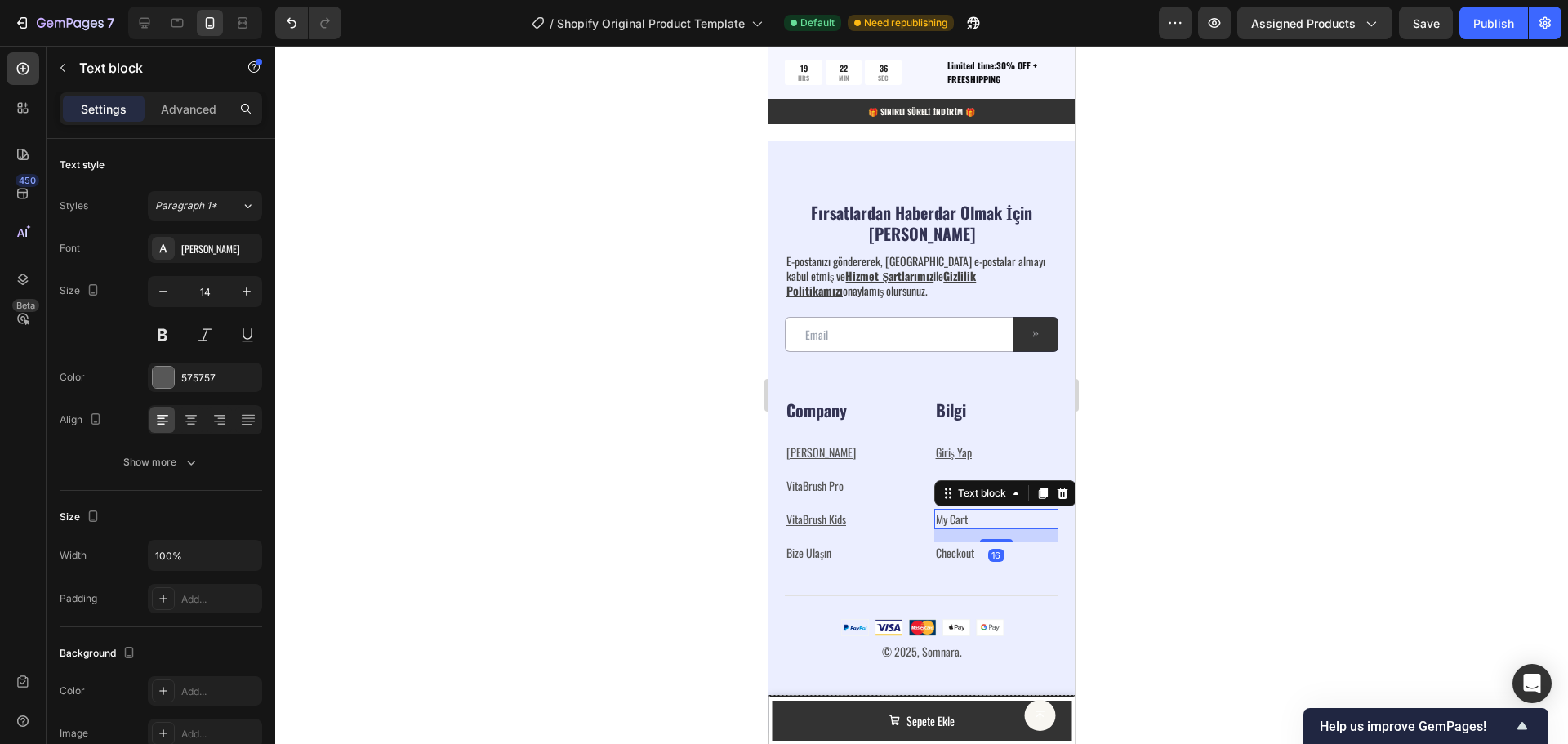
click at [970, 517] on p "My Cart" at bounding box center [997, 519] width 122 height 17
drag, startPoint x: 969, startPoint y: 518, endPoint x: 928, endPoint y: 516, distance: 41.0
click at [934, 516] on div "My Cart" at bounding box center [997, 518] width 125 height 20
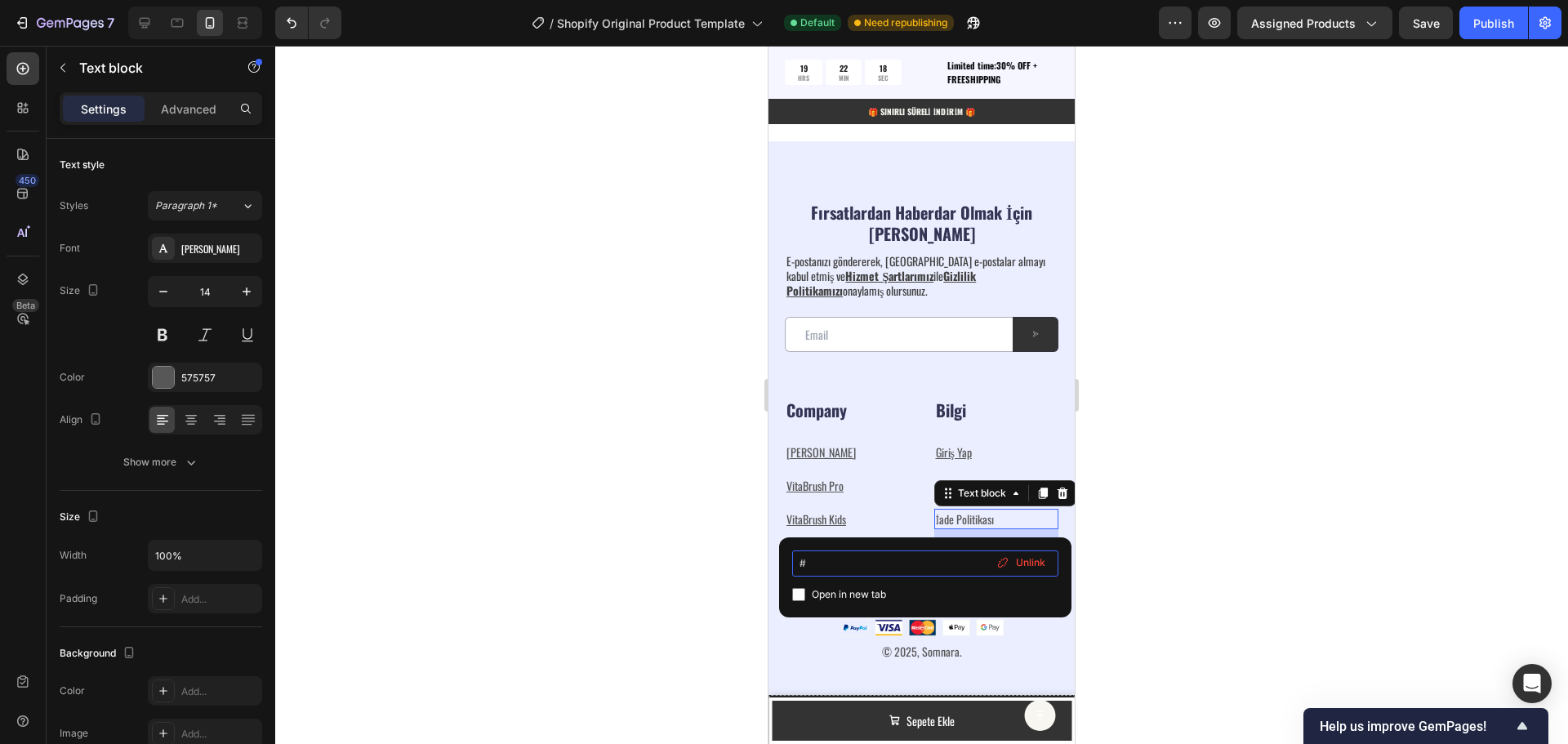
drag, startPoint x: 860, startPoint y: 562, endPoint x: 794, endPoint y: 557, distance: 66.2
click at [794, 557] on input "#" at bounding box center [925, 563] width 266 height 26
paste input "[URL][DOMAIN_NAME]"
type input "[URL][DOMAIN_NAME]"
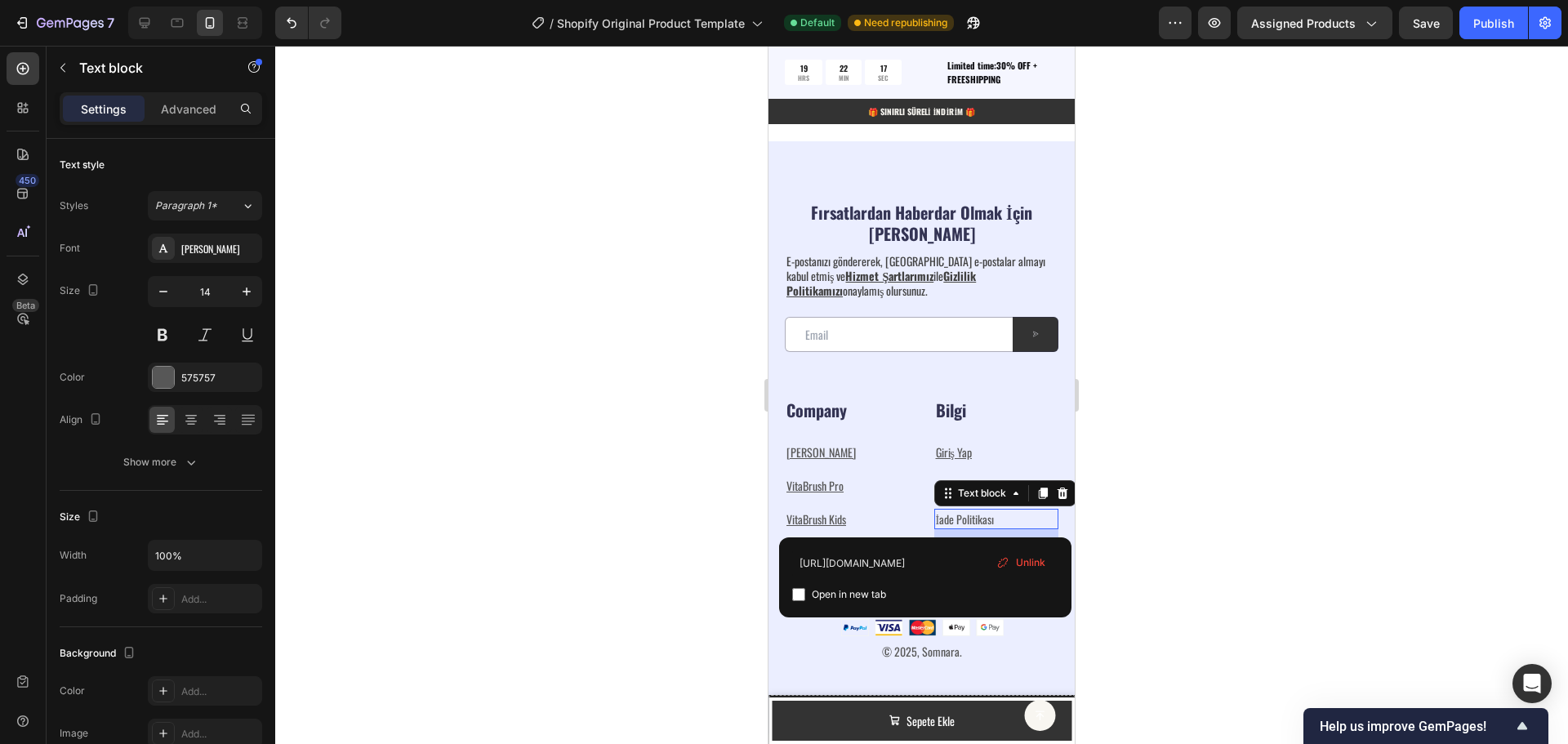
click at [1275, 499] on div at bounding box center [921, 395] width 1293 height 698
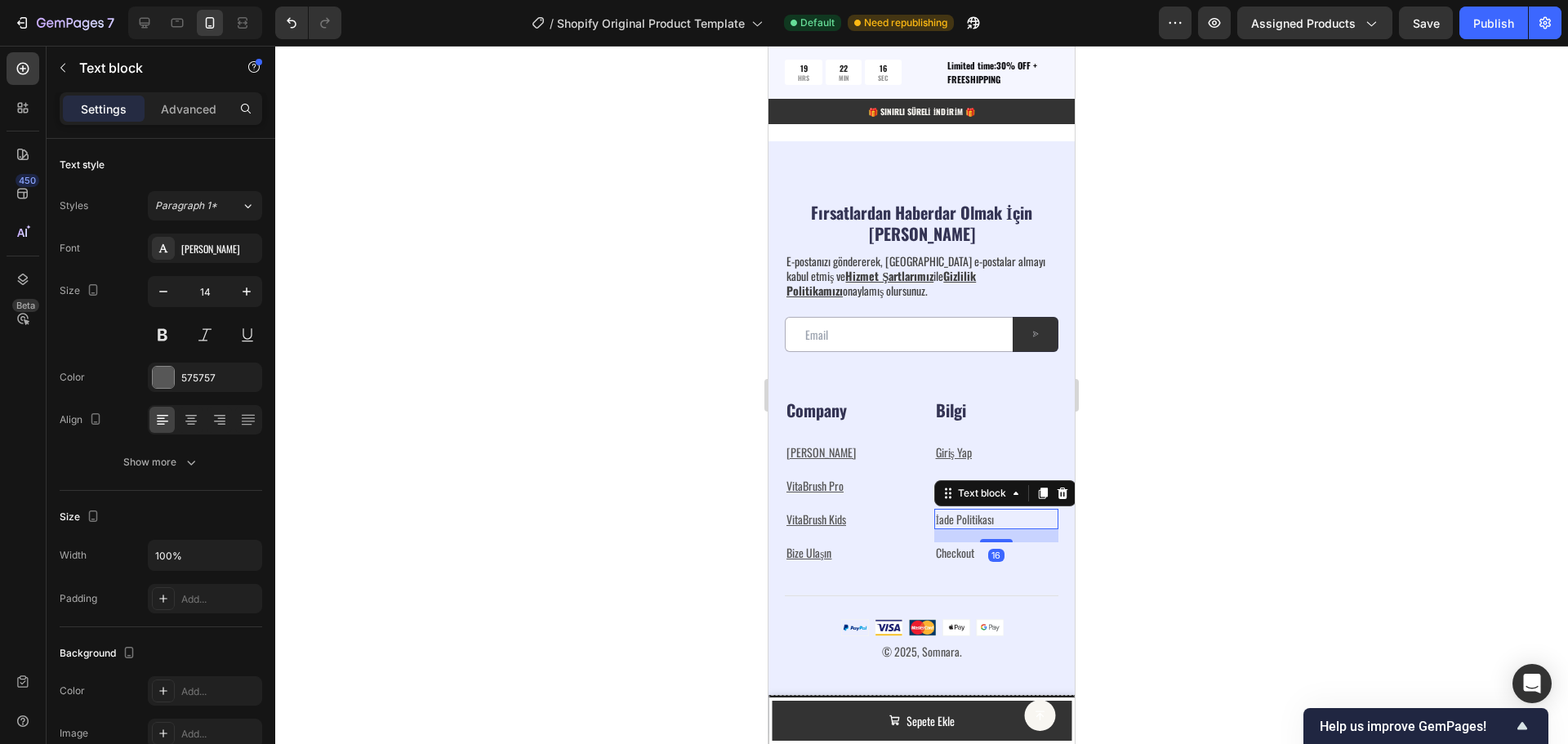
click at [992, 520] on p "İade Politikası ⁠⁠⁠⁠⁠⁠⁠" at bounding box center [997, 519] width 122 height 17
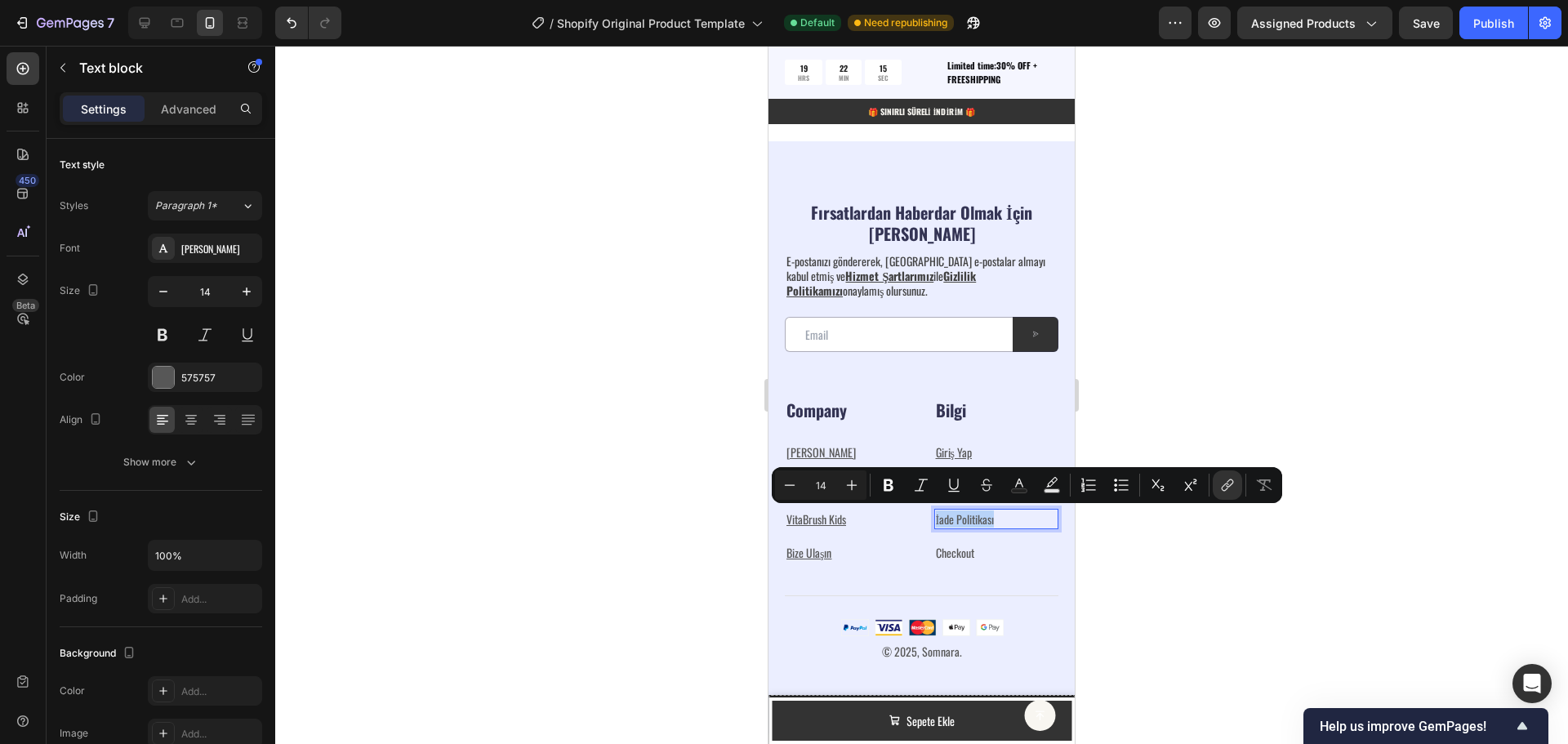
drag, startPoint x: 993, startPoint y: 519, endPoint x: 926, endPoint y: 523, distance: 67.1
click at [926, 523] on div "Company Heading [PERSON_NAME] Text block VitaBrush Pro Text block VitaBrush Kid…" at bounding box center [921, 481] width 274 height 165
click at [1225, 484] on icon "Editor contextual toolbar" at bounding box center [1227, 484] width 16 height 16
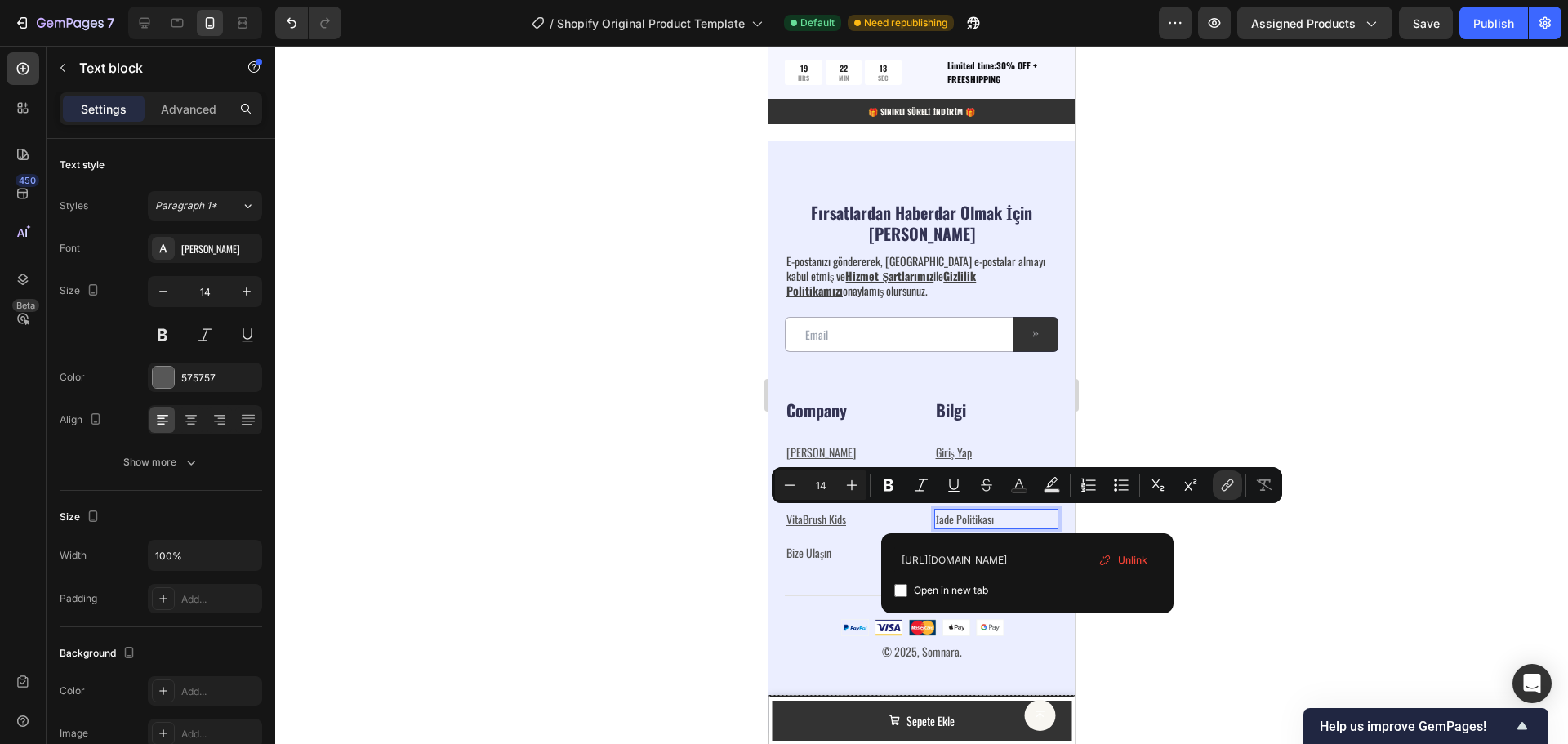
click at [1245, 534] on div at bounding box center [921, 395] width 1293 height 698
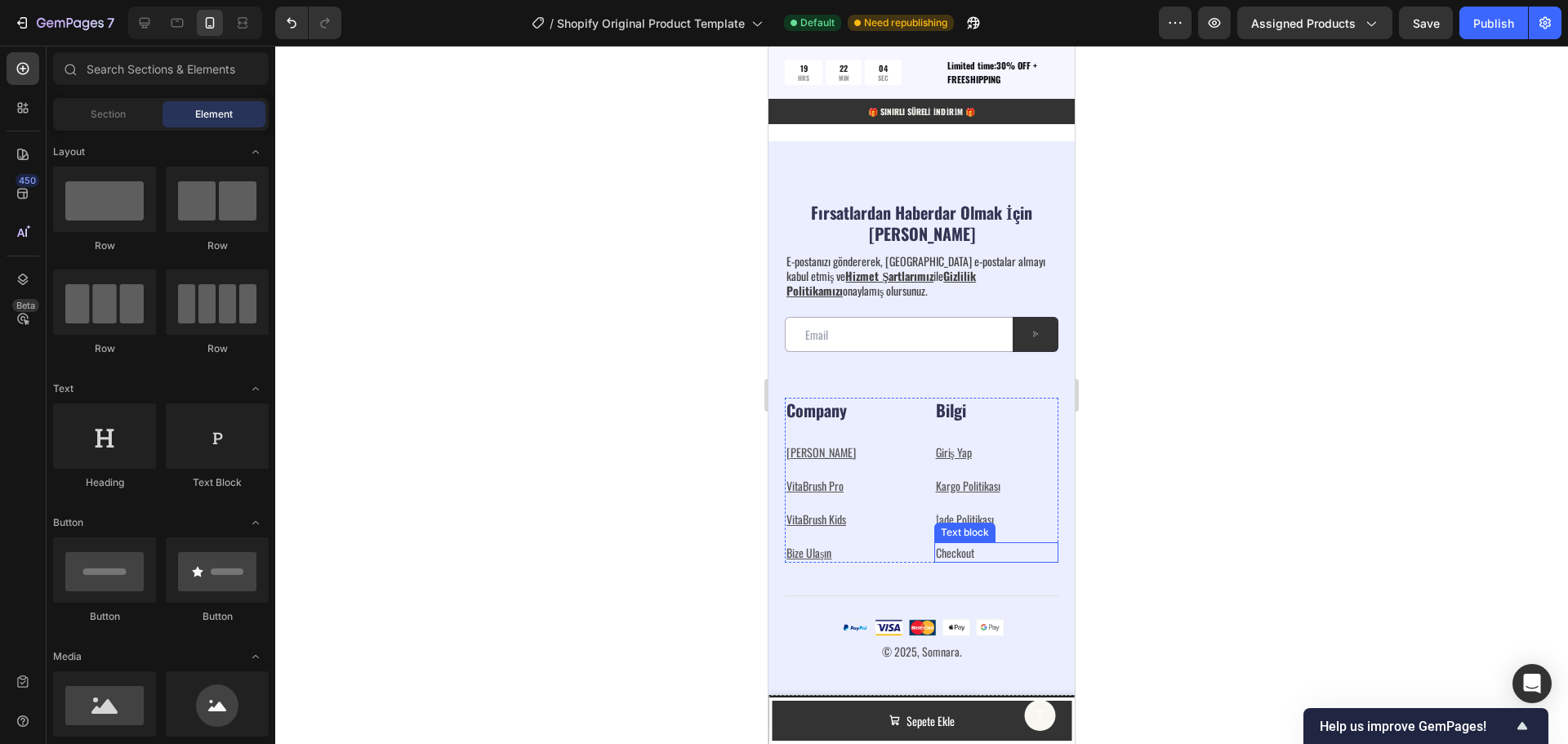
click at [979, 550] on p "Checkout" at bounding box center [997, 553] width 122 height 17
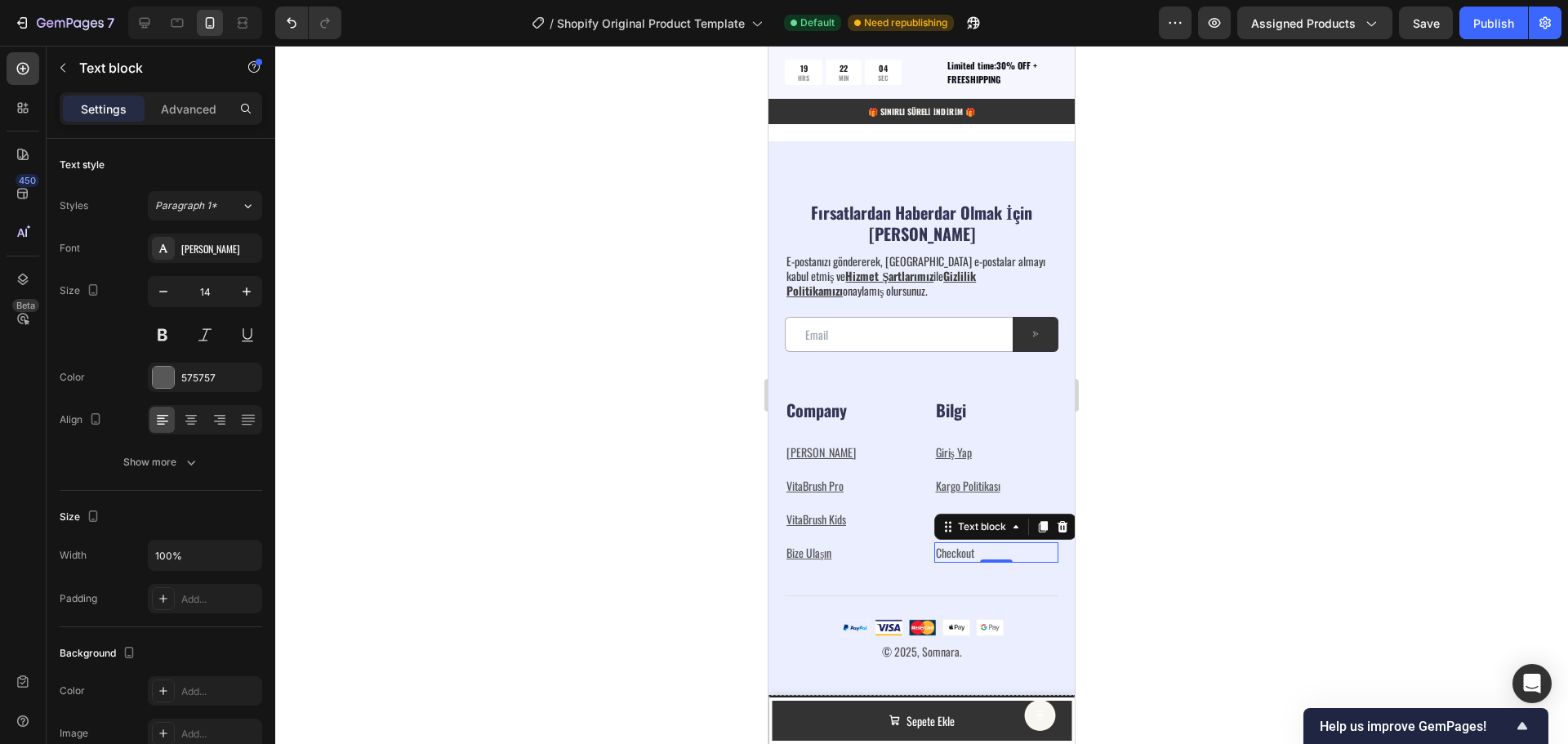
click at [979, 550] on p "Checkout" at bounding box center [997, 553] width 122 height 17
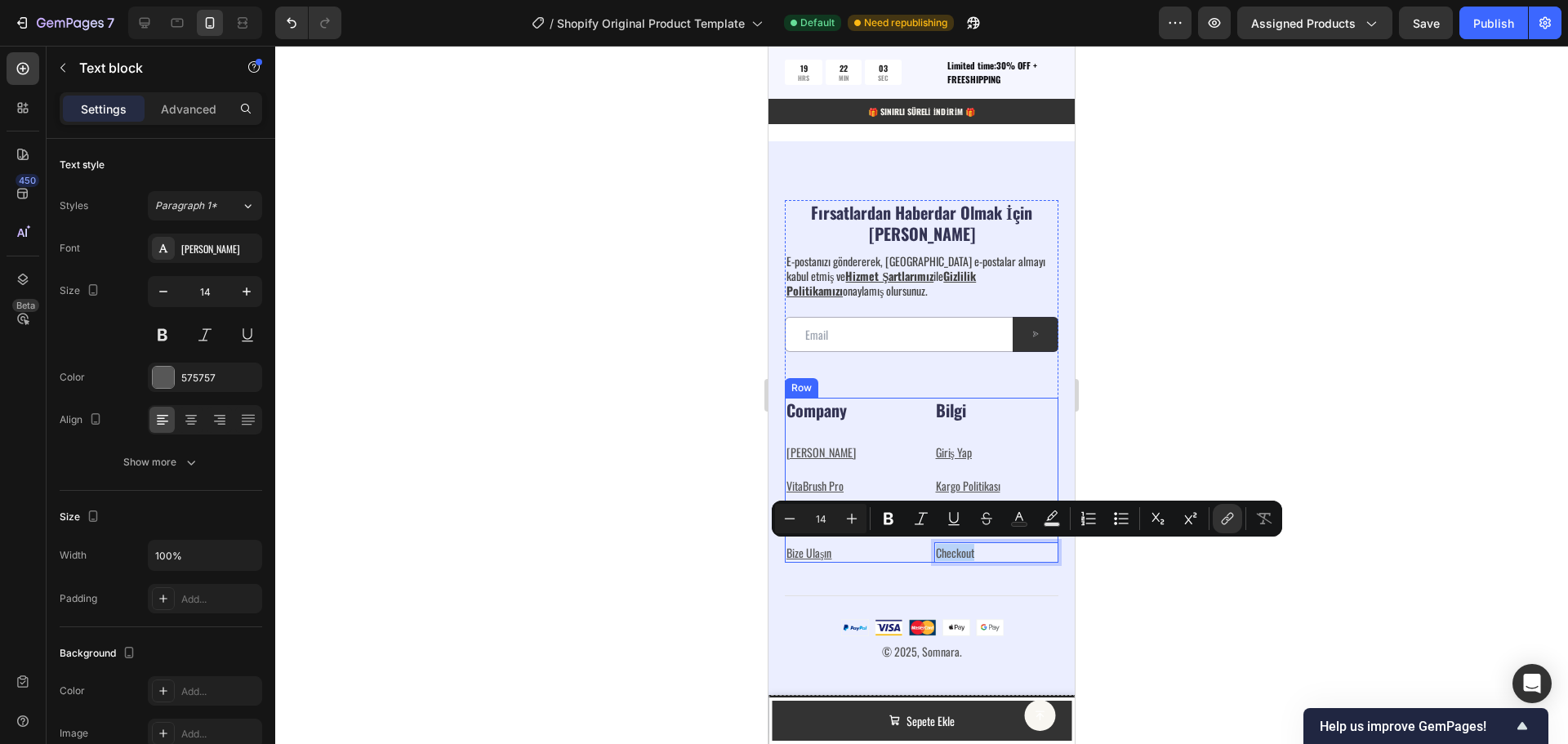
drag, startPoint x: 977, startPoint y: 551, endPoint x: 927, endPoint y: 549, distance: 50.0
click at [927, 549] on div "Company Heading [PERSON_NAME] Text block VitaBrush Pro Text block VitaBrush Kid…" at bounding box center [921, 481] width 274 height 165
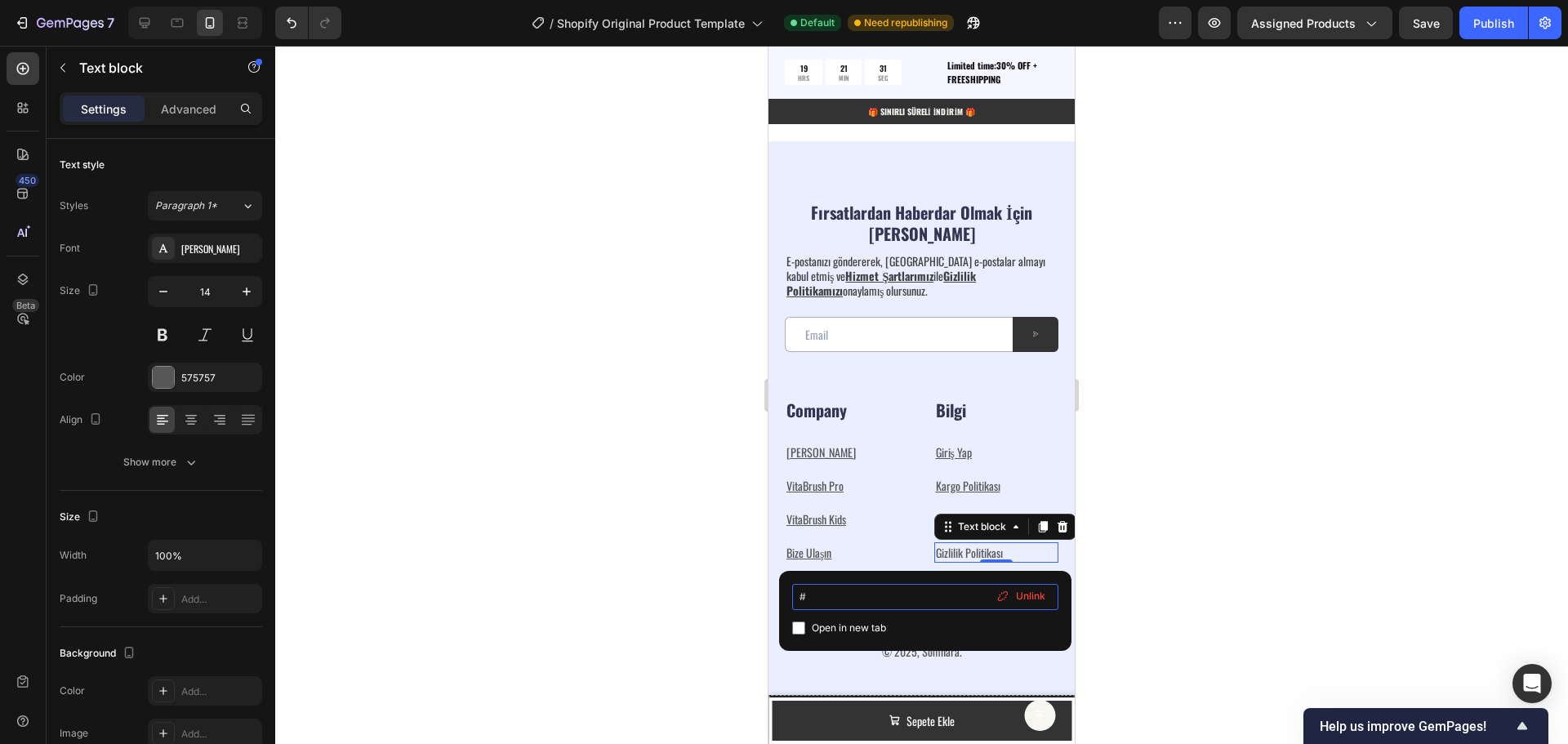
drag, startPoint x: 844, startPoint y: 600, endPoint x: 800, endPoint y: 594, distance: 44.4
click at [800, 594] on input "#" at bounding box center [925, 596] width 266 height 26
type input "[URL][DOMAIN_NAME]"
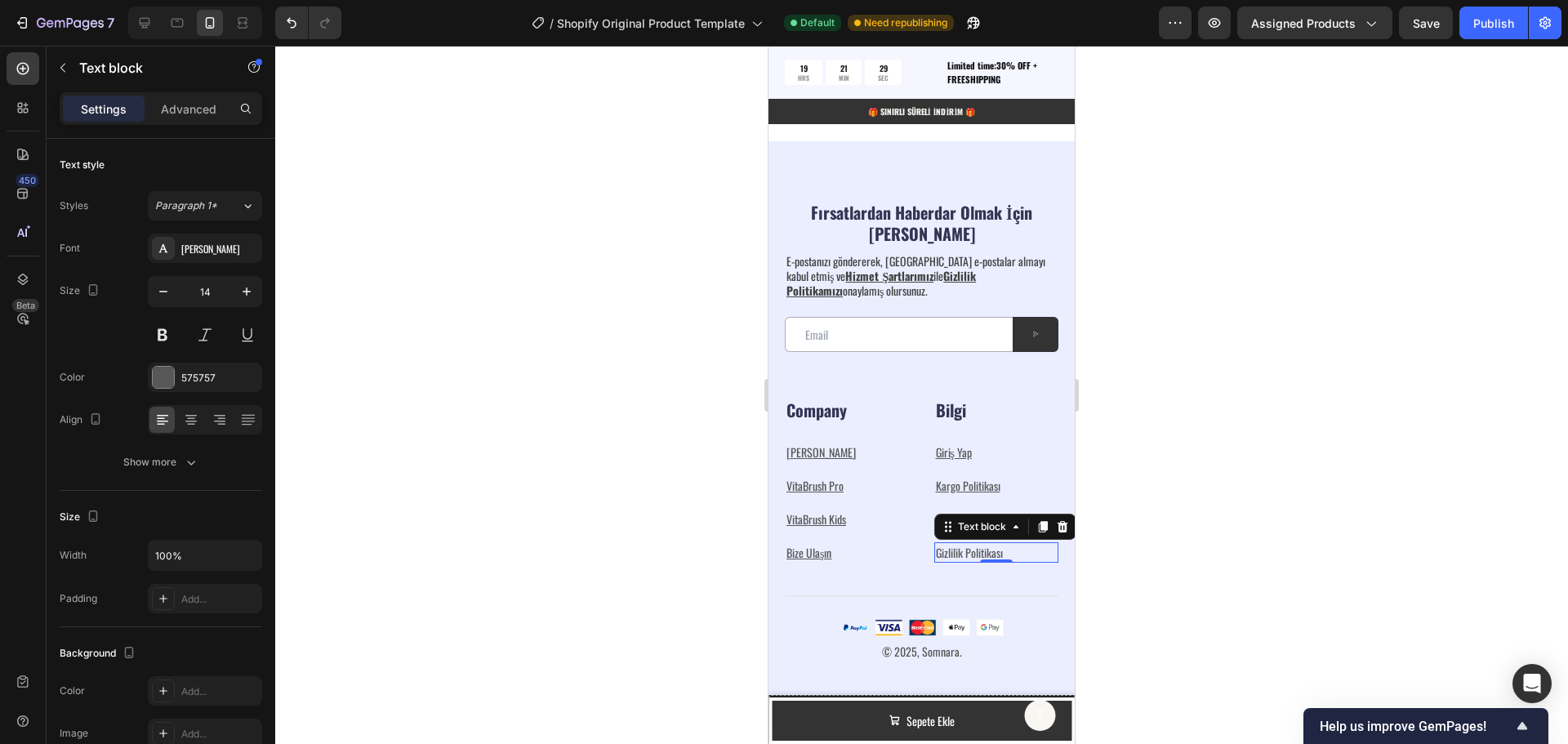
click at [1188, 567] on div at bounding box center [921, 395] width 1293 height 698
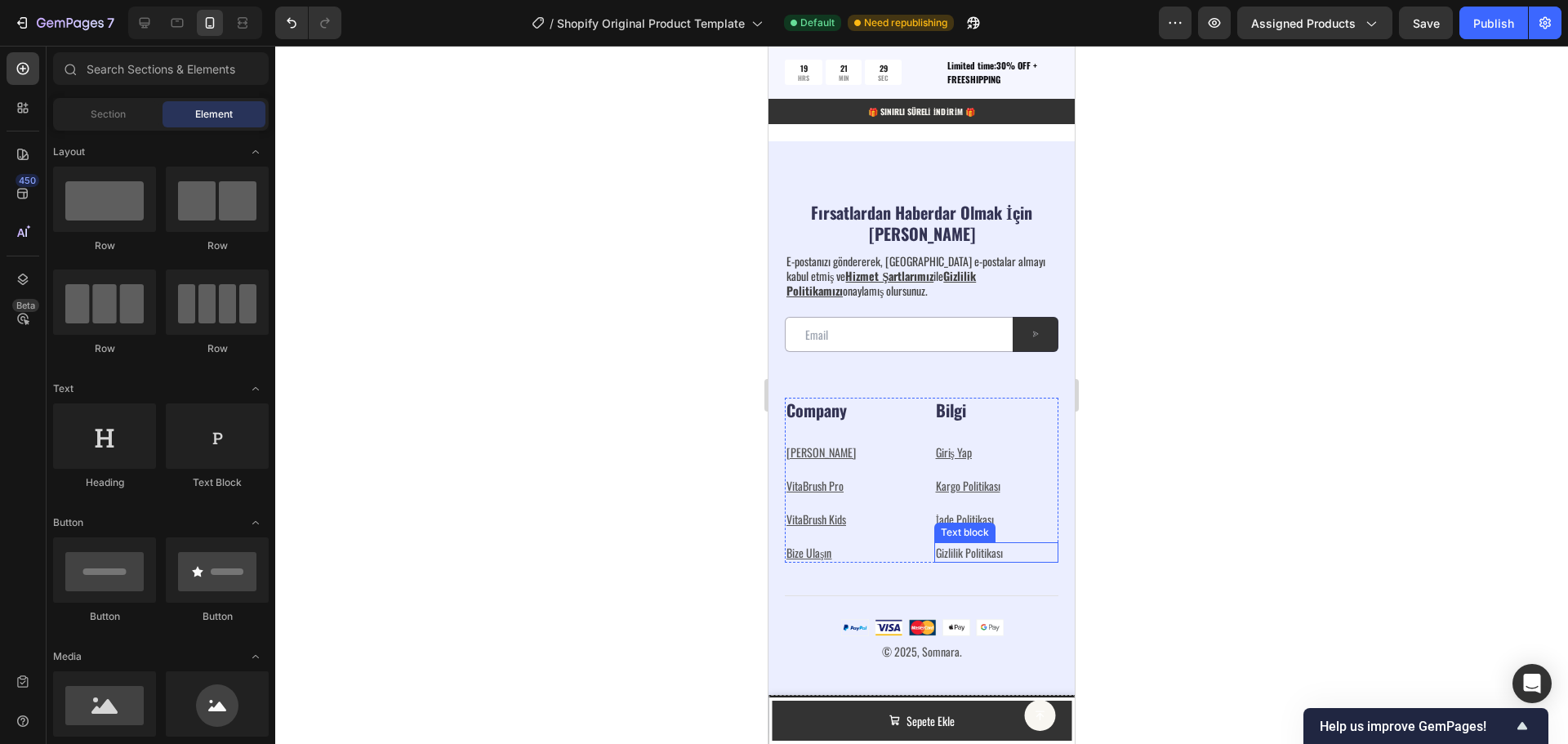
click at [999, 555] on p "Gizlilik Politikası ⁠⁠⁠⁠⁠⁠⁠" at bounding box center [997, 553] width 122 height 17
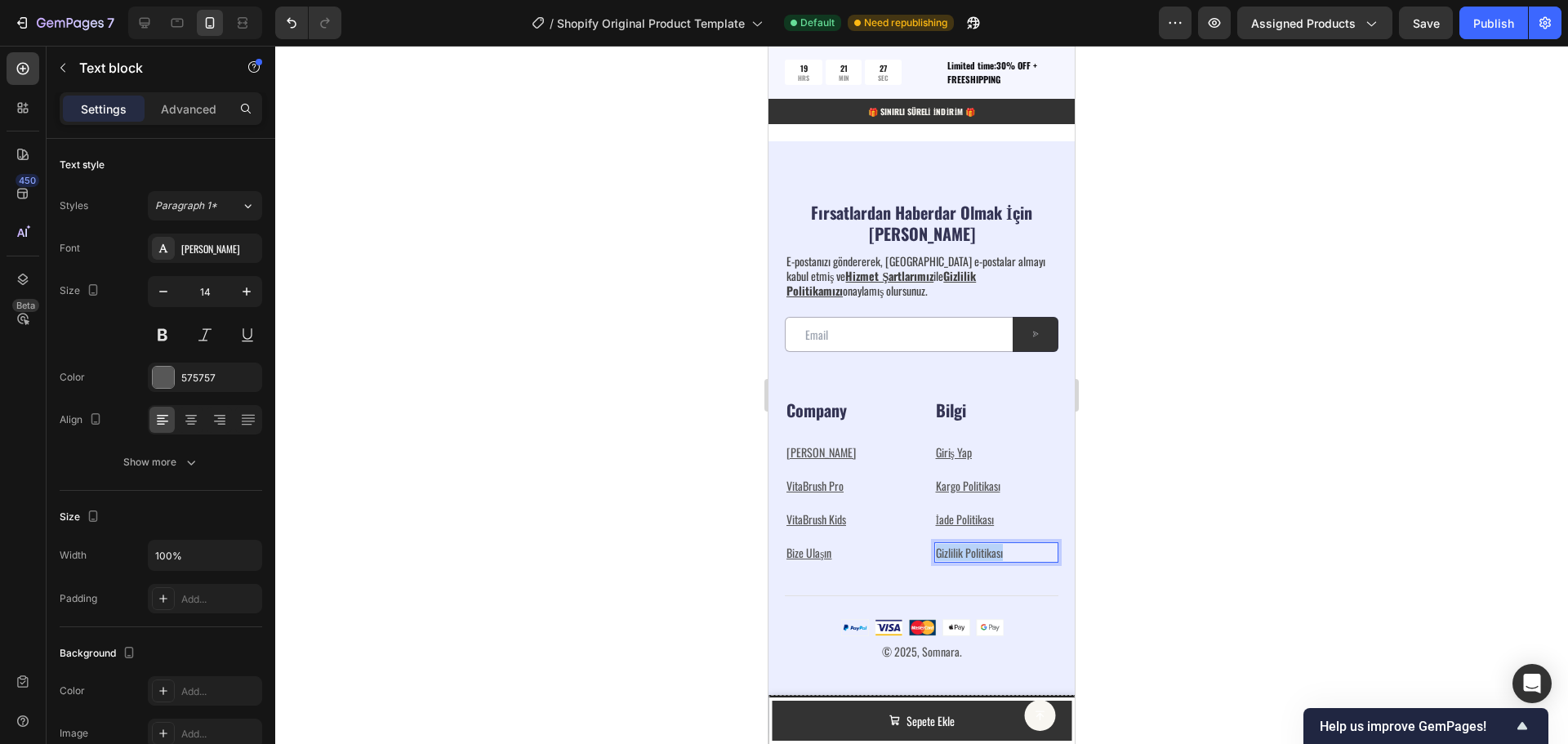
drag, startPoint x: 1005, startPoint y: 553, endPoint x: 931, endPoint y: 554, distance: 74.0
click at [936, 554] on p "Gizlilik Politikası" at bounding box center [997, 553] width 122 height 17
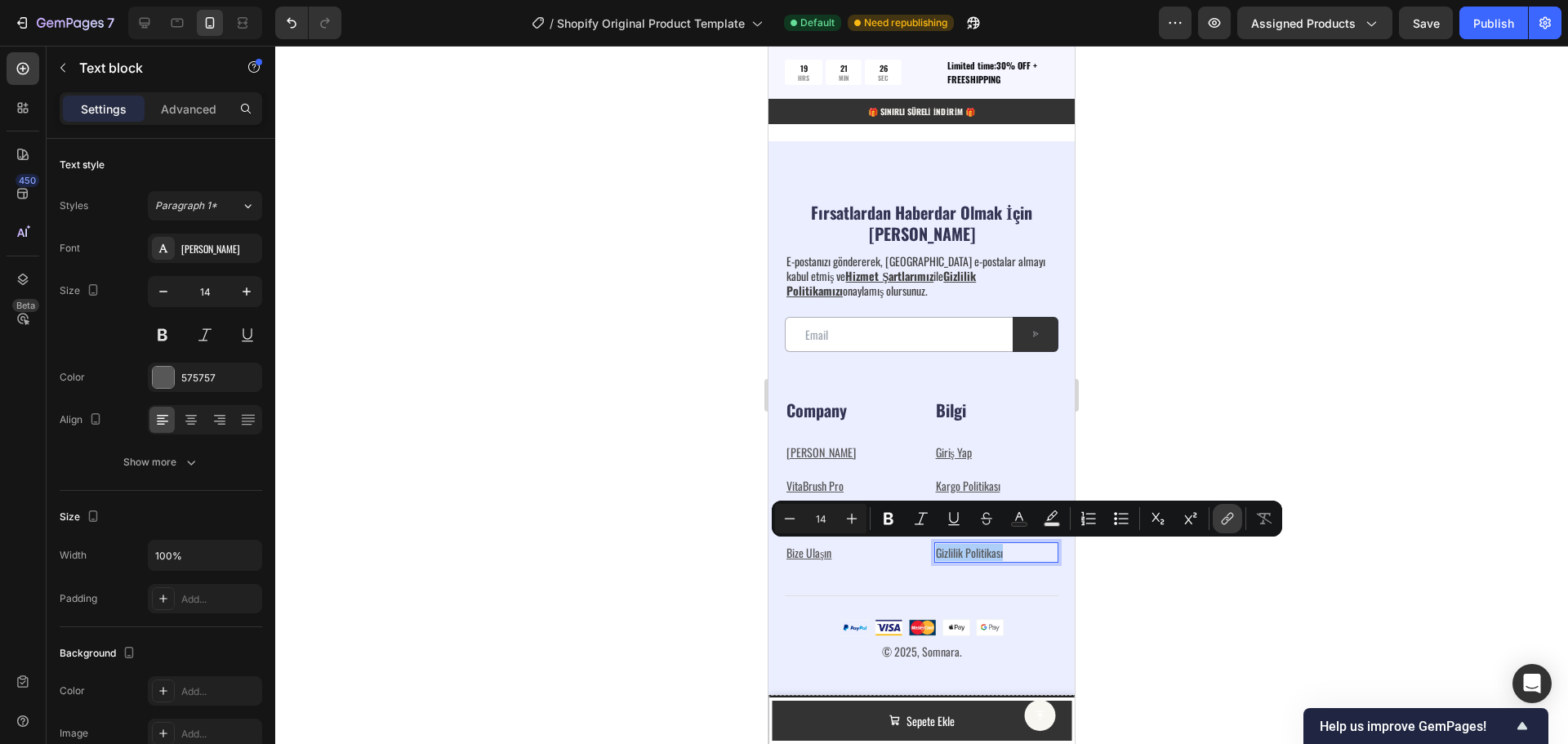
click at [1231, 514] on icon "Editor contextual toolbar" at bounding box center [1227, 518] width 16 height 16
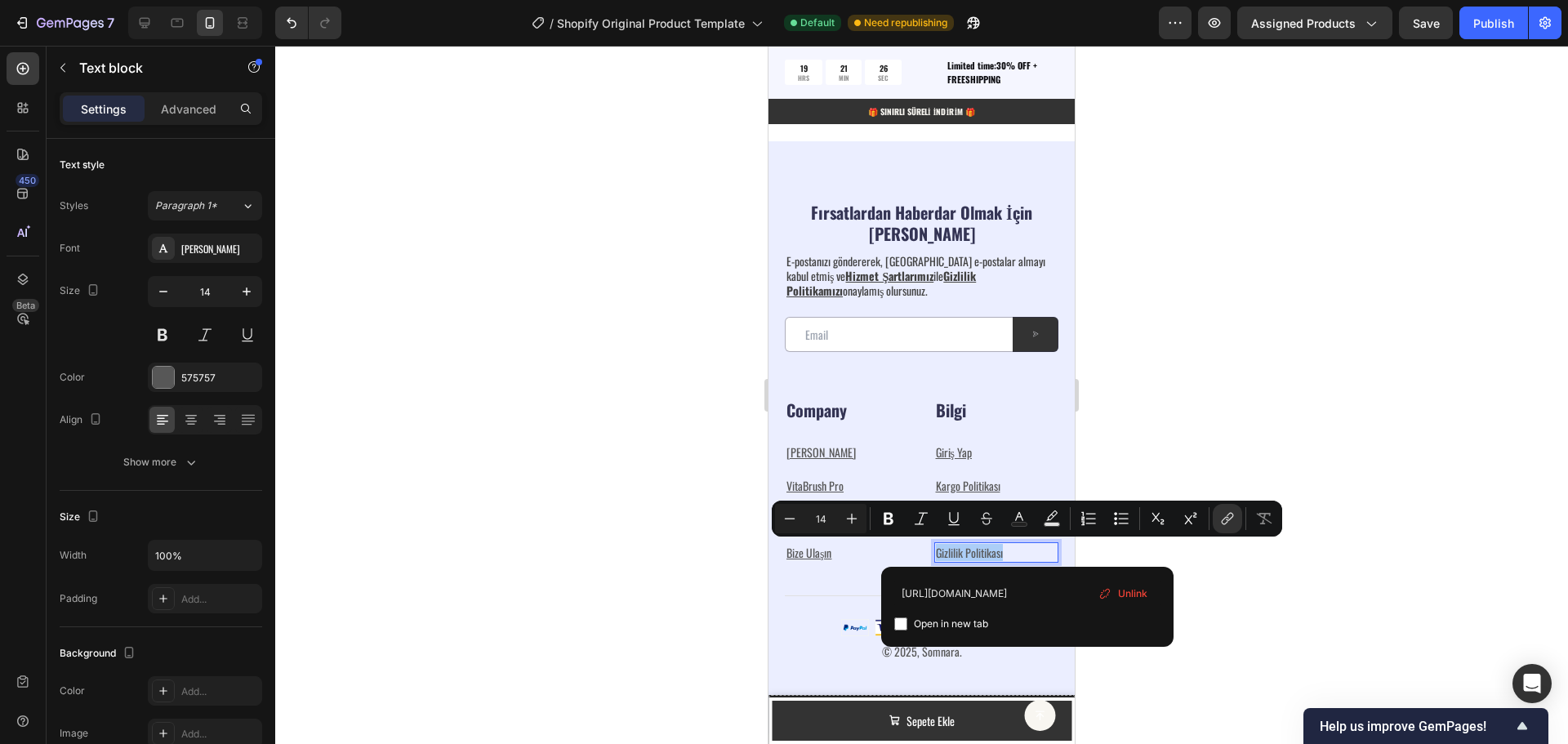
scroll to position [0, 57]
click at [1192, 425] on div at bounding box center [921, 395] width 1293 height 698
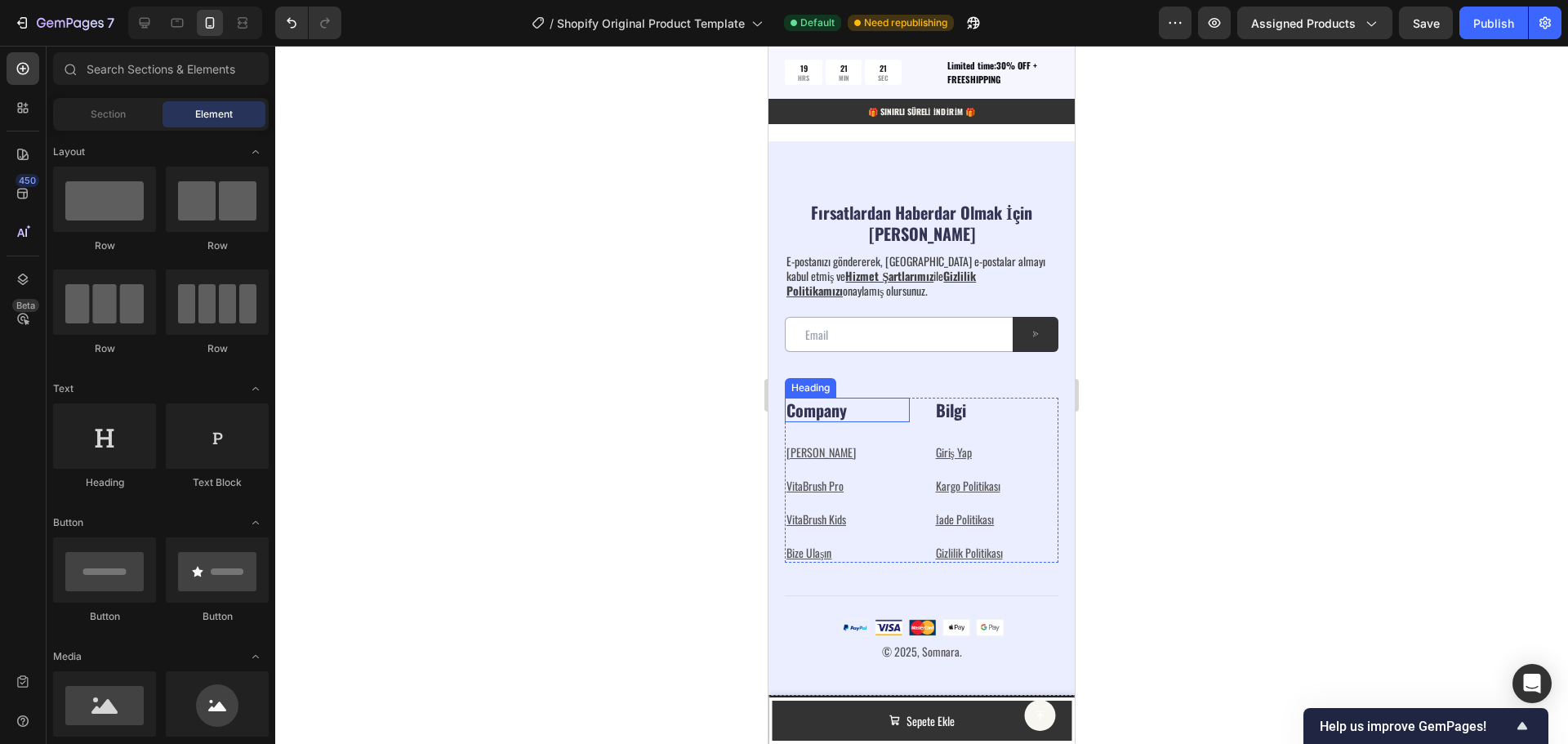
click at [845, 409] on p "Company" at bounding box center [847, 409] width 122 height 21
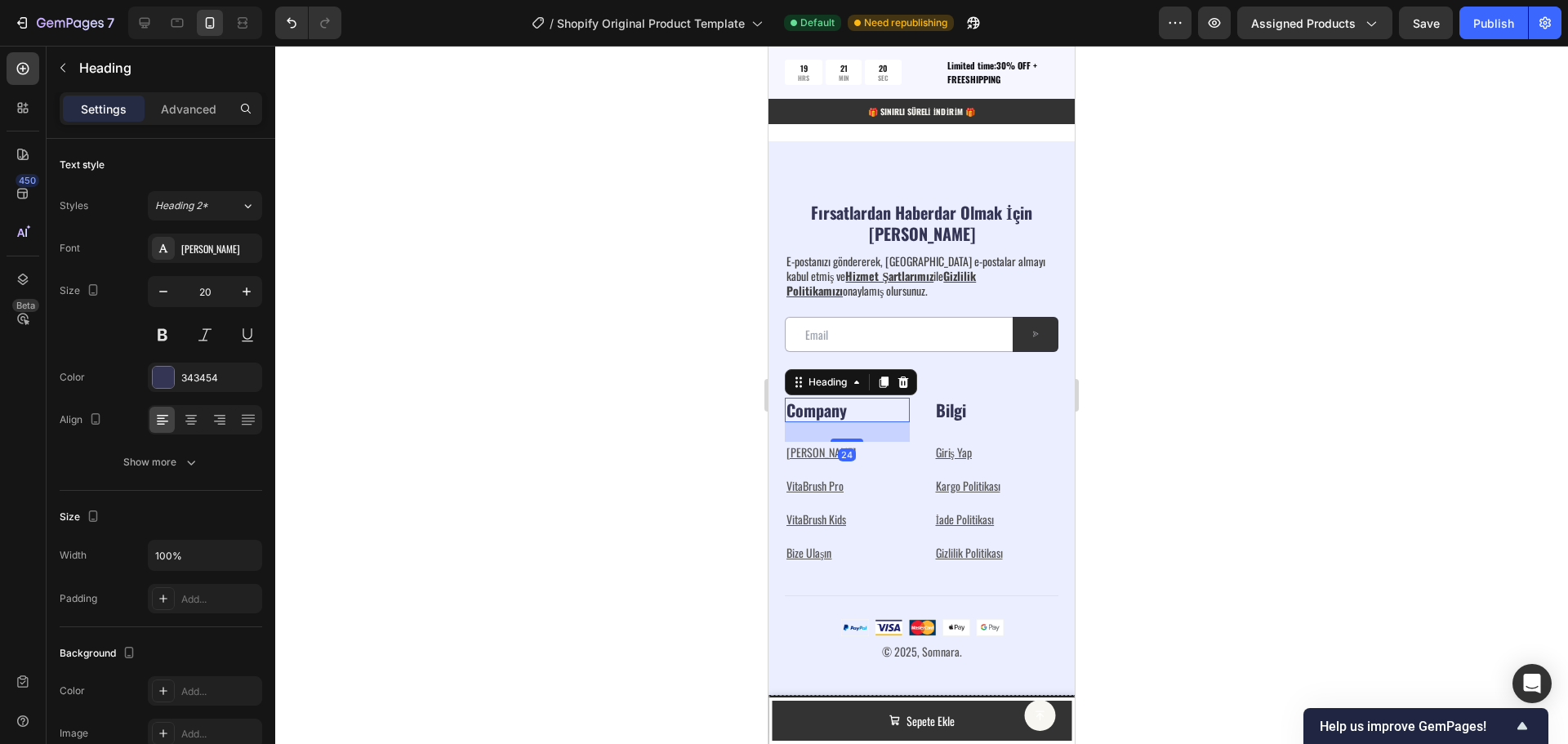
click at [855, 409] on p "Company" at bounding box center [847, 409] width 122 height 21
drag, startPoint x: 852, startPoint y: 410, endPoint x: 786, endPoint y: 409, distance: 66.0
click at [786, 409] on p "Company" at bounding box center [847, 409] width 122 height 21
click at [1301, 394] on div at bounding box center [921, 395] width 1293 height 698
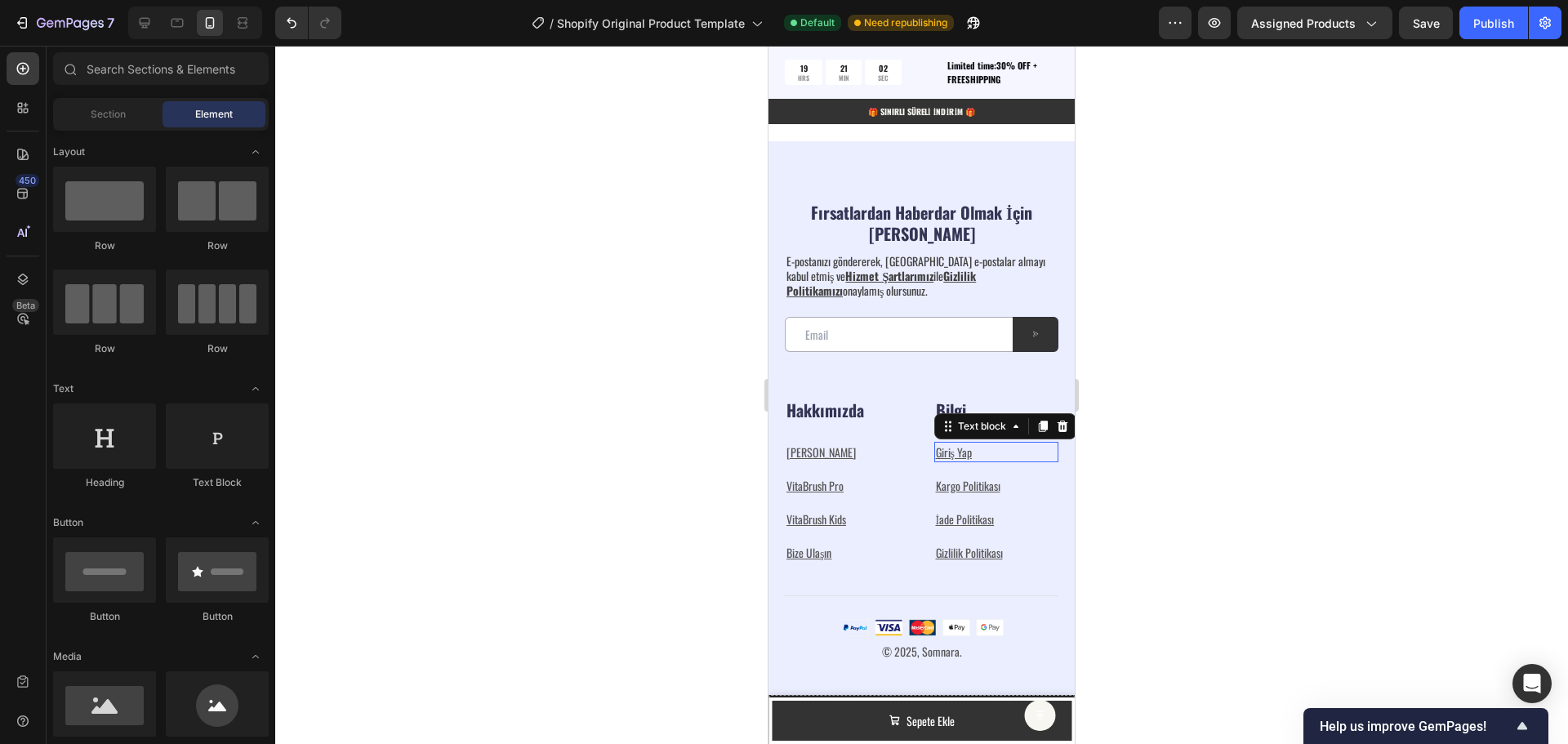
click at [983, 451] on p "Giriş Yap" at bounding box center [997, 452] width 122 height 17
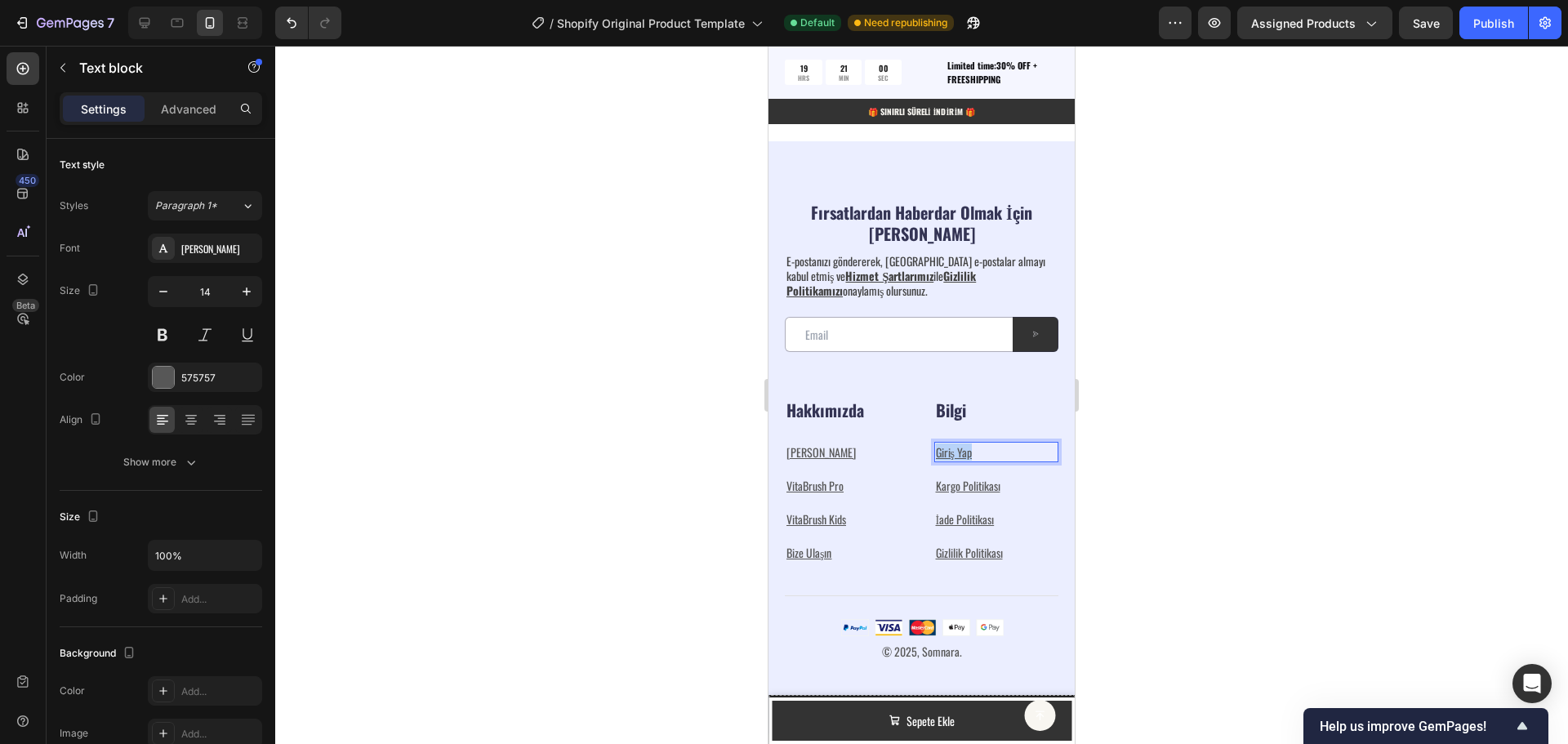
drag, startPoint x: 973, startPoint y: 451, endPoint x: 930, endPoint y: 451, distance: 43.0
click at [936, 451] on p "Giriş Yap" at bounding box center [997, 452] width 122 height 17
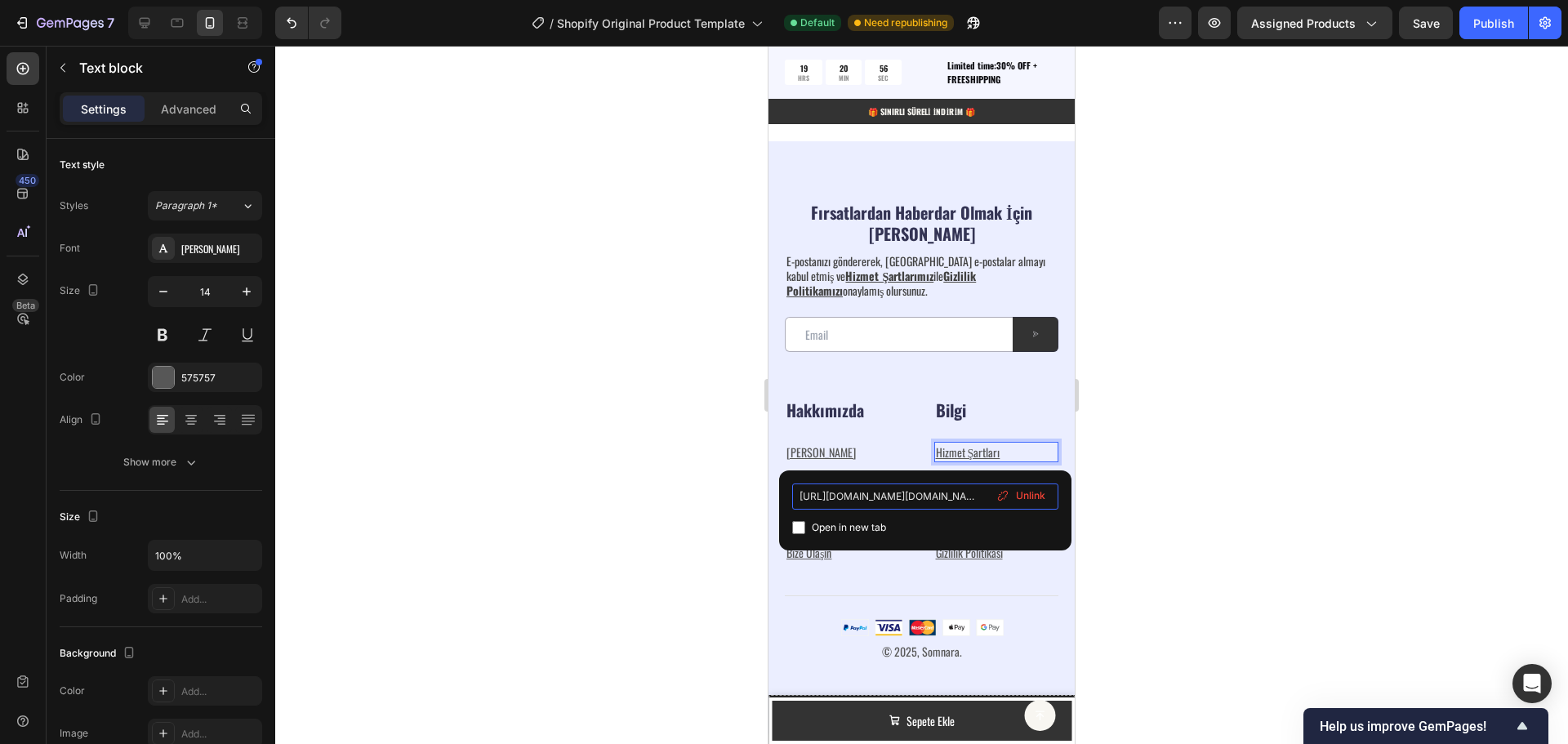
click at [978, 500] on input "[URL][DOMAIN_NAME][DOMAIN_NAME][DOMAIN_NAME]" at bounding box center [925, 496] width 266 height 26
drag, startPoint x: 799, startPoint y: 495, endPoint x: 1027, endPoint y: 491, distance: 228.0
click at [1027, 491] on div "[URL][DOMAIN_NAME][DOMAIN_NAME][DOMAIN_NAME] Open in new tab Unlink" at bounding box center [925, 510] width 266 height 54
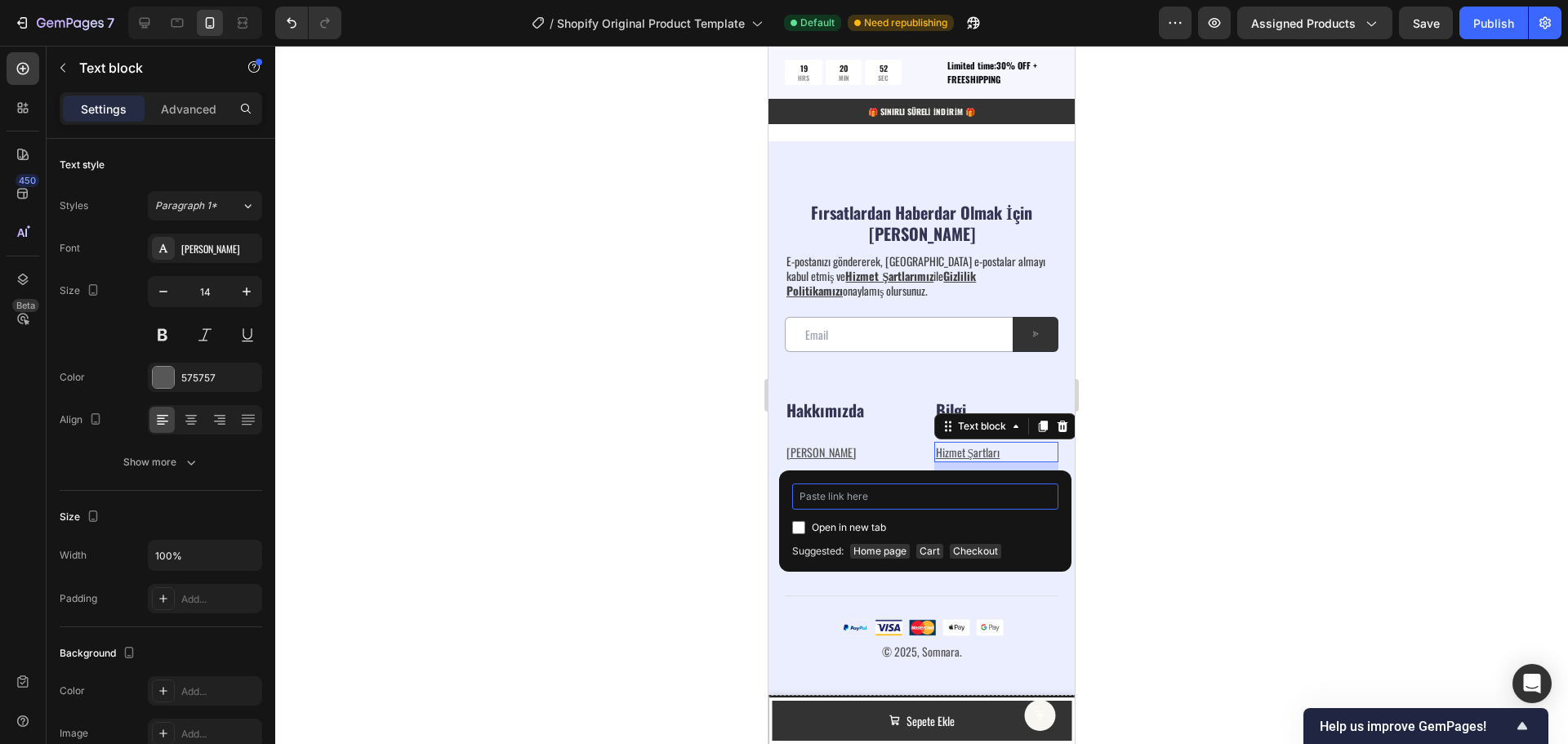
type input "[URL][DOMAIN_NAME]"
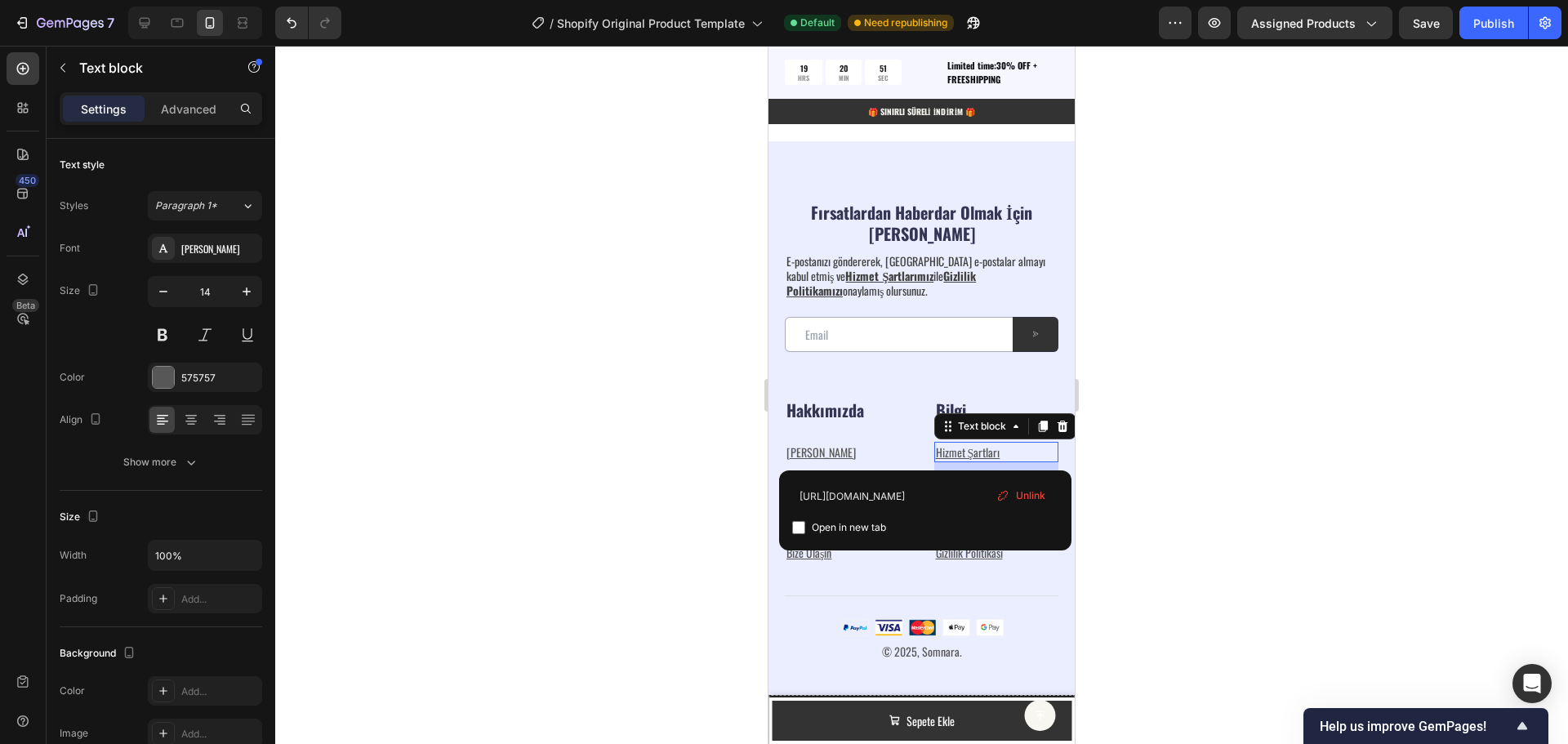
click at [1157, 481] on div at bounding box center [921, 395] width 1293 height 698
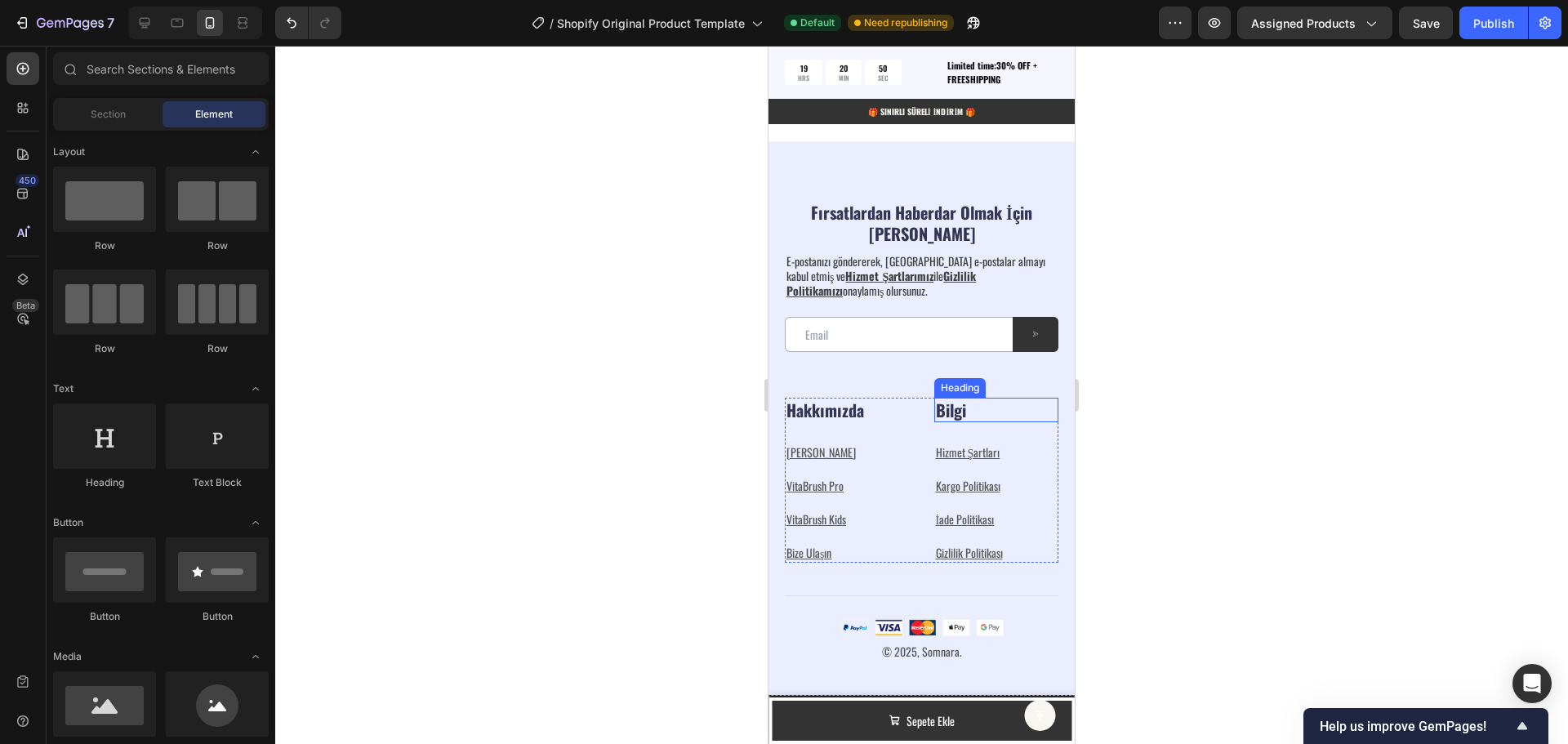
click at [969, 414] on p "Bilgi" at bounding box center [997, 409] width 122 height 21
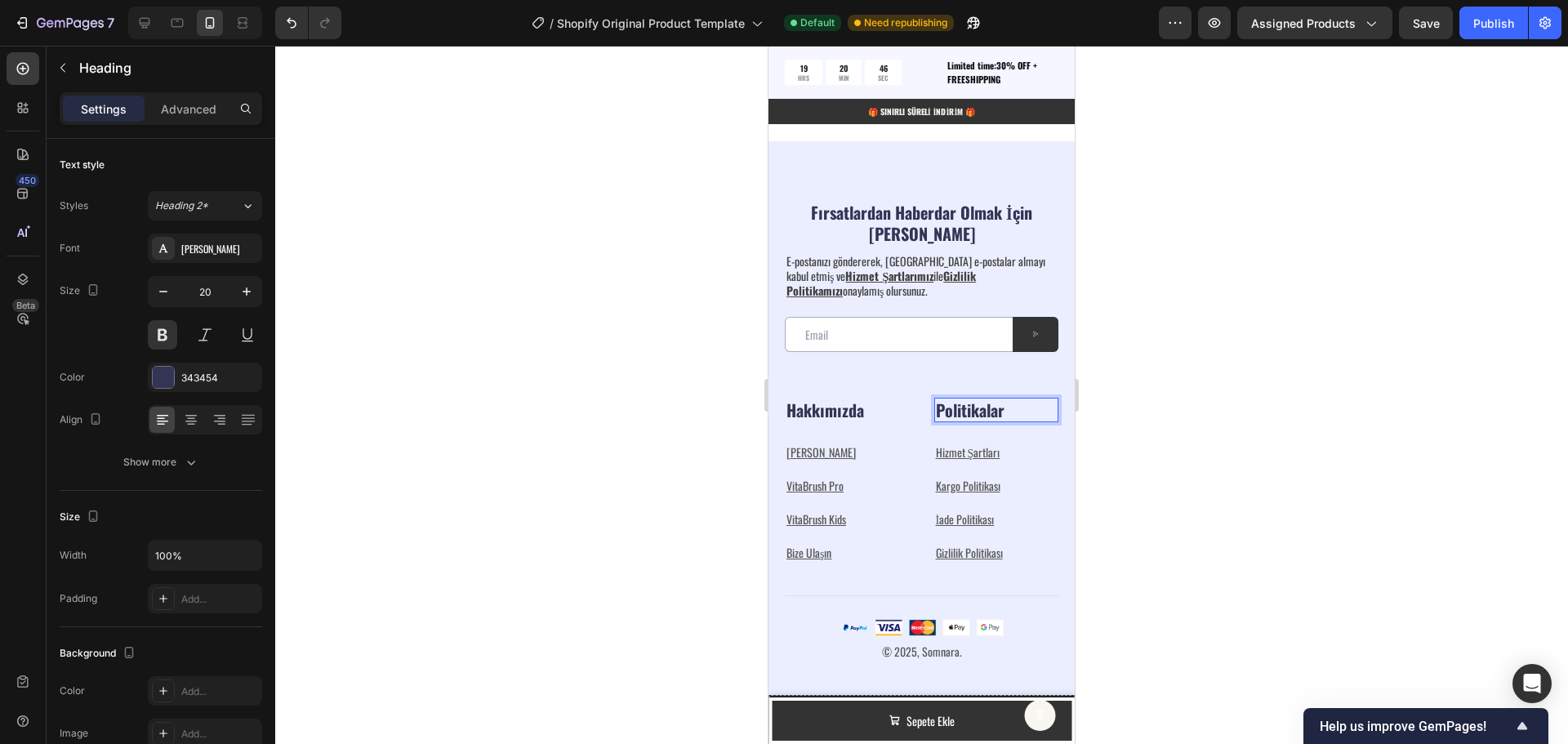
click at [1261, 456] on div at bounding box center [921, 395] width 1293 height 698
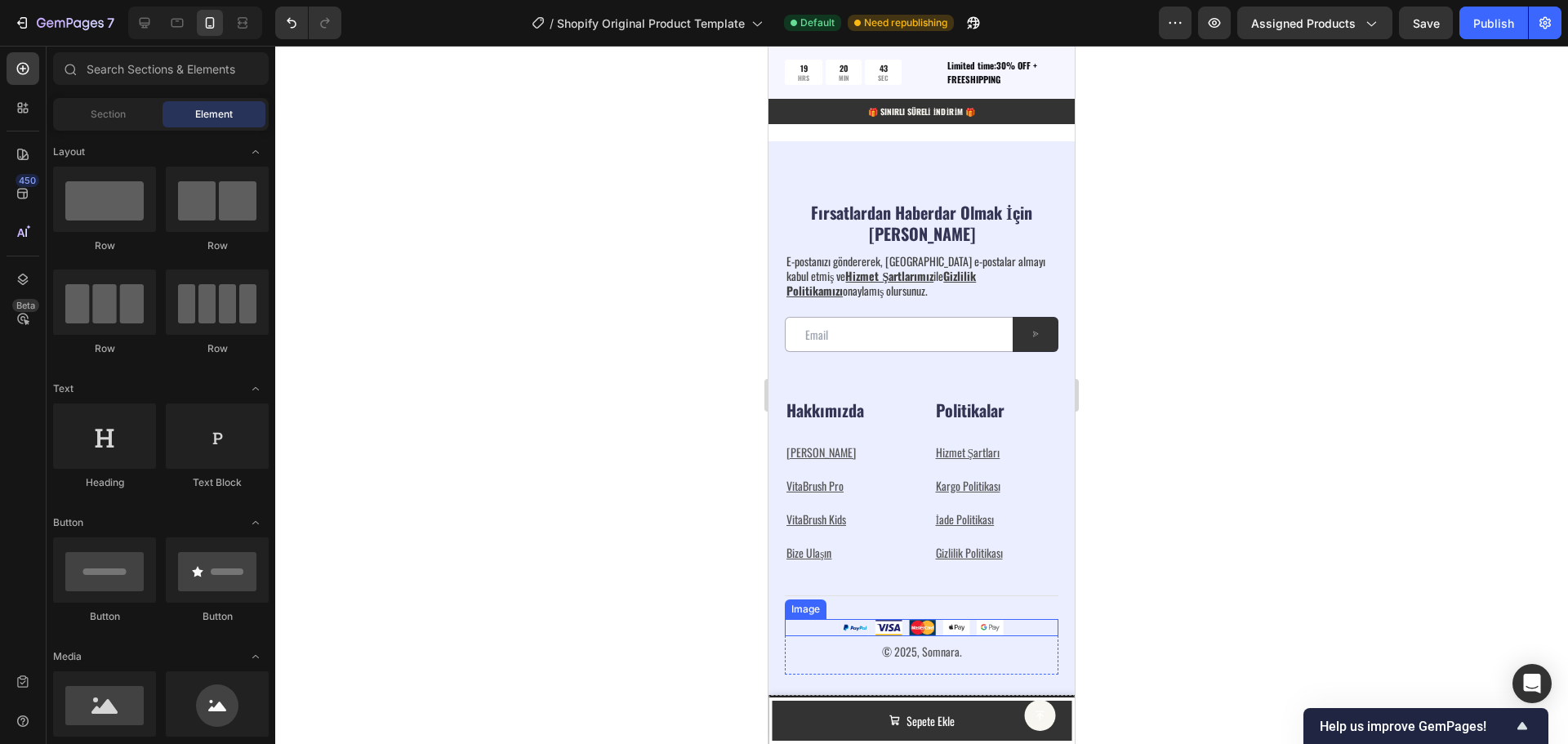
click at [848, 630] on img at bounding box center [922, 628] width 163 height 17
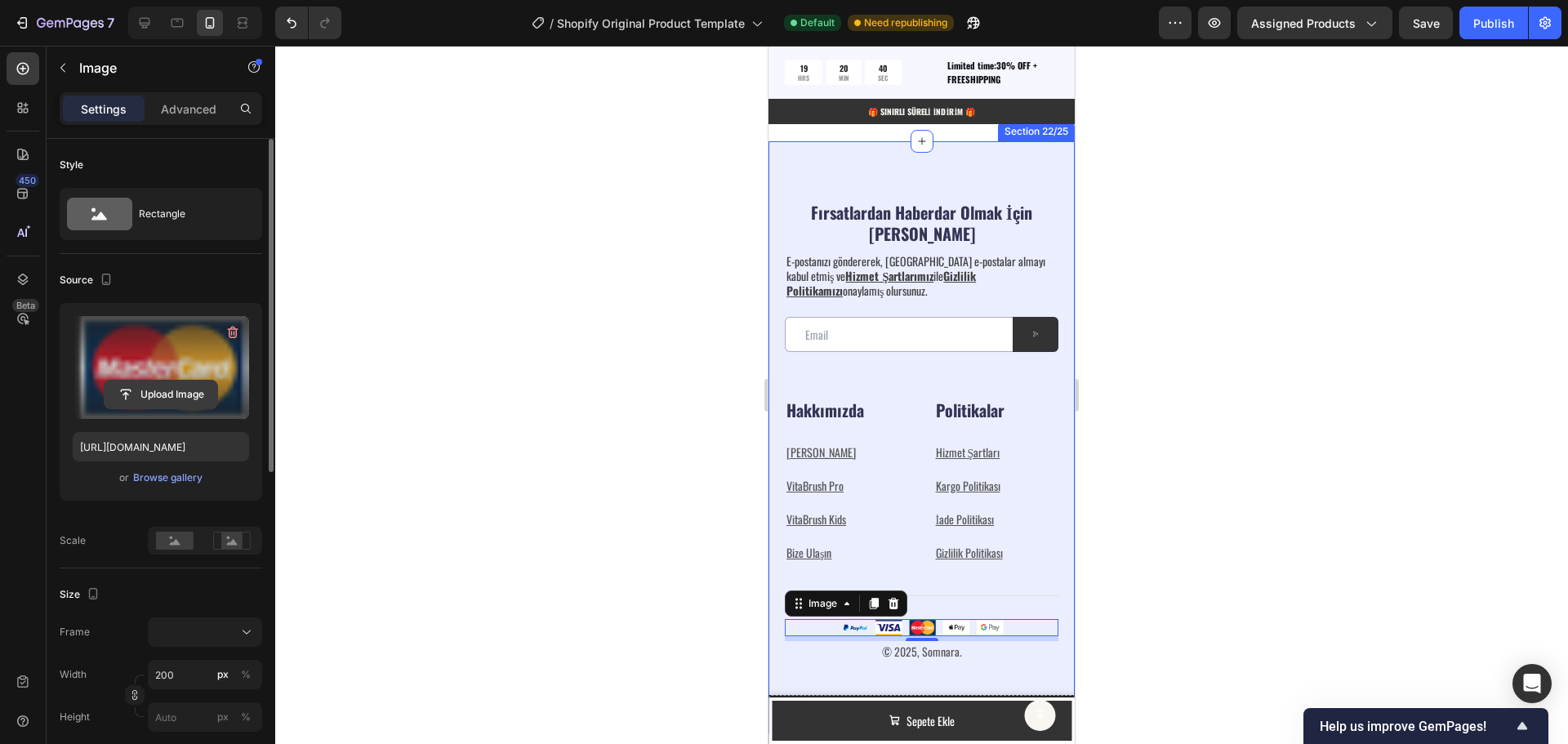
click at [165, 389] on input "file" at bounding box center [161, 394] width 112 height 28
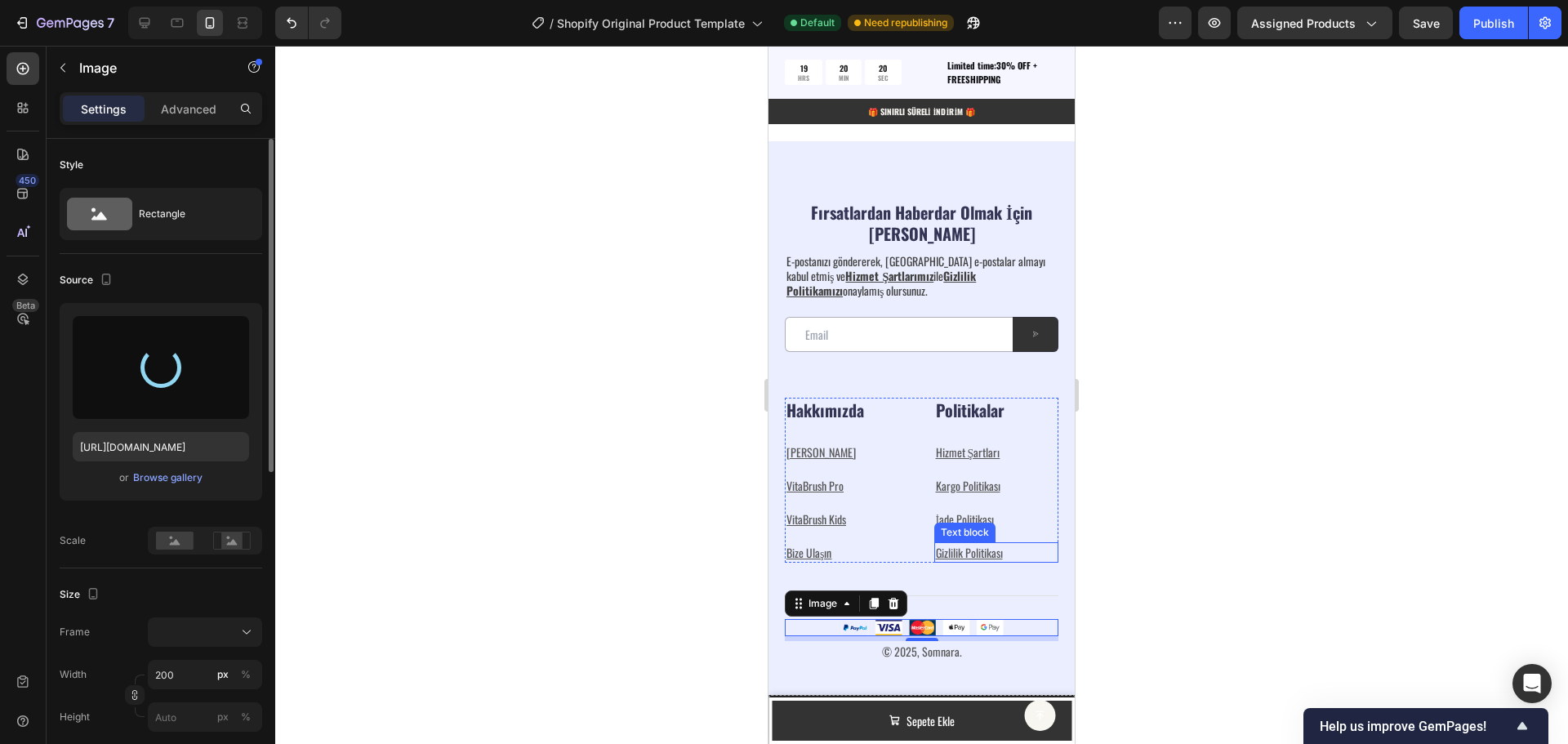
type input "[URL][DOMAIN_NAME]"
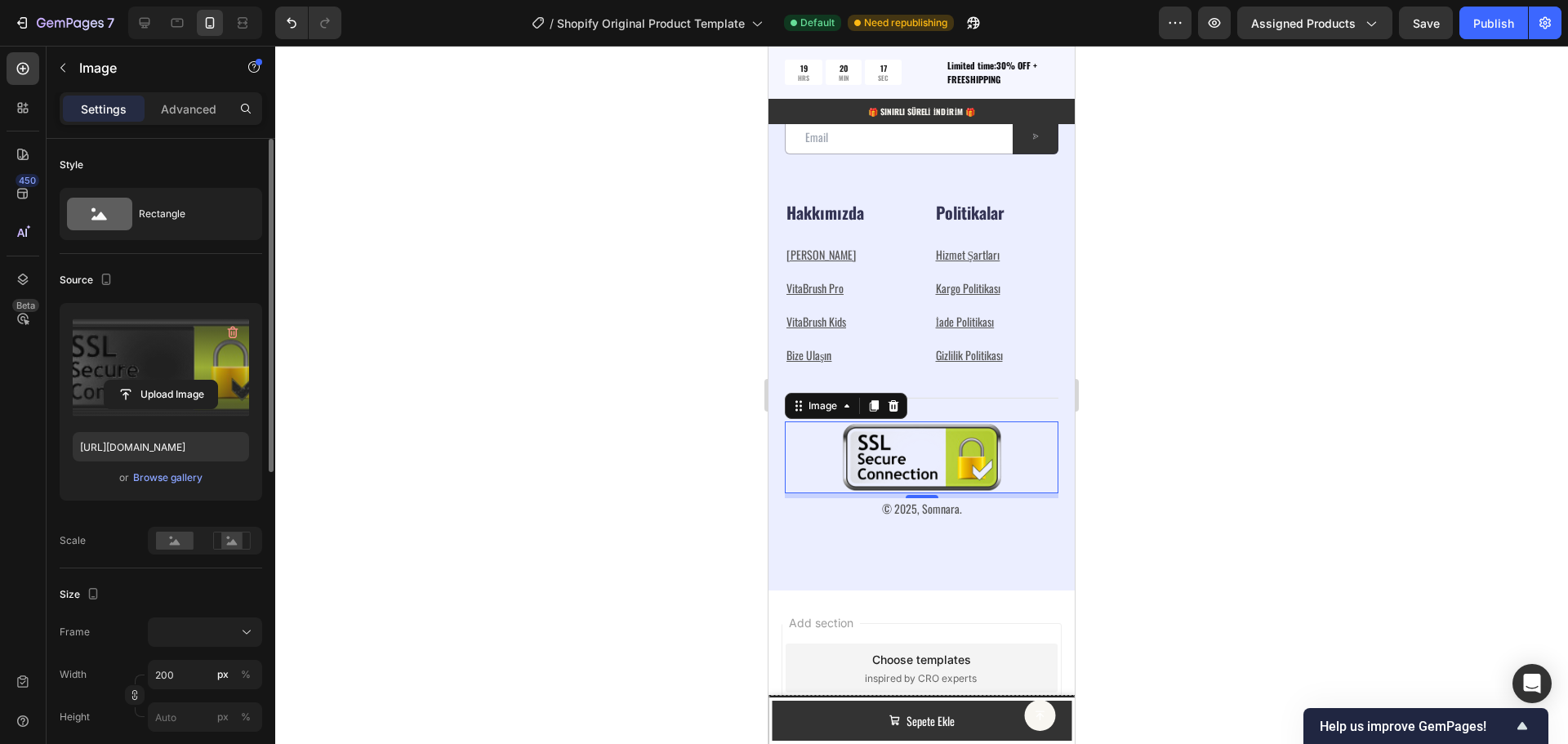
scroll to position [5491, 0]
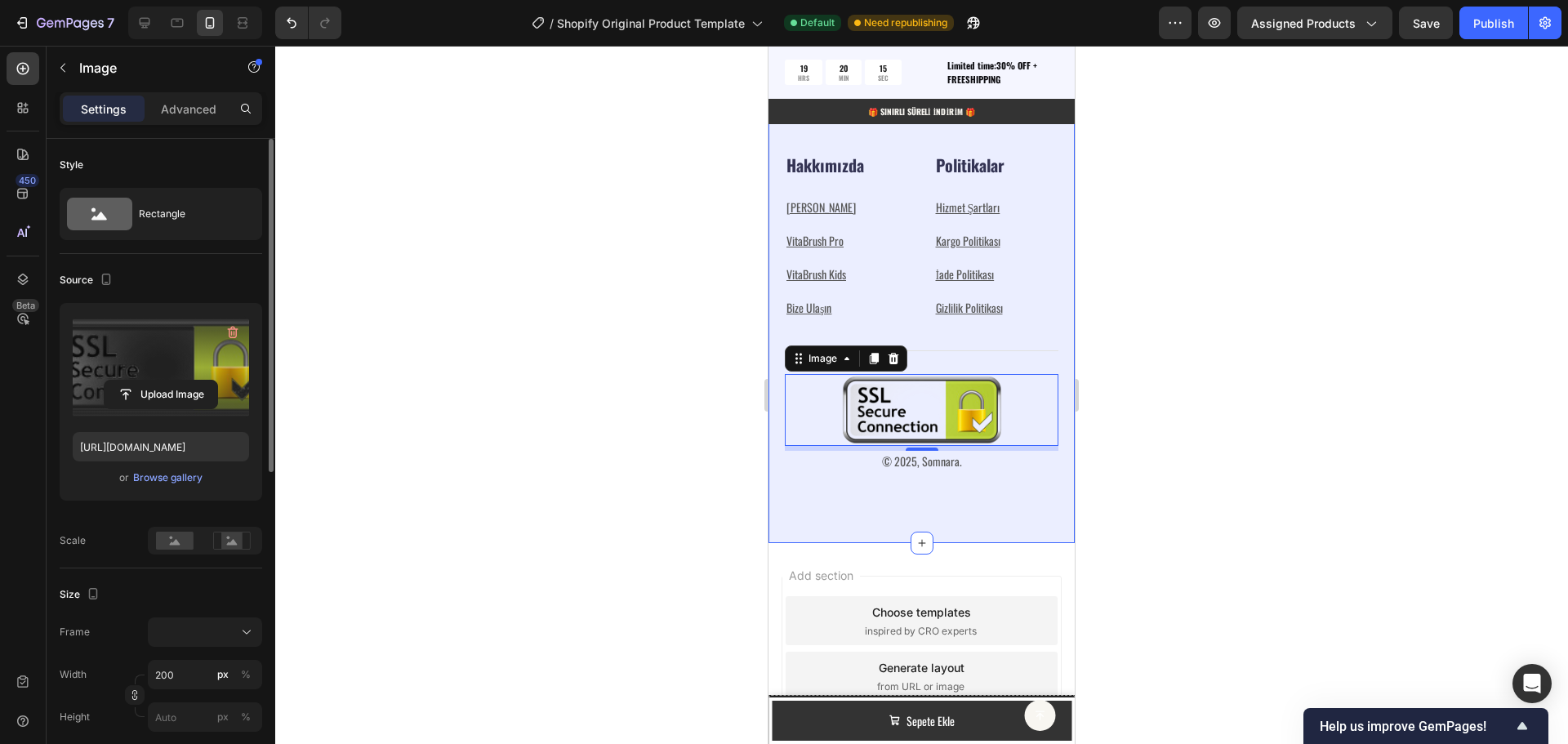
click at [824, 495] on div "Fırsatlardan Haberdar Olmak İçin Abone Olun Heading E-postanızı göndererek, [GE…" at bounding box center [921, 219] width 307 height 647
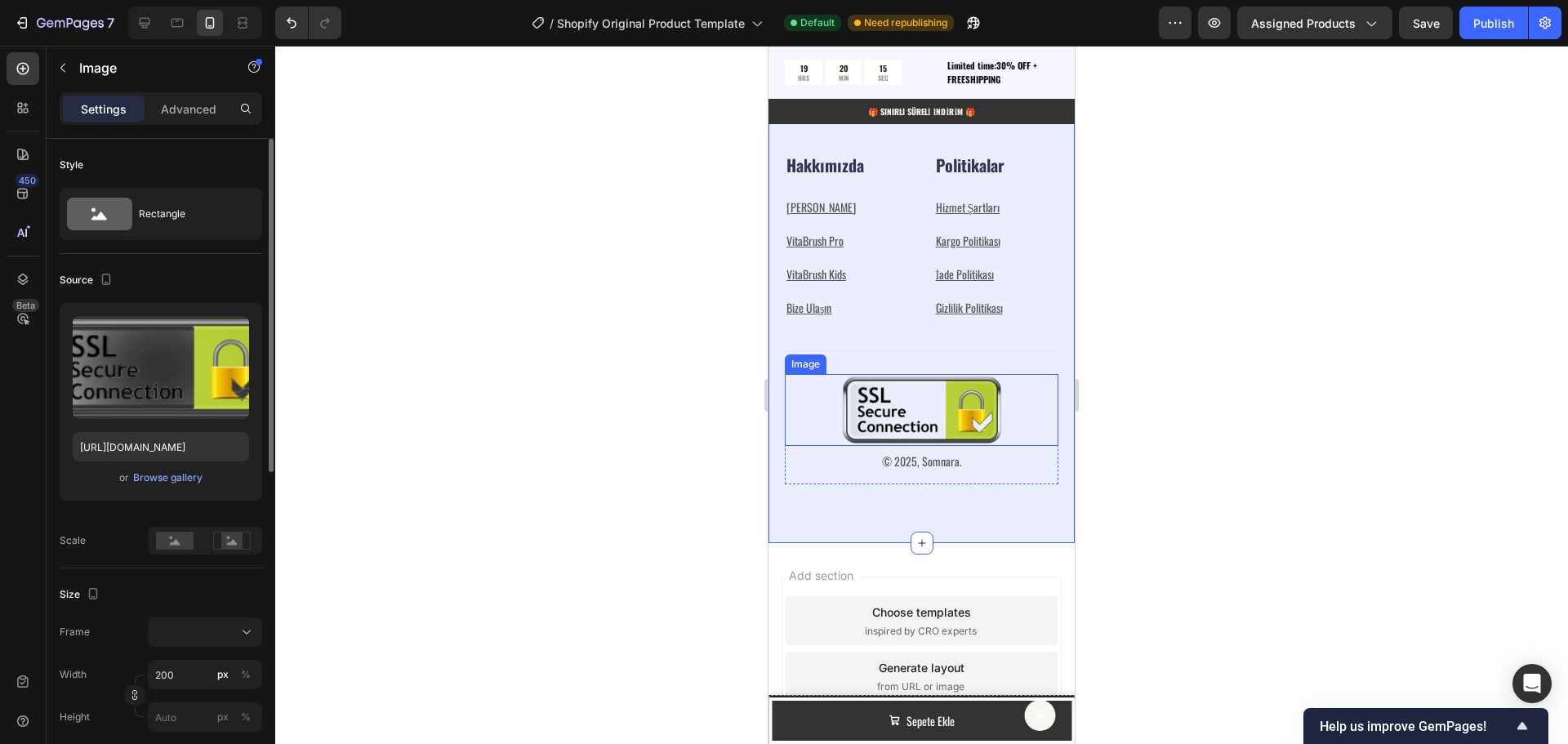
click at [877, 413] on img at bounding box center [922, 410] width 163 height 73
click at [290, 19] on icon "Undo/Redo" at bounding box center [291, 22] width 16 height 16
type input "[URL][DOMAIN_NAME]"
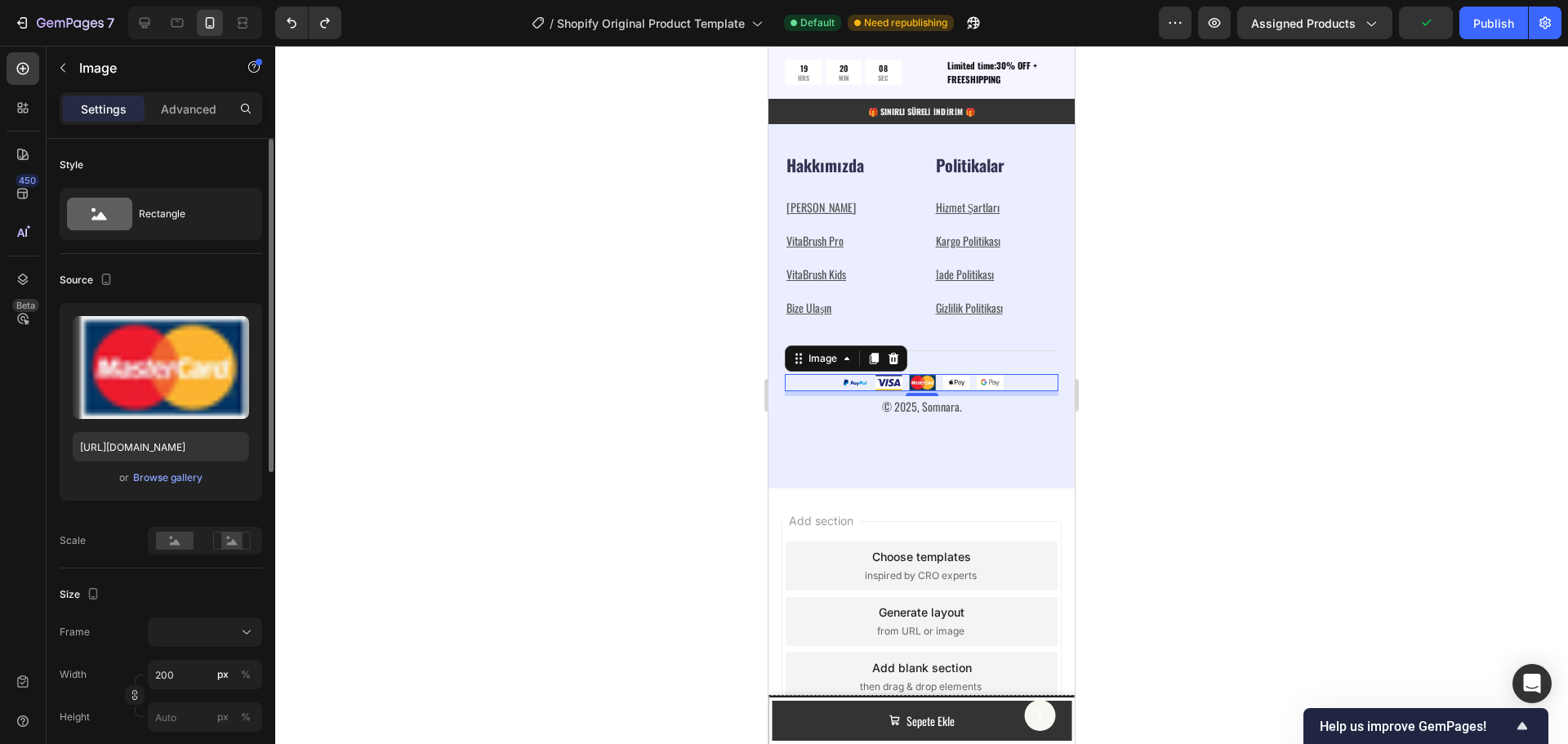
click at [848, 383] on img at bounding box center [922, 383] width 163 height 17
click at [861, 383] on img at bounding box center [922, 383] width 163 height 17
click at [840, 384] on img at bounding box center [922, 383] width 163 height 17
click at [895, 383] on img at bounding box center [922, 383] width 163 height 17
click at [1016, 436] on div "Fırsatlardan Haberdar Olmak İçin Abone Olun Heading E-postanızı göndererek, [GE…" at bounding box center [921, 192] width 307 height 592
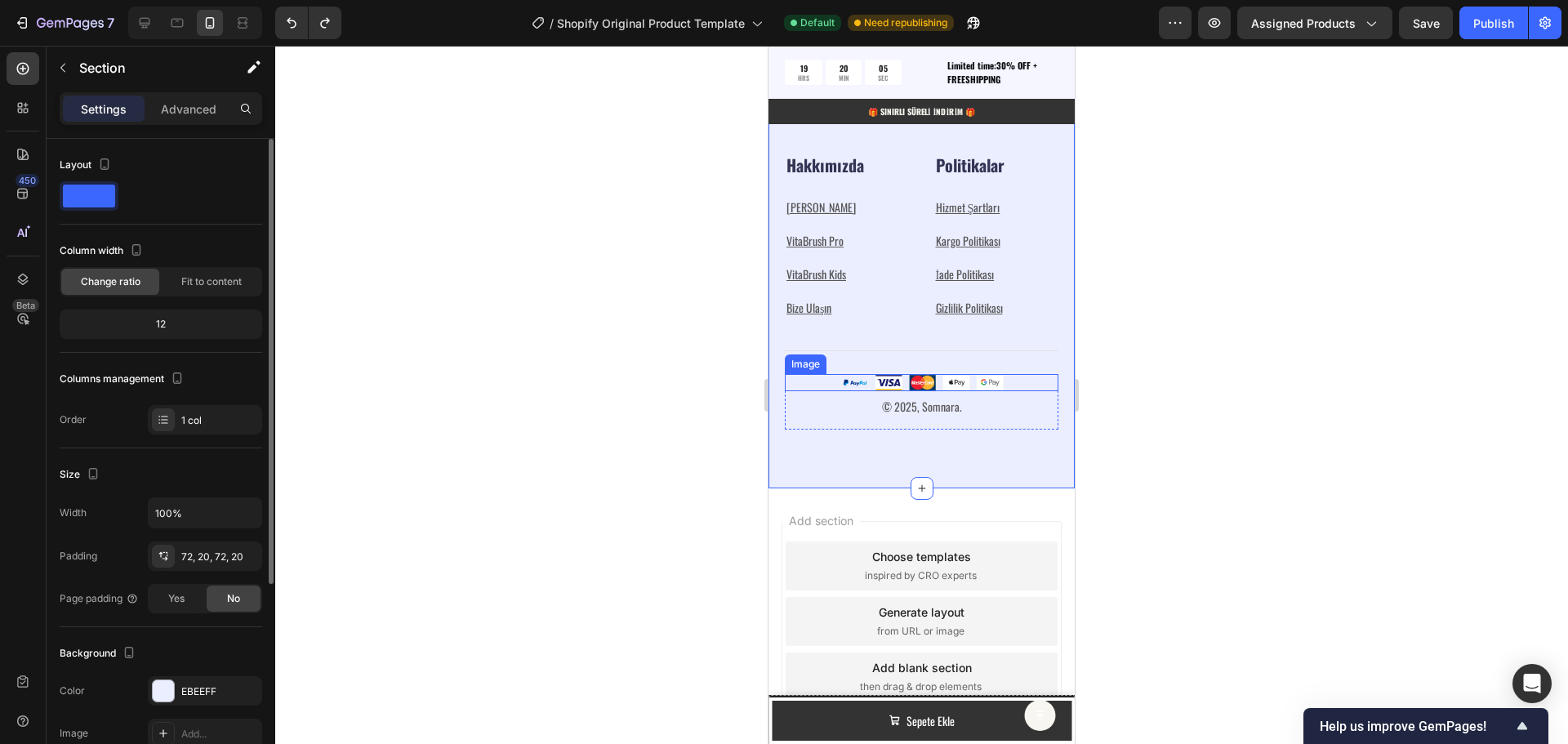
click at [840, 379] on img at bounding box center [922, 383] width 163 height 17
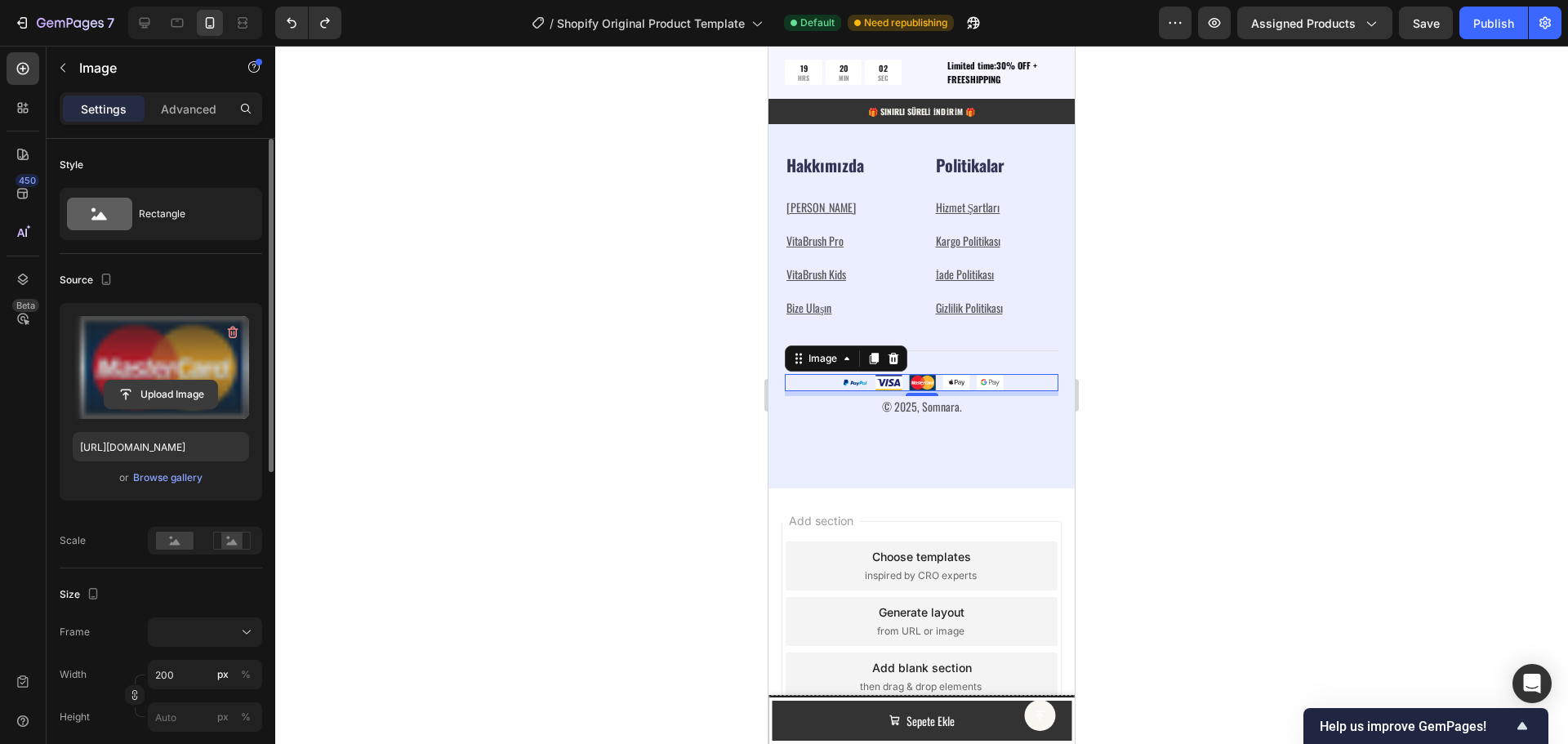
click at [168, 390] on input "file" at bounding box center [161, 394] width 112 height 28
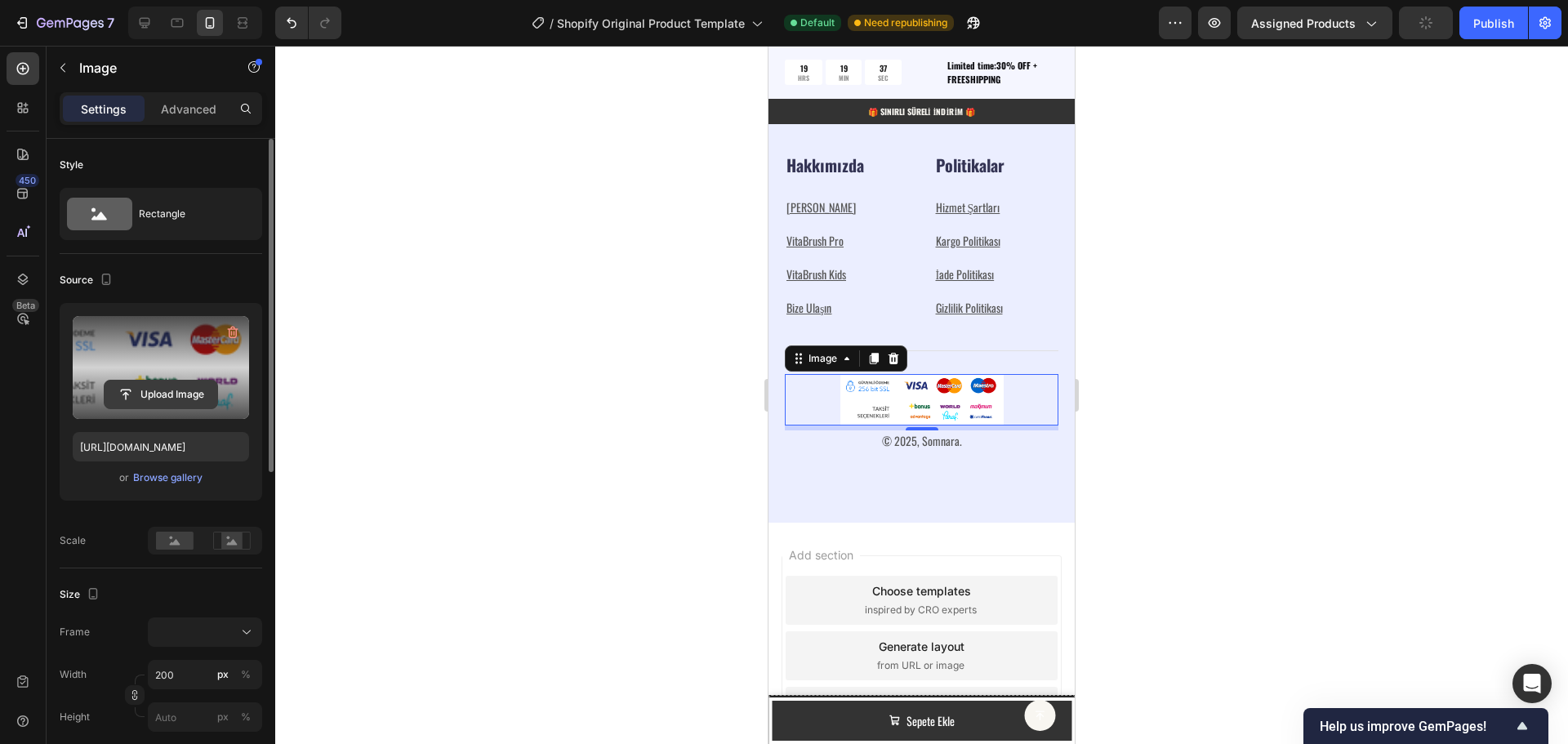
click at [157, 389] on input "file" at bounding box center [161, 394] width 112 height 28
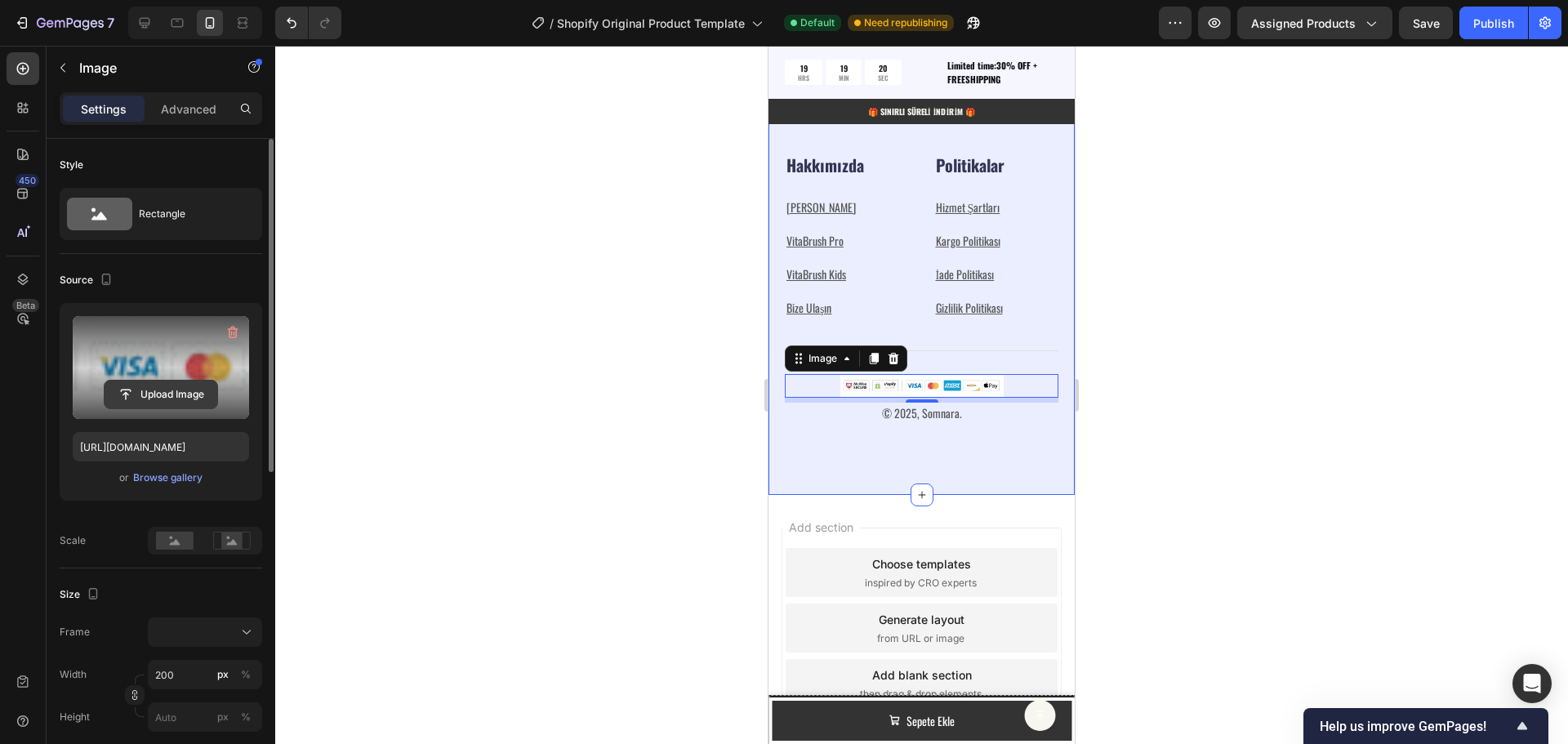
click at [165, 395] on input "file" at bounding box center [161, 394] width 112 height 28
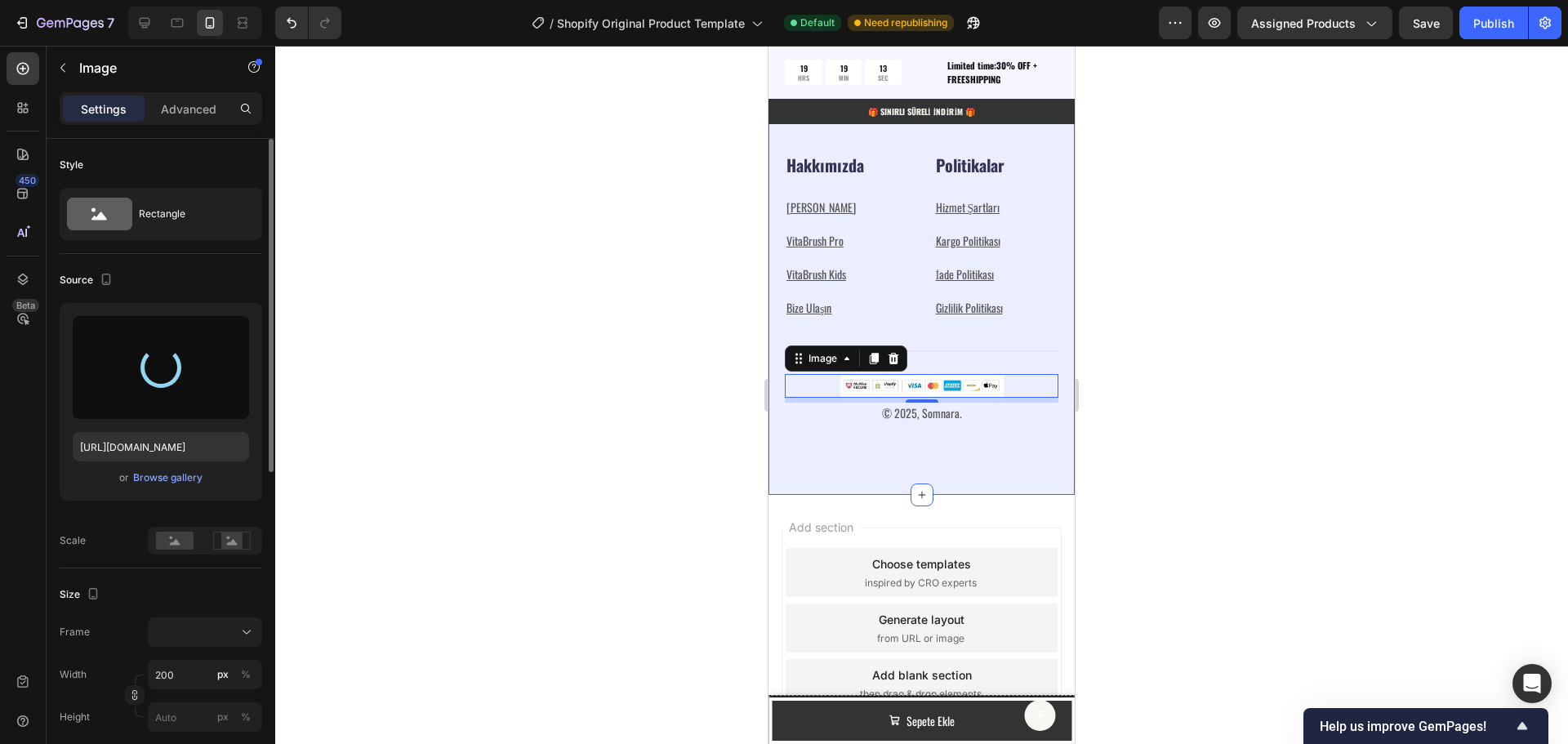
type input "[URL][DOMAIN_NAME]"
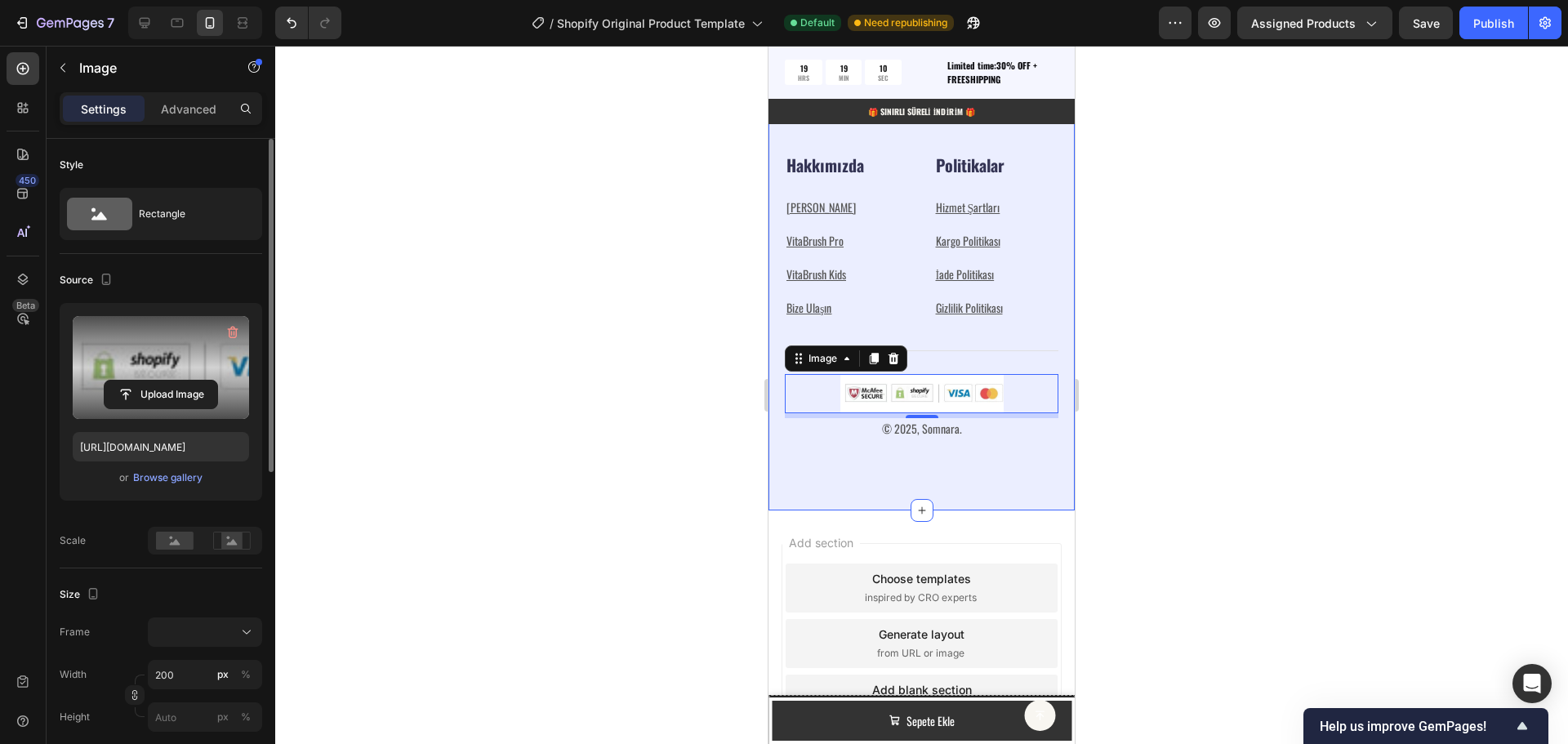
click at [802, 455] on div "Fırsatlardan Haberdar Olmak İçin Abone Olun Heading E-postanızı göndererek, [GE…" at bounding box center [921, 203] width 307 height 614
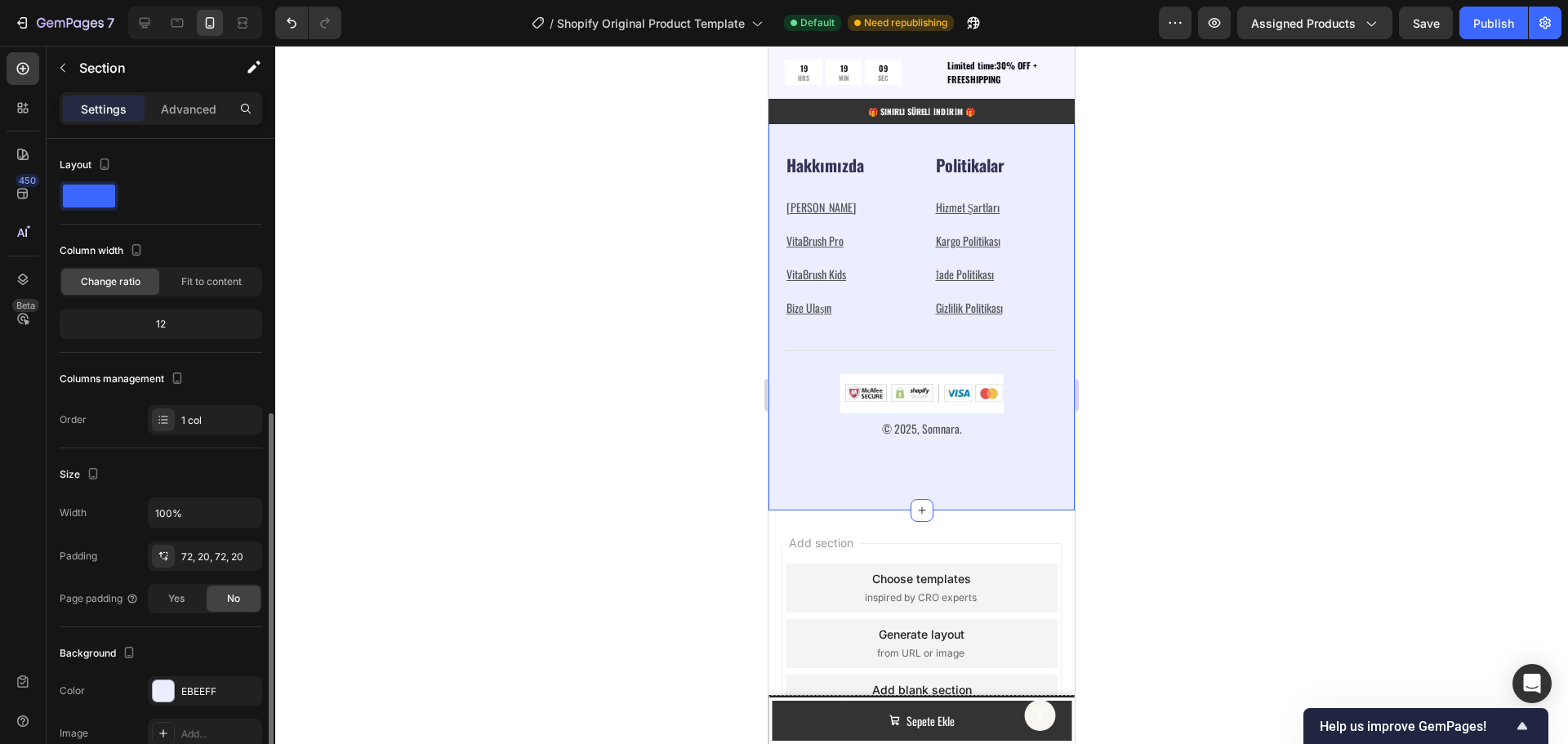
scroll to position [163, 0]
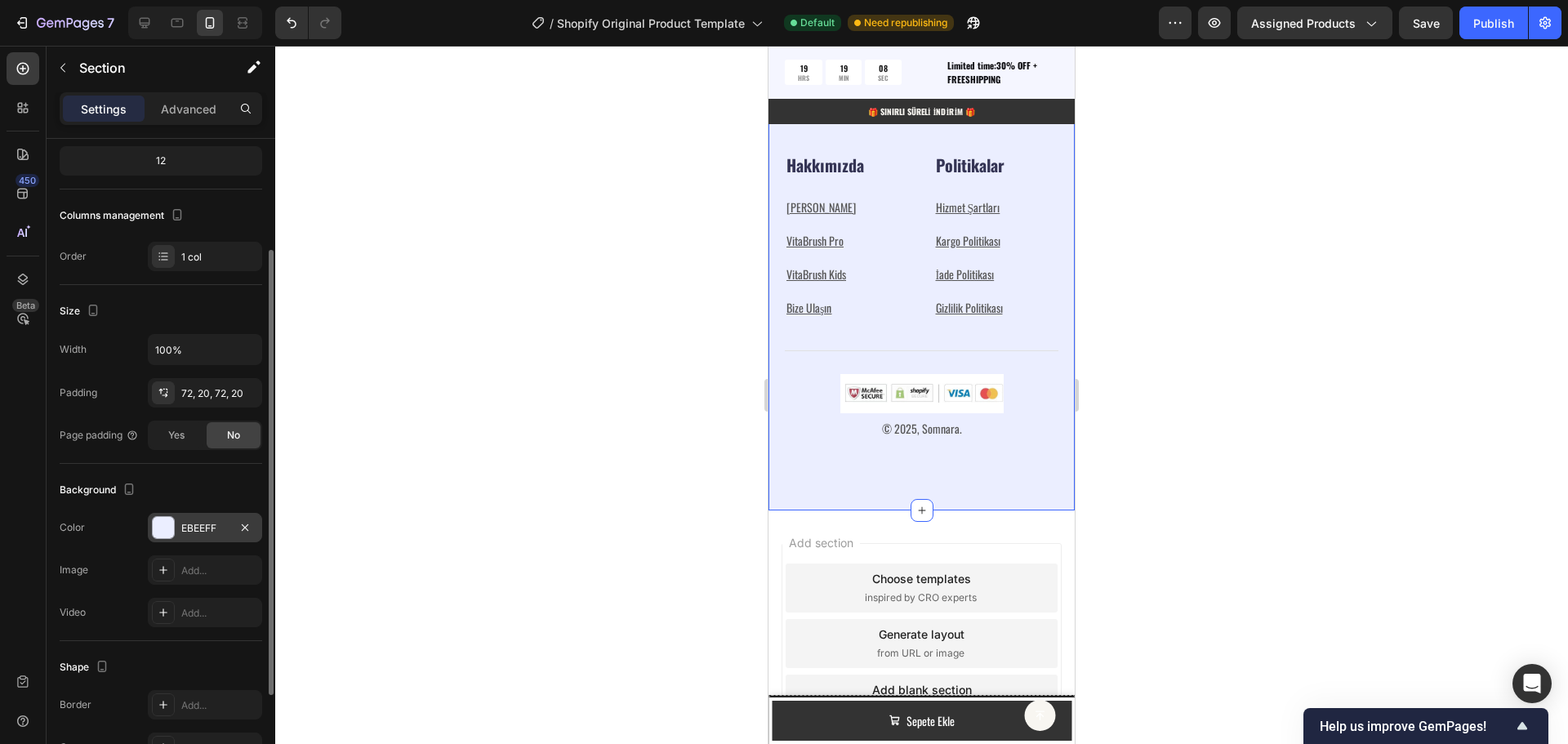
click at [199, 528] on div "EBEEFF" at bounding box center [205, 528] width 47 height 14
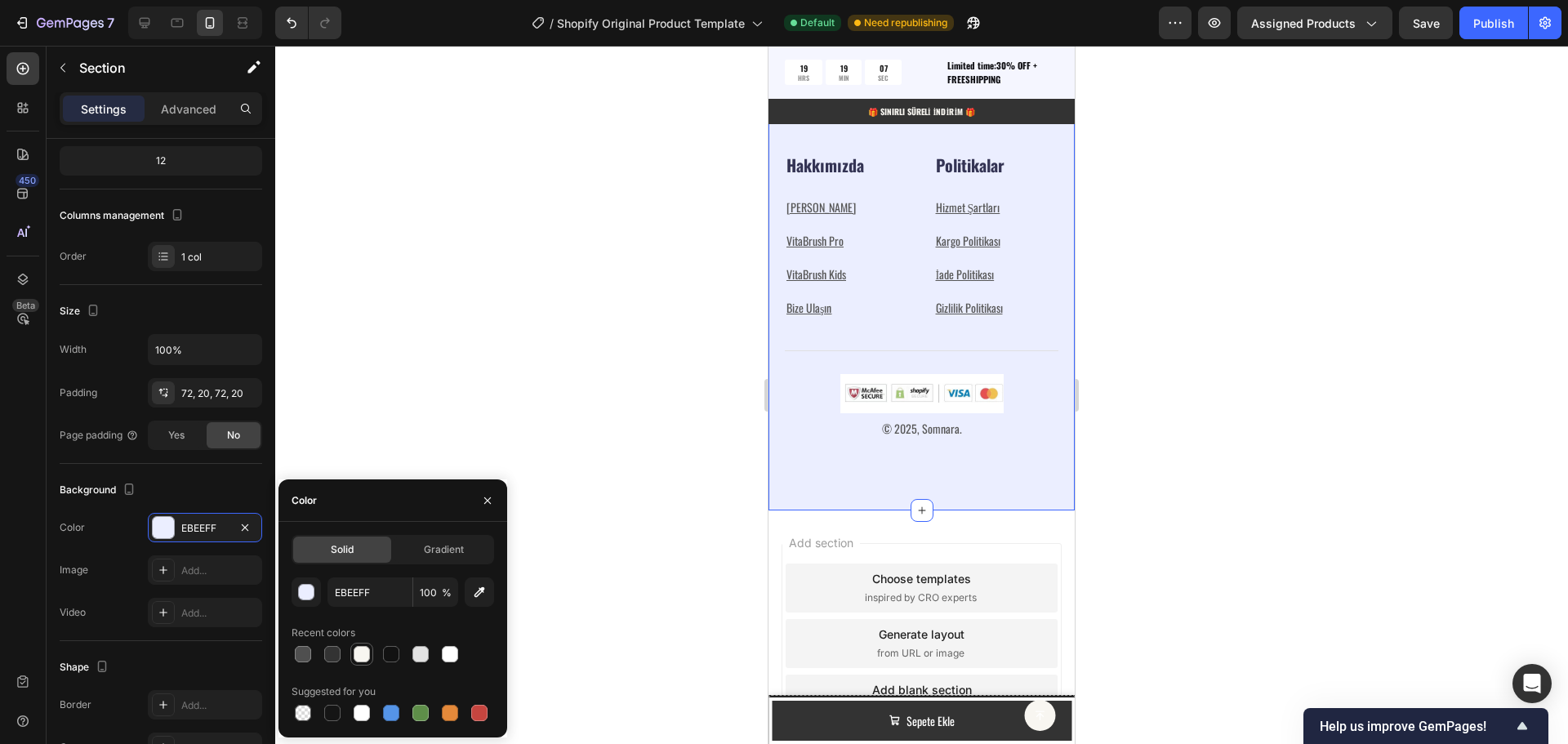
click at [359, 657] on div at bounding box center [361, 654] width 16 height 16
type input "F8F6F1"
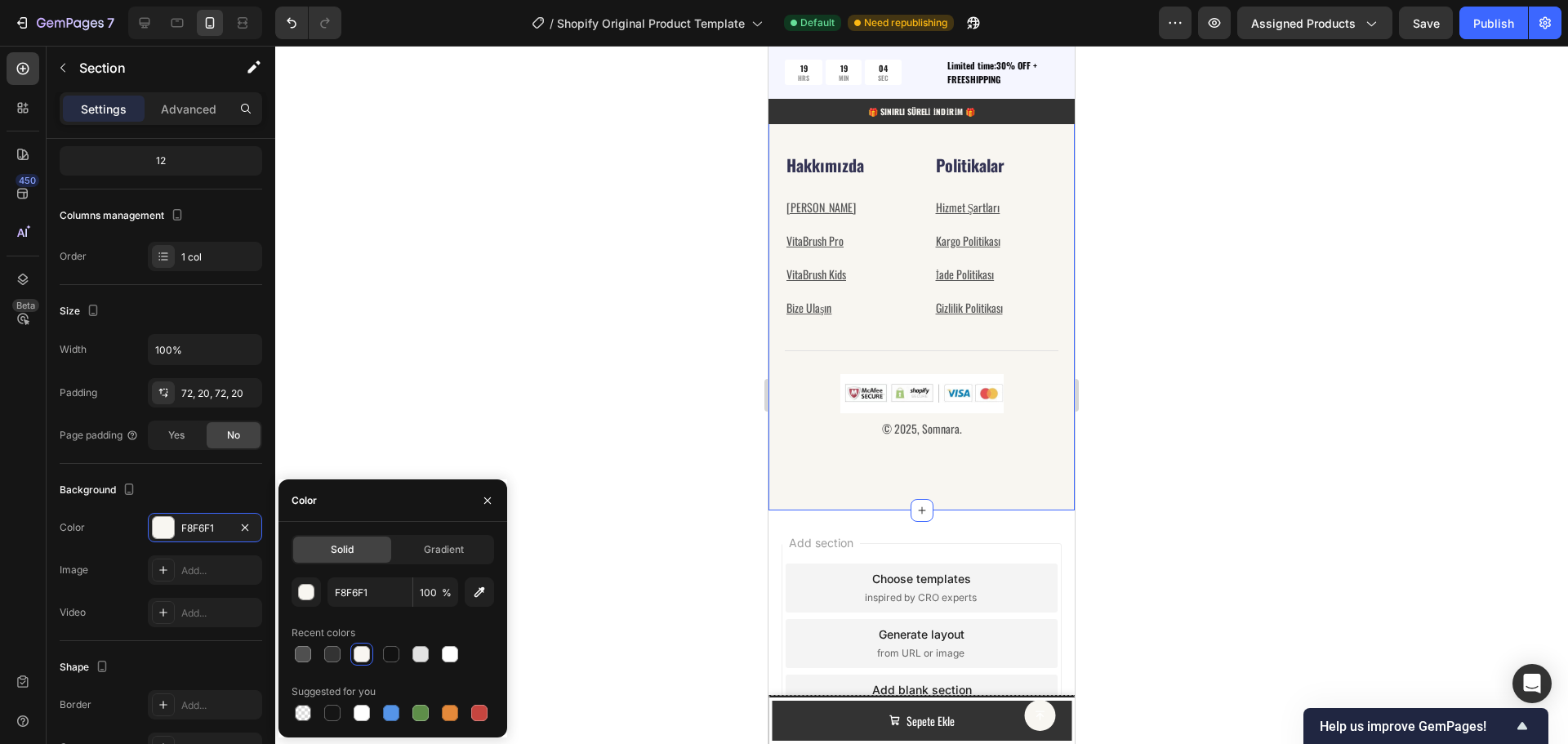
click at [418, 360] on div at bounding box center [921, 395] width 1293 height 698
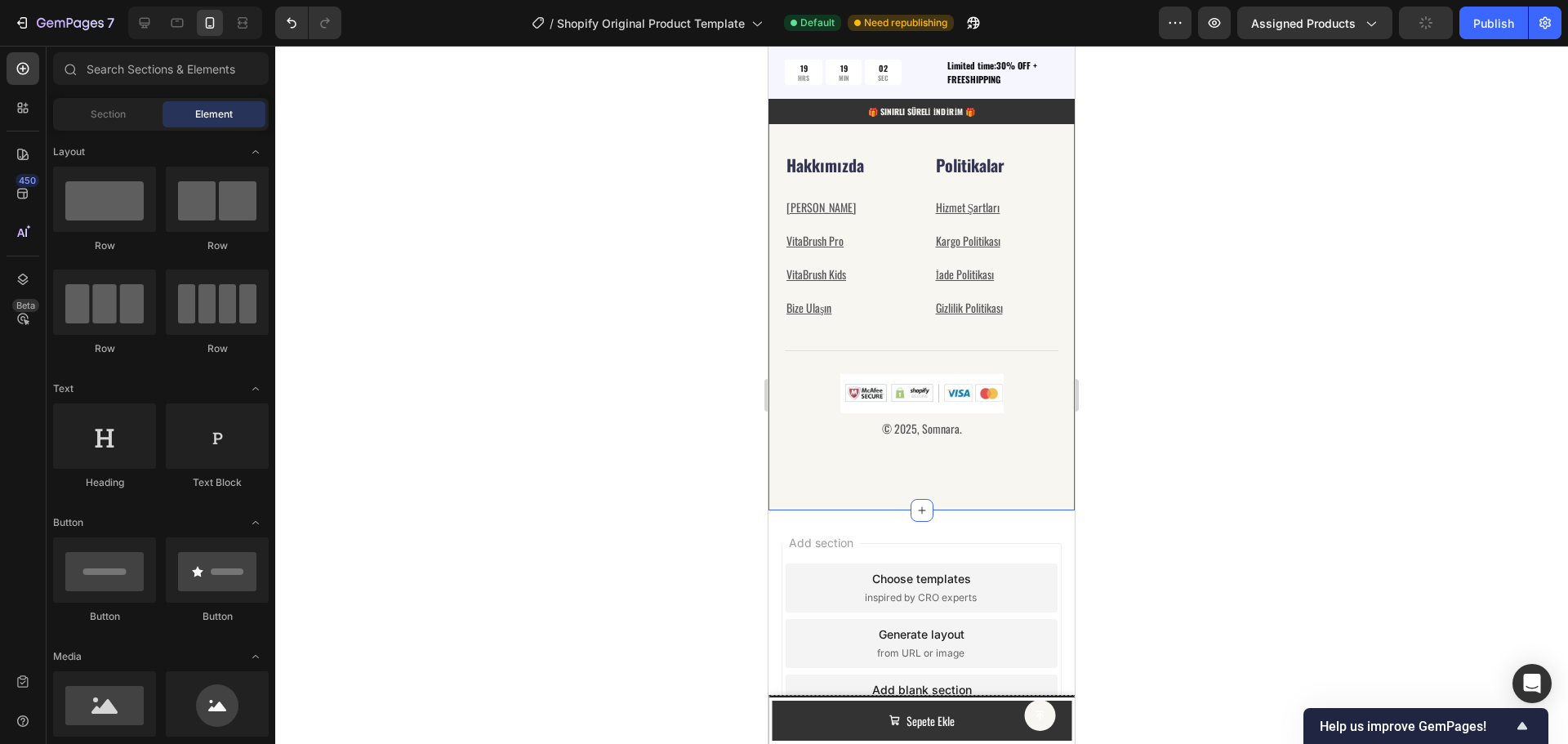
click at [835, 468] on div "Fırsatlardan Haberdar Olmak İçin Abone Olun Heading E-postanızı göndererek, [GE…" at bounding box center [921, 203] width 307 height 614
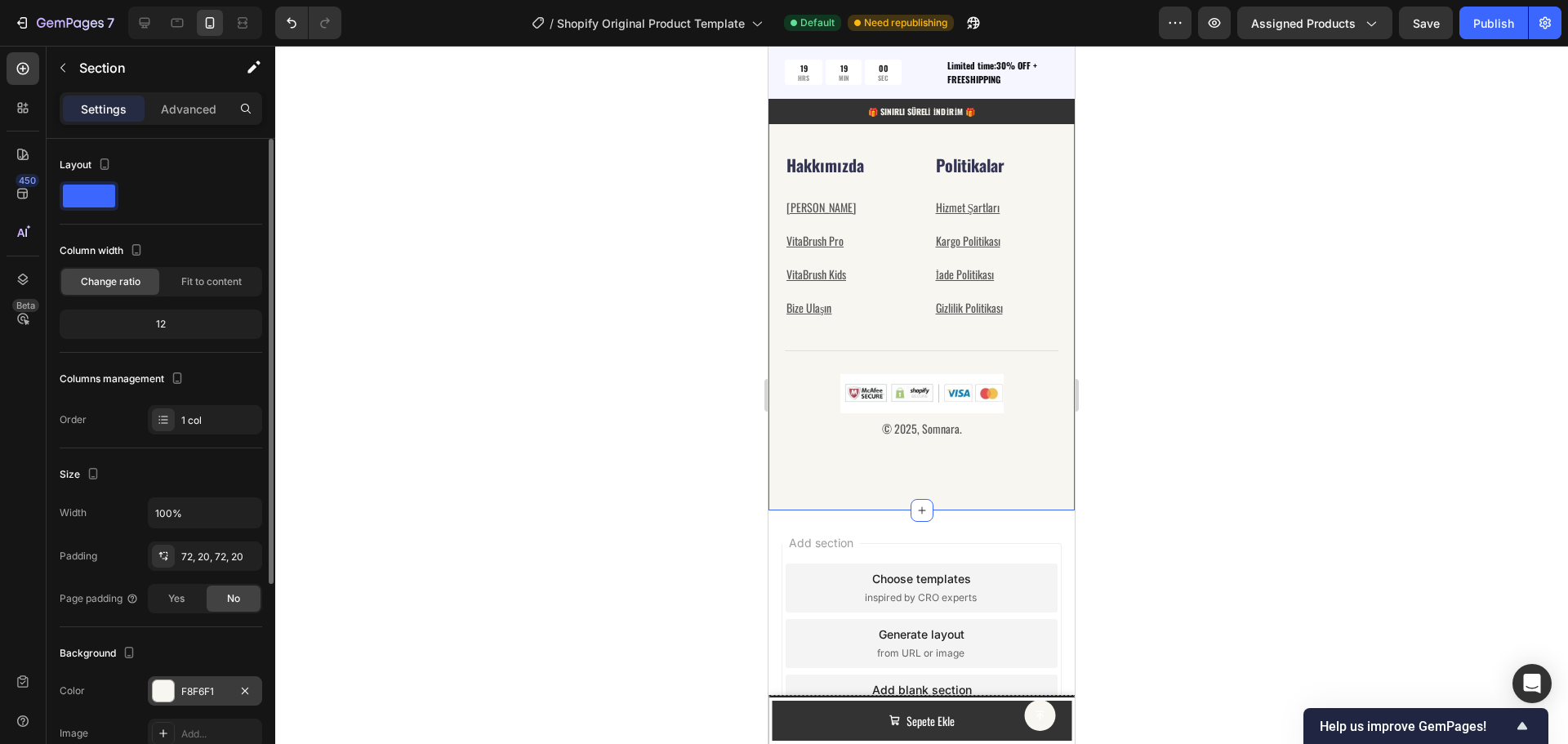
click at [208, 690] on div "F8F6F1" at bounding box center [205, 691] width 47 height 14
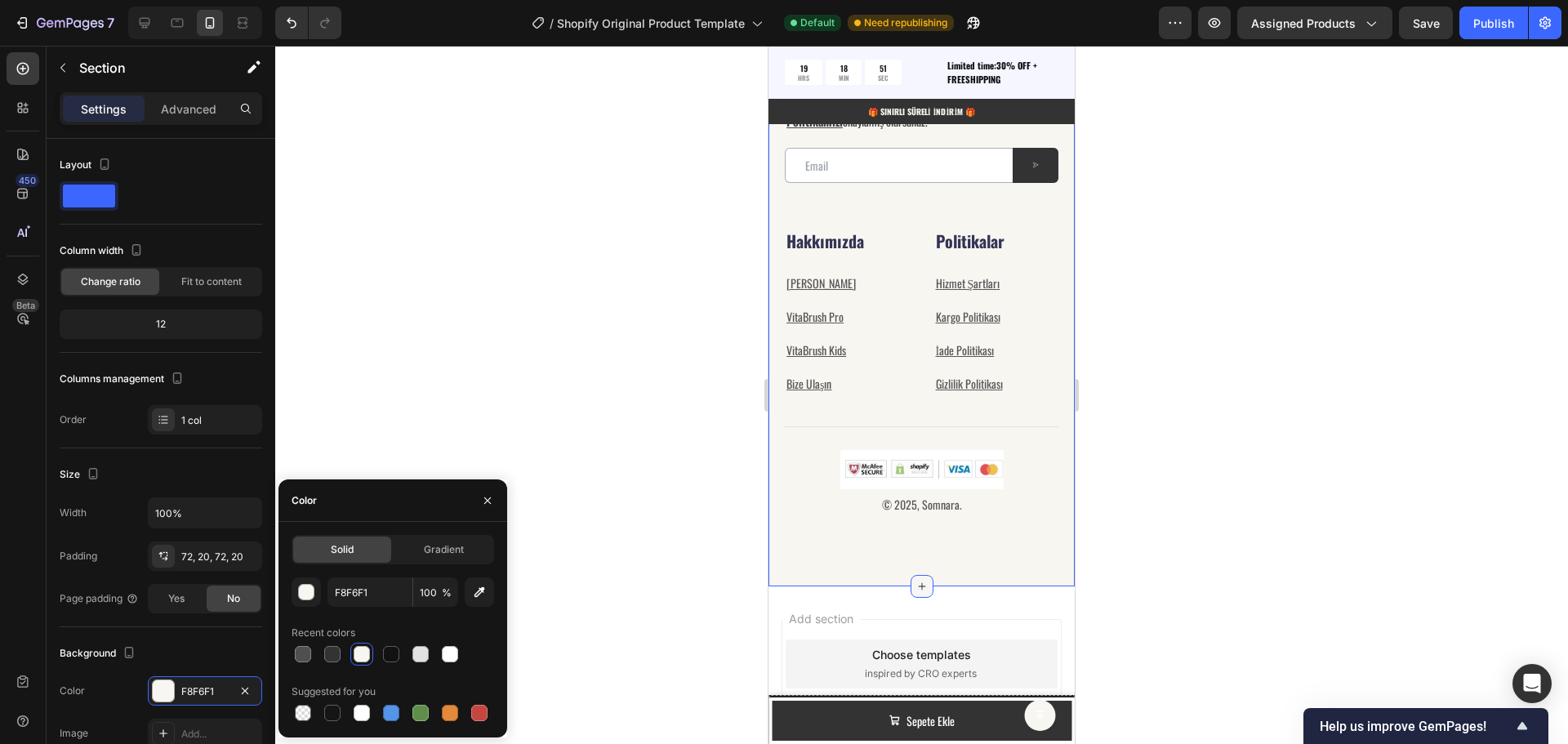
scroll to position [5409, 0]
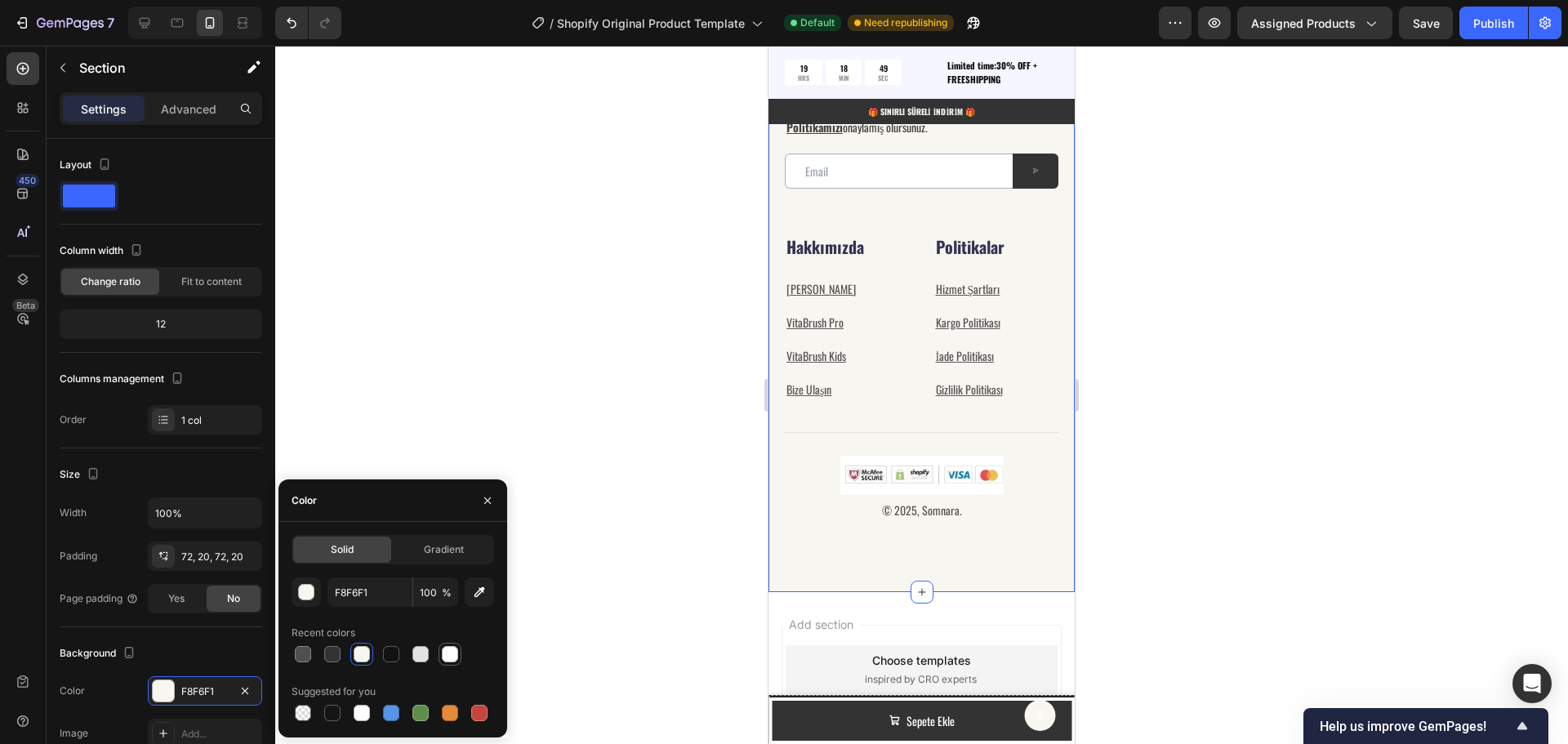
click at [453, 656] on div at bounding box center [450, 654] width 16 height 16
type input "FFFFFF"
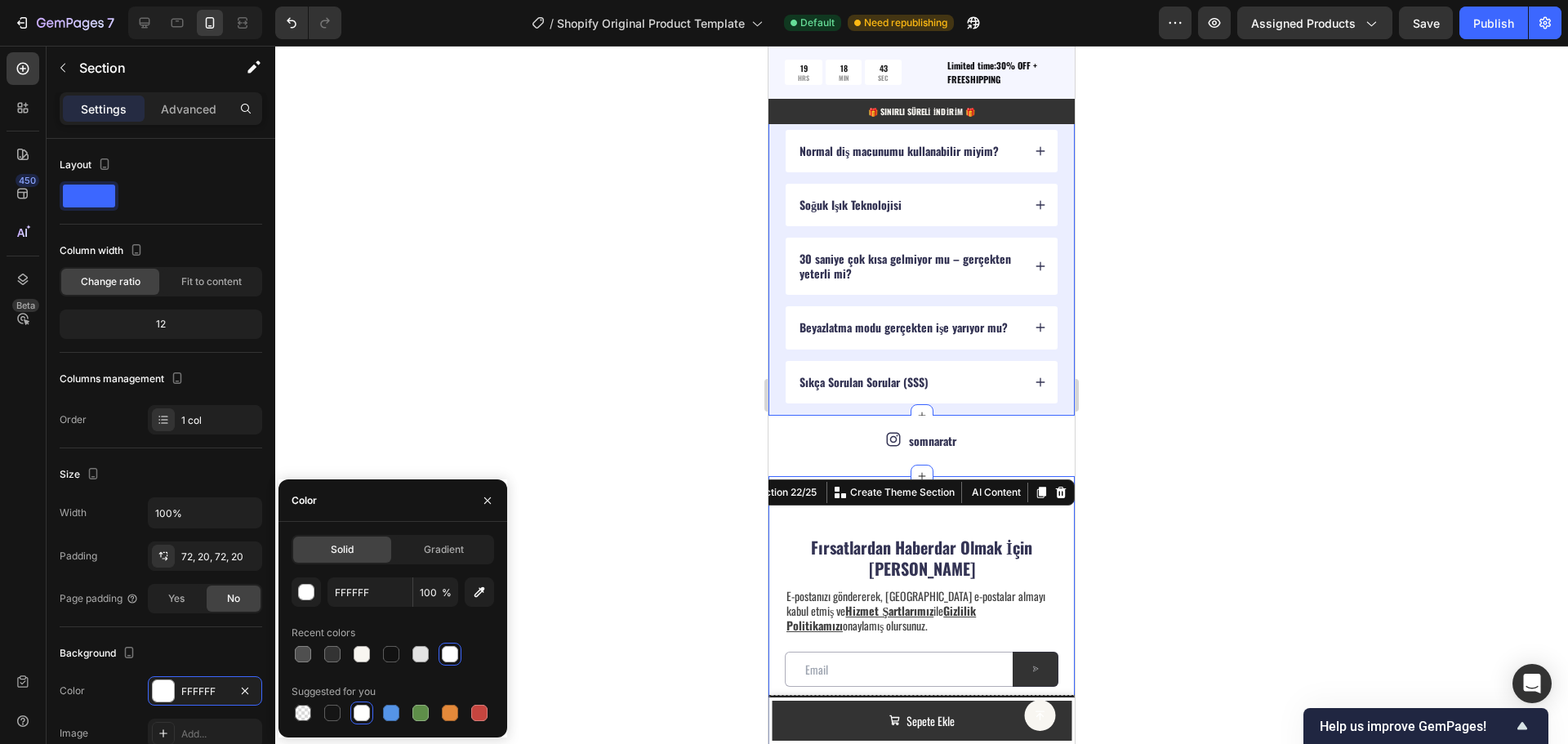
scroll to position [163, 0]
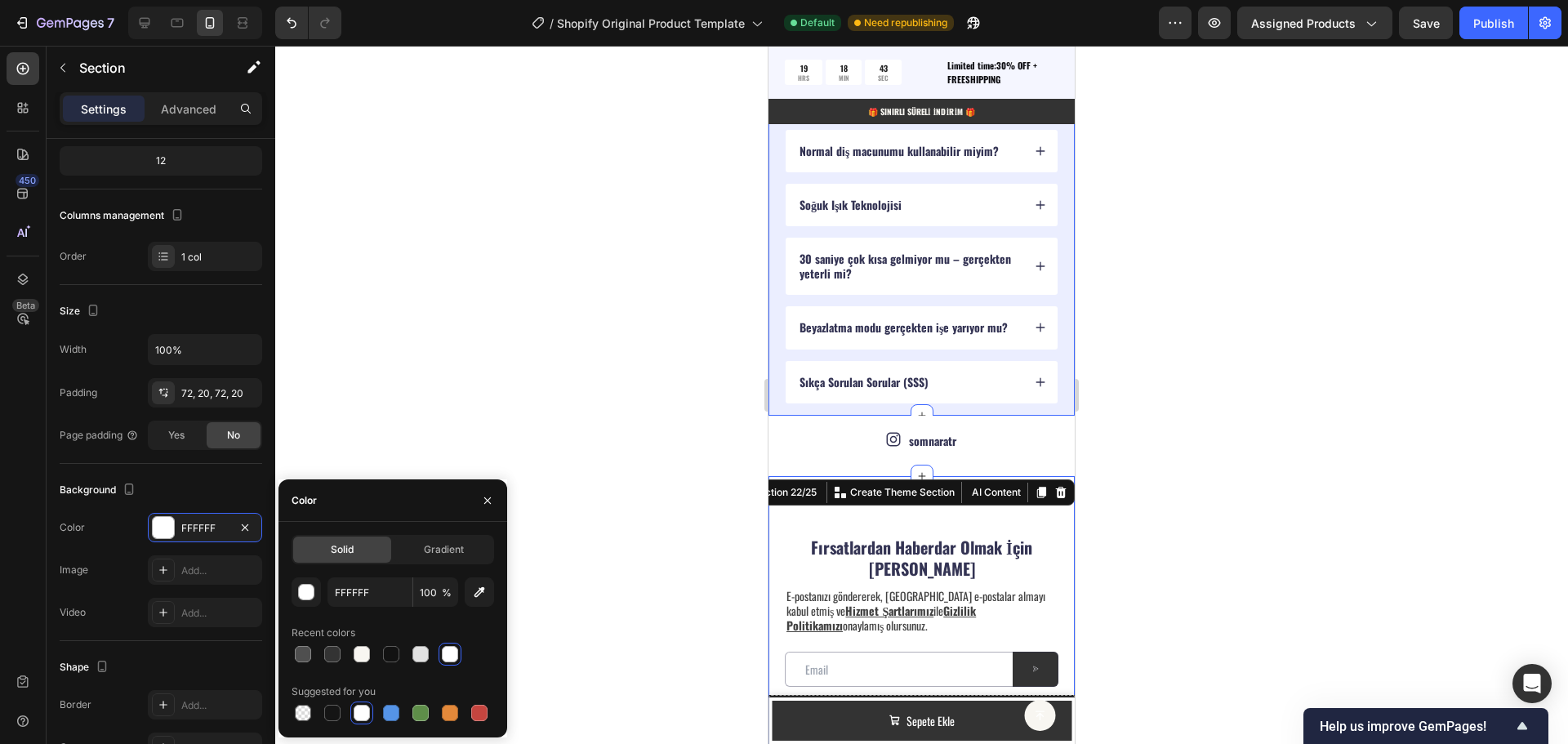
click at [781, 310] on div "SSS Heading Sorularınız mı var? Cevaplarımız hazır... Text Block Neden Somnara™…" at bounding box center [921, 186] width 307 height 459
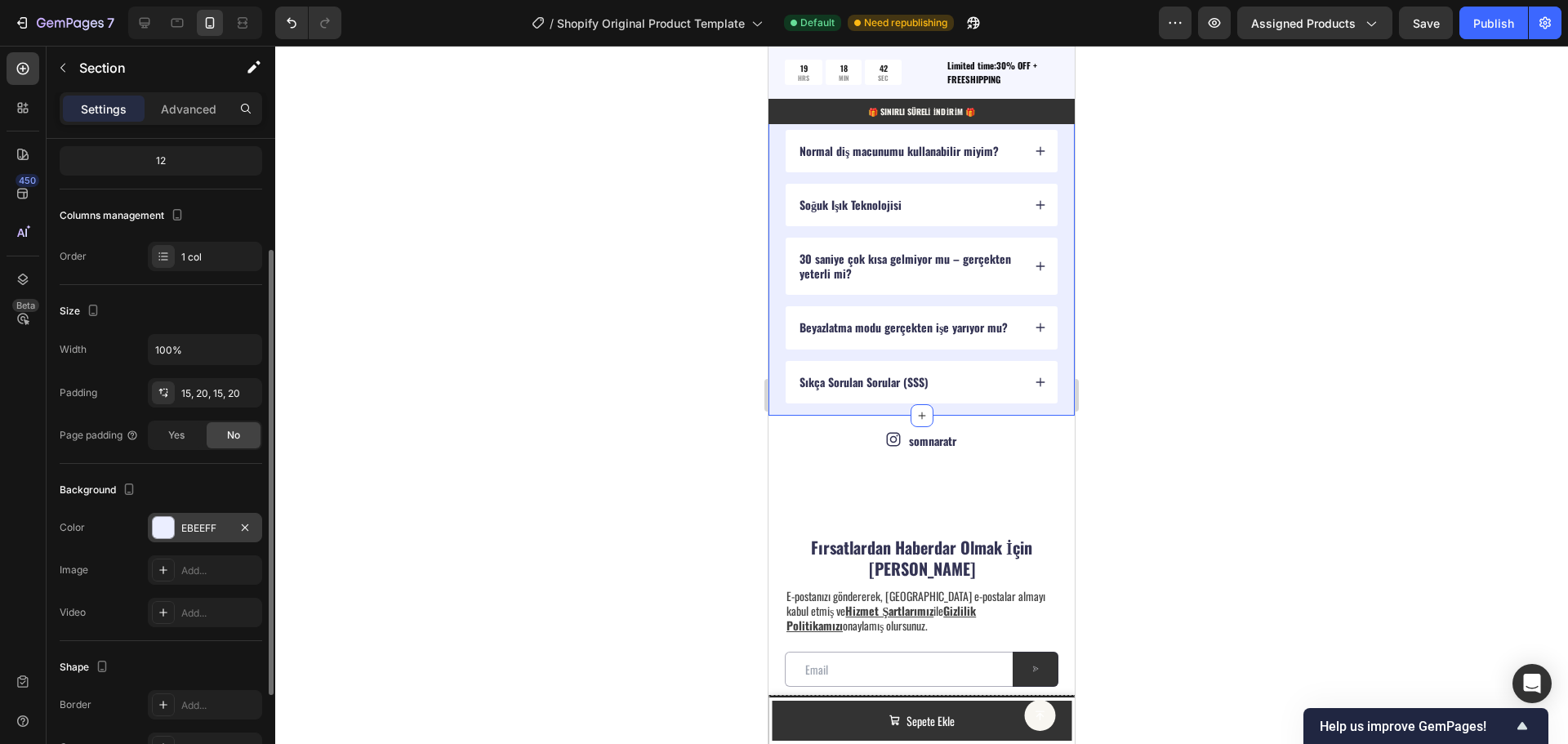
click at [209, 521] on div "EBEEFF" at bounding box center [205, 528] width 47 height 14
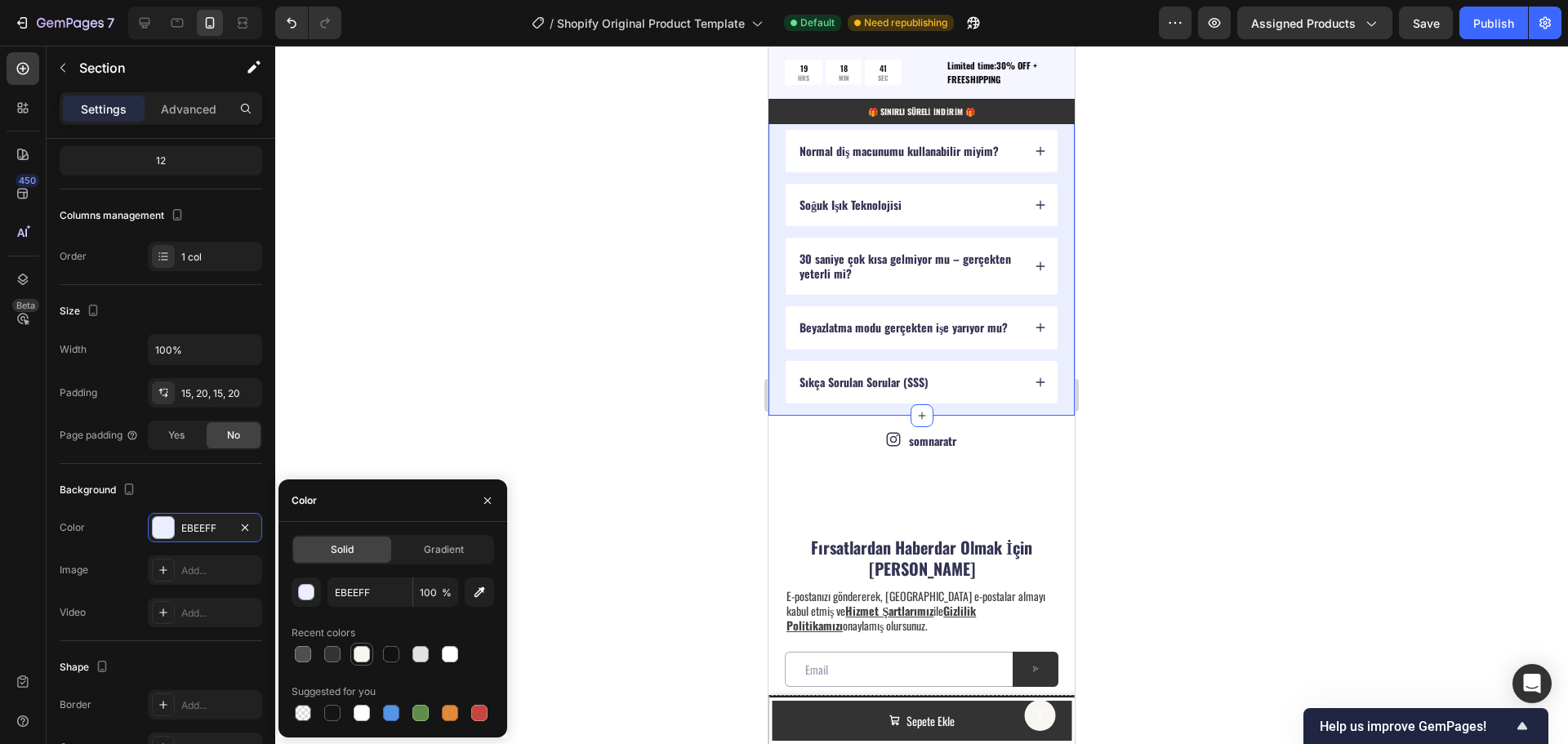
click at [361, 658] on div at bounding box center [361, 654] width 16 height 16
type input "F8F6F1"
click at [594, 374] on div at bounding box center [921, 395] width 1293 height 698
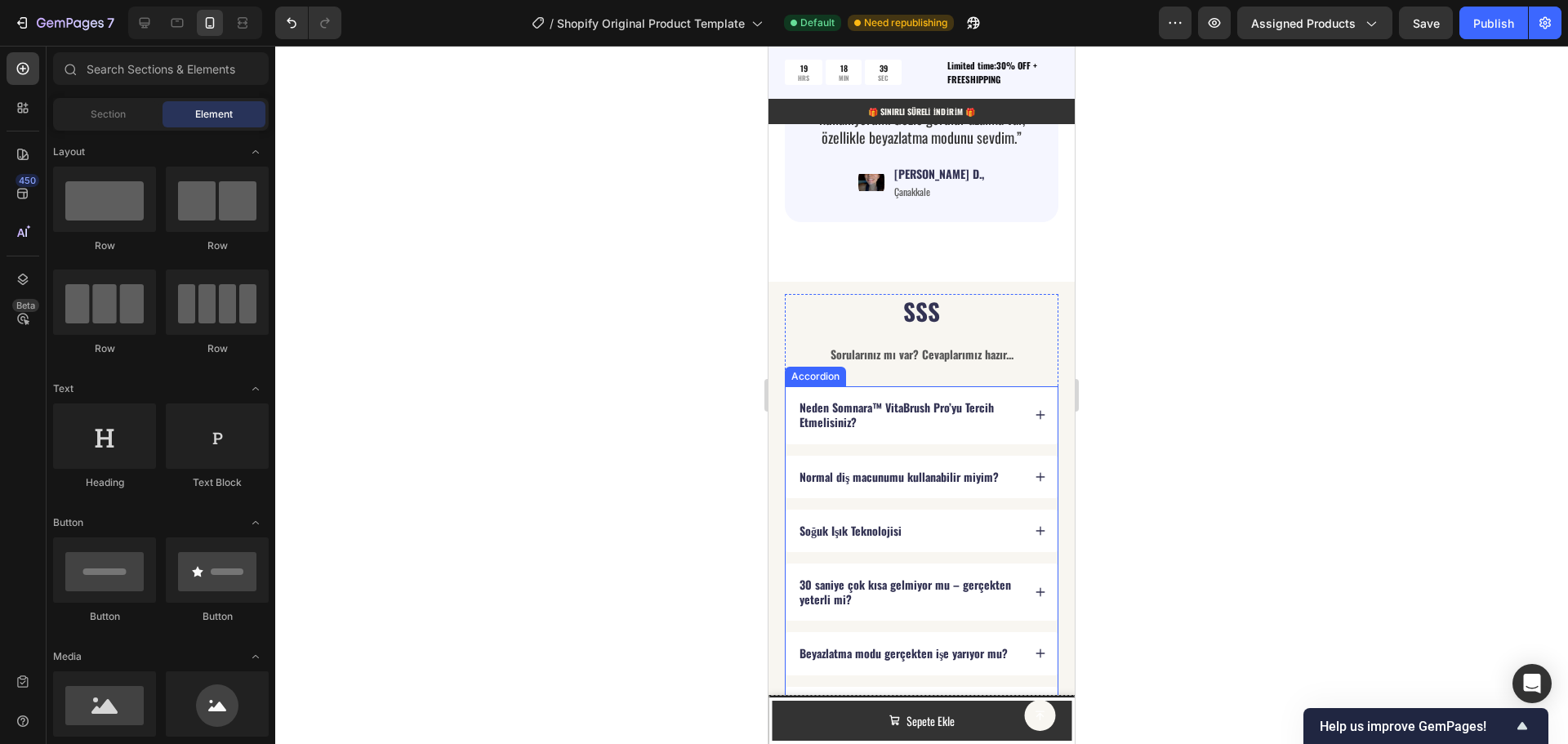
scroll to position [4584, 0]
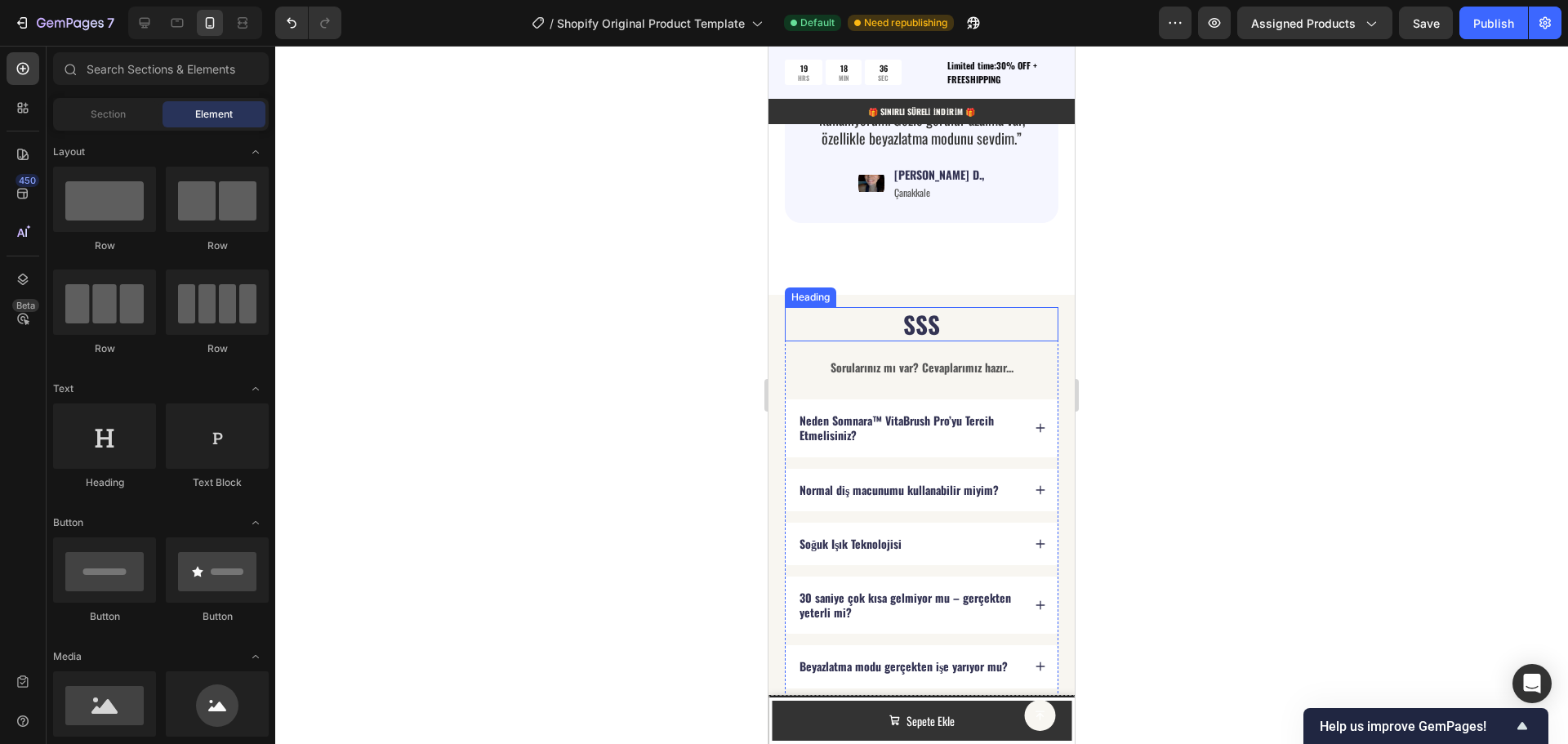
click at [927, 314] on h2 "SSS" at bounding box center [921, 324] width 274 height 35
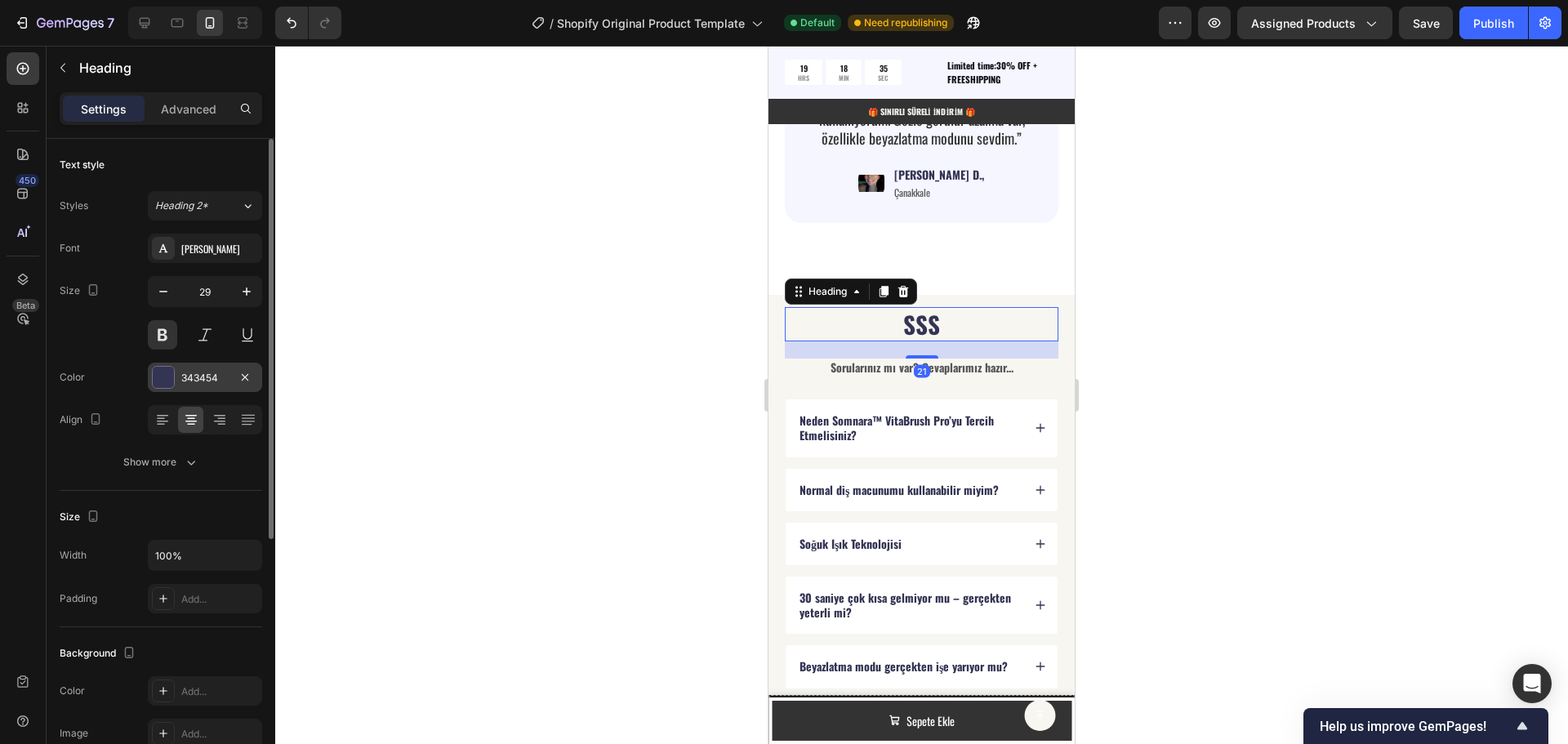
click at [212, 380] on div "343454" at bounding box center [205, 378] width 47 height 14
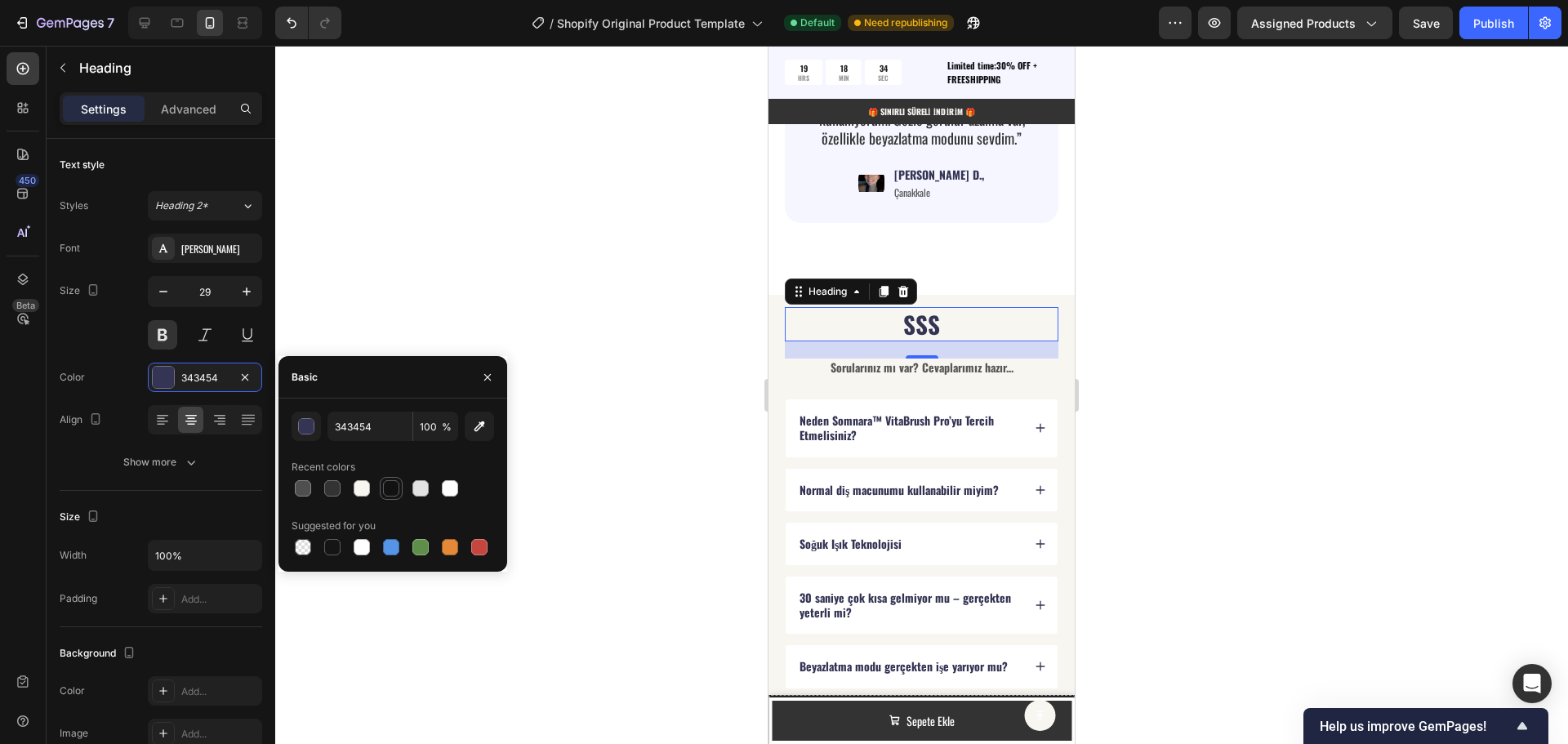
click at [393, 491] on div at bounding box center [390, 488] width 16 height 16
click at [329, 490] on div at bounding box center [332, 488] width 16 height 16
type input "333333"
click at [590, 400] on div at bounding box center [921, 395] width 1293 height 698
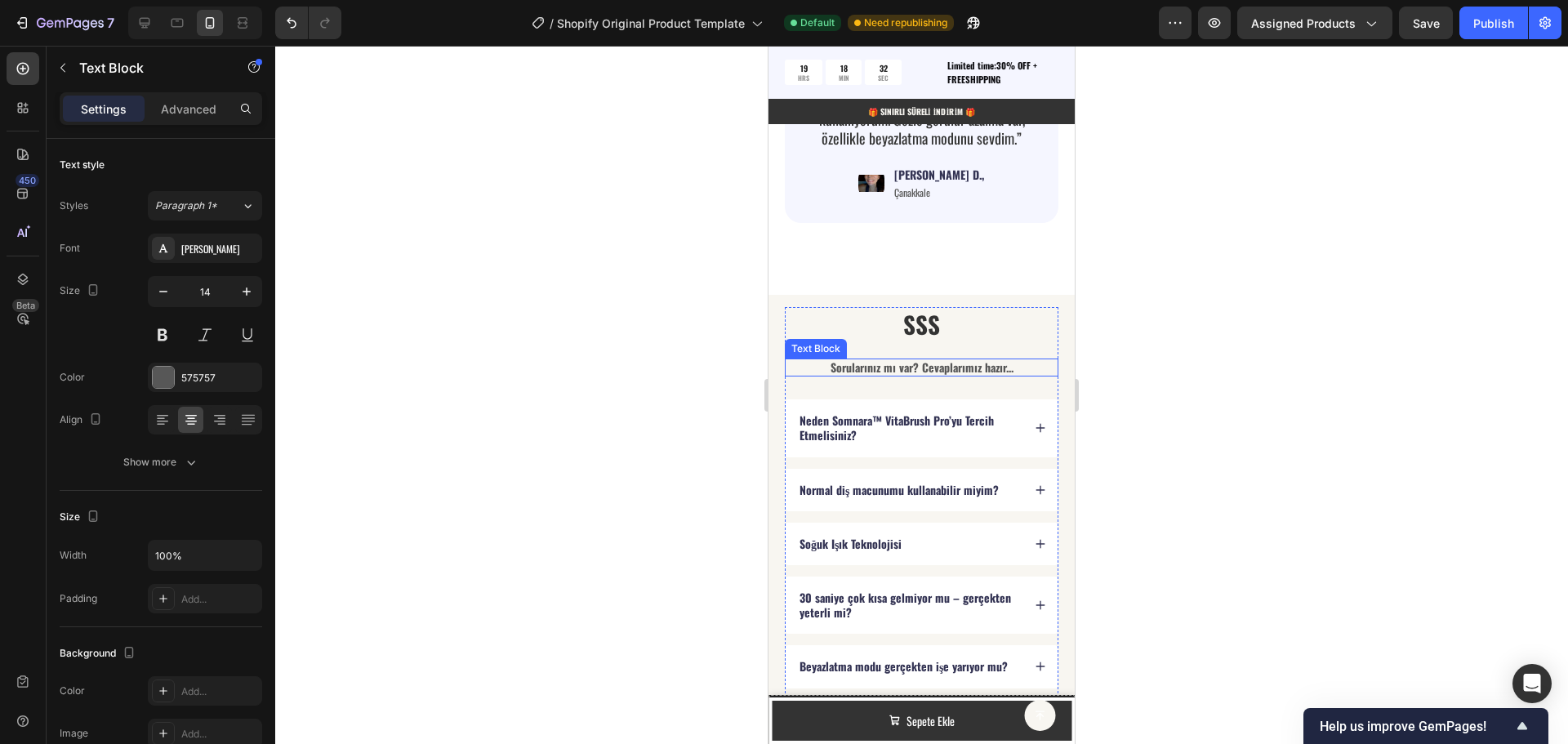
click at [954, 359] on strong "Sorularınız mı var? Cevaplarımız hazır..." at bounding box center [922, 367] width 183 height 17
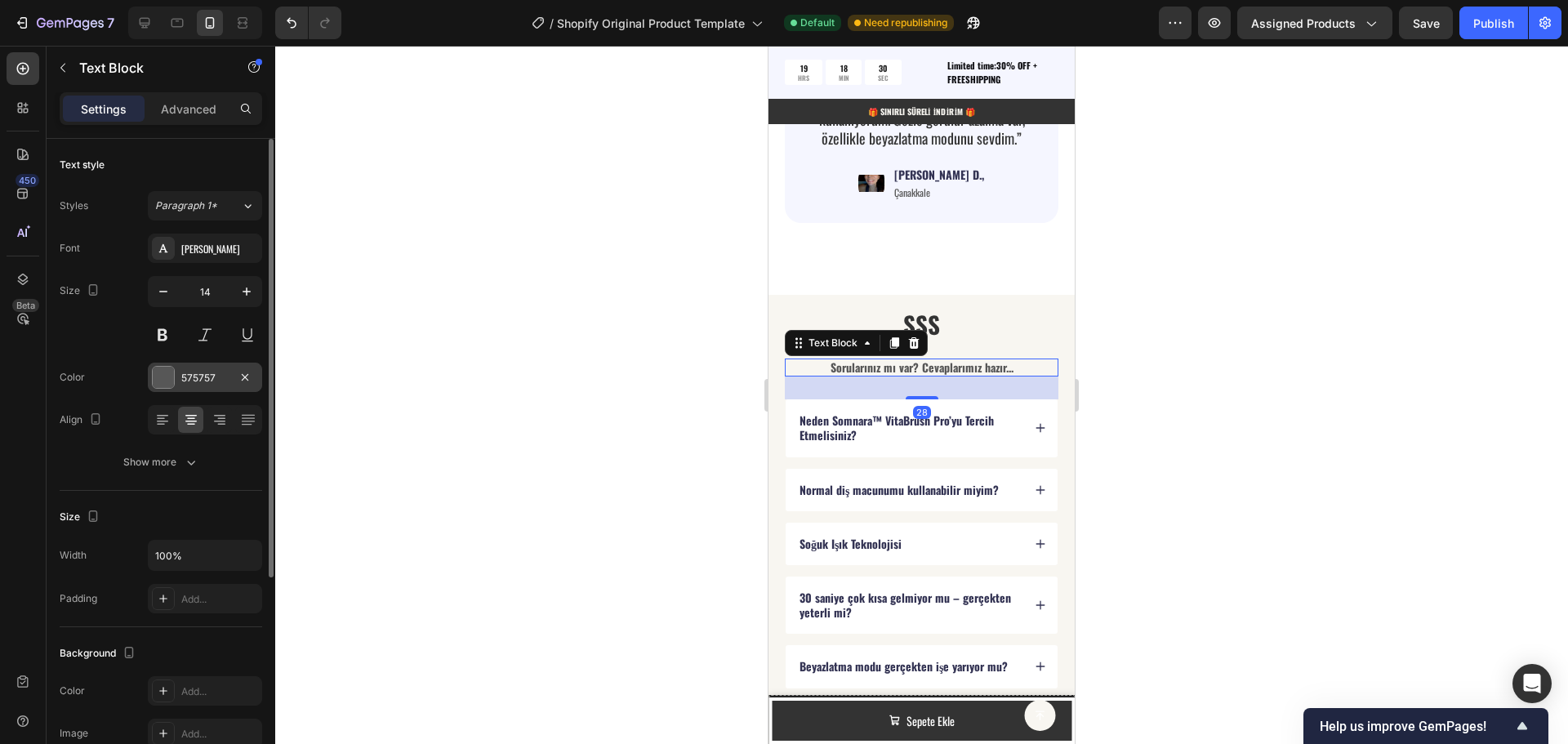
click at [211, 371] on div "575757" at bounding box center [205, 378] width 47 height 14
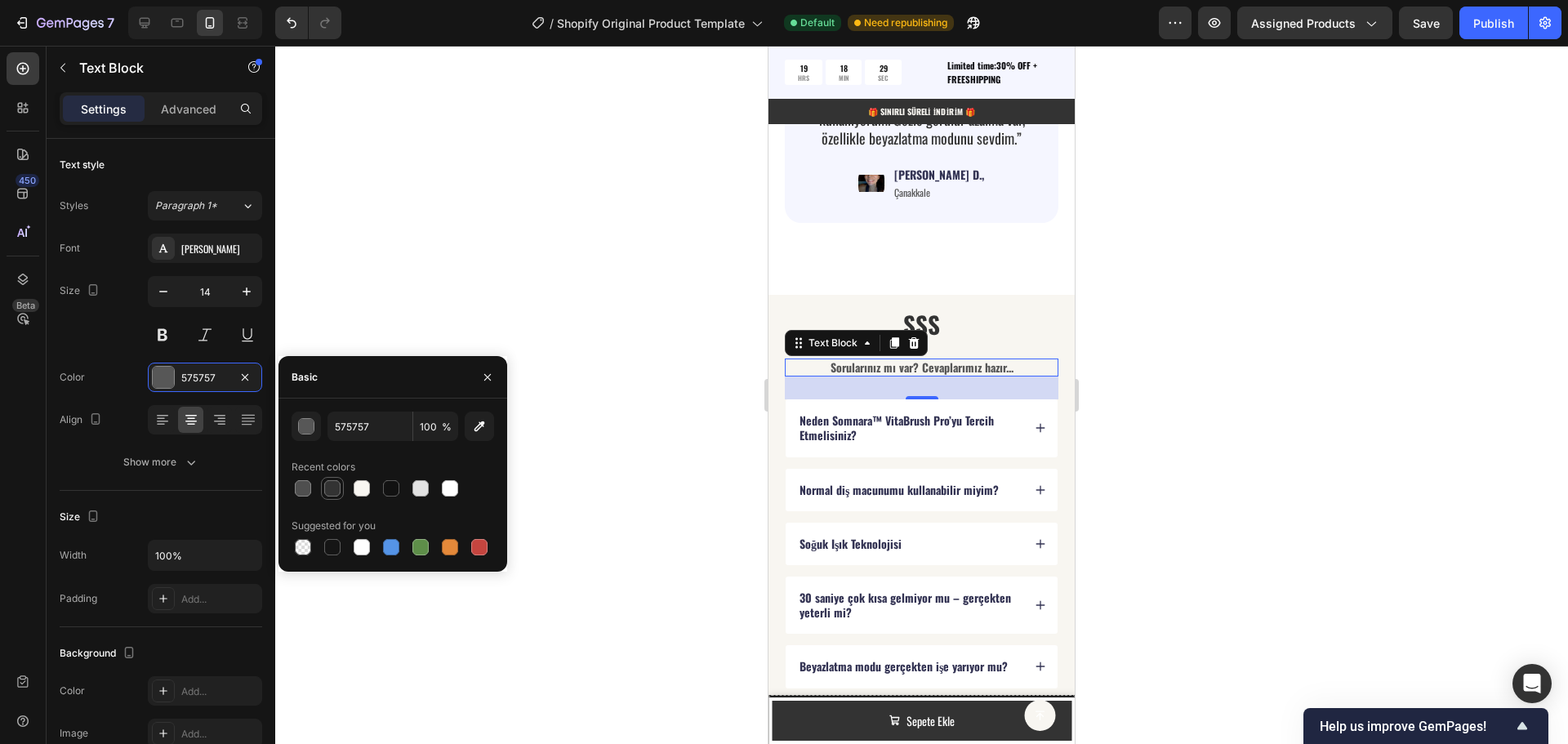
click at [332, 484] on div at bounding box center [332, 488] width 16 height 16
type input "333333"
click at [884, 413] on p "Neden Somnara™ VitaBrush Pro’yu Tercih Etmelisiniz?" at bounding box center [909, 428] width 220 height 30
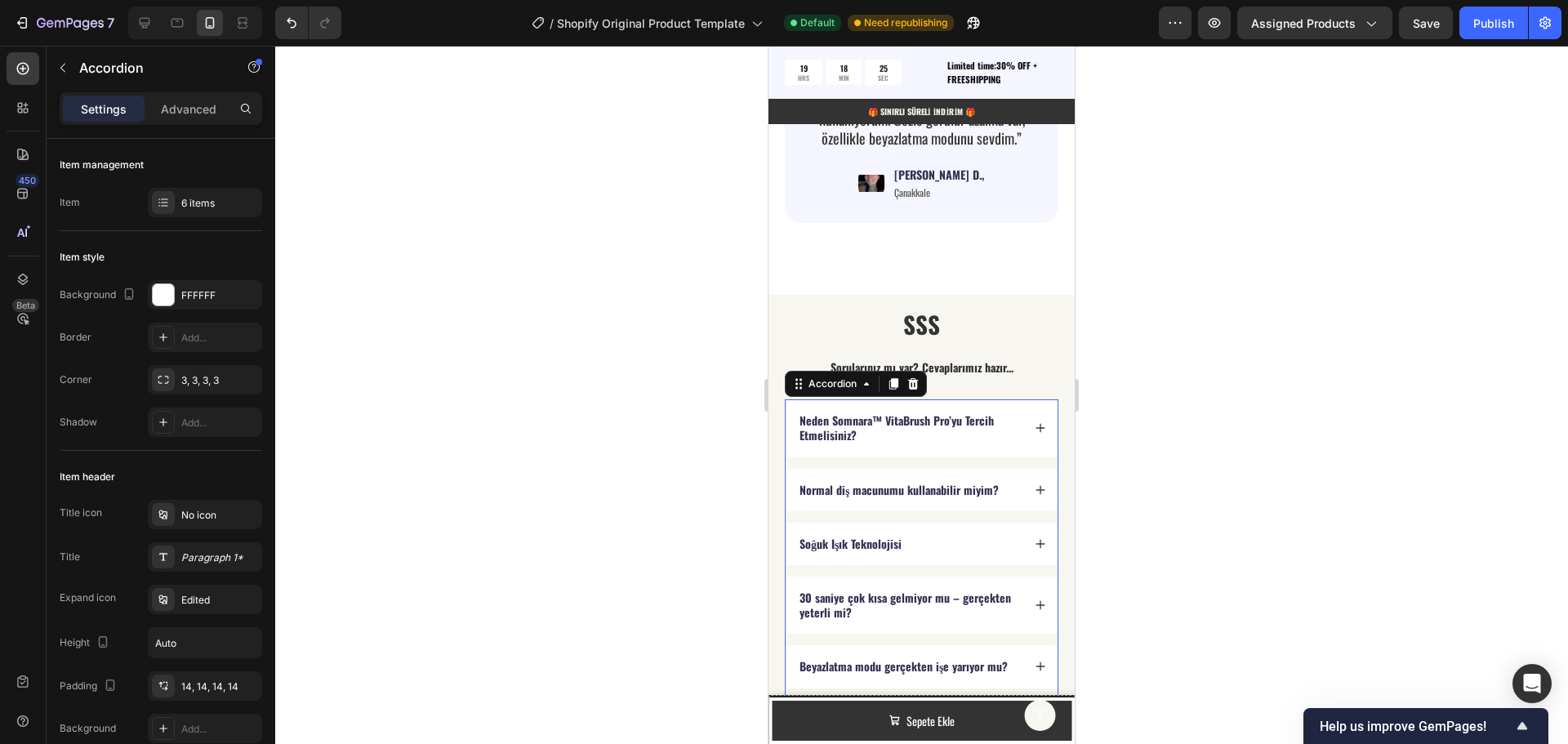
click at [856, 413] on p "Neden Somnara™ VitaBrush Pro’yu Tercih Etmelisiniz?" at bounding box center [909, 428] width 220 height 30
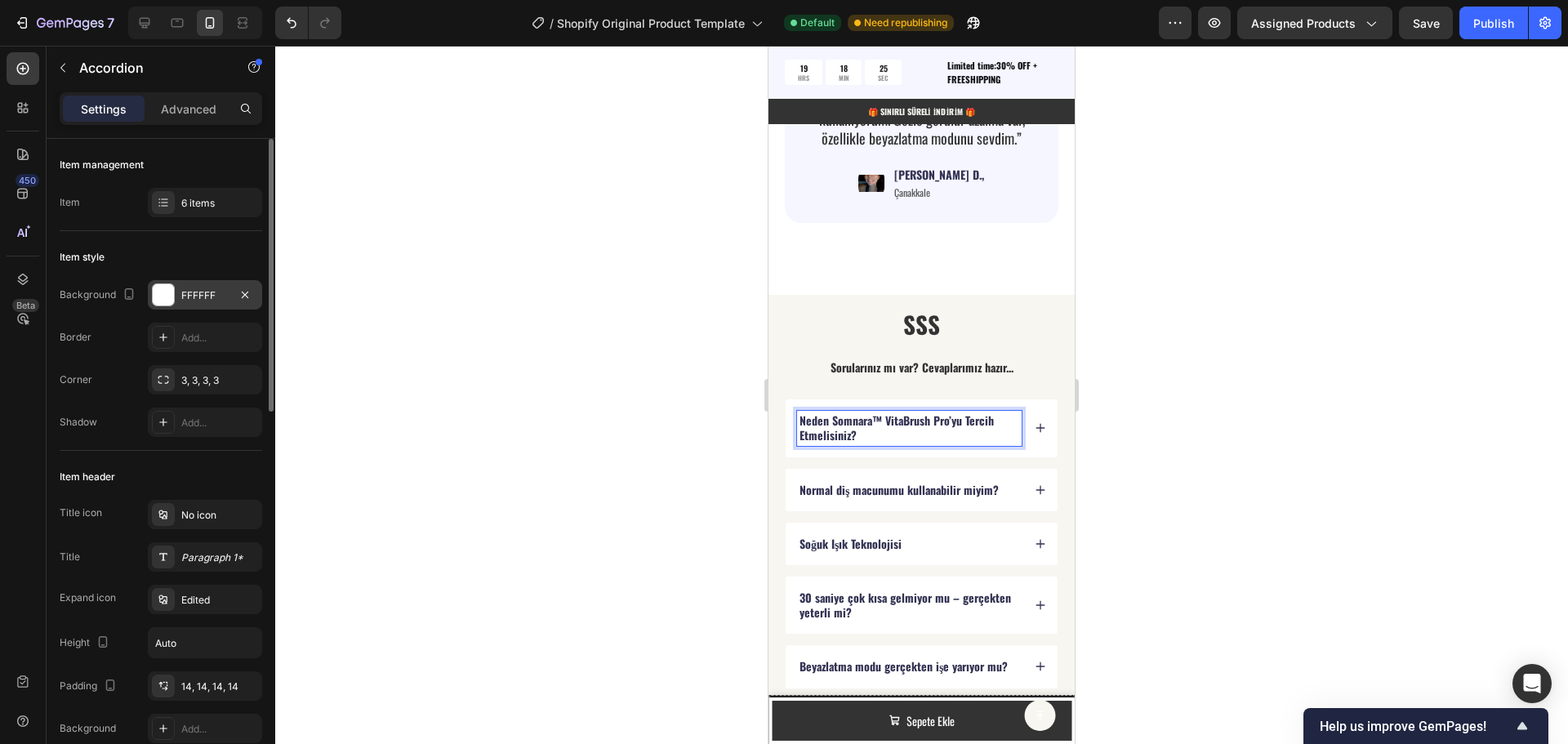
click at [195, 300] on div "FFFFFF" at bounding box center [205, 295] width 47 height 14
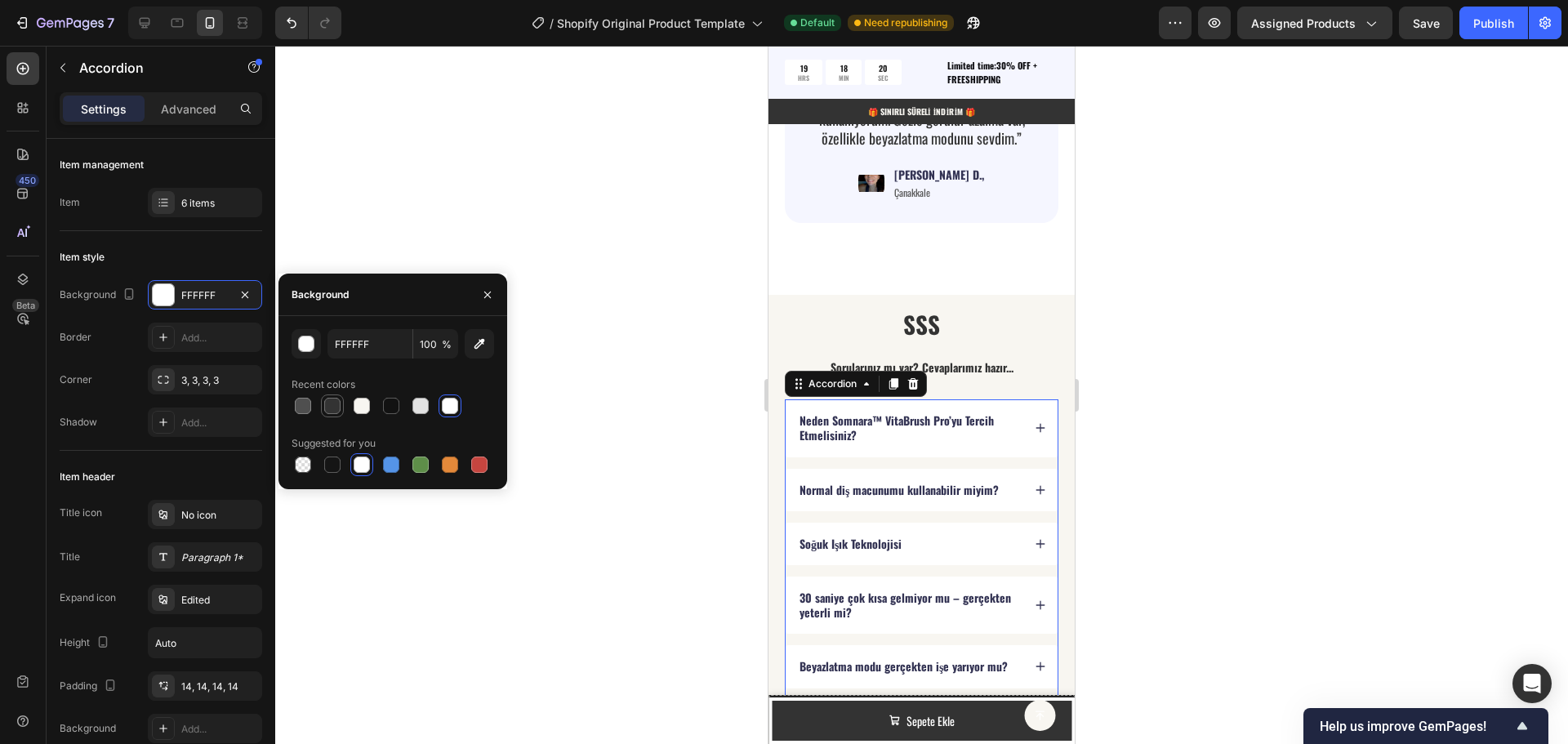
click at [332, 406] on div at bounding box center [332, 406] width 16 height 16
type input "333333"
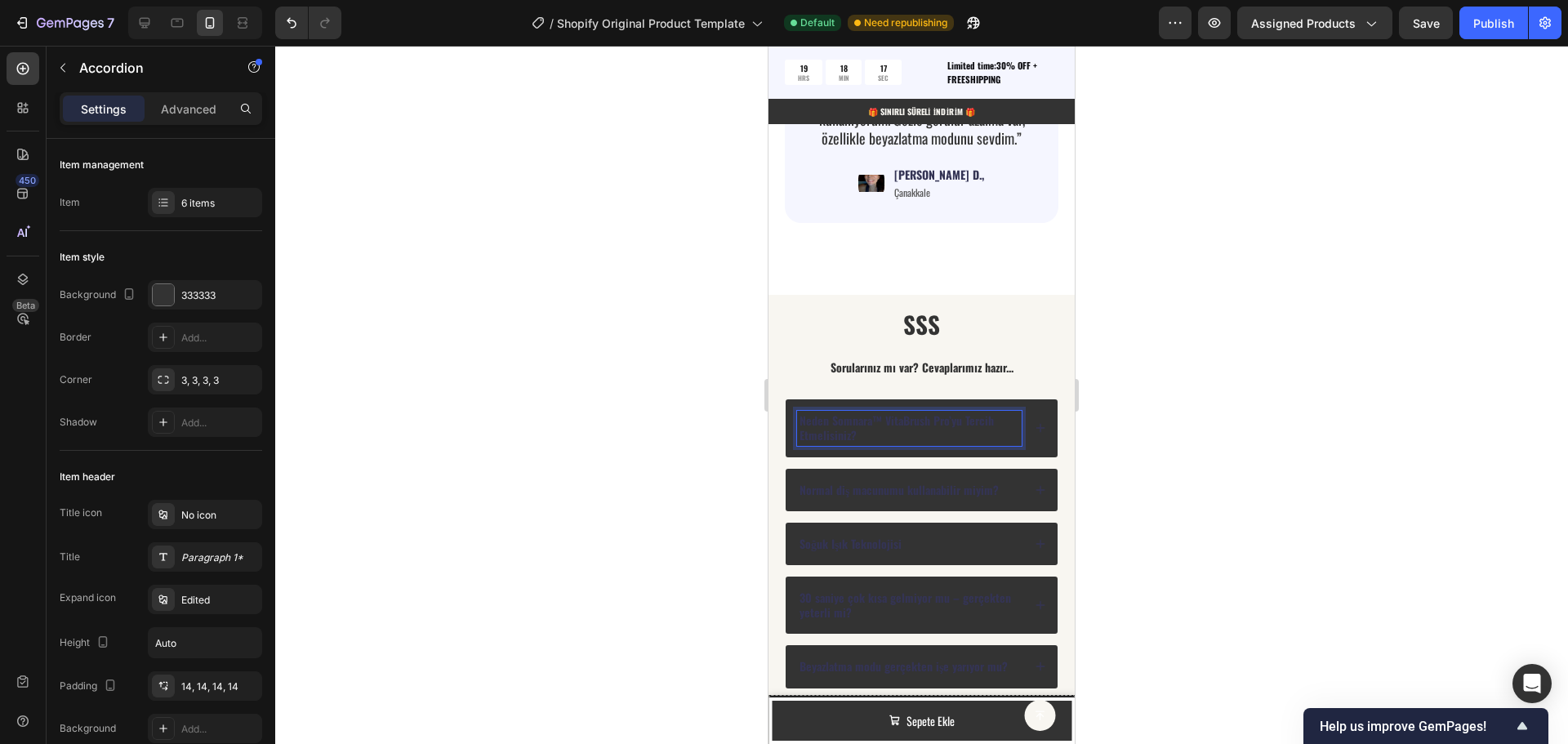
click at [843, 416] on p "Neden Somnara™ VitaBrush Pro’yu Tercih Etmelisiniz?" at bounding box center [909, 428] width 220 height 30
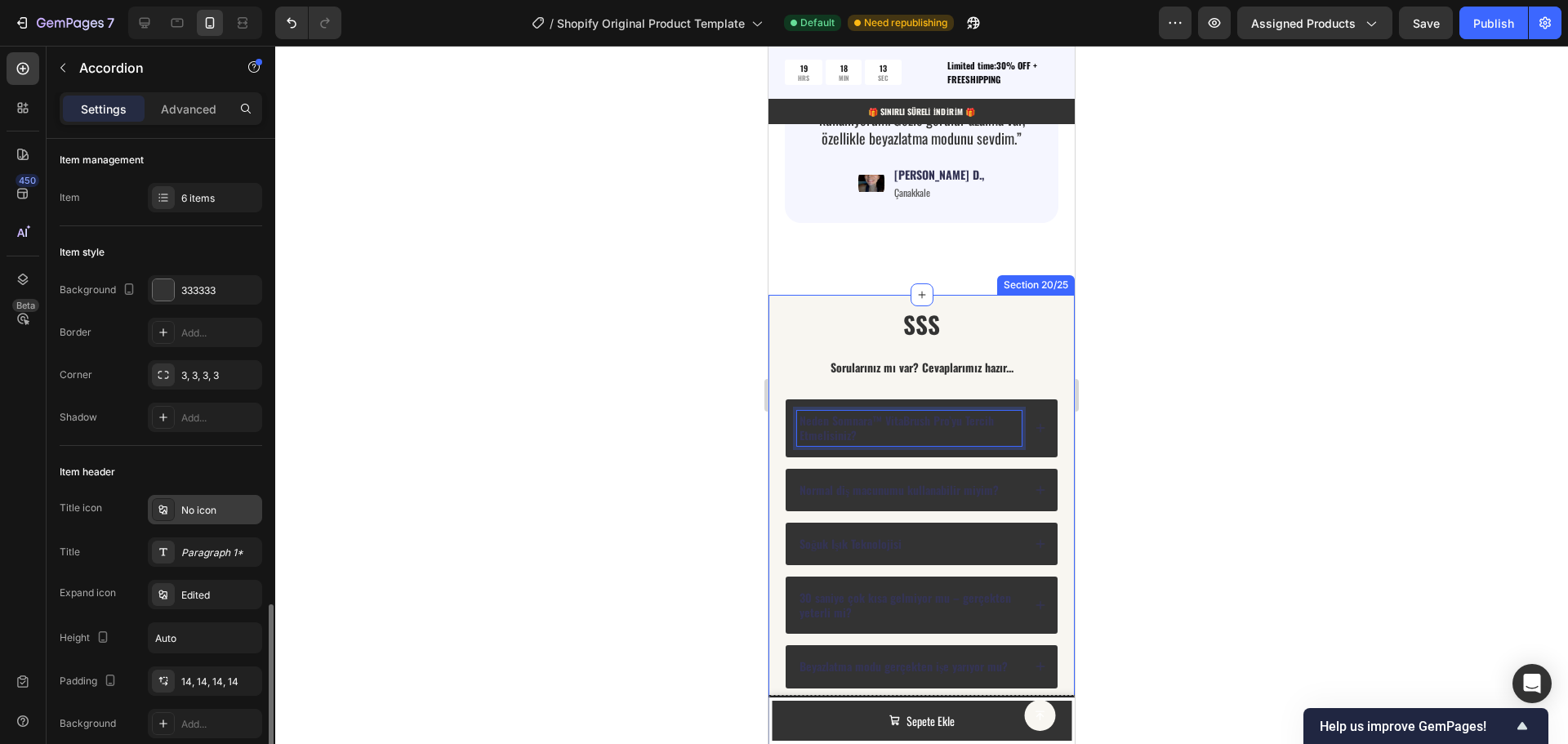
scroll to position [0, 0]
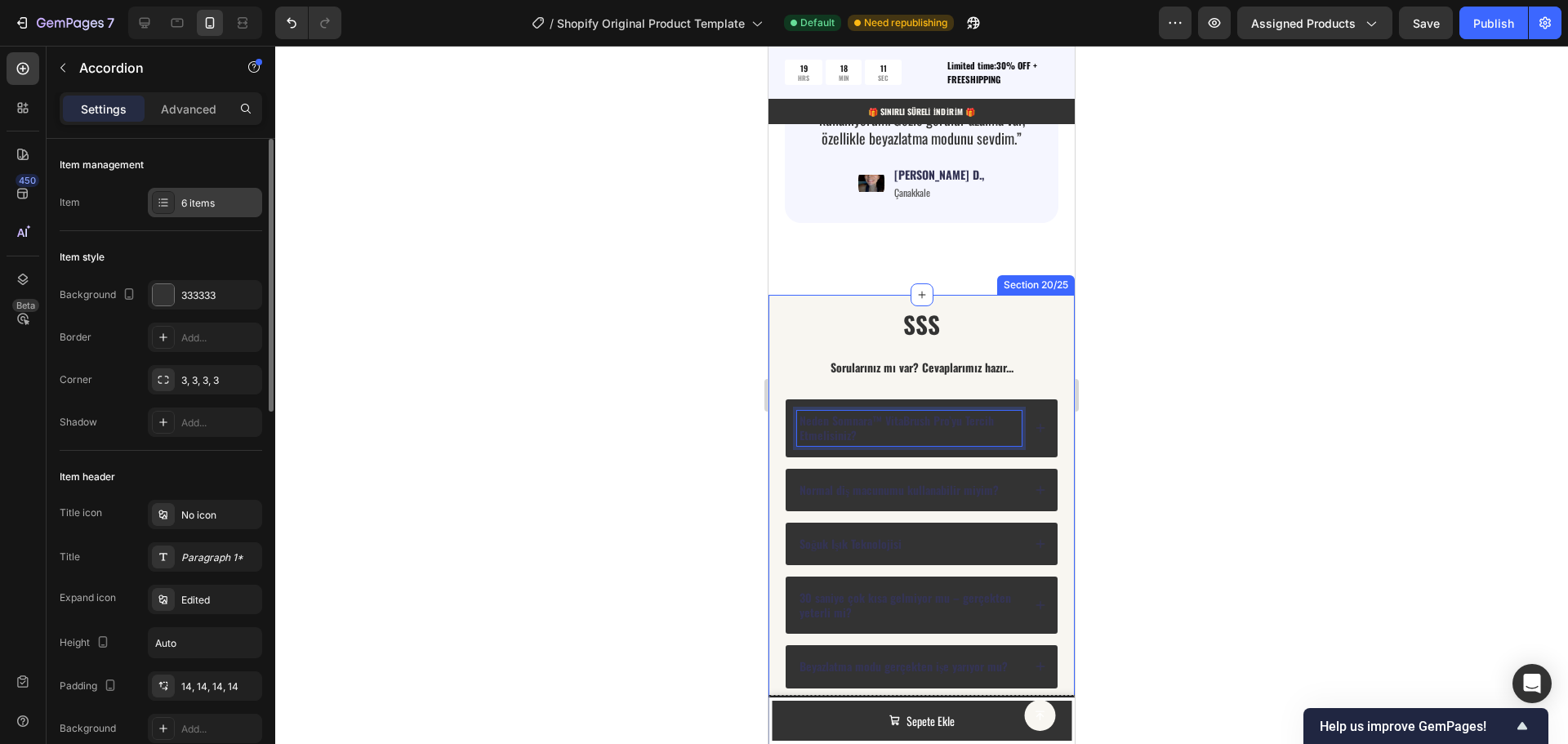
click at [196, 209] on div "6 items" at bounding box center [220, 203] width 77 height 14
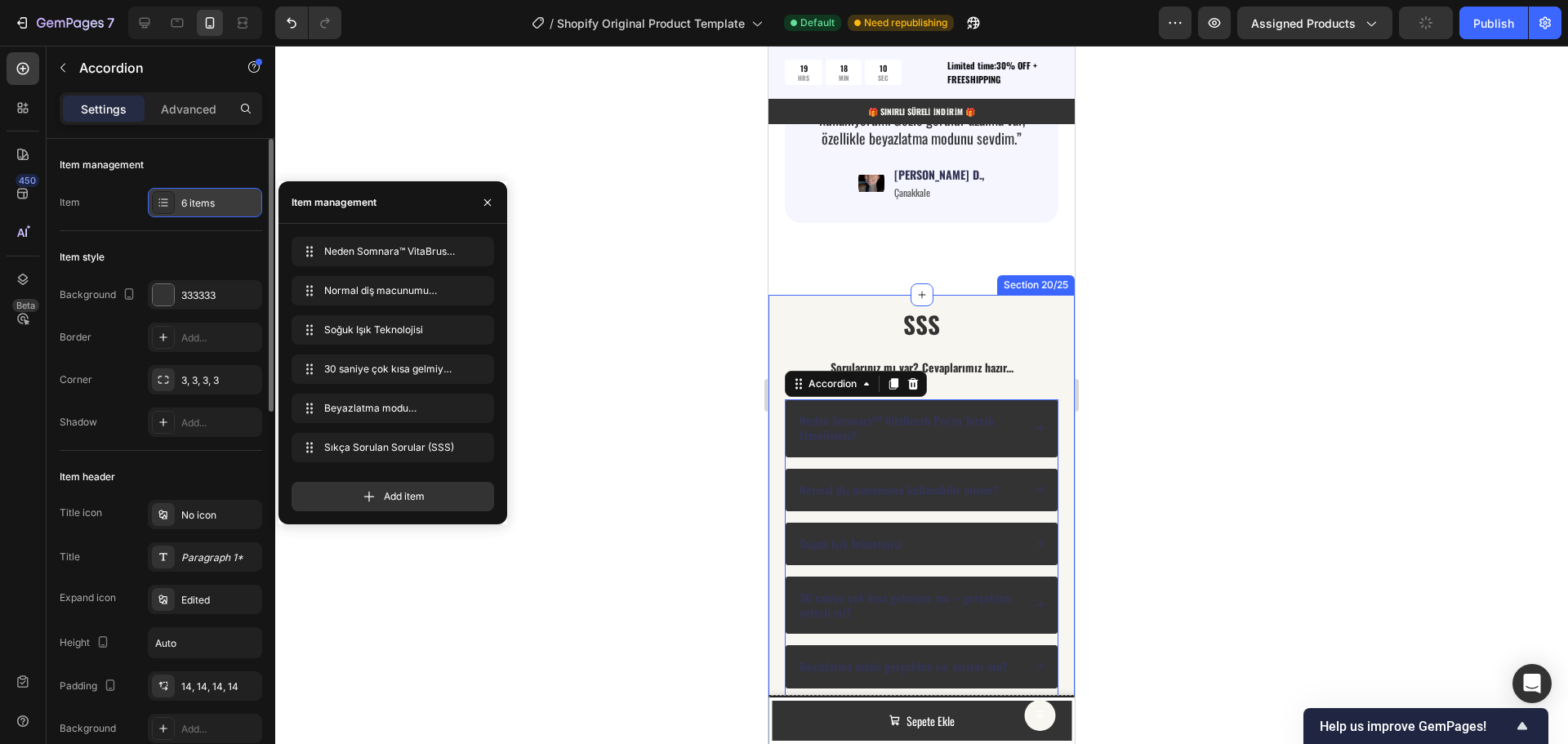
click at [196, 209] on div "6 items" at bounding box center [220, 203] width 77 height 14
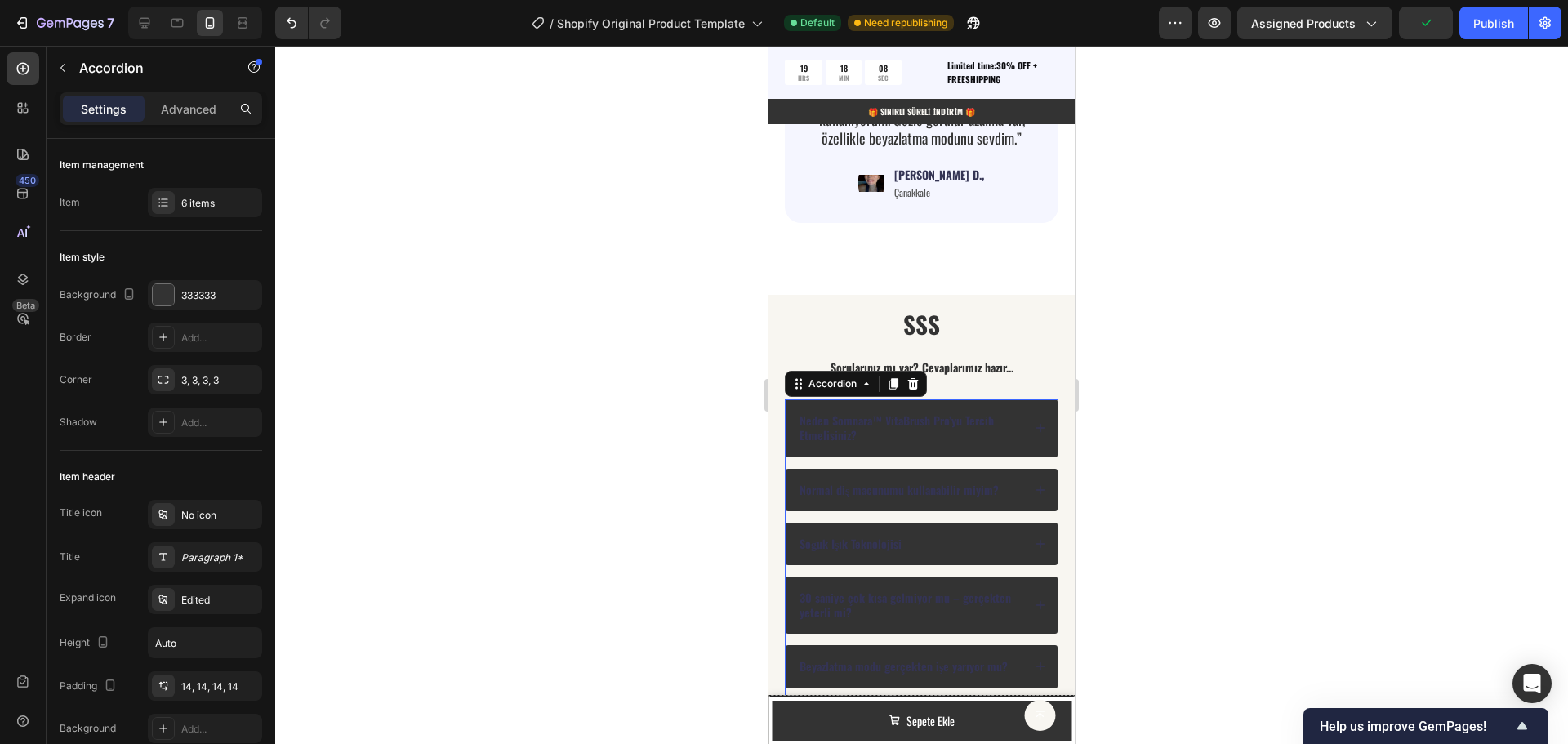
click at [1036, 424] on icon at bounding box center [1040, 428] width 9 height 9
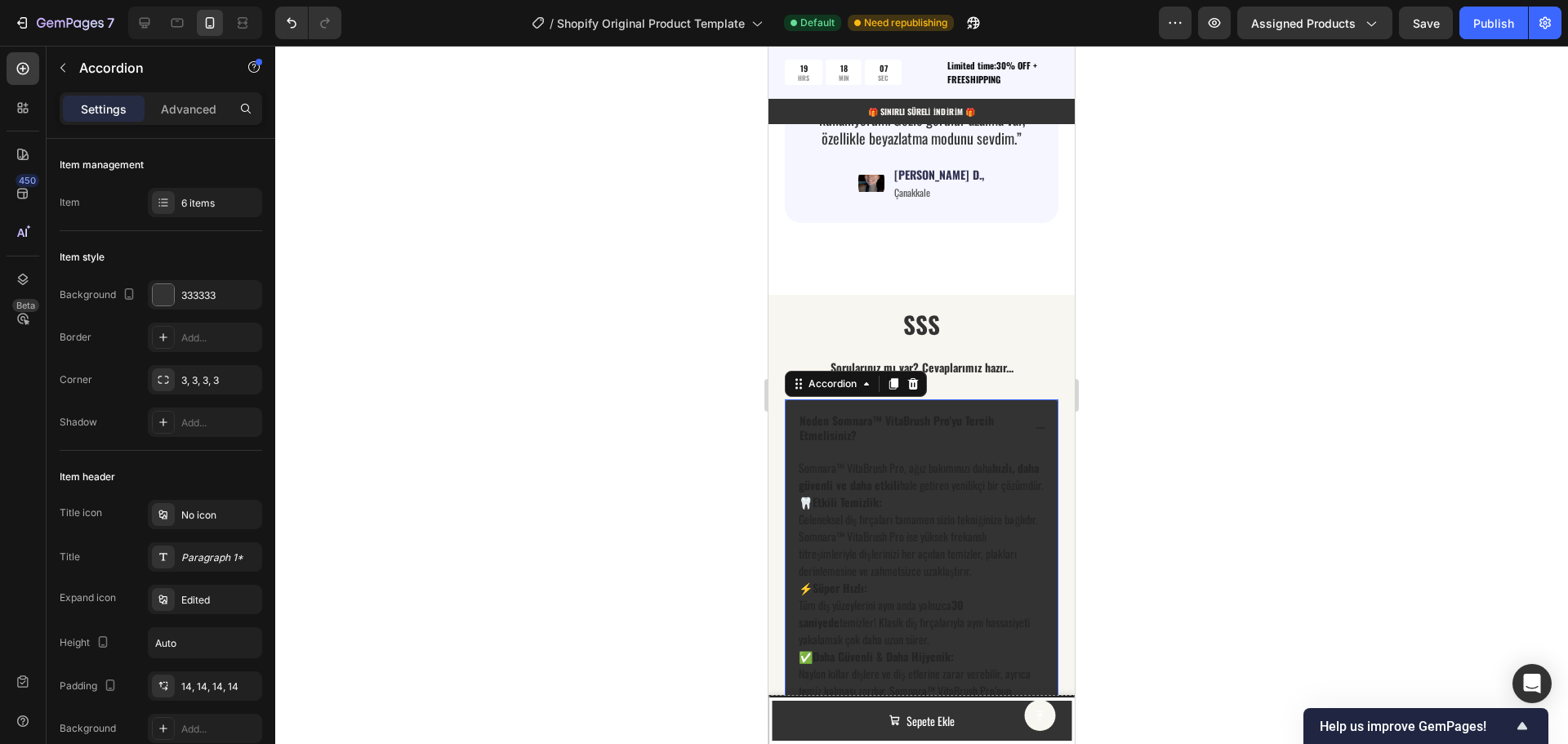
click at [1036, 428] on icon at bounding box center [1040, 428] width 9 height 1
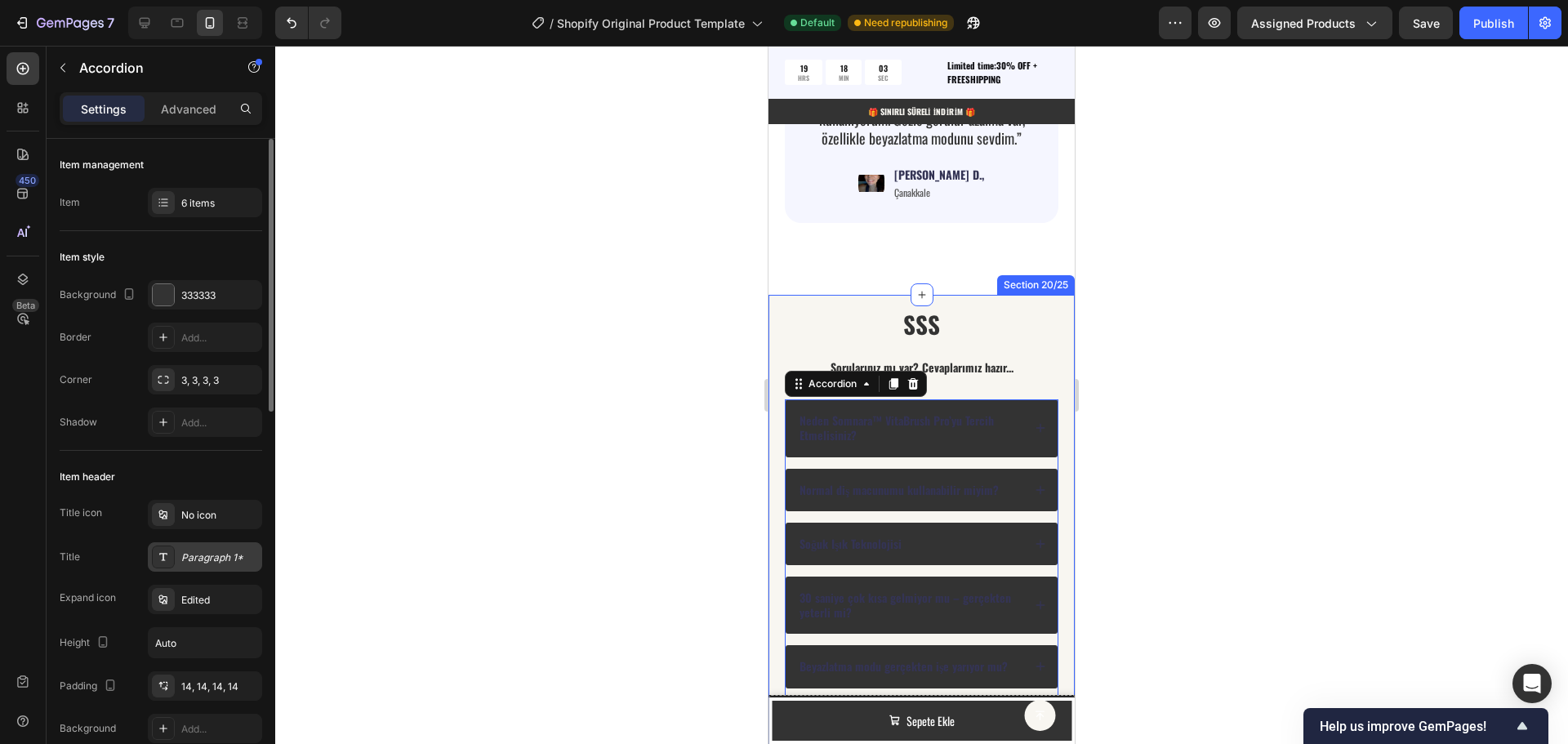
click at [197, 557] on div "Paragraph 1*" at bounding box center [220, 558] width 77 height 14
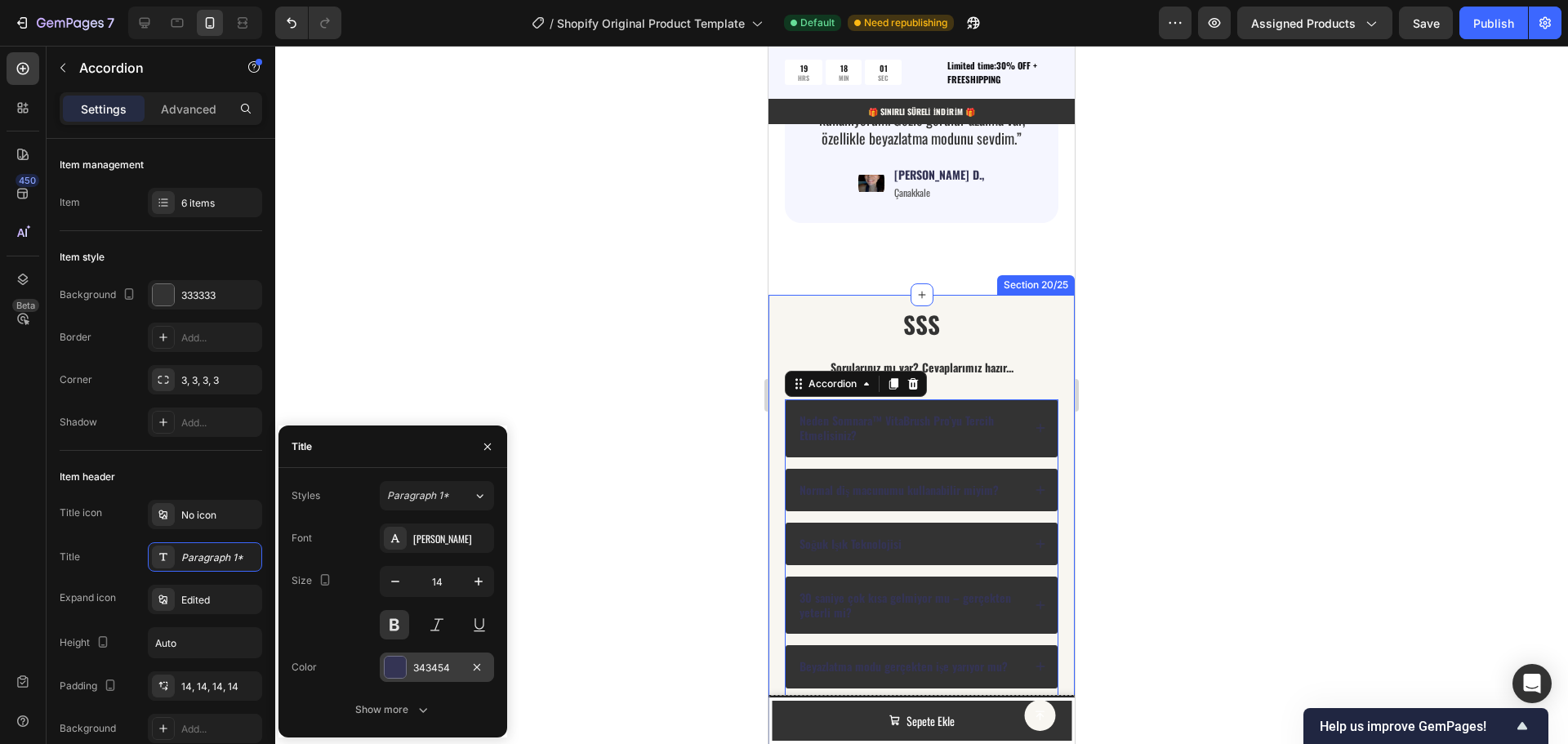
click at [400, 671] on div at bounding box center [395, 667] width 21 height 21
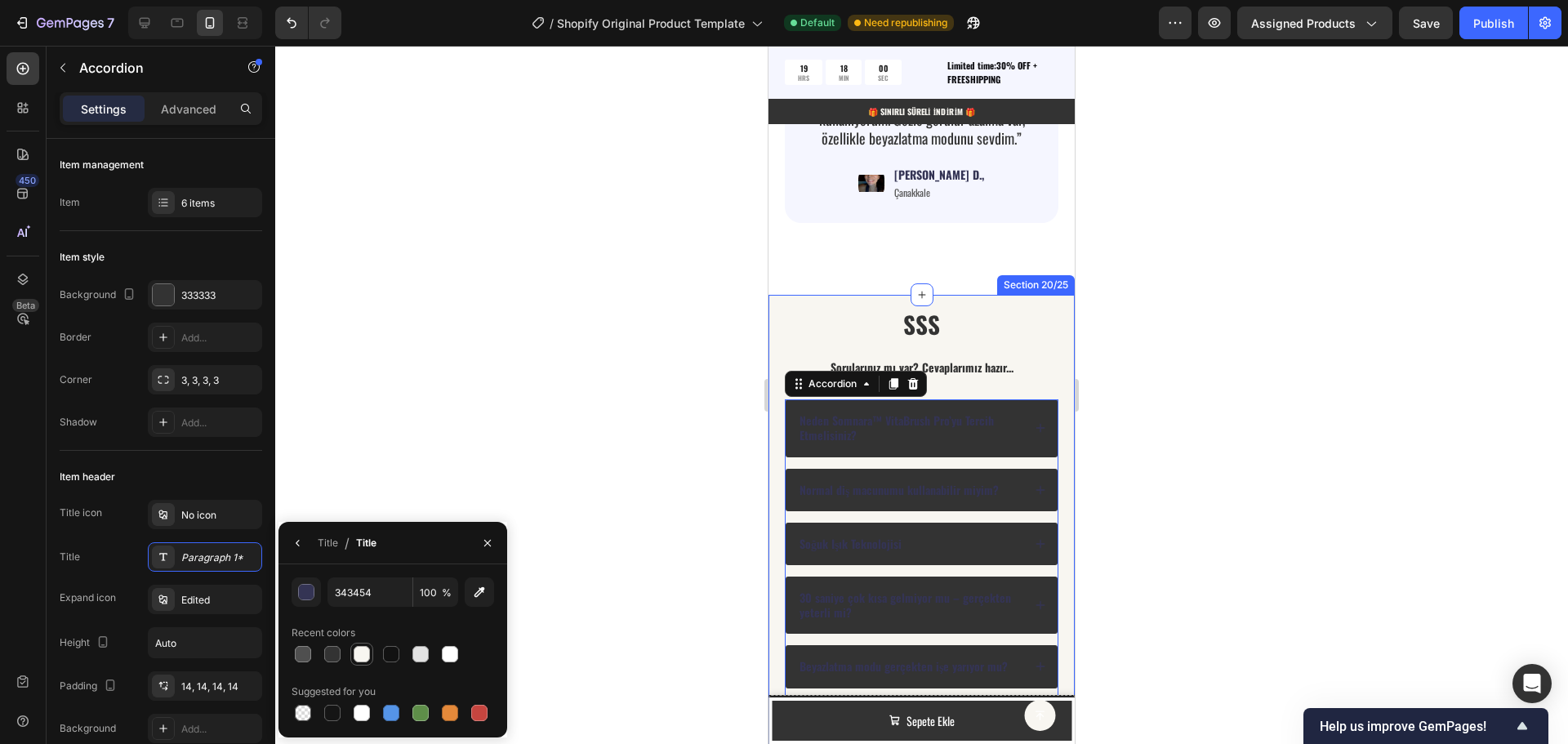
click at [356, 654] on div at bounding box center [361, 654] width 16 height 16
type input "F8F6F1"
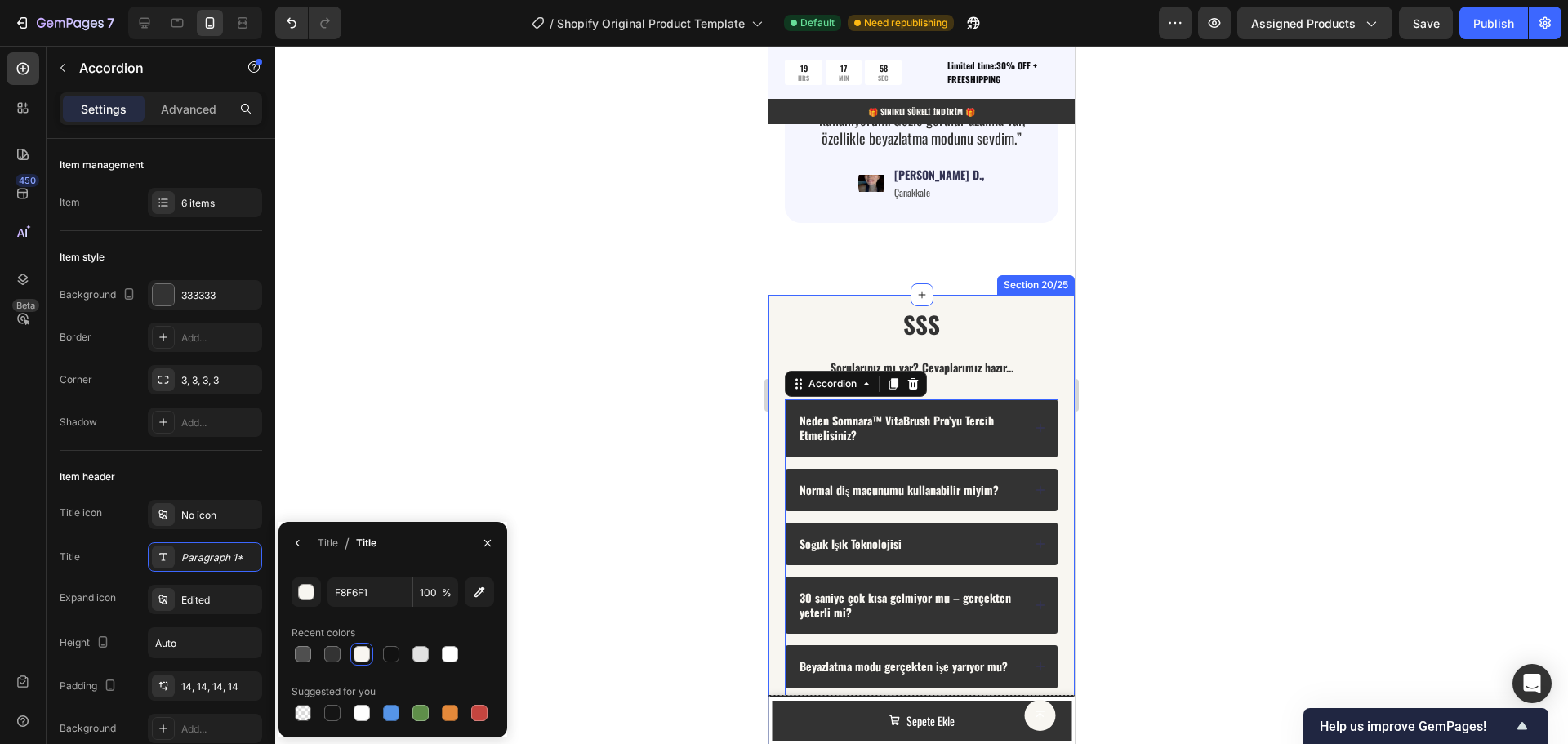
click at [675, 527] on div at bounding box center [921, 395] width 1293 height 698
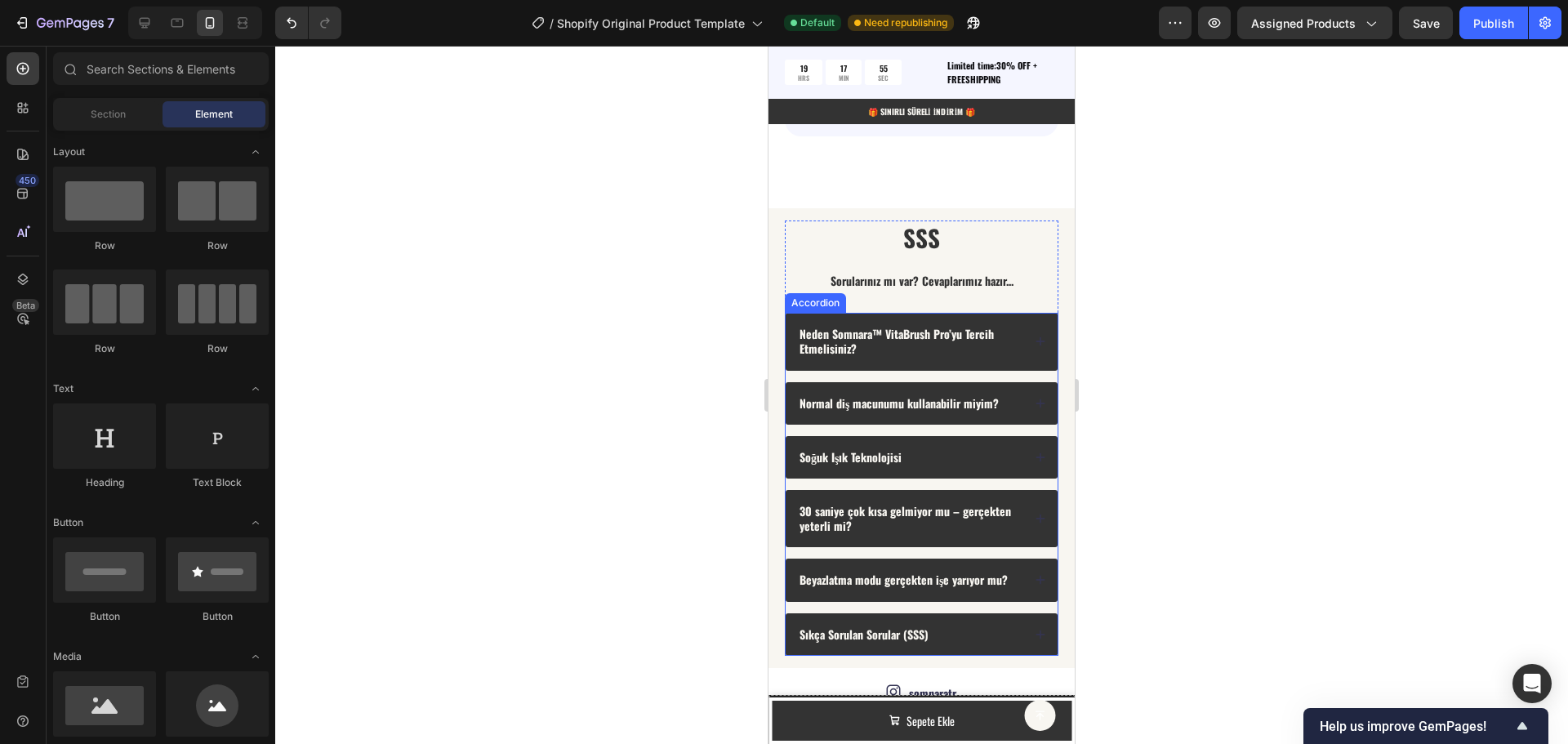
scroll to position [4666, 0]
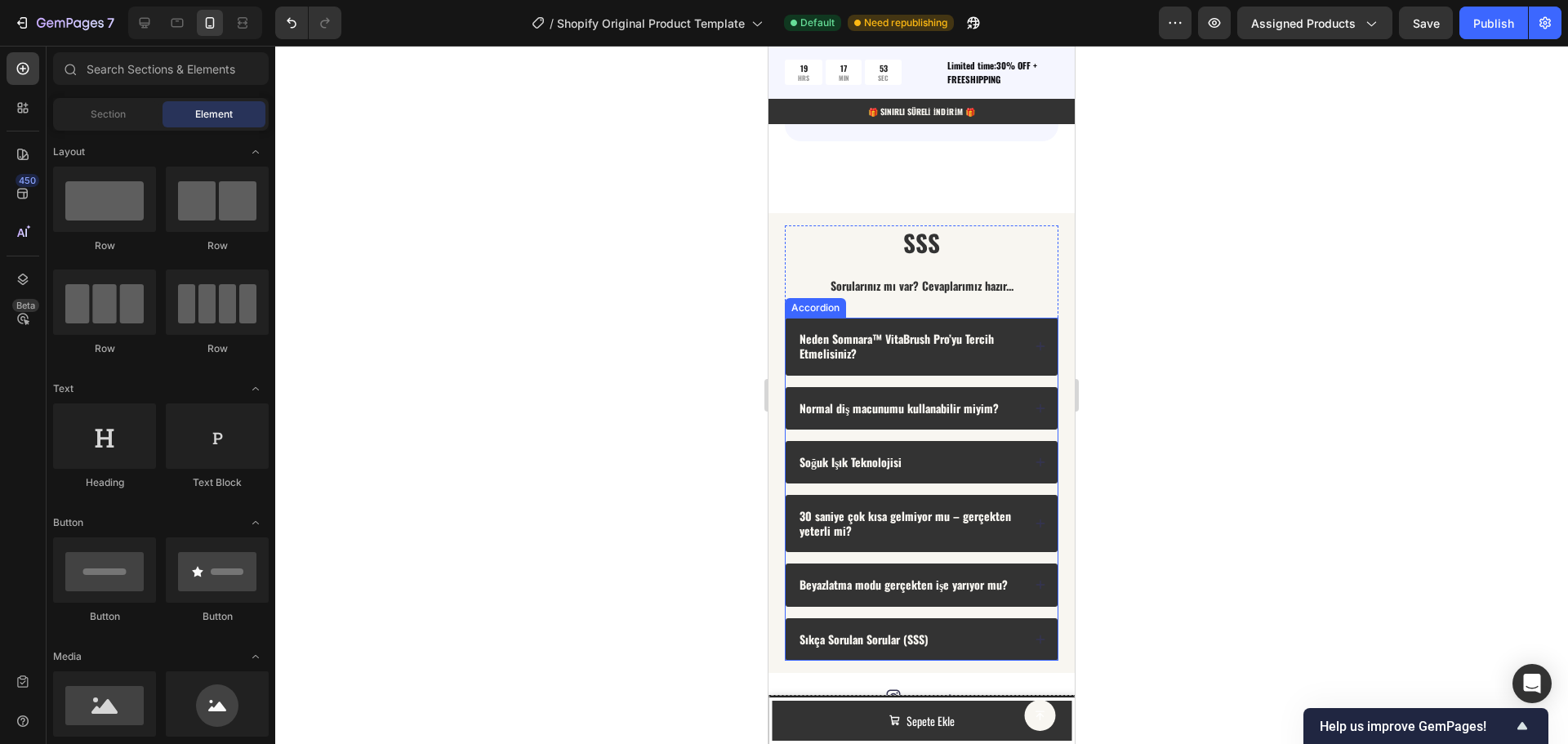
click at [813, 342] on p "Neden Somnara™ VitaBrush Pro’yu Tercih Etmelisiniz?" at bounding box center [909, 346] width 220 height 30
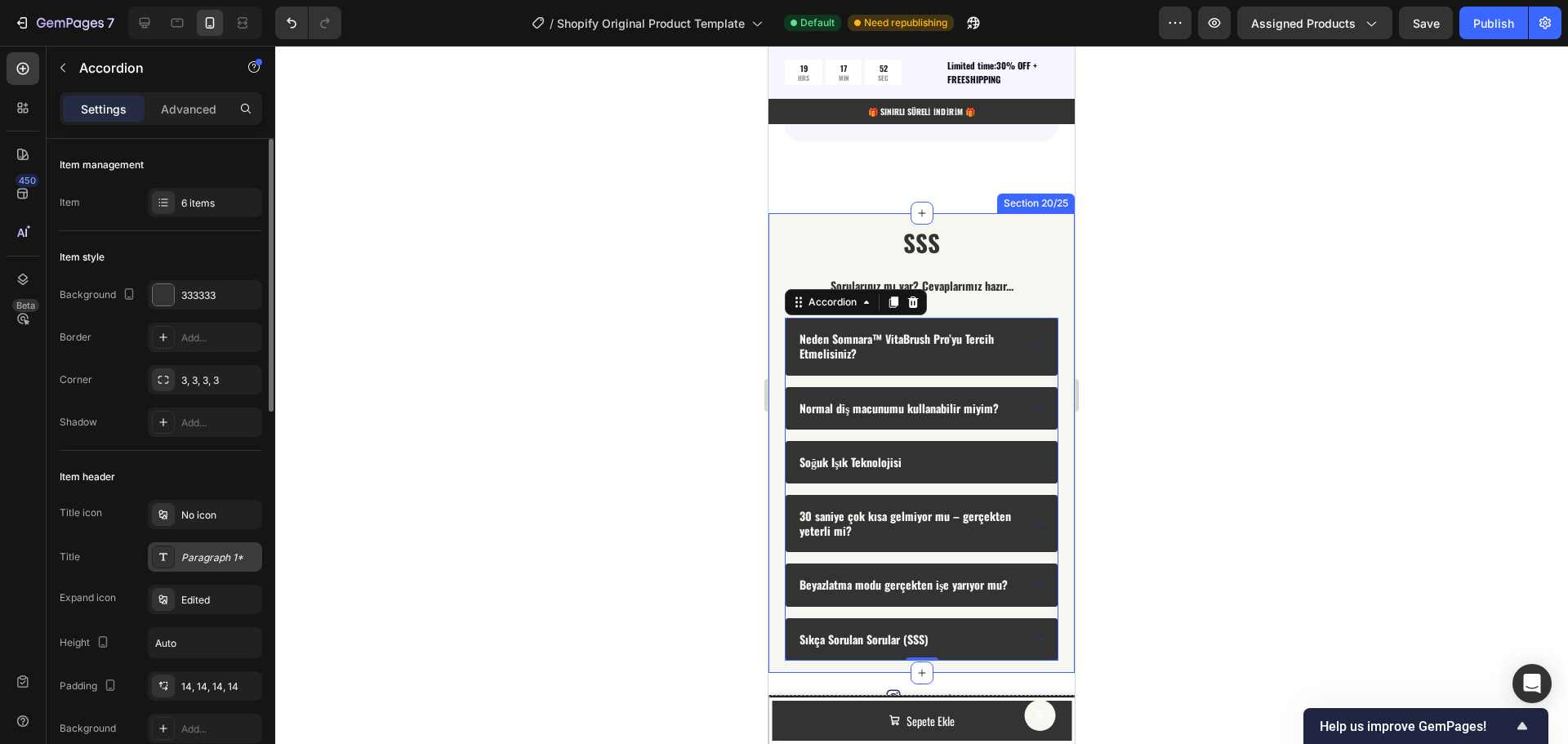
click at [196, 567] on div "Paragraph 1*" at bounding box center [205, 557] width 114 height 30
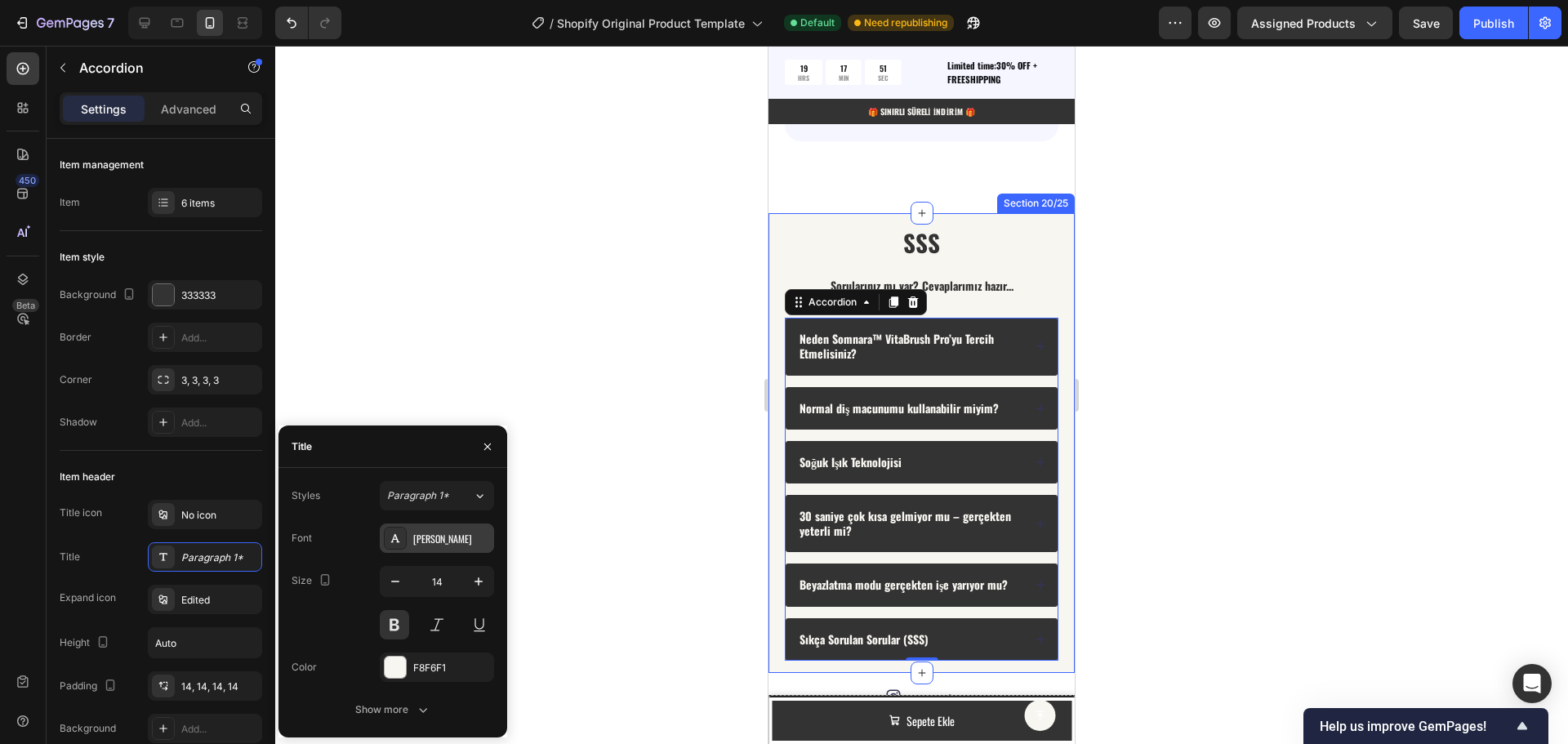
click at [442, 538] on div "[PERSON_NAME]" at bounding box center [452, 538] width 77 height 14
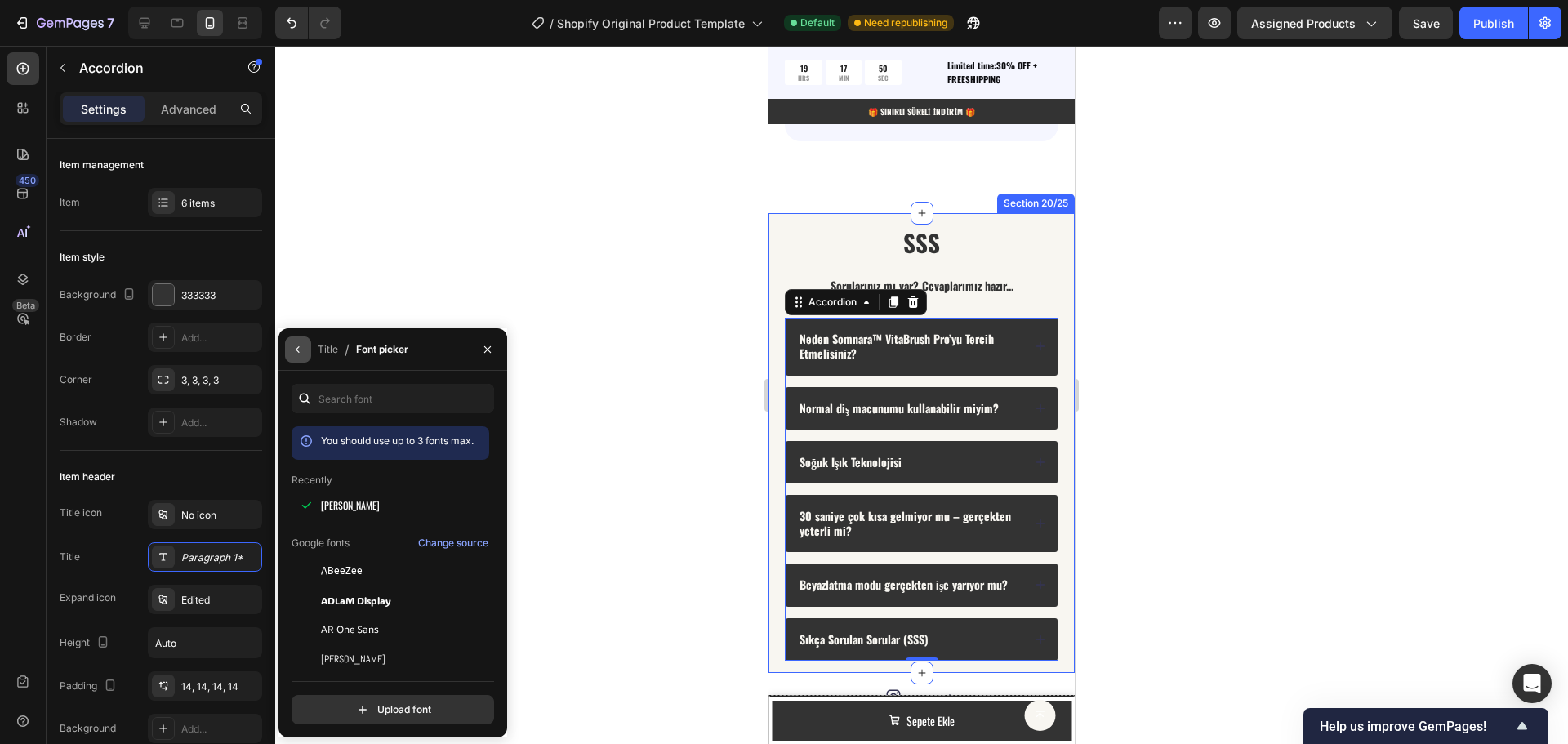
click at [299, 352] on icon "button" at bounding box center [297, 349] width 3 height 7
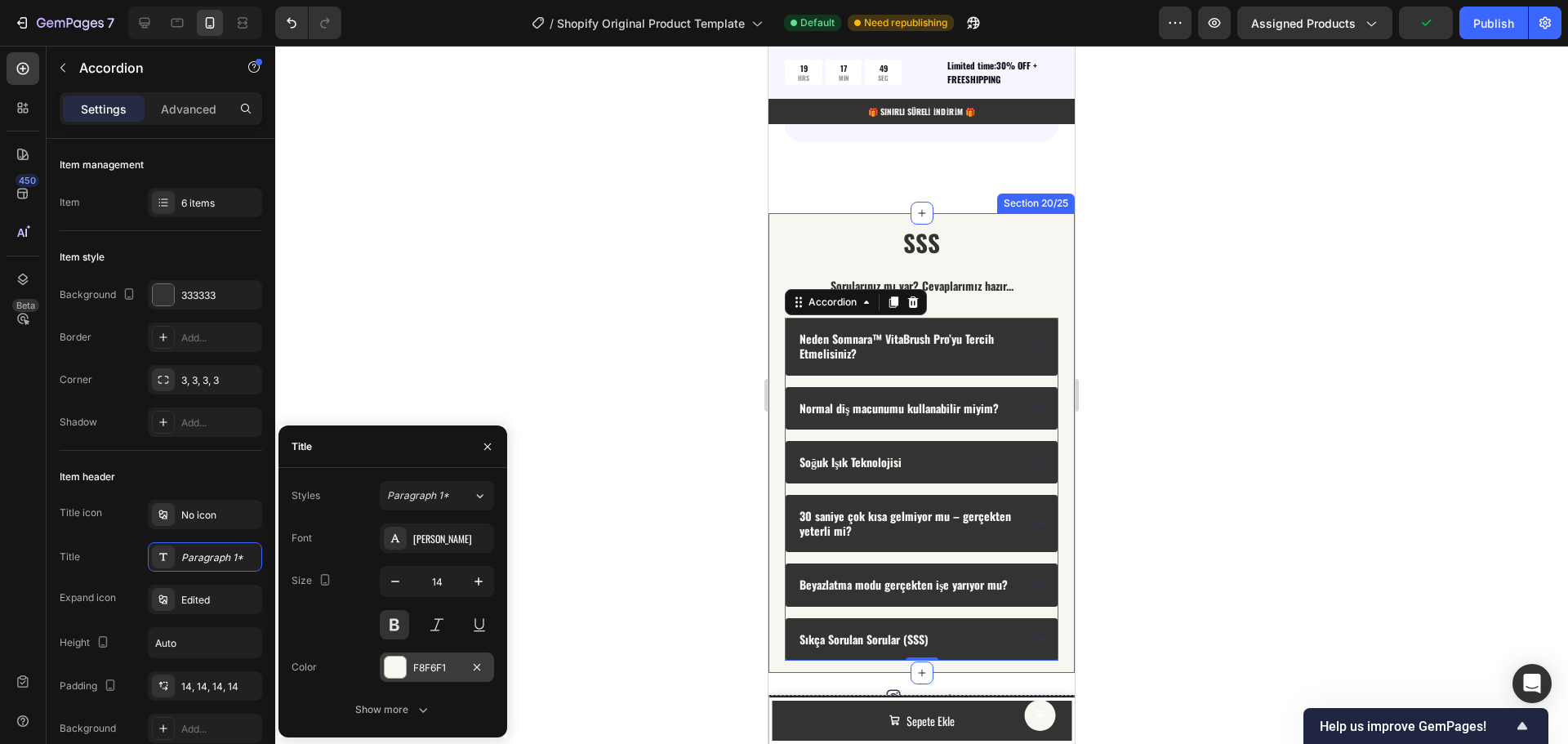
click at [411, 674] on div "F8F6F1" at bounding box center [436, 667] width 114 height 30
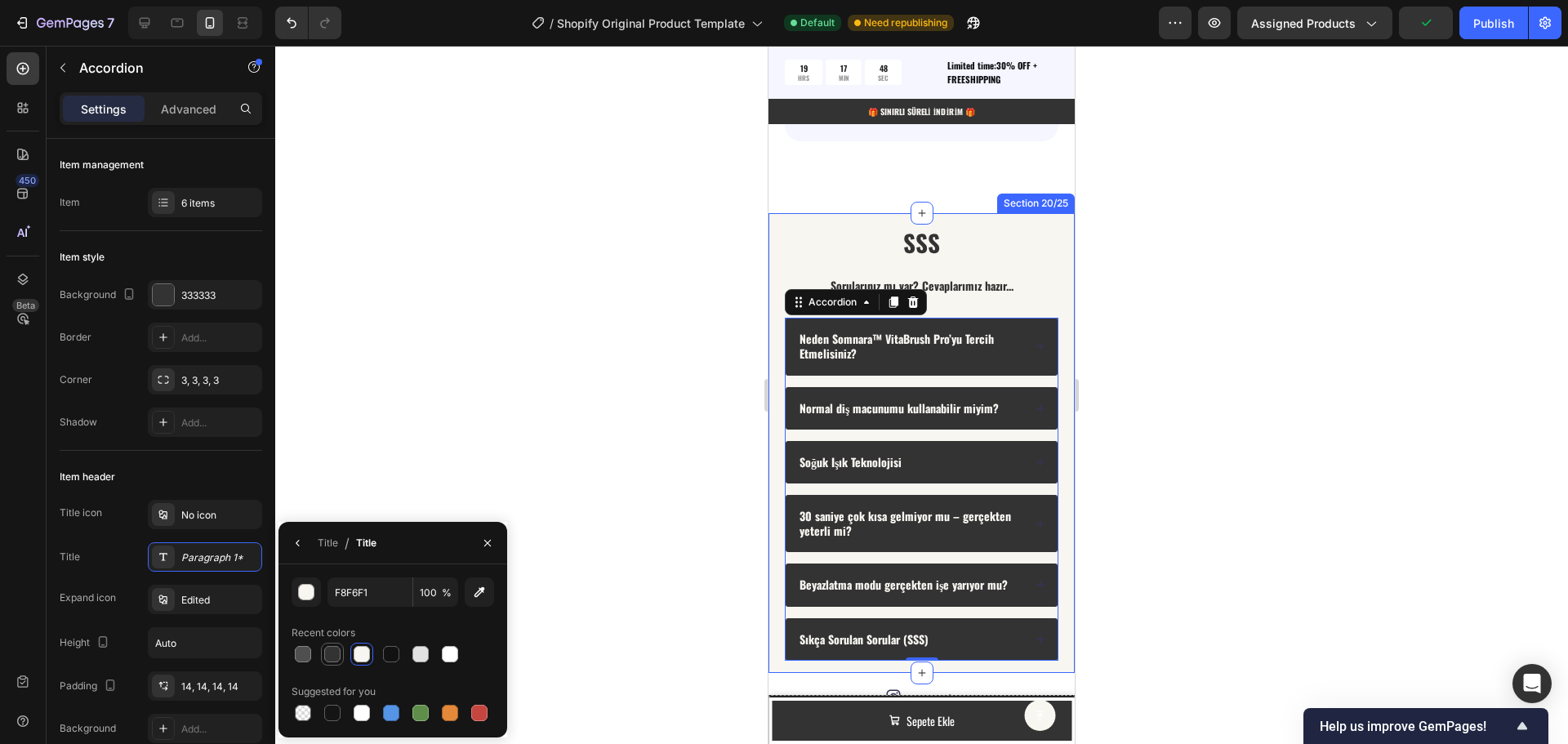
click at [338, 655] on div at bounding box center [332, 654] width 16 height 16
type input "333333"
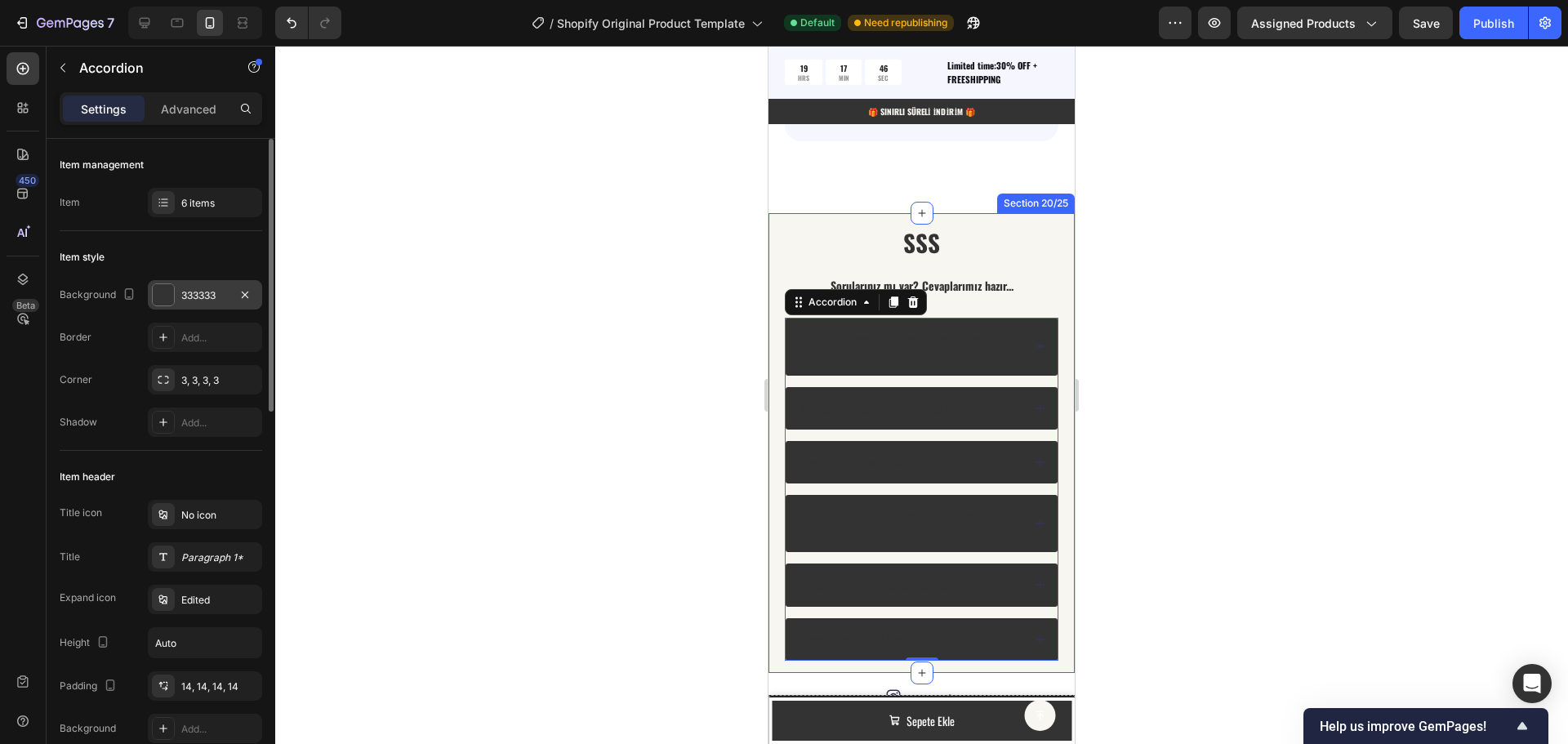
click at [204, 303] on div "333333" at bounding box center [205, 294] width 114 height 30
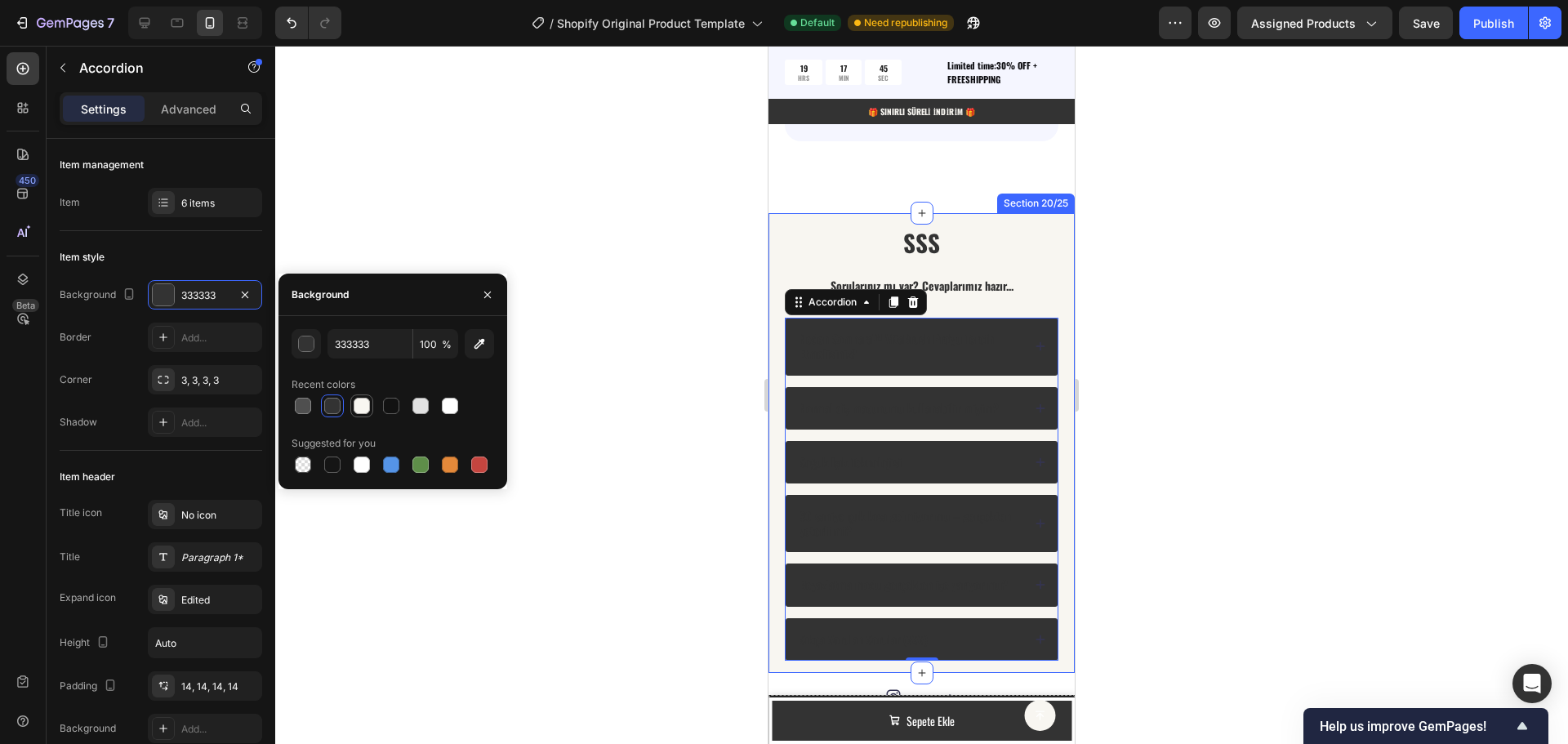
click at [359, 409] on div at bounding box center [361, 406] width 16 height 16
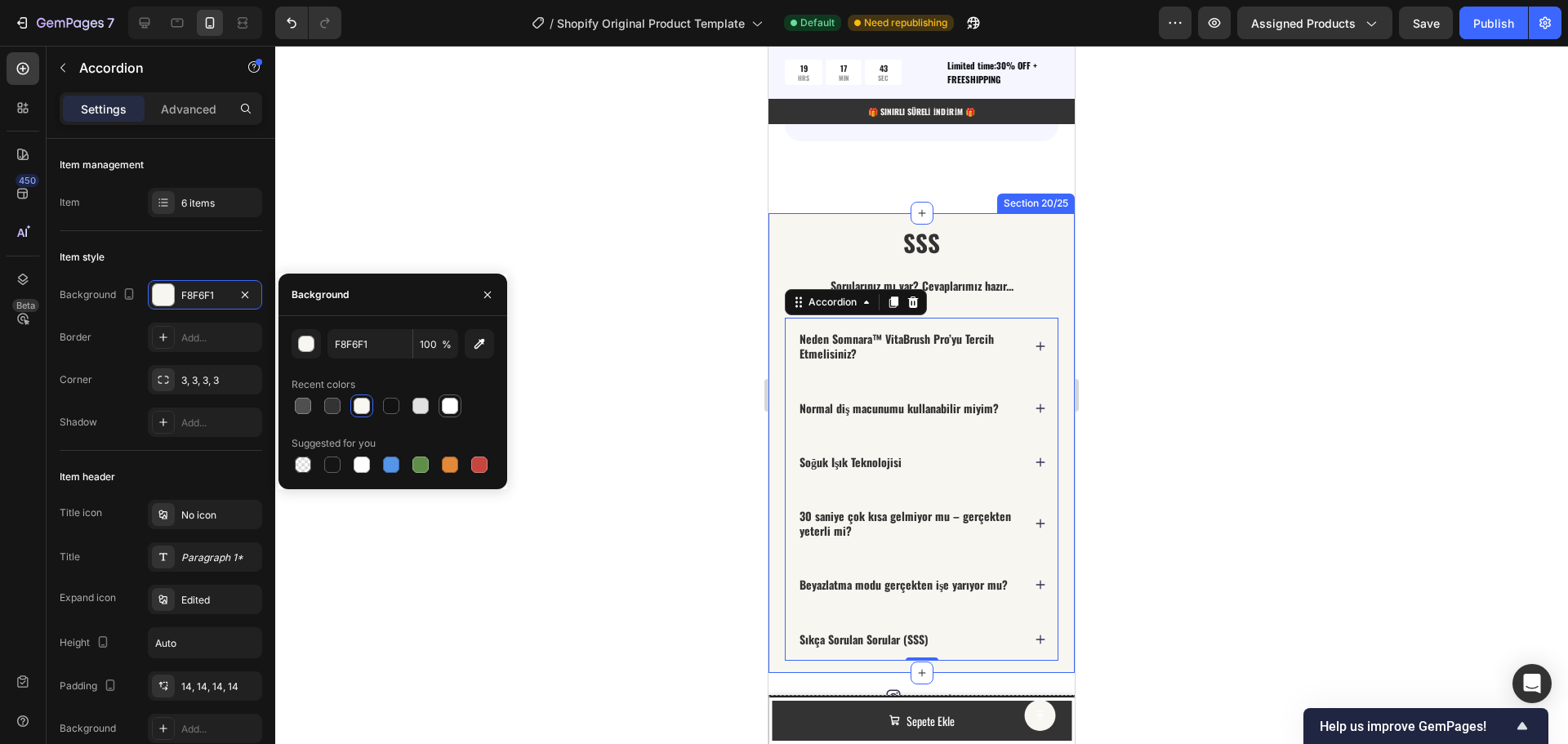
click at [447, 407] on div at bounding box center [450, 406] width 16 height 16
type input "FFFFFF"
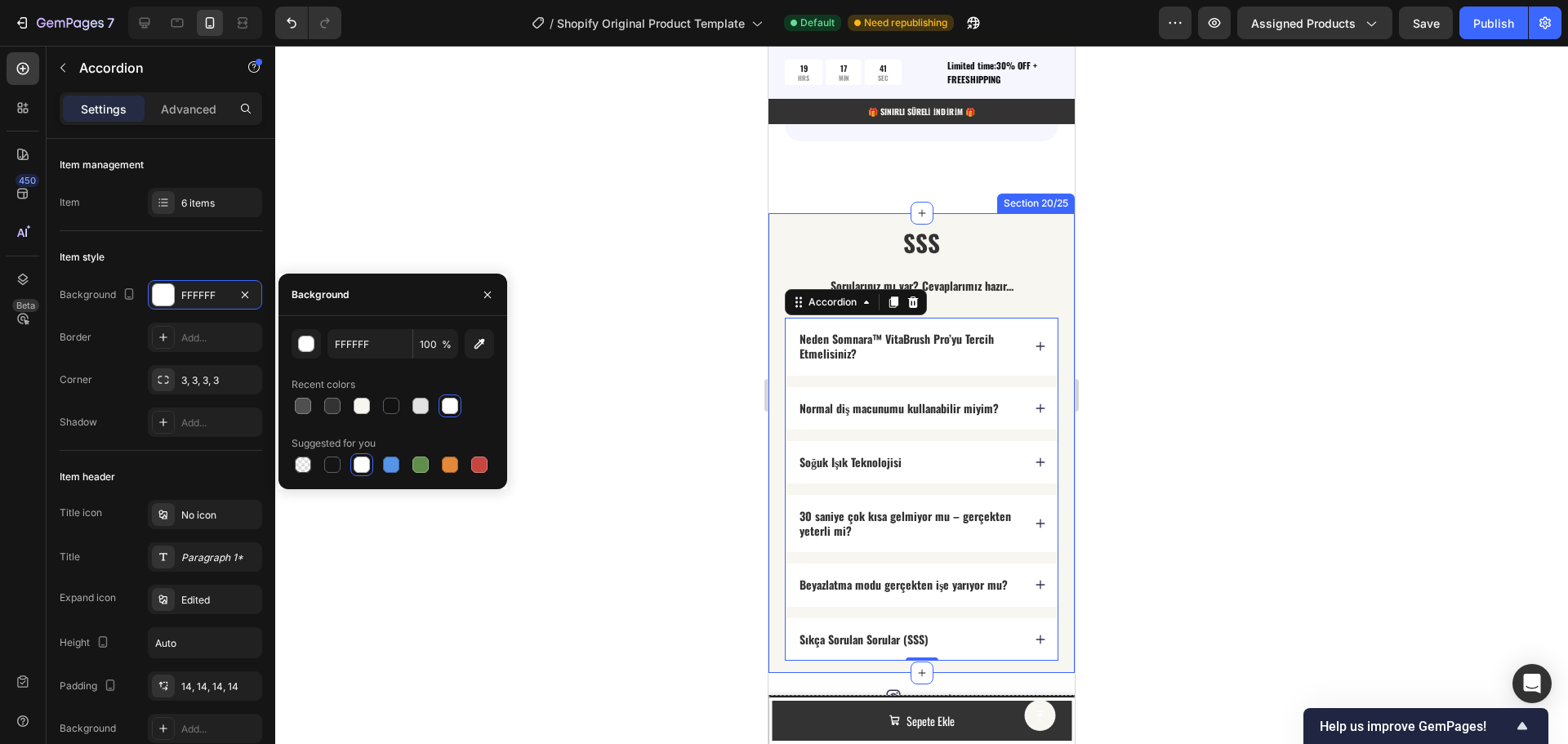
click at [603, 271] on div at bounding box center [921, 395] width 1293 height 698
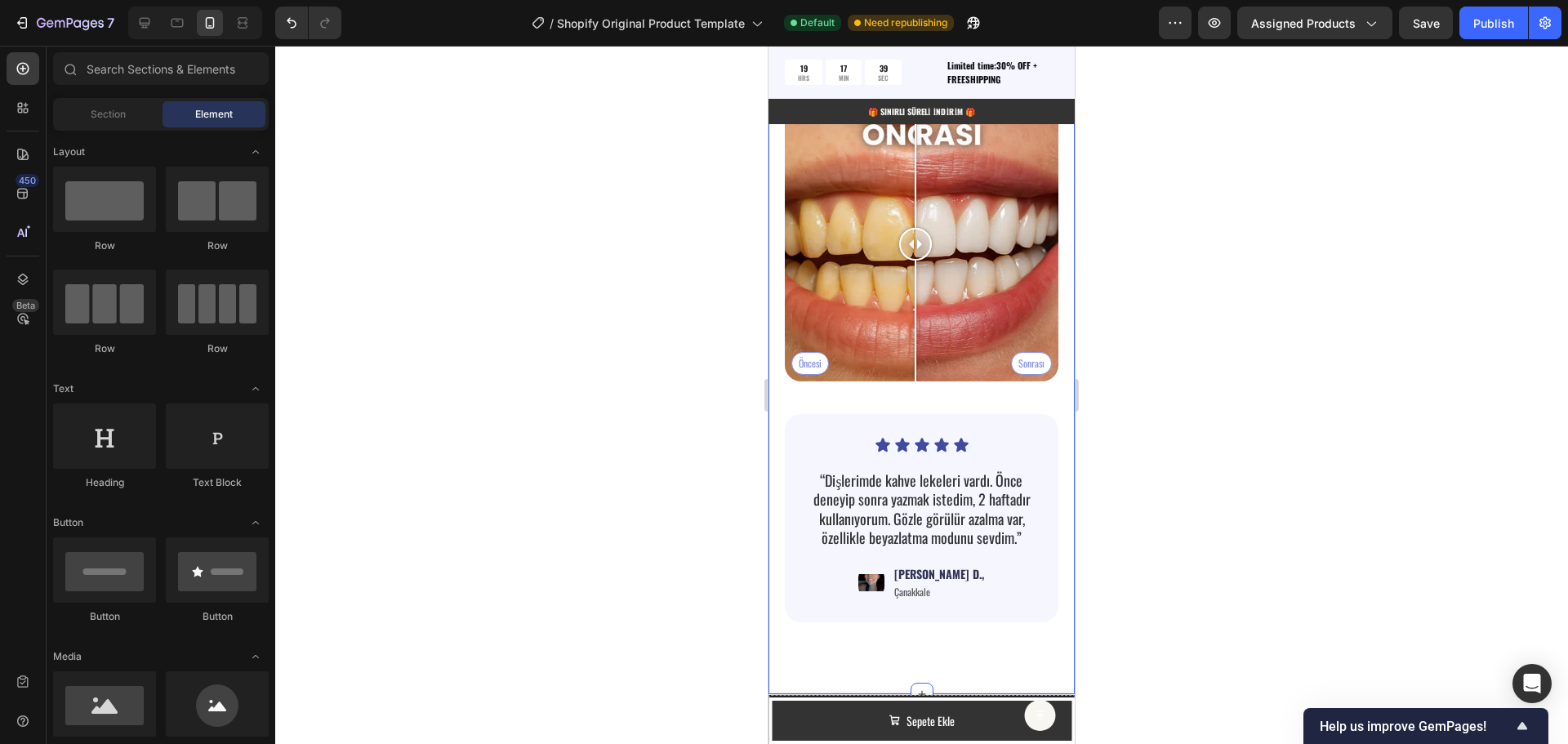
scroll to position [4176, 0]
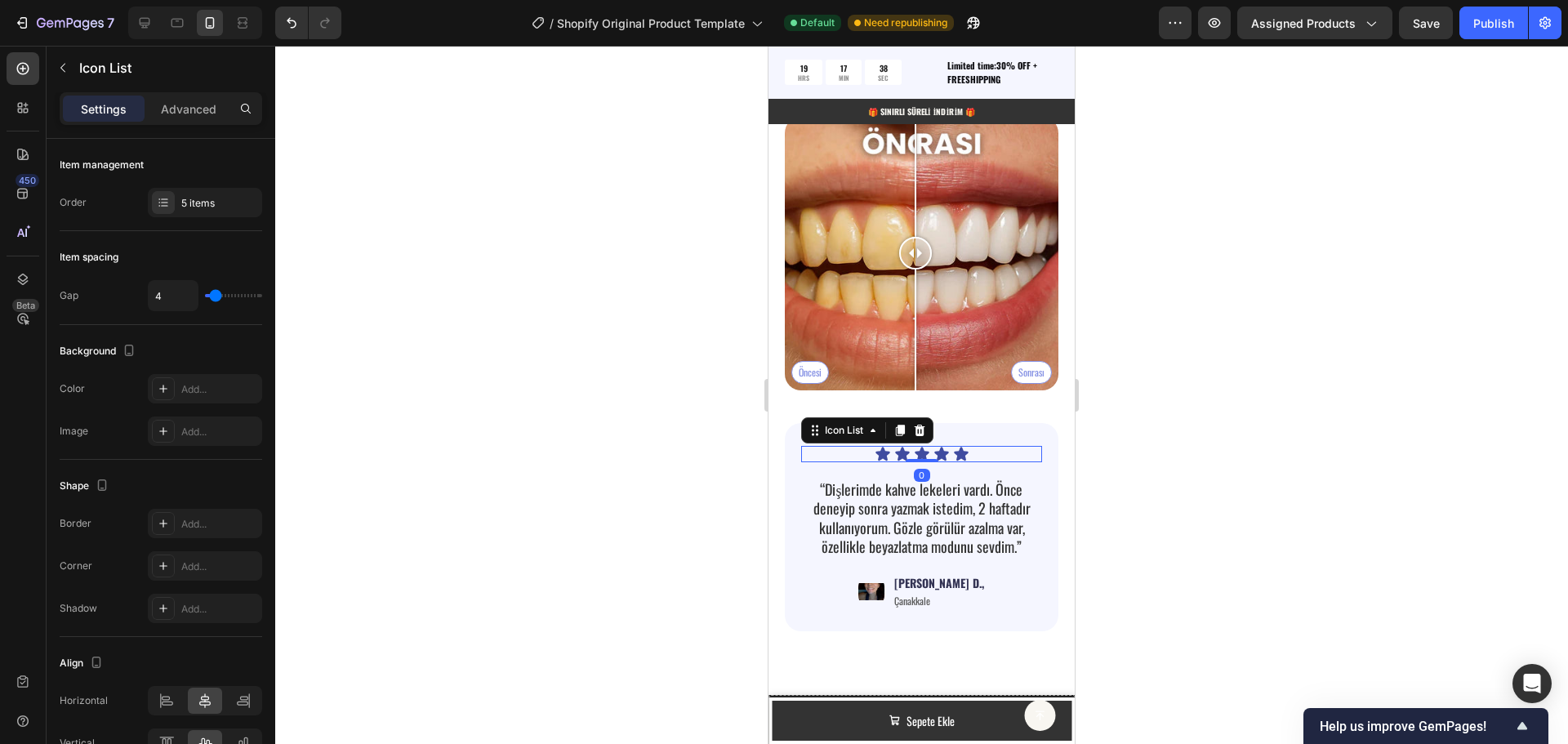
click at [1018, 446] on div "Icon Icon Icon Icon Icon" at bounding box center [921, 454] width 241 height 16
click at [1024, 423] on div "Icon Icon Icon Icon Icon Icon List 0 “Dişlerimde kahve lekeleri vardı. Önce den…" at bounding box center [921, 527] width 274 height 209
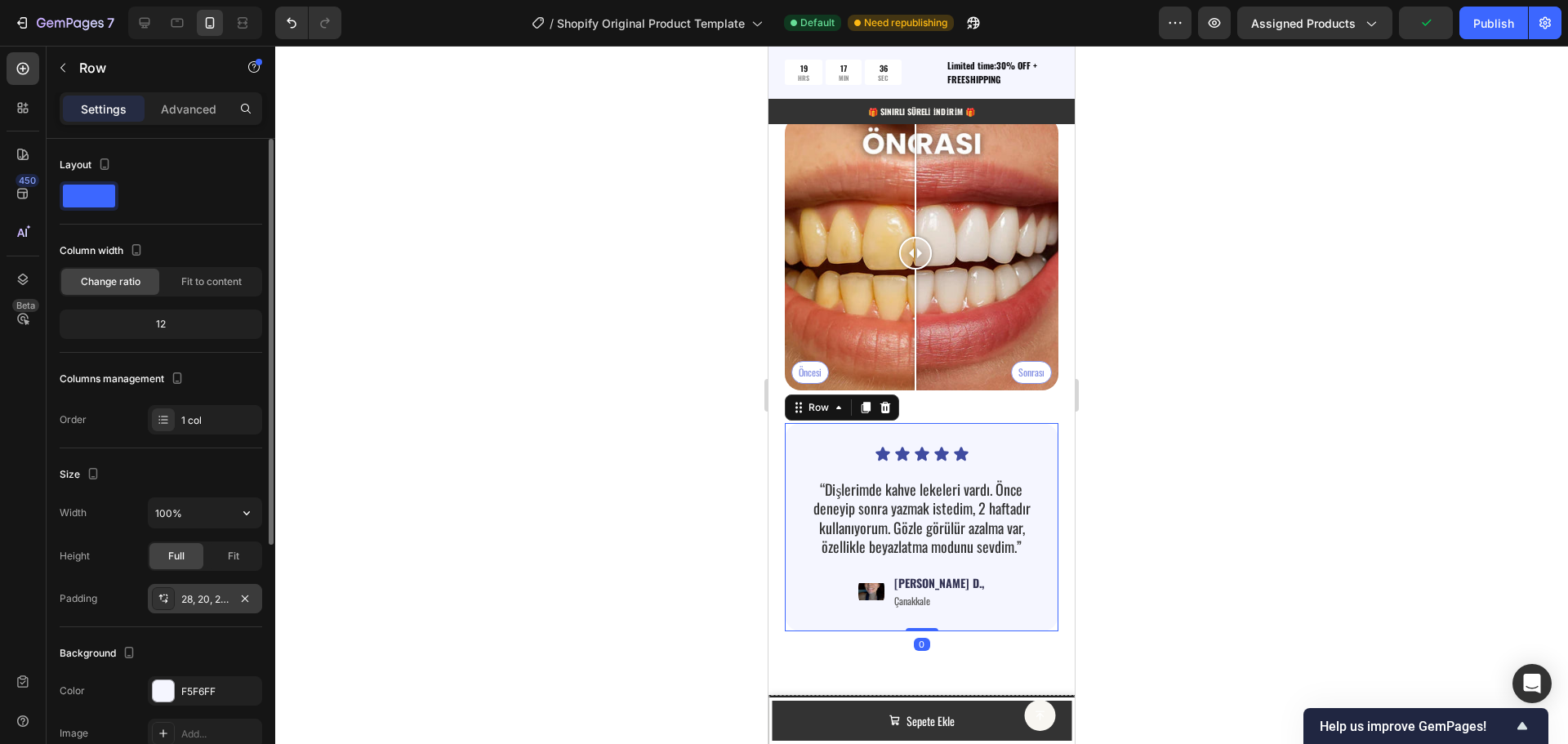
scroll to position [245, 0]
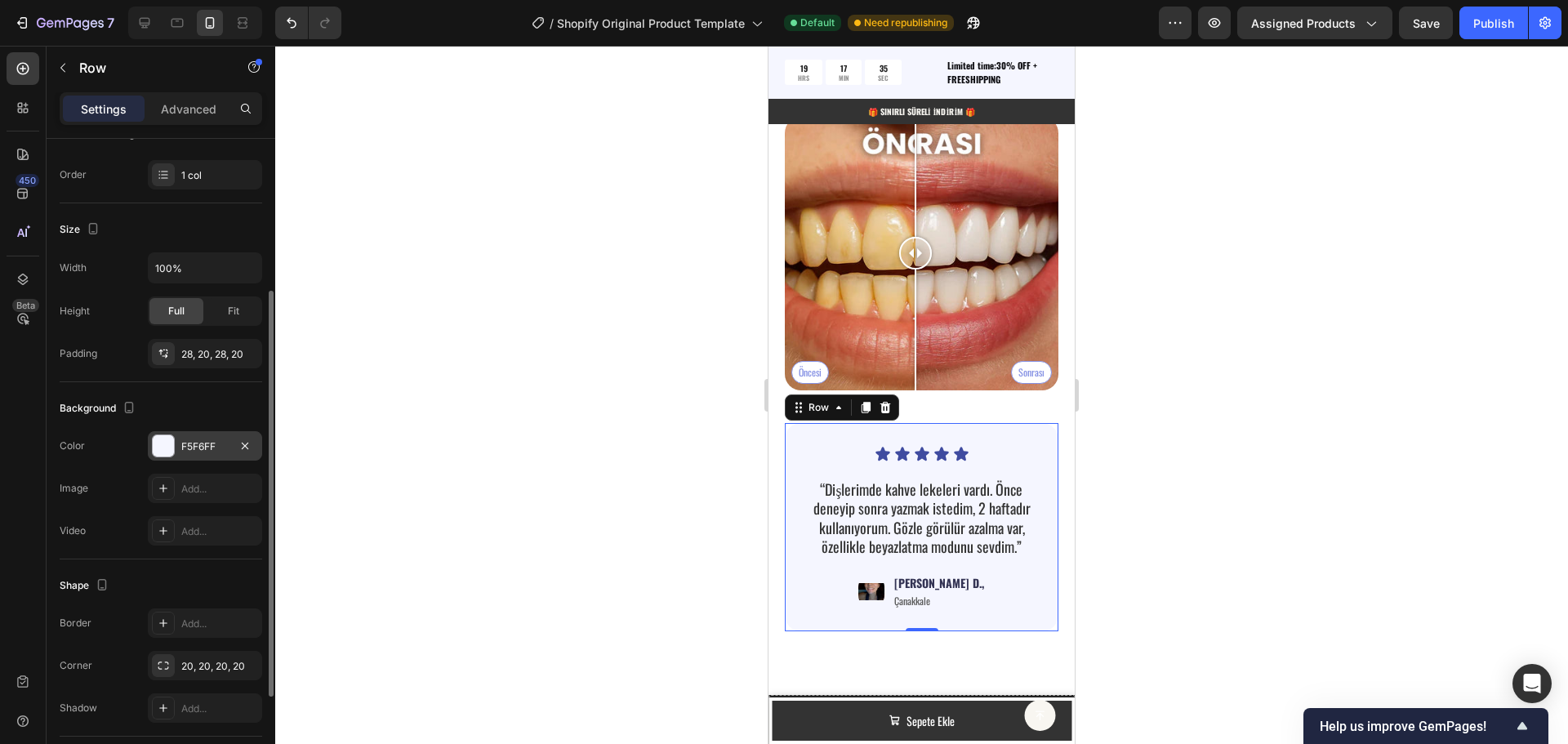
click at [198, 450] on div "F5F6FF" at bounding box center [205, 446] width 47 height 14
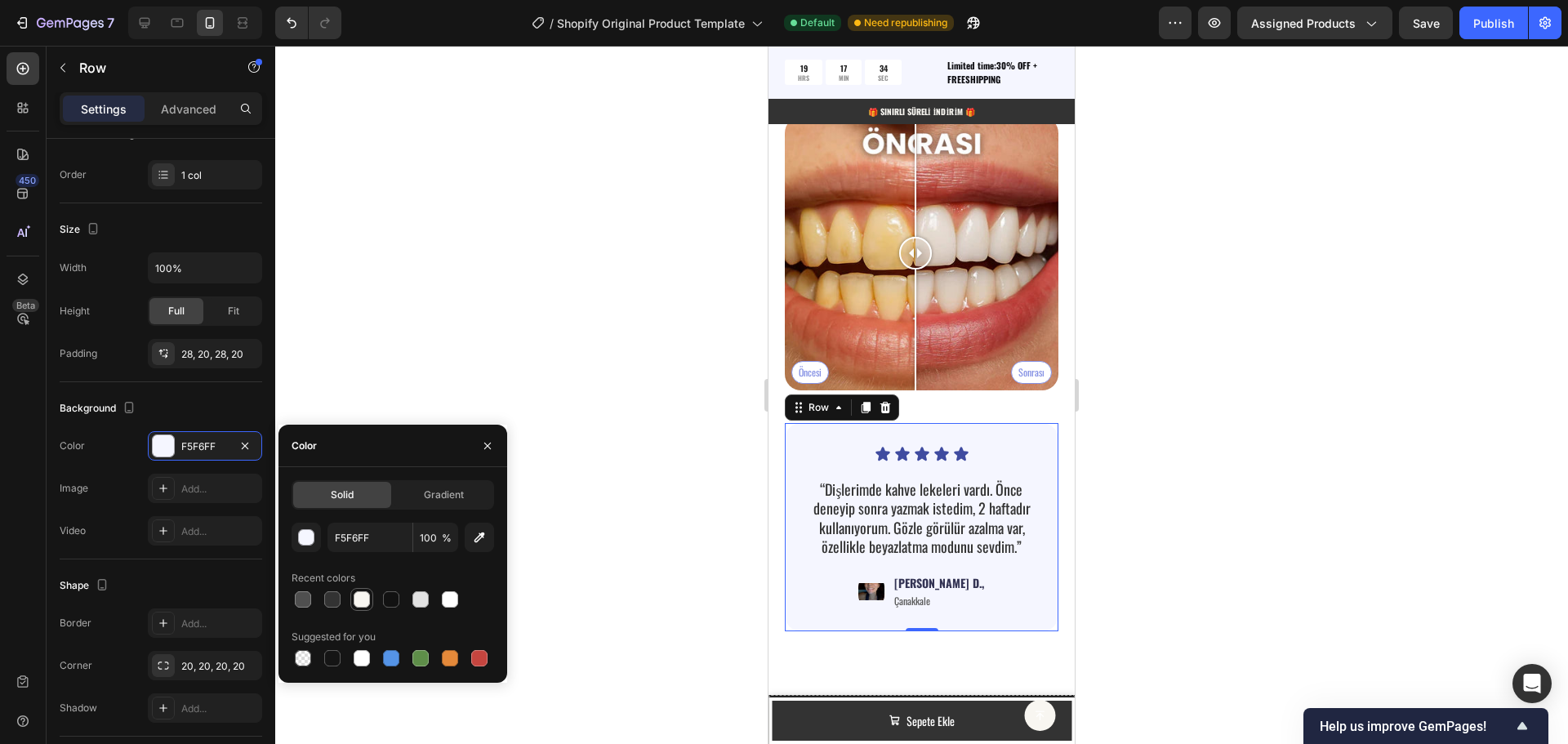
click at [358, 601] on div at bounding box center [361, 599] width 16 height 16
type input "F8F6F1"
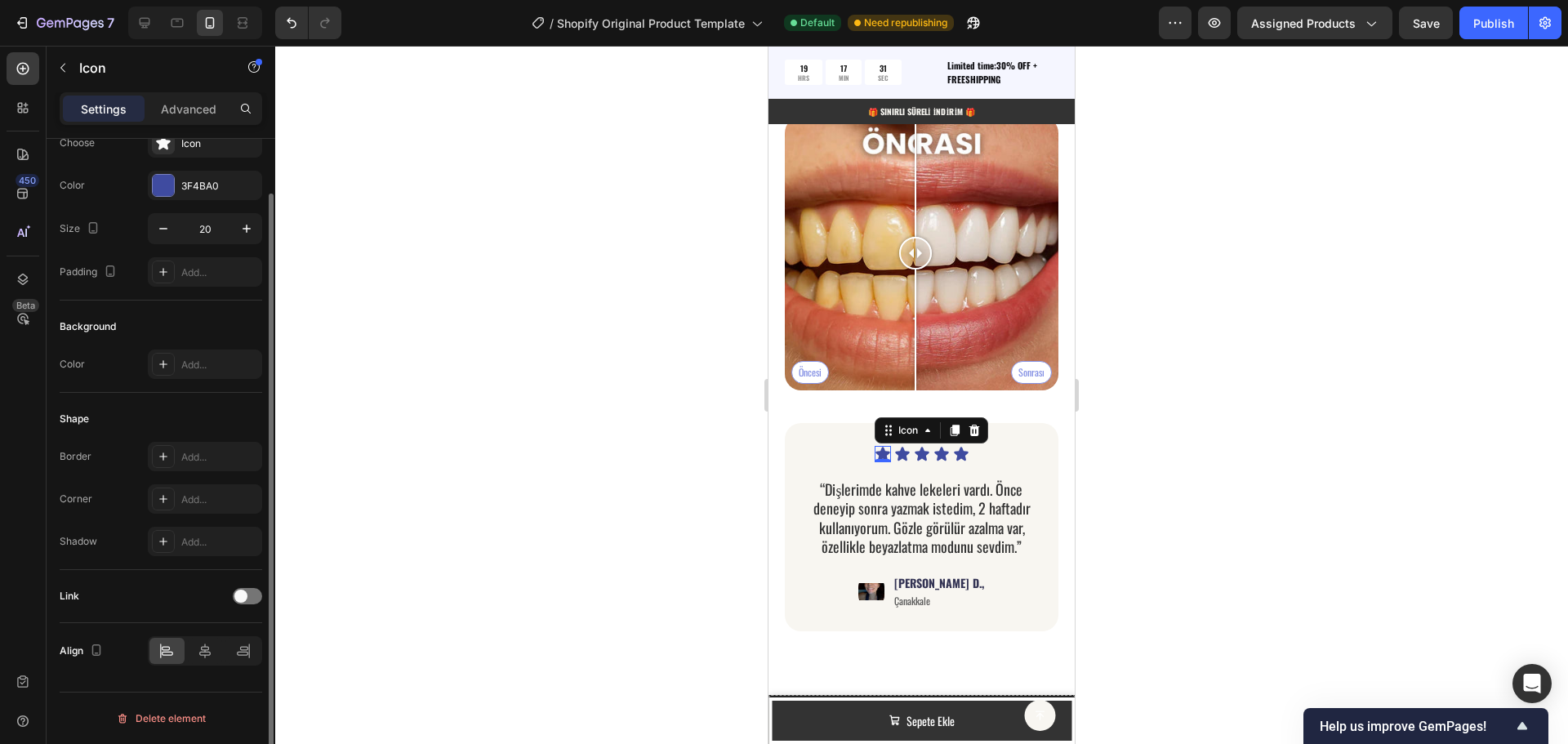
click at [879, 446] on div "Icon 0" at bounding box center [883, 454] width 16 height 16
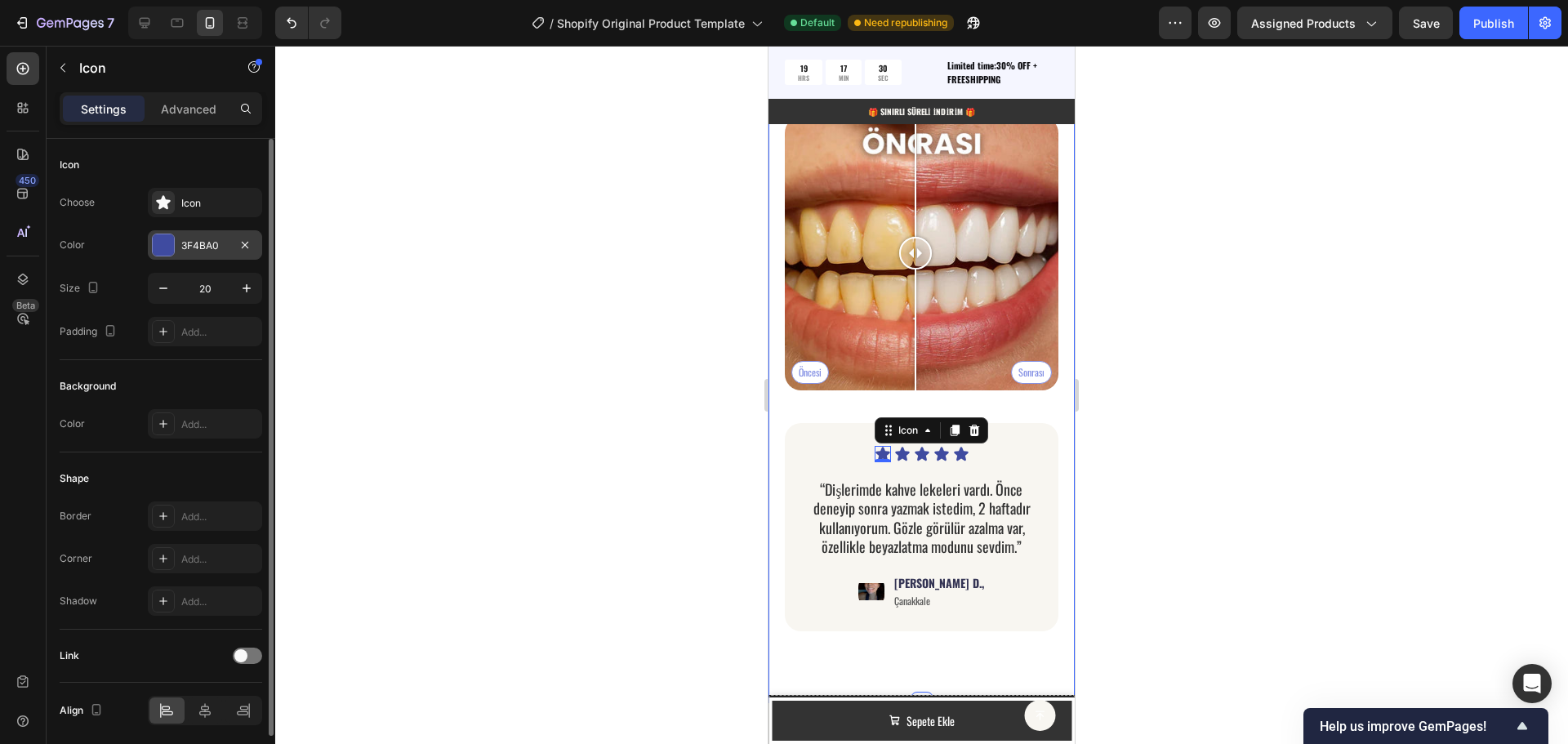
click at [212, 241] on div "3F4BA0" at bounding box center [205, 245] width 47 height 14
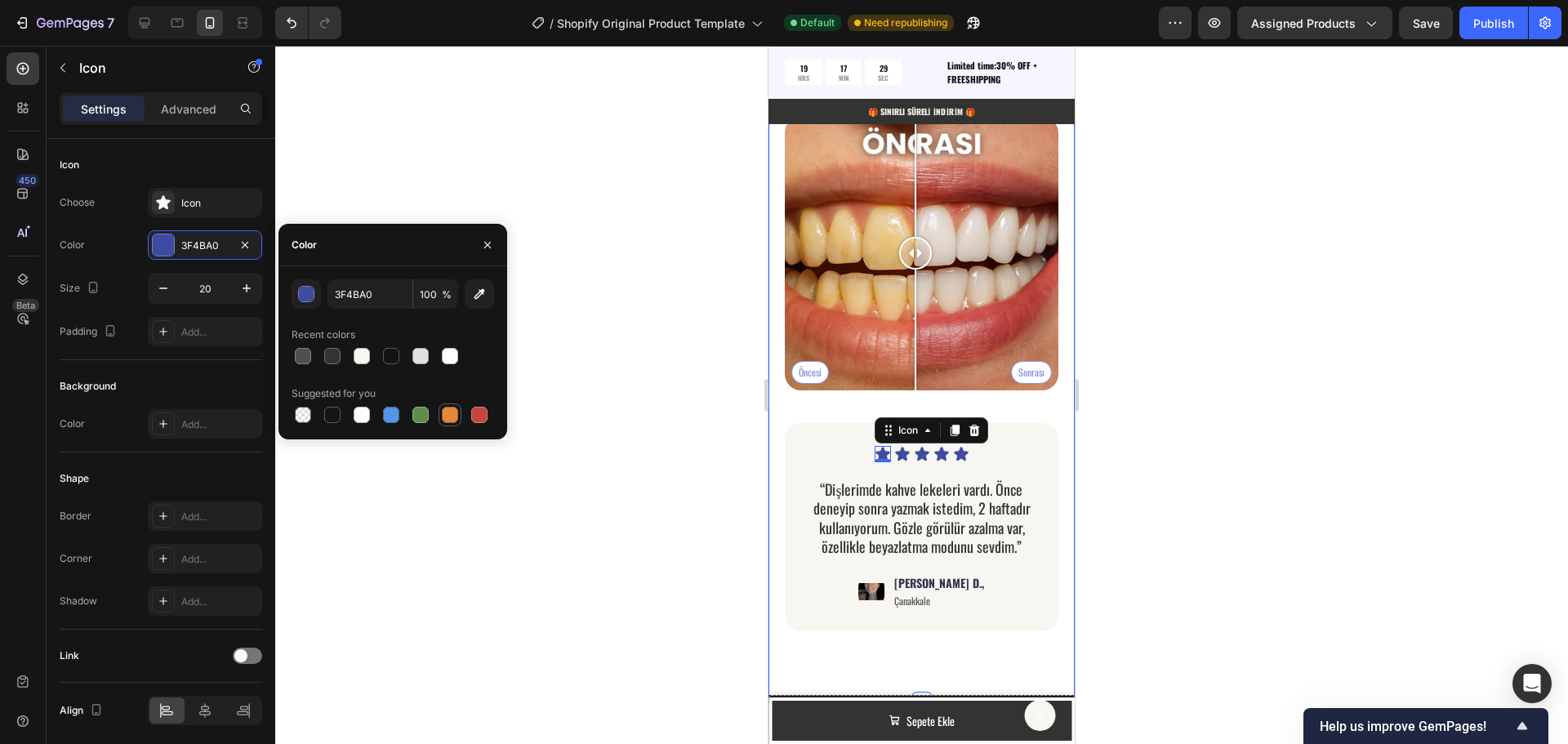
click at [448, 420] on div at bounding box center [450, 414] width 16 height 16
type input "E4893A"
click at [897, 447] on icon at bounding box center [902, 454] width 13 height 13
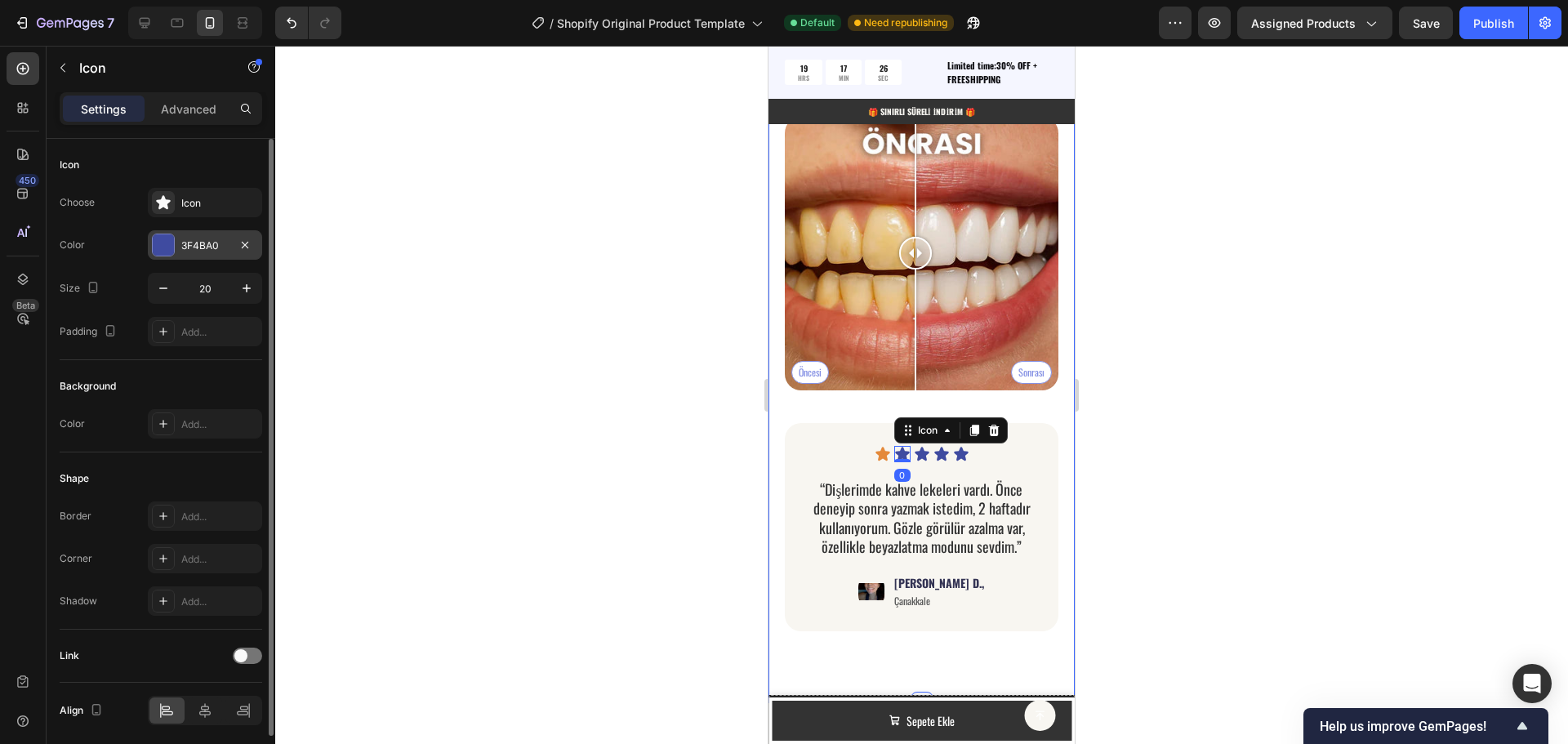
click at [194, 238] on div "3F4BA0" at bounding box center [205, 245] width 47 height 14
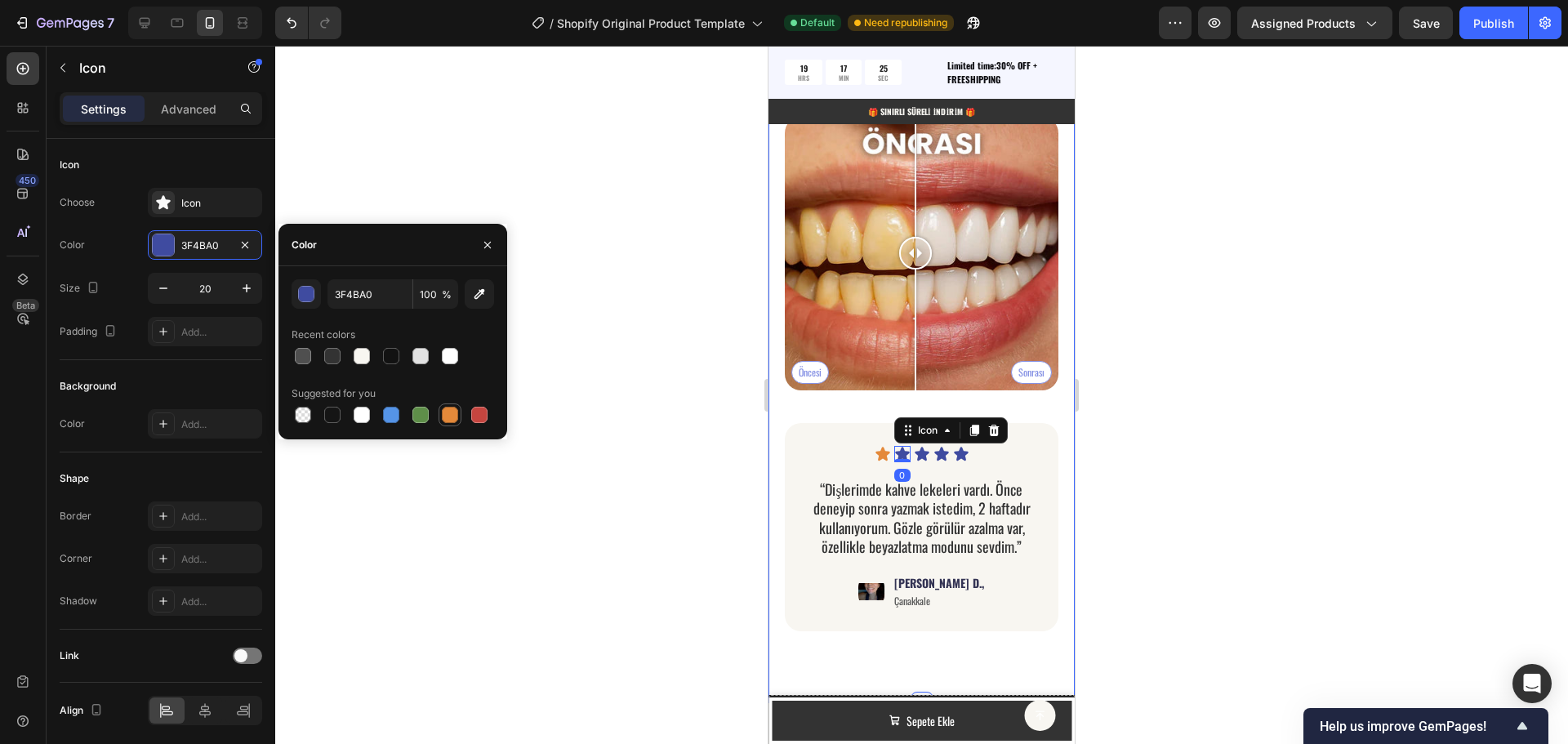
click at [445, 417] on div at bounding box center [450, 414] width 16 height 16
type input "E4893A"
click at [915, 447] on icon at bounding box center [922, 454] width 13 height 13
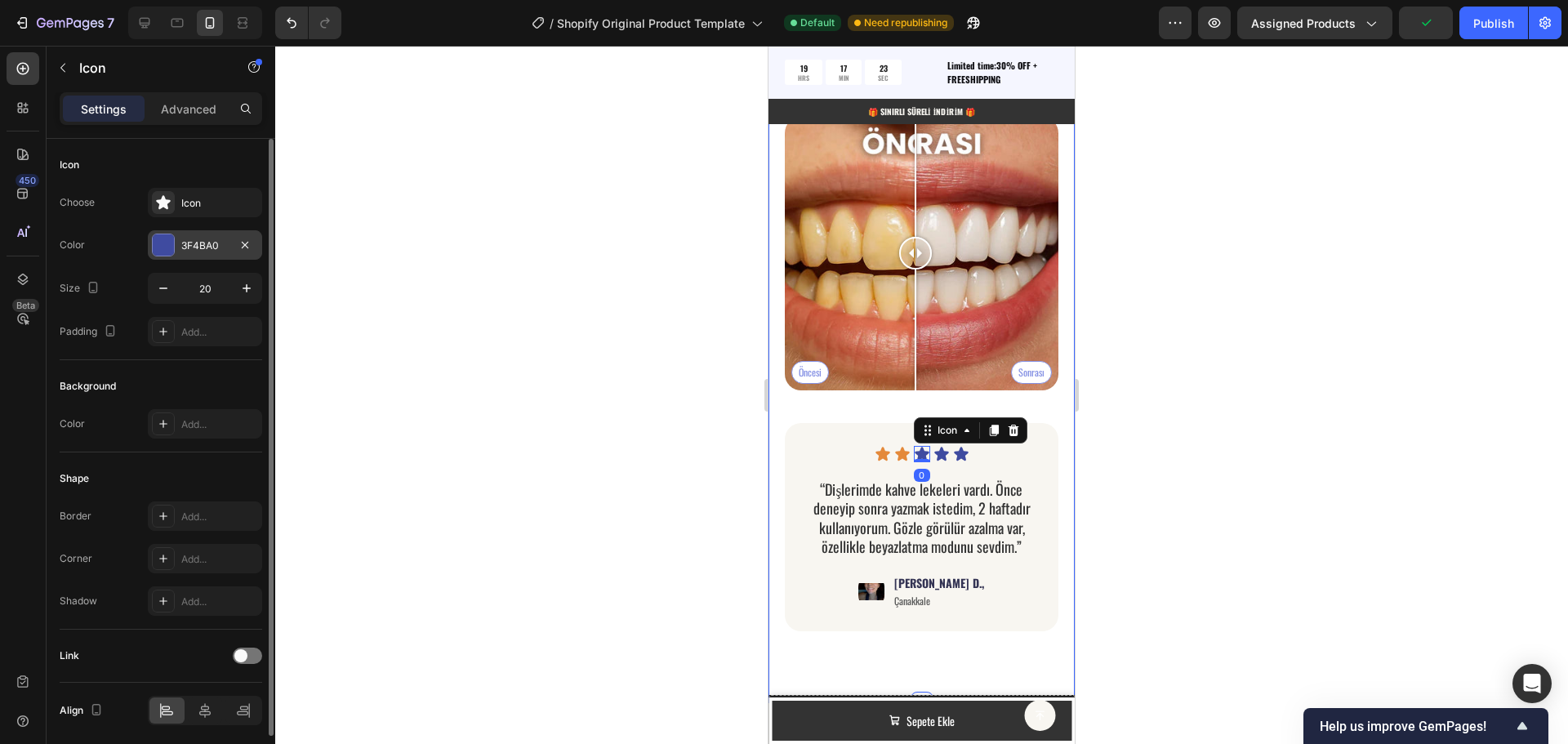
click at [211, 241] on div "3F4BA0" at bounding box center [205, 245] width 47 height 14
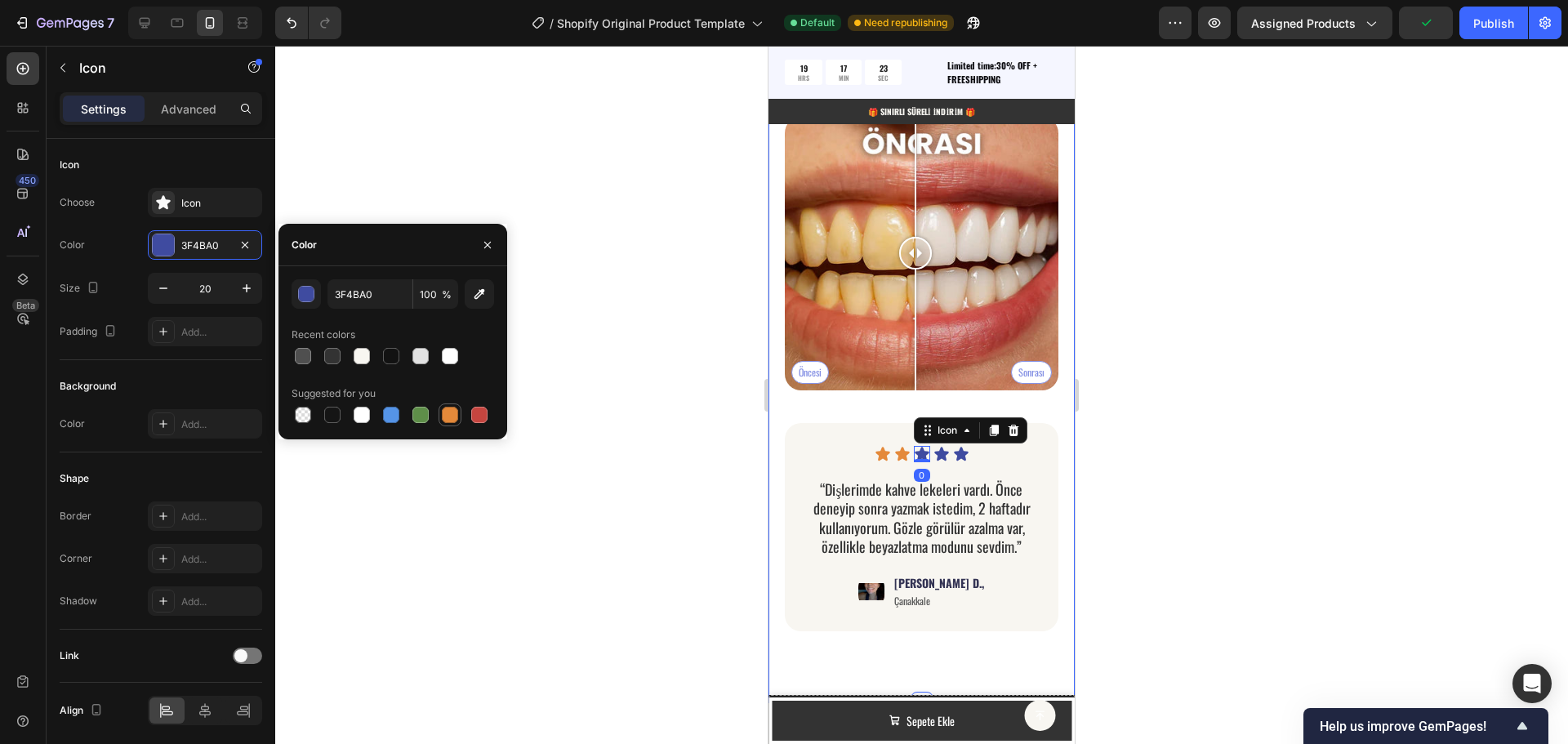
click at [454, 413] on div at bounding box center [450, 414] width 16 height 16
type input "E4893A"
click at [933, 446] on div "Icon" at bounding box center [941, 454] width 16 height 16
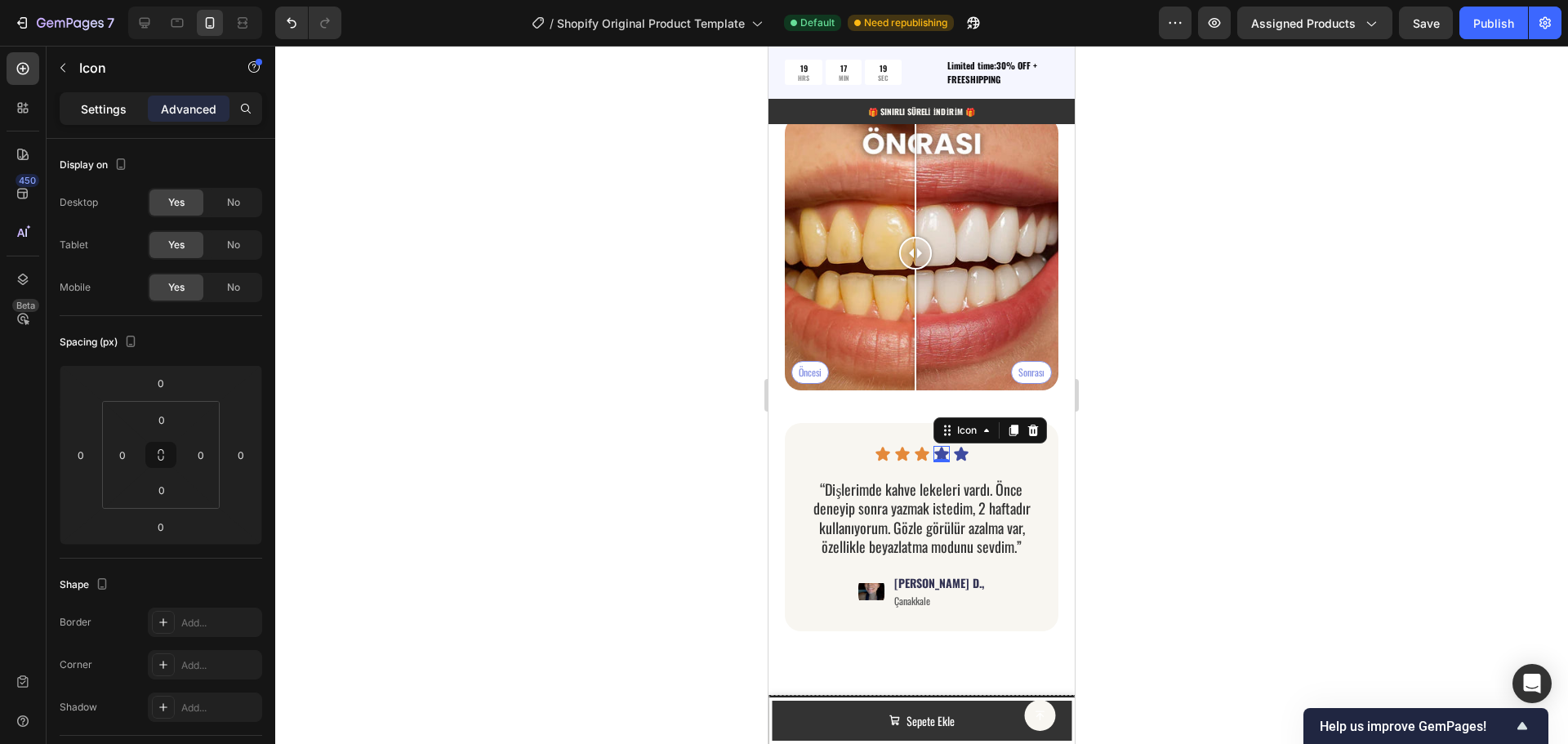
click at [104, 109] on p "Settings" at bounding box center [104, 109] width 46 height 17
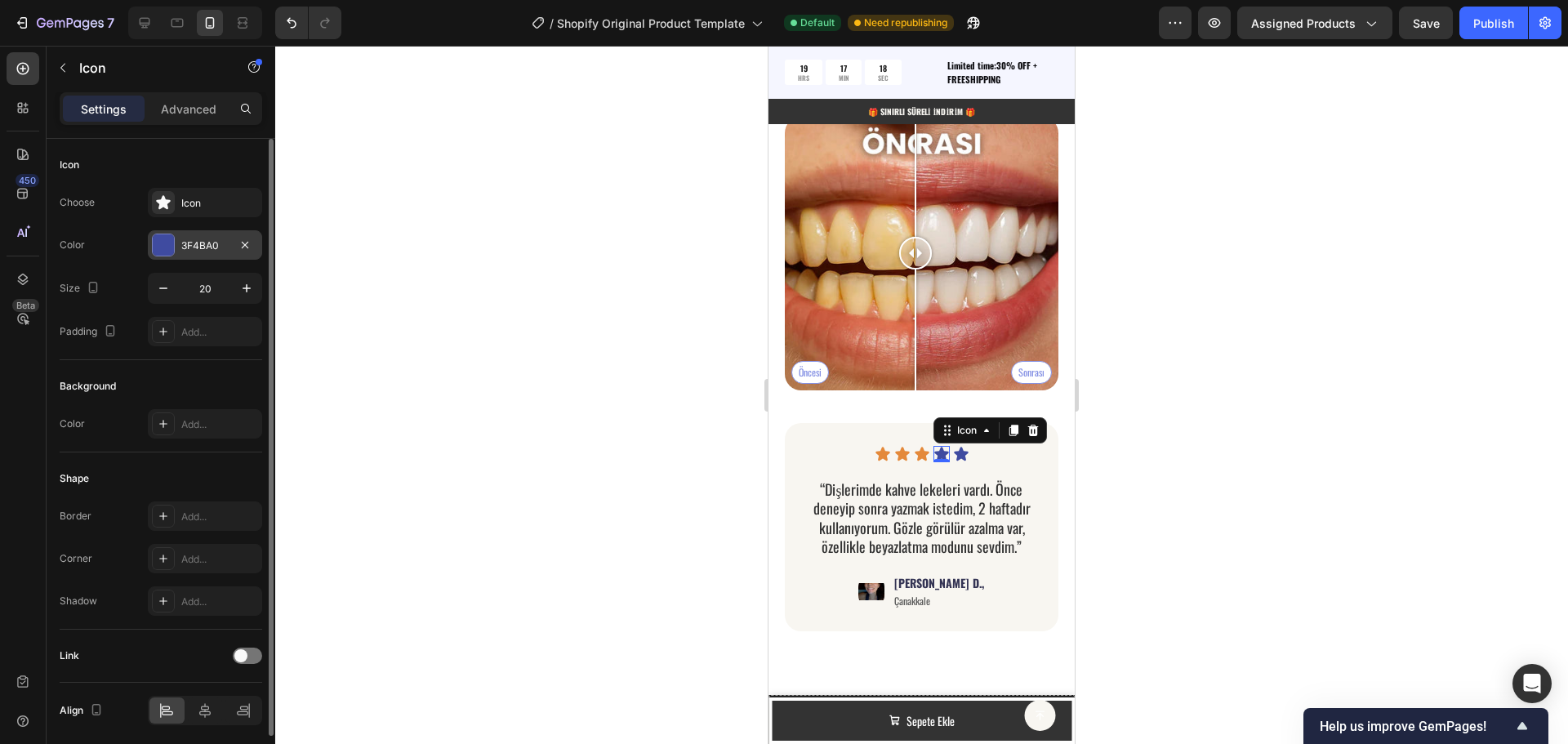
click at [209, 239] on div "3F4BA0" at bounding box center [205, 245] width 47 height 14
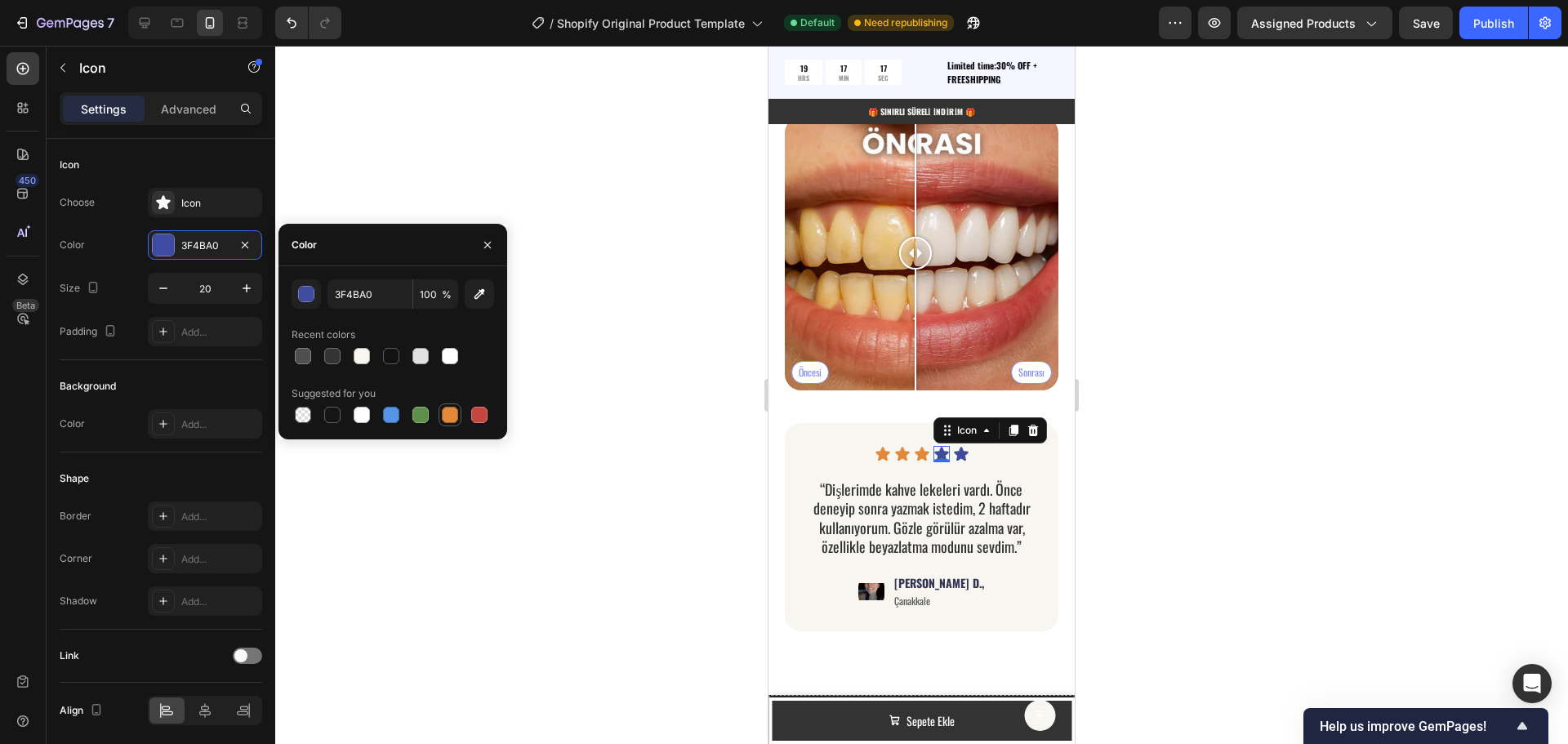
click at [453, 409] on div at bounding box center [450, 414] width 16 height 16
type input "E4893A"
click at [954, 447] on icon at bounding box center [960, 454] width 13 height 13
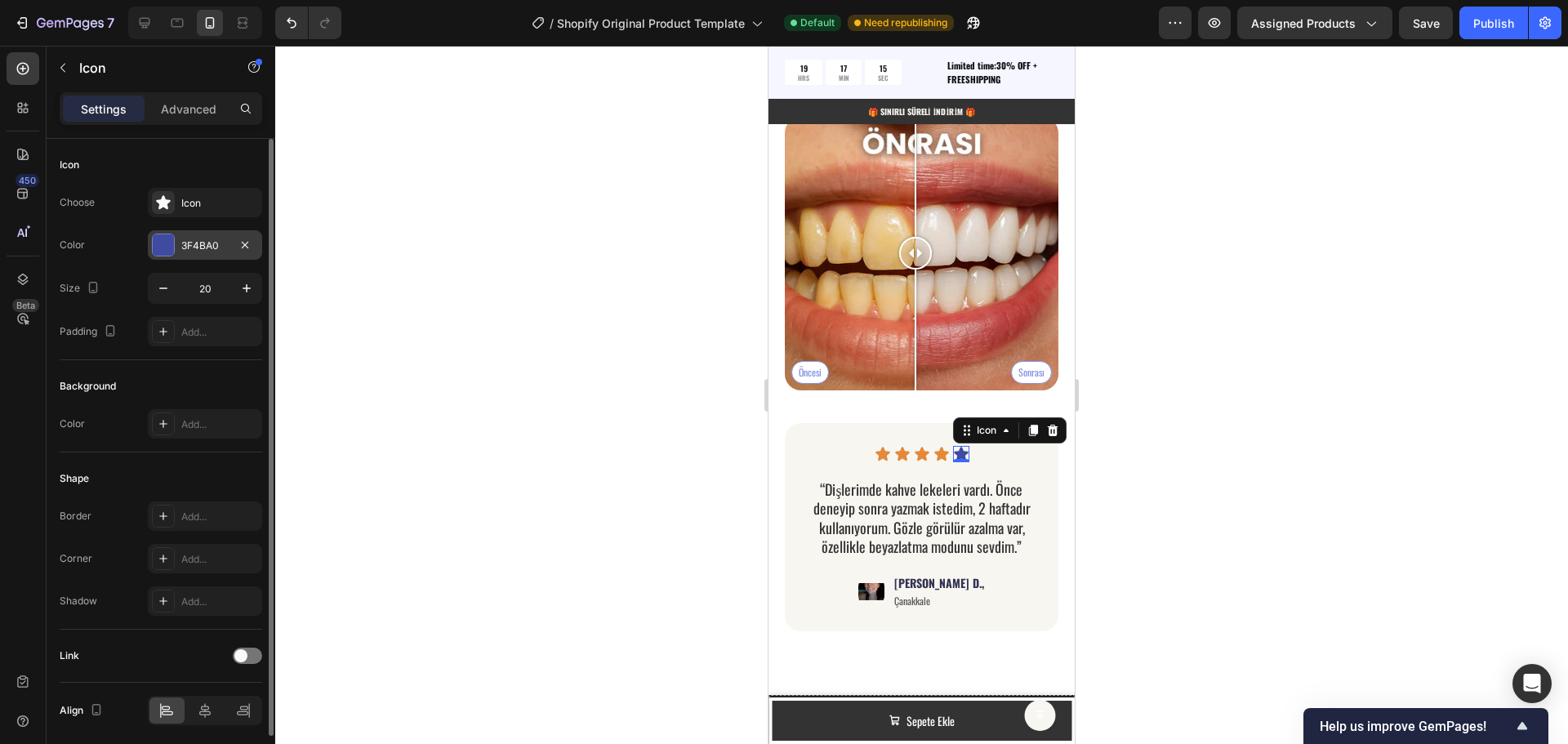
click at [190, 248] on div "3F4BA0" at bounding box center [205, 245] width 47 height 14
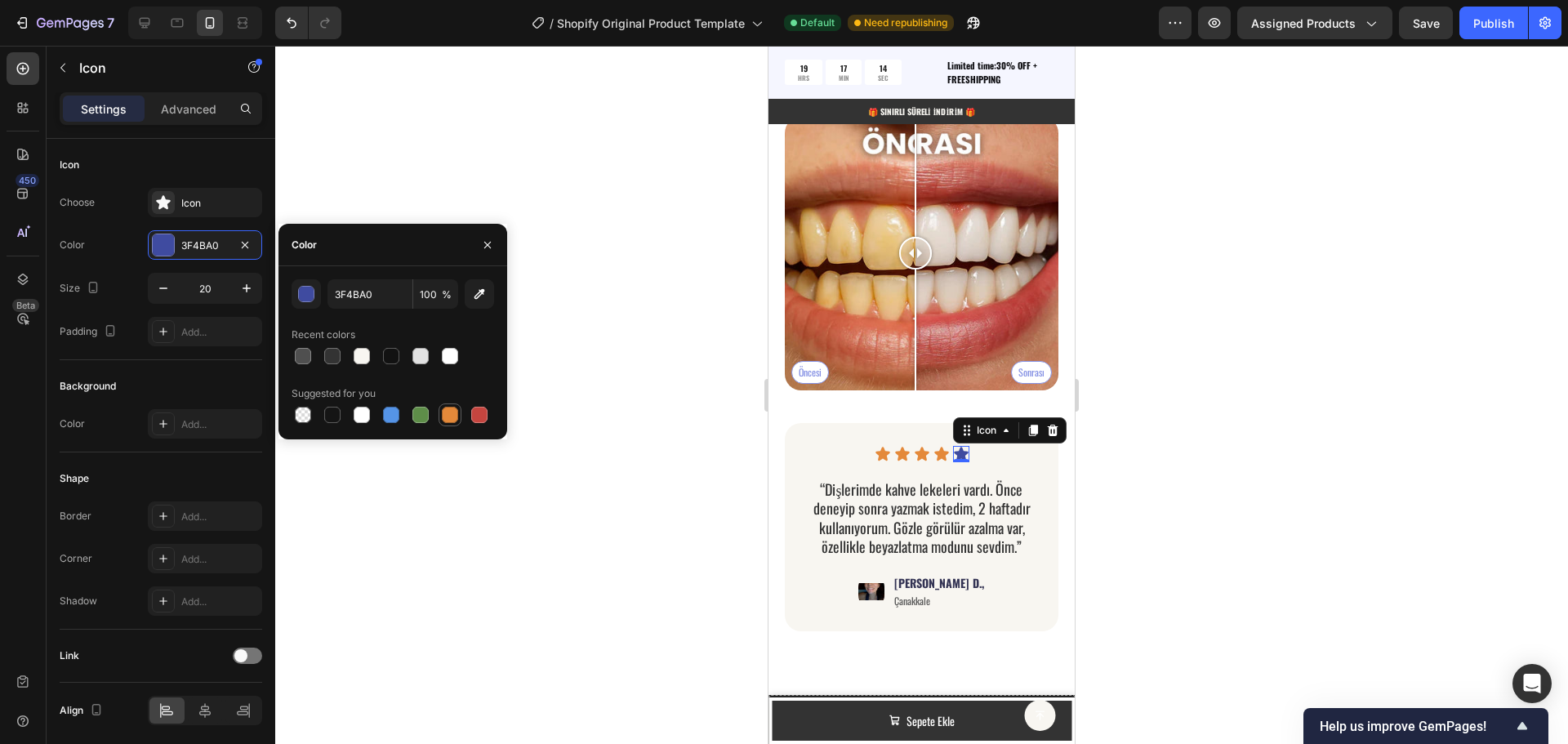
click at [455, 409] on div at bounding box center [450, 414] width 16 height 16
type input "E4893A"
click at [882, 486] on p "“Dişlerimde kahve lekeleri vardı. Önce deneyip sonra yazmak istedim, 2 haftadır…" at bounding box center [921, 519] width 237 height 77
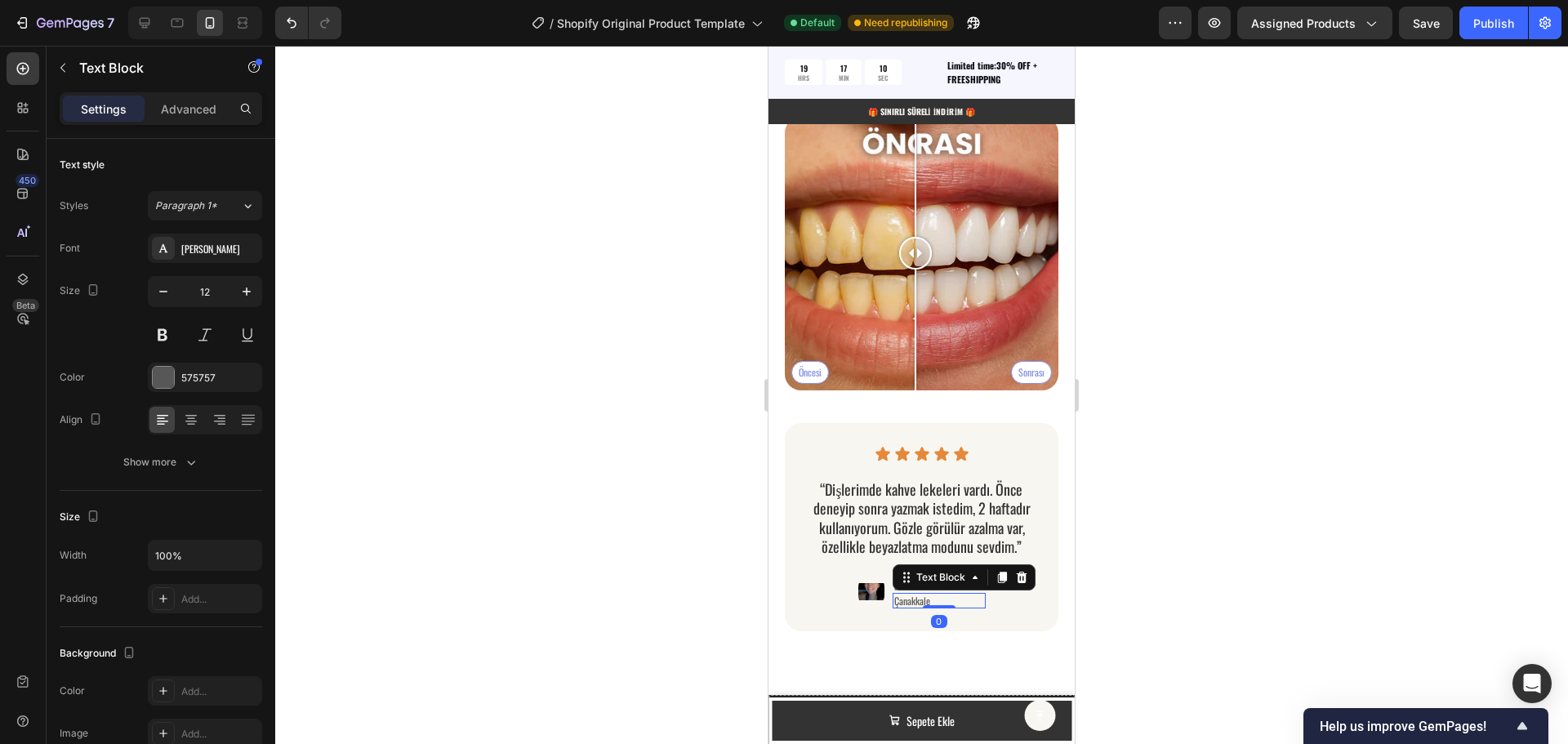
click at [937, 594] on p "Çanakkale" at bounding box center [938, 601] width 89 height 13
click at [215, 380] on div "575757" at bounding box center [205, 378] width 47 height 14
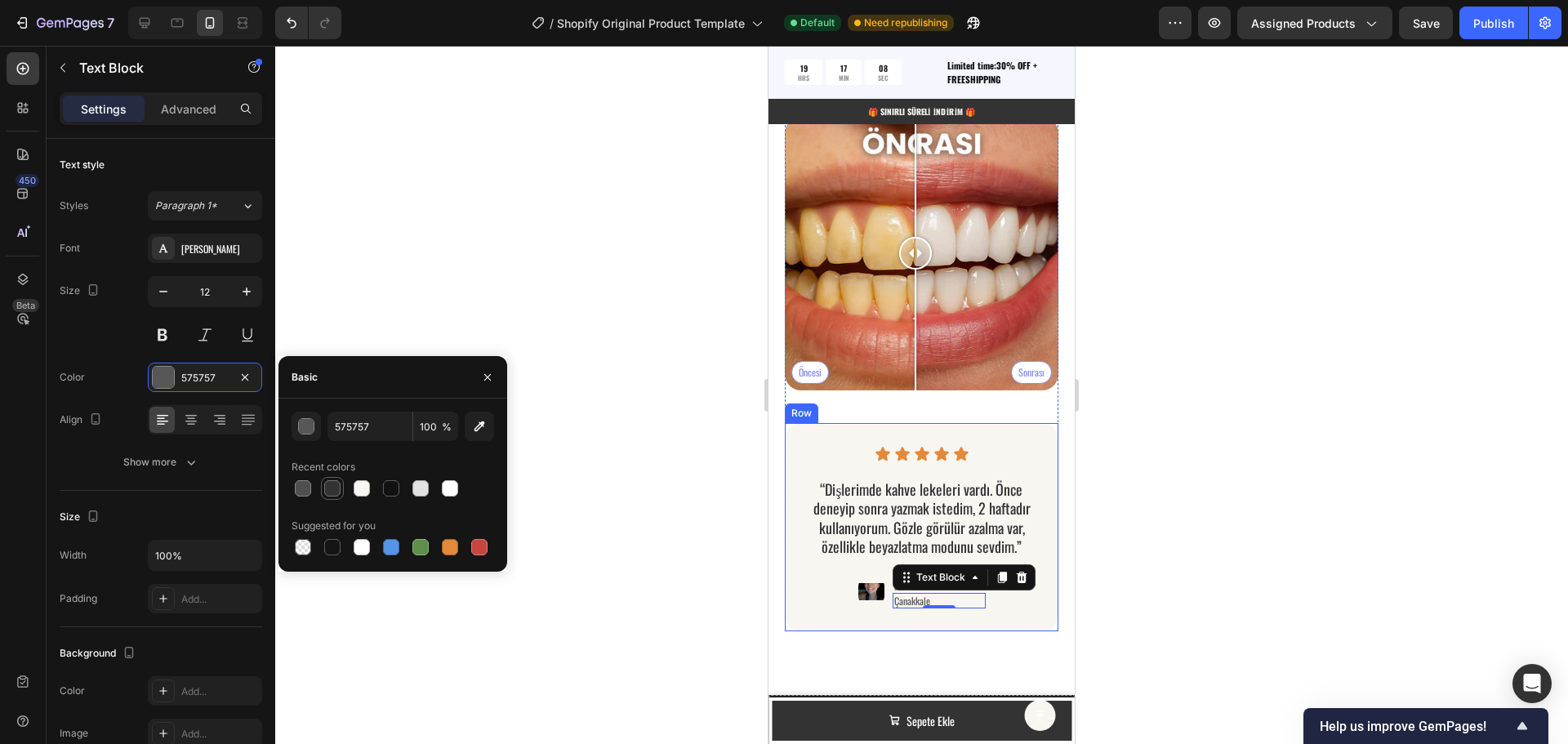
click at [328, 489] on div at bounding box center [332, 488] width 16 height 16
type input "333333"
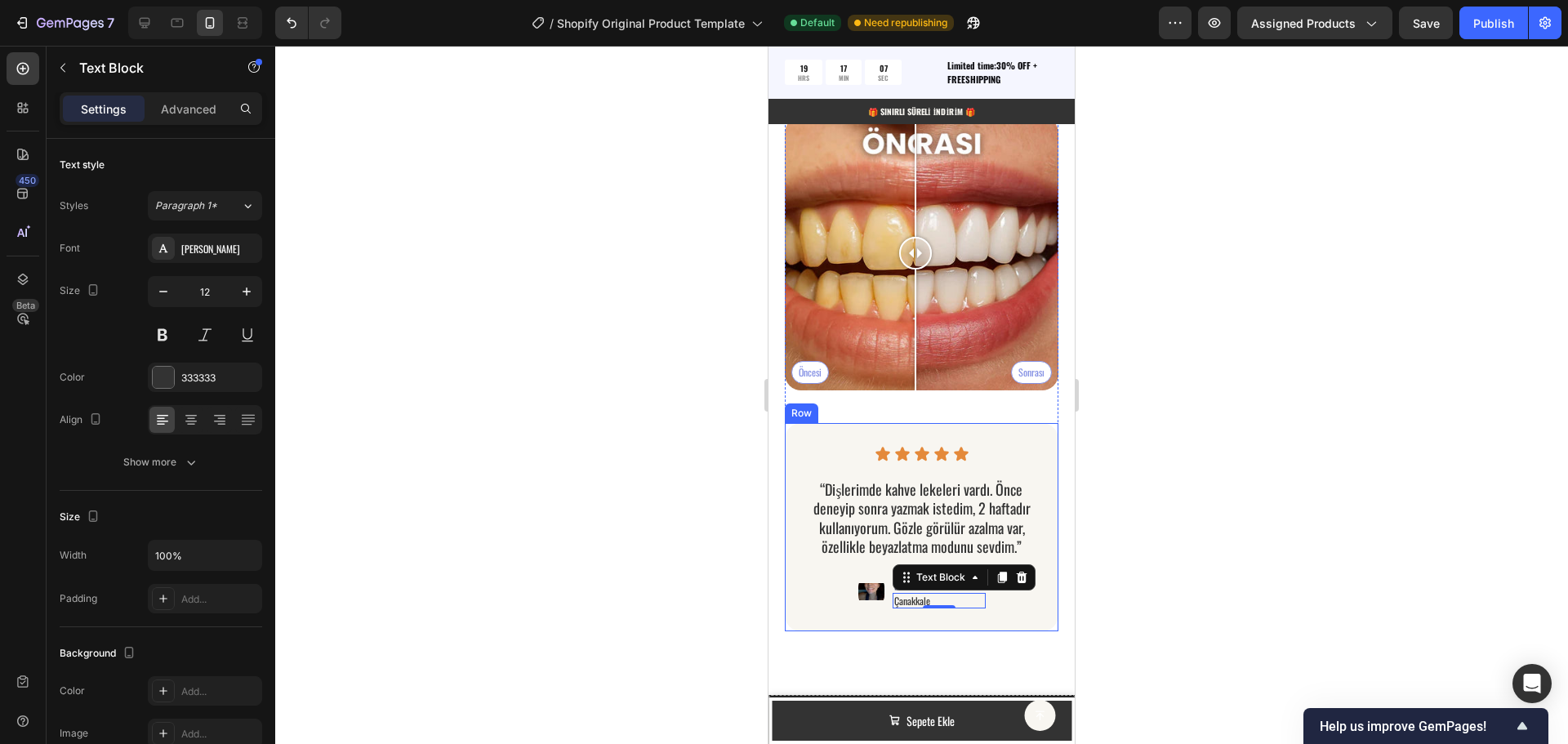
click at [632, 517] on div at bounding box center [921, 395] width 1293 height 698
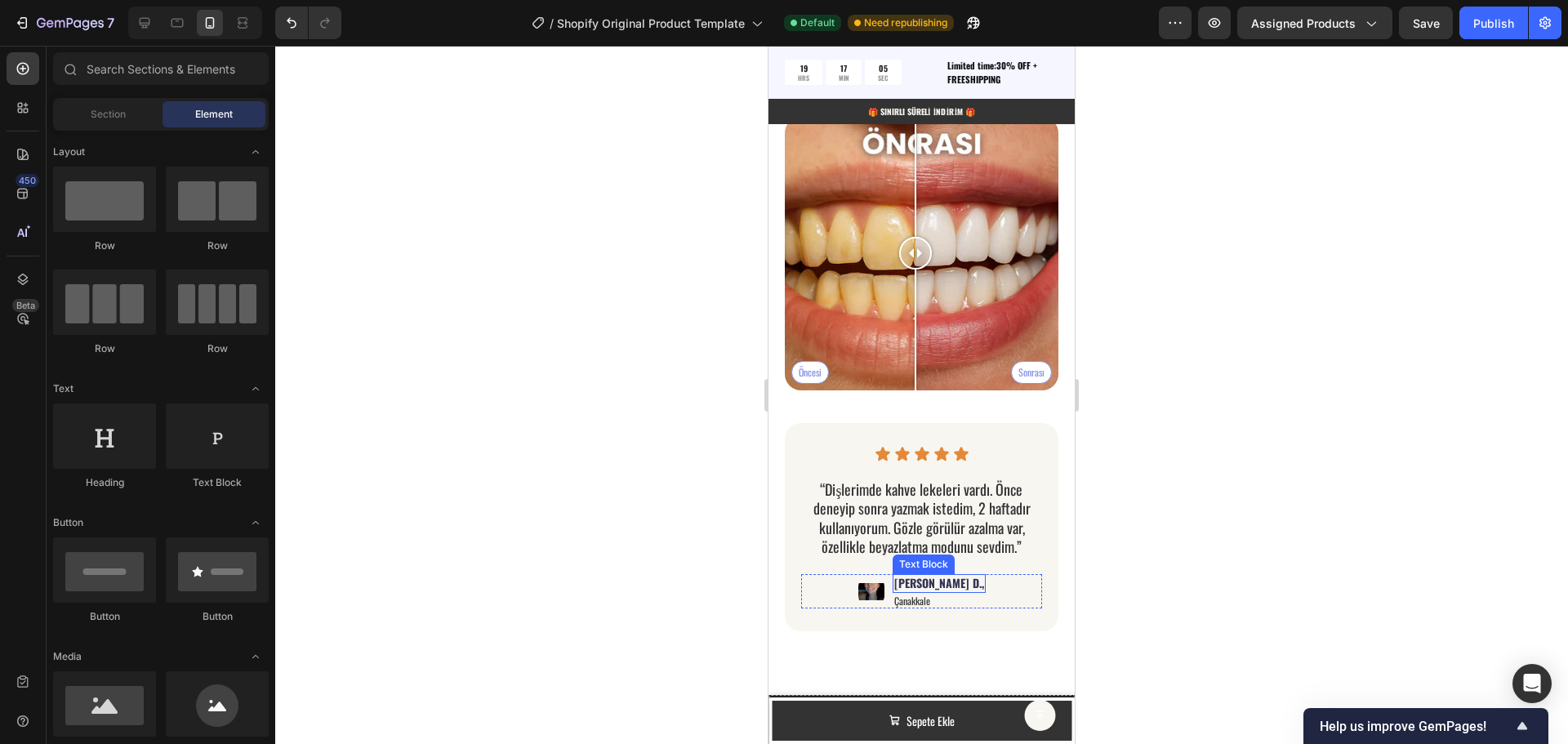
click at [927, 576] on p "[PERSON_NAME] D.," at bounding box center [938, 583] width 89 height 14
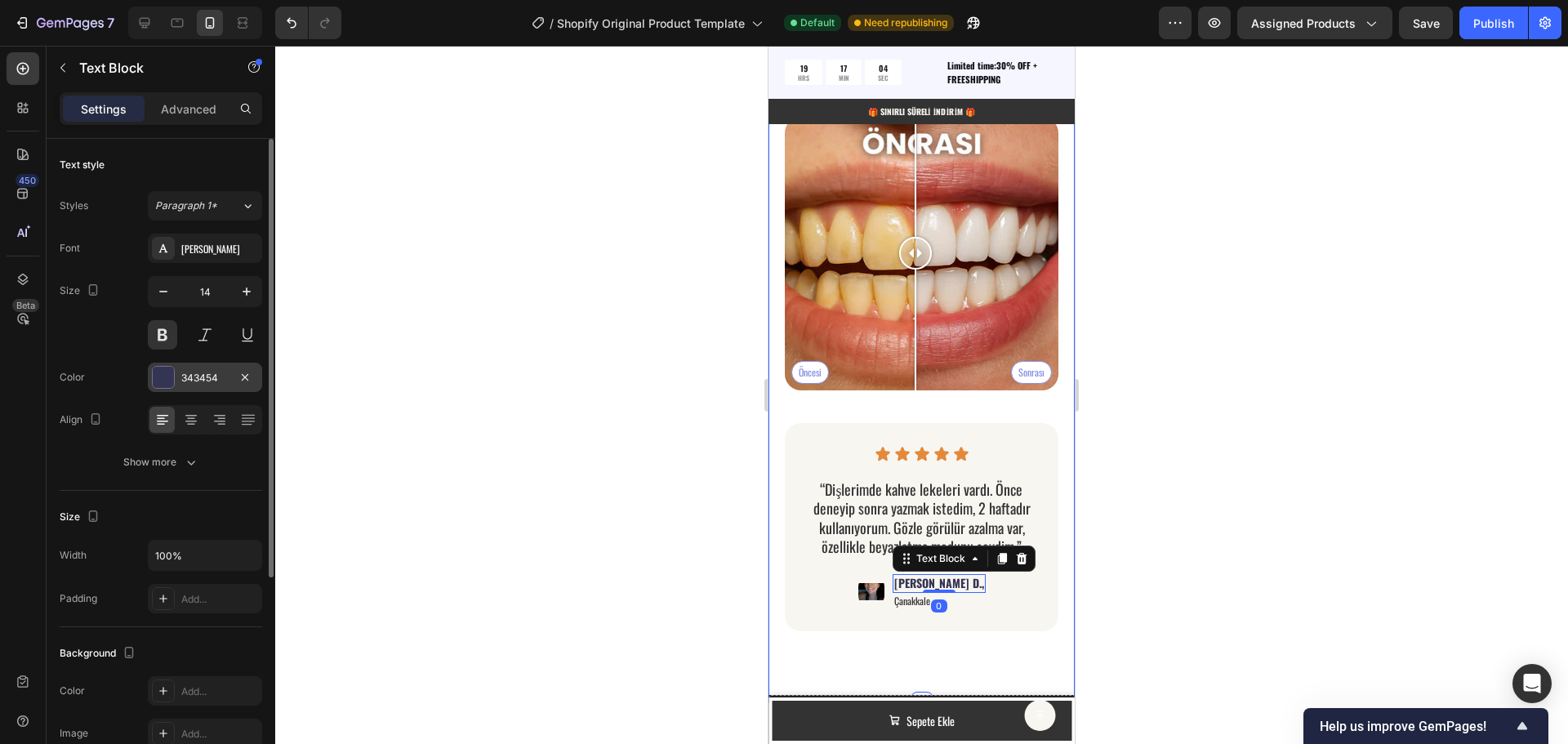
click at [213, 375] on div "343454" at bounding box center [205, 378] width 47 height 14
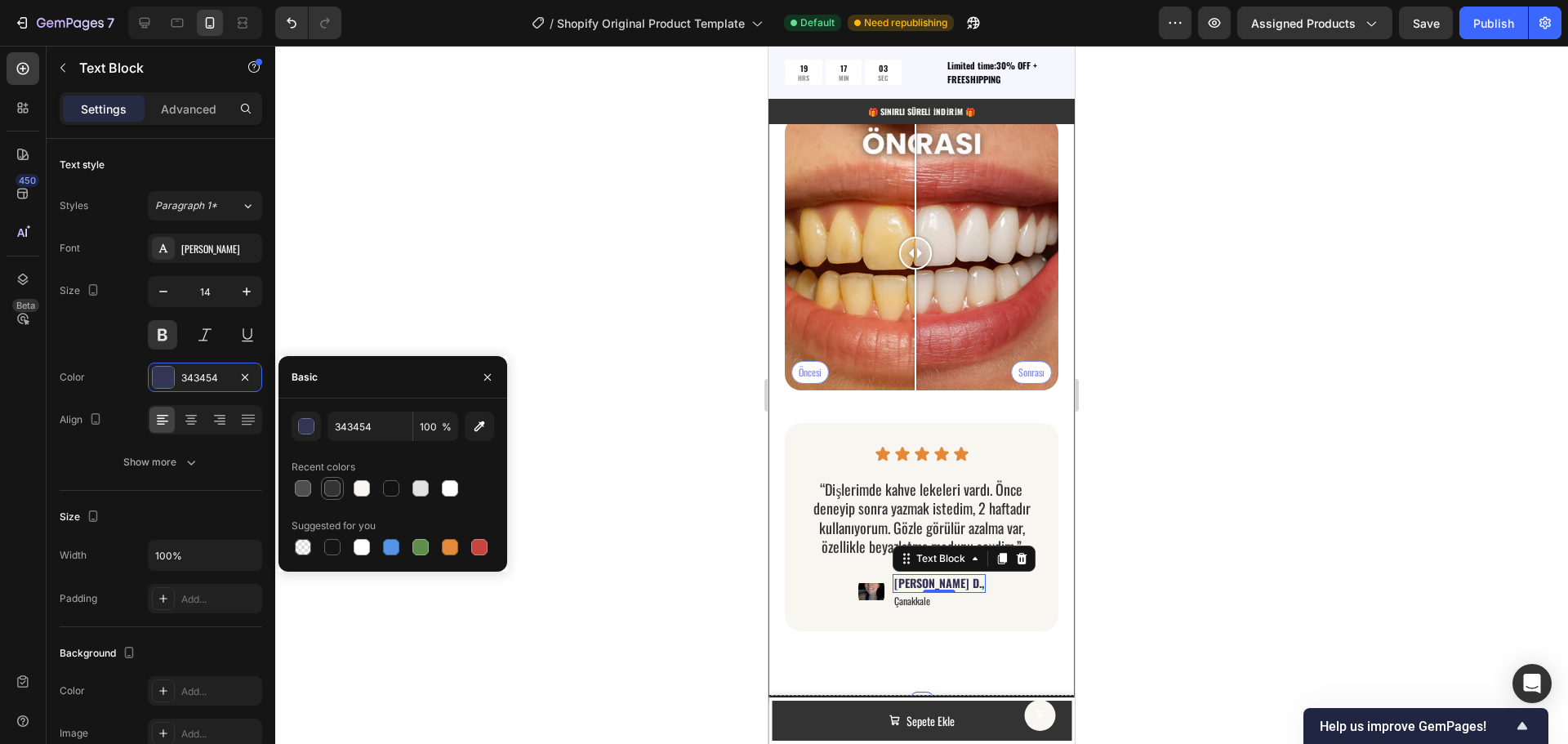
click at [336, 484] on div at bounding box center [332, 488] width 16 height 16
type input "333333"
click at [884, 582] on img at bounding box center [871, 591] width 26 height 35
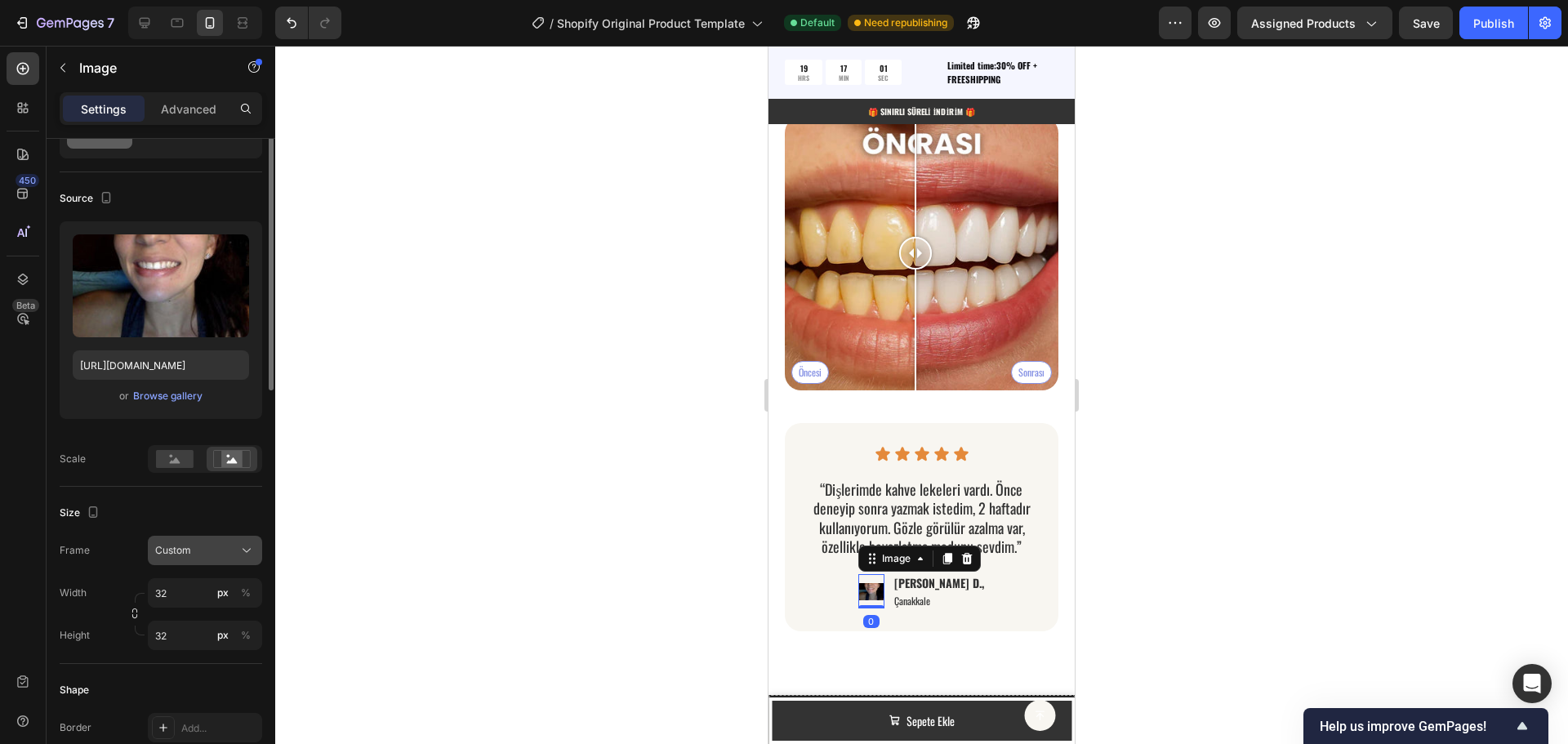
scroll to position [163, 0]
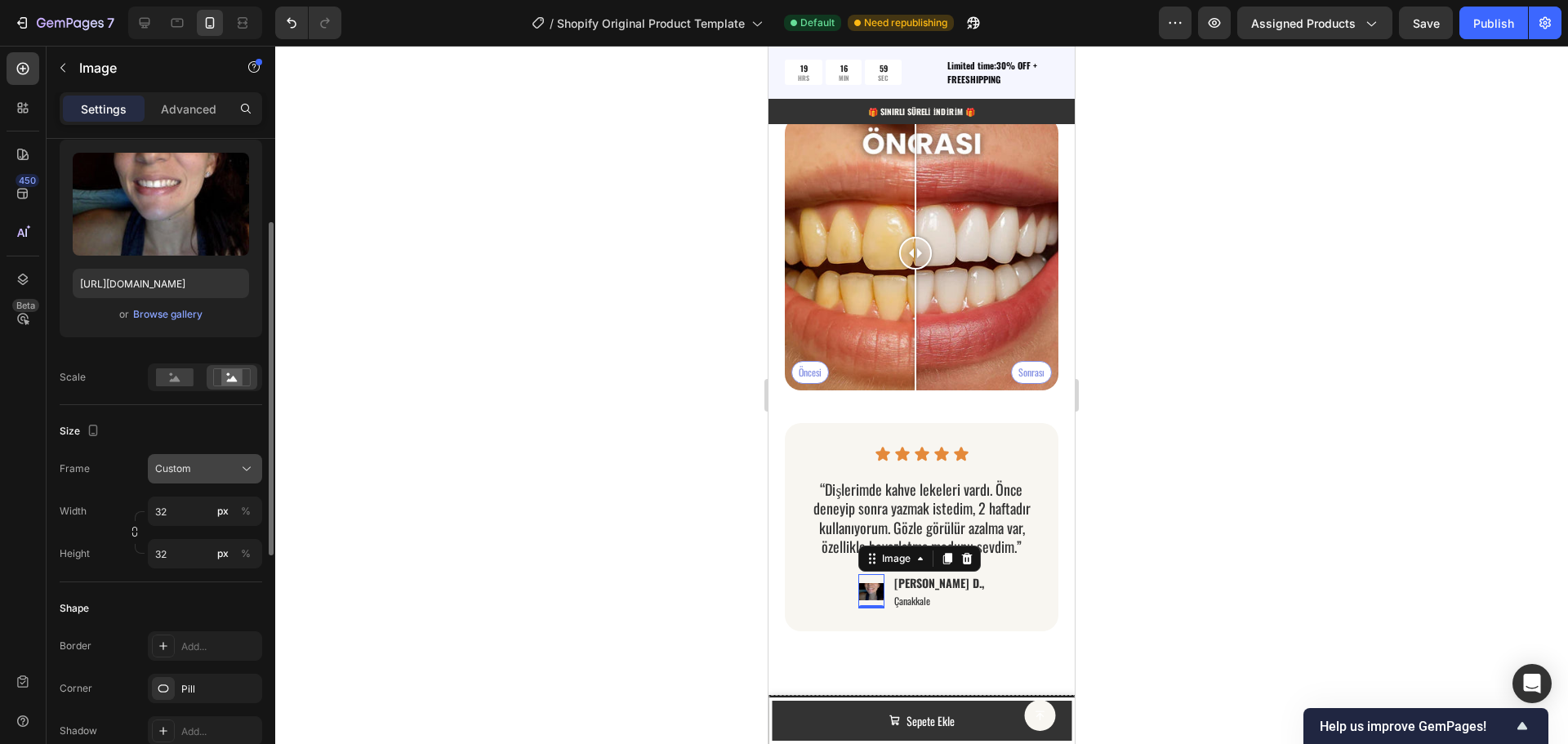
click at [214, 473] on div "Custom" at bounding box center [194, 468] width 80 height 14
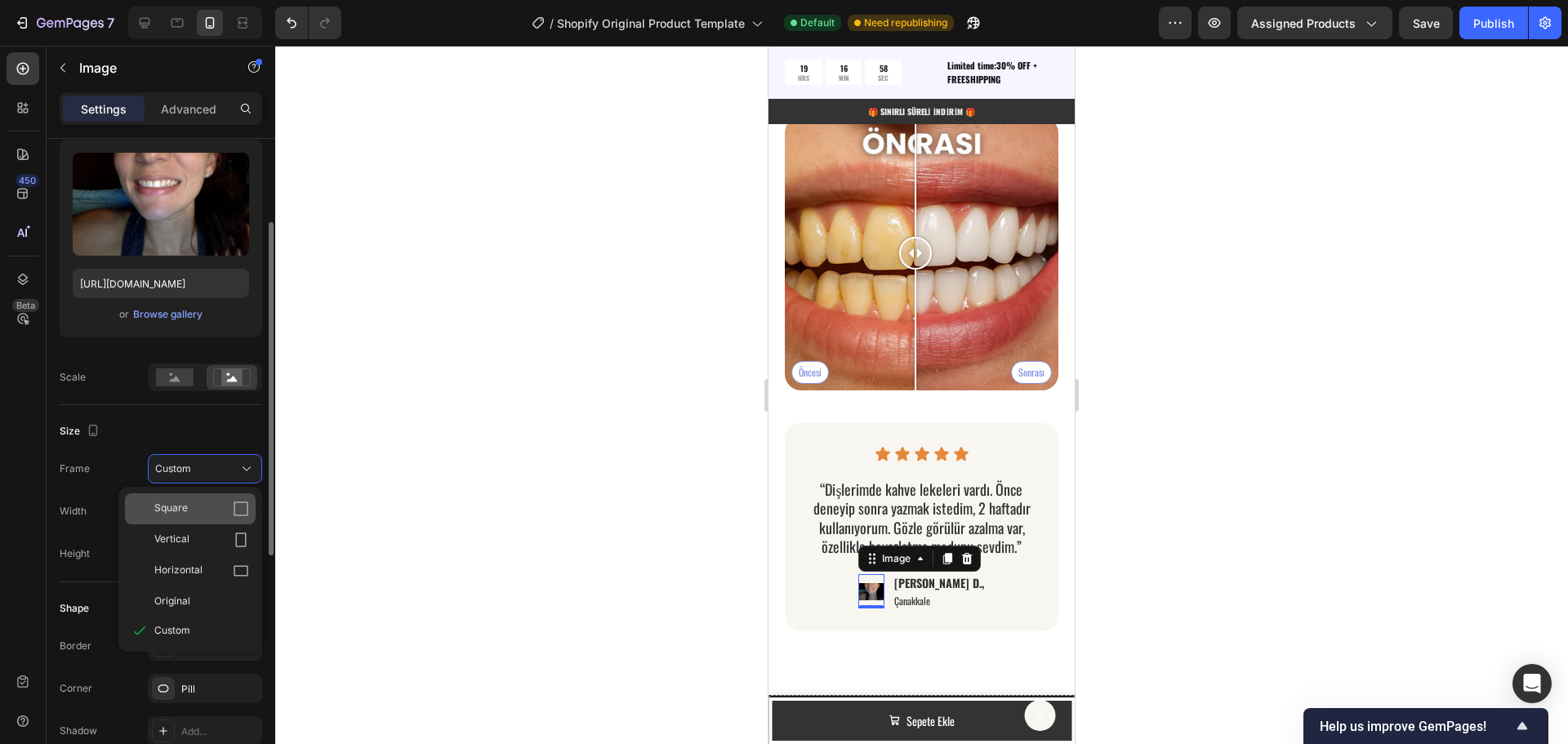
click at [211, 515] on div "Square" at bounding box center [202, 508] width 95 height 16
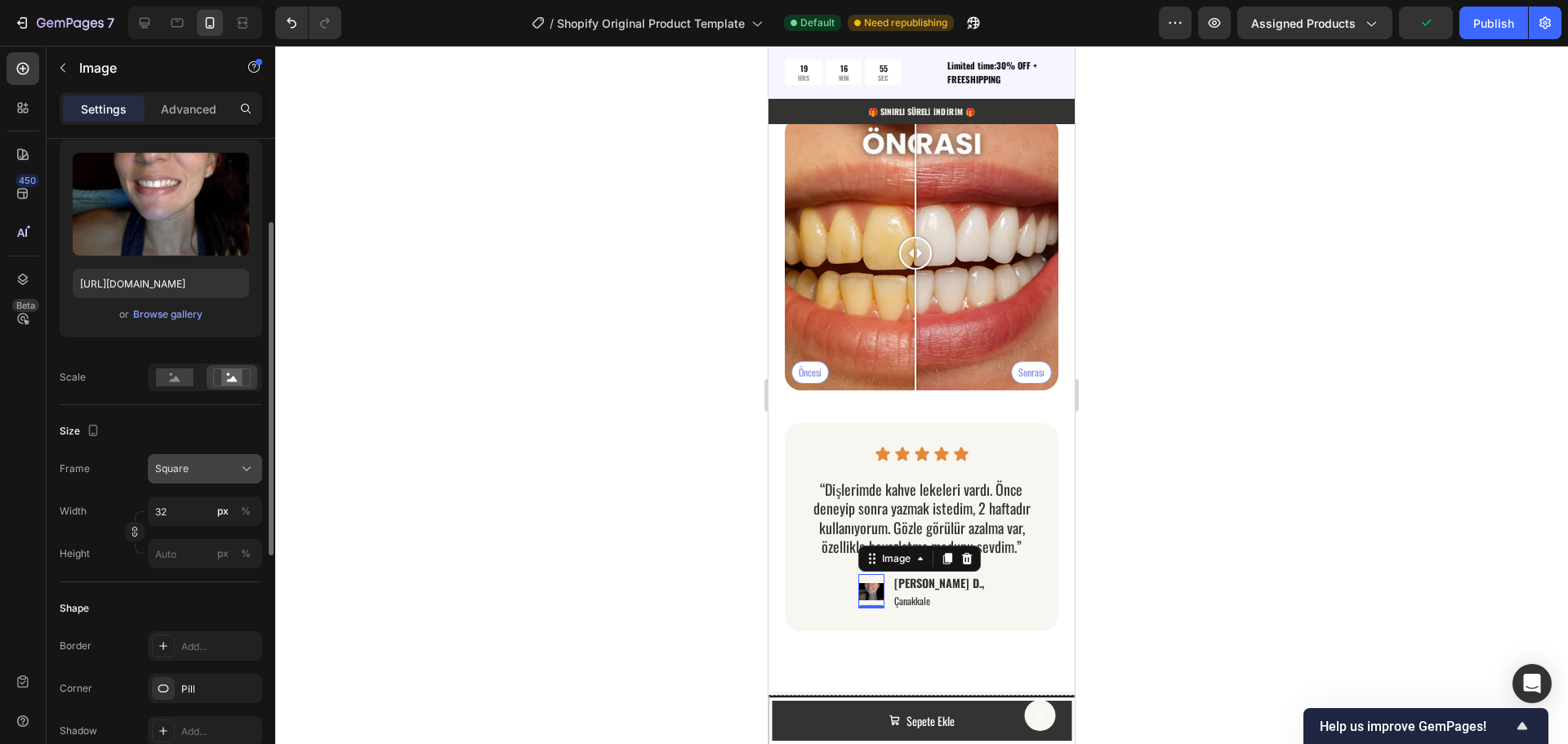
click at [229, 475] on div "Square" at bounding box center [194, 468] width 80 height 14
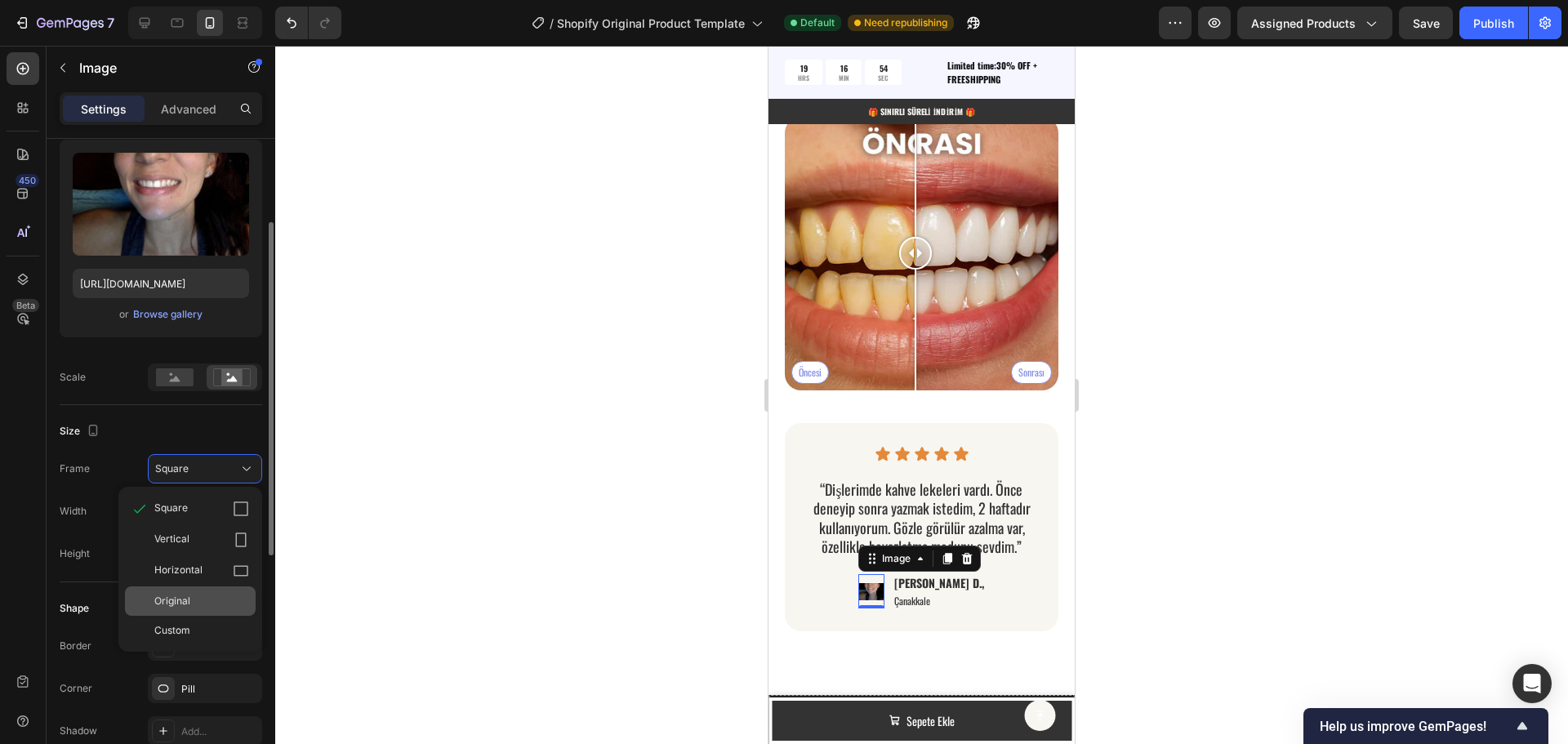
click at [197, 606] on div "Original" at bounding box center [202, 601] width 95 height 14
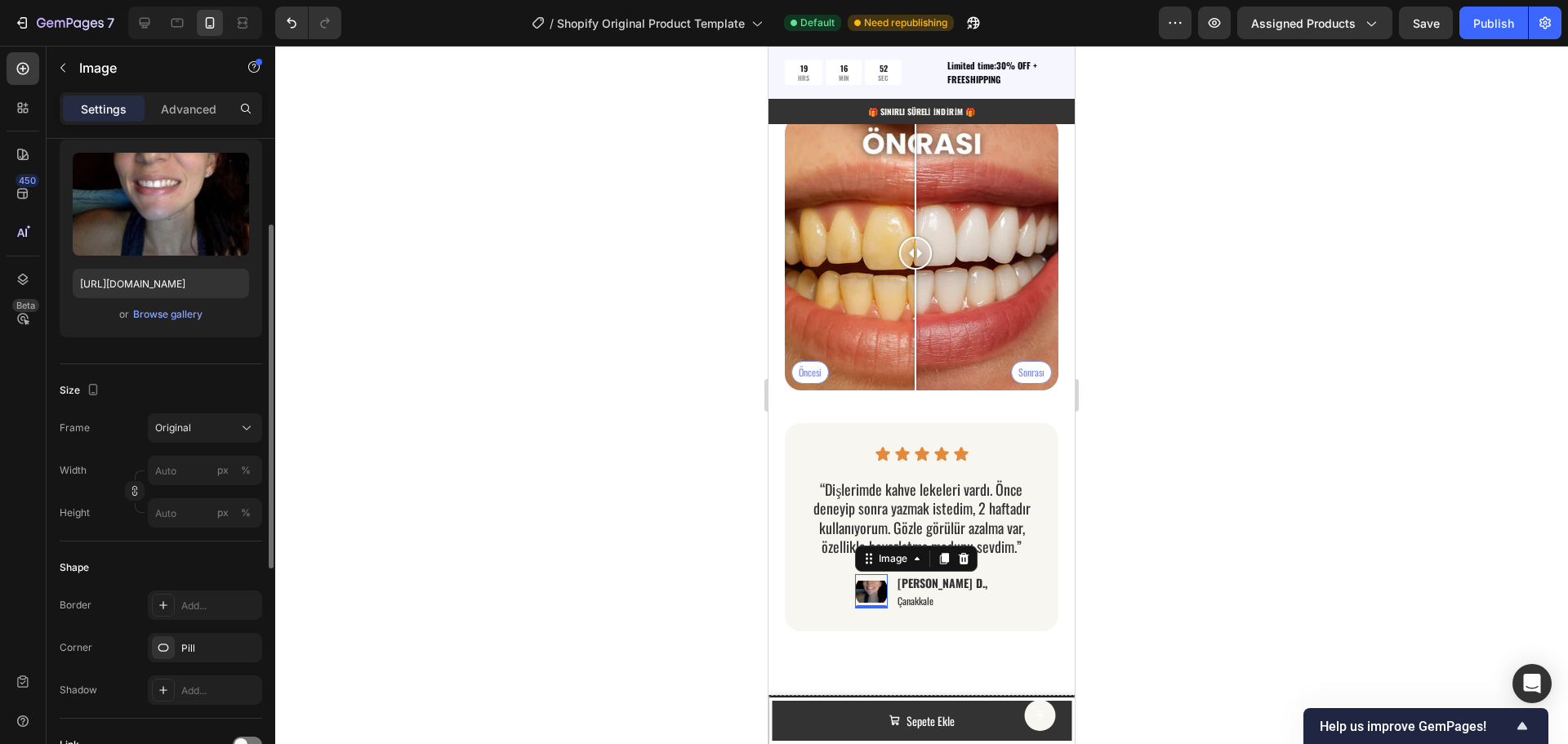
click at [656, 580] on div at bounding box center [921, 395] width 1293 height 698
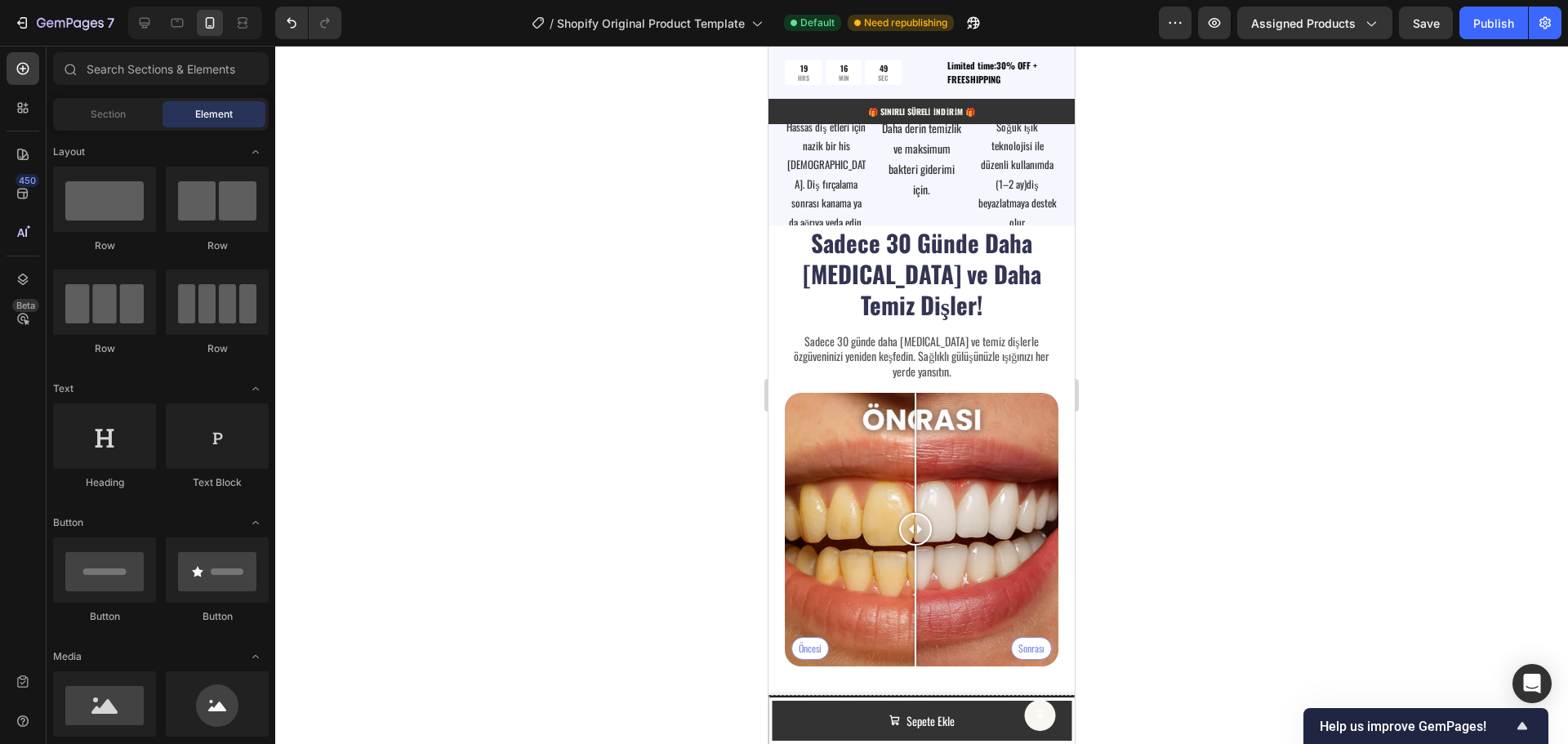
scroll to position [3849, 0]
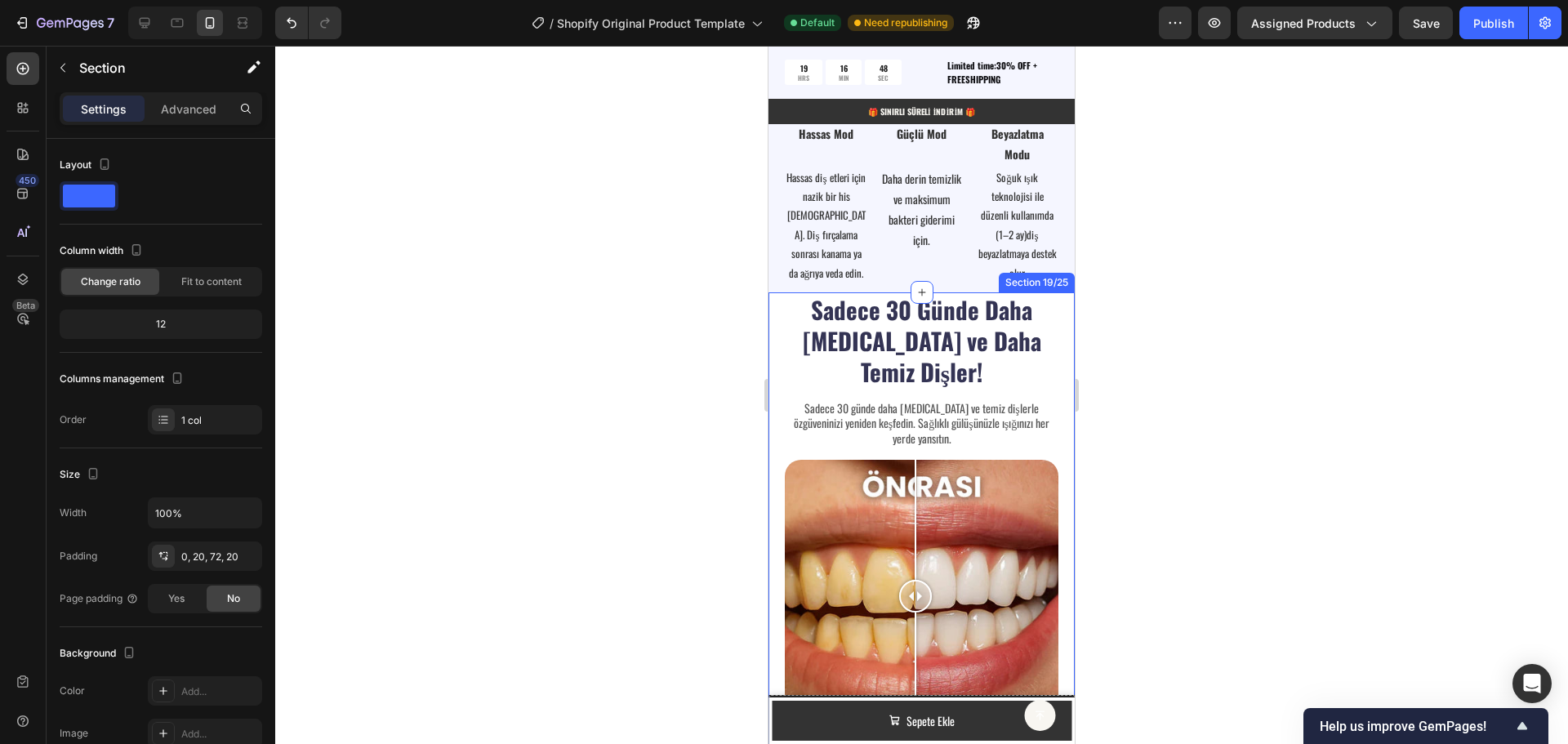
click at [780, 332] on div "Sadece 30 Günde Daha [MEDICAL_DATA] ve Daha Temiz Dişler! Heading Sadece 30 gün…" at bounding box center [921, 669] width 307 height 754
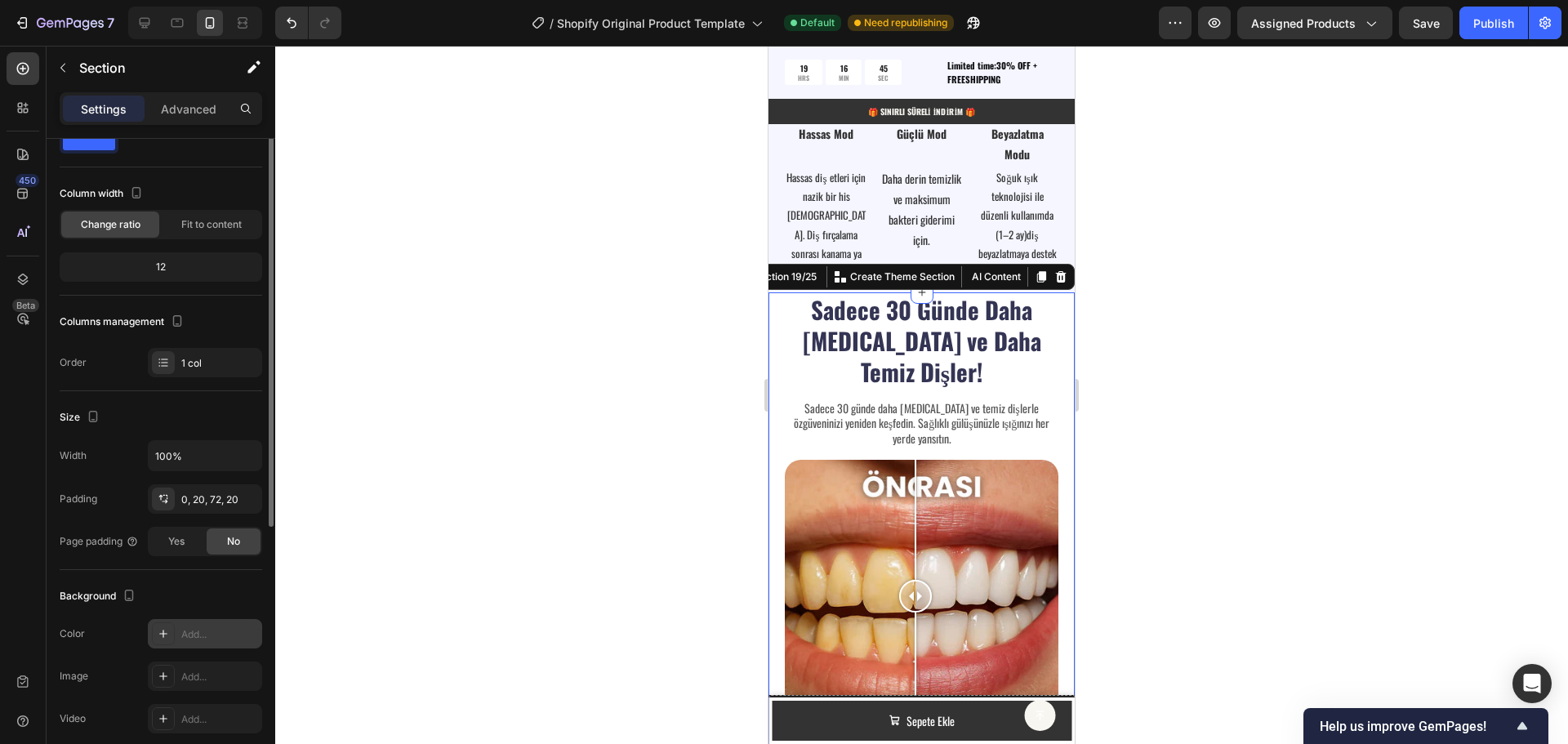
scroll to position [0, 0]
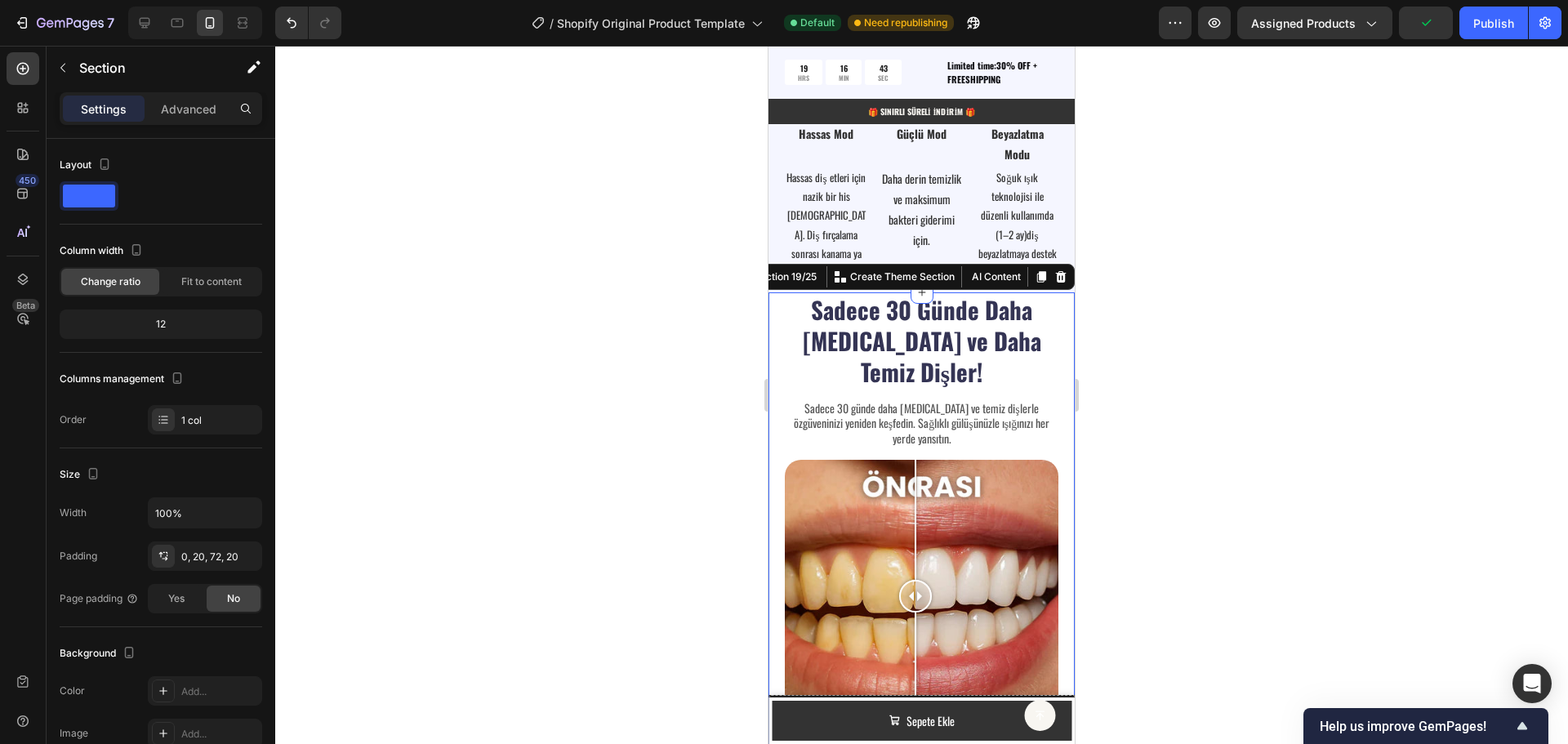
click at [104, 105] on p "Settings" at bounding box center [104, 109] width 46 height 17
click at [206, 106] on p "Advanced" at bounding box center [188, 109] width 56 height 17
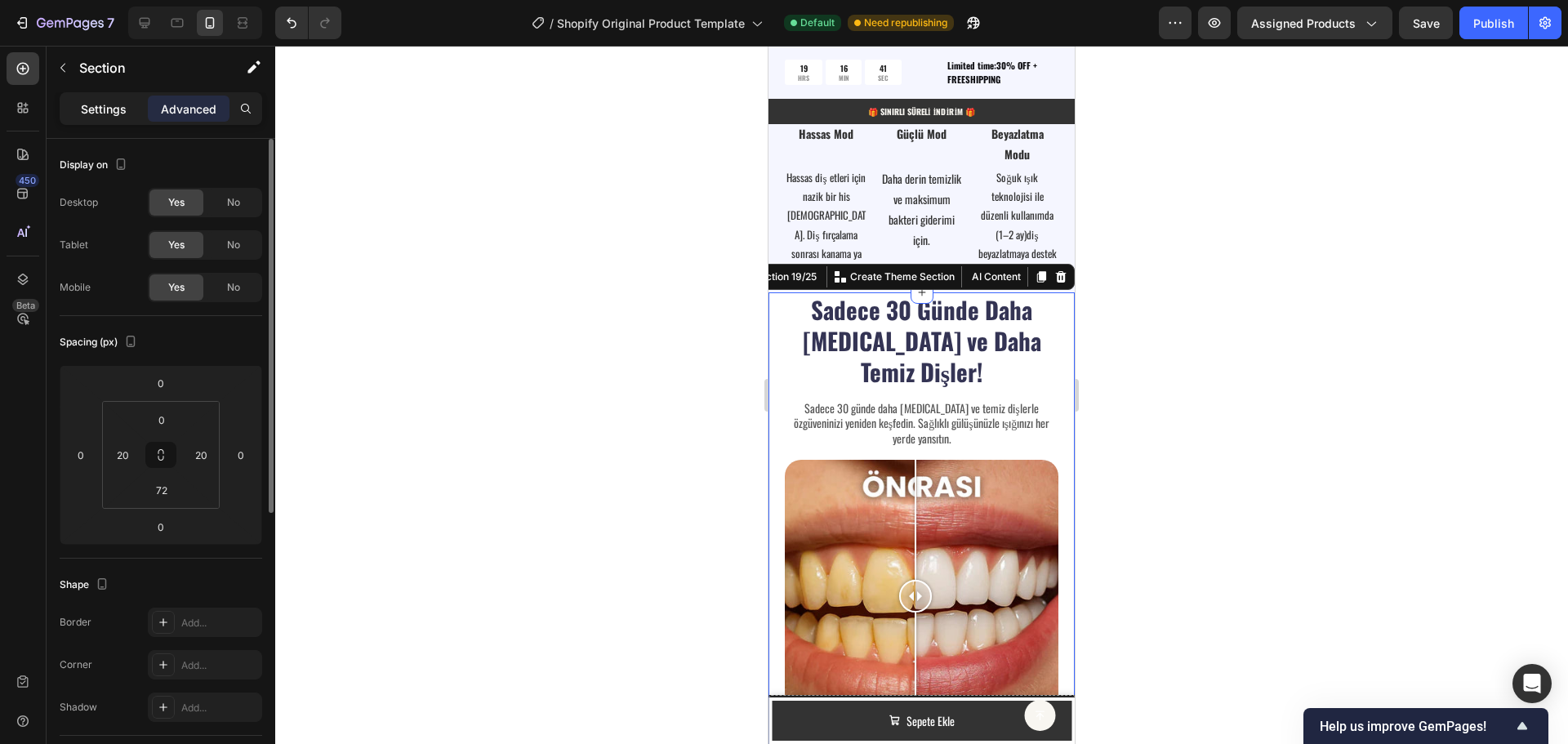
click at [97, 102] on p "Settings" at bounding box center [104, 109] width 46 height 17
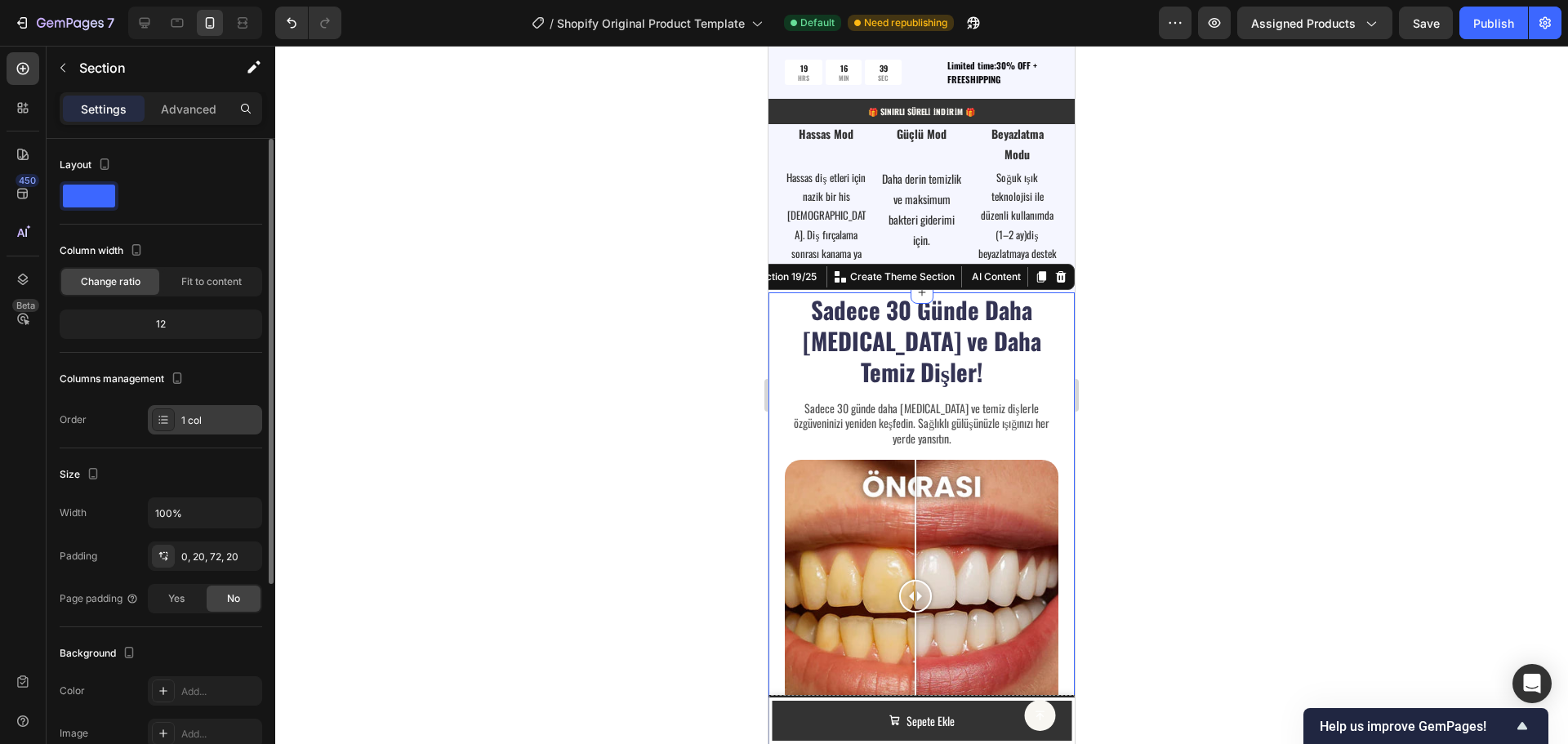
click at [194, 421] on div "1 col" at bounding box center [220, 420] width 77 height 14
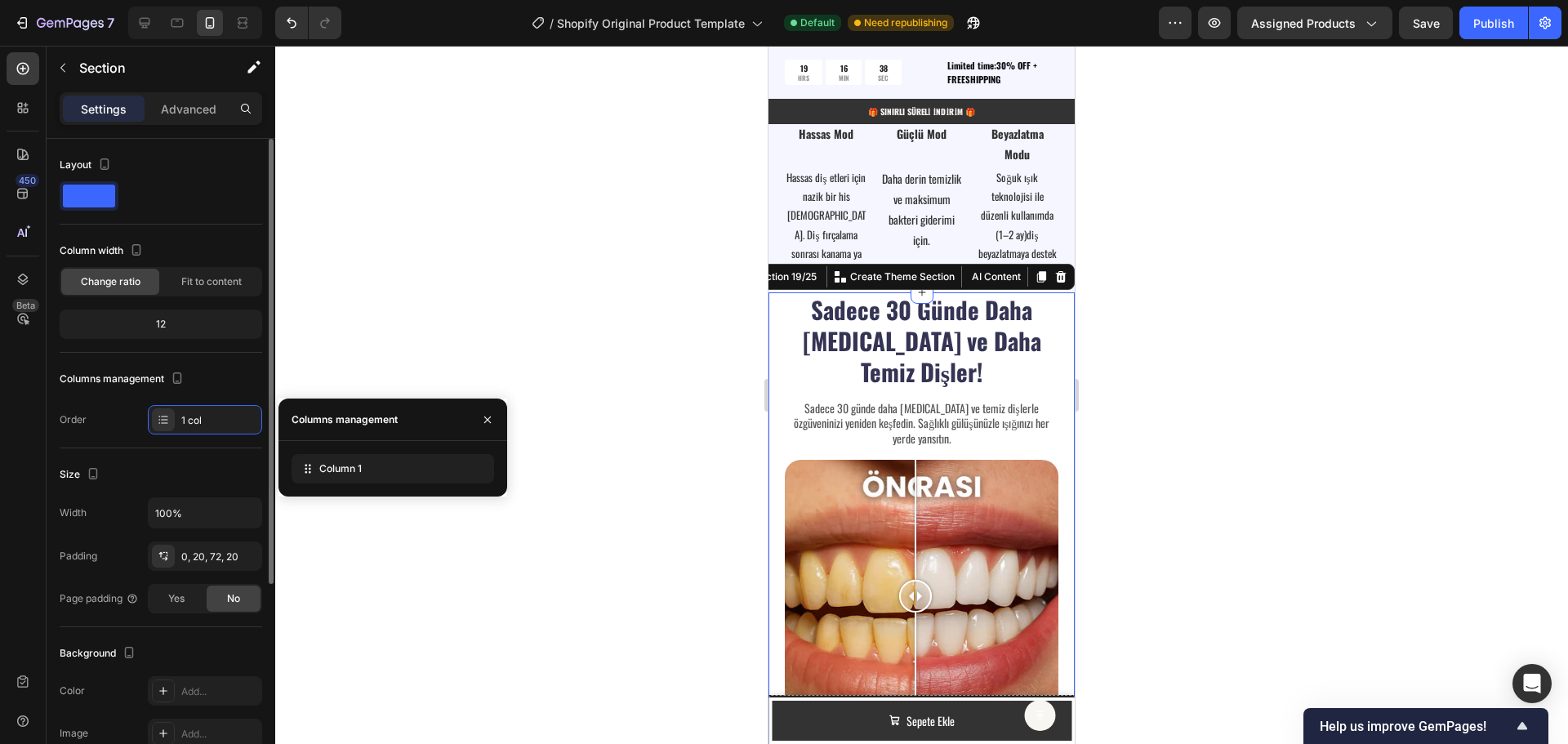
click at [228, 374] on div "Columns management" at bounding box center [161, 379] width 203 height 26
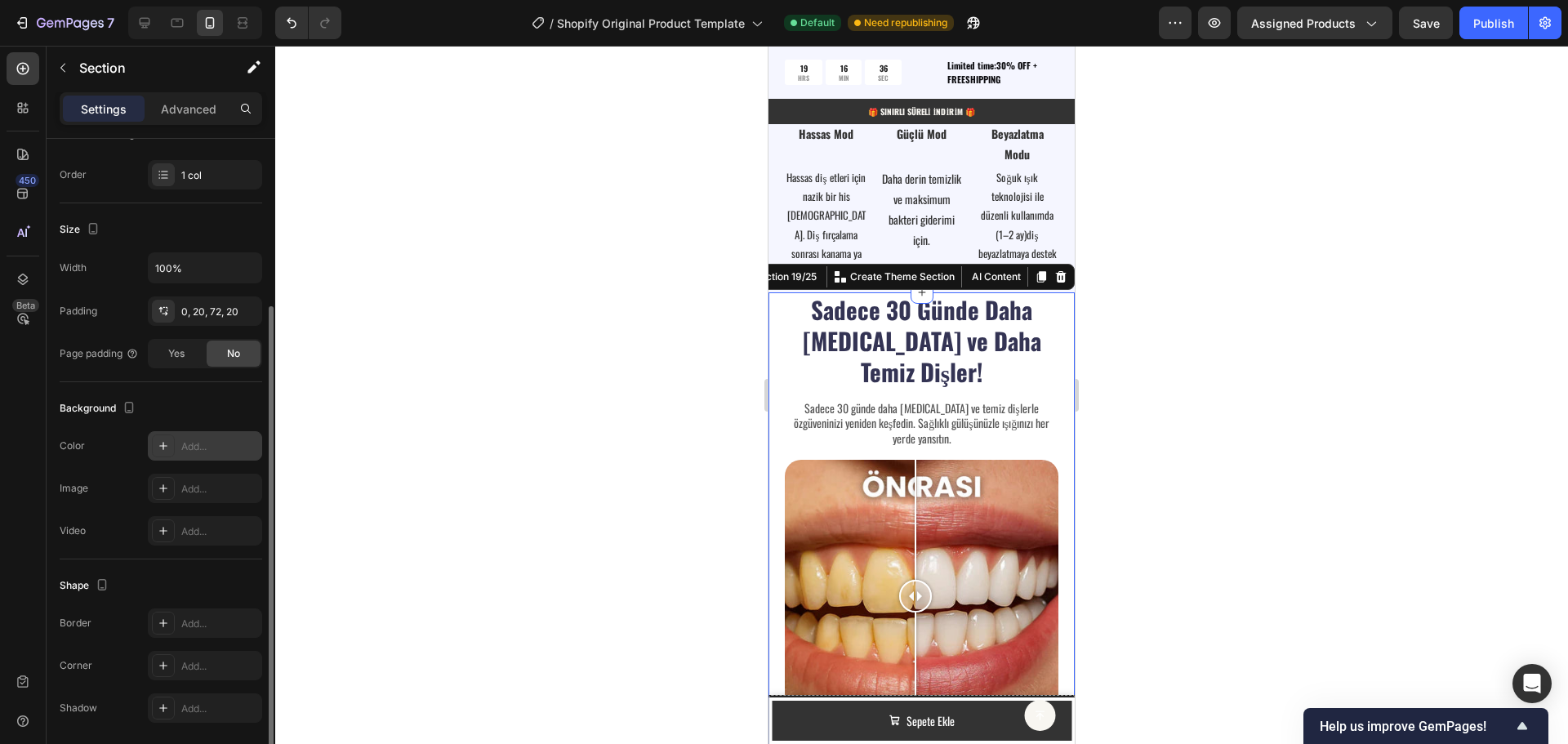
scroll to position [302, 0]
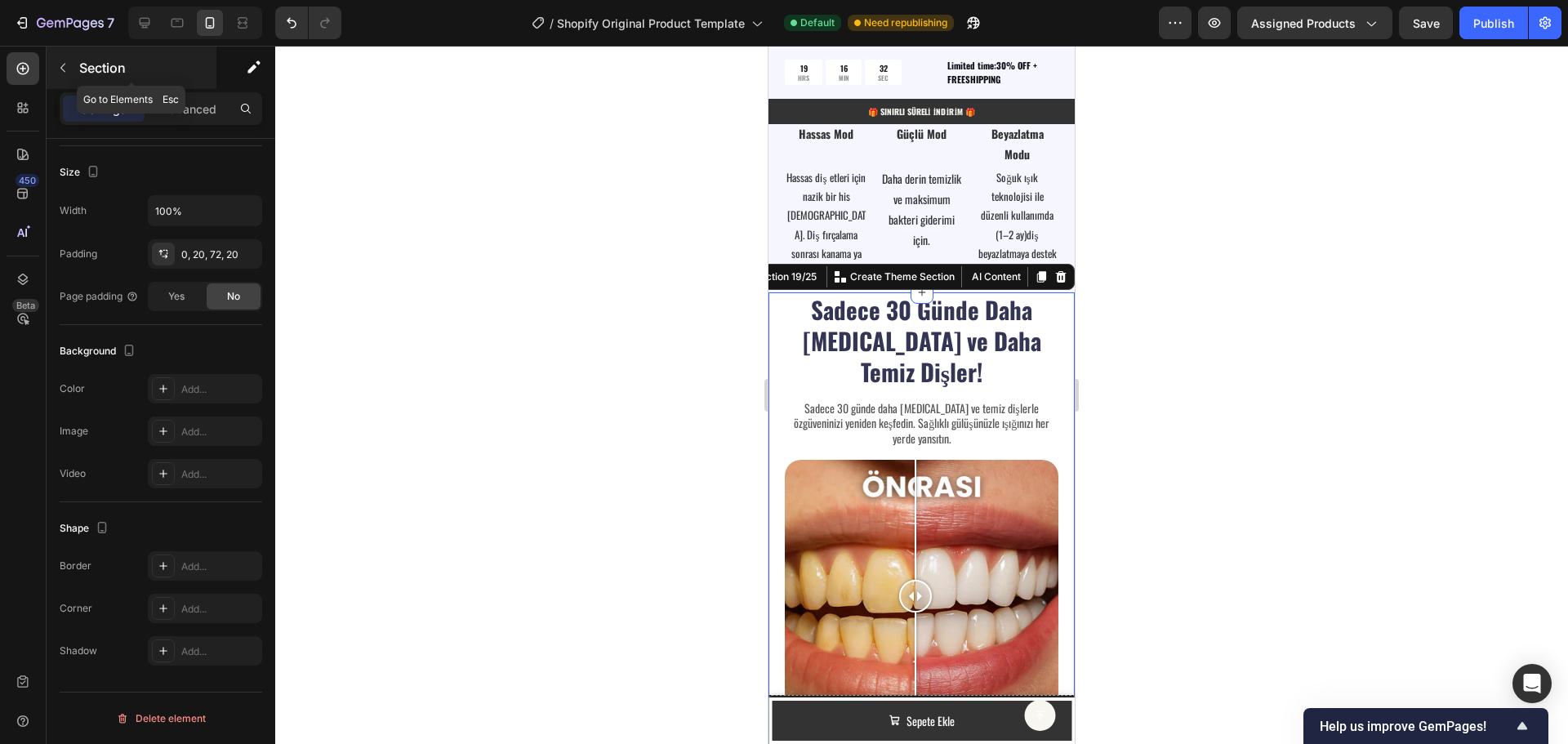
click at [69, 71] on button "button" at bounding box center [62, 67] width 26 height 26
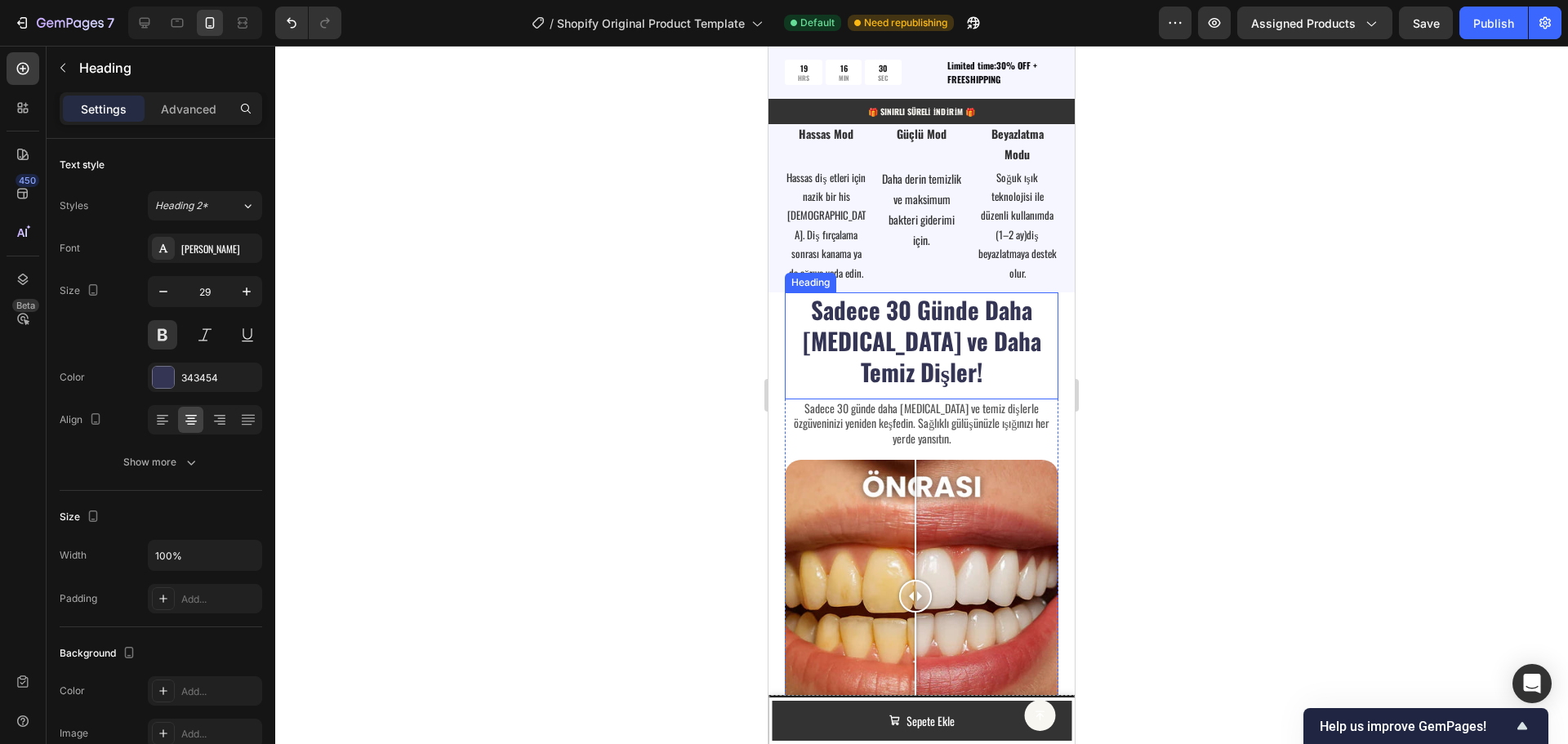
click at [803, 339] on h2 "Sadece 30 Günde Daha [MEDICAL_DATA] ve Daha Temiz Dişler!" at bounding box center [921, 339] width 274 height 95
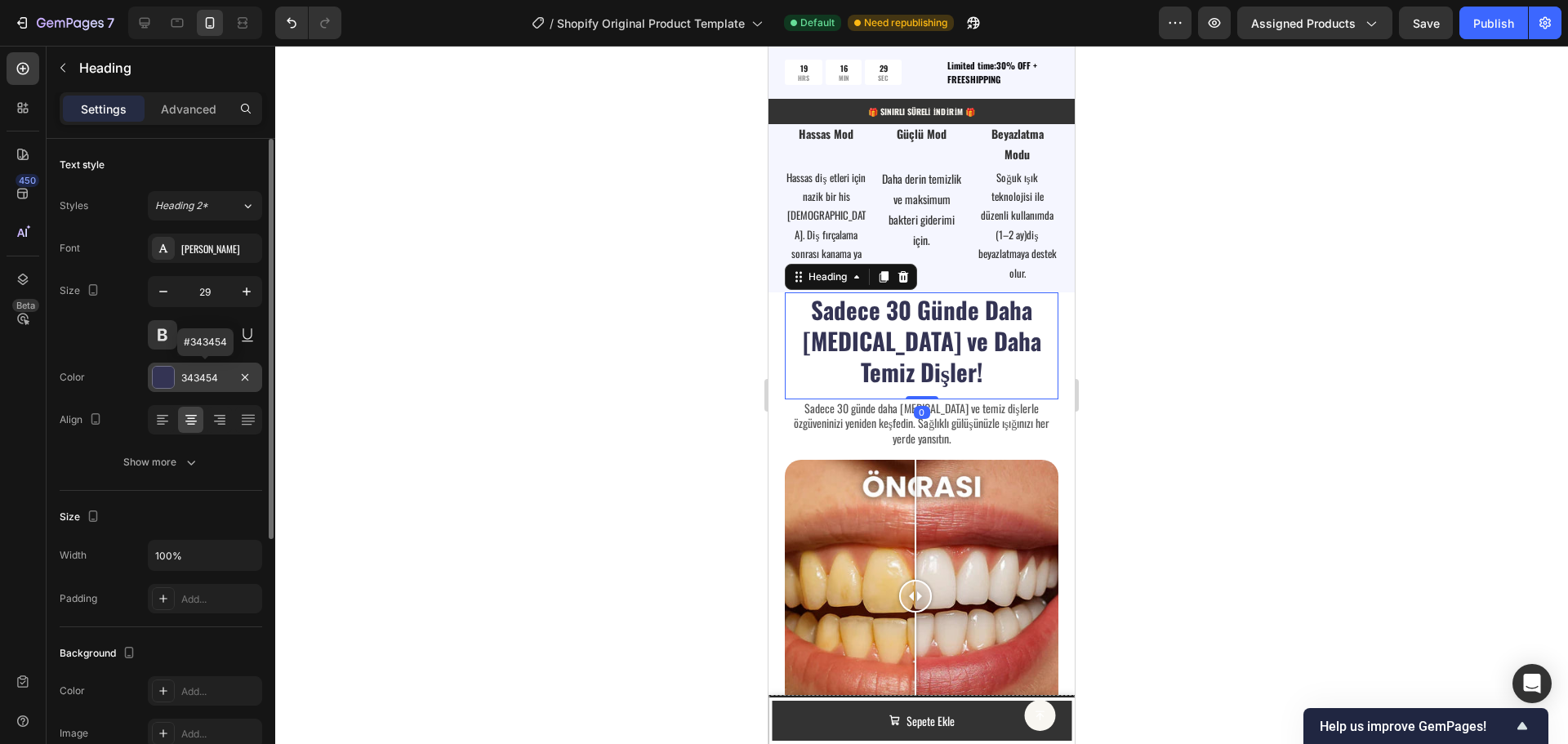
click at [204, 377] on div "343454" at bounding box center [205, 378] width 47 height 14
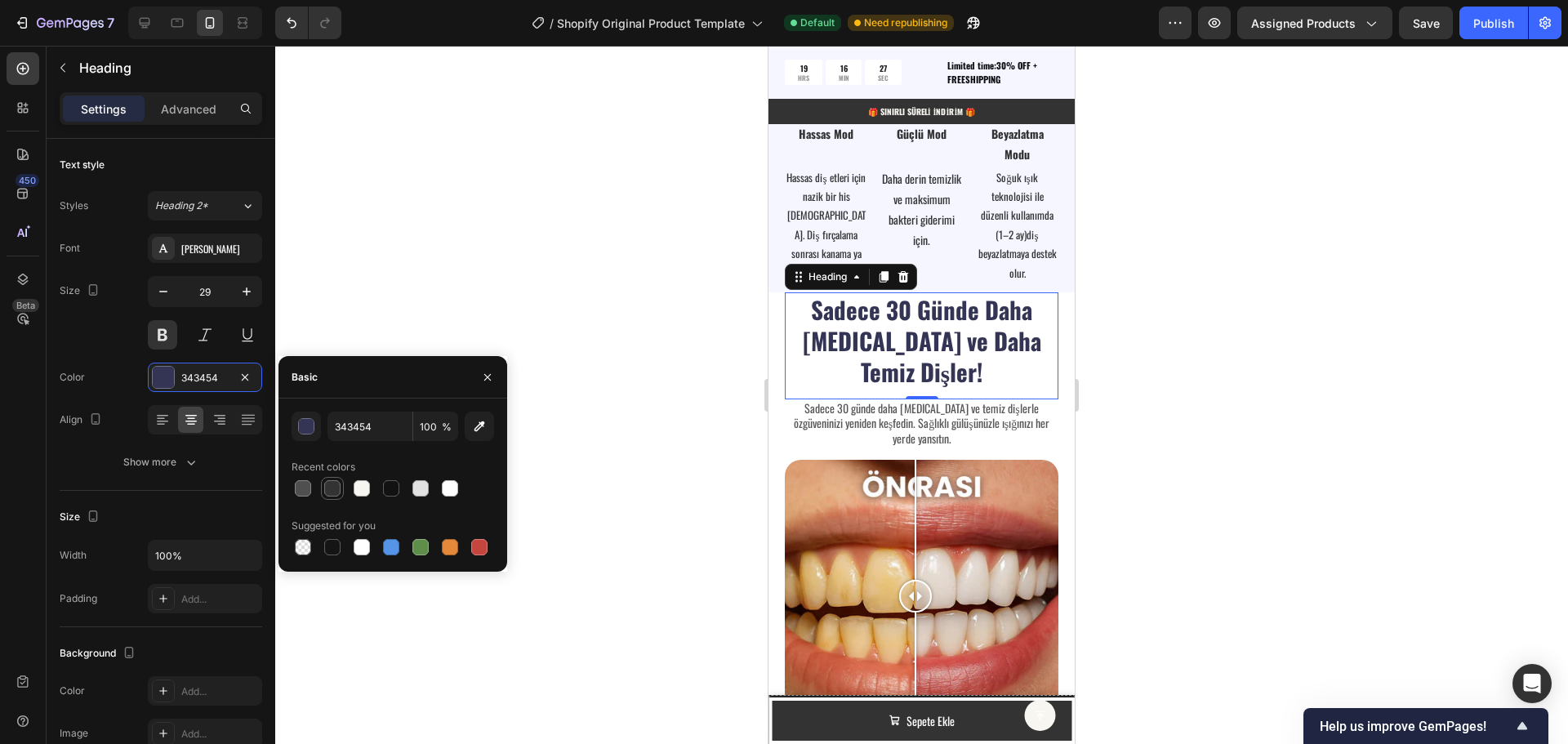
click at [334, 485] on div at bounding box center [332, 488] width 16 height 16
type input "333333"
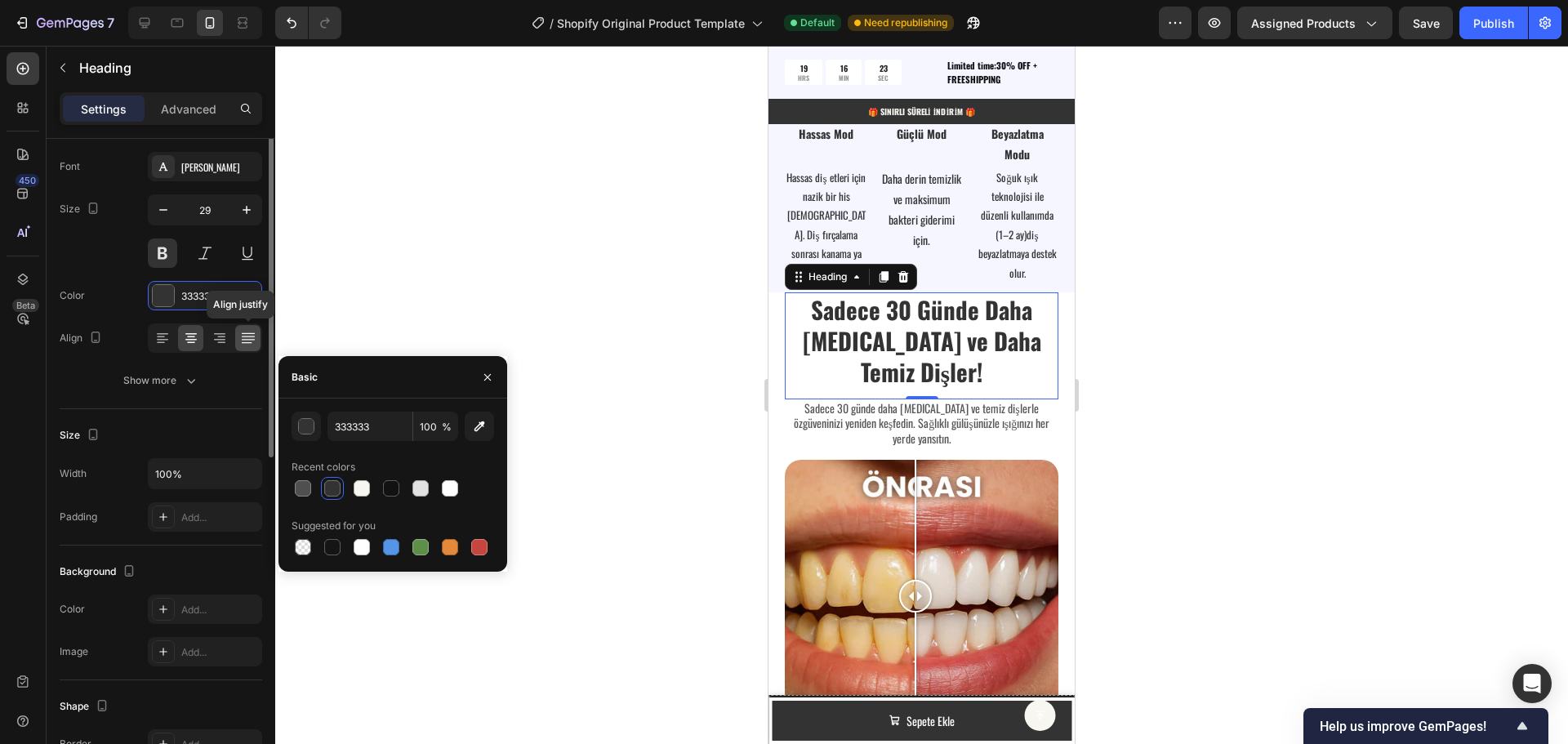
scroll to position [0, 0]
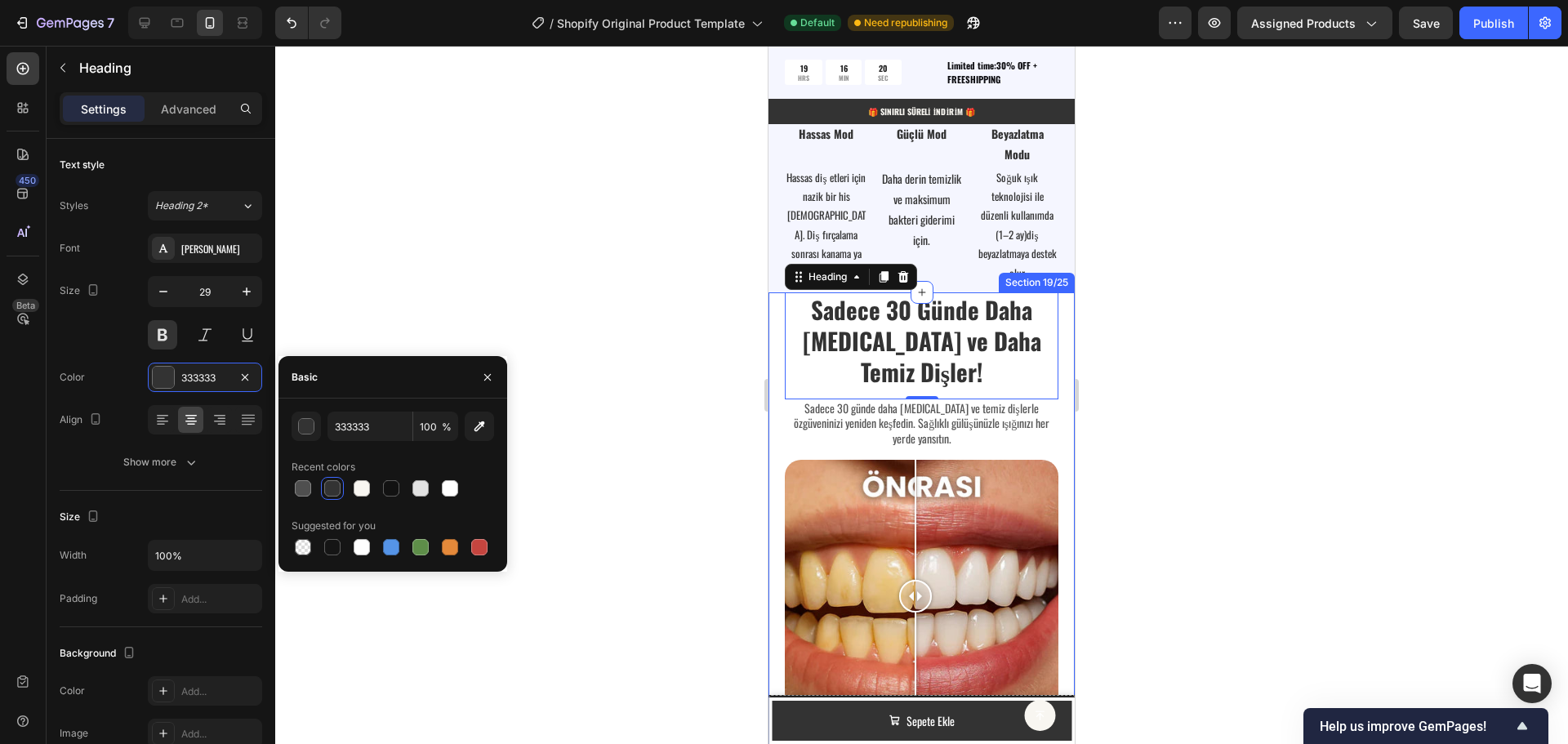
click at [781, 323] on div "Sadece 30 Günde Daha [MEDICAL_DATA] ve Daha Temiz Dişler! Heading 0 Sadece 30 g…" at bounding box center [921, 669] width 307 height 754
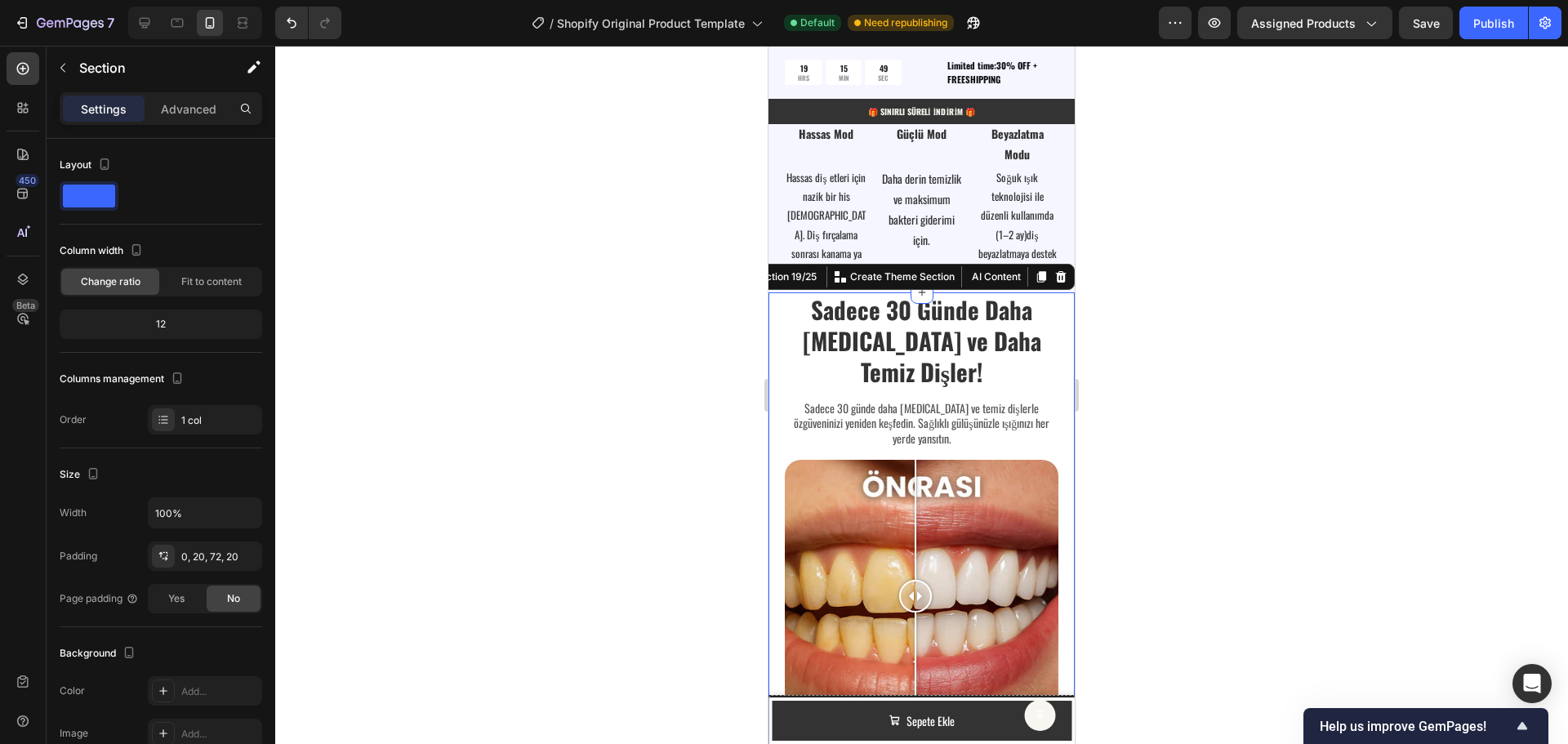
click at [784, 321] on div "Sadece 30 Günde Daha [MEDICAL_DATA] ve Daha Temiz Dişler! Heading Sadece 30 gün…" at bounding box center [921, 669] width 307 height 754
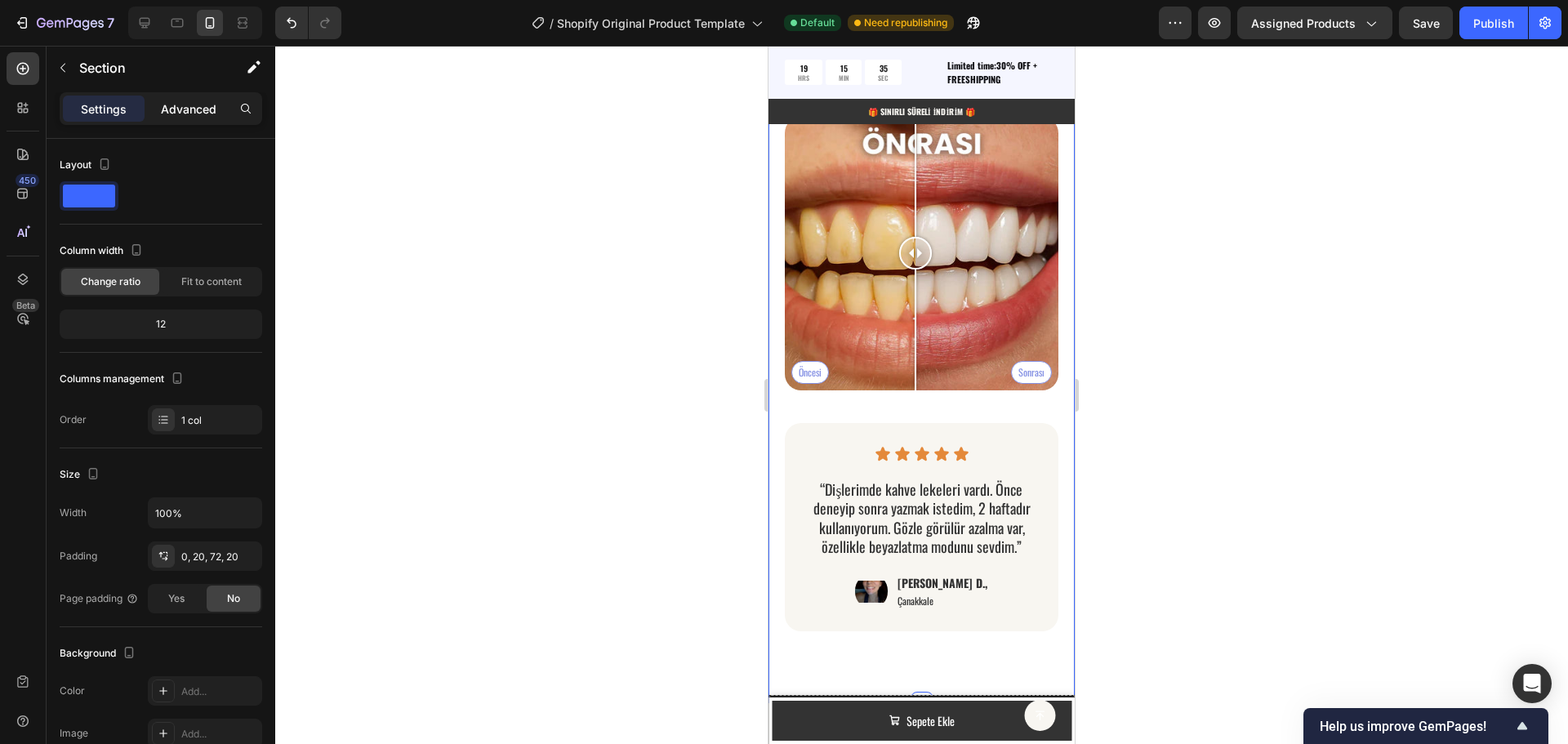
click at [189, 103] on p "Advanced" at bounding box center [188, 109] width 56 height 17
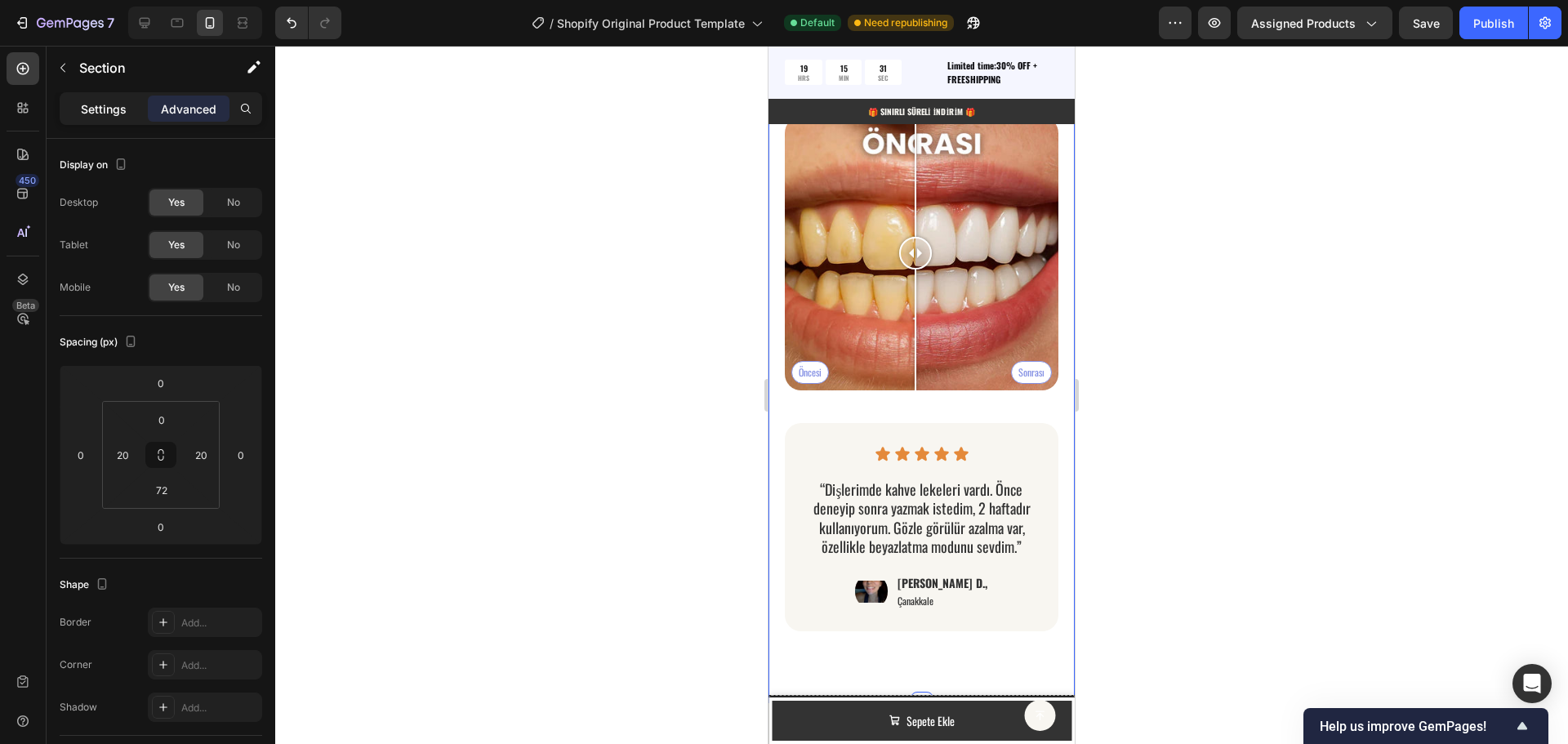
click at [98, 100] on p "Settings" at bounding box center [104, 109] width 46 height 17
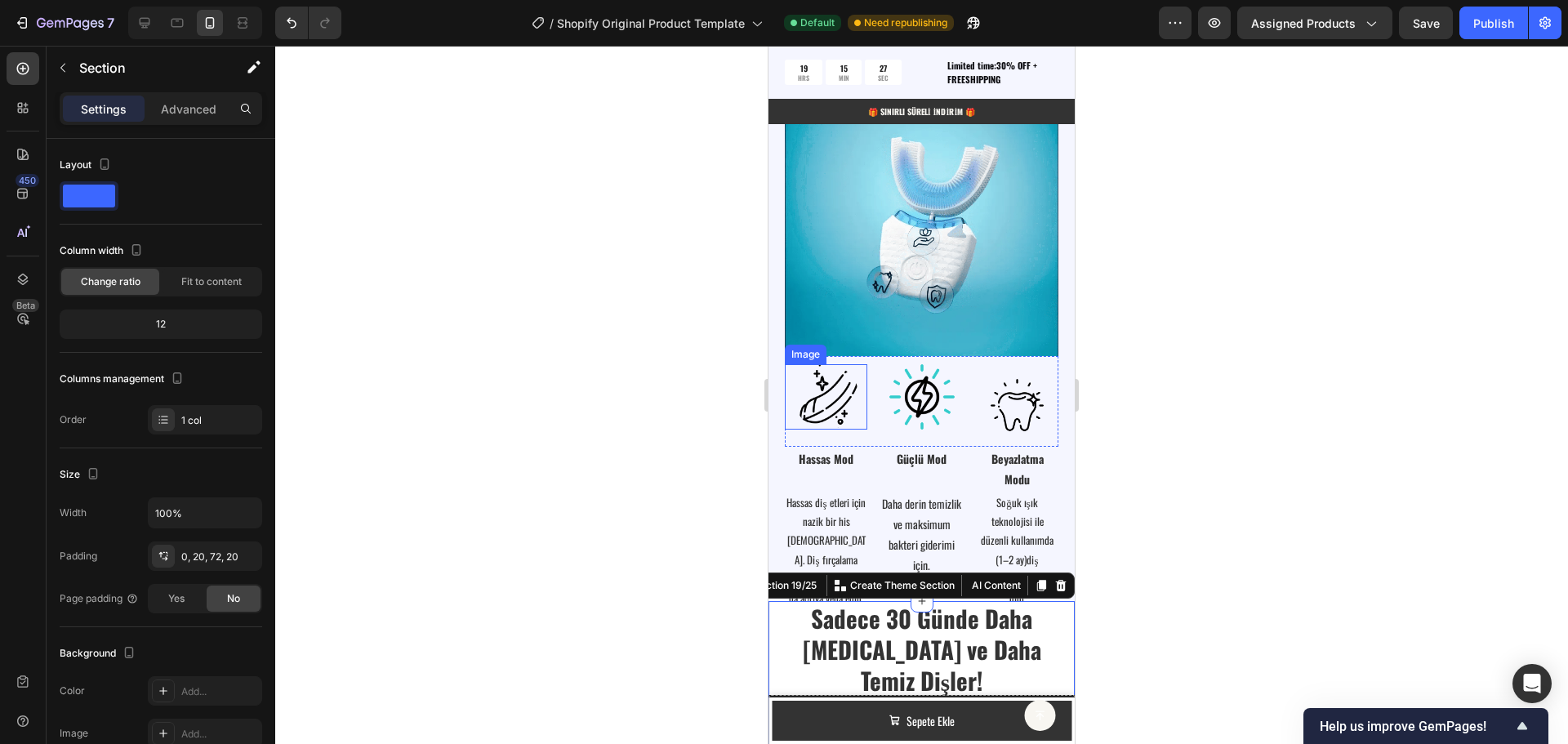
scroll to position [3522, 0]
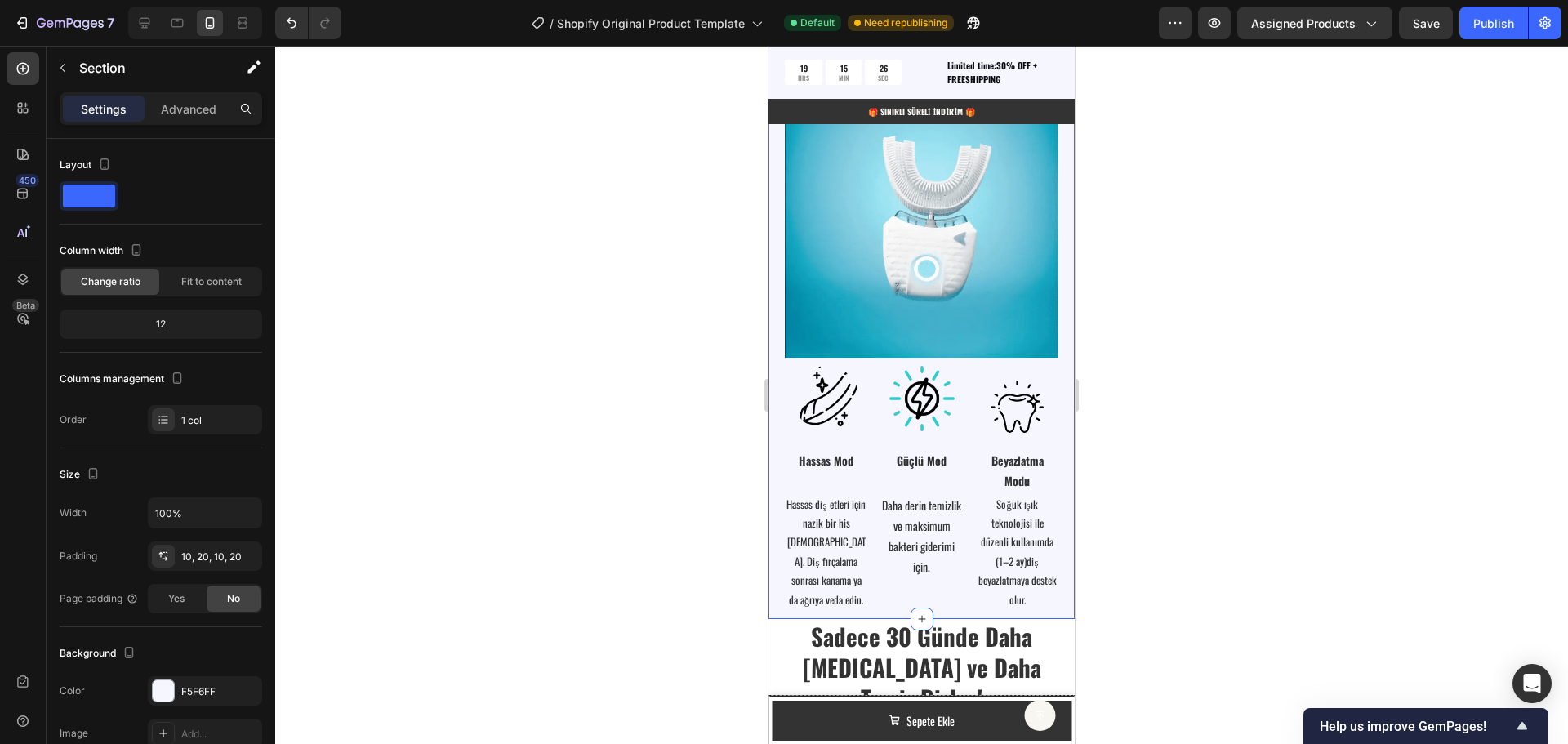
click at [777, 386] on div "Tek Diş Fırçası, Üç Fonksiyon Heading Image Image Image Image Row Row Hassas Mo…" at bounding box center [921, 318] width 307 height 602
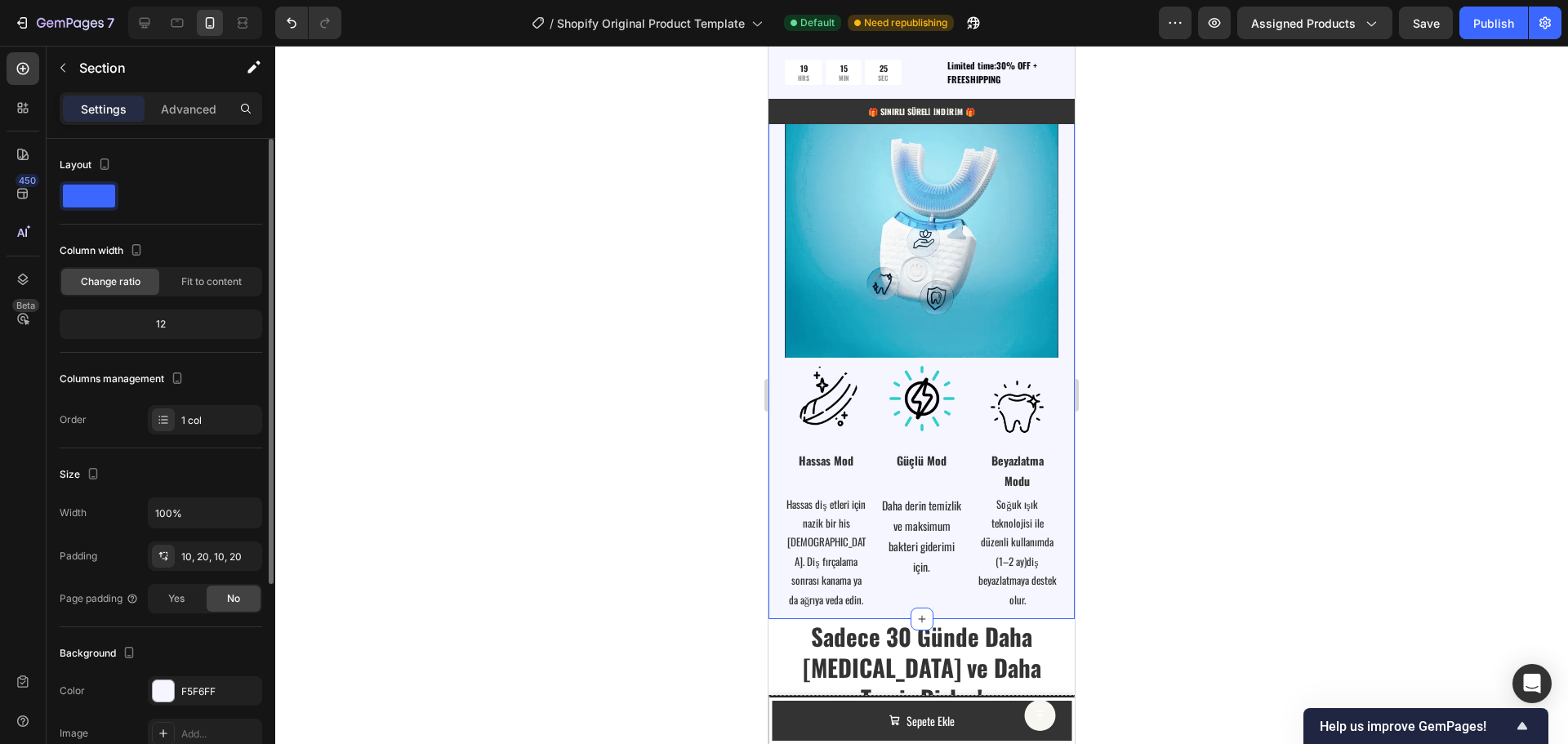
scroll to position [82, 0]
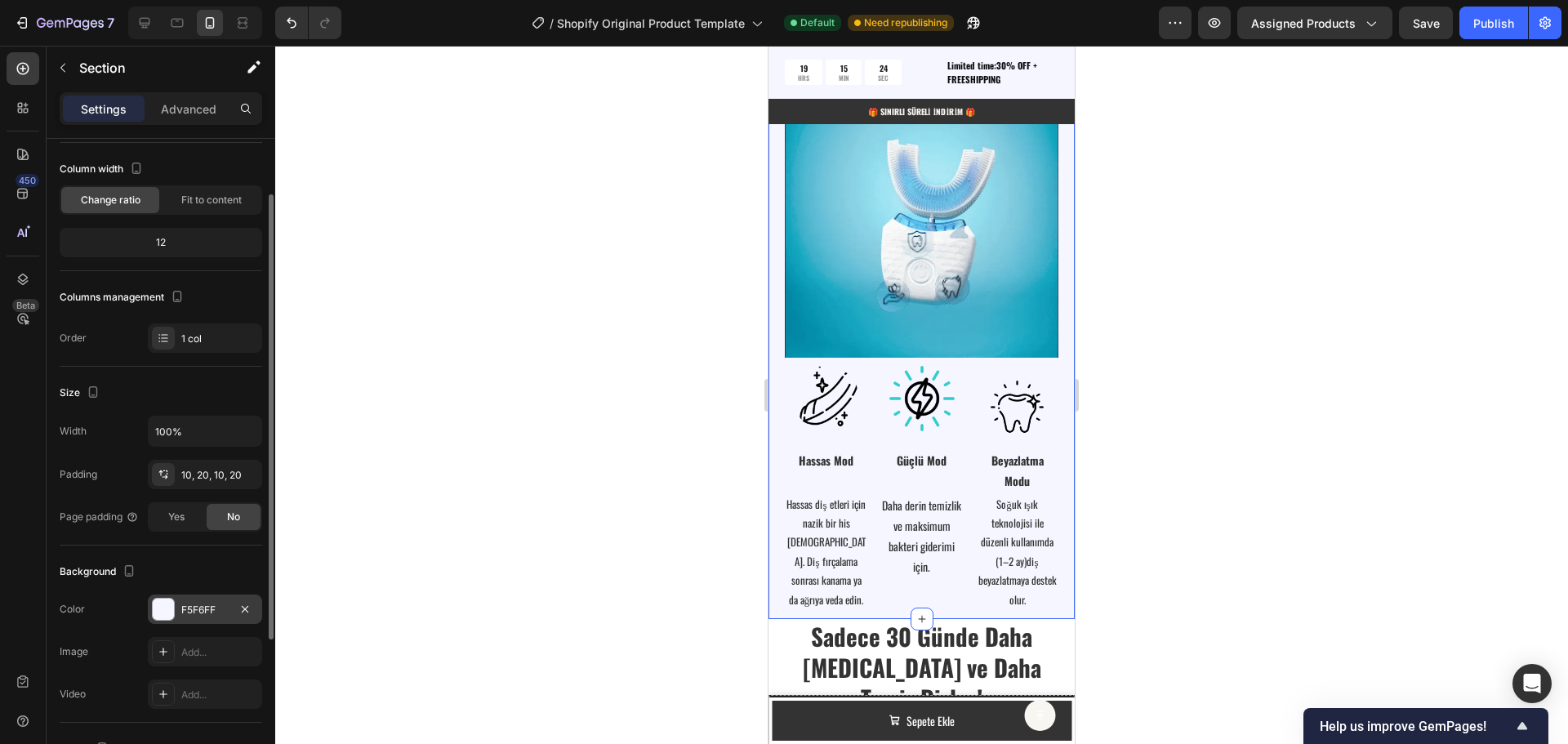
click at [210, 607] on div "F5F6FF" at bounding box center [205, 609] width 47 height 14
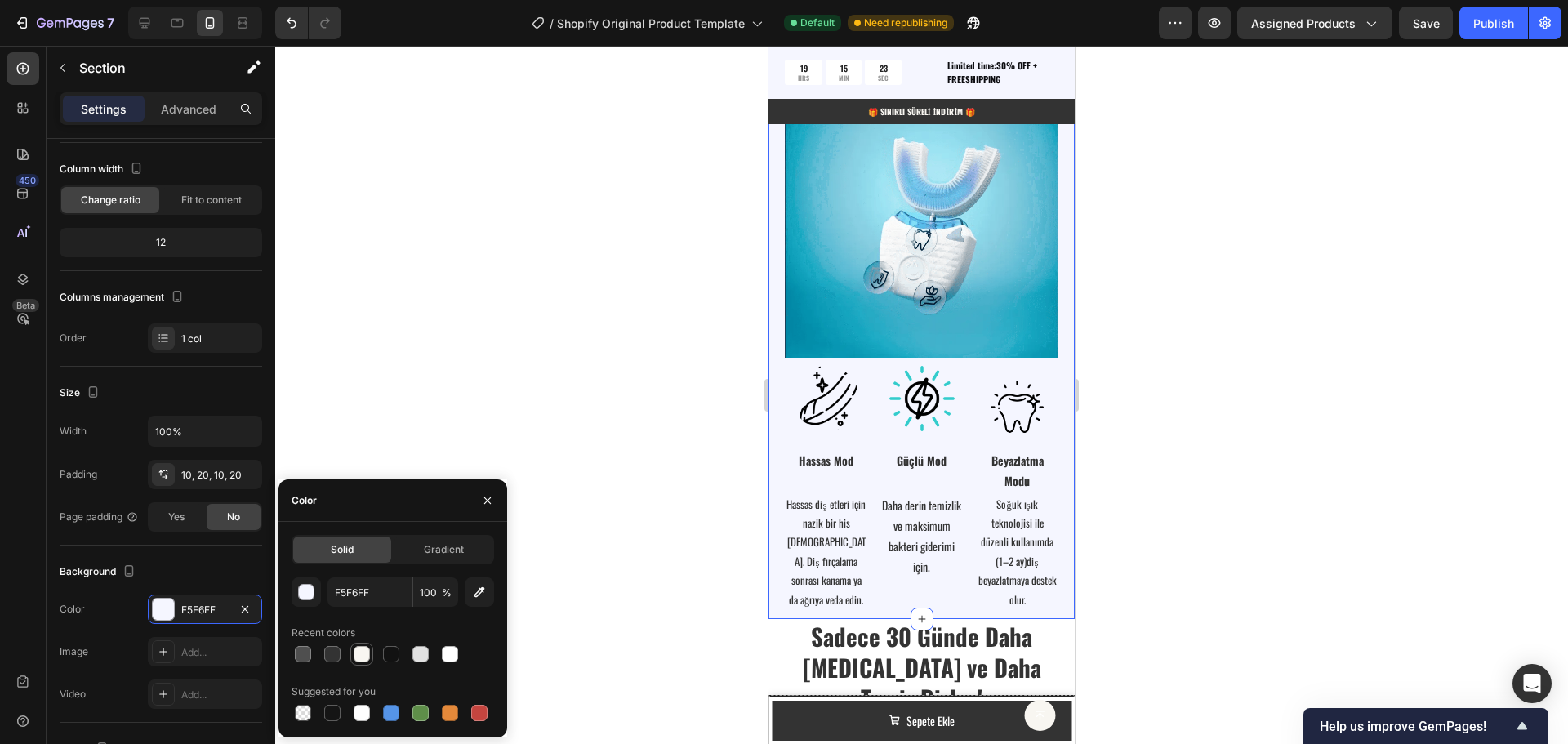
click at [366, 655] on div at bounding box center [361, 654] width 16 height 16
type input "F8F6F1"
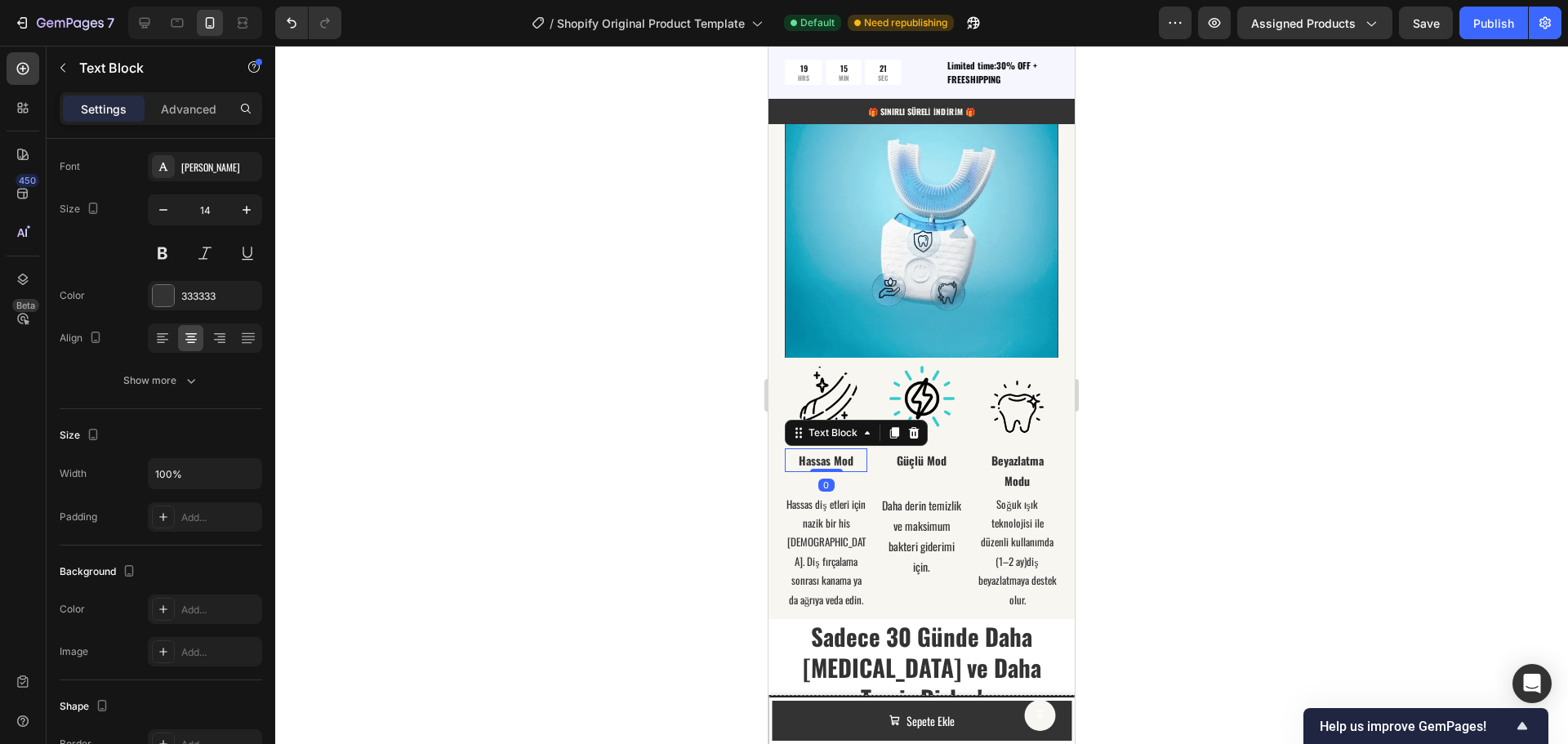
click at [817, 452] on strong "Hassas Mod" at bounding box center [826, 460] width 55 height 17
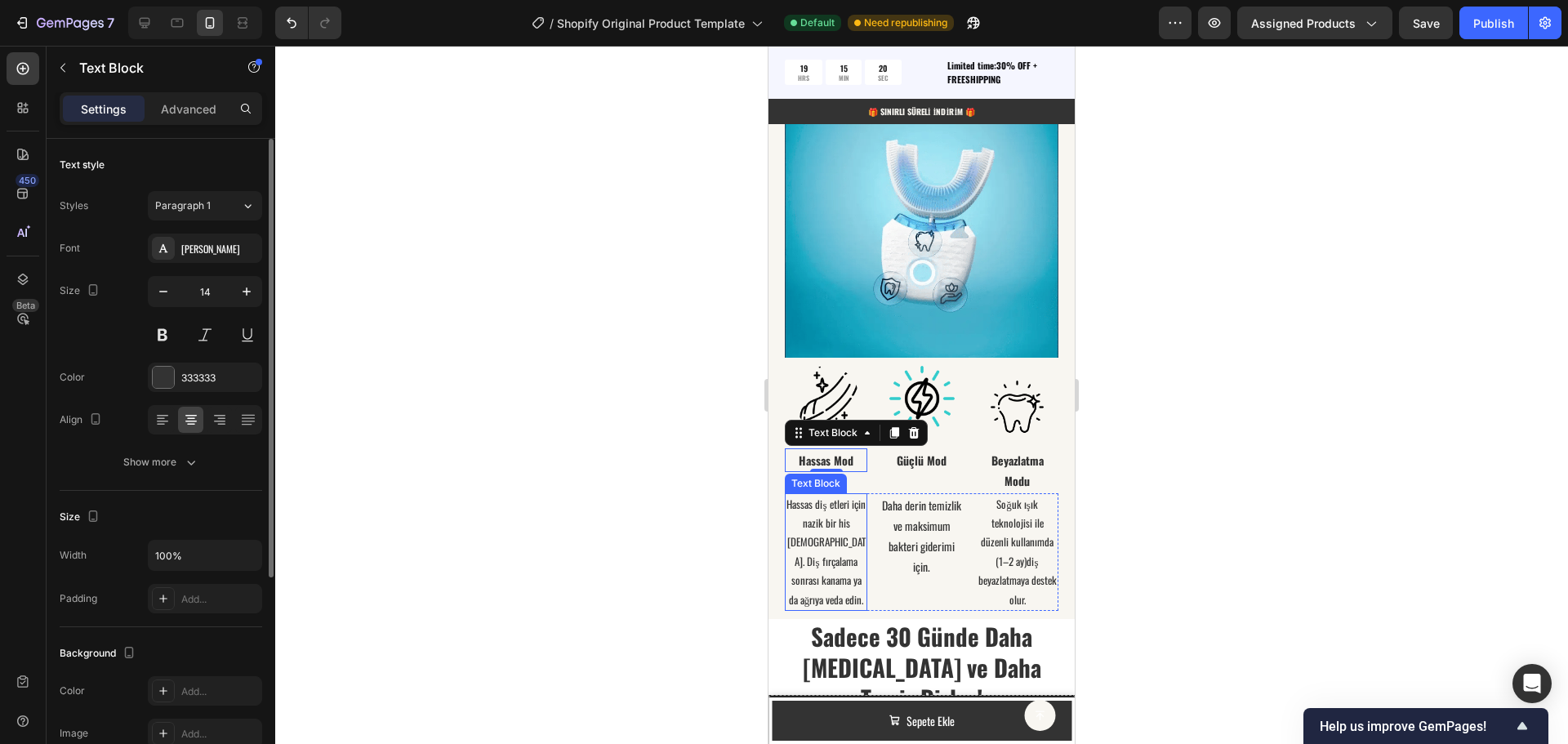
click at [829, 509] on p "Hassas diş etleri için nazik bir his [DEMOGRAPHIC_DATA]. Diş fırçalama sonrası …" at bounding box center [826, 552] width 79 height 114
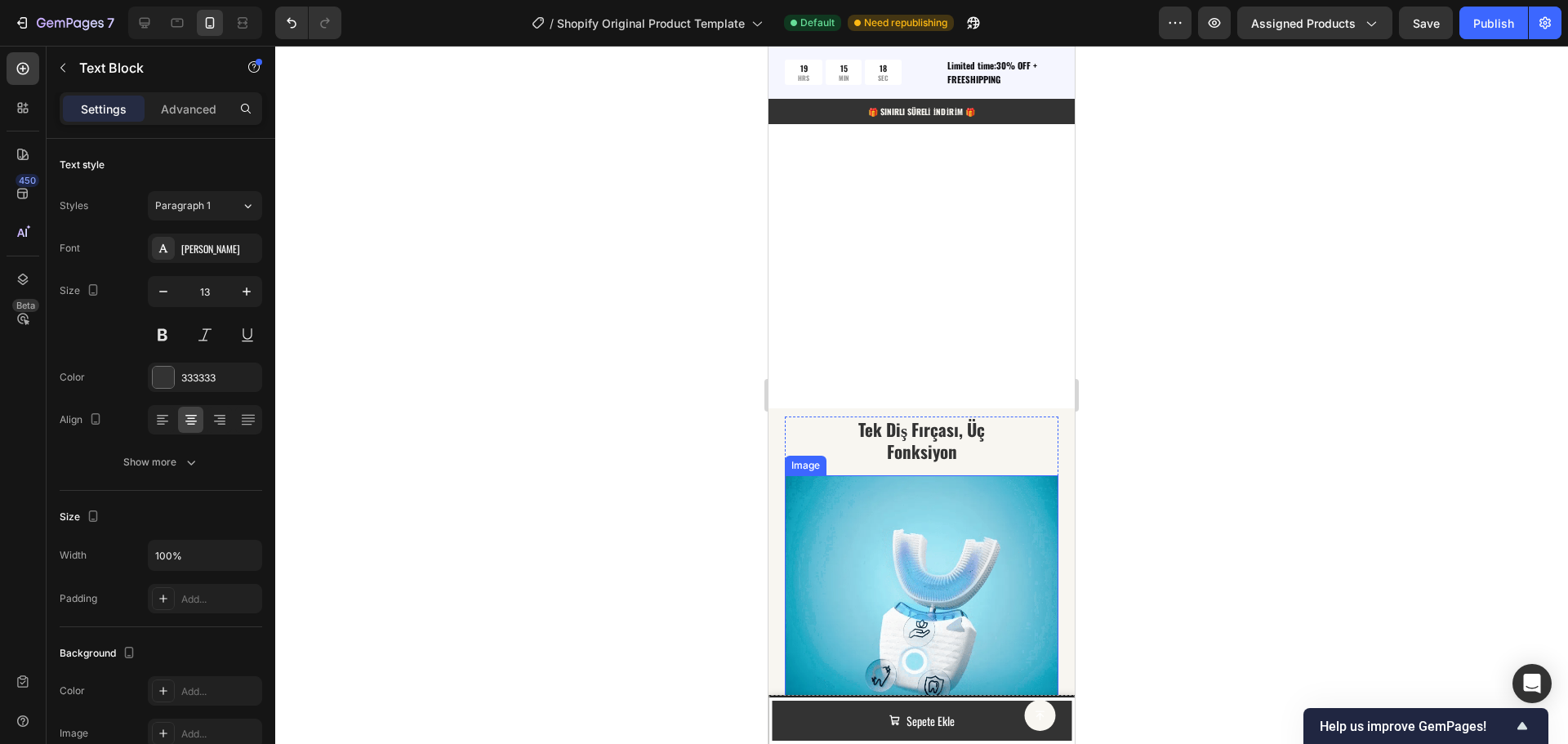
scroll to position [3113, 0]
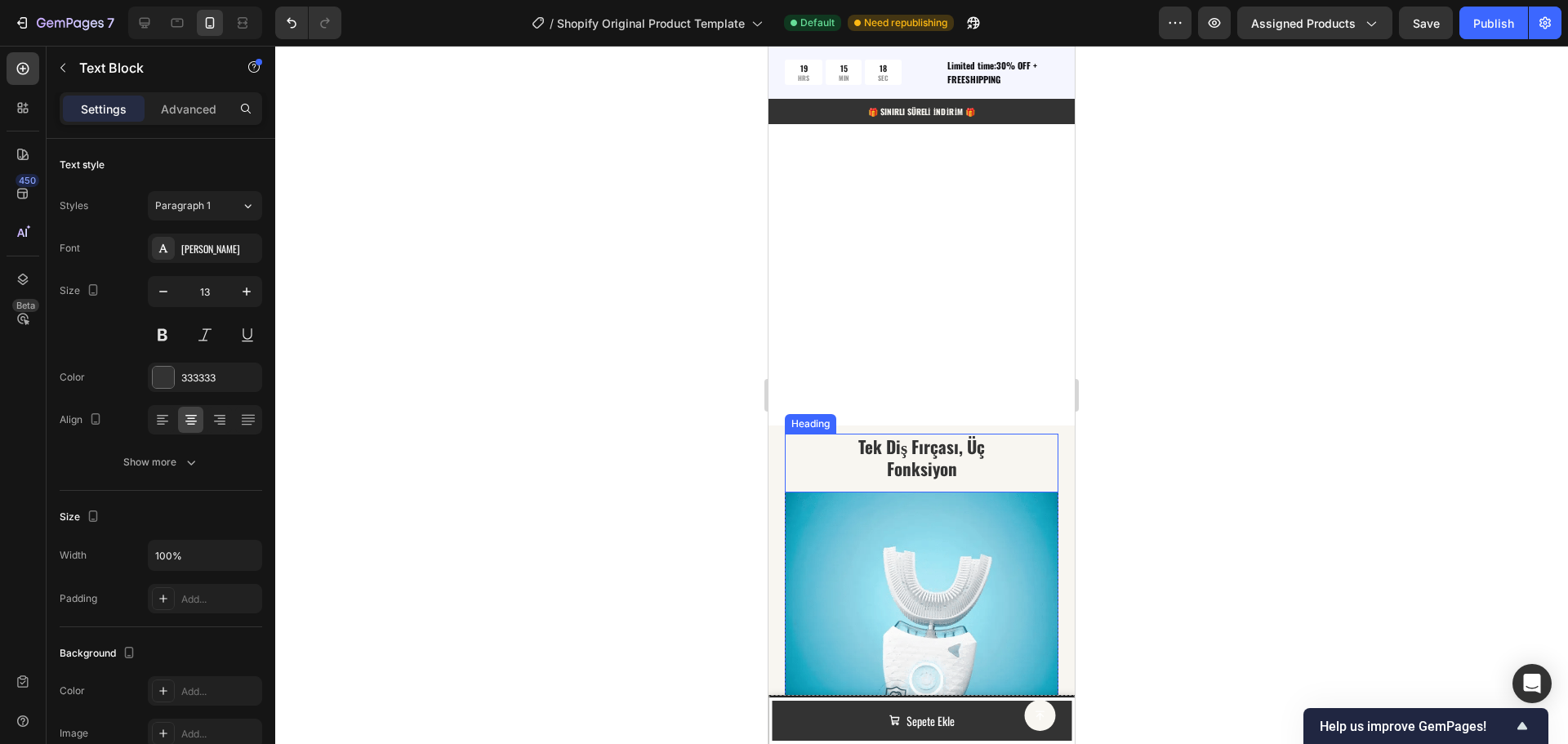
click at [891, 454] on strong "Tek Diş Fırçası, Üç Fonksiyon" at bounding box center [922, 457] width 127 height 47
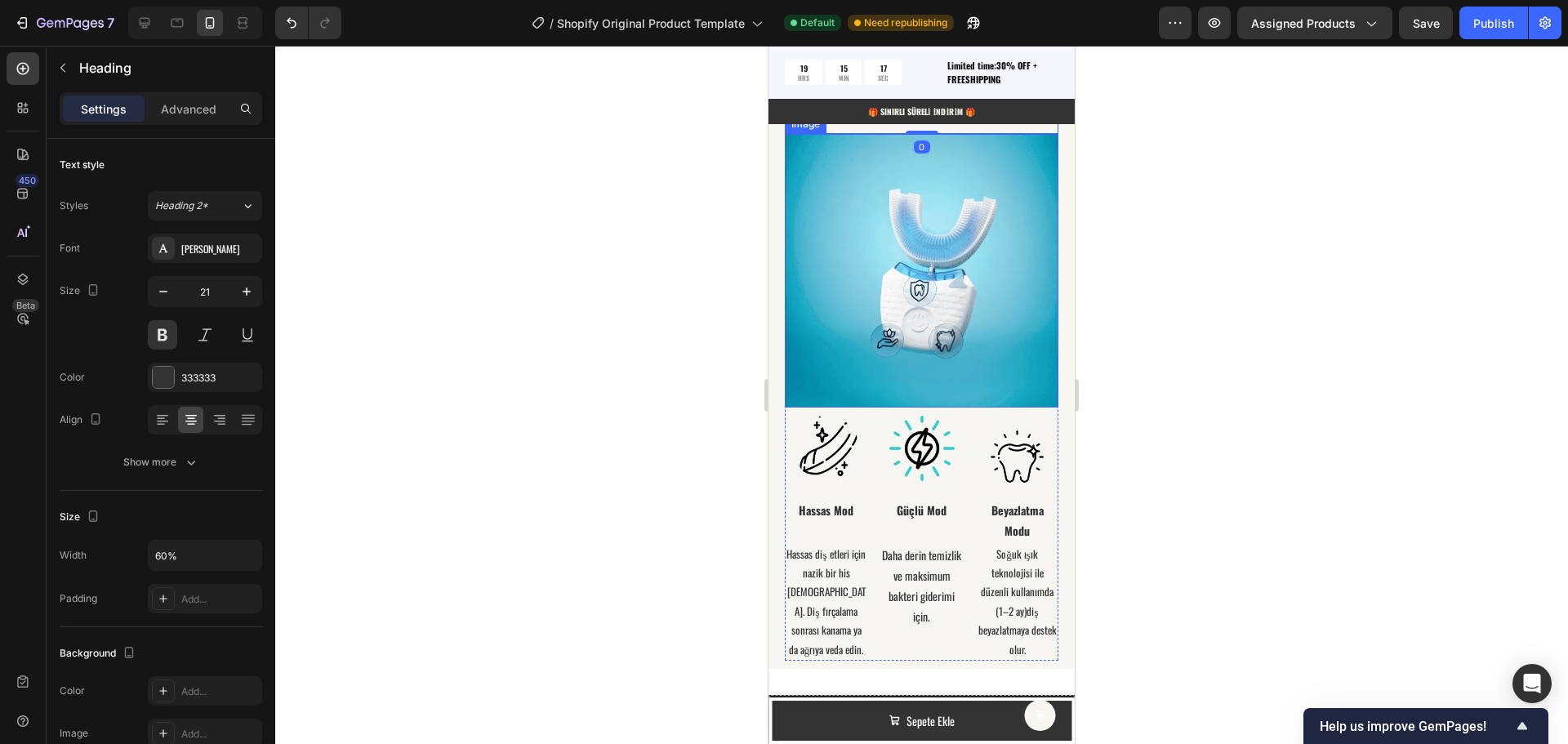
scroll to position [3440, 0]
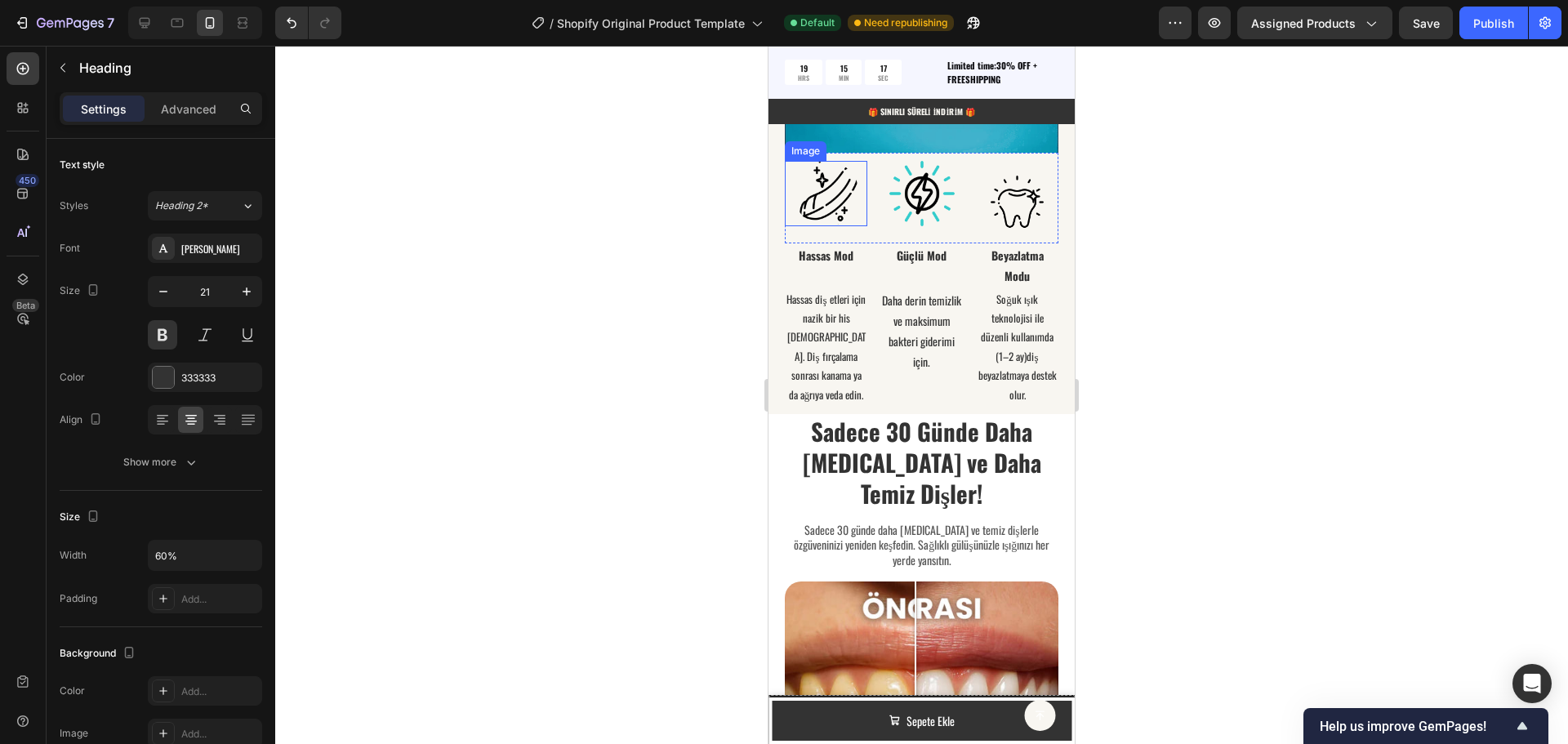
click at [818, 226] on img at bounding box center [827, 193] width 65 height 65
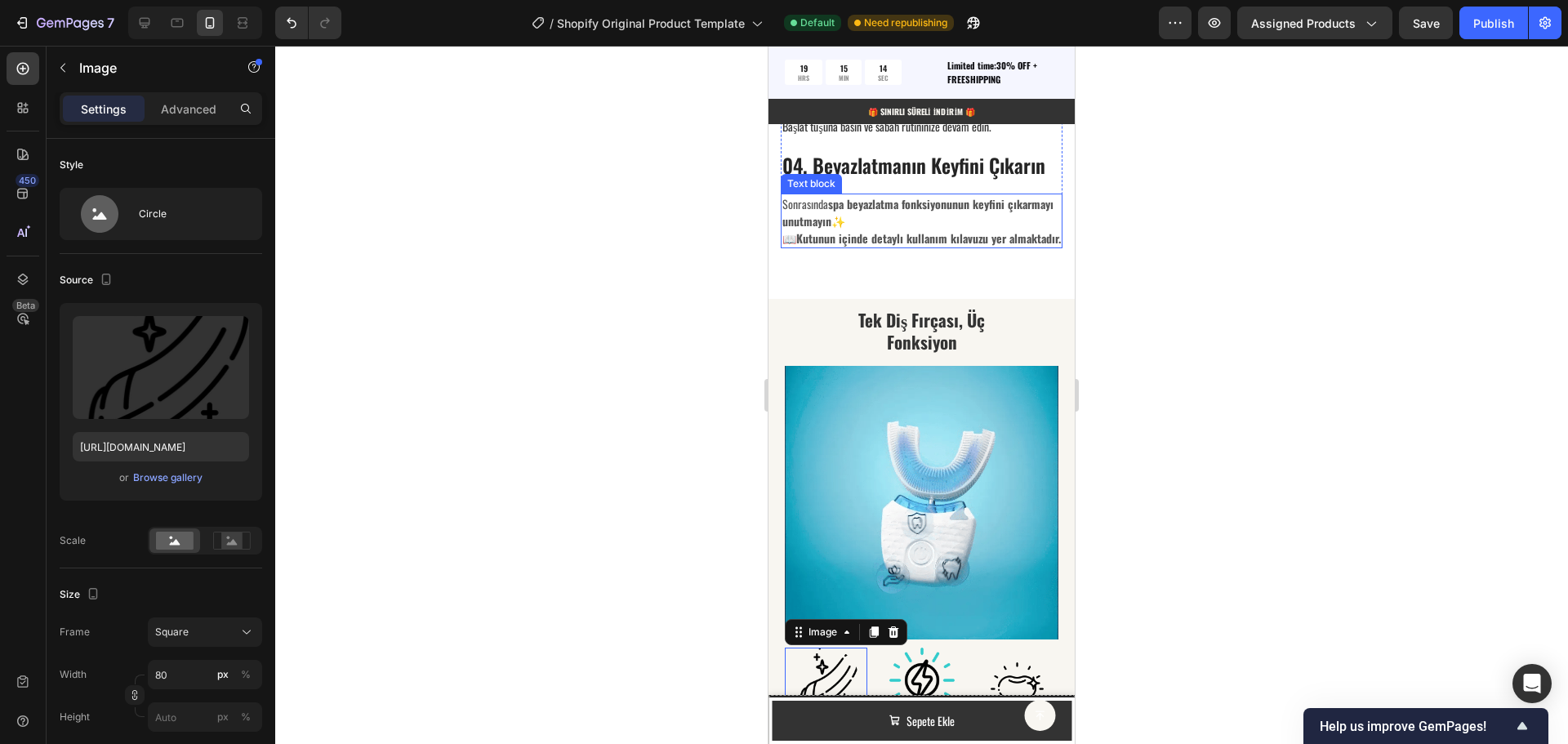
scroll to position [2951, 0]
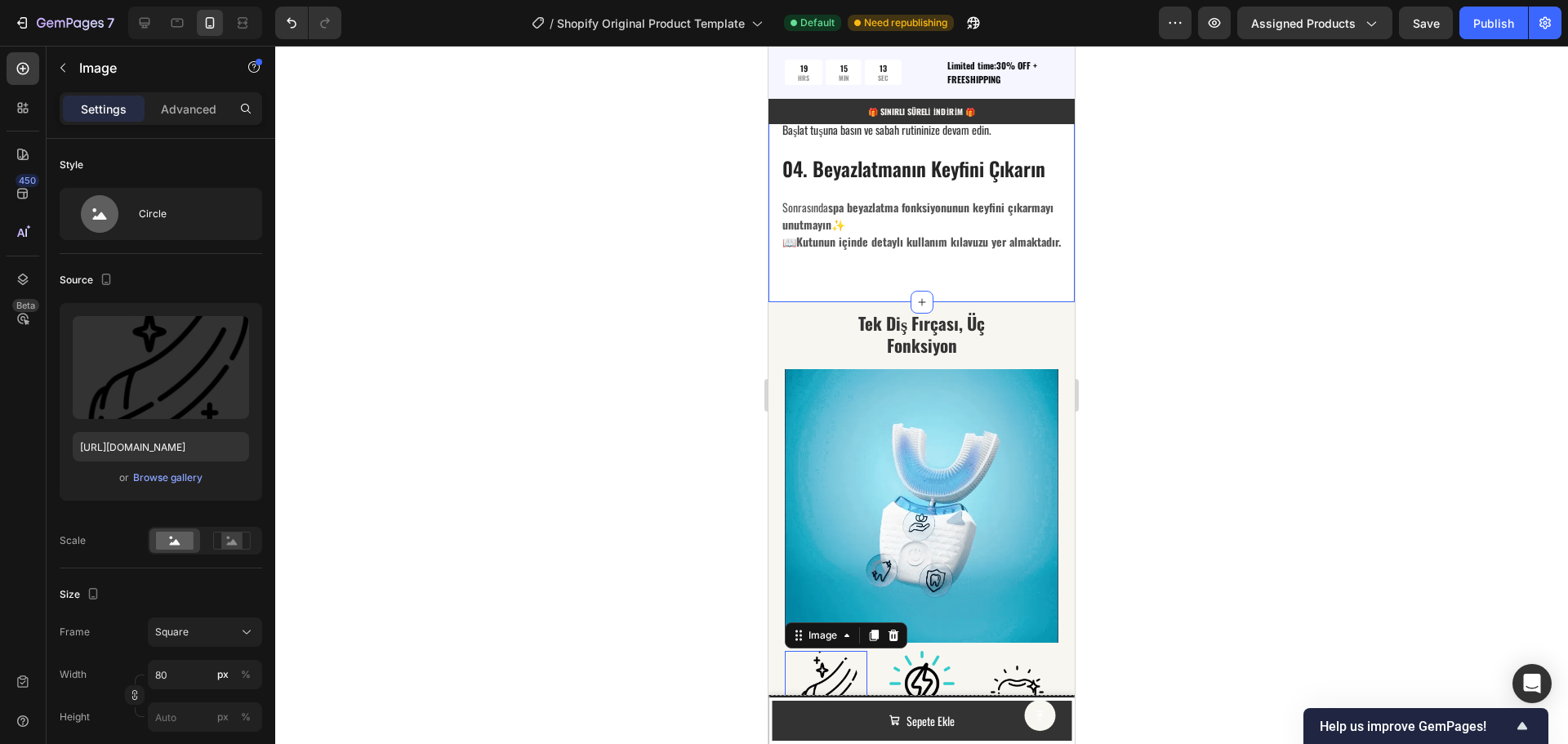
click at [779, 276] on div "İşte Uygulama Adımları: Heading Image Nasıl Kullanılır? Text block 01. Diş Macu…" at bounding box center [921, 2] width 307 height 600
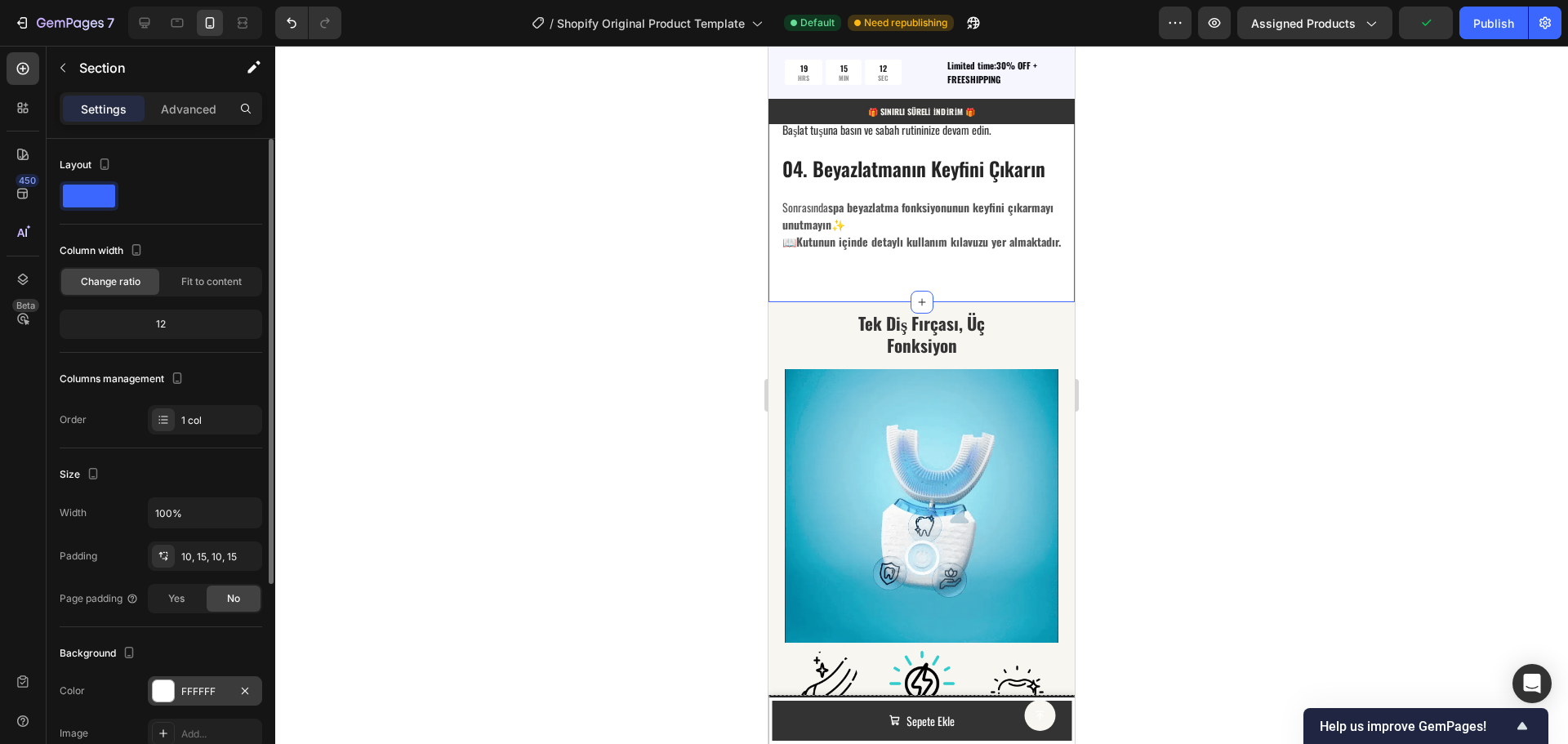
click at [195, 687] on div "FFFFFF" at bounding box center [205, 691] width 47 height 14
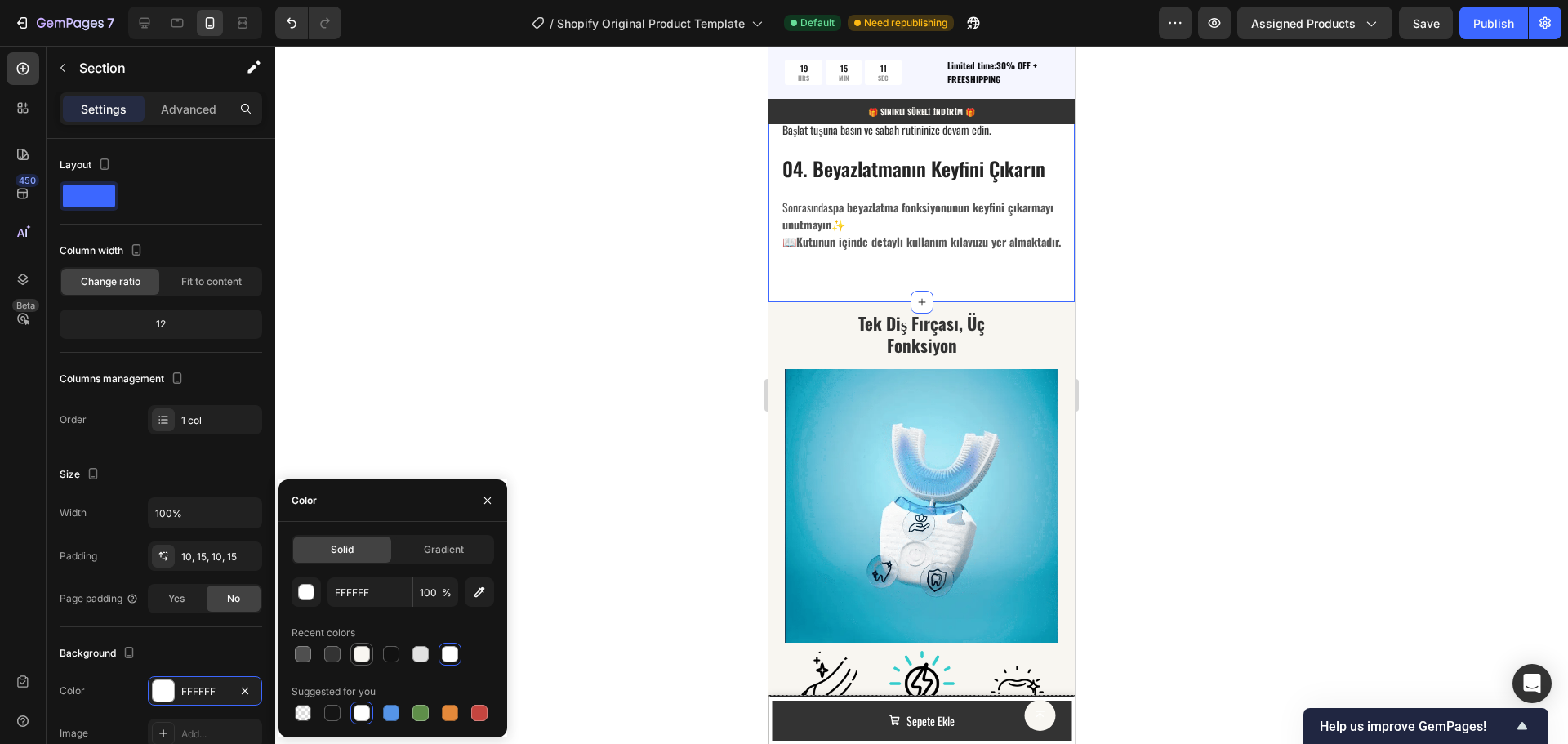
click at [362, 655] on div at bounding box center [361, 654] width 16 height 16
type input "F8F6F1"
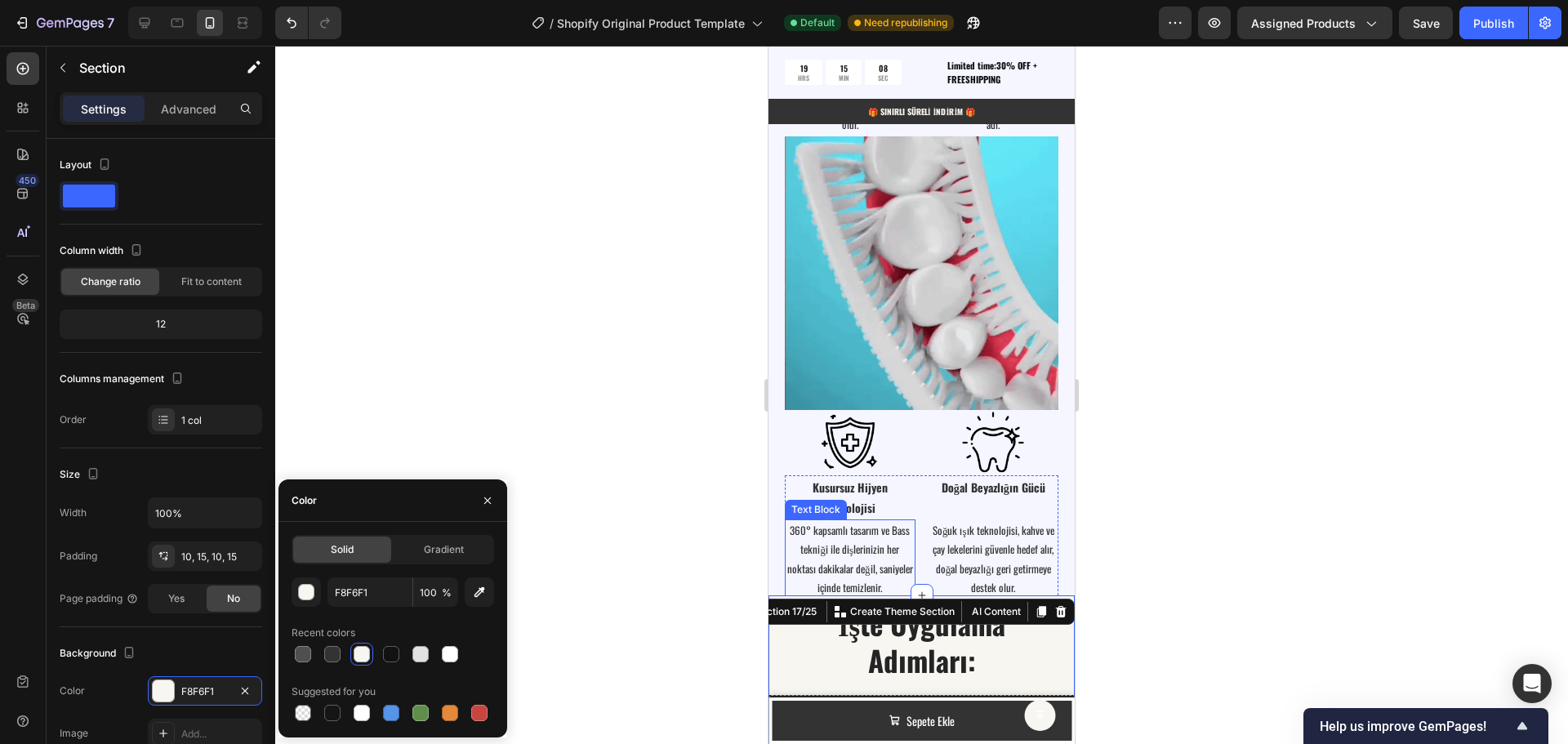
scroll to position [2052, 0]
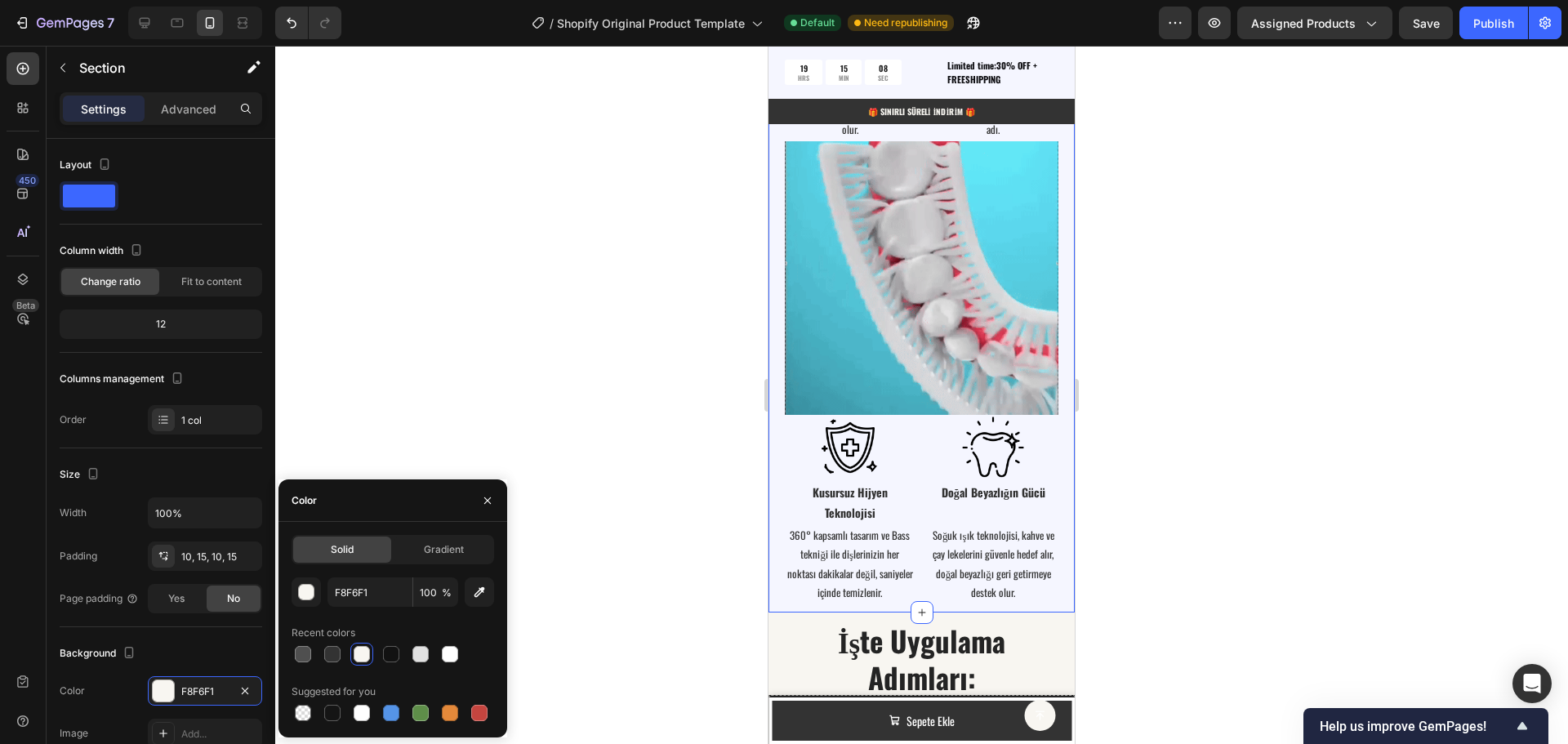
click at [776, 414] on div "Neden VitaBrush Pro? Heading Image Image Row Diş Etlerinize Hassas Dokunuş Text…" at bounding box center [921, 259] width 307 height 706
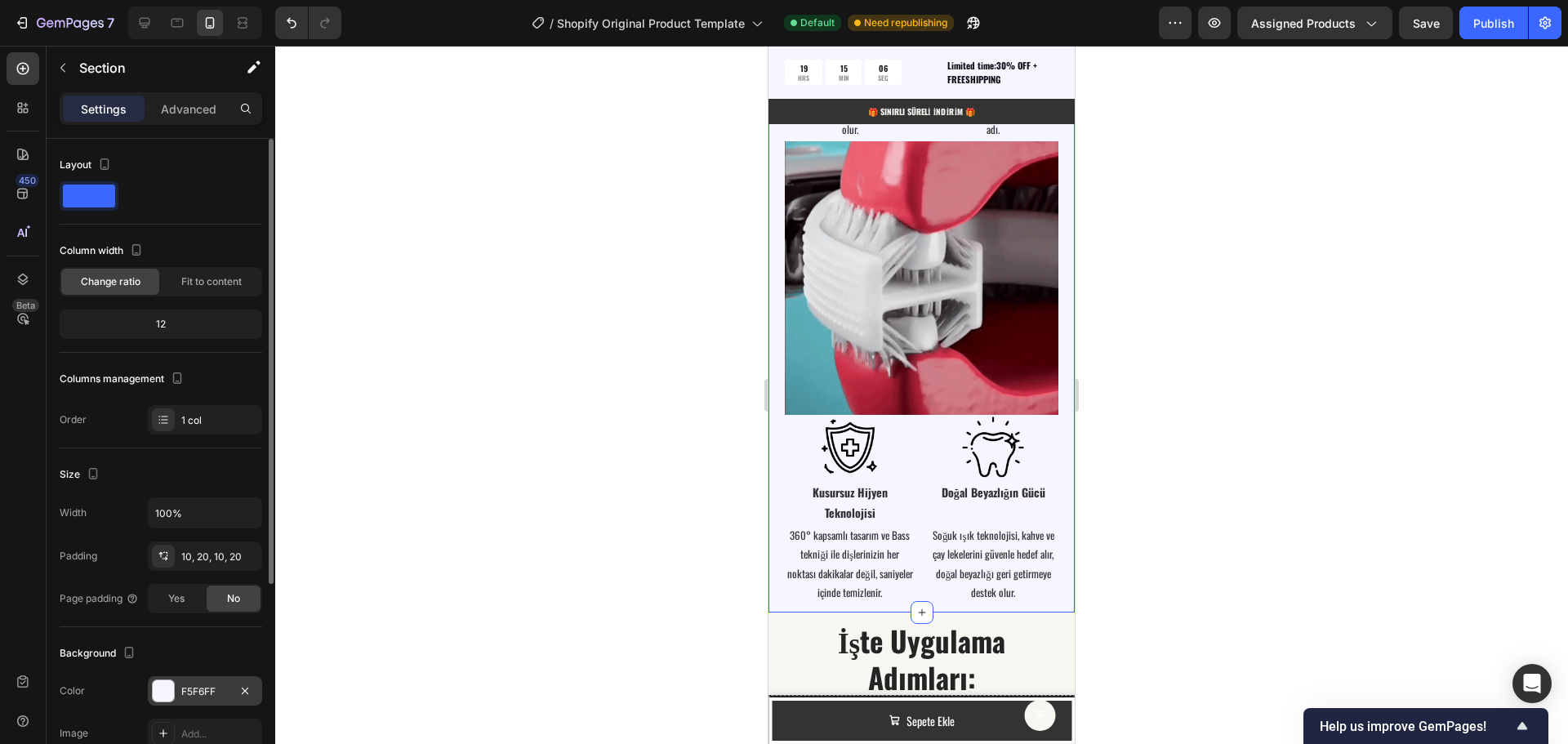
click at [198, 692] on div "F5F6FF" at bounding box center [205, 691] width 47 height 14
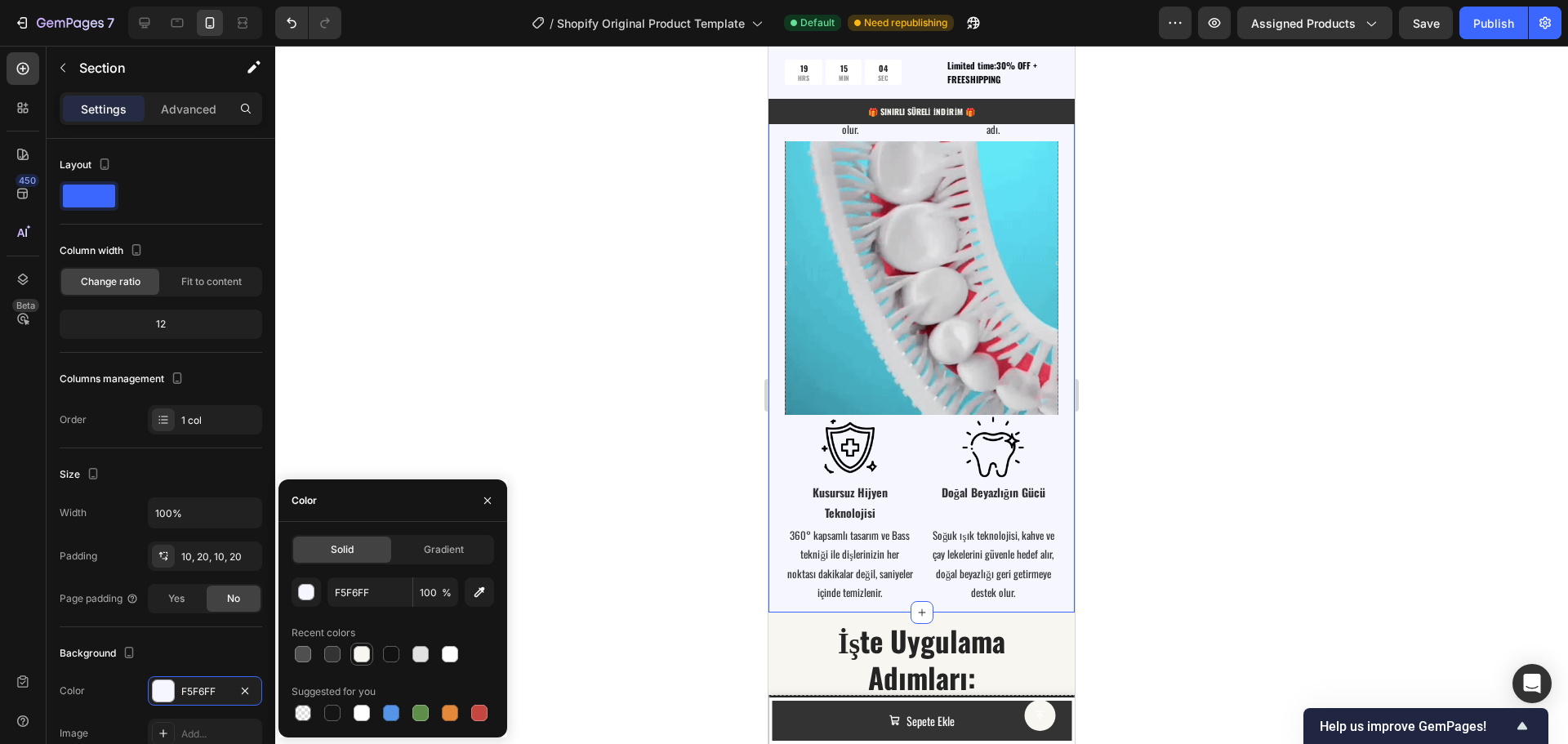
click at [354, 657] on div at bounding box center [361, 654] width 16 height 16
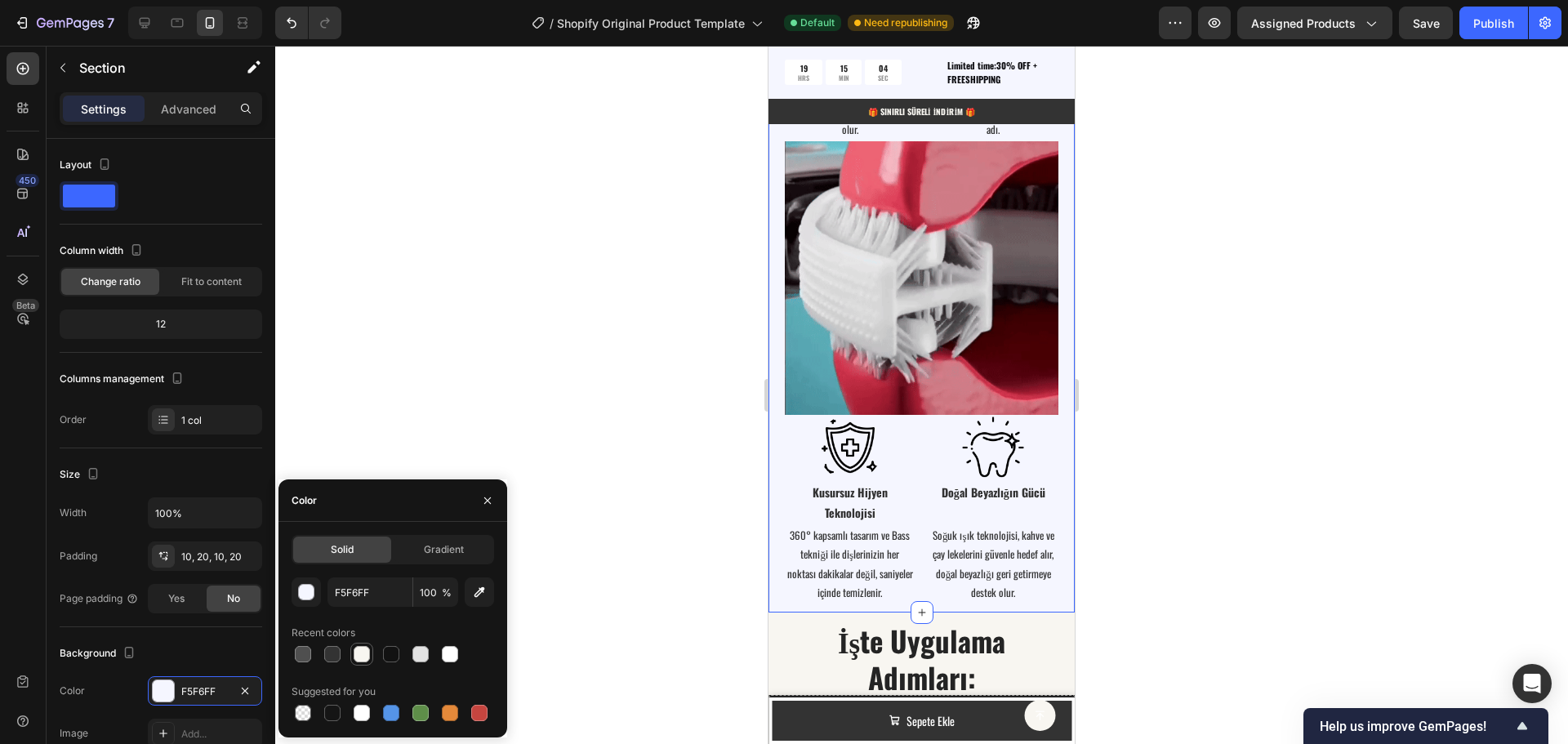
type input "F8F6F1"
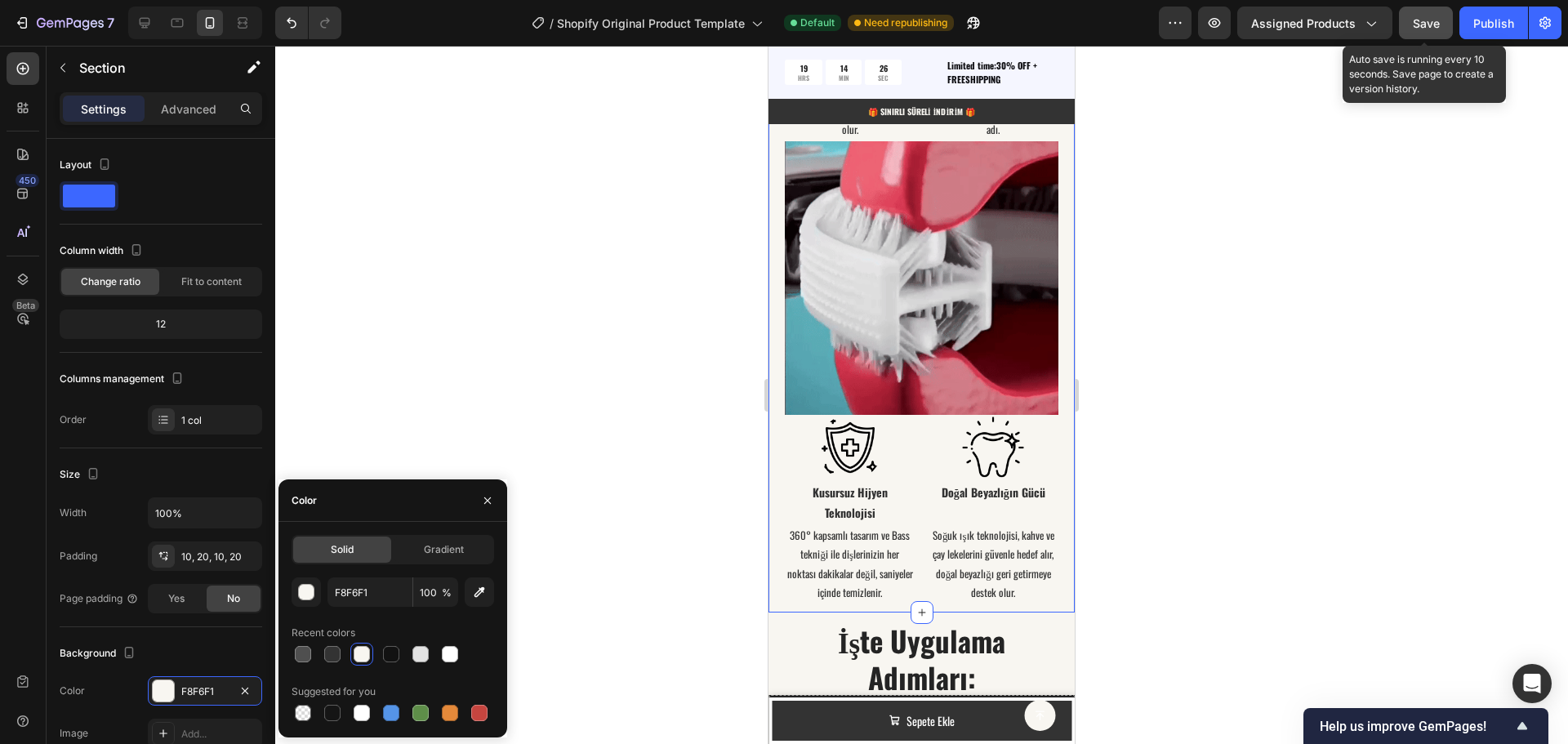
click at [1427, 26] on span "Save" at bounding box center [1427, 23] width 27 height 13
